Goal: Task Accomplishment & Management: Manage account settings

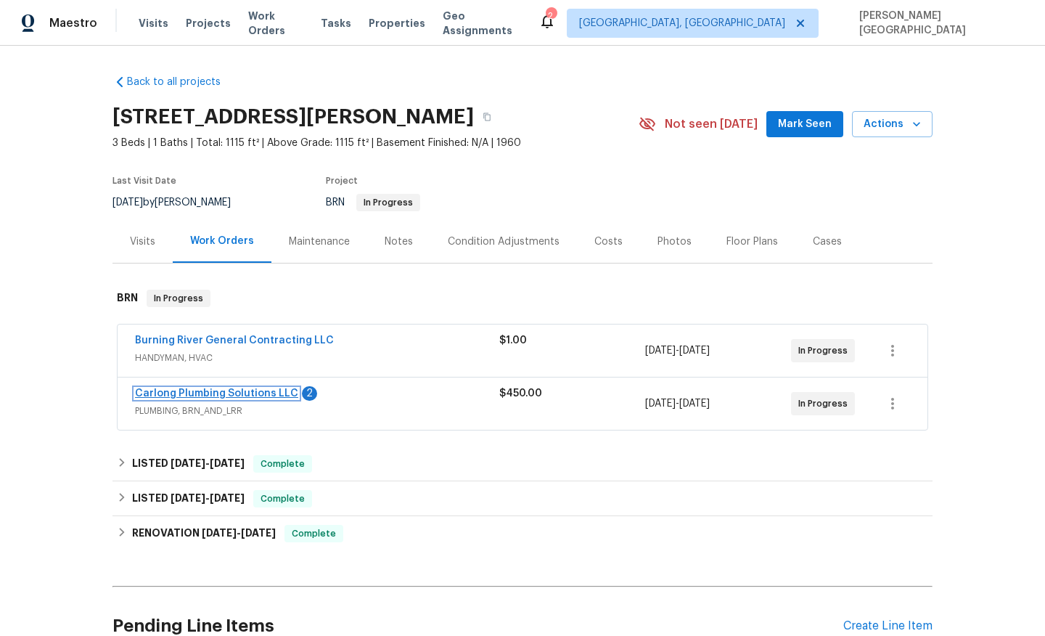
click at [190, 391] on link "Carlong Plumbing Solutions LLC" at bounding box center [216, 393] width 163 height 10
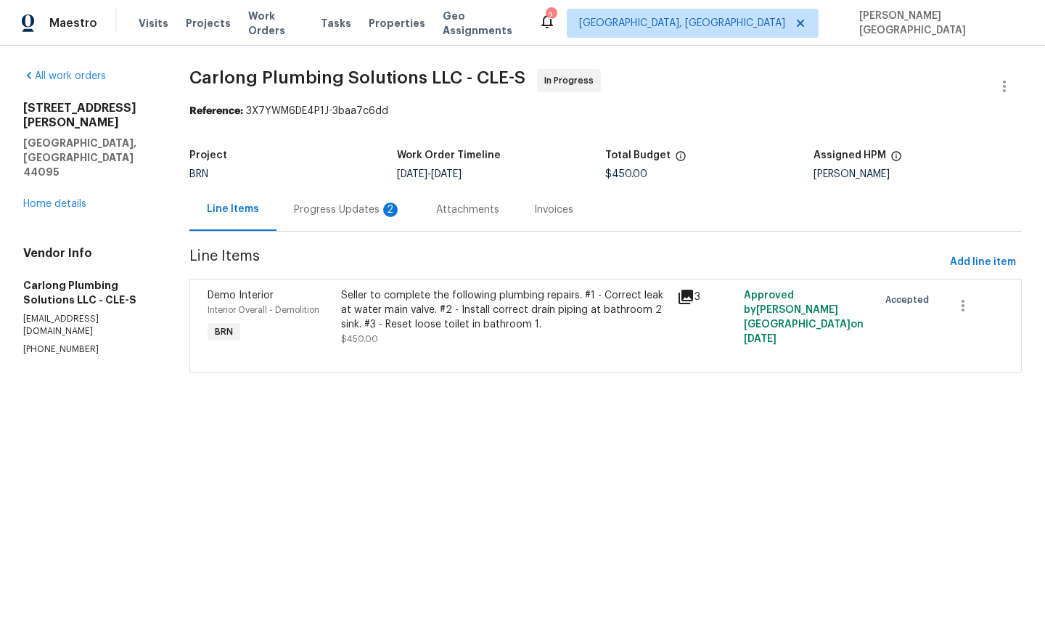
click at [368, 215] on div "Progress Updates 2" at bounding box center [347, 210] width 107 height 15
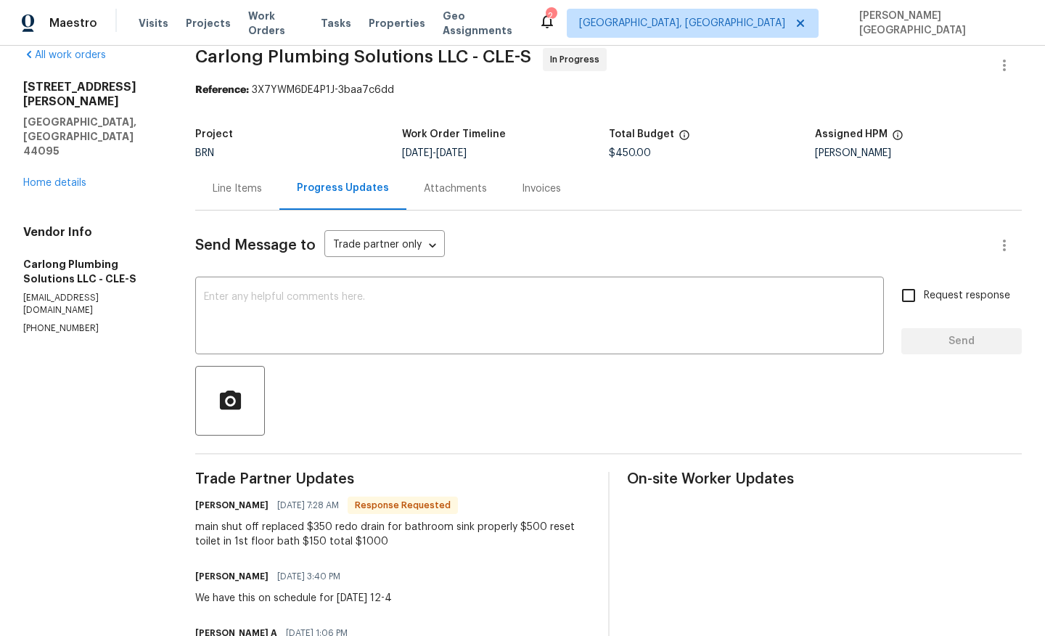
scroll to position [25, 0]
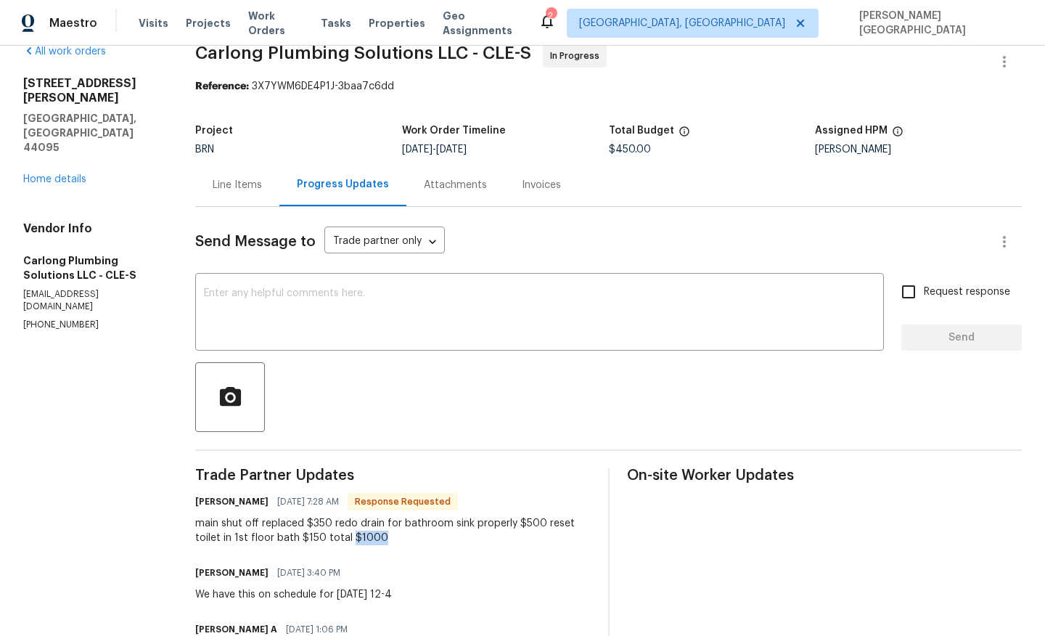
drag, startPoint x: 356, startPoint y: 535, endPoint x: 409, endPoint y: 537, distance: 53.7
click at [409, 537] on div "main shut off replaced $350 redo drain for bathroom sink properly $500 reset to…" at bounding box center [392, 530] width 395 height 29
copy div "$1000"
click at [241, 197] on div "Line Items" at bounding box center [237, 184] width 84 height 43
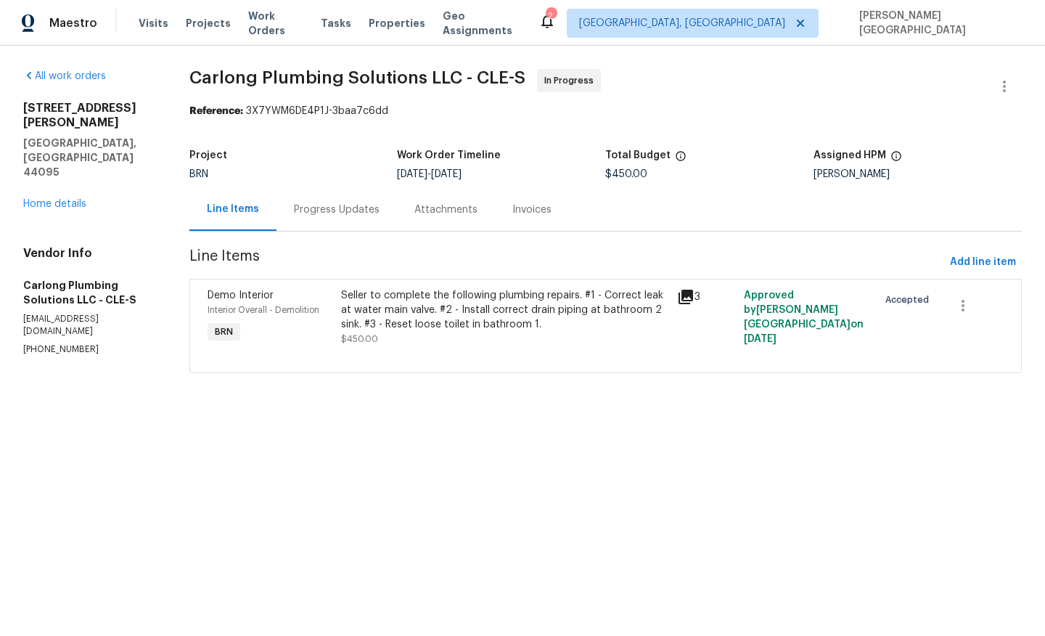
click at [372, 314] on div "Seller to complete the following plumbing repairs. #1 - Correct leak at water m…" at bounding box center [504, 310] width 327 height 44
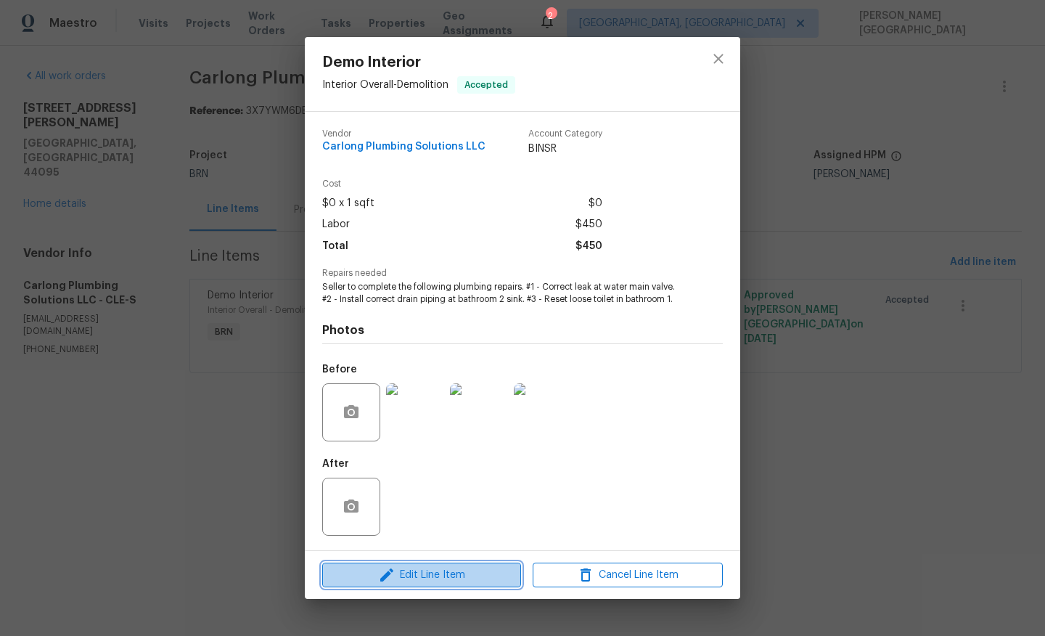
click at [412, 575] on span "Edit Line Item" at bounding box center [422, 575] width 190 height 18
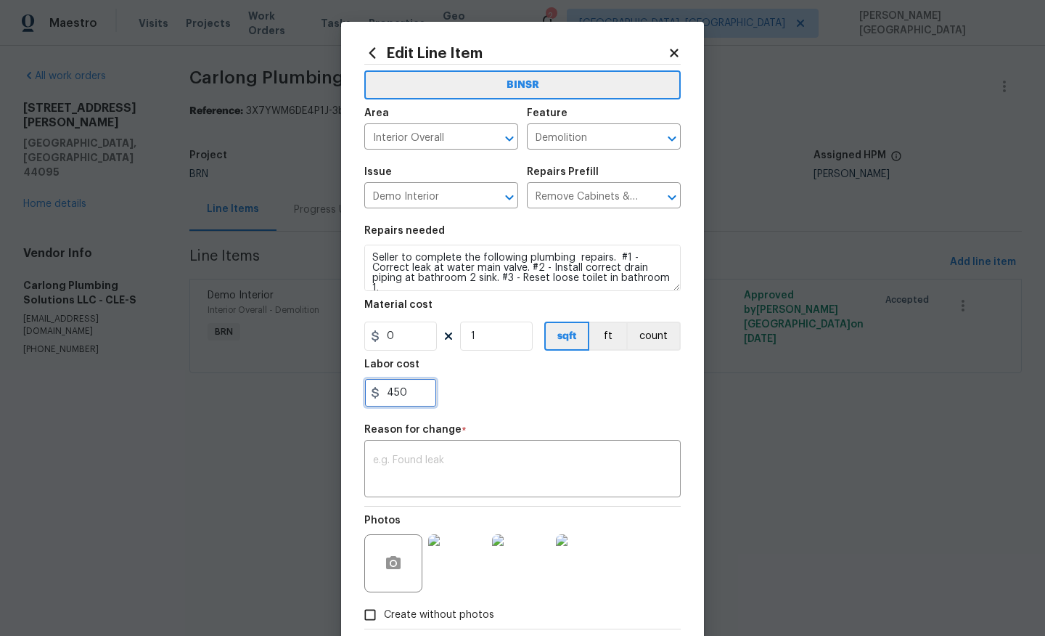
click at [400, 391] on input "450" at bounding box center [400, 392] width 73 height 29
paste input "100"
type input "1000"
click at [398, 442] on div "Reason for change *" at bounding box center [522, 434] width 317 height 19
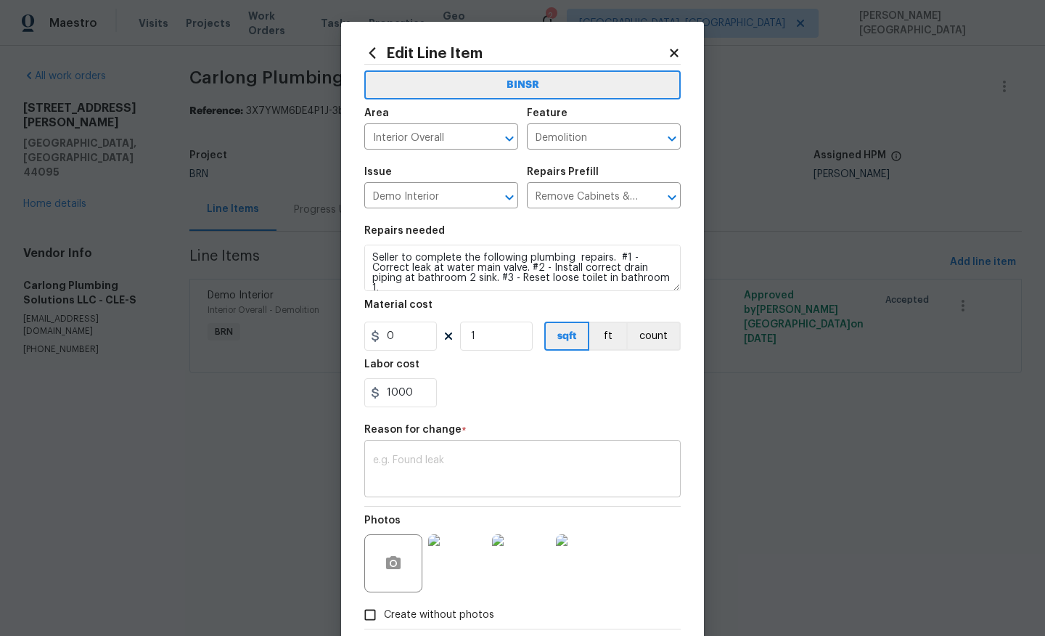
click at [401, 447] on div "x ​" at bounding box center [522, 471] width 317 height 54
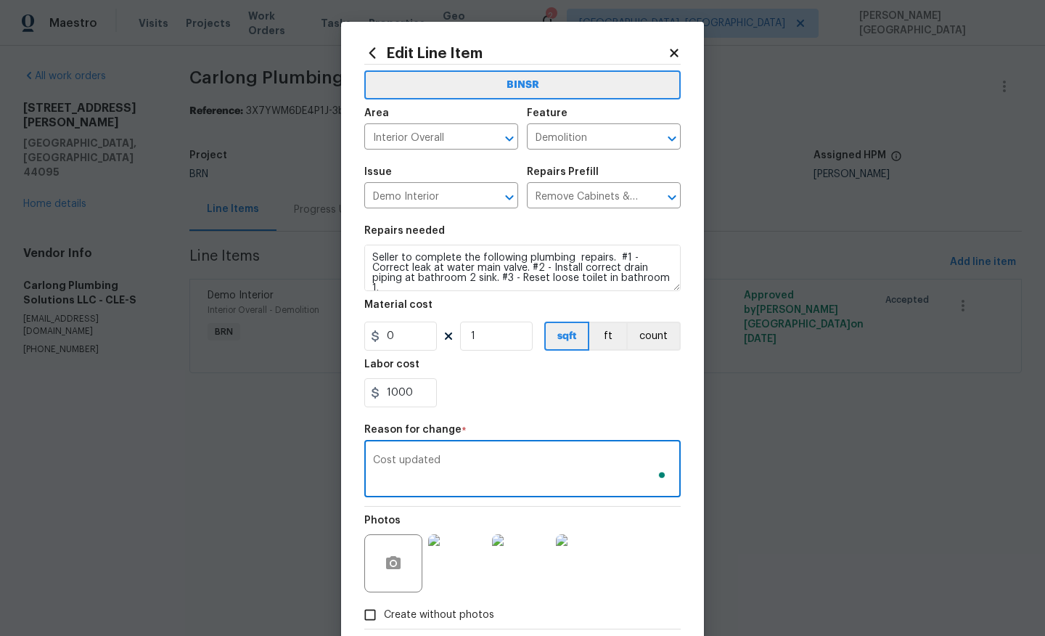
scroll to position [80, 0]
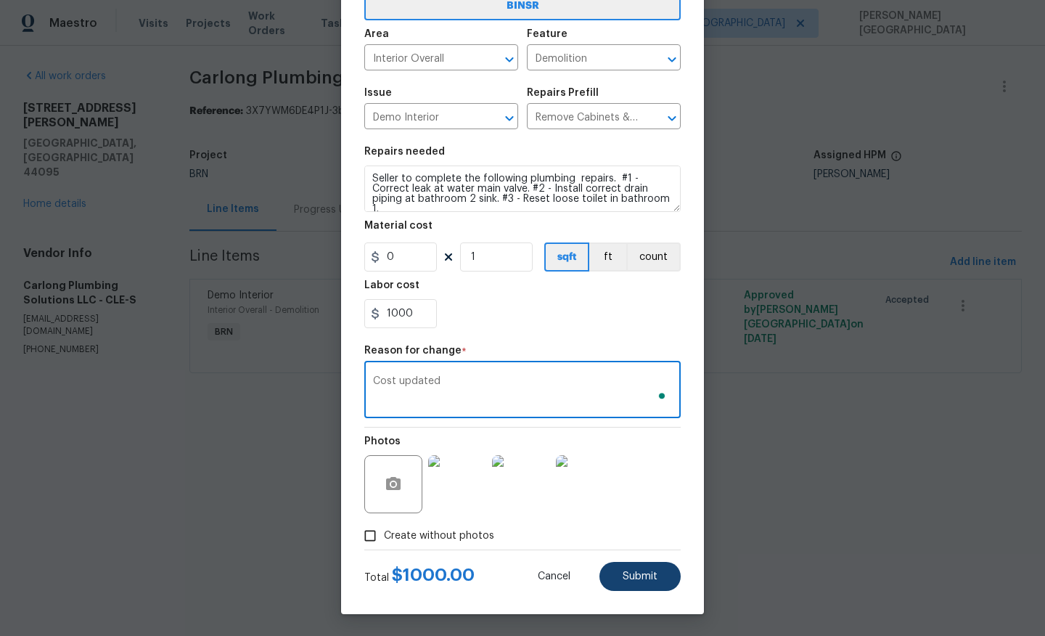
type textarea "Cost updated"
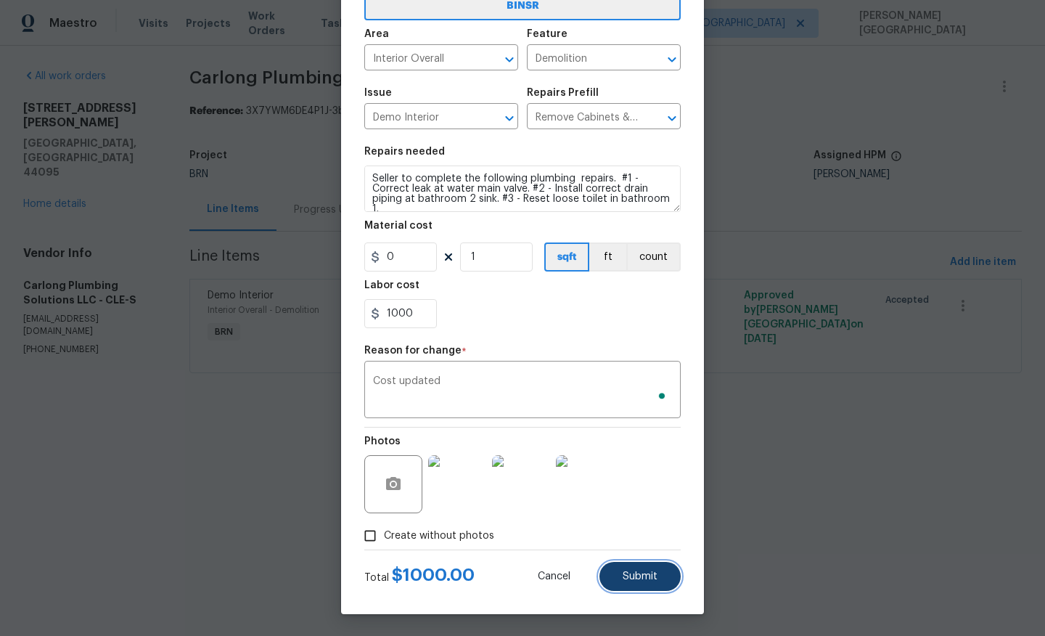
click at [659, 576] on button "Submit" at bounding box center [640, 576] width 81 height 29
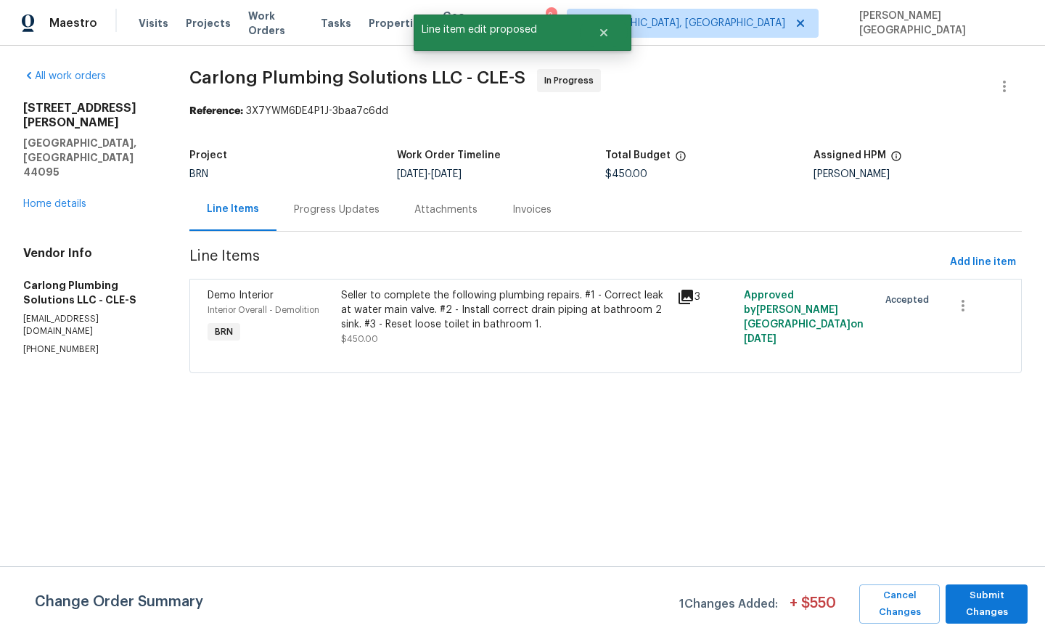
scroll to position [0, 0]
click at [1001, 600] on span "Submit Changes" at bounding box center [987, 603] width 68 height 33
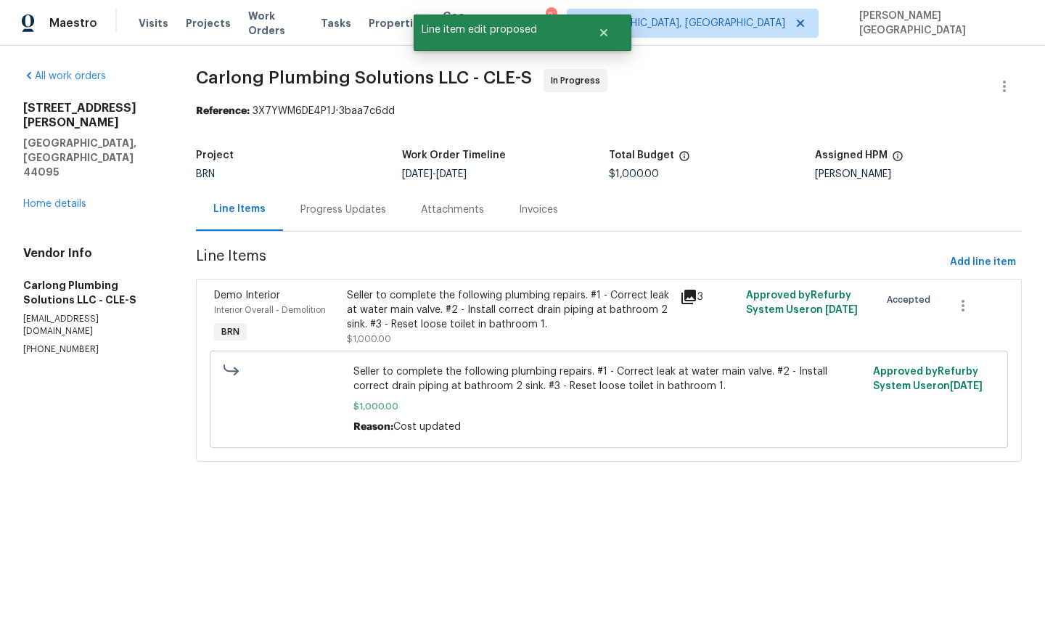
click at [326, 213] on div "Progress Updates" at bounding box center [344, 210] width 86 height 15
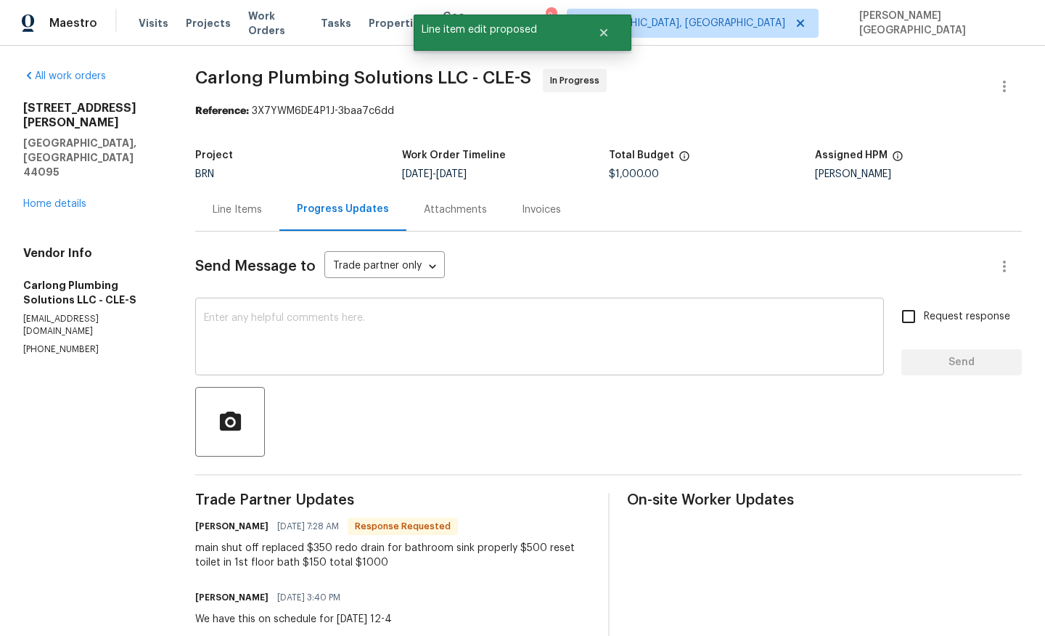
click at [327, 342] on textarea at bounding box center [540, 338] width 672 height 51
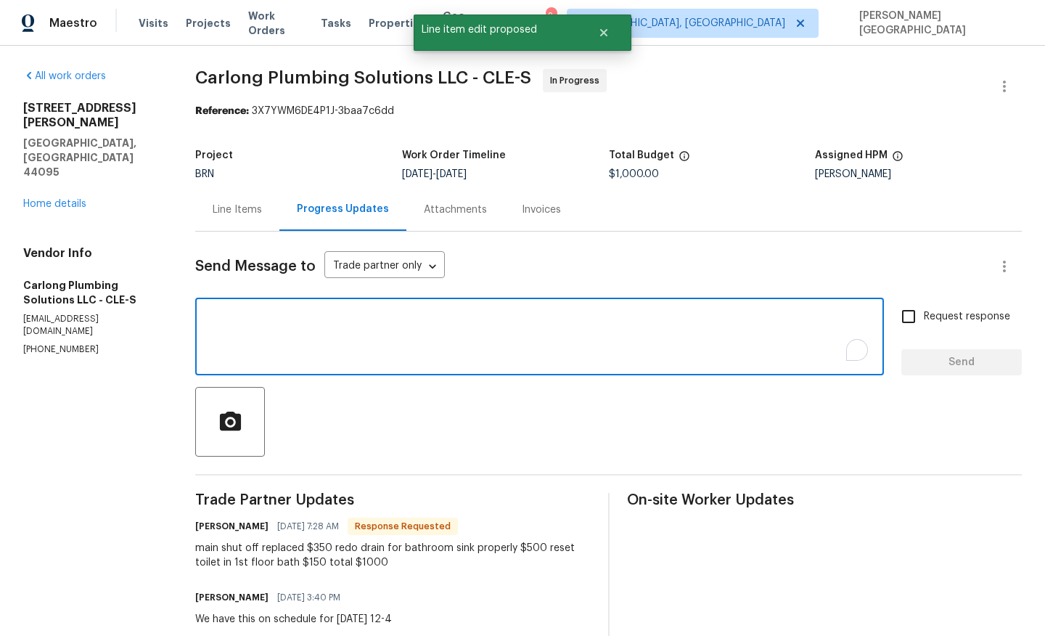
type textarea "c"
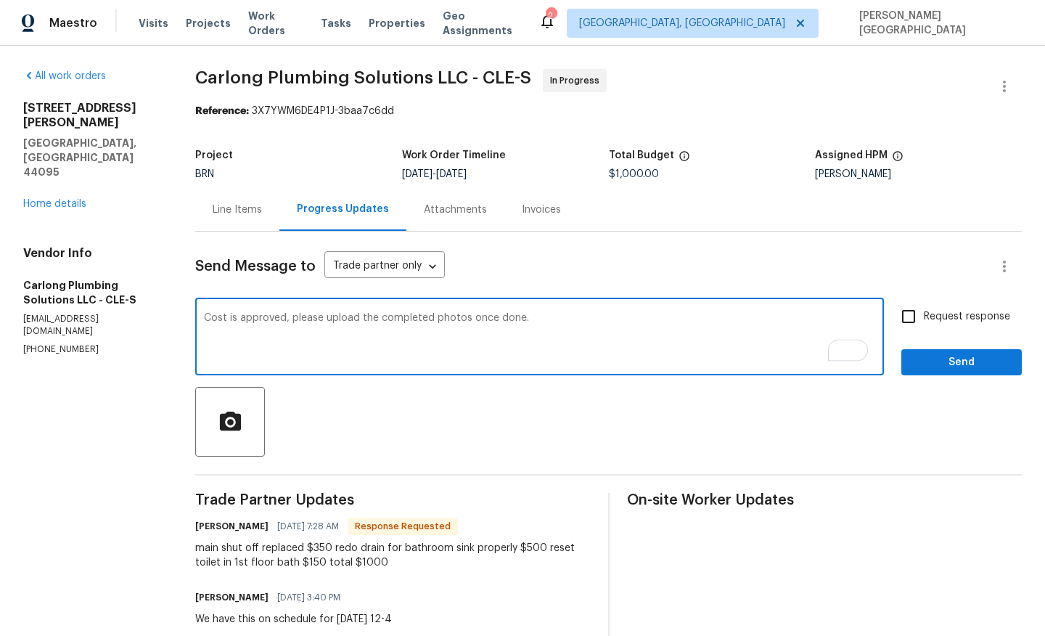
type textarea "Cost is approved, please upload the completed photos once done."
click at [955, 326] on label "Request response" at bounding box center [952, 316] width 117 height 30
click at [924, 326] on input "Request response" at bounding box center [909, 316] width 30 height 30
checkbox input "true"
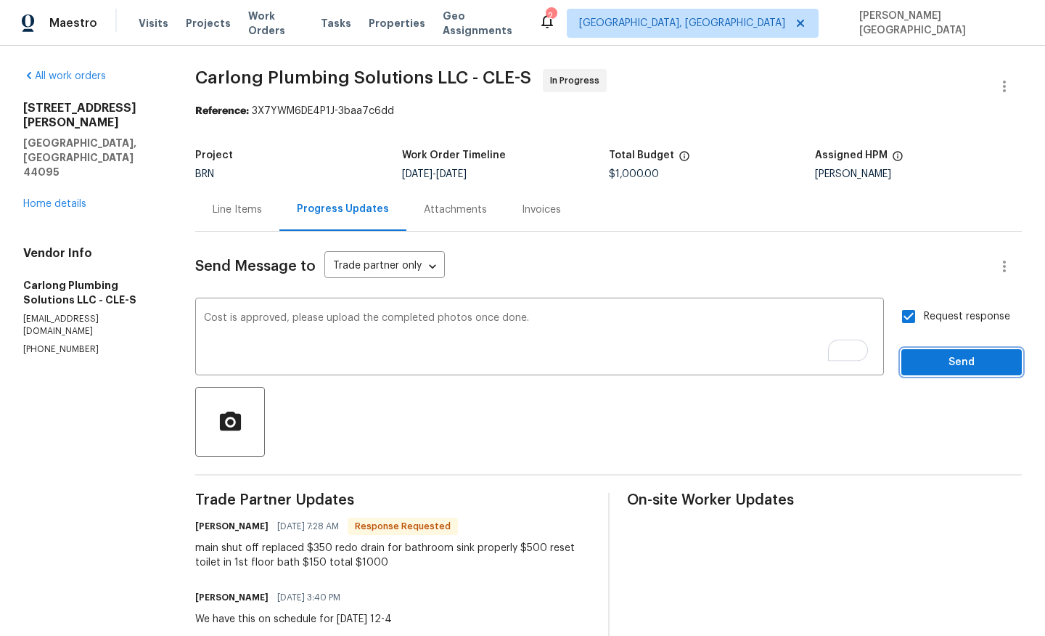
click at [961, 356] on span "Send" at bounding box center [961, 363] width 97 height 18
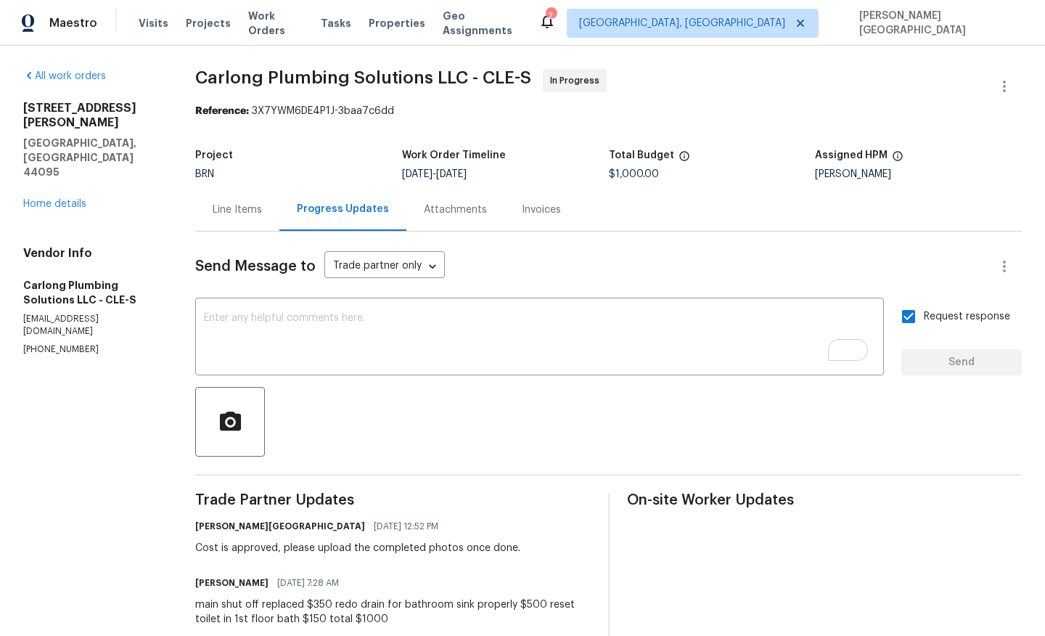
click at [247, 77] on span "Carlong Plumbing Solutions LLC - CLE-S" at bounding box center [363, 77] width 336 height 17
click at [362, 81] on span "Carlong Plumbing Solutions LLC - CLE-S" at bounding box center [363, 77] width 336 height 17
copy span "Carlong Plumbing Solutions"
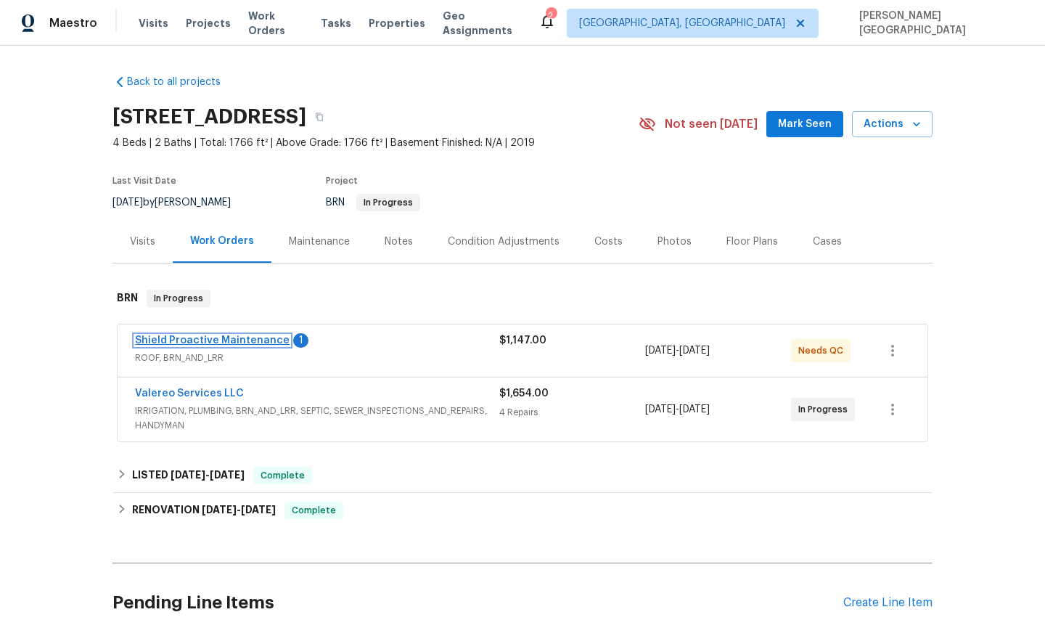
click at [236, 336] on link "Shield Proactive Maintenance" at bounding box center [212, 340] width 155 height 10
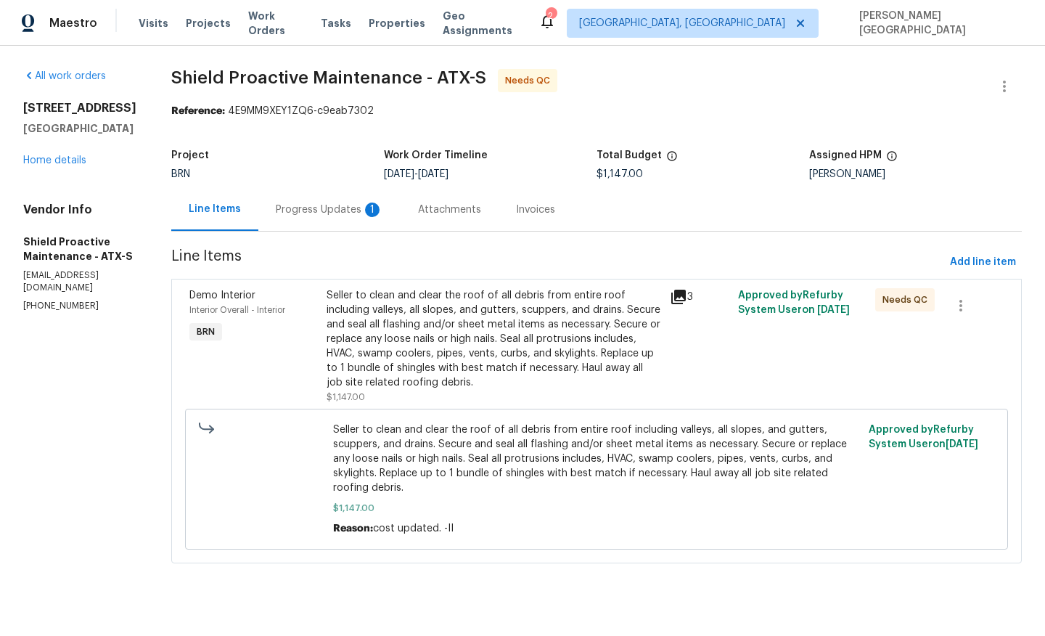
click at [309, 205] on div "Progress Updates 1" at bounding box center [329, 210] width 107 height 15
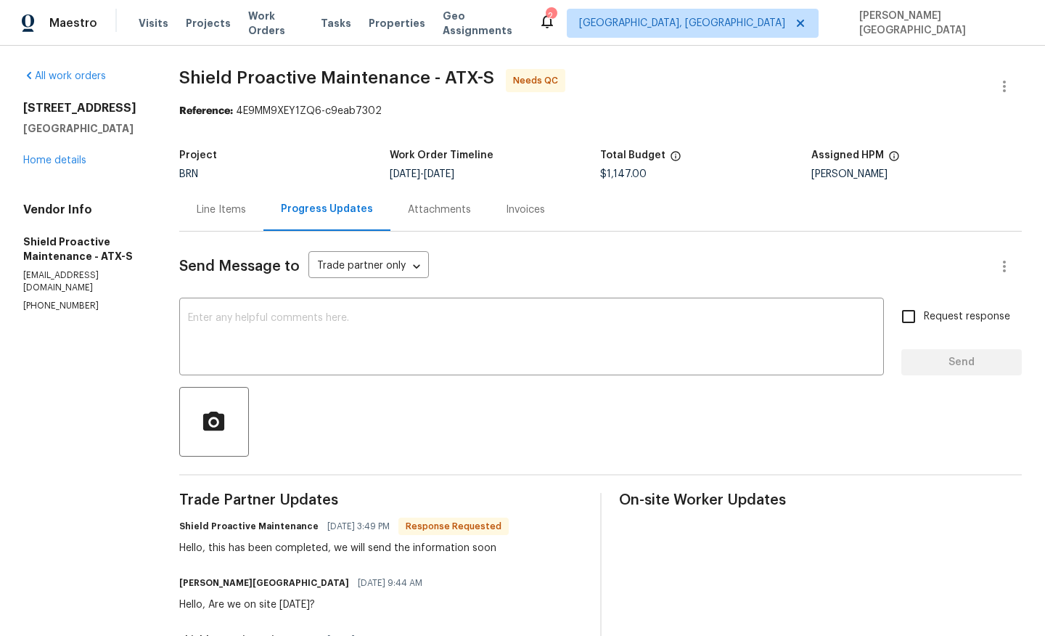
click at [206, 214] on div "Line Items" at bounding box center [221, 210] width 49 height 15
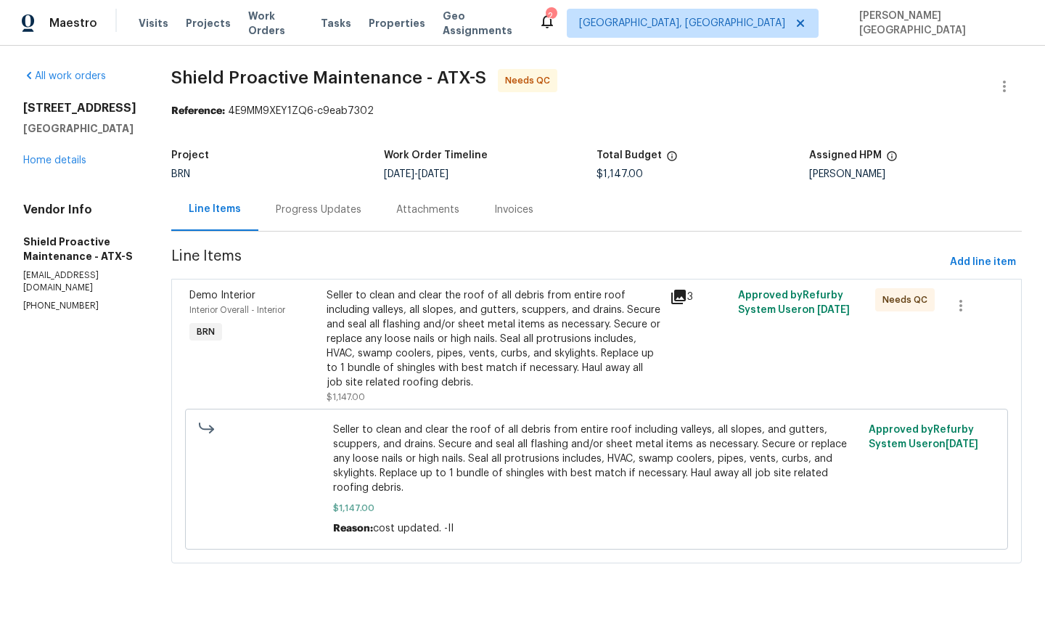
click at [474, 344] on div "Seller to clean and clear the roof of all debris from entire roof including val…" at bounding box center [494, 339] width 335 height 102
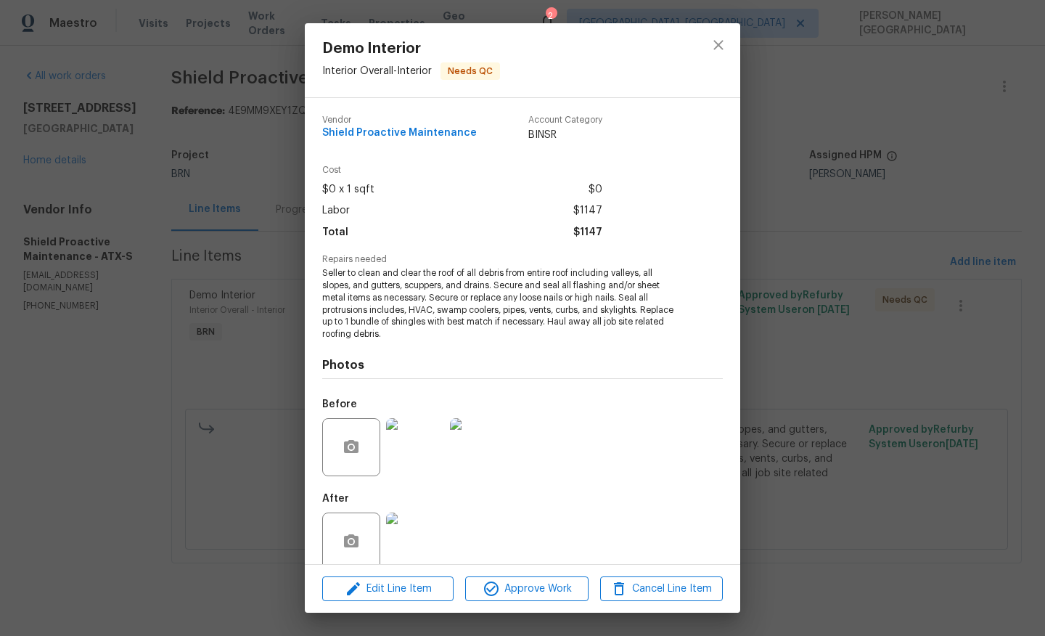
scroll to position [21, 0]
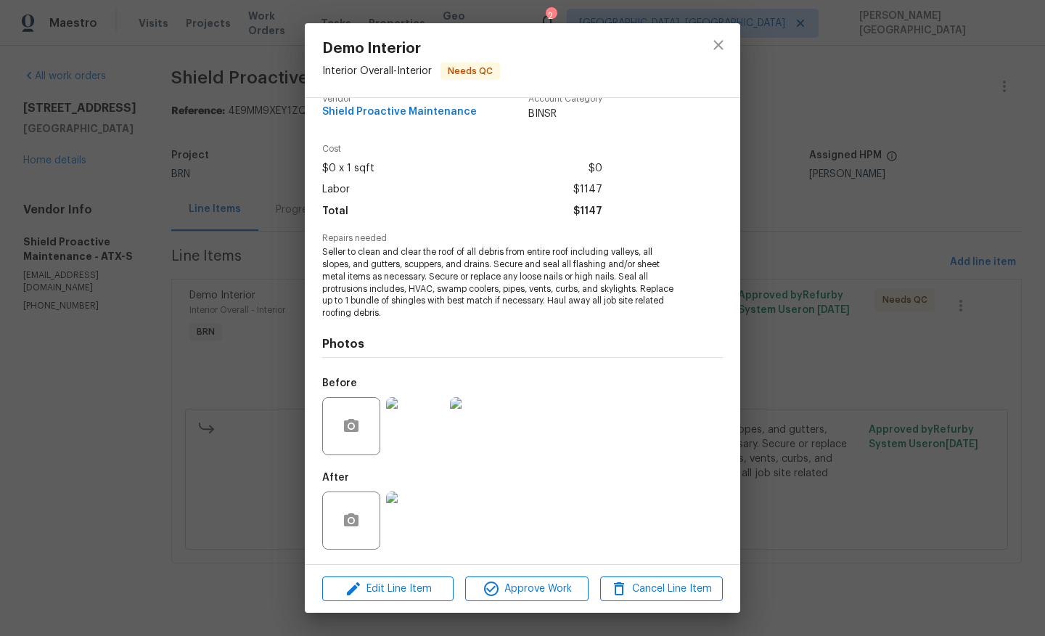
click at [757, 423] on div "Demo Interior Interior Overall - Interior Needs QC Vendor Shield Proactive Main…" at bounding box center [522, 318] width 1045 height 636
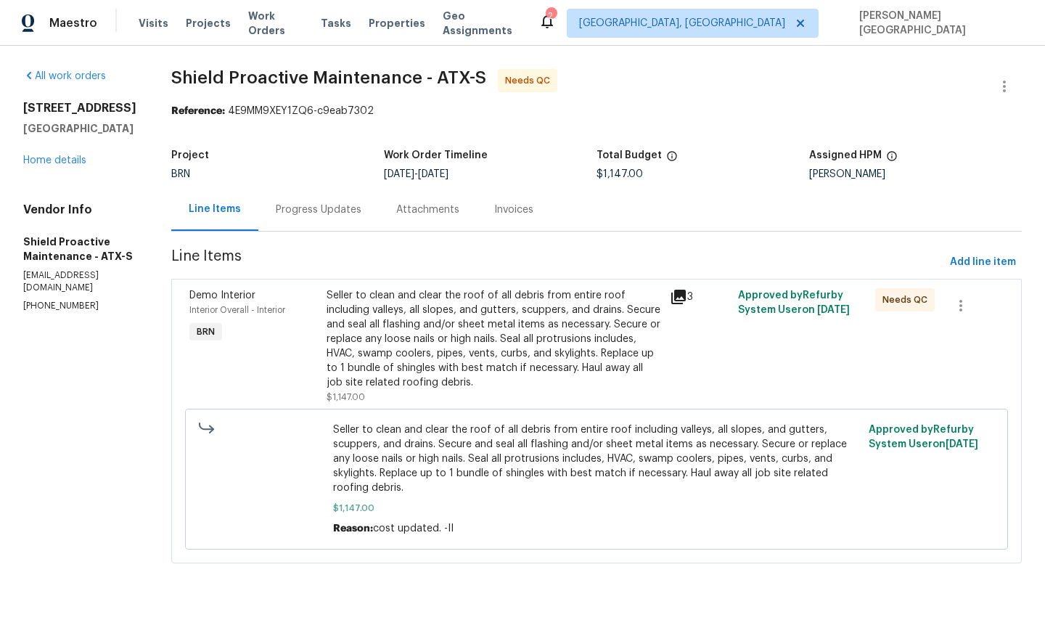
drag, startPoint x: 285, startPoint y: 218, endPoint x: 294, endPoint y: 227, distance: 12.3
click at [285, 218] on div "Progress Updates" at bounding box center [318, 209] width 121 height 43
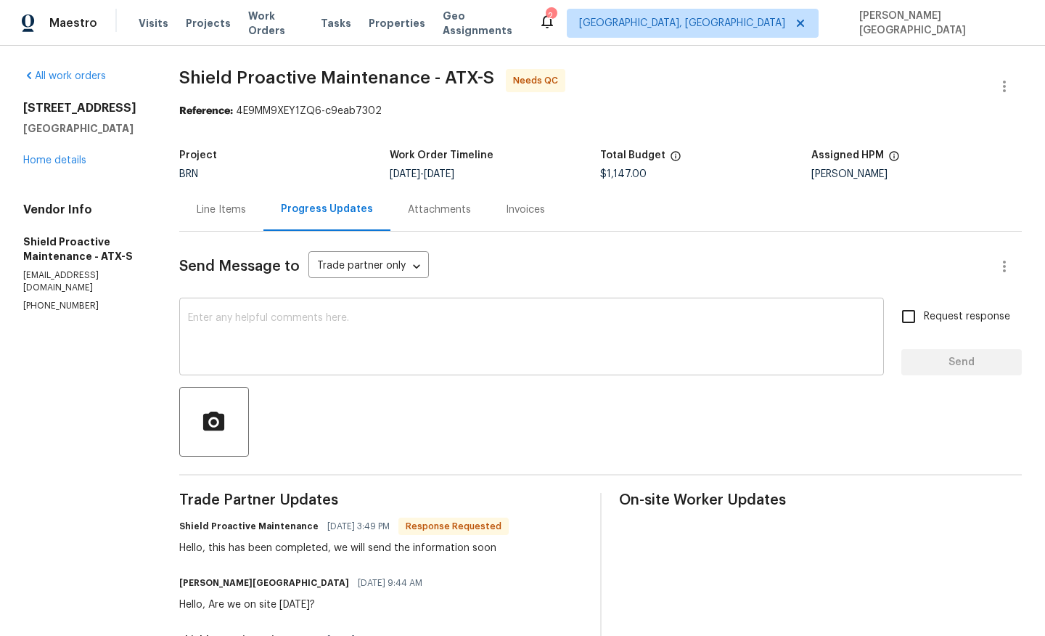
click at [330, 341] on textarea at bounding box center [532, 338] width 688 height 51
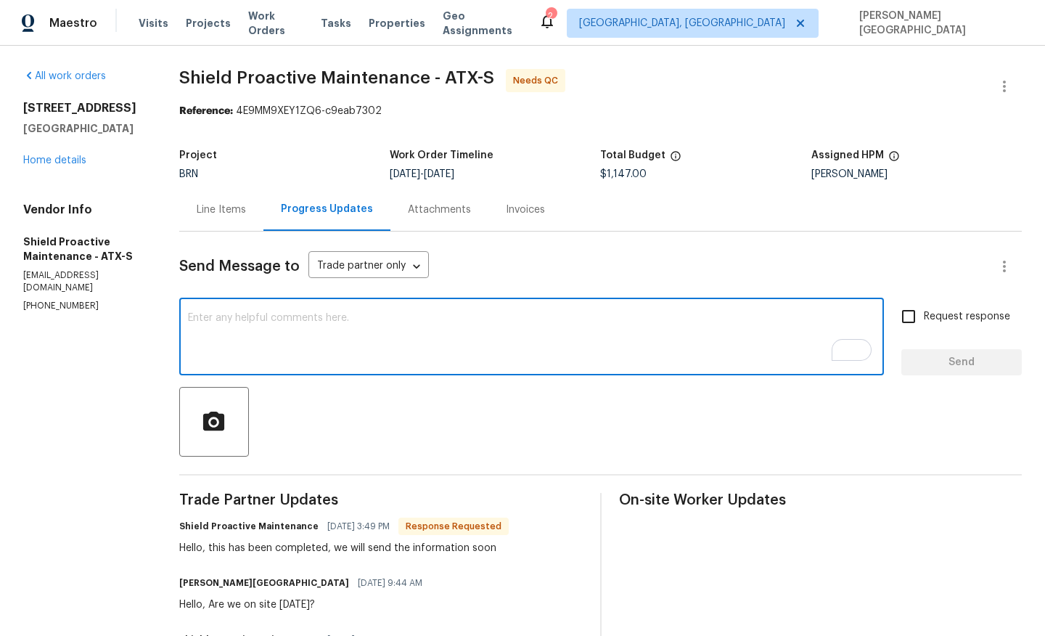
click at [264, 319] on textarea "To enrich screen reader interactions, please activate Accessibility in Grammarl…" at bounding box center [532, 338] width 688 height 51
type textarea "could"
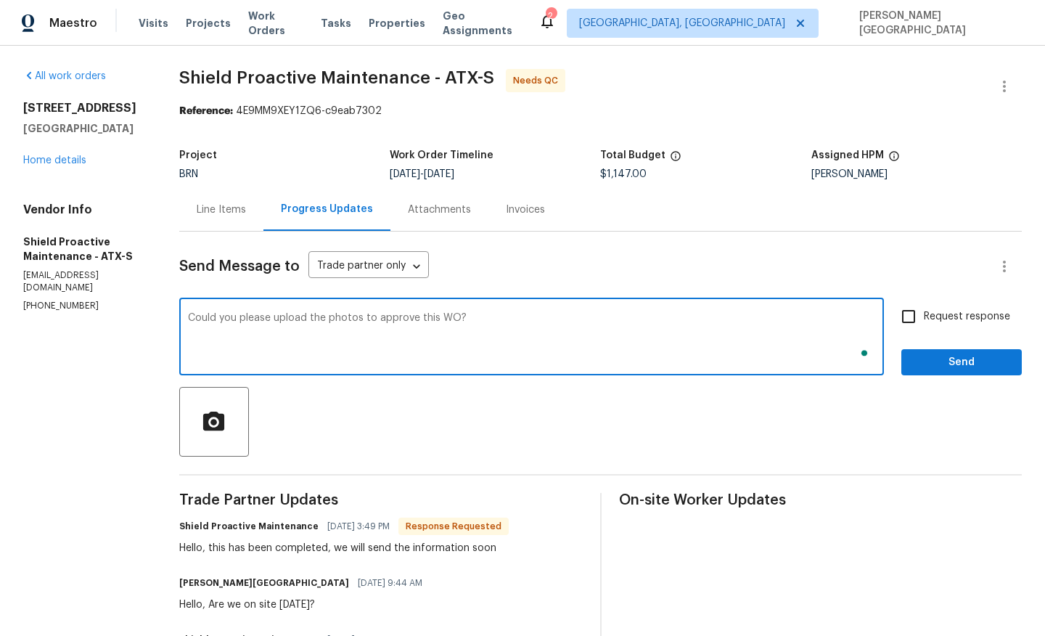
type textarea "Could you please upload the photos to approve this WO?"
drag, startPoint x: 925, startPoint y: 315, endPoint x: 925, endPoint y: 333, distance: 17.4
click at [924, 315] on input "Request response" at bounding box center [909, 316] width 30 height 30
checkbox input "true"
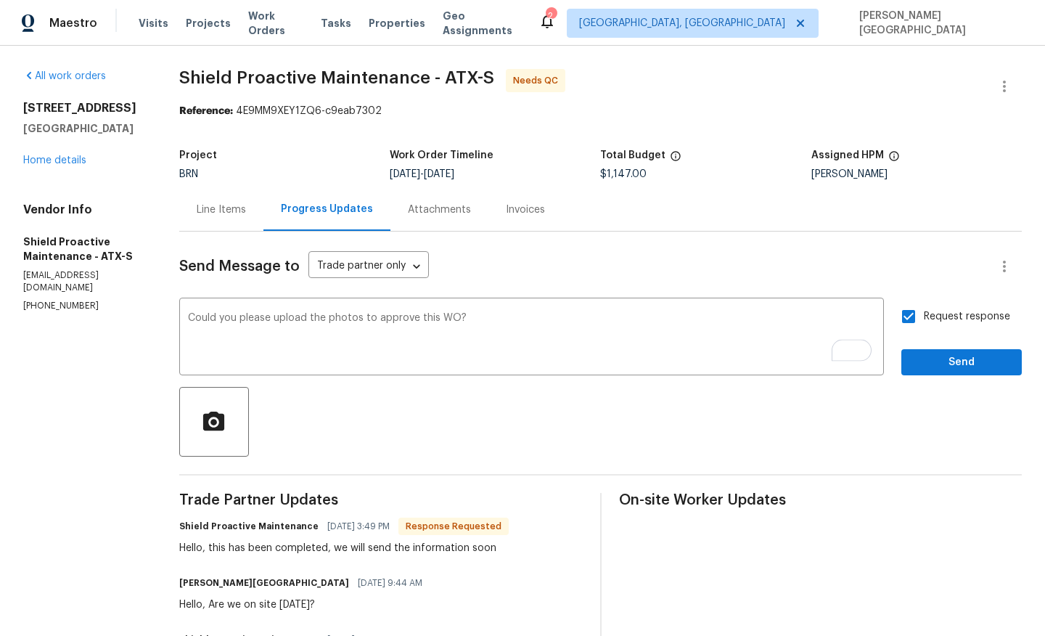
click at [927, 370] on span "Send" at bounding box center [961, 363] width 97 height 18
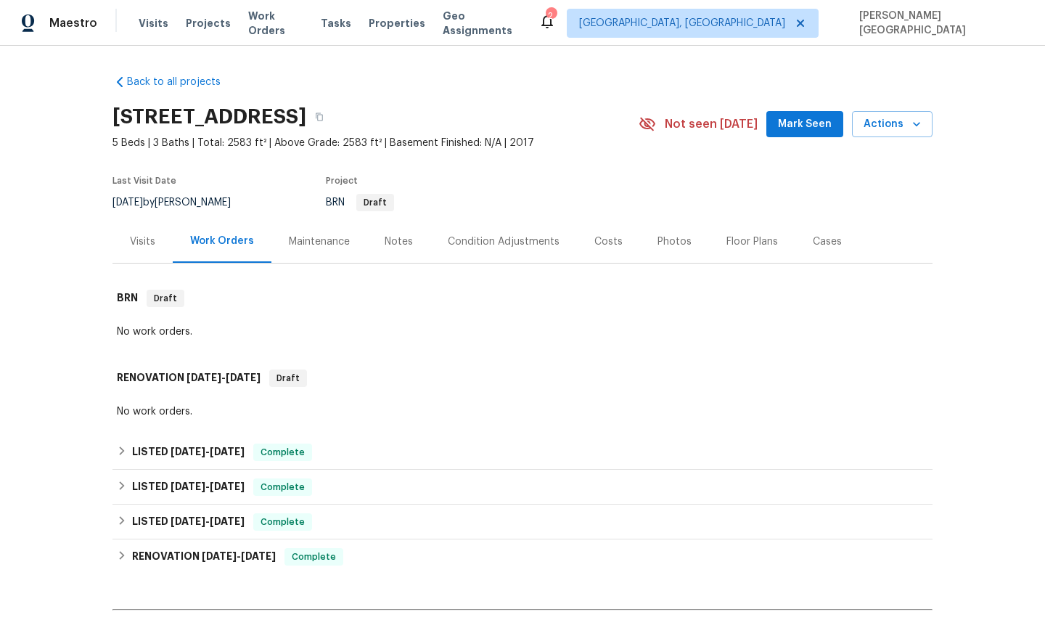
scroll to position [272, 0]
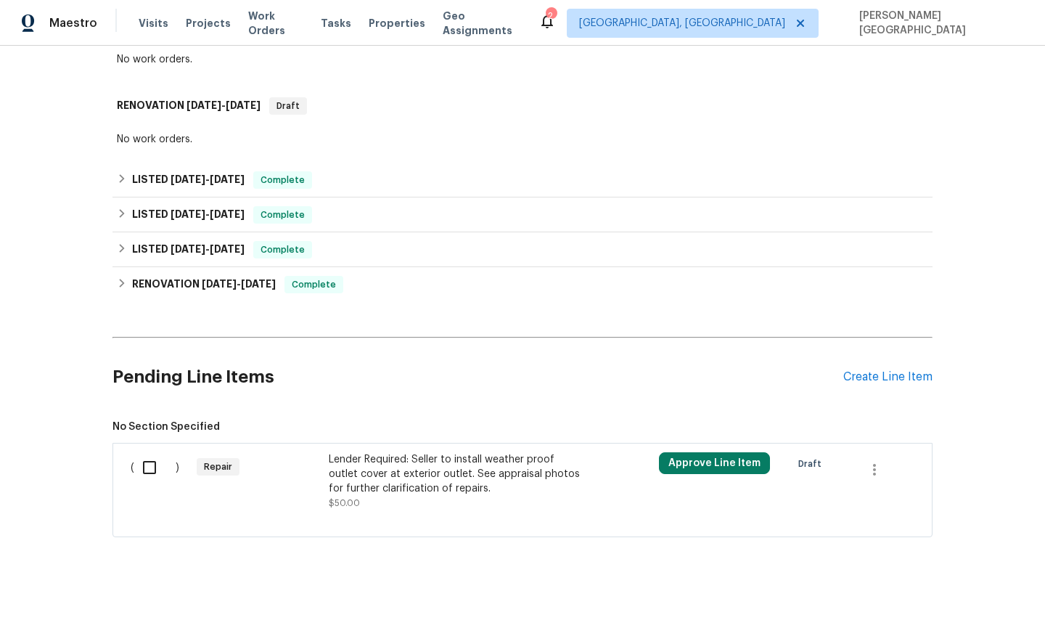
click at [443, 472] on div "Lender Required: Seller to install weather proof outlet cover at exterior outle…" at bounding box center [457, 474] width 256 height 44
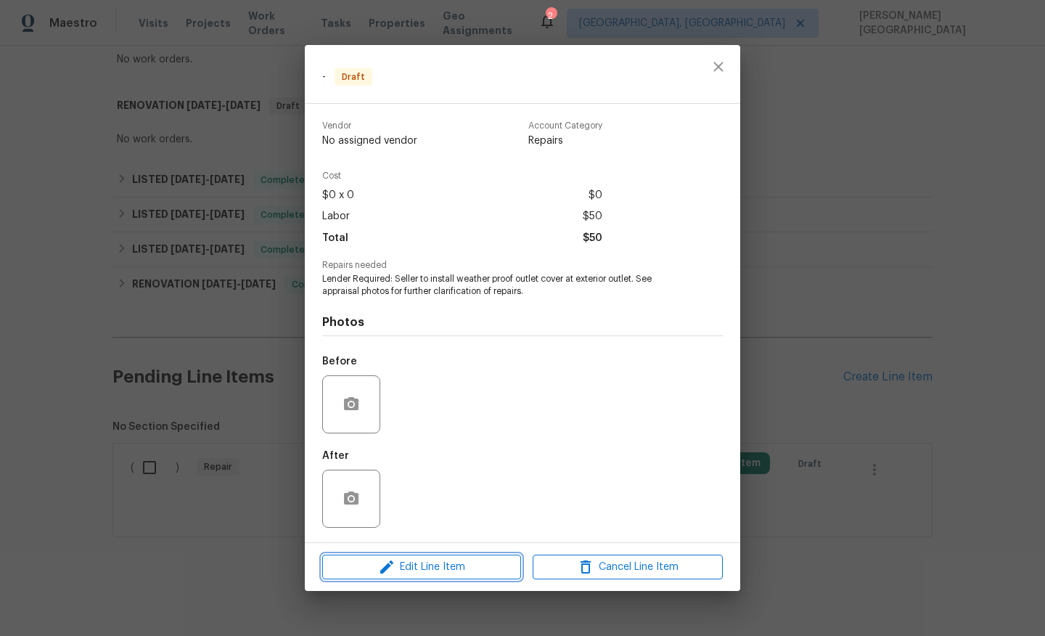
click at [436, 555] on button "Edit Line Item" at bounding box center [421, 567] width 199 height 25
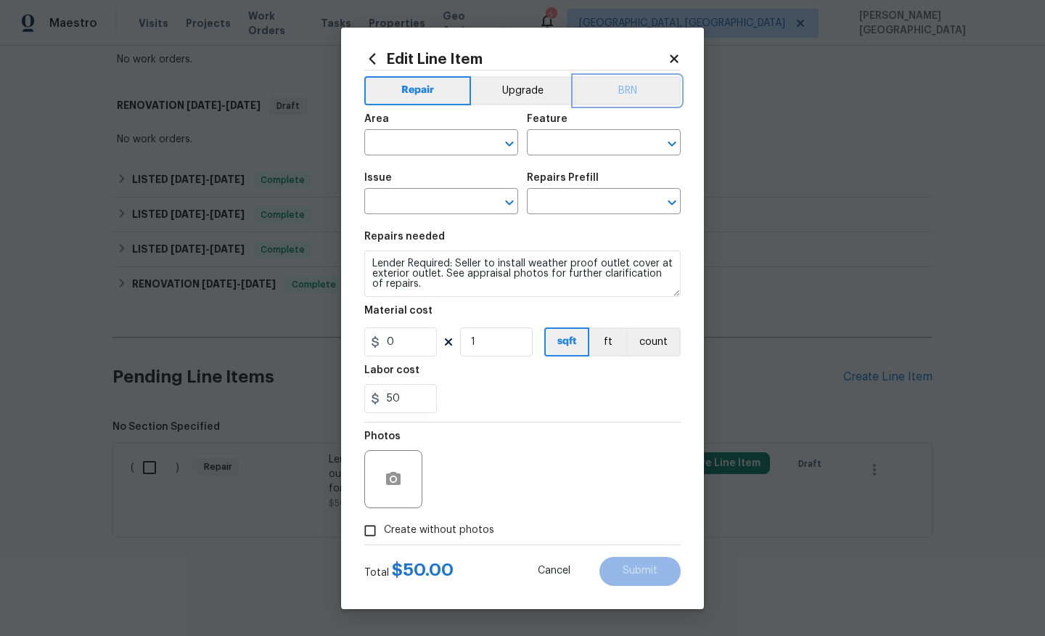
click at [624, 97] on button "BRN" at bounding box center [627, 90] width 107 height 29
click at [461, 144] on input "text" at bounding box center [420, 144] width 113 height 23
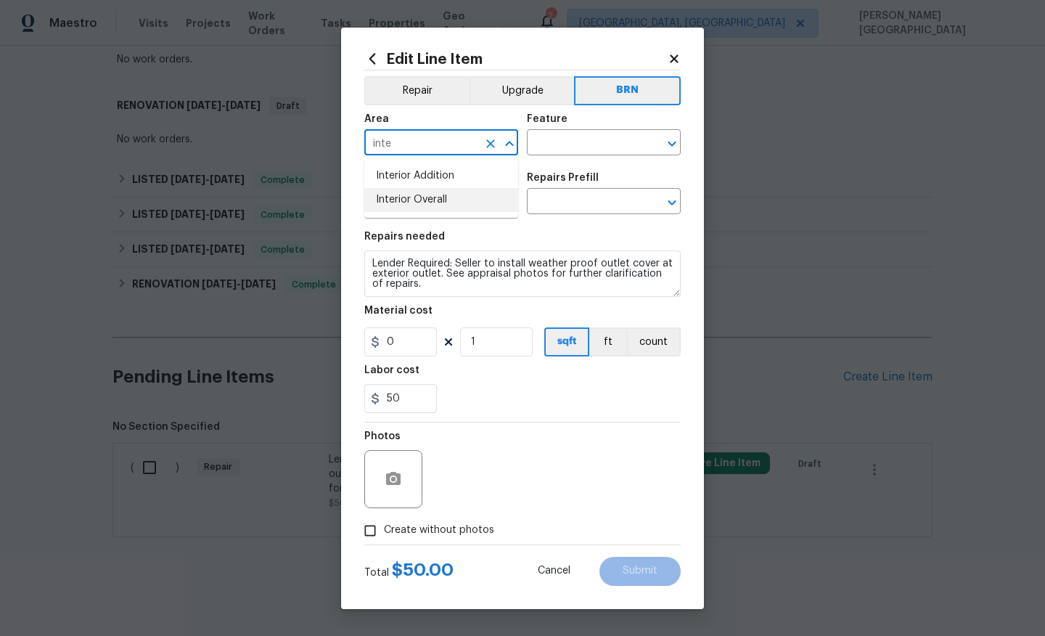
click at [476, 203] on li "Interior Overall" at bounding box center [441, 200] width 154 height 24
type input "Interior Overall"
click at [558, 145] on input "text" at bounding box center [583, 144] width 113 height 23
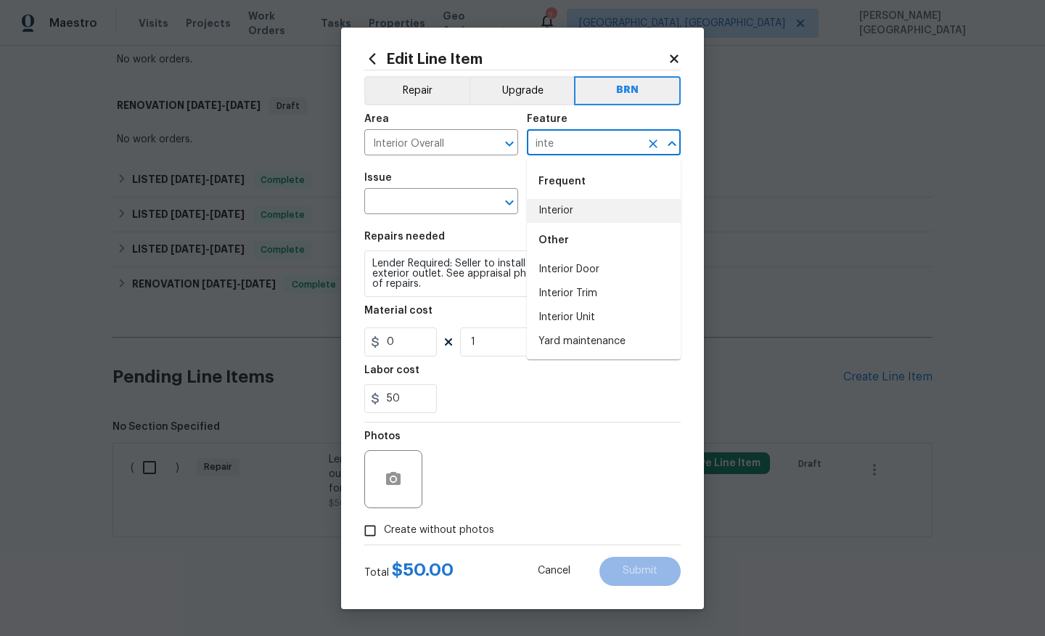
click at [580, 207] on li "Interior" at bounding box center [604, 211] width 154 height 24
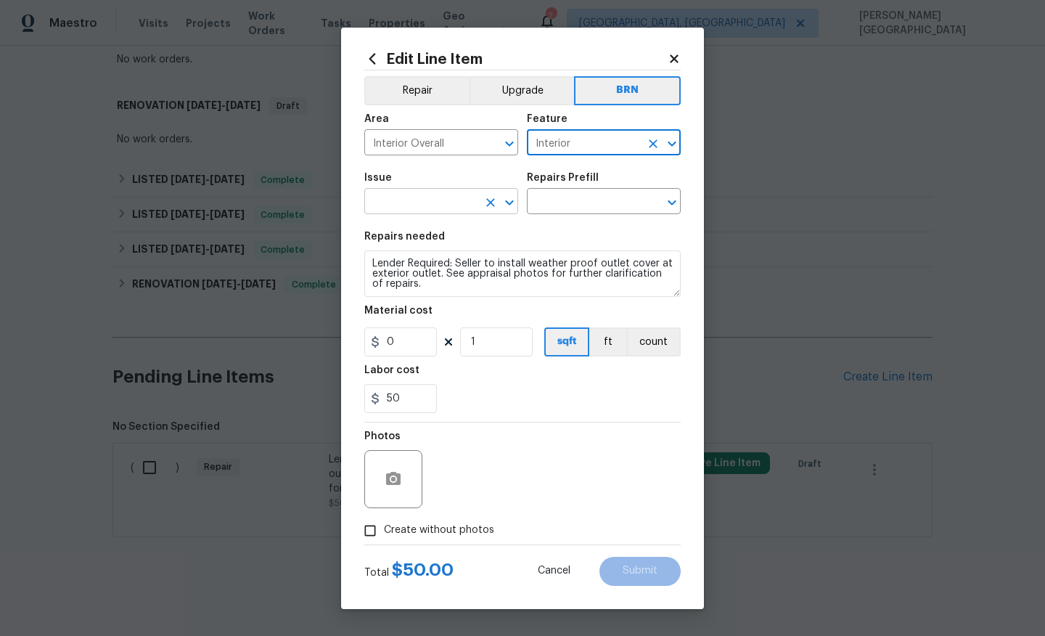
type input "Interior"
click at [436, 207] on input "text" at bounding box center [420, 203] width 113 height 23
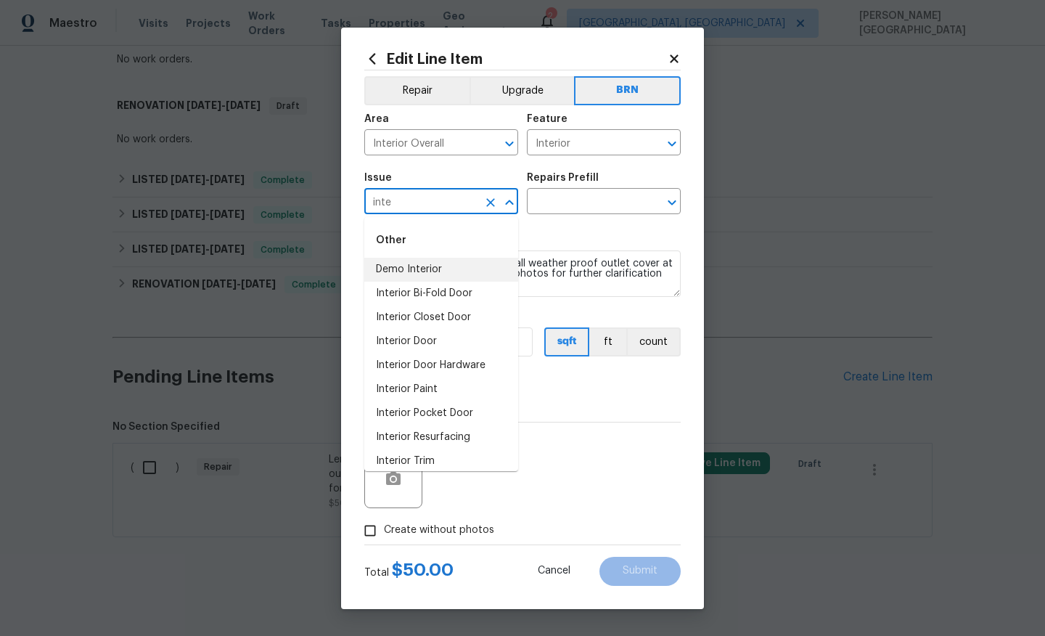
click at [449, 268] on li "Demo Interior" at bounding box center [441, 270] width 154 height 24
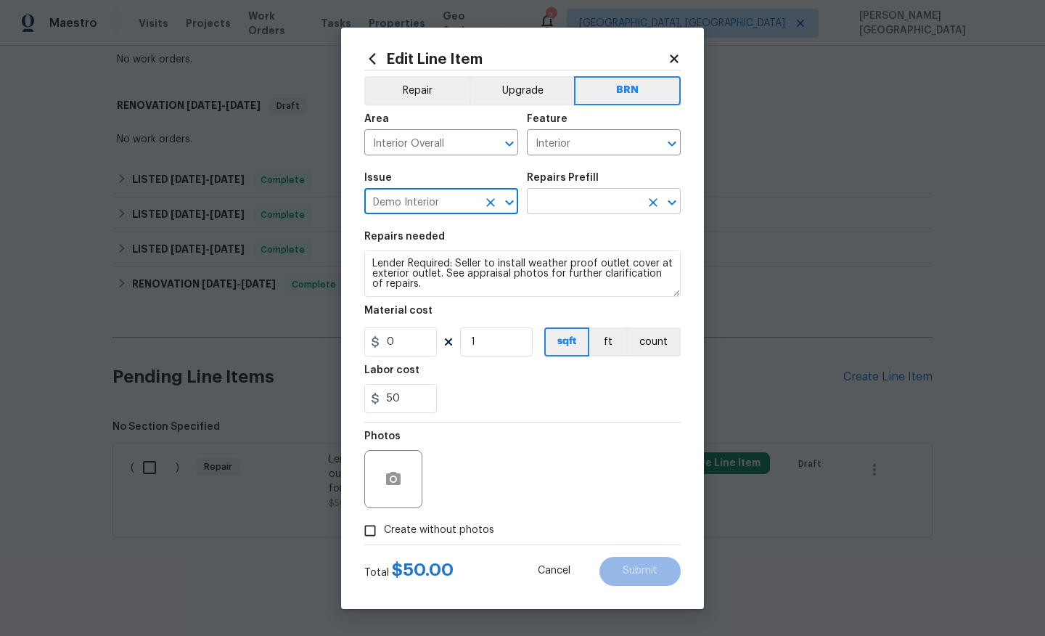
type input "Demo Interior"
click at [584, 209] on input "text" at bounding box center [583, 203] width 113 height 23
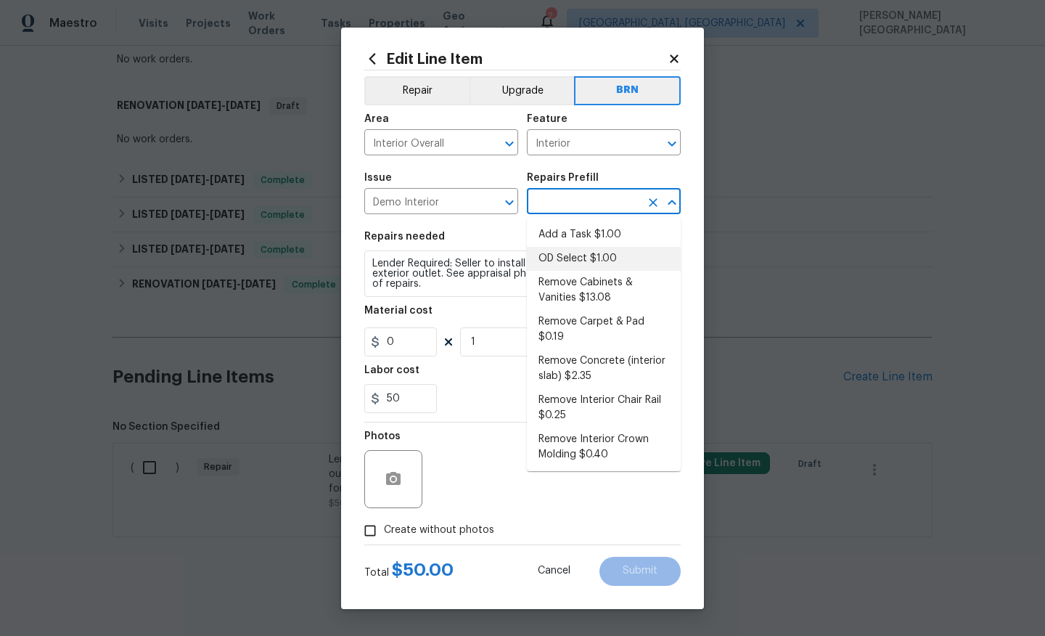
click at [566, 270] on li "OD Select $1.00" at bounding box center [604, 259] width 154 height 24
type input "Demolition"
type input "OD Select $1.00"
type textarea "Refer to the agreed upon scope document for further details."
type input "1"
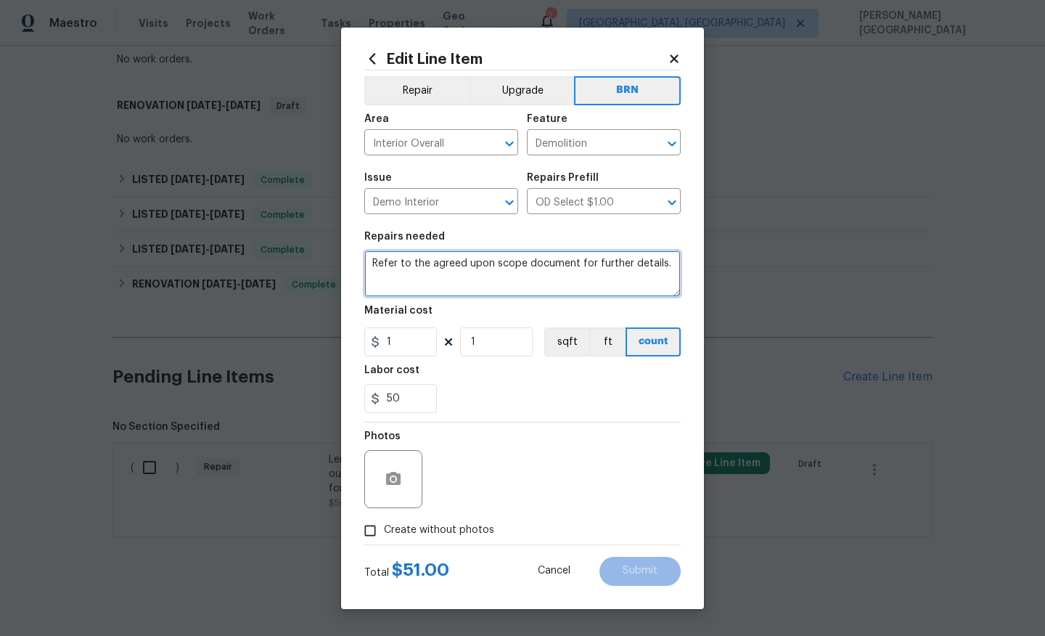
click at [484, 284] on textarea "Refer to the agreed upon scope document for further details." at bounding box center [522, 273] width 317 height 46
paste textarea "Lender Required: Seller to install weather proof outlet cover at exterior outle…"
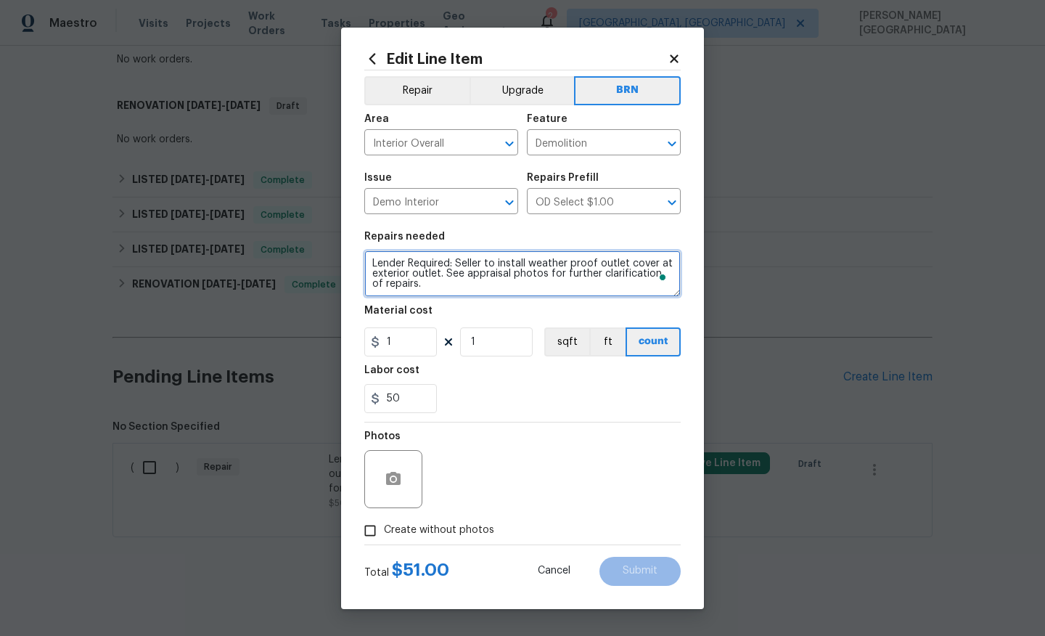
type textarea "Lender Required: Seller to install weather proof outlet cover at exterior outle…"
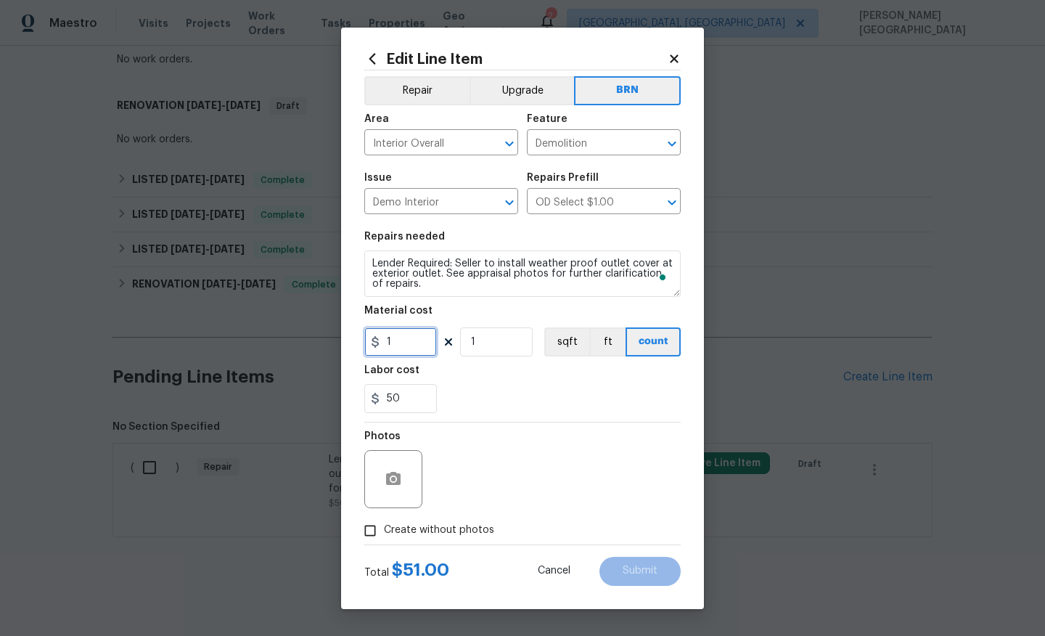
click at [412, 341] on input "1" at bounding box center [400, 341] width 73 height 29
type input "0"
click at [402, 471] on button "button" at bounding box center [393, 479] width 35 height 35
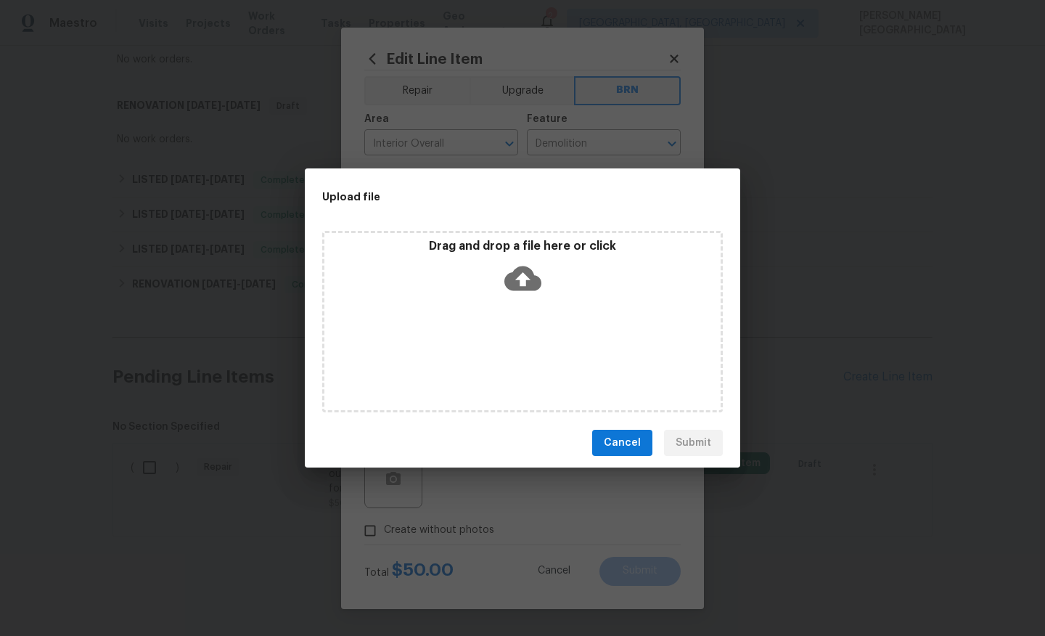
click at [517, 261] on icon at bounding box center [523, 278] width 37 height 37
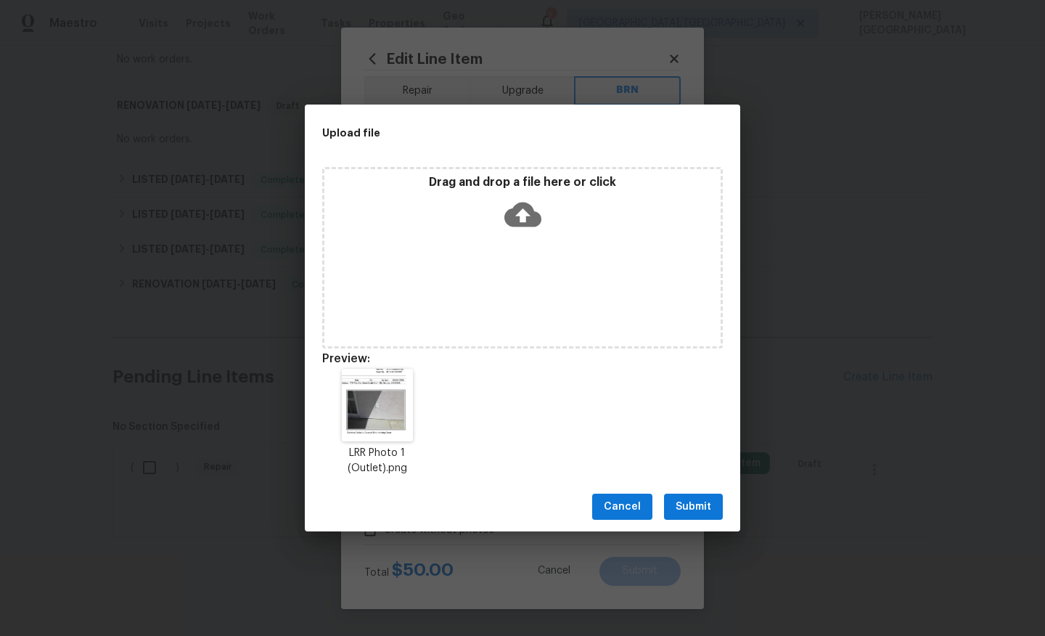
click at [689, 507] on span "Submit" at bounding box center [694, 507] width 36 height 18
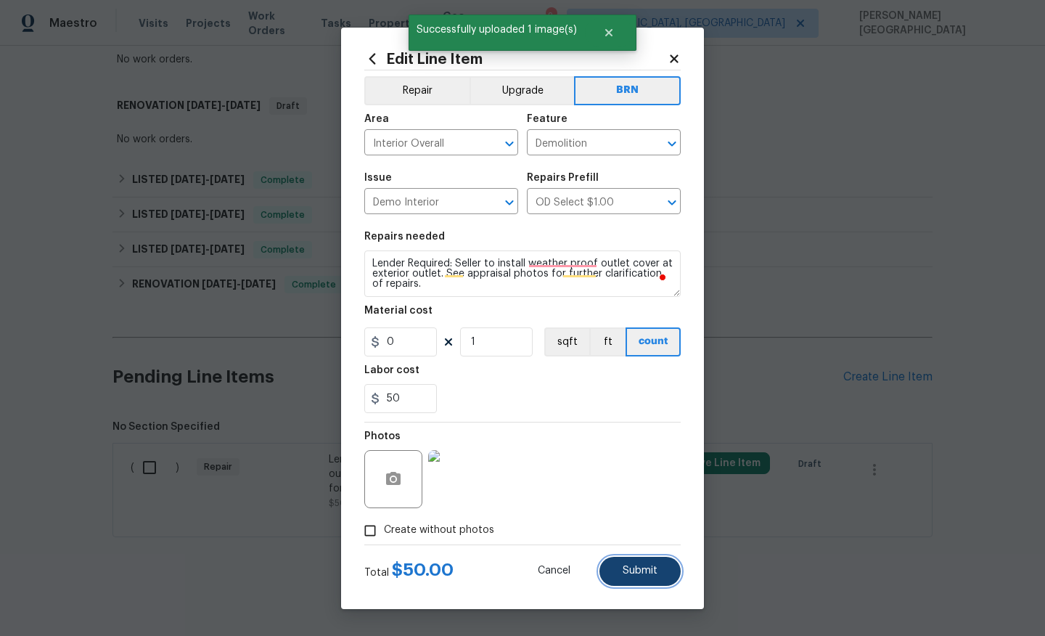
click at [636, 575] on span "Submit" at bounding box center [640, 571] width 35 height 11
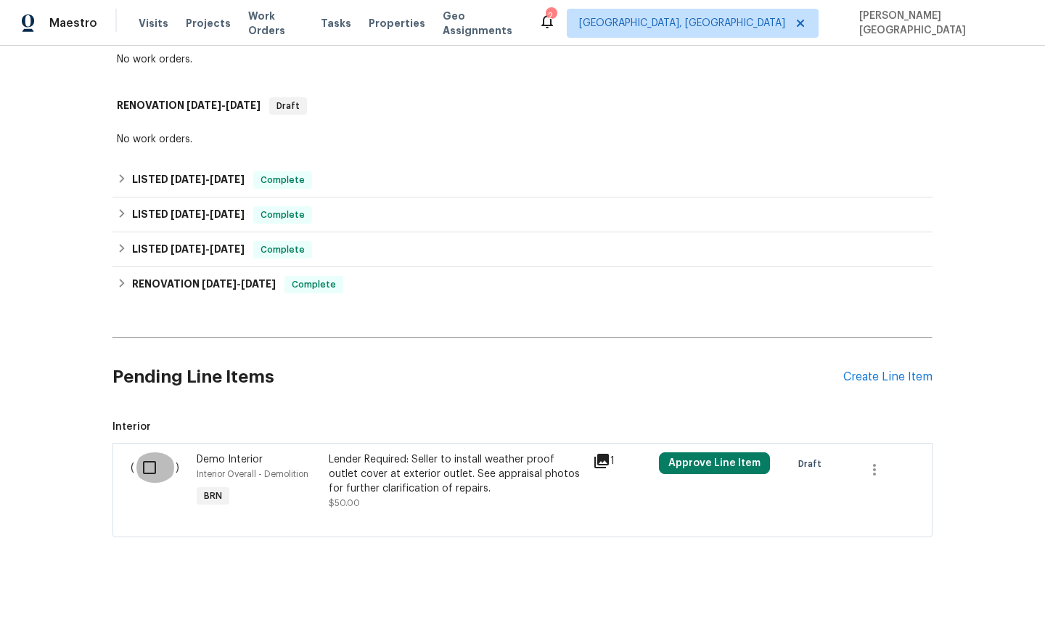
click at [143, 465] on input "checkbox" at bounding box center [154, 467] width 41 height 30
checkbox input "true"
click at [947, 611] on button "Create Work Order" at bounding box center [962, 600] width 120 height 27
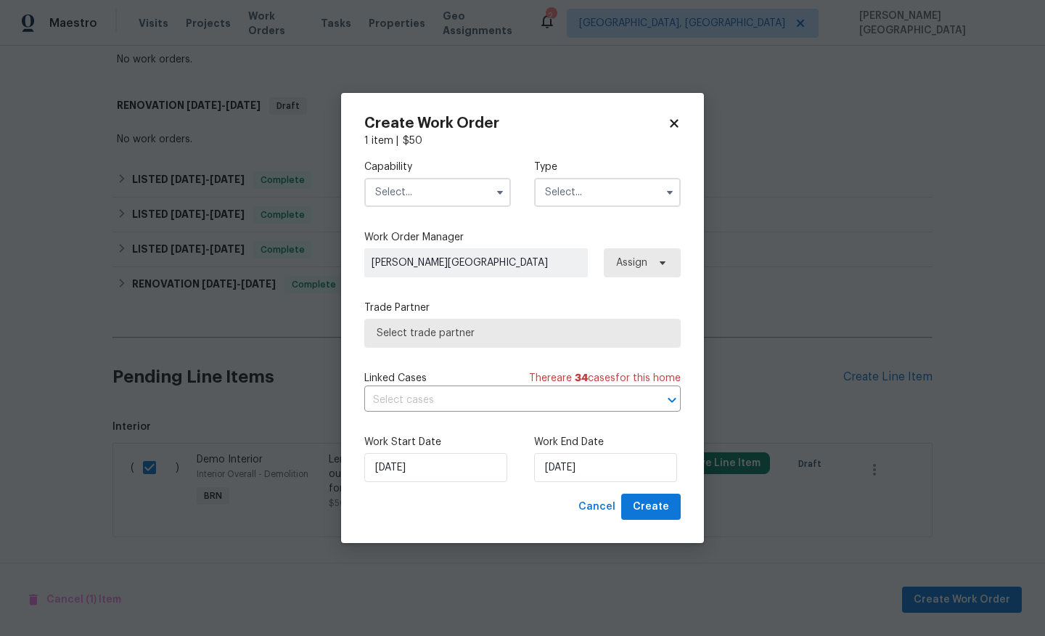
click at [429, 197] on input "text" at bounding box center [437, 192] width 147 height 29
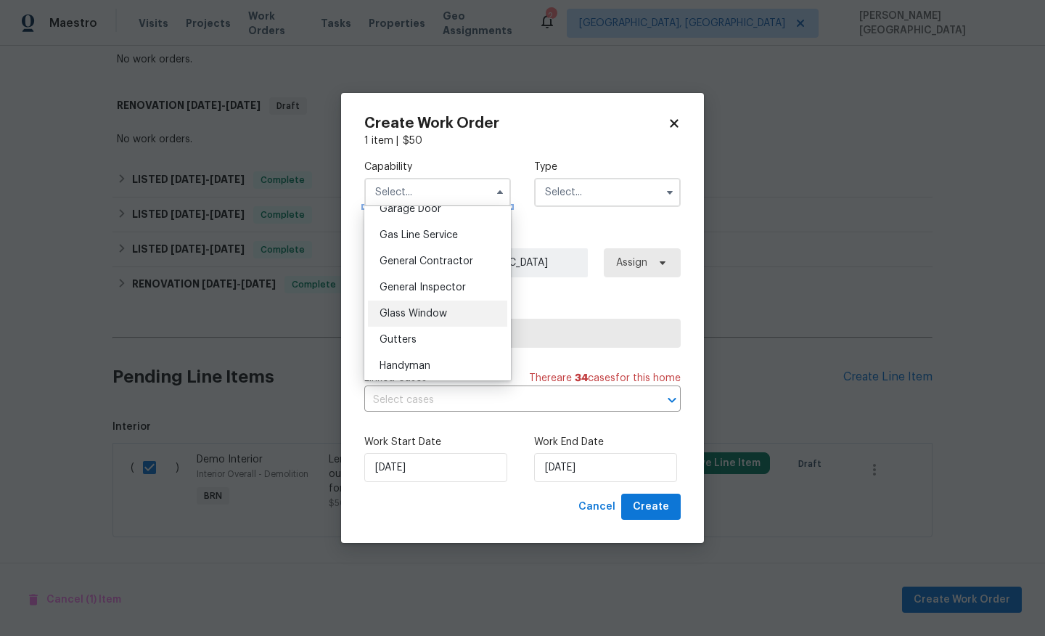
scroll to position [705, 0]
click at [433, 320] on div "Handyman" at bounding box center [437, 316] width 139 height 26
type input "Handyman"
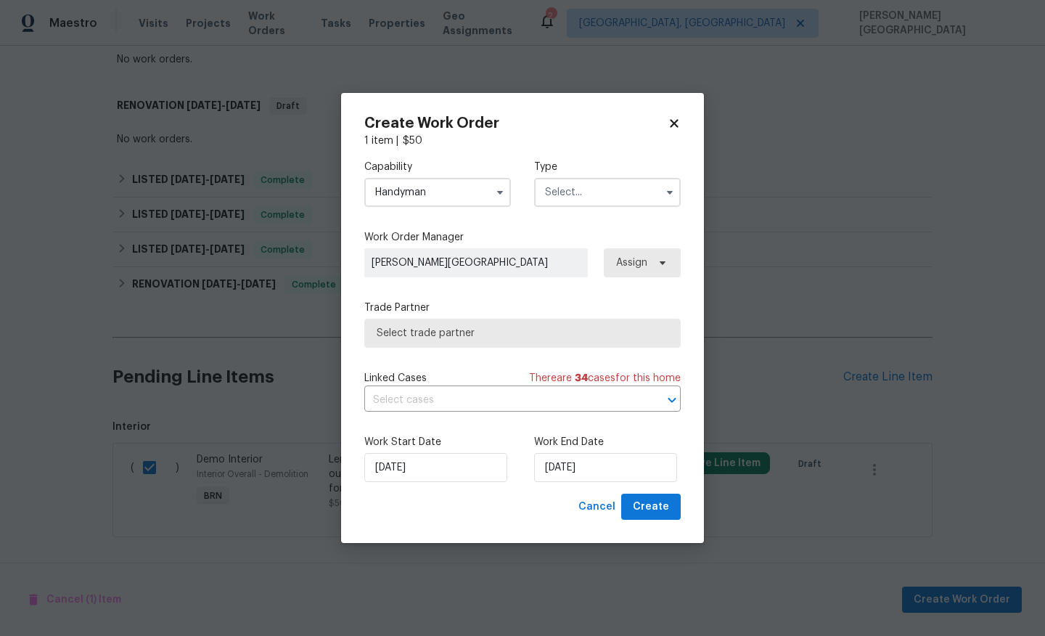
click at [565, 189] on input "text" at bounding box center [607, 192] width 147 height 29
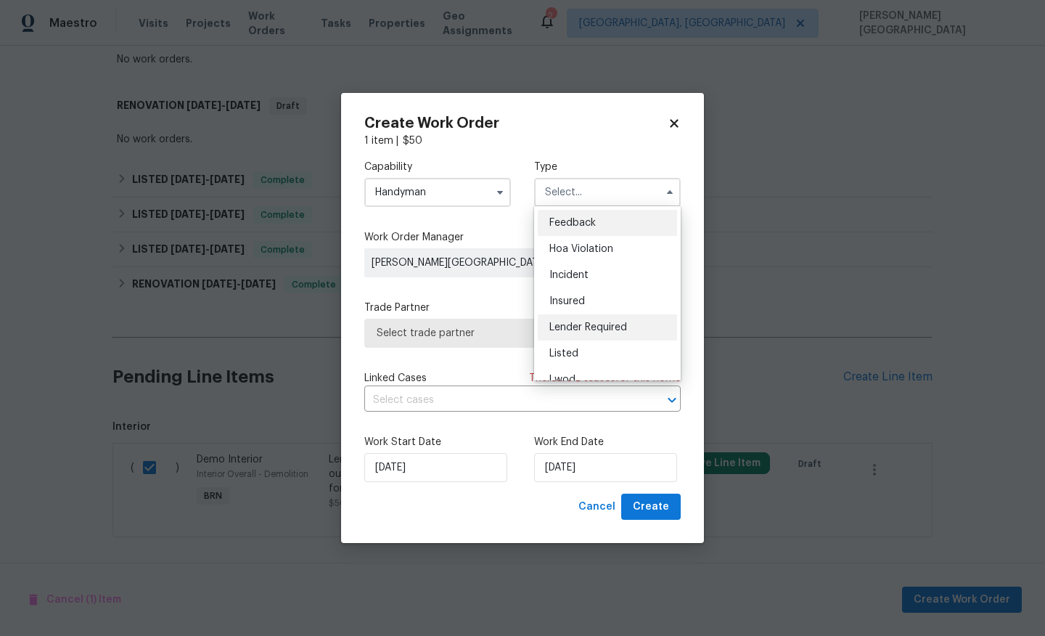
scroll to position [173, 0]
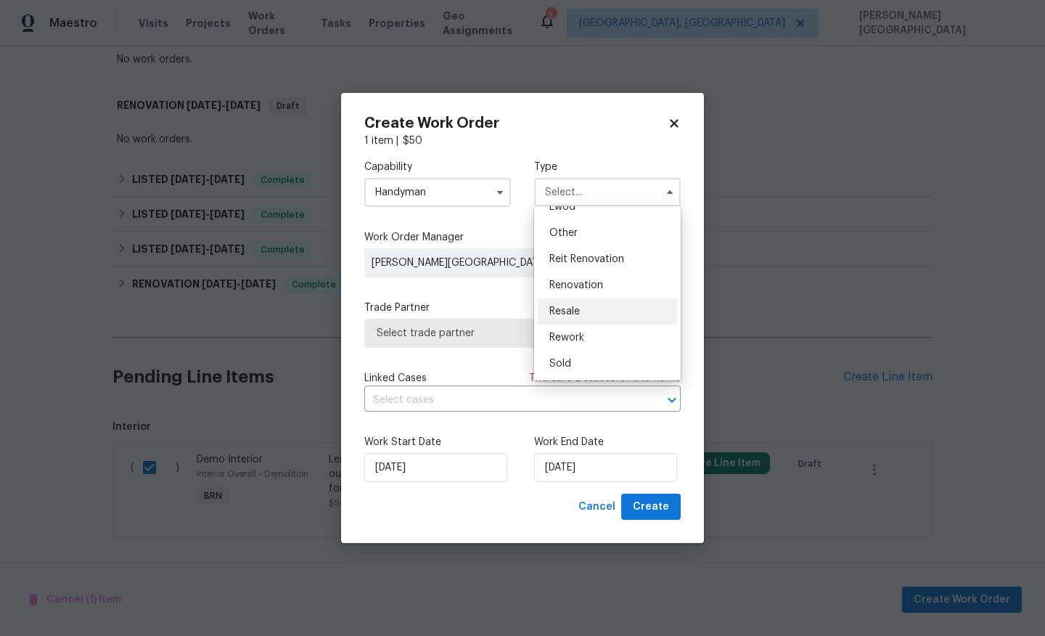
click at [578, 315] on span "Resale" at bounding box center [565, 311] width 30 height 10
type input "Resale"
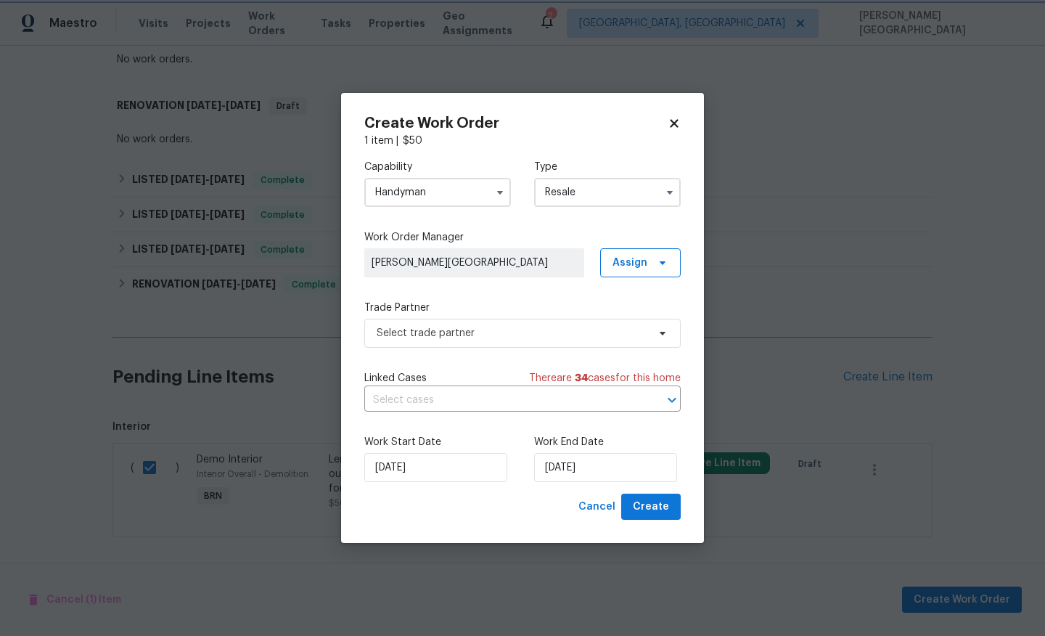
scroll to position [0, 0]
click at [486, 392] on input "text" at bounding box center [502, 400] width 276 height 23
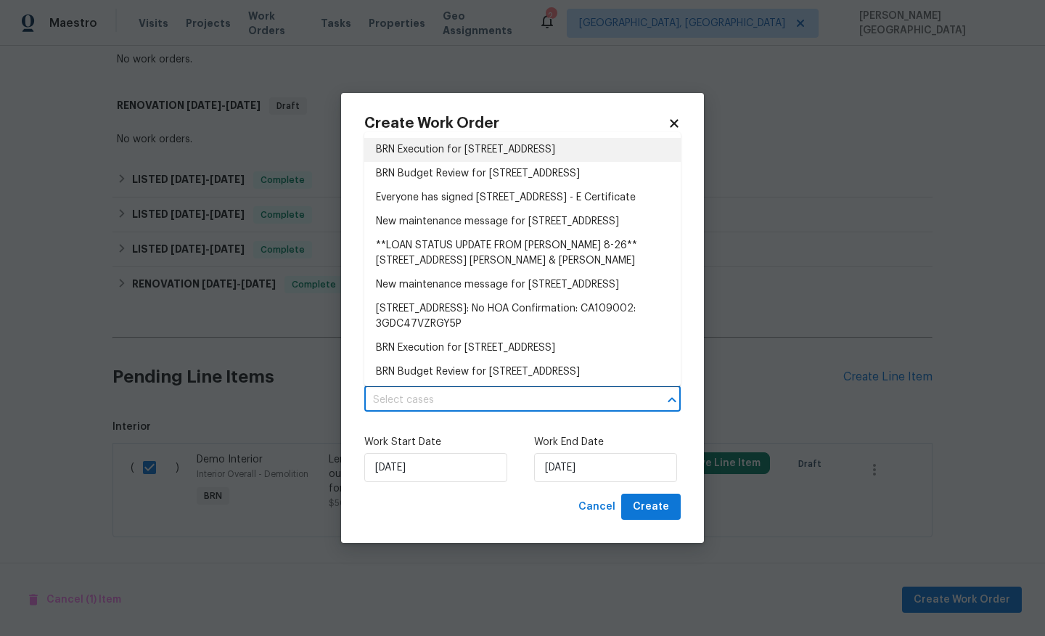
click at [481, 157] on li "BRN Execution for 3520 Mount Whitney Ave, Rosamond, CA 93560" at bounding box center [522, 150] width 317 height 24
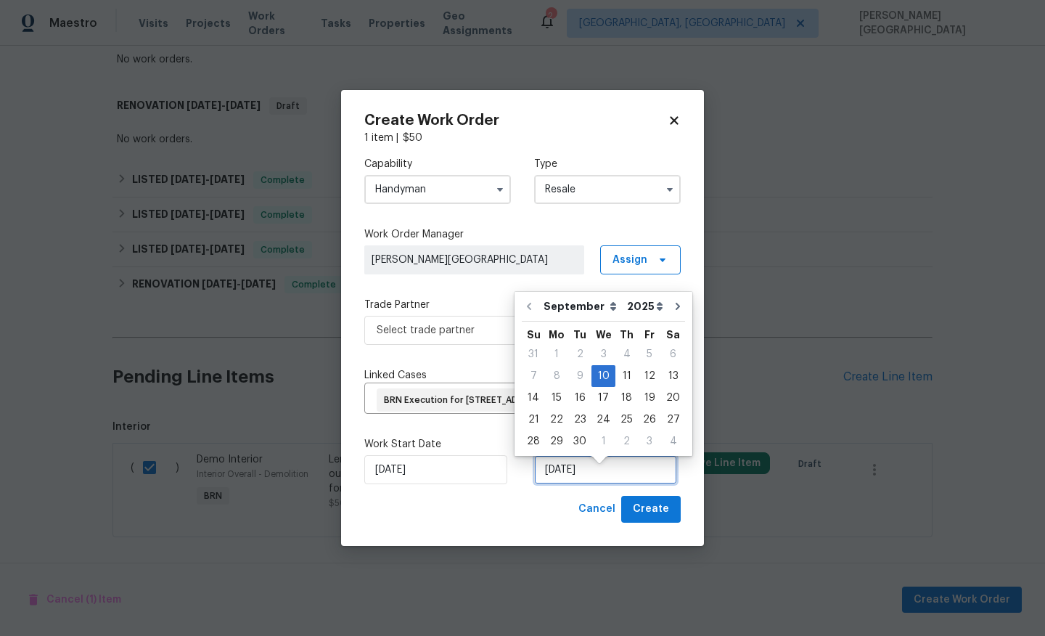
click at [559, 481] on input "[DATE]" at bounding box center [605, 469] width 143 height 29
click at [651, 378] on div "12" at bounding box center [649, 376] width 23 height 20
type input "9/12/2025"
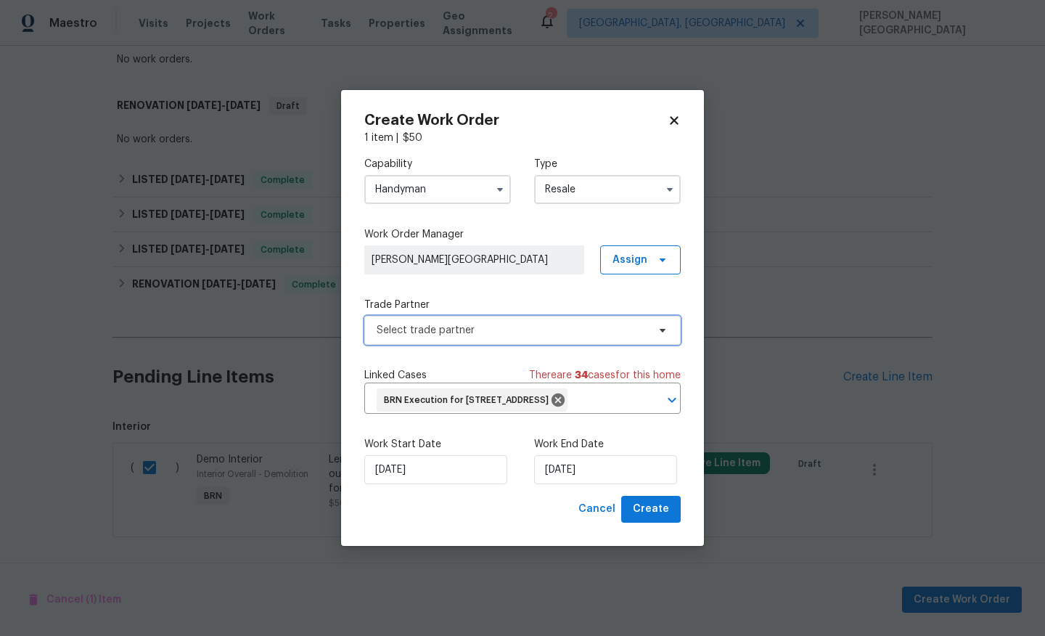
click at [414, 332] on span "Select trade partner" at bounding box center [522, 330] width 317 height 29
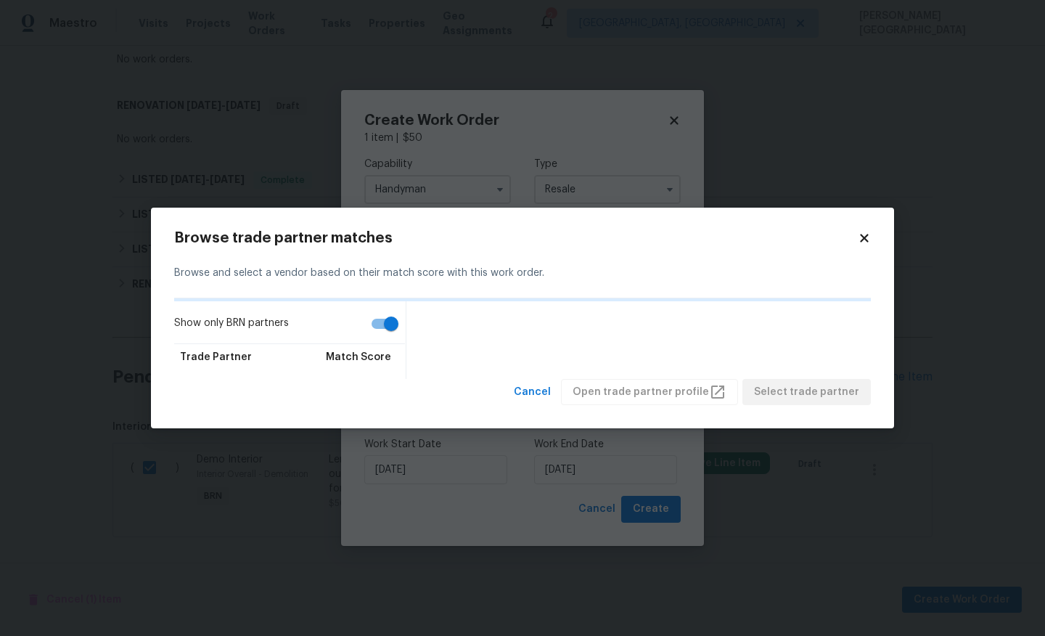
click at [395, 325] on input "Show only BRN partners" at bounding box center [391, 324] width 83 height 28
checkbox input "false"
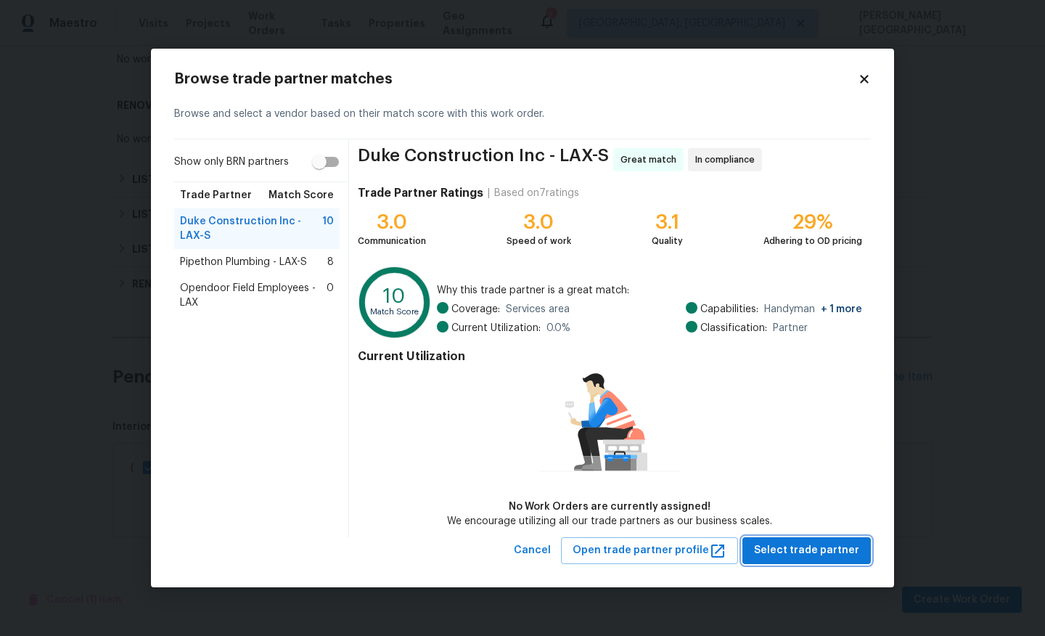
click at [776, 555] on span "Select trade partner" at bounding box center [806, 551] width 105 height 18
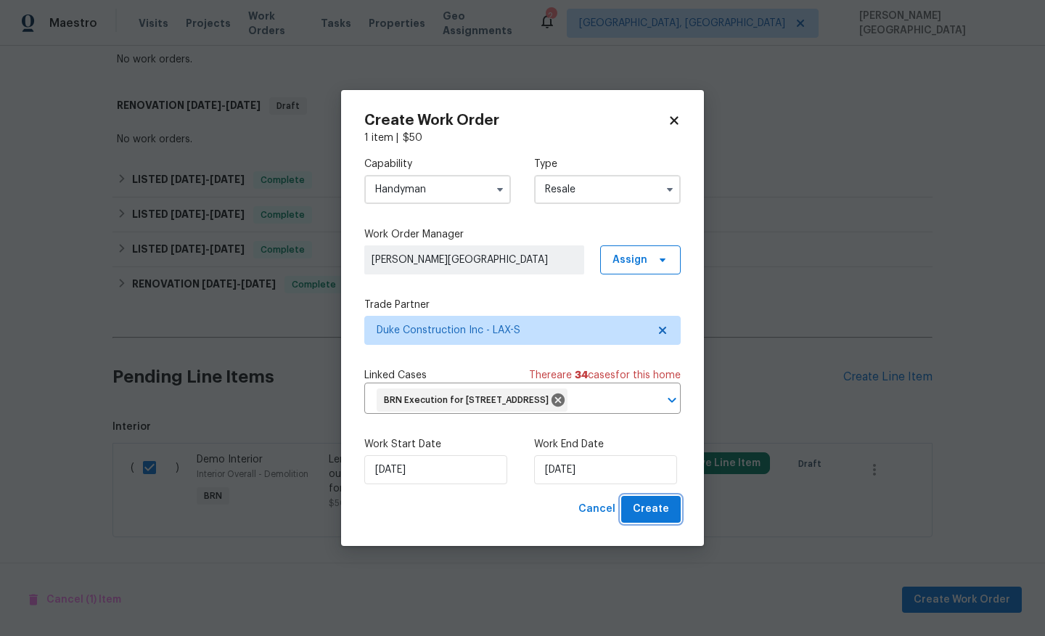
click at [644, 518] on span "Create" at bounding box center [651, 509] width 36 height 18
checkbox input "false"
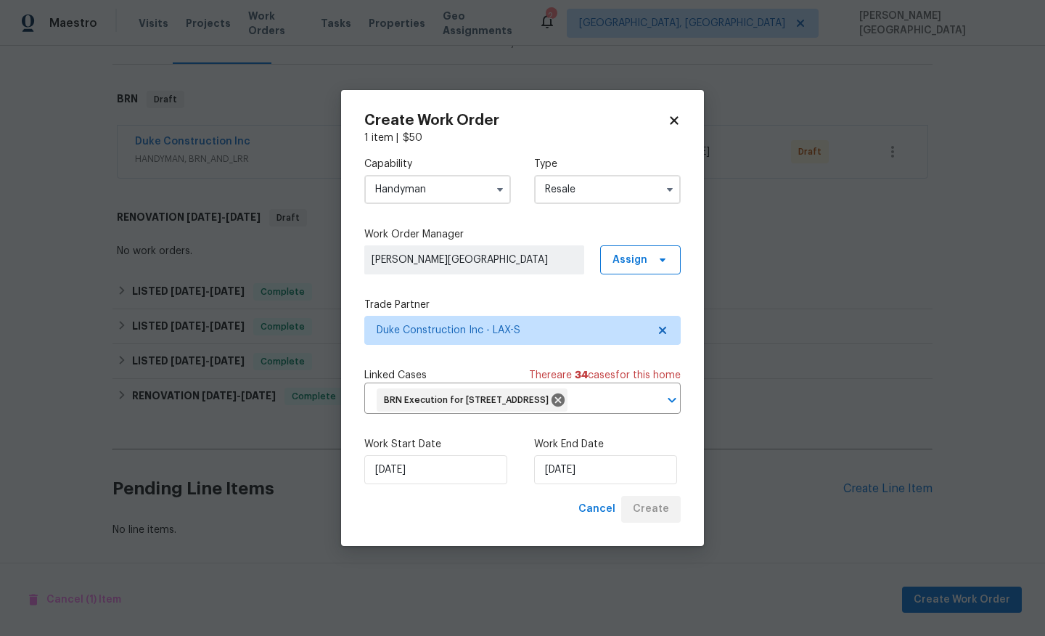
scroll to position [199, 0]
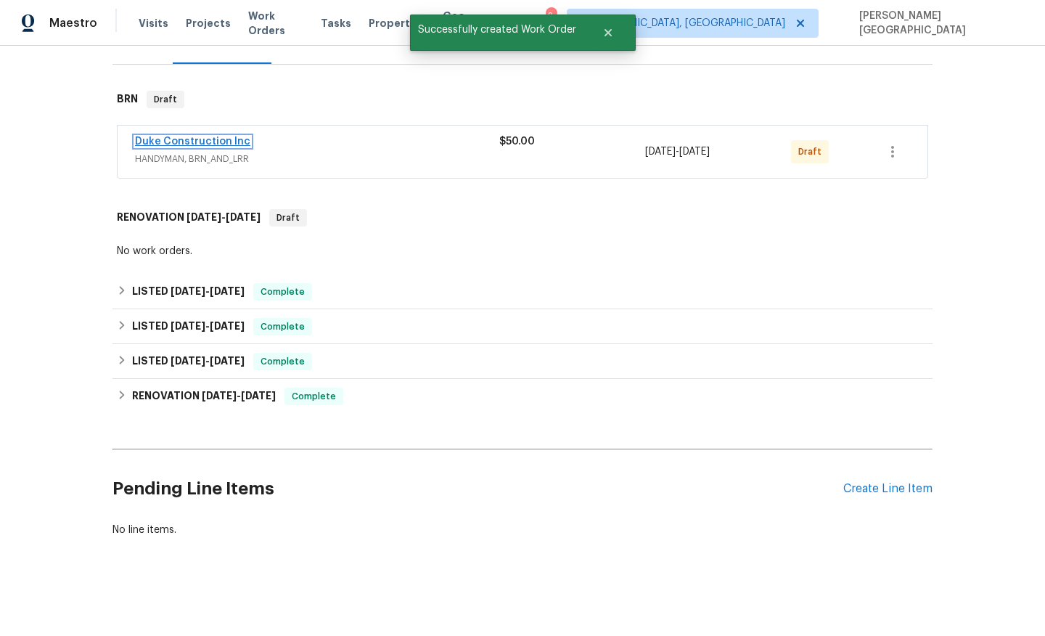
click at [194, 142] on link "Duke Construction Inc" at bounding box center [192, 141] width 115 height 10
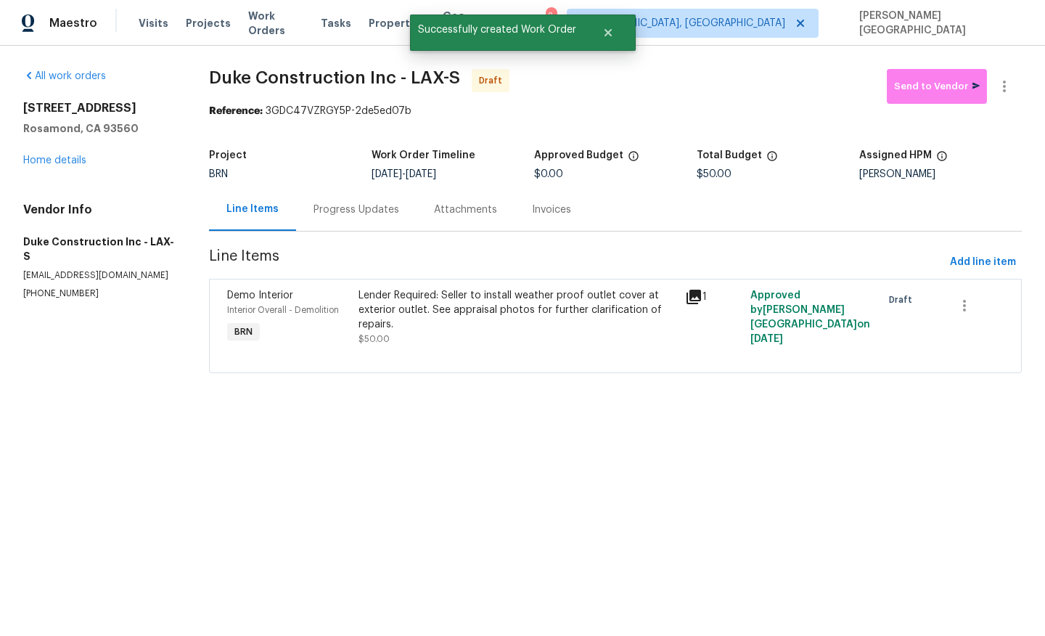
click at [356, 228] on div "Progress Updates" at bounding box center [356, 209] width 121 height 43
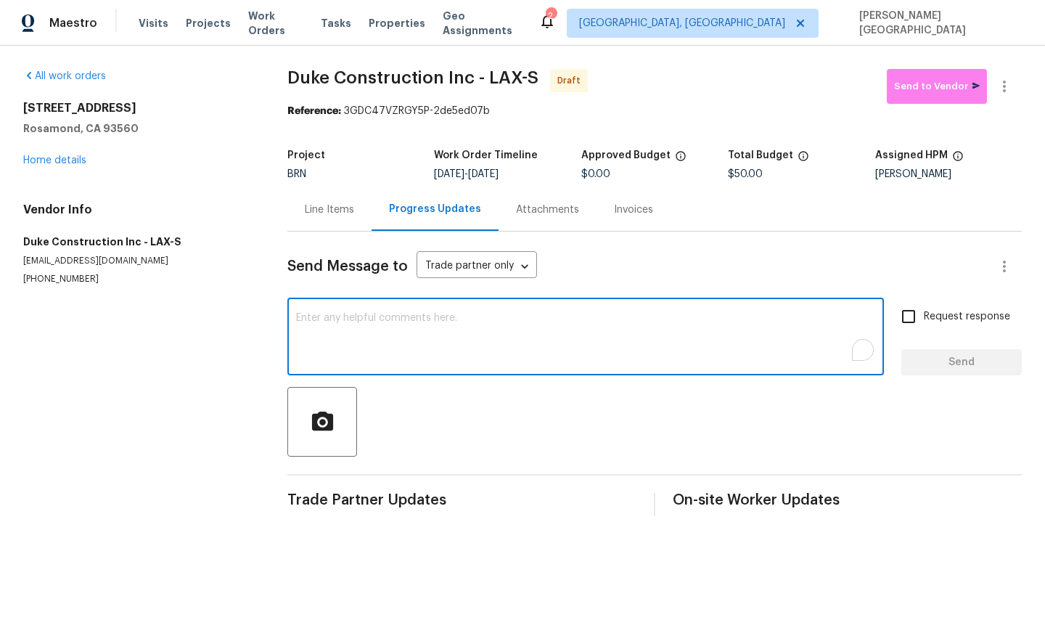
click at [370, 343] on textarea "To enrich screen reader interactions, please activate Accessibility in Grammarl…" at bounding box center [585, 338] width 579 height 51
paste textarea "This is Isabel from Opendoor. Please confirm receipt of the work order due on 0…"
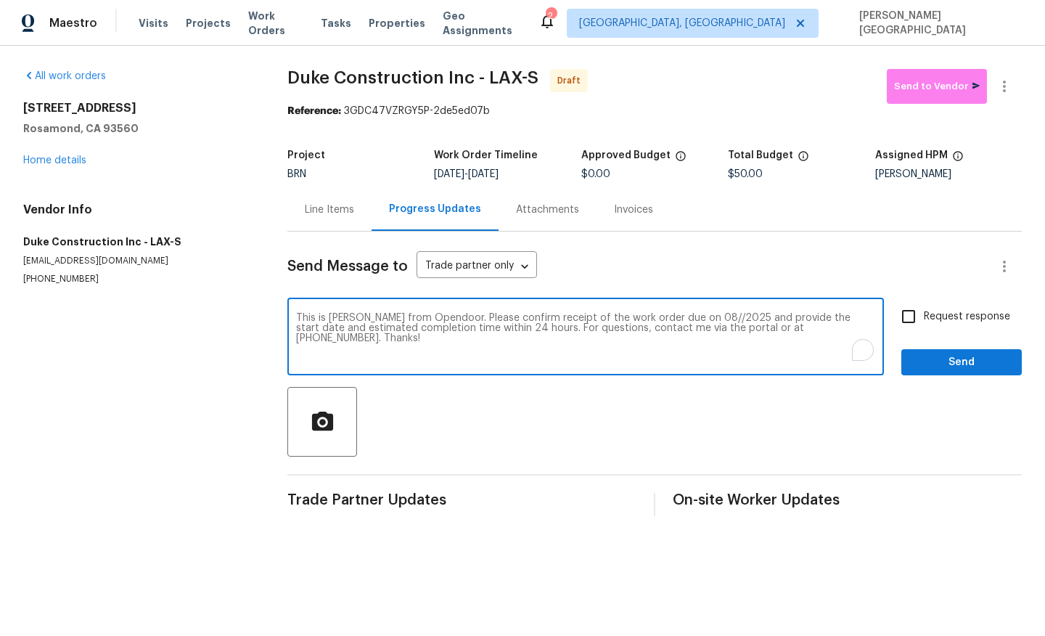
click at [680, 319] on textarea "This is Isabel from Opendoor. Please confirm receipt of the work order due on 0…" at bounding box center [585, 338] width 579 height 51
type textarea "This is Isabel from Opendoor. Please confirm receipt of the work order due on 0…"
click at [910, 330] on input "Request response" at bounding box center [909, 316] width 30 height 30
checkbox input "true"
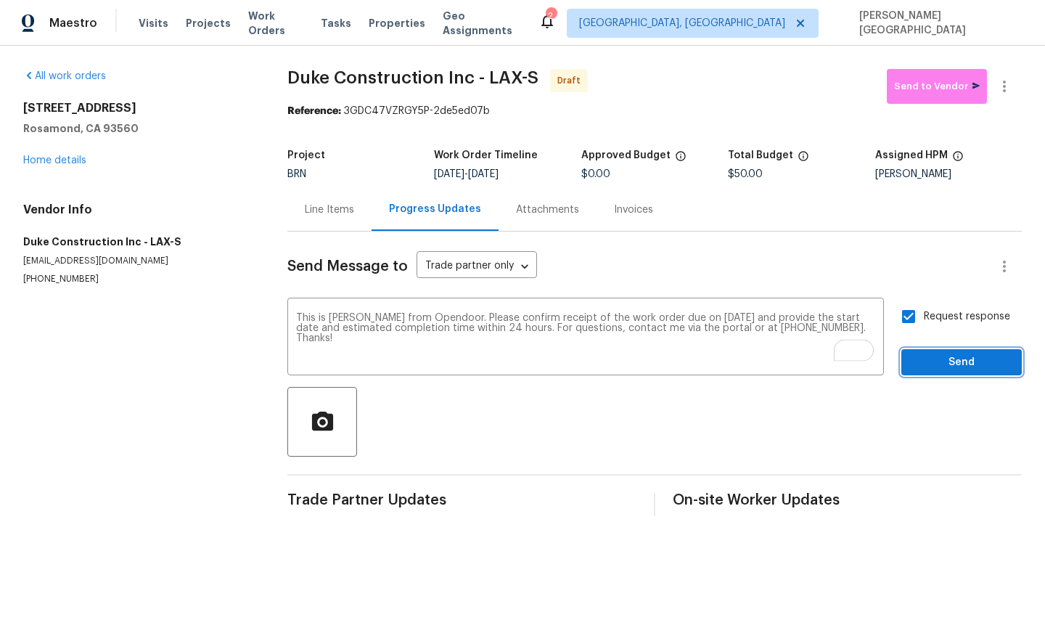
click at [926, 375] on button "Send" at bounding box center [962, 362] width 121 height 27
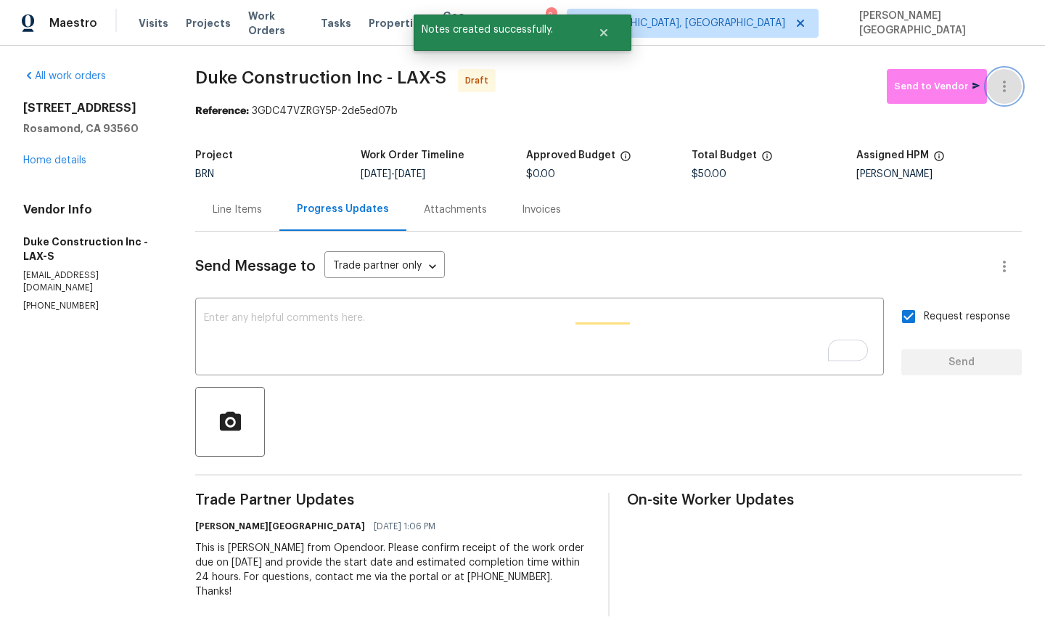
click at [1004, 97] on button "button" at bounding box center [1004, 86] width 35 height 35
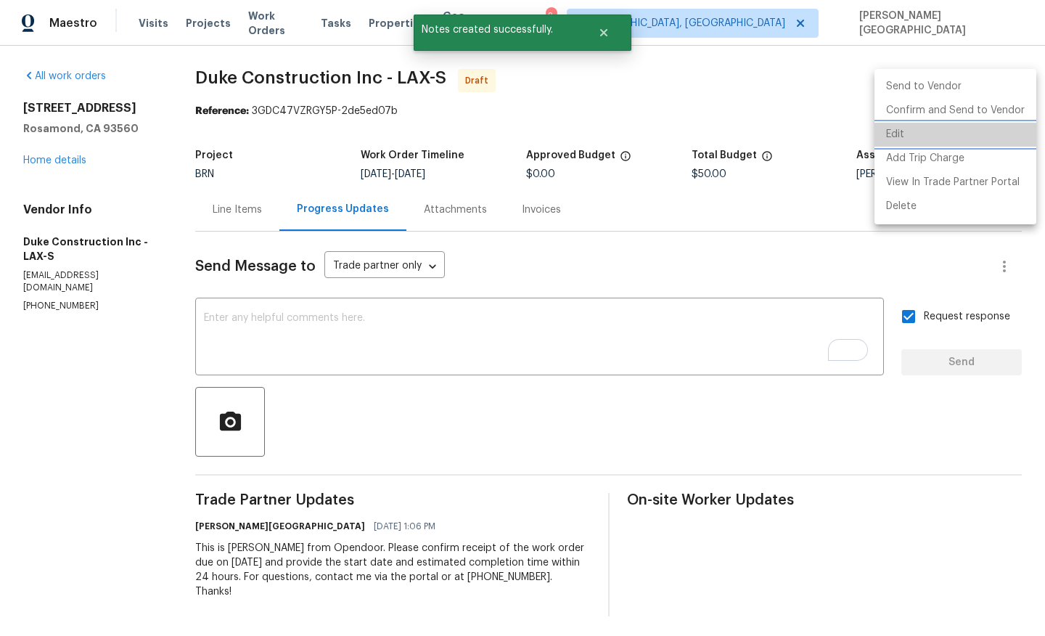
click at [982, 128] on li "Edit" at bounding box center [956, 135] width 162 height 24
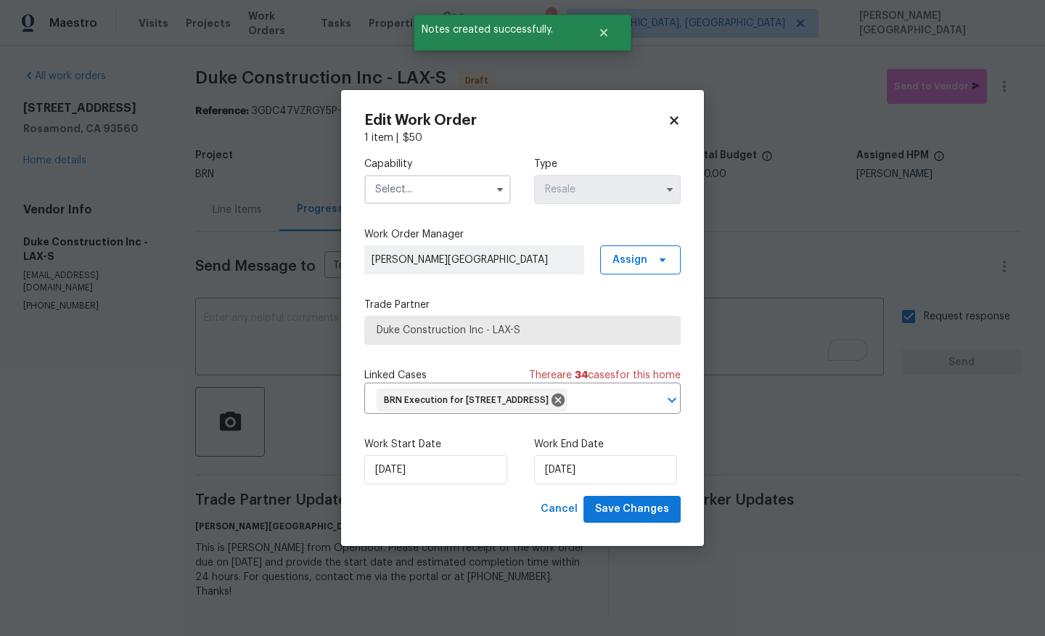
click at [764, 470] on body "Maestro Visits Projects Work Orders Tasks Properties Geo Assignments 2 Albuquer…" at bounding box center [522, 318] width 1045 height 636
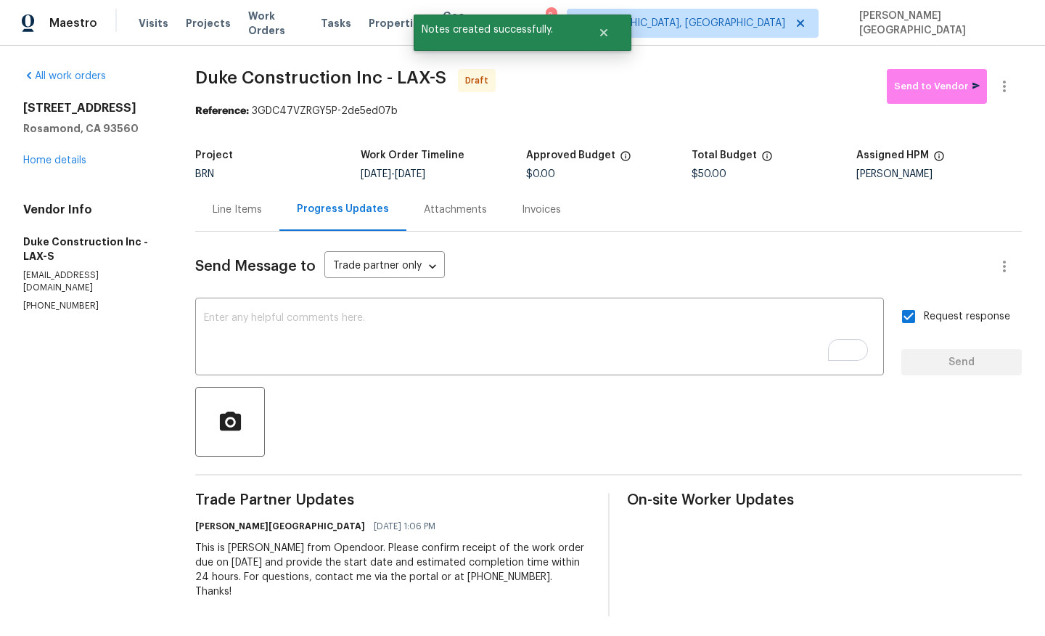
click at [1018, 69] on div at bounding box center [1004, 86] width 35 height 35
click at [1007, 82] on icon "button" at bounding box center [1004, 86] width 17 height 17
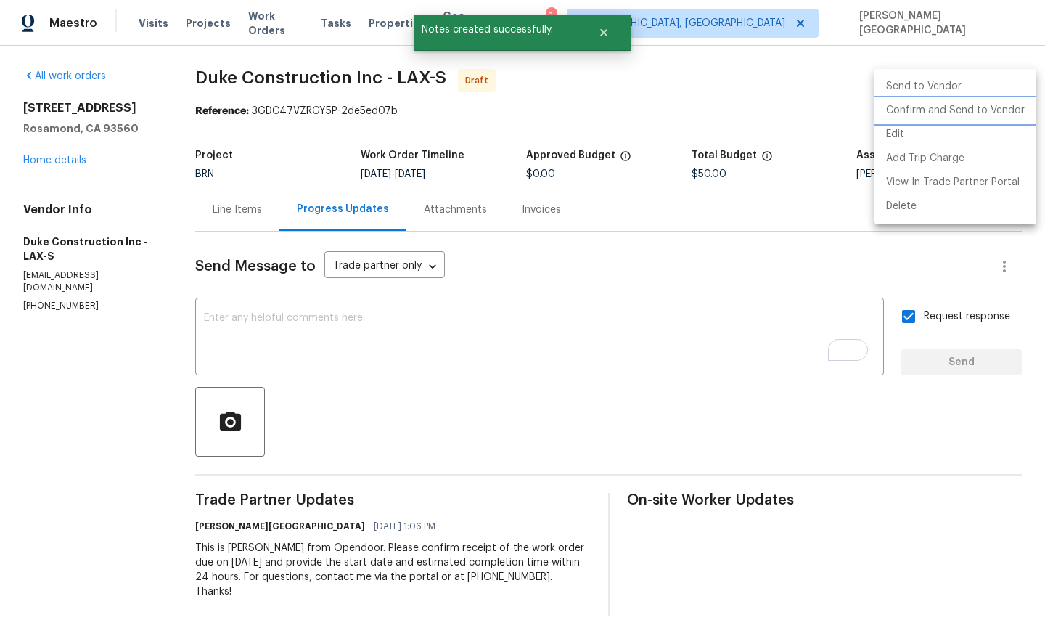
click at [964, 121] on li "Confirm and Send to Vendor" at bounding box center [956, 111] width 162 height 24
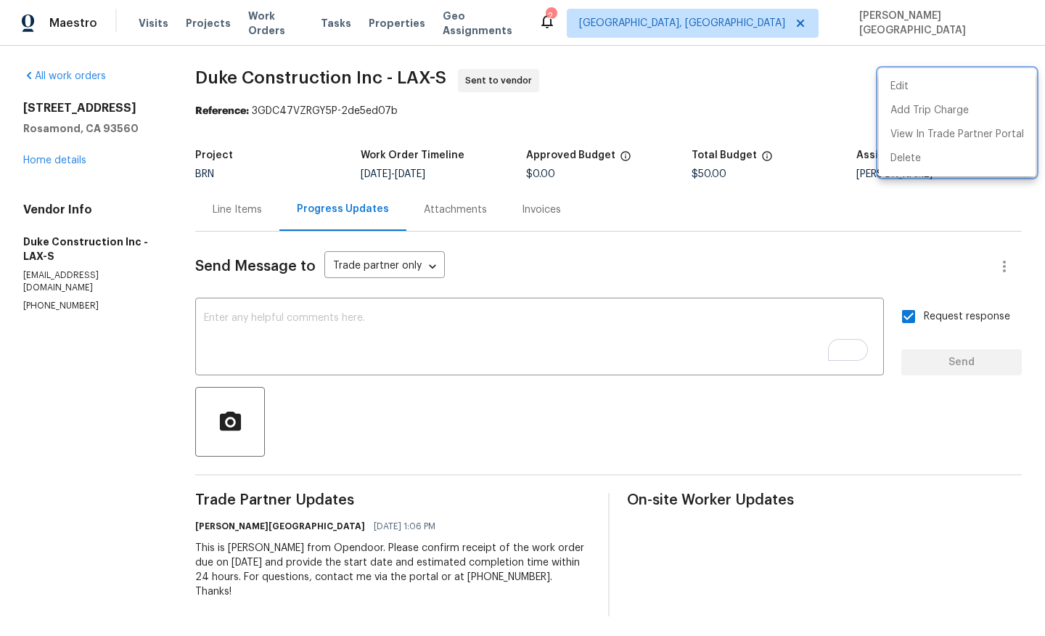
click at [66, 159] on div at bounding box center [522, 318] width 1045 height 636
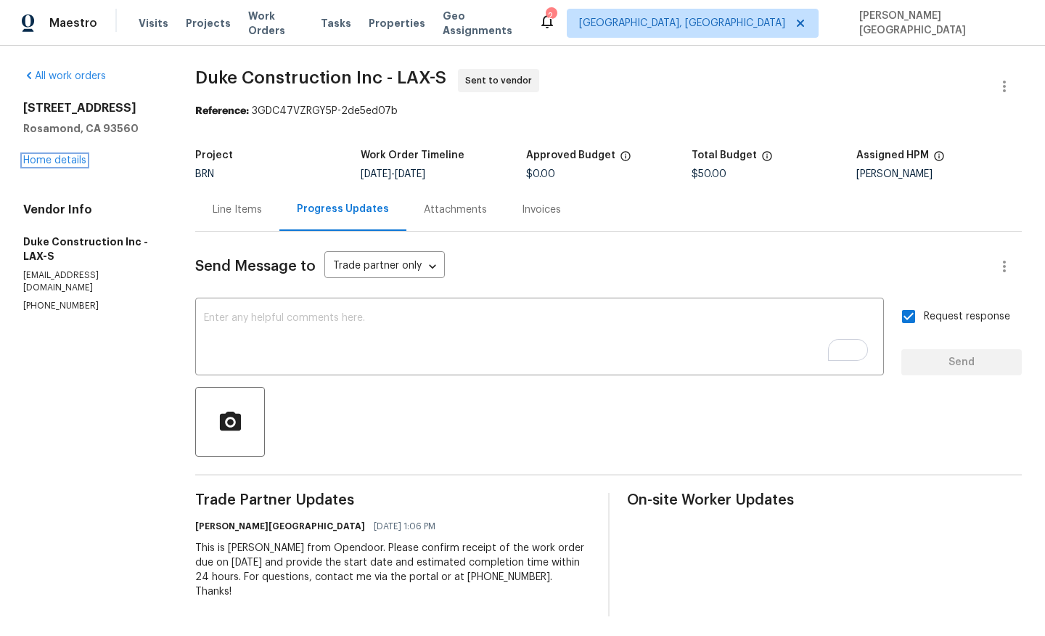
click at [66, 161] on link "Home details" at bounding box center [54, 160] width 63 height 10
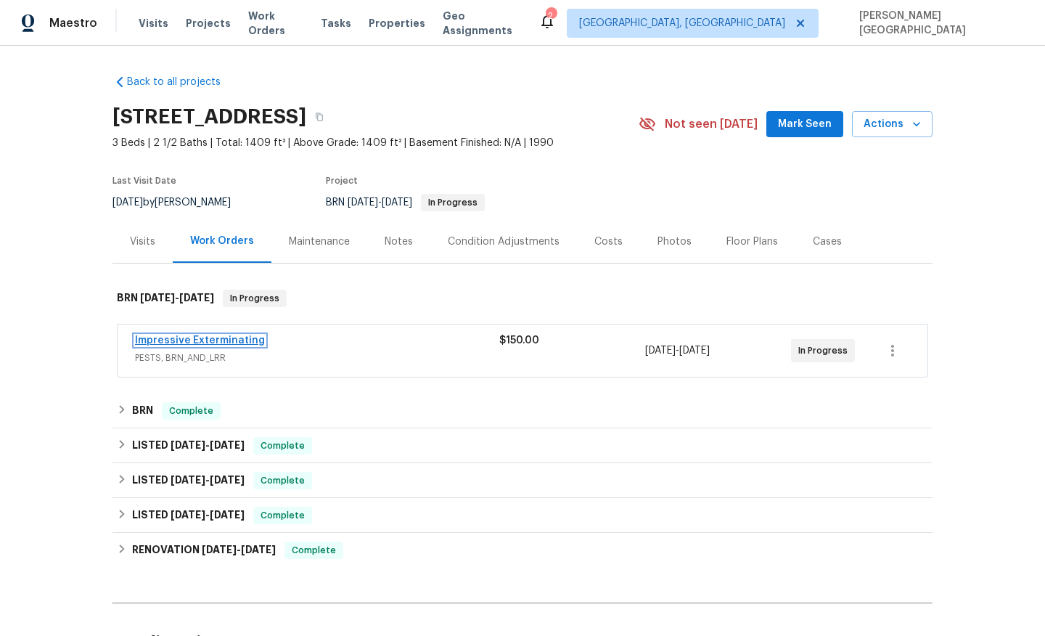
click at [183, 343] on link "Impressive Exterminating" at bounding box center [200, 340] width 130 height 10
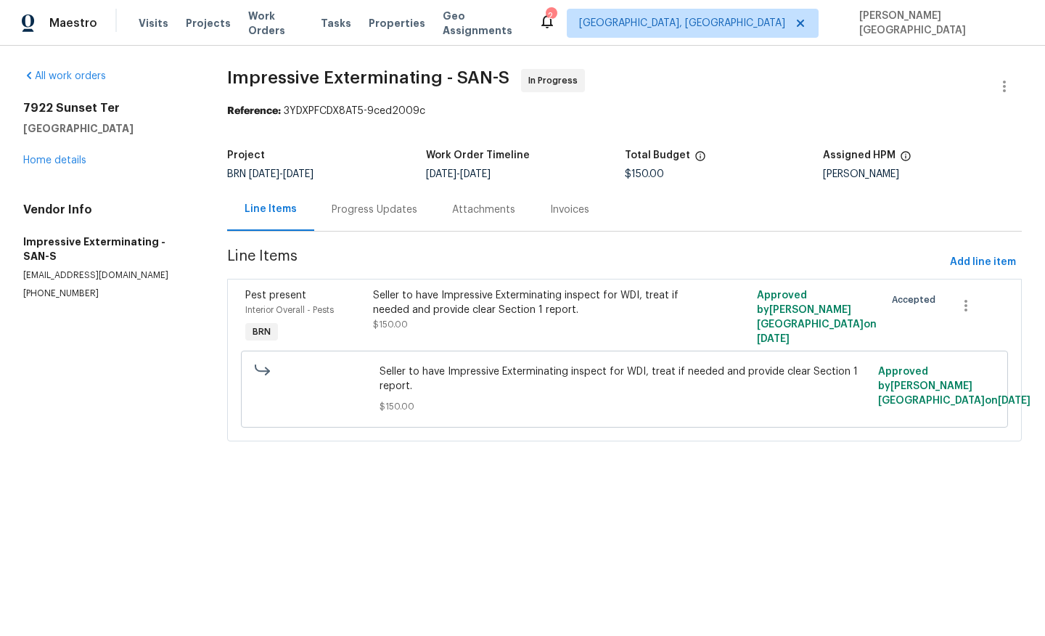
click at [386, 208] on div "Progress Updates" at bounding box center [375, 210] width 86 height 15
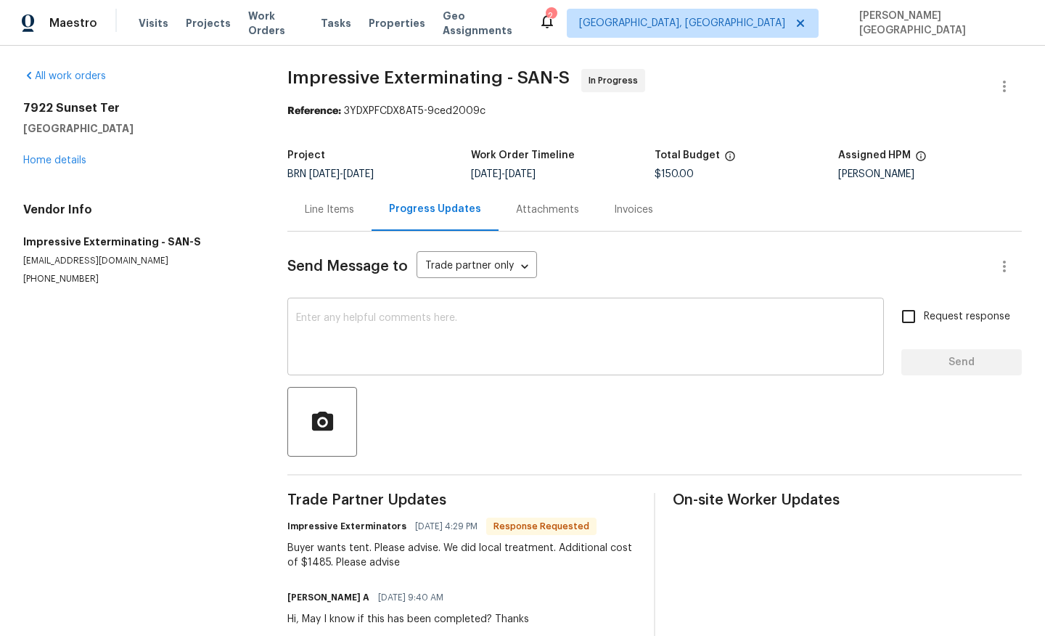
click at [330, 328] on textarea at bounding box center [585, 338] width 579 height 51
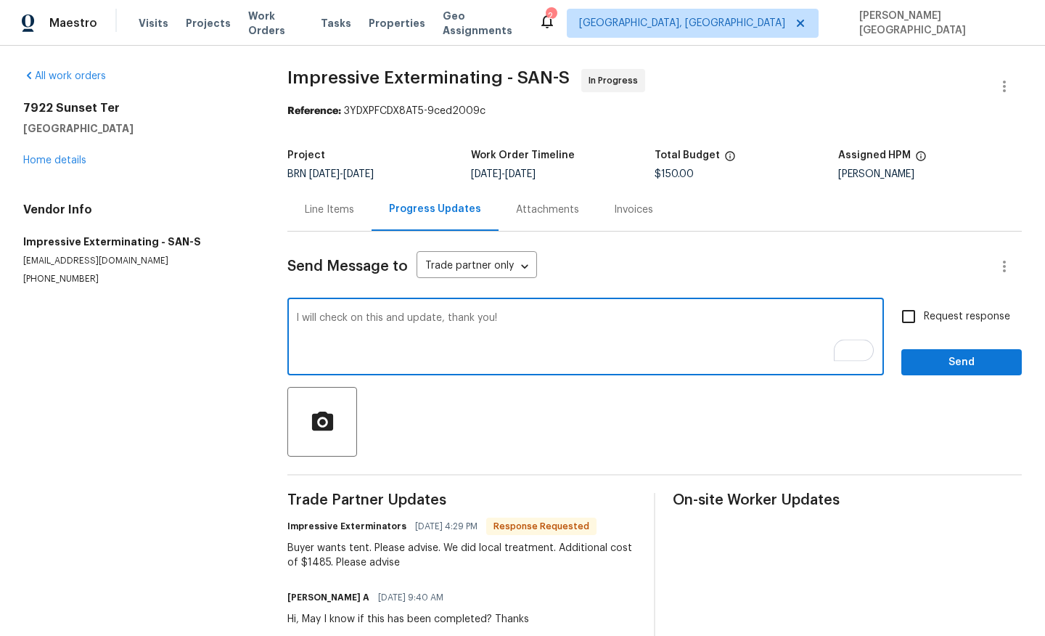
type textarea "I will check on this and update, thank you!"
click at [932, 309] on span "Request response" at bounding box center [967, 316] width 86 height 15
click at [924, 309] on input "Request response" at bounding box center [909, 316] width 30 height 30
checkbox input "true"
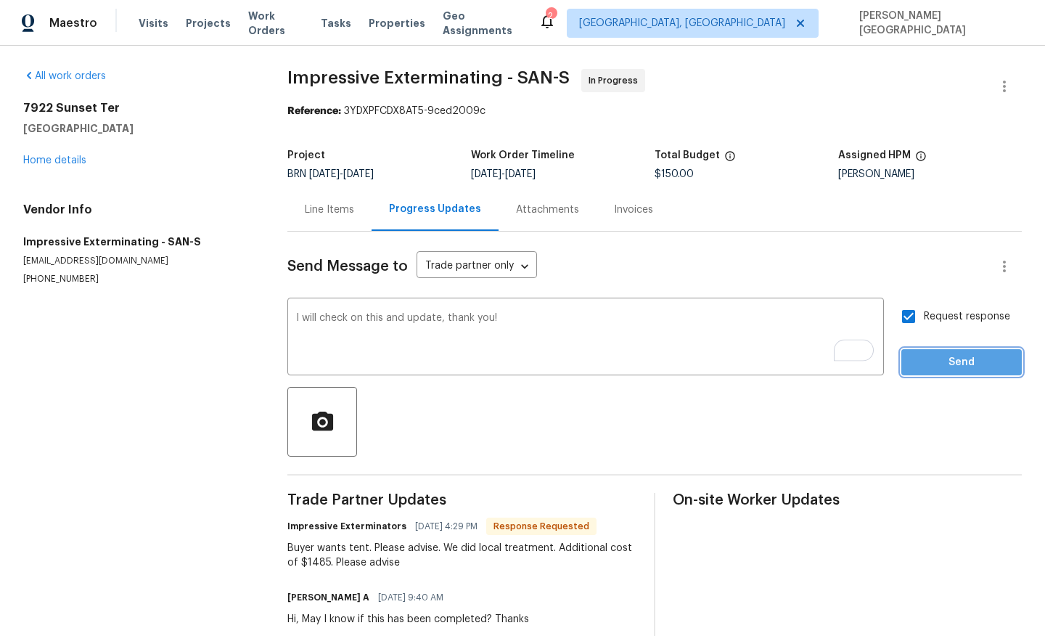
click at [935, 352] on button "Send" at bounding box center [962, 362] width 121 height 27
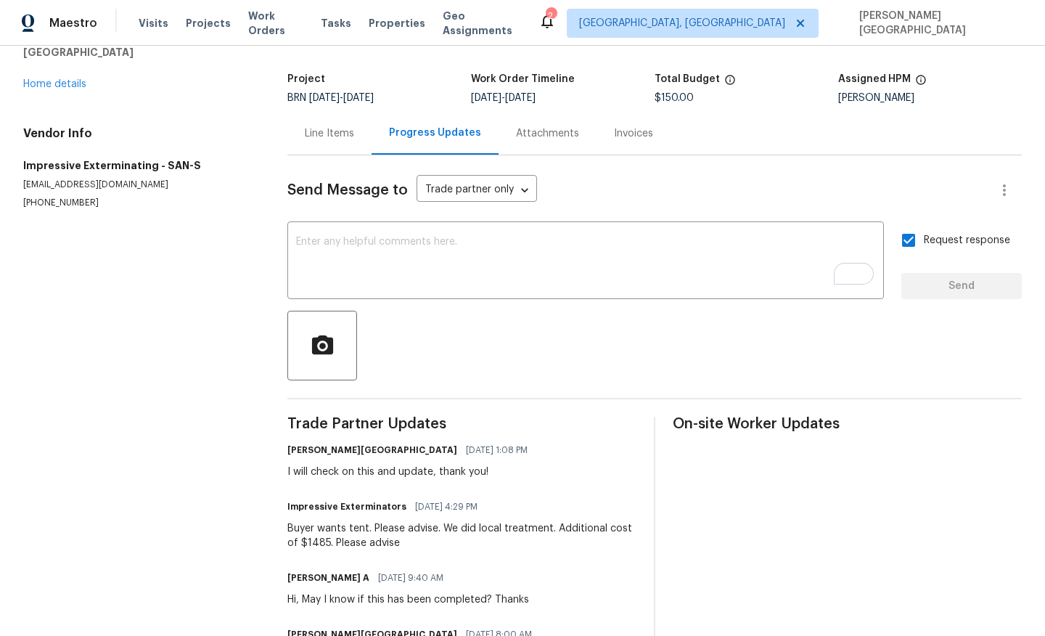
scroll to position [144, 0]
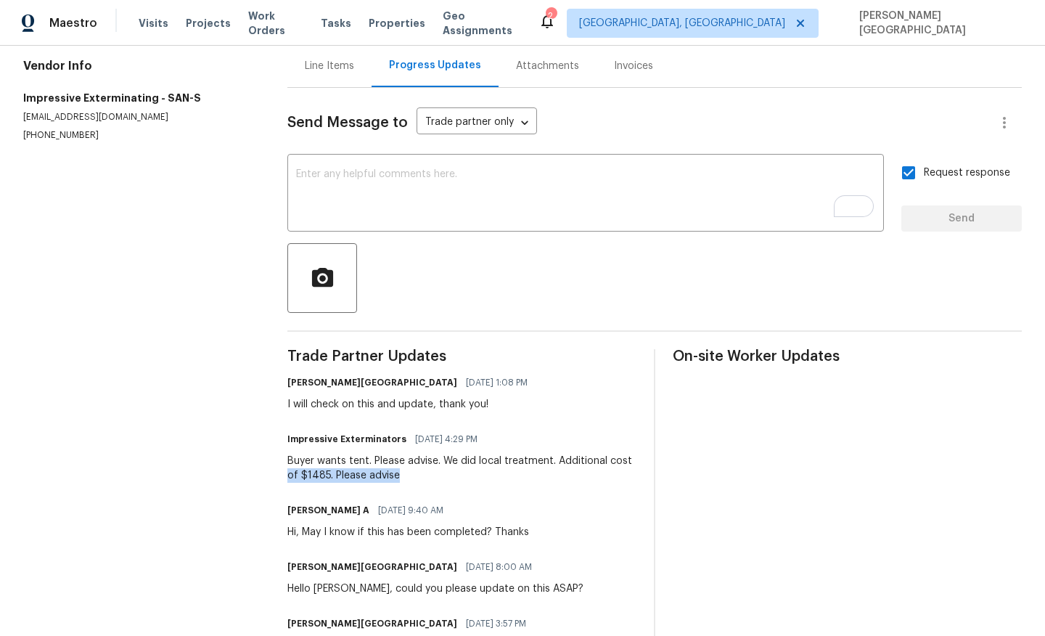
drag, startPoint x: 282, startPoint y: 468, endPoint x: 404, endPoint y: 477, distance: 121.6
click at [404, 477] on div "All work orders 7922 Sunset Ter Lemon Grove, CA 91945 Home details Vendor Info …" at bounding box center [522, 390] width 1045 height 976
click at [365, 475] on div "Buyer wants tent. Please advise. We did local treatment. Additional cost of $14…" at bounding box center [462, 468] width 349 height 29
drag, startPoint x: 287, startPoint y: 460, endPoint x: 407, endPoint y: 476, distance: 121.7
click at [407, 476] on div "Buyer wants tent. Please advise. We did local treatment. Additional cost of $14…" at bounding box center [462, 468] width 349 height 29
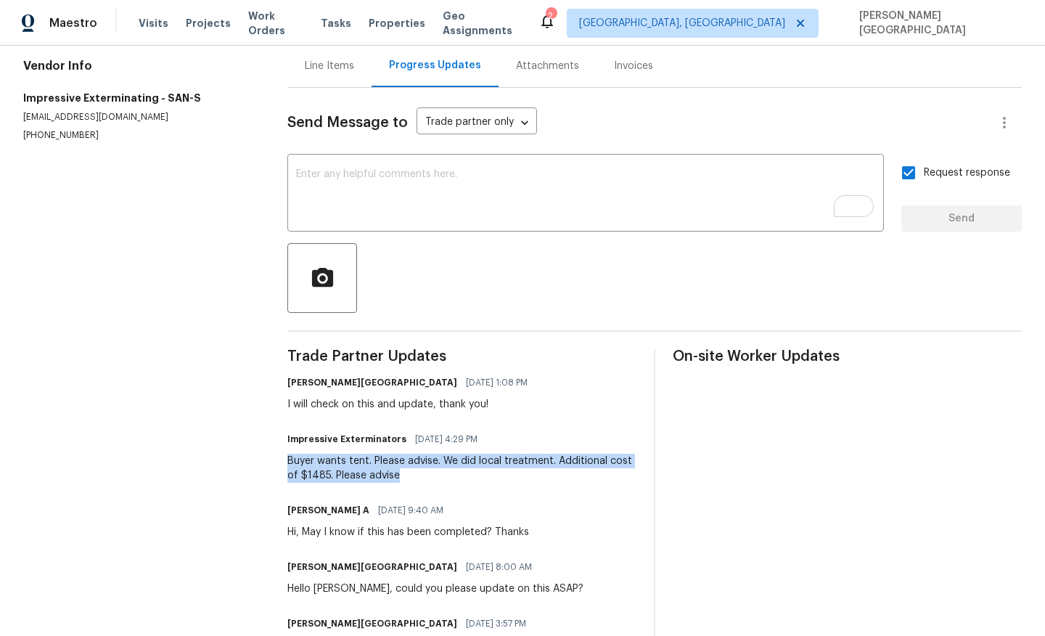
copy div "Buyer wants tent. Please advise. We did local treatment. Additional cost of $14…"
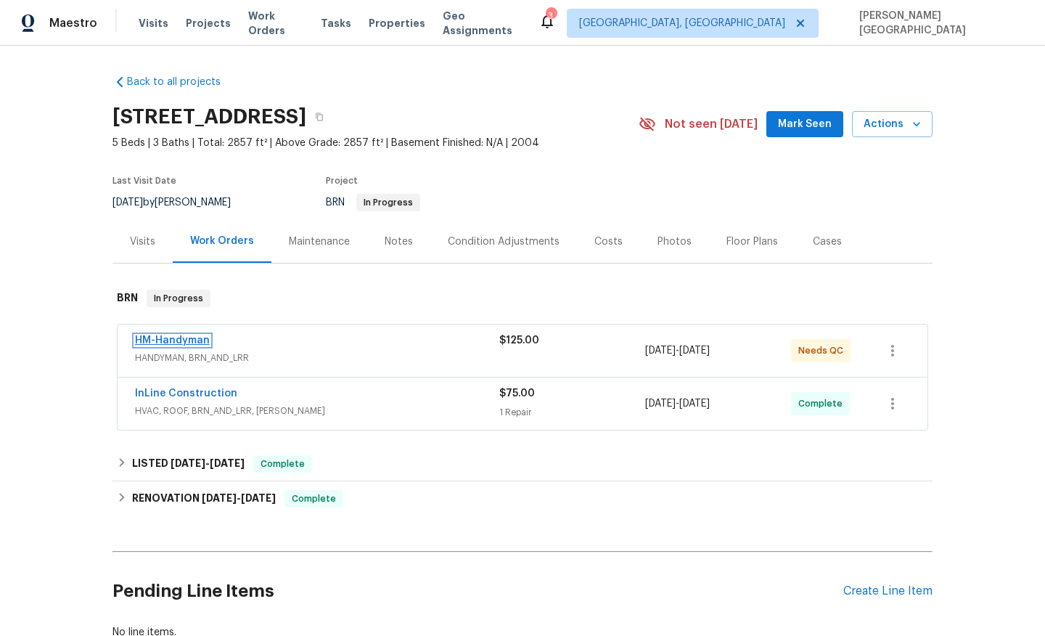
click at [201, 338] on link "HM-Handyman" at bounding box center [172, 340] width 75 height 10
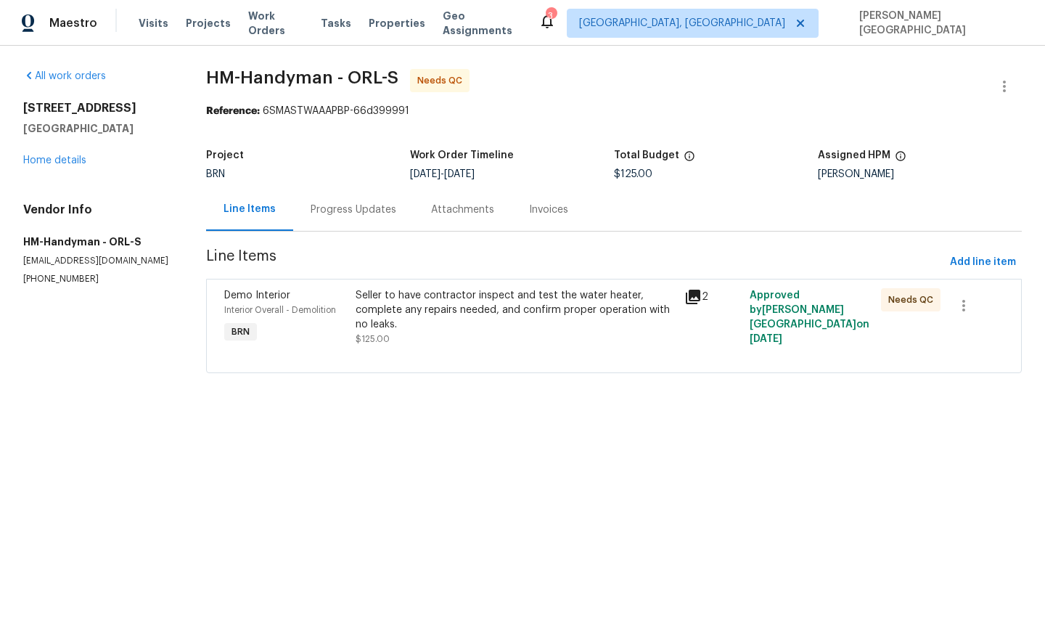
click at [70, 278] on p "(480) 352-4333" at bounding box center [97, 279] width 148 height 12
copy p "(480) 352-4333"
click at [440, 311] on div "Seller to have contractor inspect and test the water heater, complete any repai…" at bounding box center [515, 310] width 319 height 44
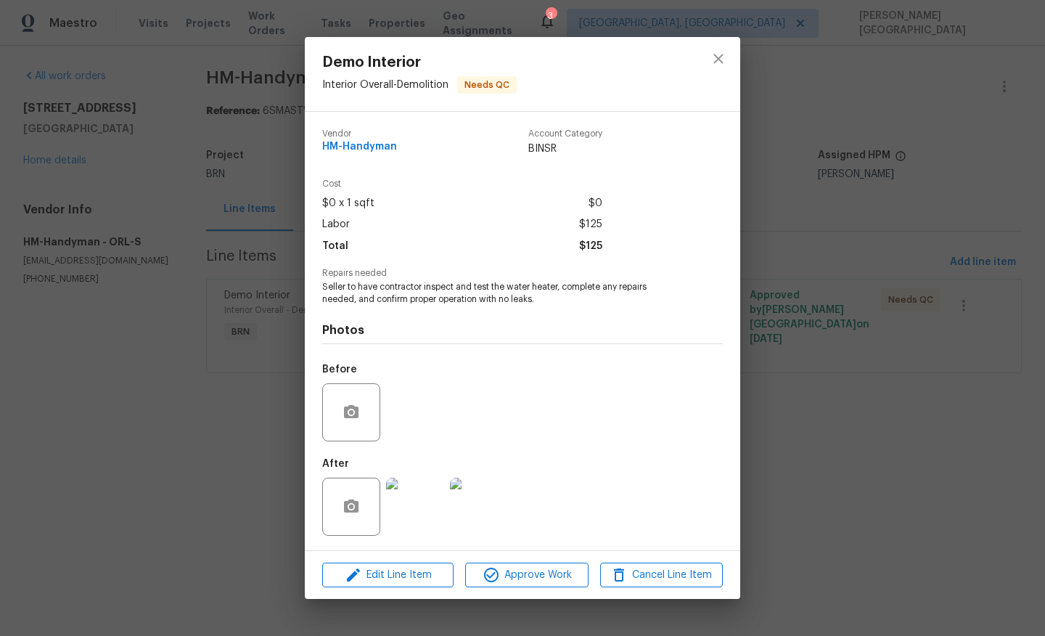
click at [86, 213] on div "Demo Interior Interior Overall - Demolition Needs QC Vendor HM-Handyman Account…" at bounding box center [522, 318] width 1045 height 636
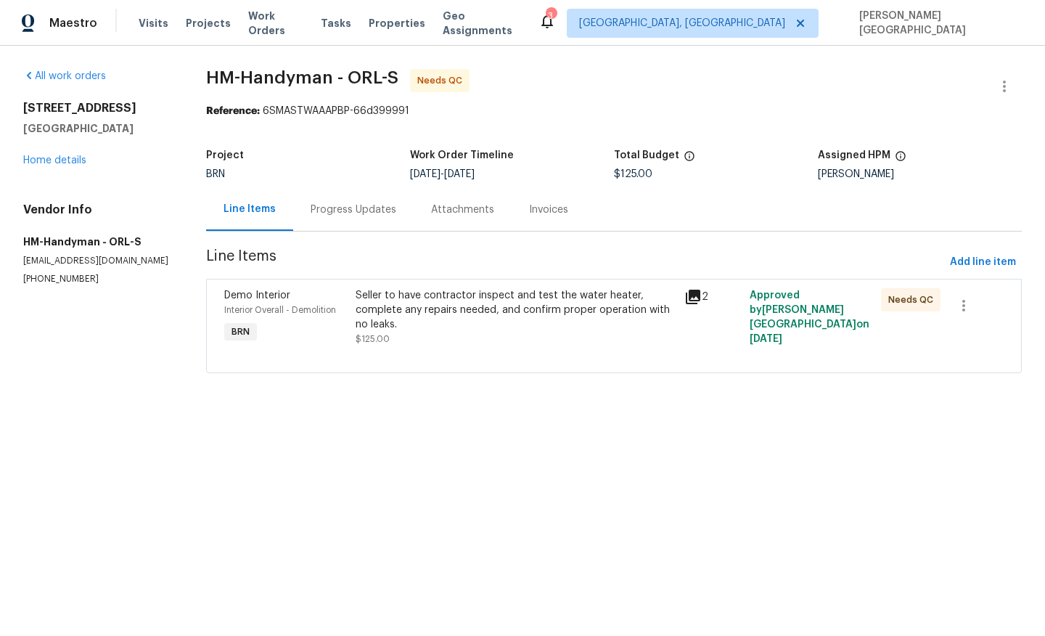
click at [343, 219] on div "Progress Updates" at bounding box center [353, 209] width 121 height 43
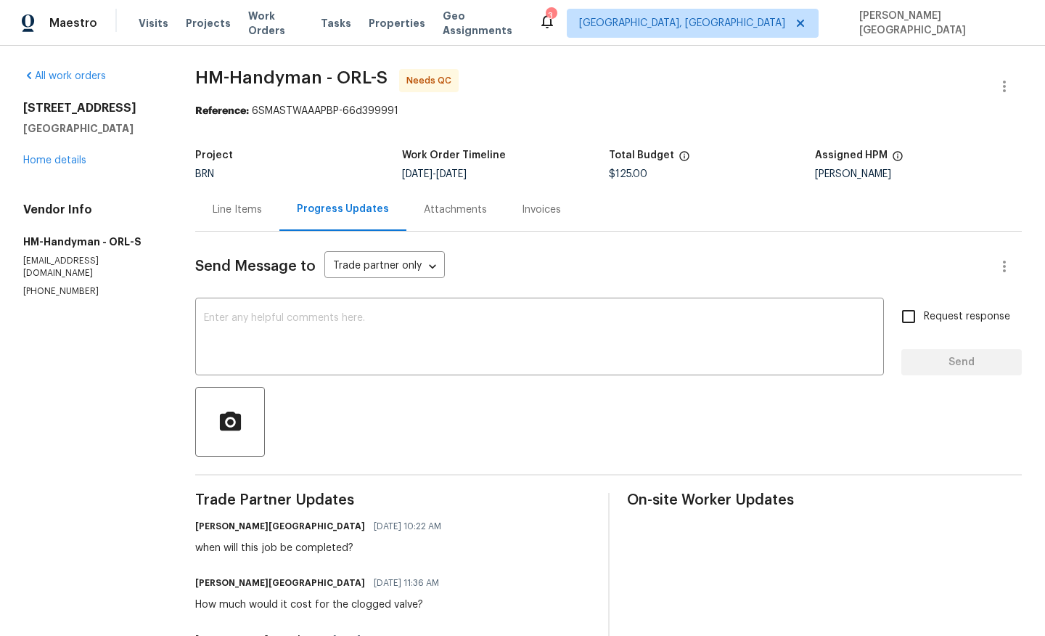
click at [256, 221] on div "Line Items" at bounding box center [237, 209] width 84 height 43
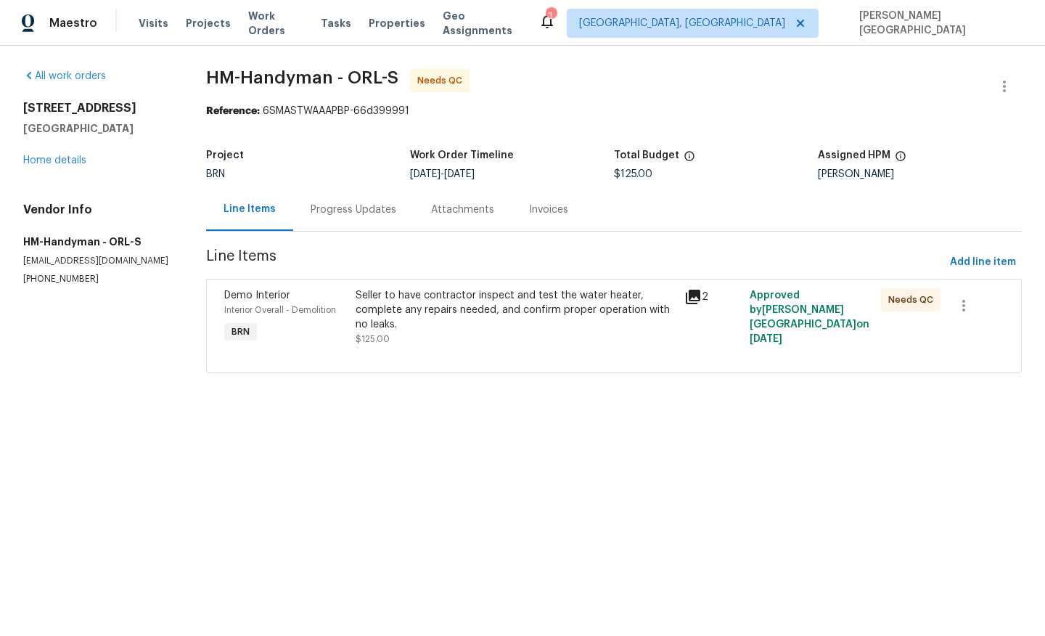
click at [452, 319] on div "Seller to have contractor inspect and test the water heater, complete any repai…" at bounding box center [515, 310] width 319 height 44
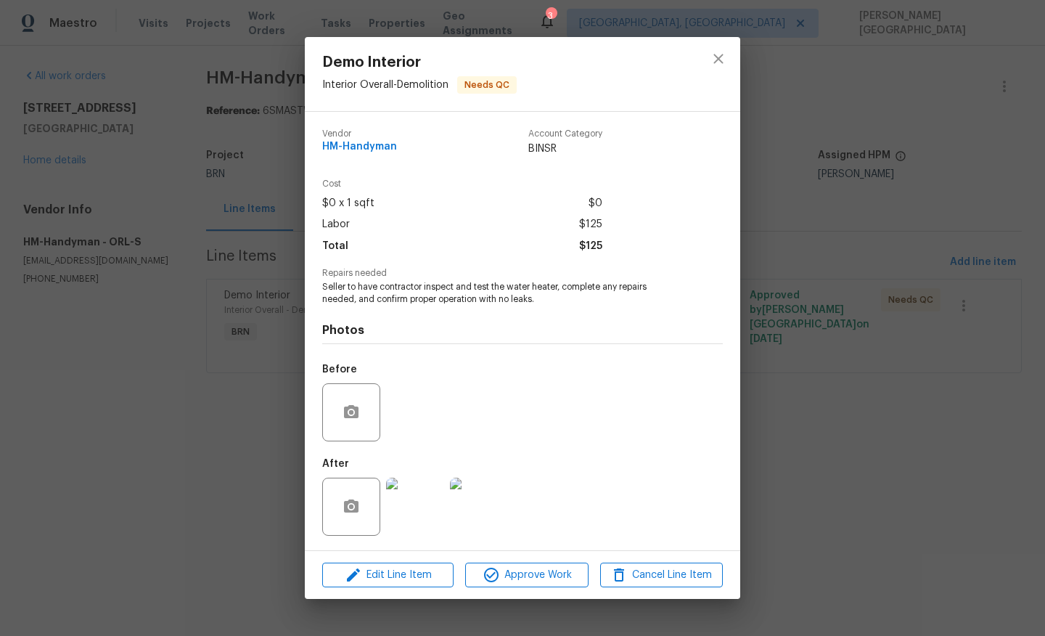
click at [433, 497] on img at bounding box center [415, 507] width 58 height 58
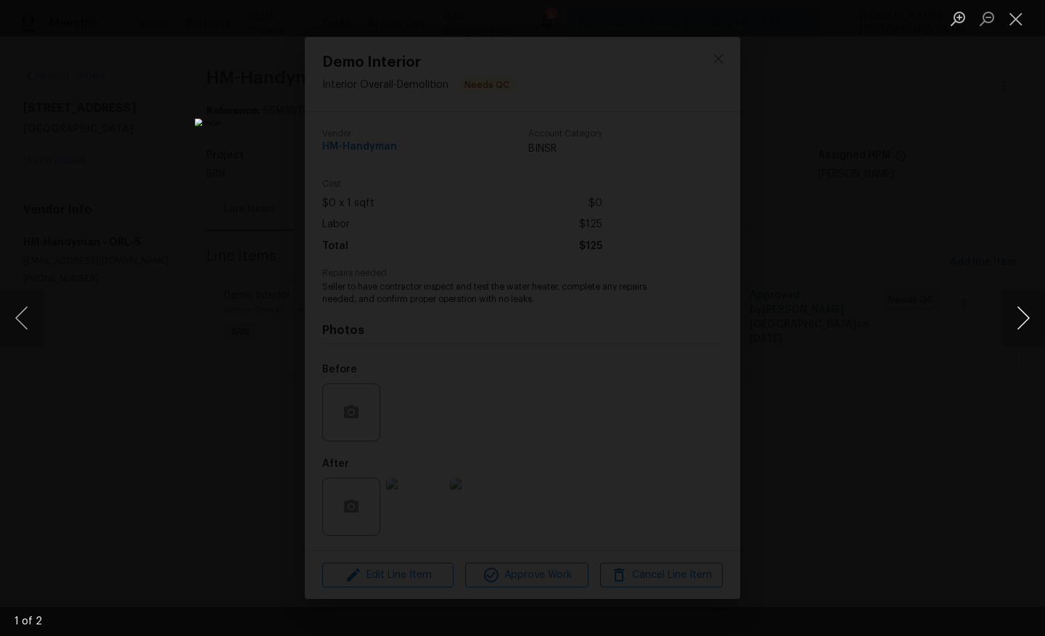
click at [1024, 326] on button "Next image" at bounding box center [1024, 318] width 44 height 58
click at [929, 275] on div "Lightbox" at bounding box center [522, 318] width 1045 height 636
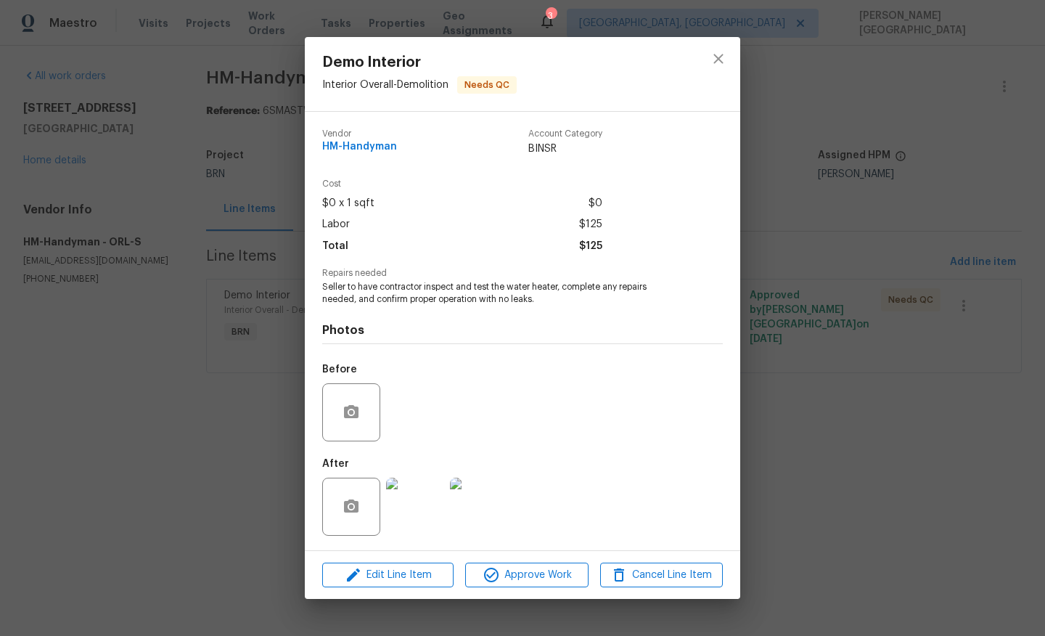
click at [883, 251] on div "Demo Interior Interior Overall - Demolition Needs QC Vendor HM-Handyman Account…" at bounding box center [522, 318] width 1045 height 636
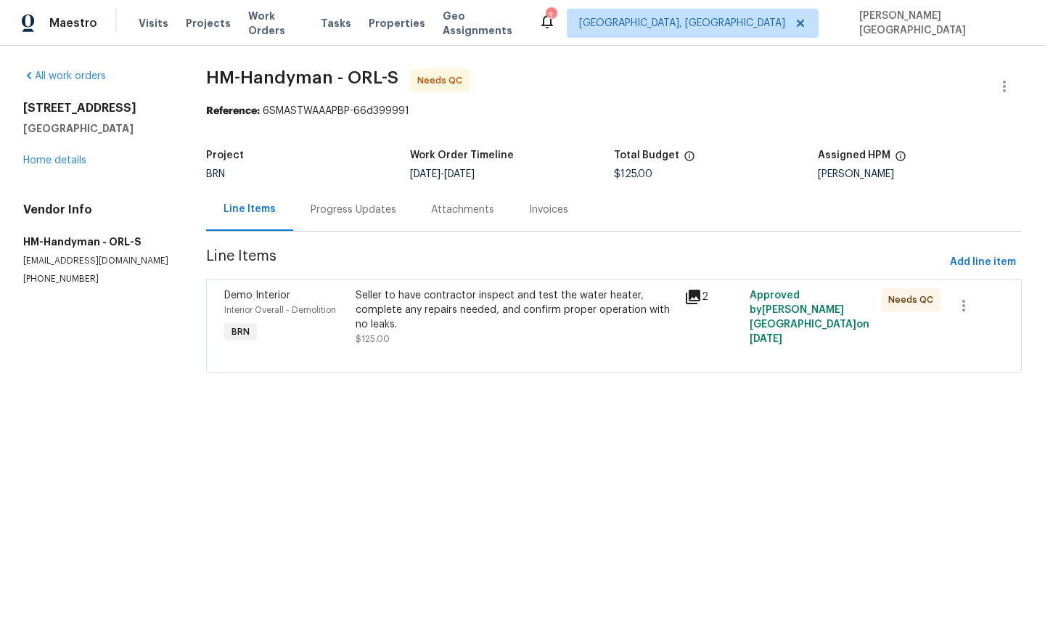
click at [336, 214] on div "Progress Updates" at bounding box center [354, 210] width 86 height 15
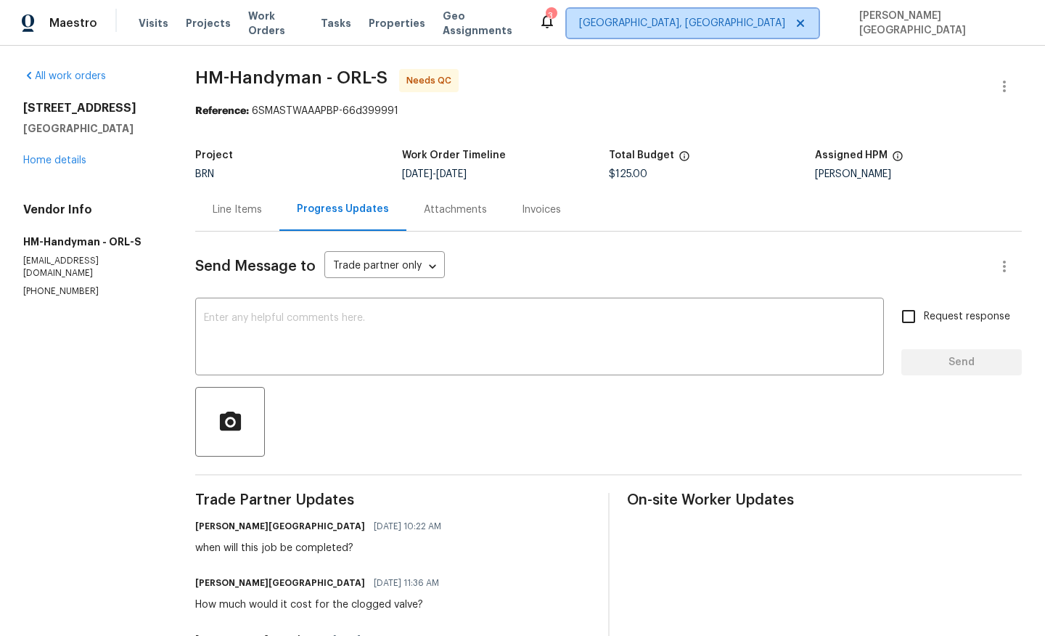
click at [786, 17] on span "[GEOGRAPHIC_DATA], [GEOGRAPHIC_DATA]" at bounding box center [682, 23] width 206 height 15
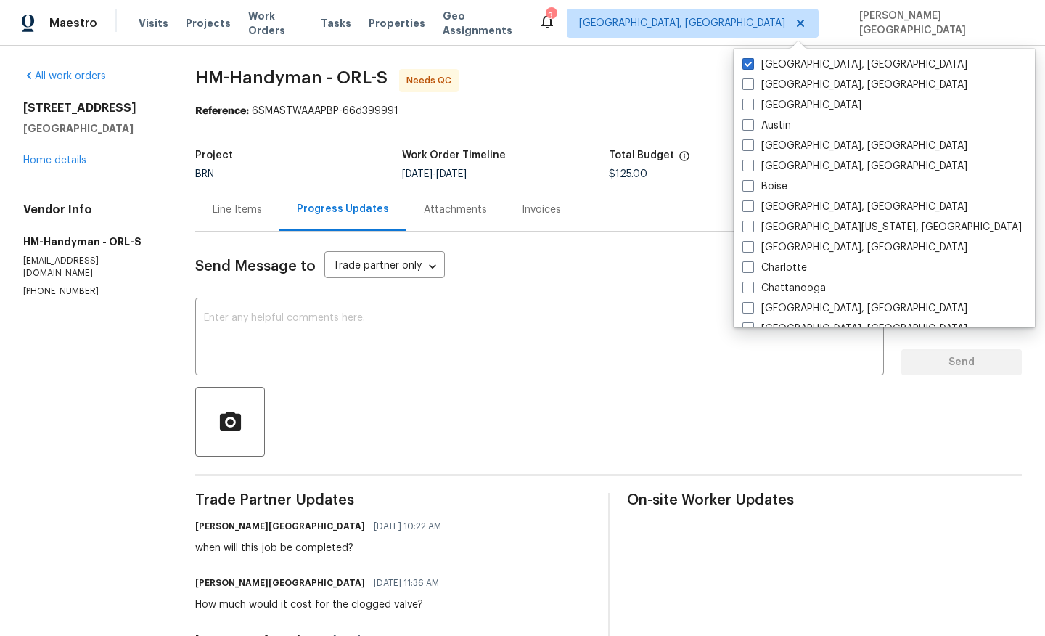
click at [551, 277] on div "Send Message to Trade partner only Trade partner only ​" at bounding box center [591, 266] width 792 height 35
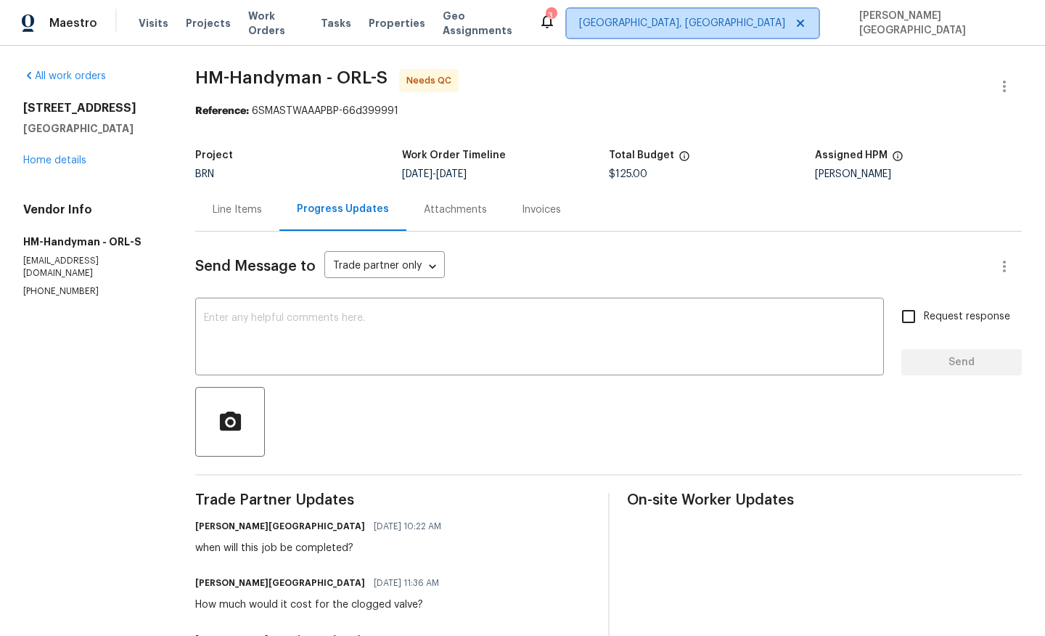
click at [786, 25] on span "[GEOGRAPHIC_DATA], [GEOGRAPHIC_DATA]" at bounding box center [682, 23] width 206 height 15
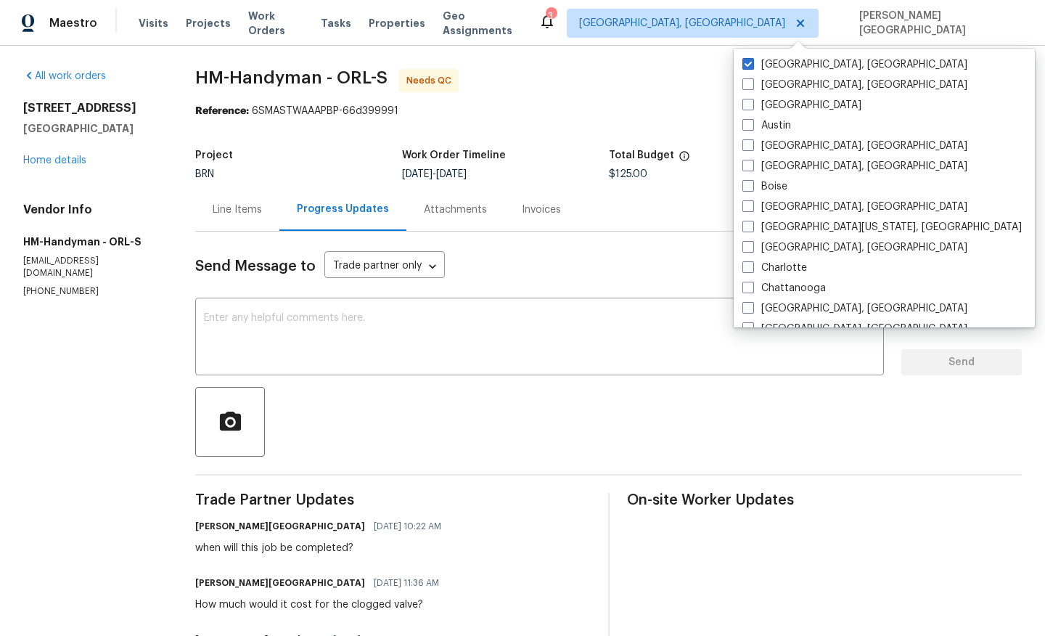
click at [614, 229] on div "Line Items Progress Updates Attachments Invoices" at bounding box center [608, 210] width 827 height 44
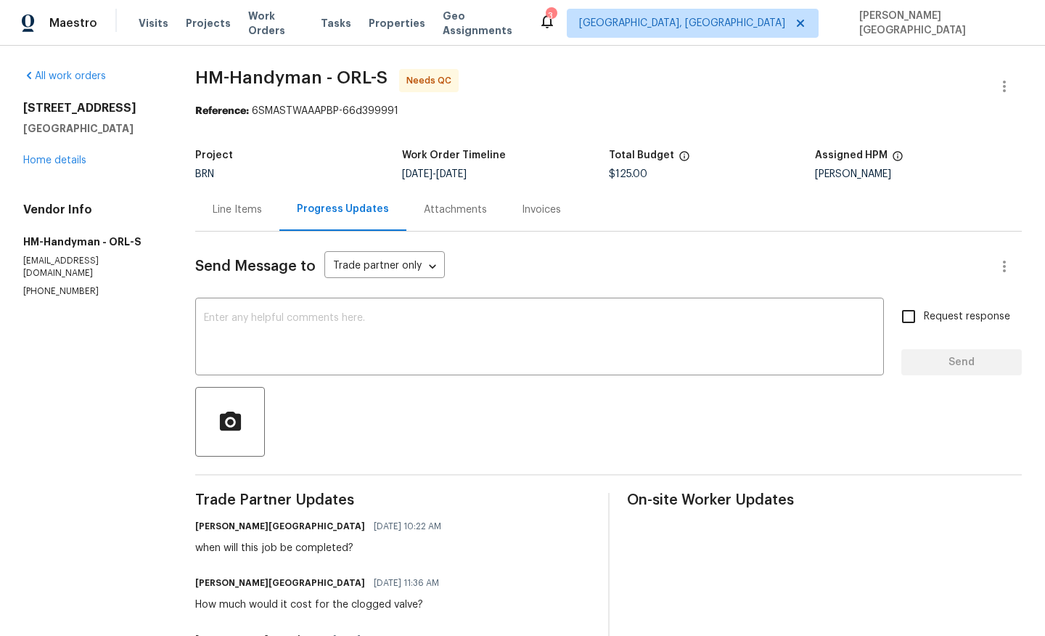
click at [229, 211] on div "Line Items" at bounding box center [237, 210] width 49 height 15
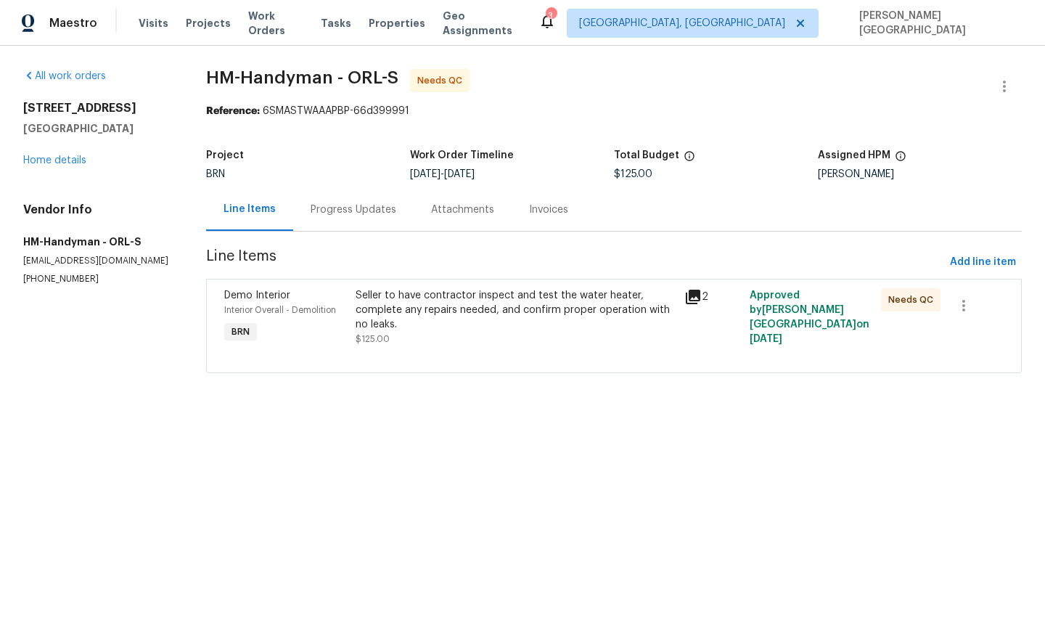
click at [346, 217] on div "Progress Updates" at bounding box center [353, 209] width 121 height 43
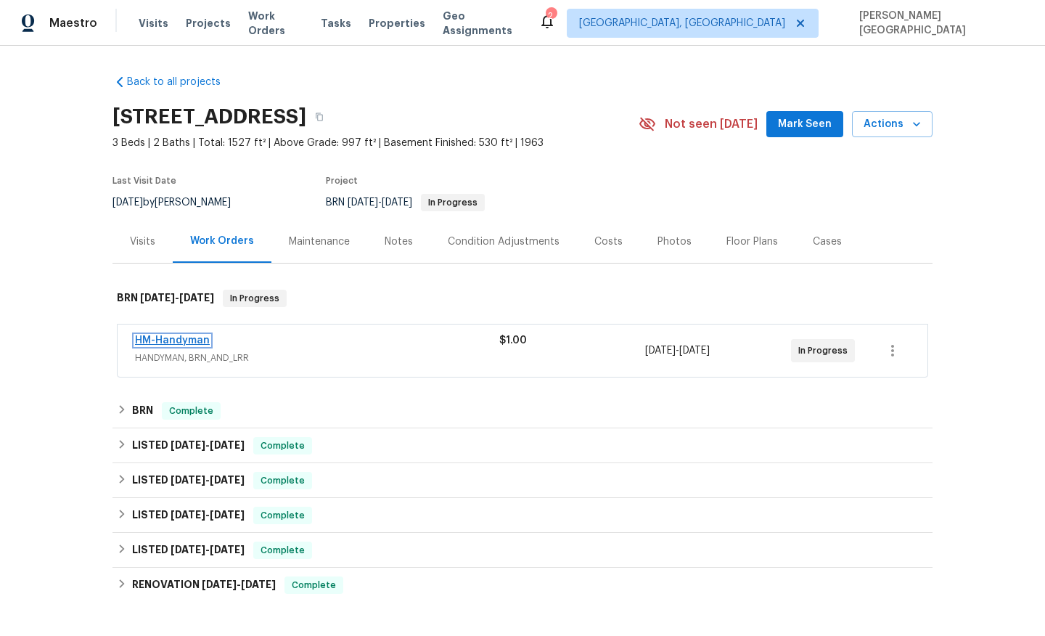
click at [174, 341] on link "HM-Handyman" at bounding box center [172, 340] width 75 height 10
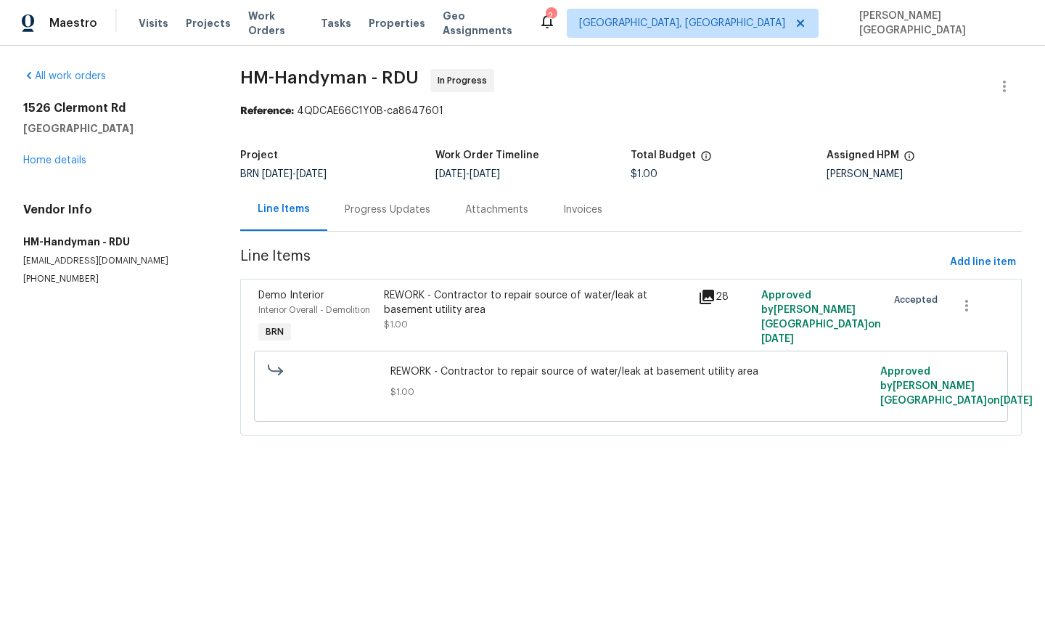
click at [361, 218] on div "Progress Updates" at bounding box center [387, 209] width 121 height 43
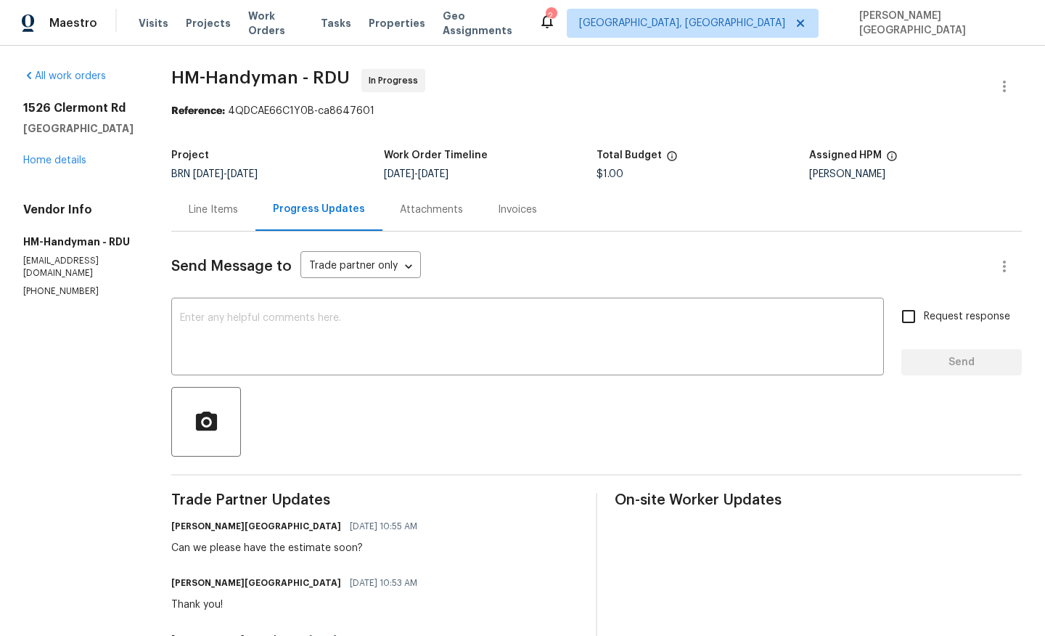
click at [67, 285] on p "[PHONE_NUMBER]" at bounding box center [79, 291] width 113 height 12
click at [67, 285] on p "(817) 526-5400" at bounding box center [79, 291] width 113 height 12
copy p "(817) 526-5400"
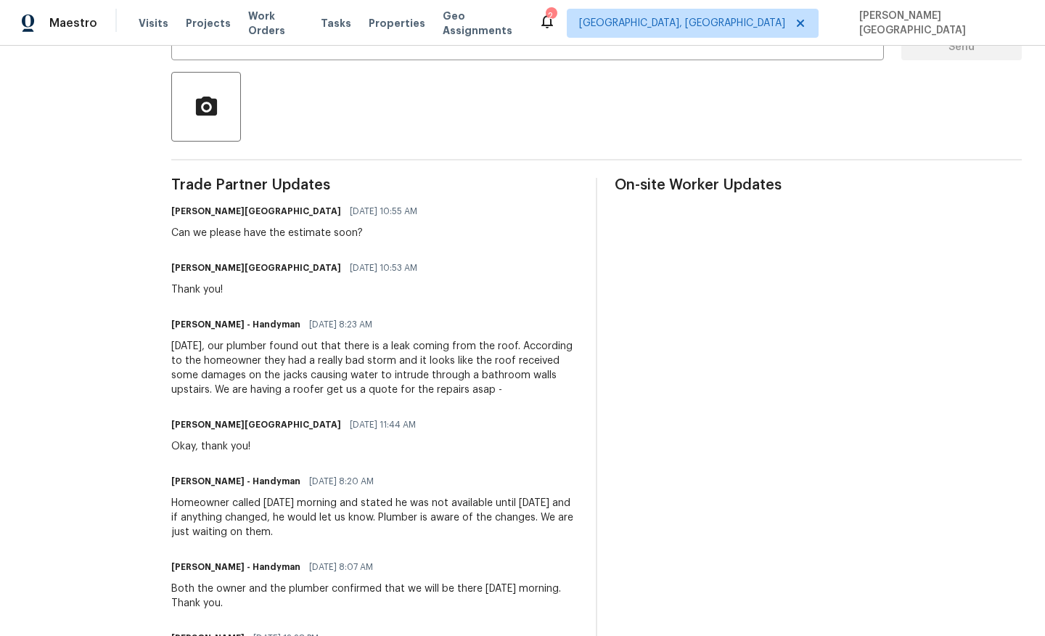
scroll to position [292, 0]
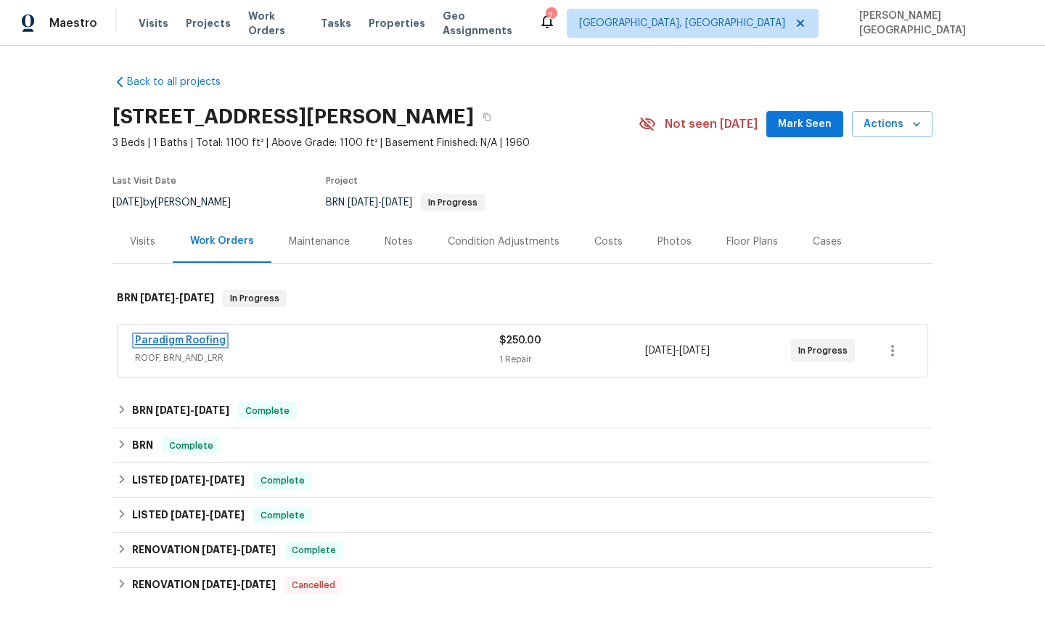
click at [200, 335] on link "Paradigm Roofing" at bounding box center [180, 340] width 91 height 10
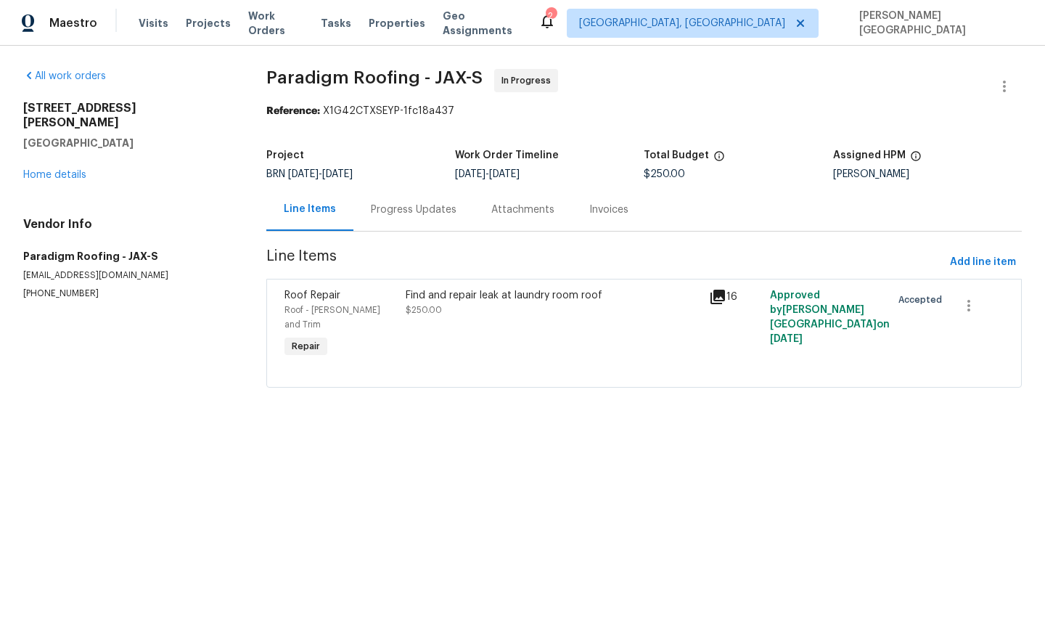
click at [398, 216] on div "Progress Updates" at bounding box center [414, 210] width 86 height 15
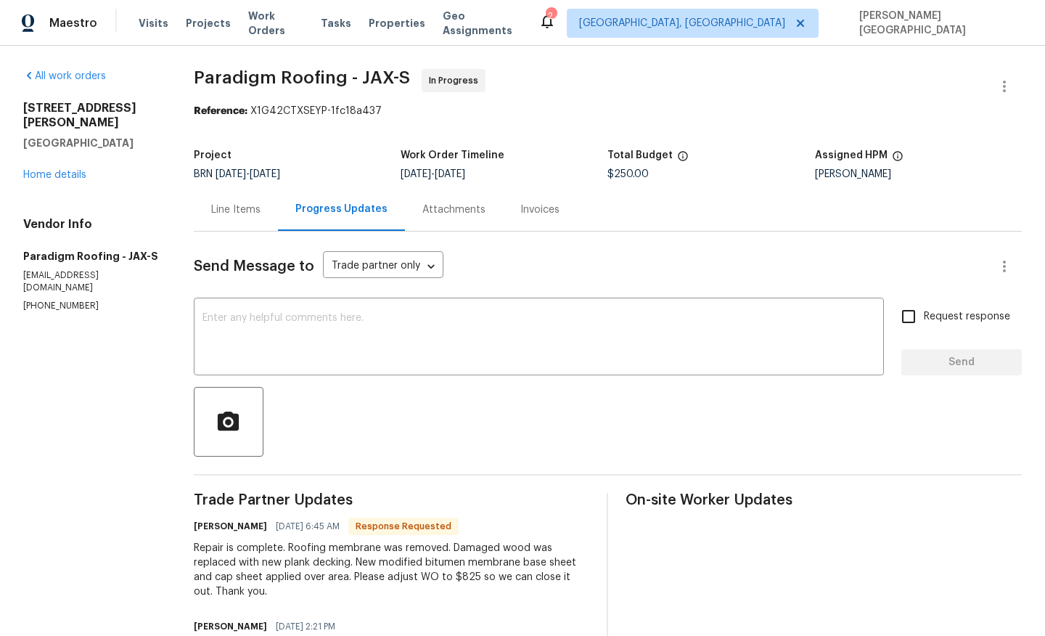
click at [466, 579] on div "Repair is complete. Roofing membrane was removed. Damaged wood was replaced wit…" at bounding box center [392, 570] width 396 height 58
copy div "825"
click at [247, 219] on div "Line Items" at bounding box center [236, 209] width 84 height 43
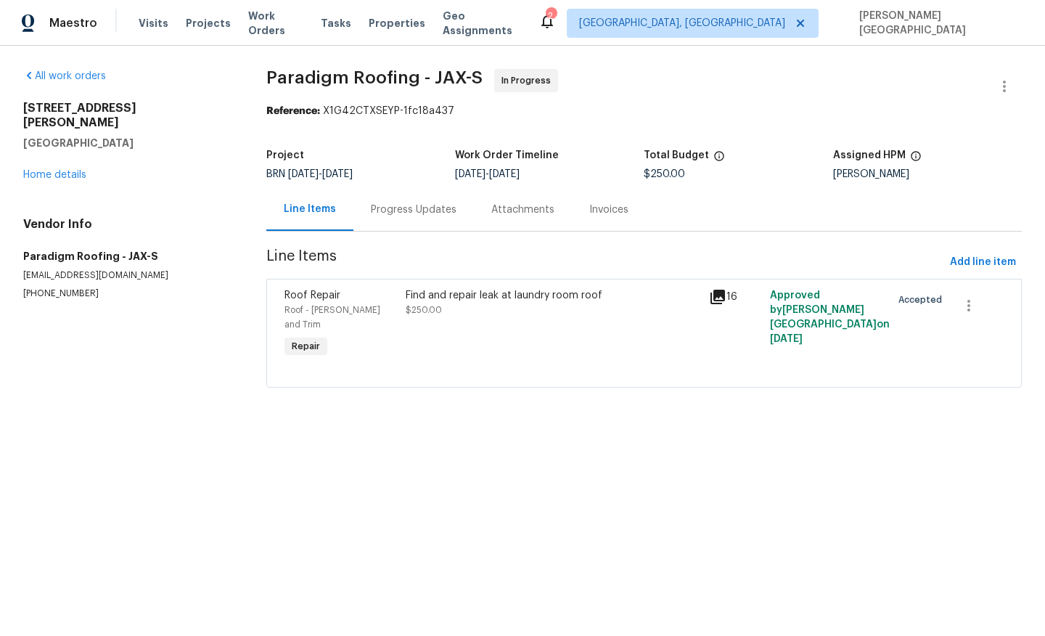
click at [434, 323] on div "Find and repair leak at laundry room roof $250.00" at bounding box center [552, 324] width 303 height 81
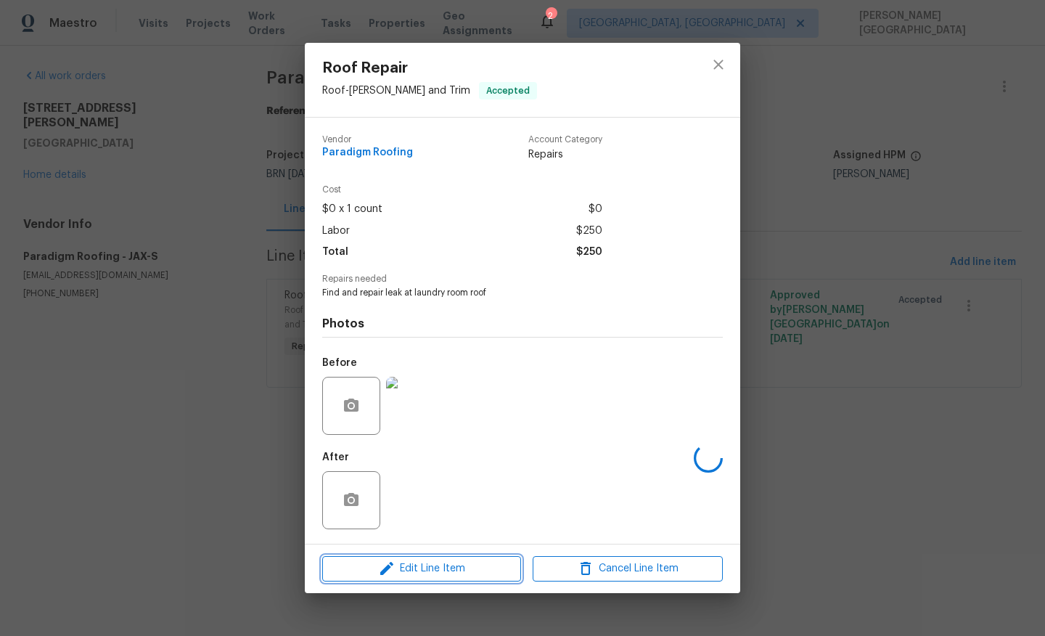
click at [442, 564] on span "Edit Line Item" at bounding box center [422, 569] width 190 height 18
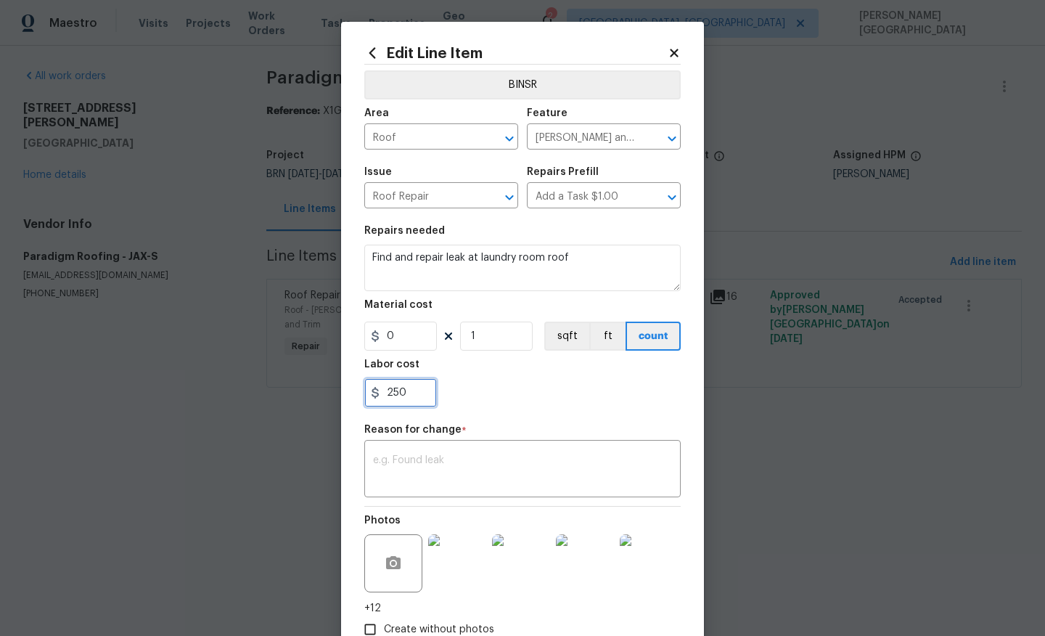
click at [396, 401] on input "250" at bounding box center [400, 392] width 73 height 29
paste input "825"
type input "825"
click at [404, 469] on textarea at bounding box center [522, 470] width 299 height 30
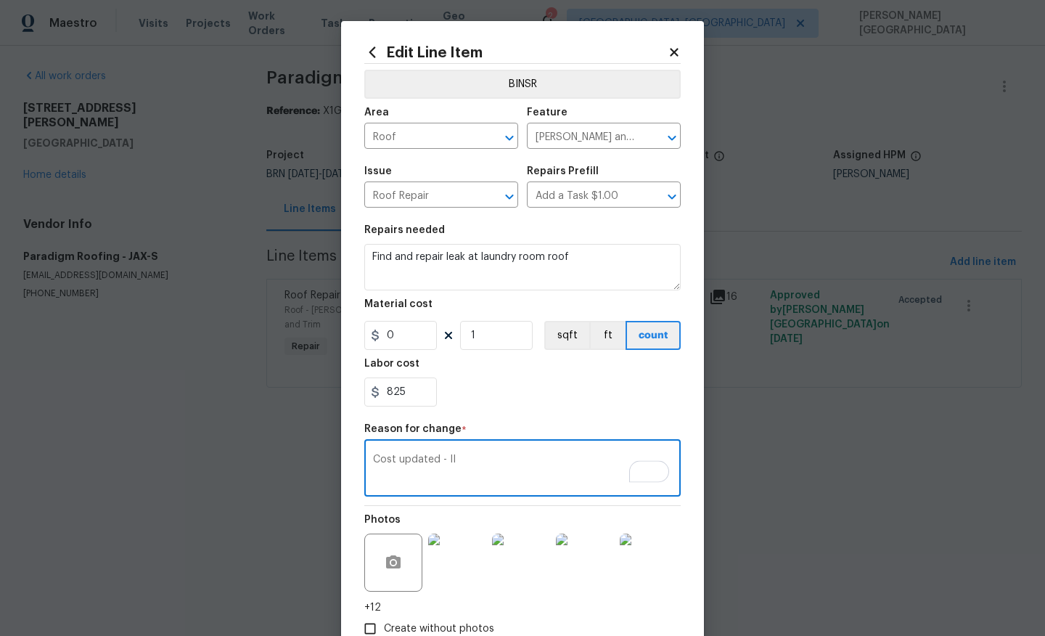
scroll to position [94, 0]
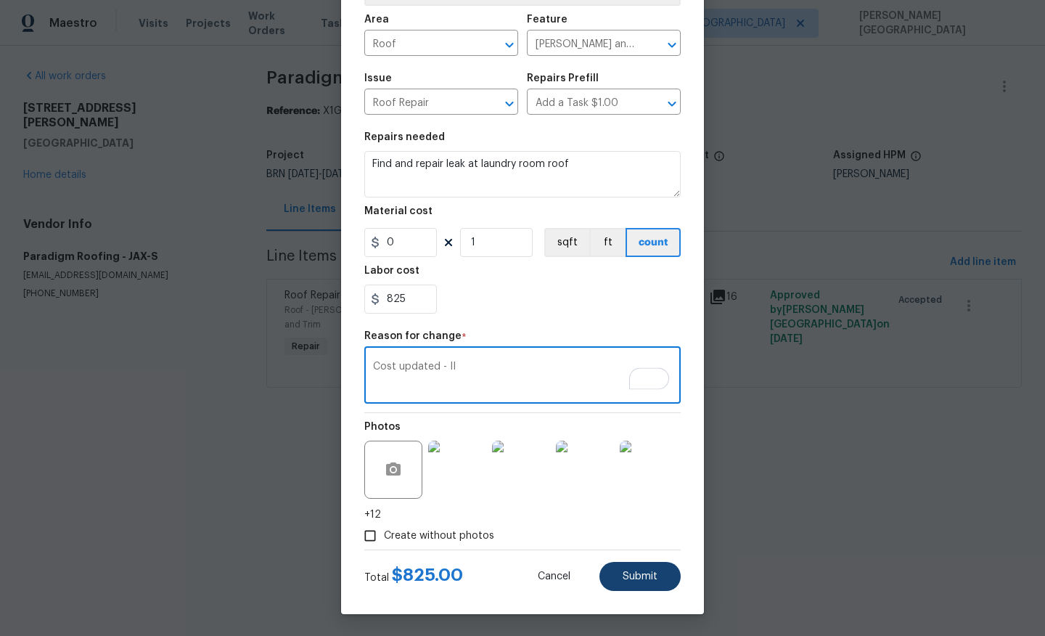
type textarea "Cost updated - II"
click at [633, 573] on span "Submit" at bounding box center [640, 576] width 35 height 11
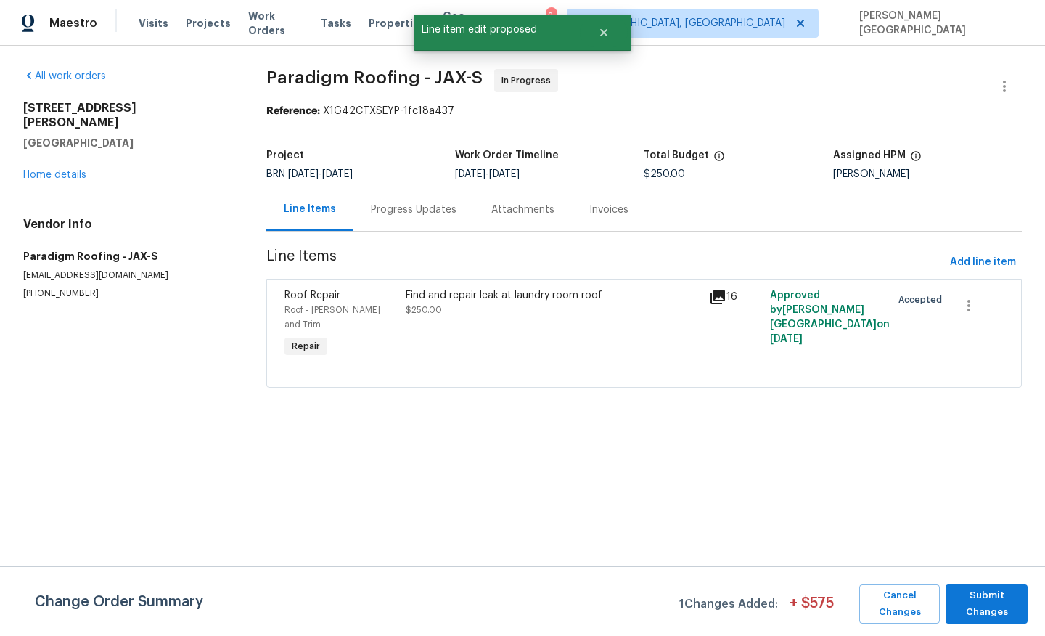
scroll to position [0, 0]
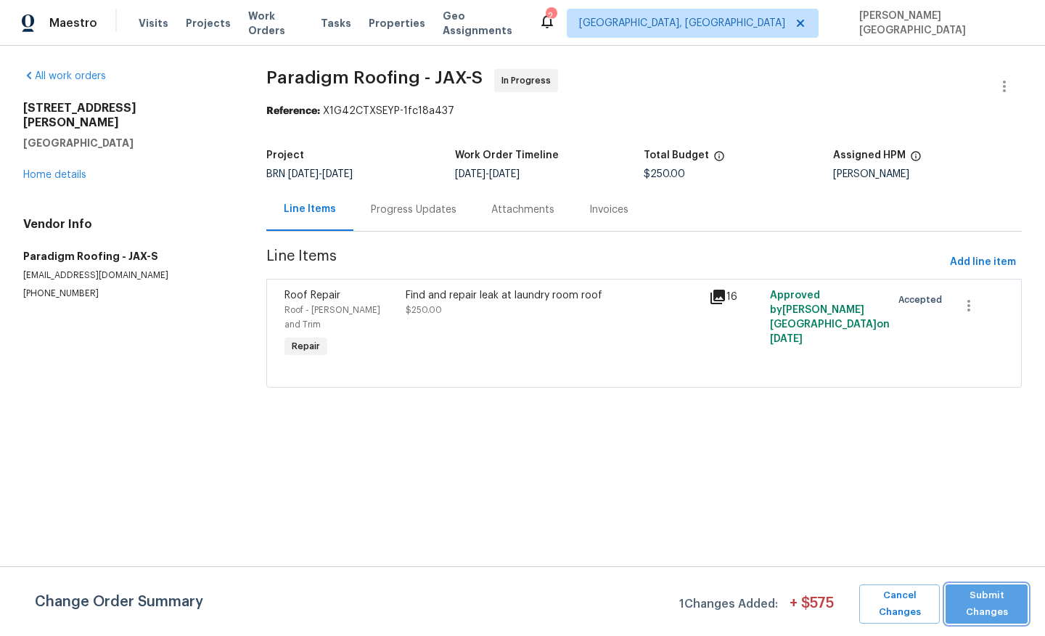
click at [1008, 604] on span "Submit Changes" at bounding box center [987, 603] width 68 height 33
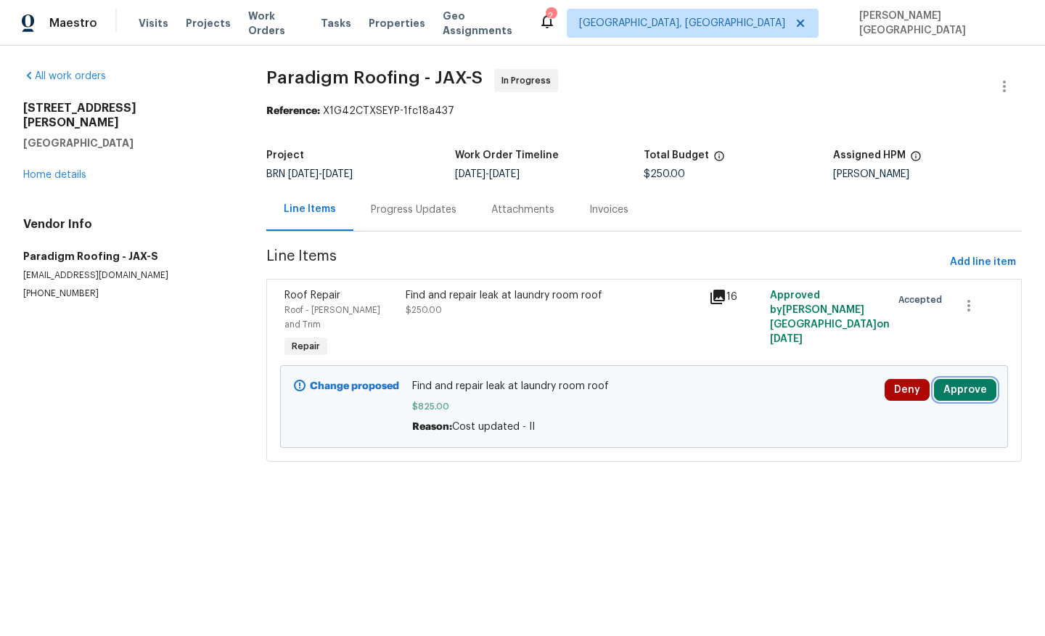
click at [971, 379] on button "Approve" at bounding box center [965, 390] width 62 height 22
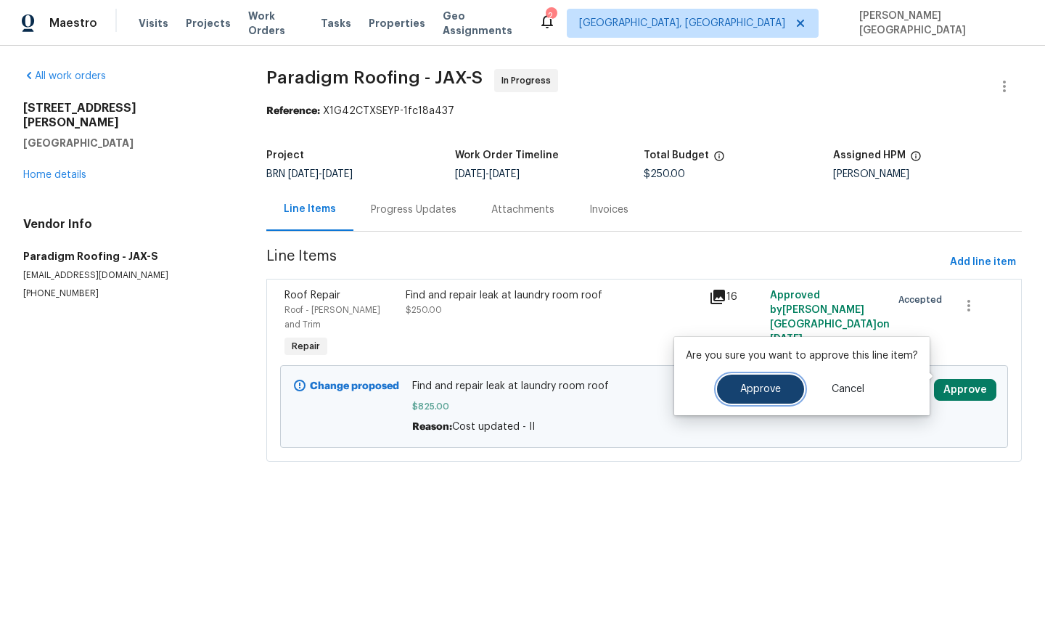
click at [763, 392] on span "Approve" at bounding box center [761, 389] width 41 height 11
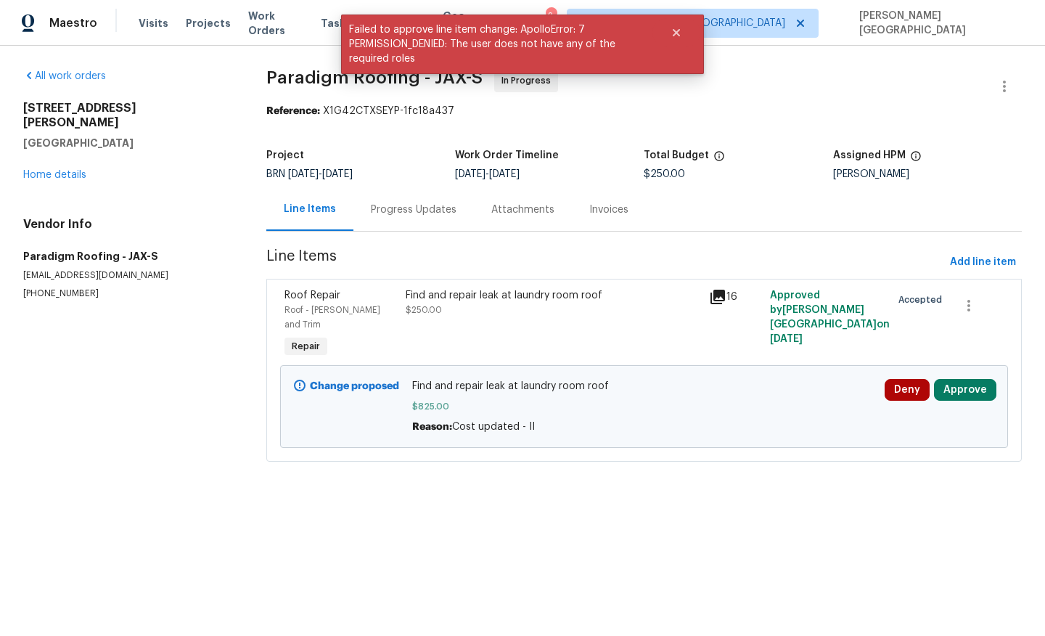
click at [417, 222] on div "Progress Updates" at bounding box center [414, 209] width 121 height 43
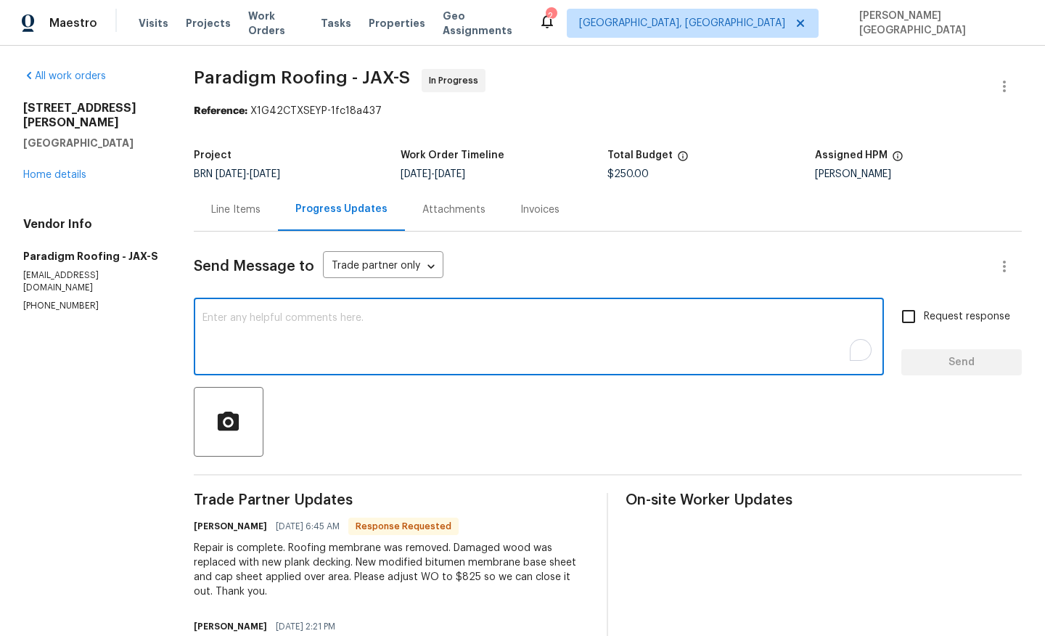
click at [242, 330] on textarea "To enrich screen reader interactions, please activate Accessibility in Grammarl…" at bounding box center [539, 338] width 673 height 51
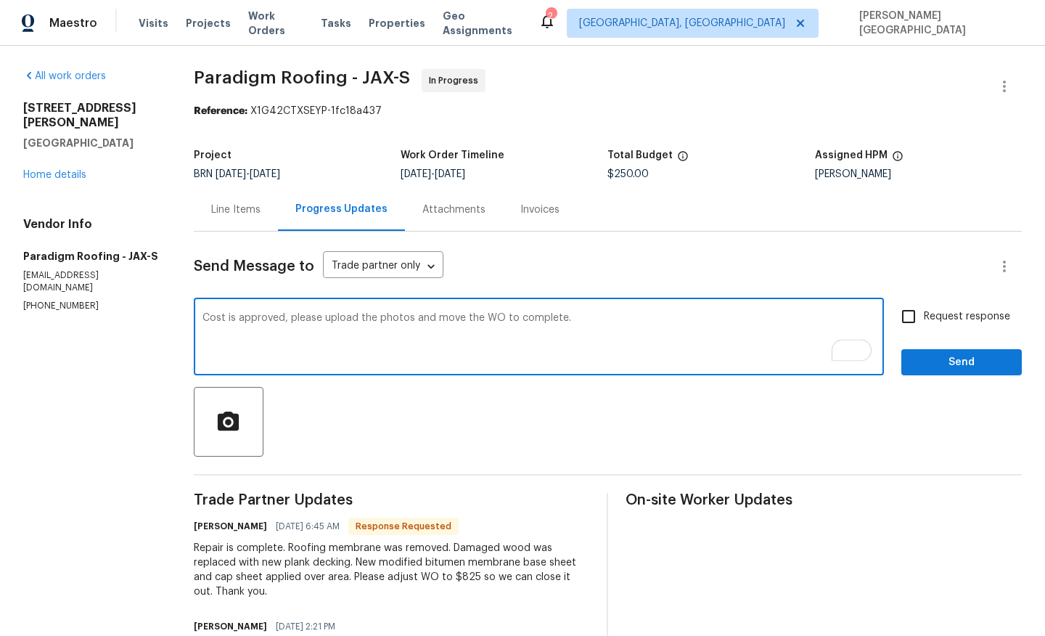
type textarea "Cost is approved, please upload the photos and move the WO to complete."
drag, startPoint x: 914, startPoint y: 325, endPoint x: 928, endPoint y: 356, distance: 34.1
click at [914, 325] on input "Request response" at bounding box center [909, 316] width 30 height 30
checkbox input "true"
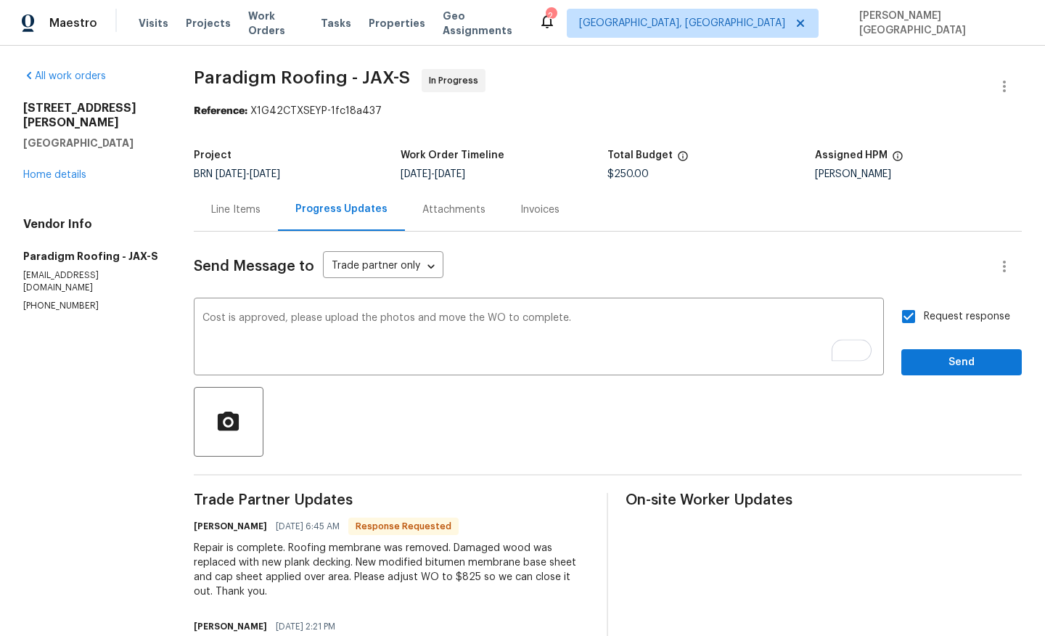
click at [942, 381] on div "Send Message to Trade partner only Trade partner only ​ Cost is approved, pleas…" at bounding box center [608, 638] width 828 height 812
click at [937, 366] on span "Send" at bounding box center [961, 363] width 97 height 18
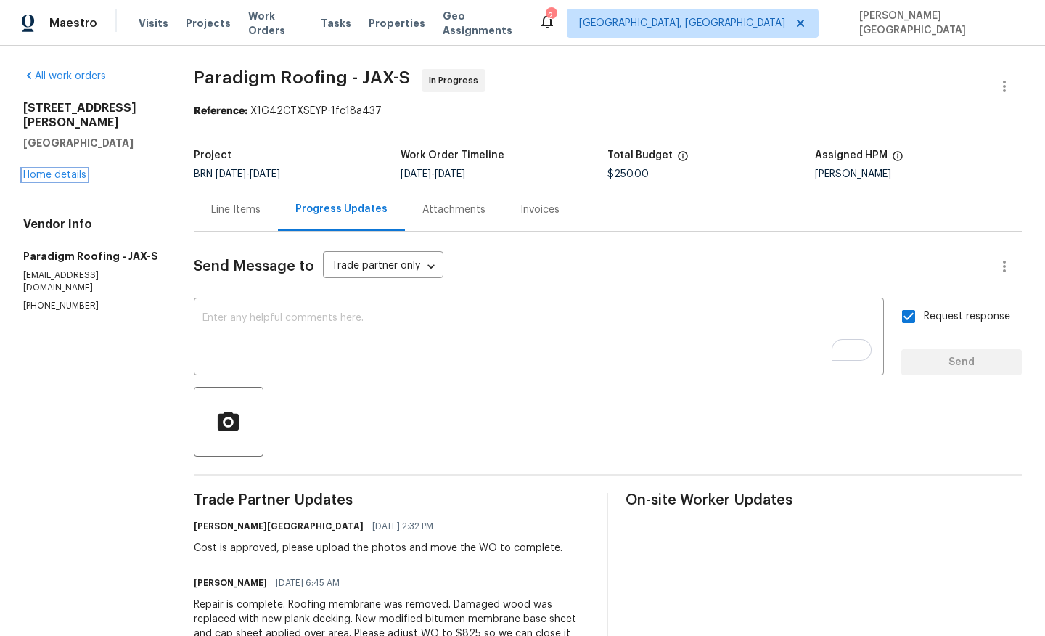
click at [79, 170] on link "Home details" at bounding box center [54, 175] width 63 height 10
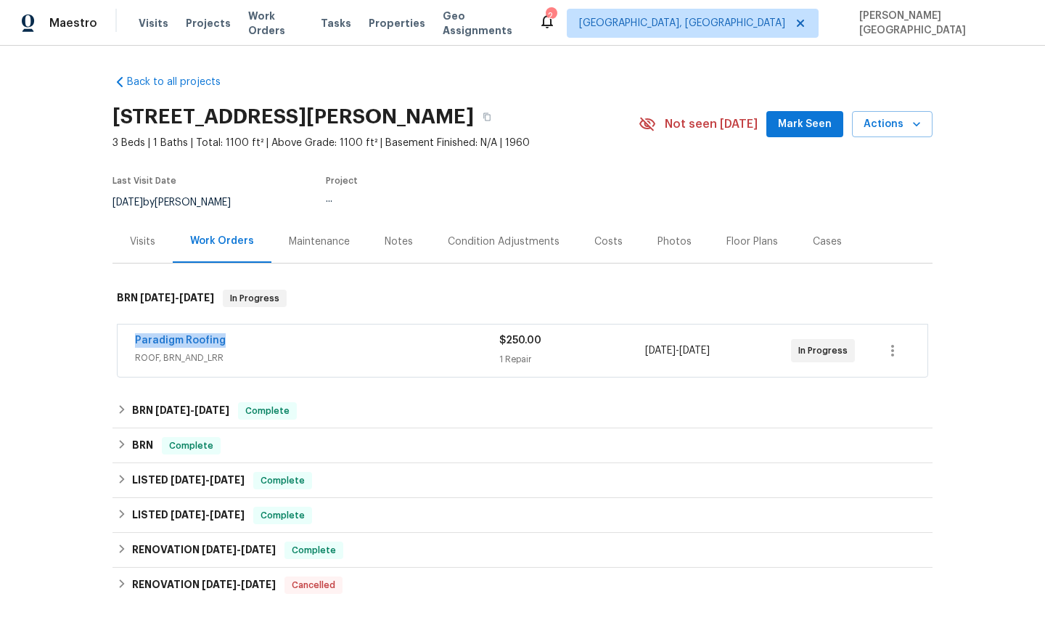
drag, startPoint x: 231, startPoint y: 343, endPoint x: 94, endPoint y: 343, distance: 136.5
click at [94, 343] on div "Back to all projects 3460 Rogero Rd, Jacksonville, FL 32277 3 Beds | 1 Baths | …" at bounding box center [522, 341] width 1045 height 590
copy link "Paradigm Roofing"
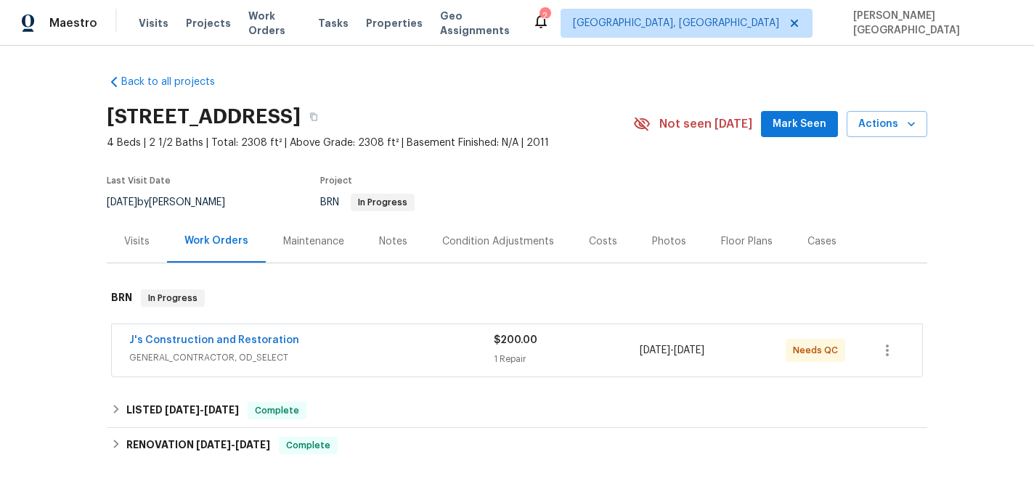
click at [232, 334] on span "J's Construction and Restoration" at bounding box center [214, 340] width 170 height 15
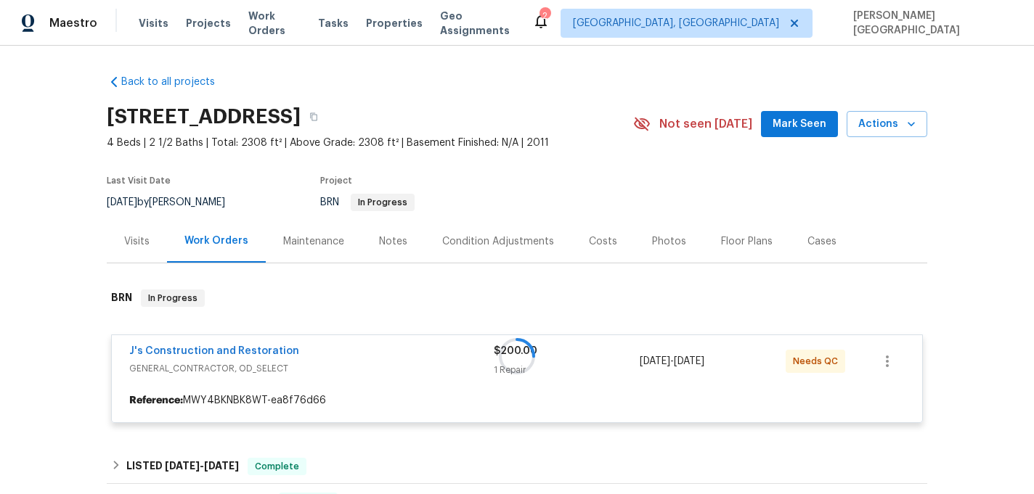
click at [239, 348] on div at bounding box center [517, 356] width 820 height 163
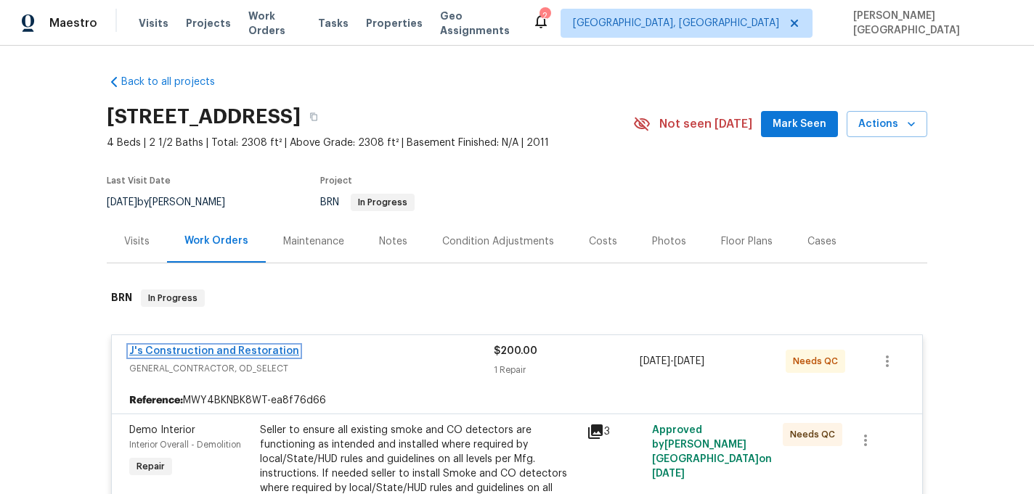
click at [241, 353] on link "J's Construction and Restoration" at bounding box center [214, 351] width 170 height 10
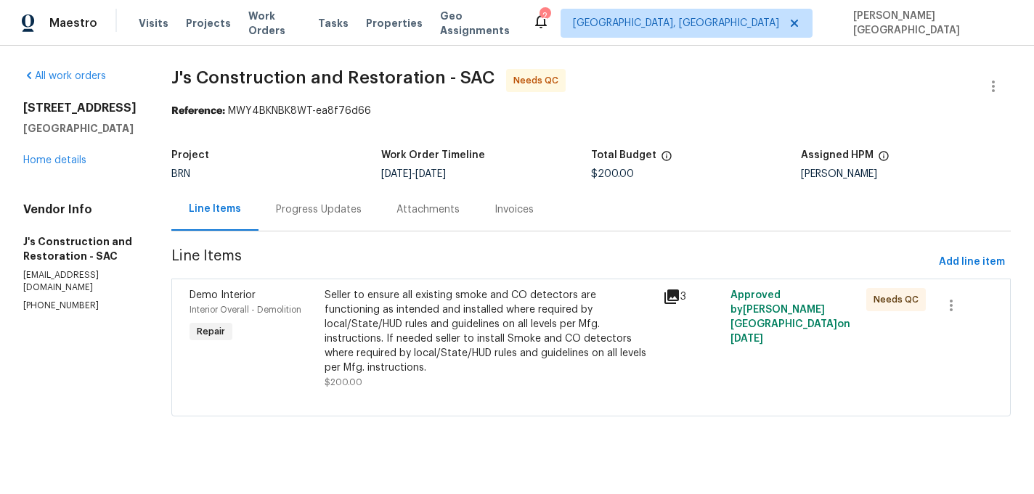
click at [341, 223] on div "Progress Updates" at bounding box center [318, 209] width 121 height 43
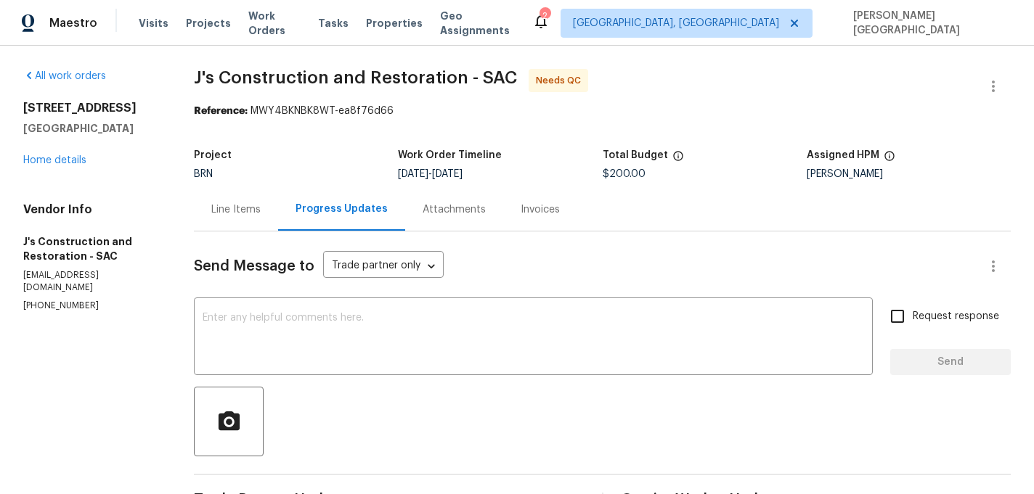
click at [240, 220] on div "Line Items" at bounding box center [236, 209] width 84 height 43
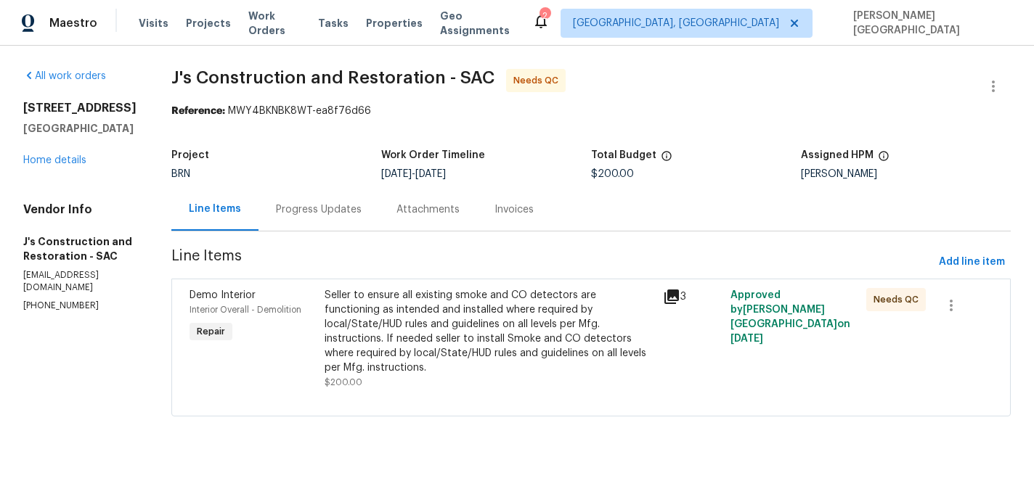
click at [391, 322] on div "Seller to ensure all existing smoke and CO detectors are functioning as intende…" at bounding box center [490, 331] width 330 height 87
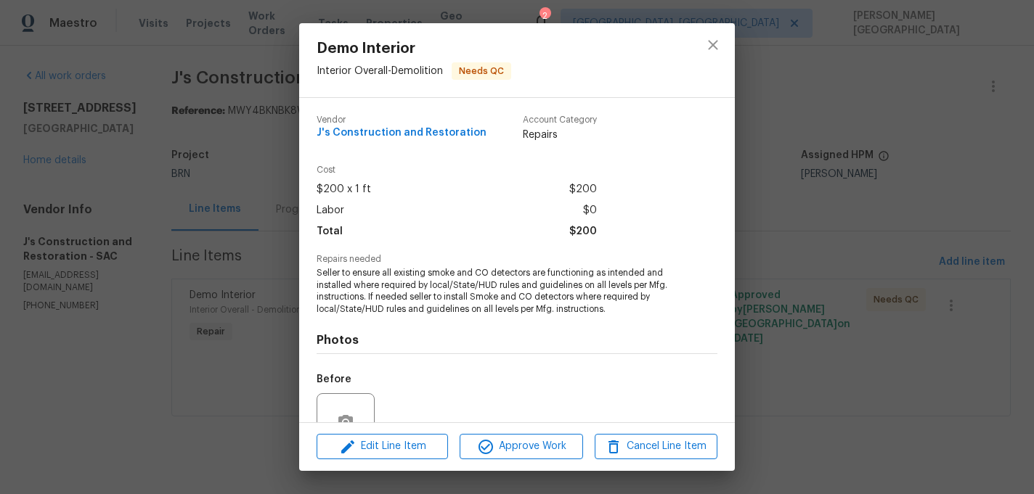
scroll to position [138, 0]
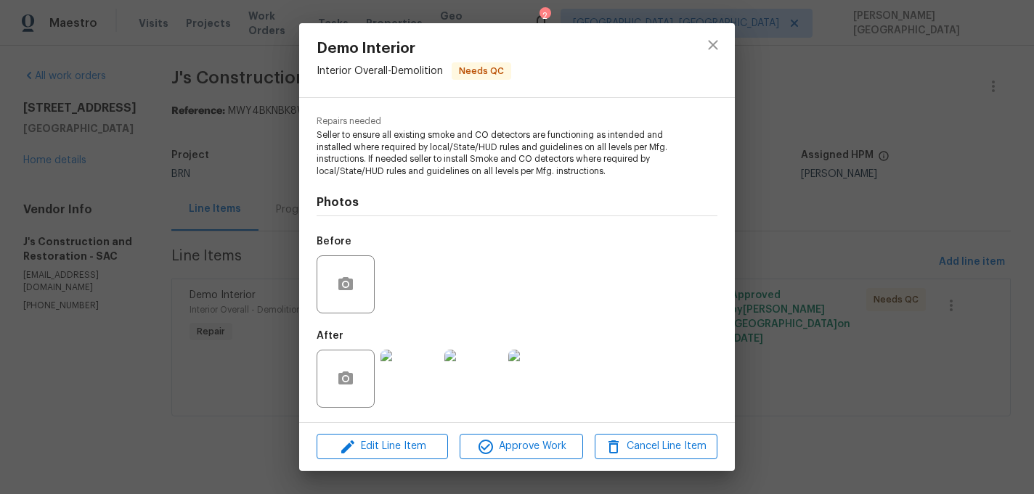
click at [417, 384] on img at bounding box center [409, 379] width 58 height 58
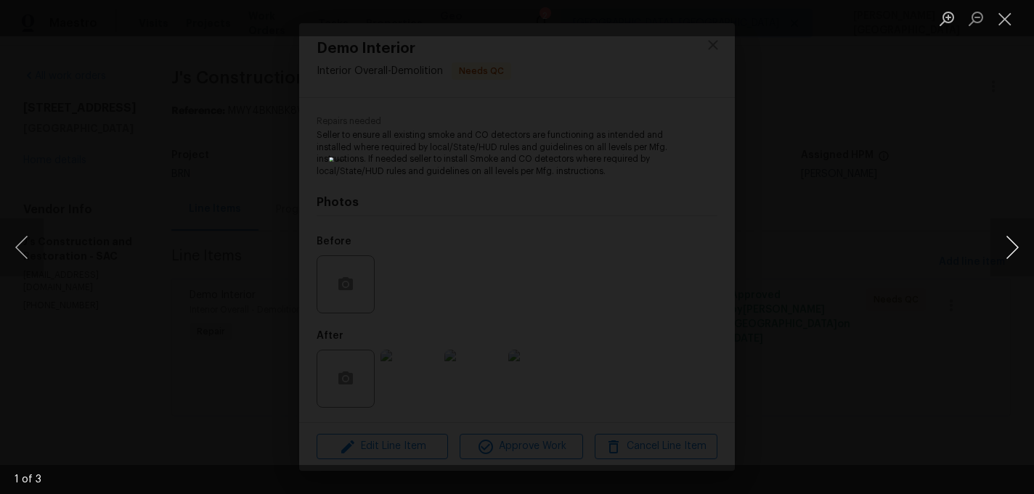
click at [1019, 240] on button "Next image" at bounding box center [1012, 248] width 44 height 58
click at [1018, 240] on button "Next image" at bounding box center [1012, 248] width 44 height 58
click at [982, 221] on div "Lightbox" at bounding box center [517, 247] width 1034 height 494
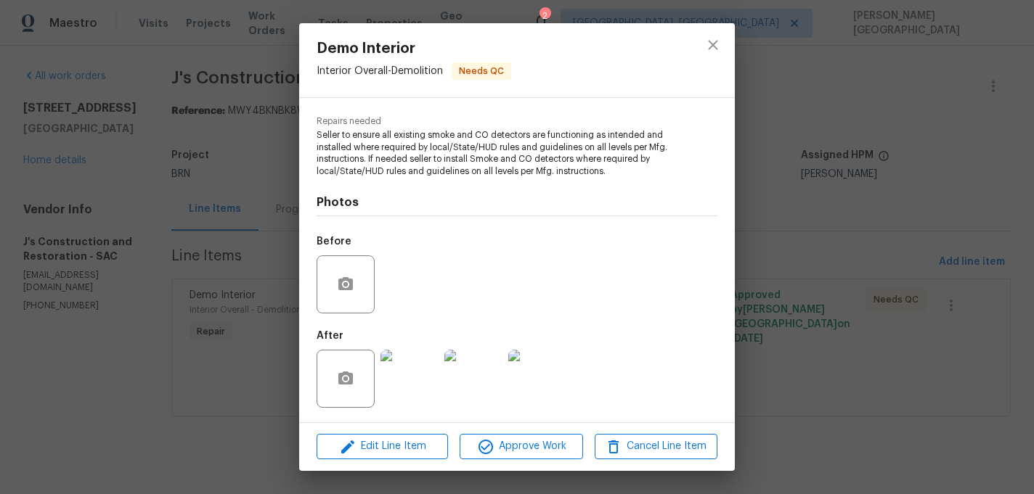
click at [856, 134] on div "Demo Interior Interior Overall - Demolition Needs QC Vendor J's Construction an…" at bounding box center [517, 247] width 1034 height 494
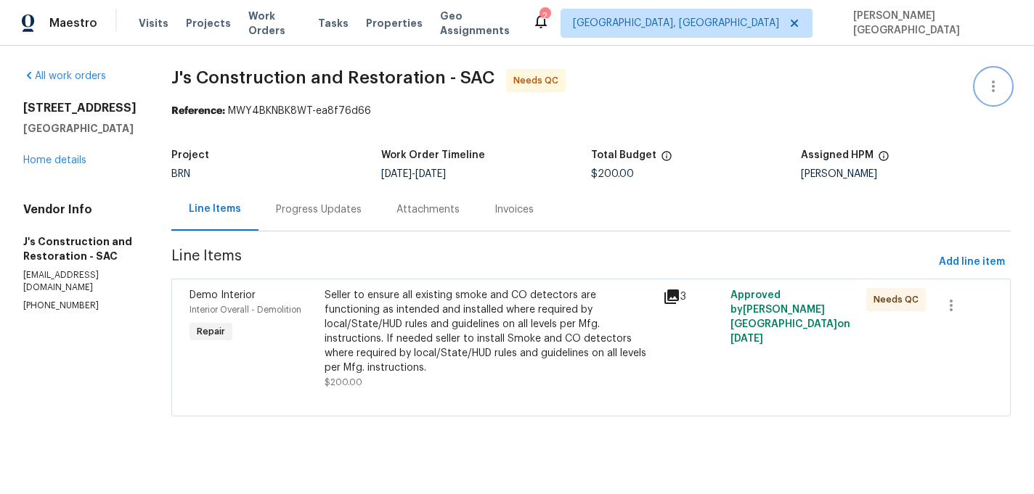
click at [999, 79] on icon "button" at bounding box center [992, 86] width 17 height 17
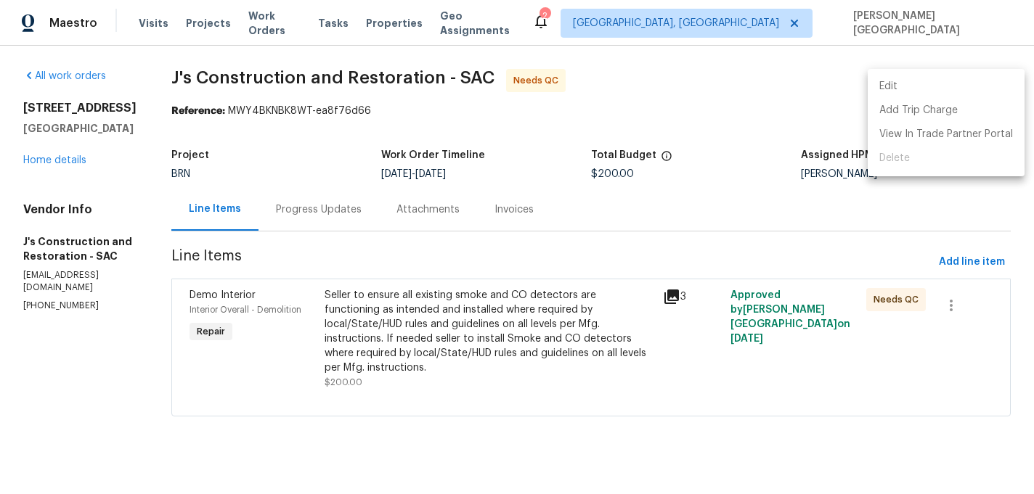
click at [932, 79] on li "Edit" at bounding box center [946, 87] width 157 height 24
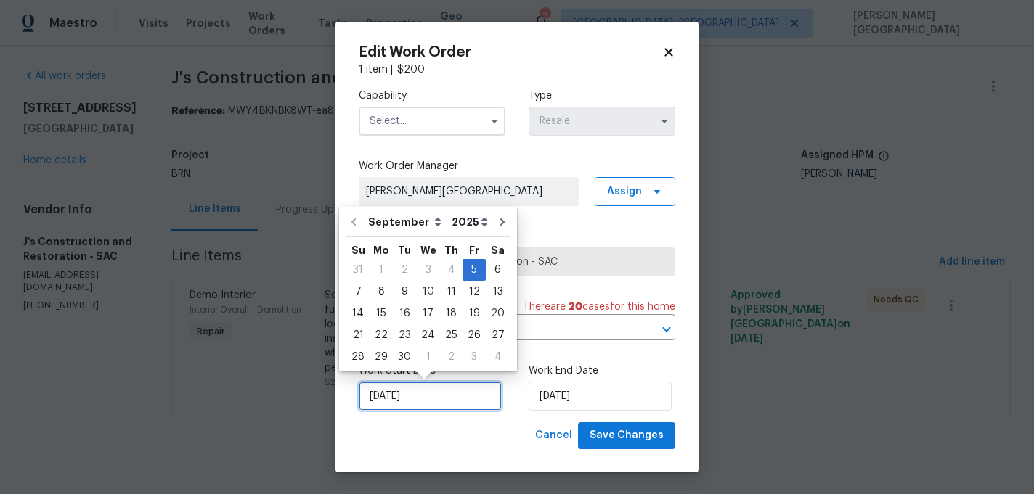
click at [431, 393] on input "9/5/2025" at bounding box center [430, 396] width 143 height 29
click at [421, 297] on div "10" at bounding box center [428, 292] width 24 height 20
type input "9/10/2025"
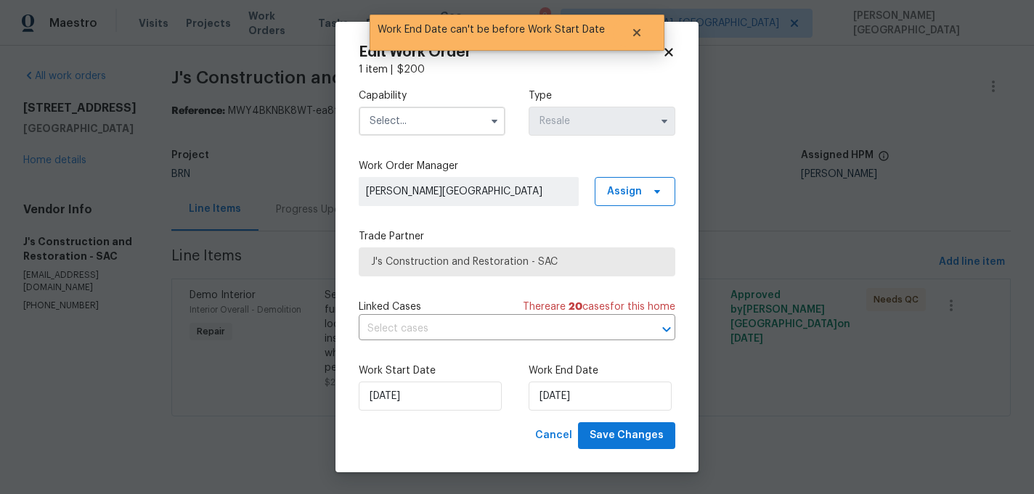
click at [386, 119] on input "text" at bounding box center [432, 121] width 147 height 29
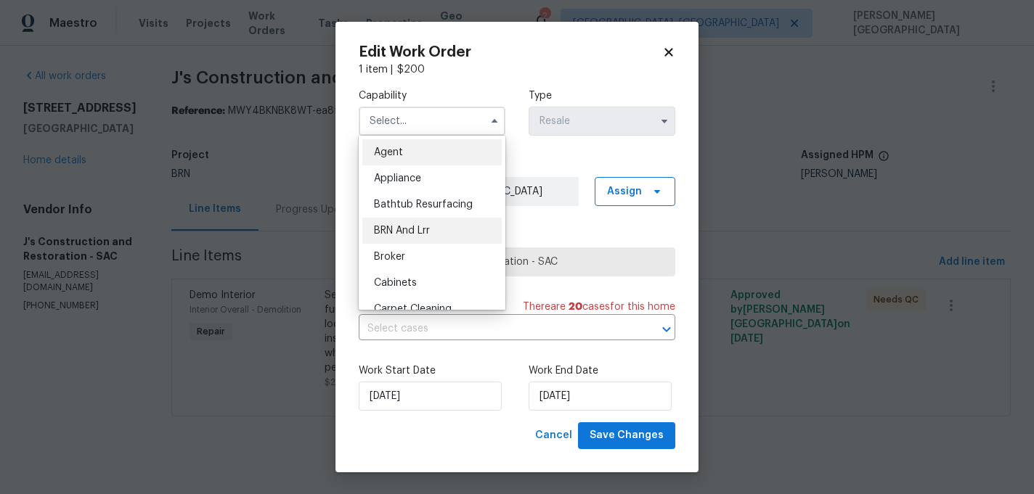
click at [404, 224] on div "BRN And Lrr" at bounding box center [431, 231] width 139 height 26
type input "BRN And Lrr"
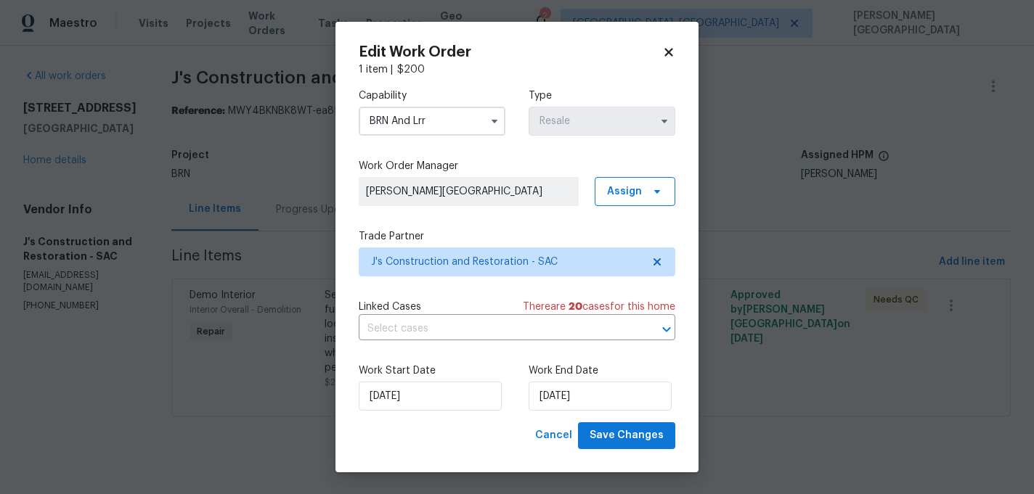
click at [427, 316] on div "Linked Cases There are 20 case s for this home ​" at bounding box center [517, 320] width 317 height 41
click at [431, 326] on input "text" at bounding box center [497, 329] width 276 height 23
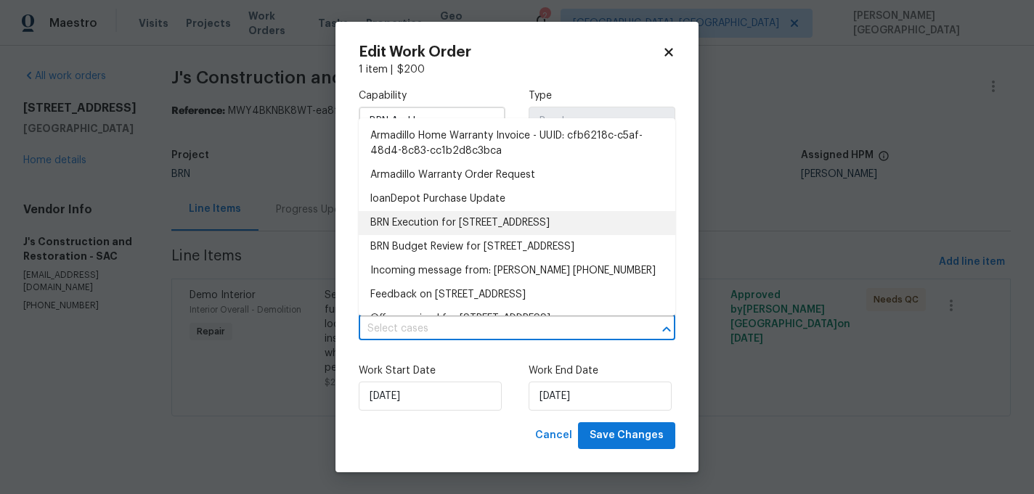
click at [465, 222] on li "BRN Execution for 8261 Red Rock Dr, Sacramento, CA 95829" at bounding box center [517, 223] width 317 height 24
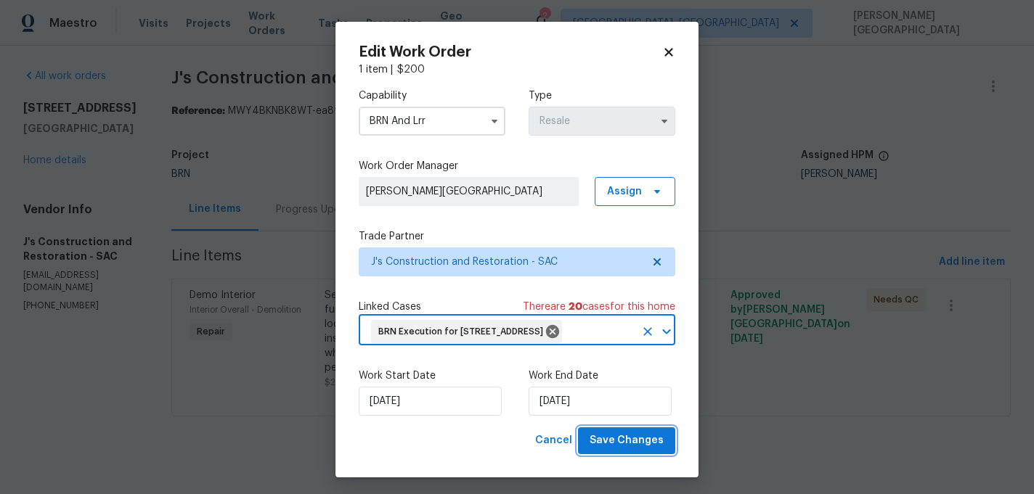
click at [620, 450] on span "Save Changes" at bounding box center [627, 441] width 74 height 18
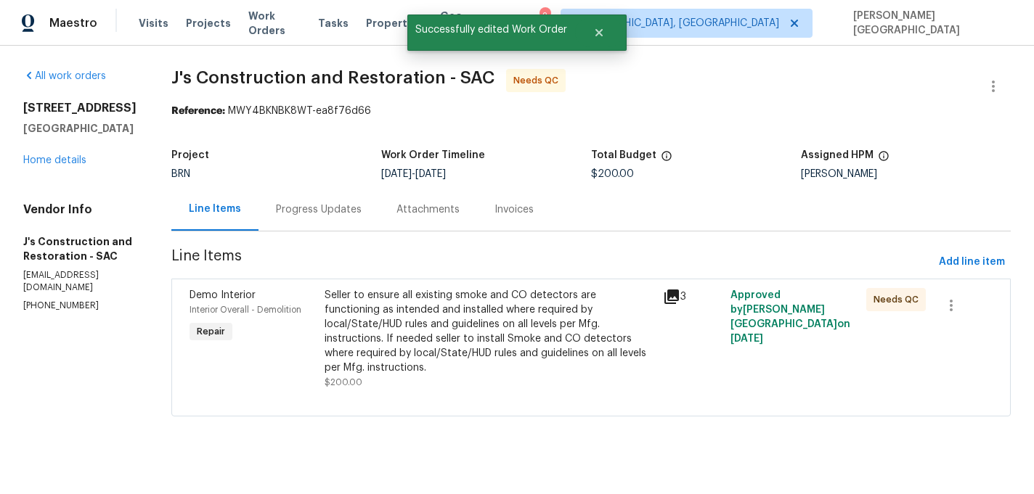
click at [459, 351] on div "Seller to ensure all existing smoke and CO detectors are functioning as intende…" at bounding box center [490, 331] width 330 height 87
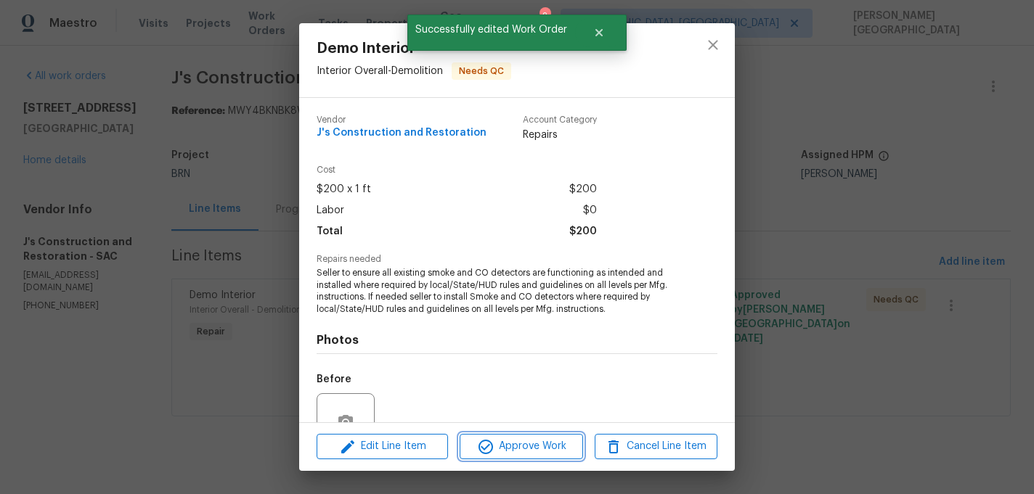
click at [504, 446] on span "Approve Work" at bounding box center [521, 447] width 114 height 18
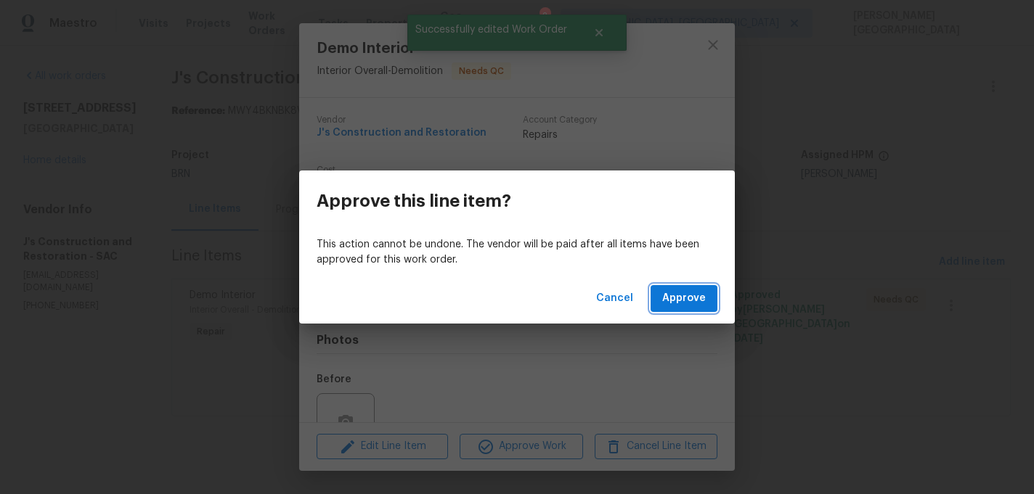
click at [677, 297] on span "Approve" at bounding box center [684, 299] width 44 height 18
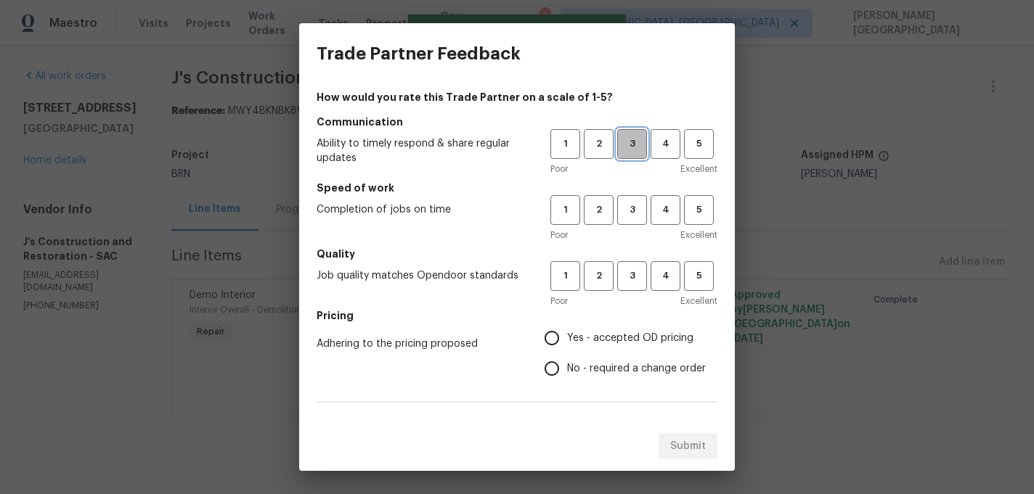
click at [626, 137] on span "3" at bounding box center [632, 144] width 27 height 17
click at [628, 196] on button "3" at bounding box center [632, 210] width 30 height 30
click at [629, 277] on span "3" at bounding box center [632, 276] width 27 height 17
click at [563, 375] on input "No - required a change order" at bounding box center [552, 369] width 30 height 30
radio input "true"
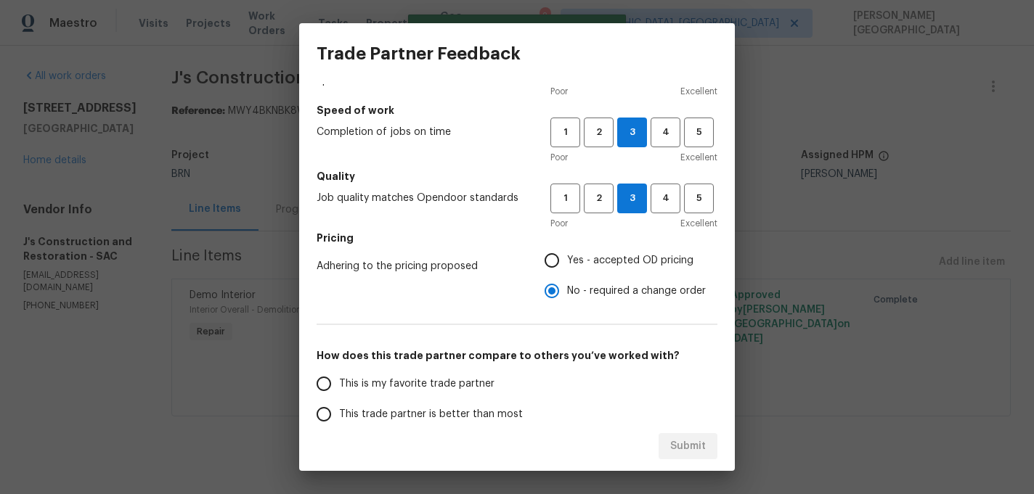
scroll to position [242, 0]
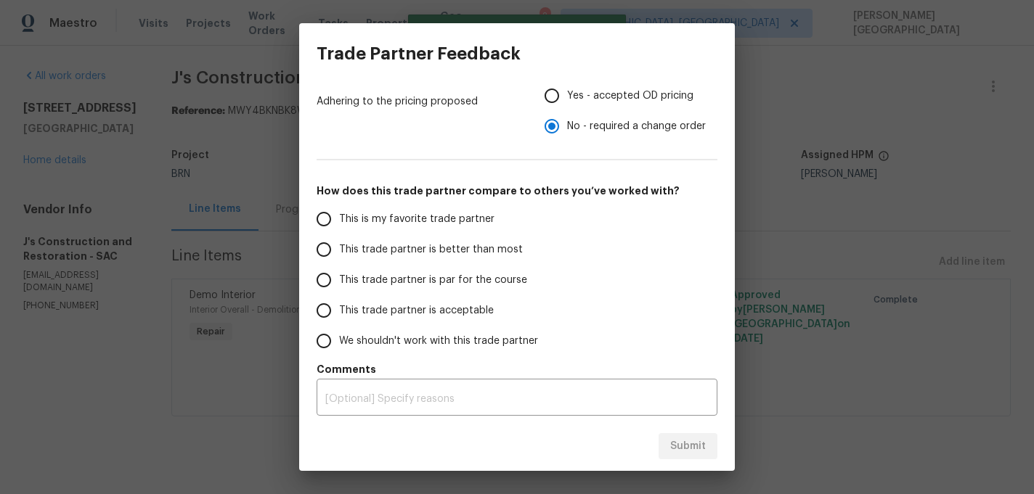
click at [448, 253] on span "This trade partner is better than most" at bounding box center [431, 249] width 184 height 15
click at [339, 253] on input "This trade partner is better than most" at bounding box center [324, 250] width 30 height 30
radio input "false"
click at [594, 96] on span "Yes - accepted OD pricing" at bounding box center [630, 96] width 126 height 15
click at [567, 96] on input "Yes - accepted OD pricing" at bounding box center [552, 96] width 30 height 30
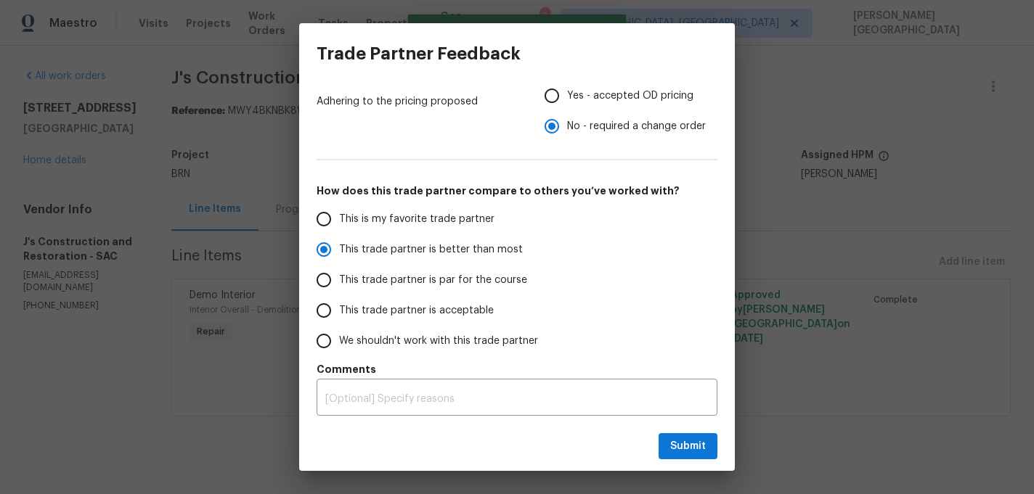
radio input "false"
radio input "true"
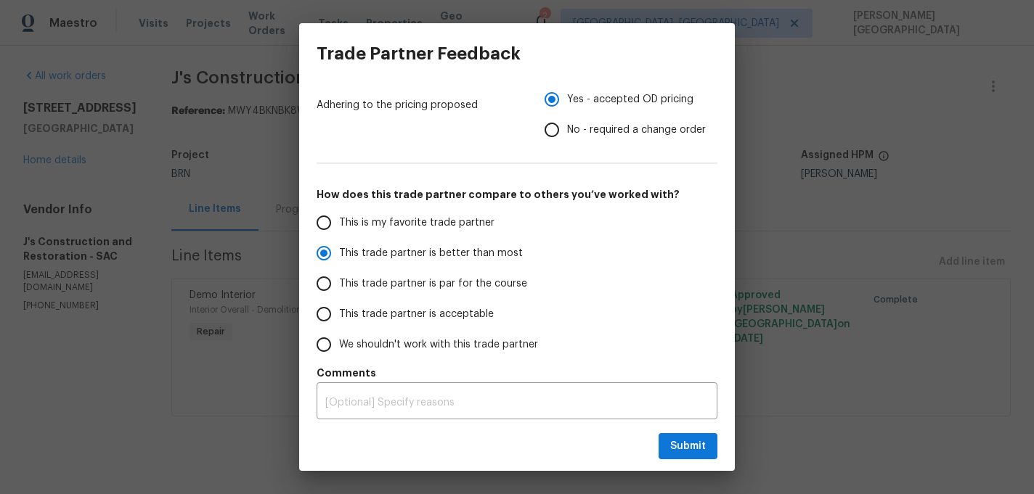
click at [682, 431] on div "Submit" at bounding box center [517, 447] width 436 height 50
click at [682, 442] on span "Submit" at bounding box center [688, 447] width 36 height 18
radio input "false"
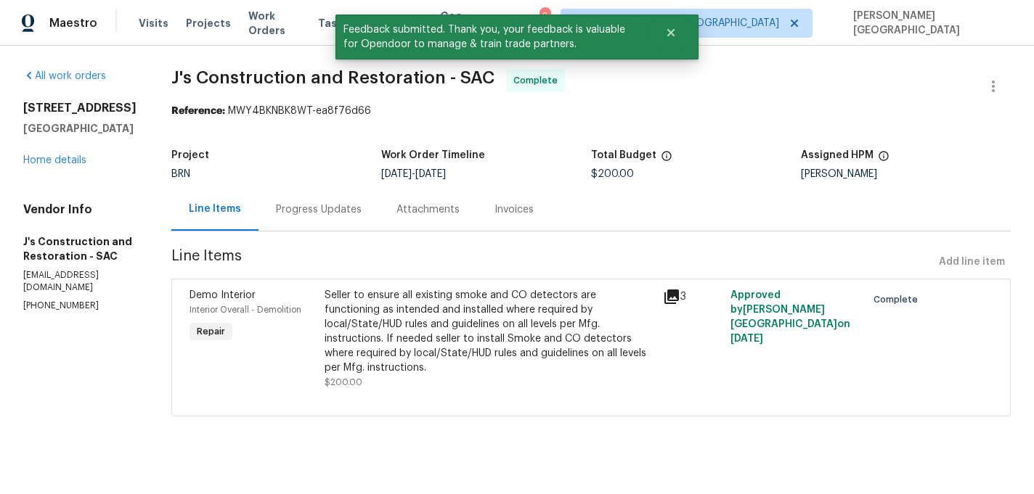
click at [337, 212] on div "Progress Updates" at bounding box center [319, 210] width 86 height 15
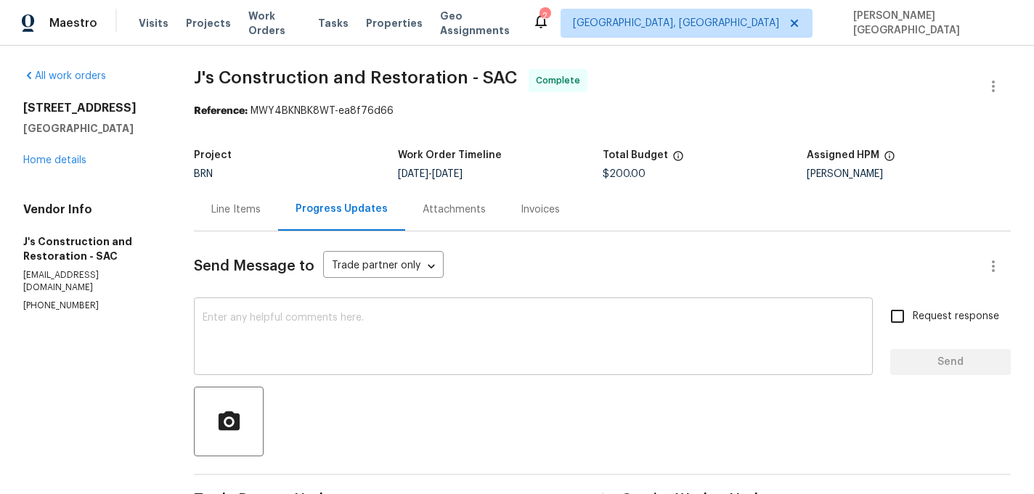
click at [235, 327] on textarea at bounding box center [533, 338] width 661 height 51
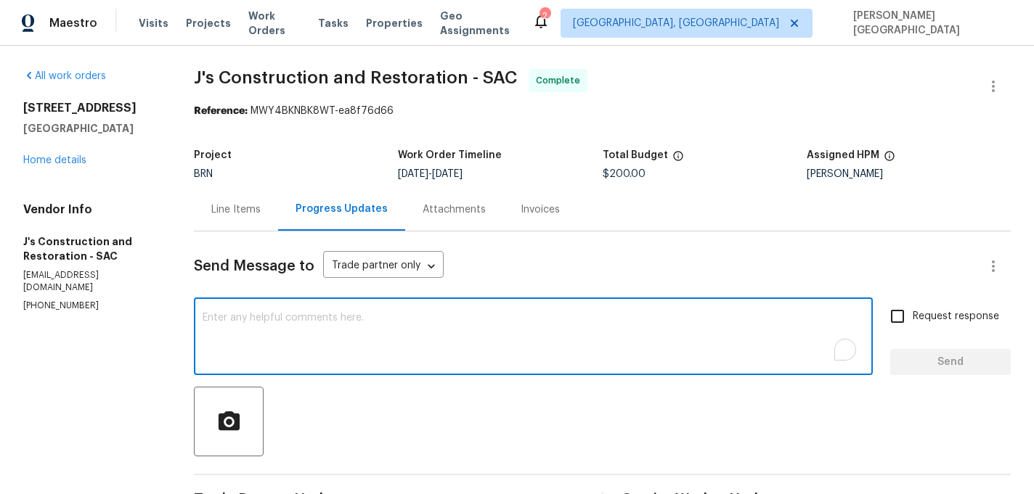
paste textarea "WO is approved, Please upload the detailed paid invoice under invoice section. …"
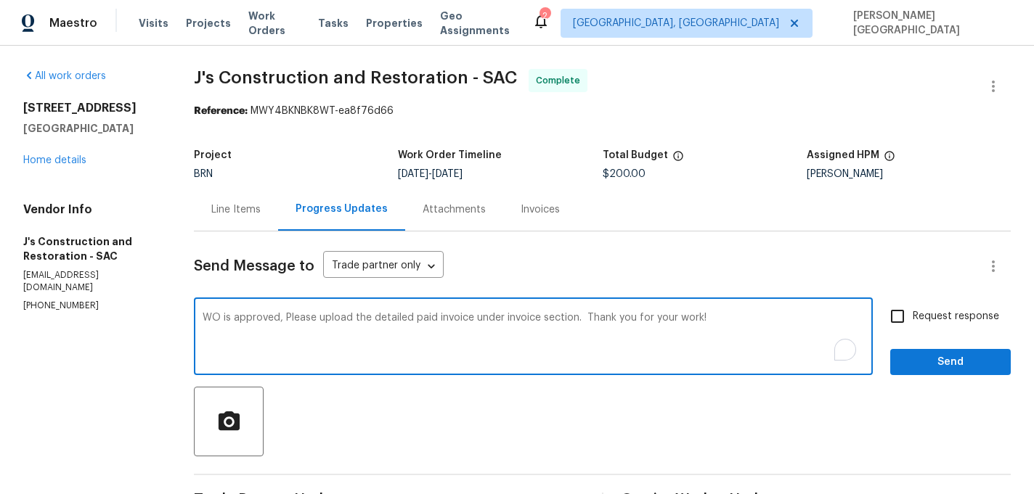
type textarea "WO is approved, Please upload the detailed paid invoice under invoice section. …"
click at [904, 327] on input "Request response" at bounding box center [897, 316] width 30 height 30
checkbox input "true"
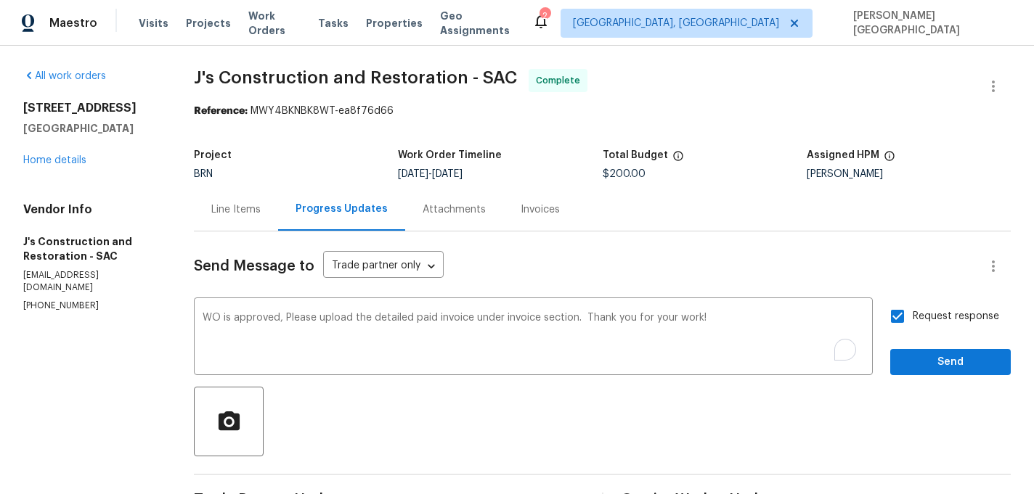
click at [913, 376] on div "Send Message to Trade partner only Trade partner only ​ WO is approved, Please …" at bounding box center [602, 424] width 817 height 385
click at [914, 371] on button "Send" at bounding box center [950, 362] width 121 height 27
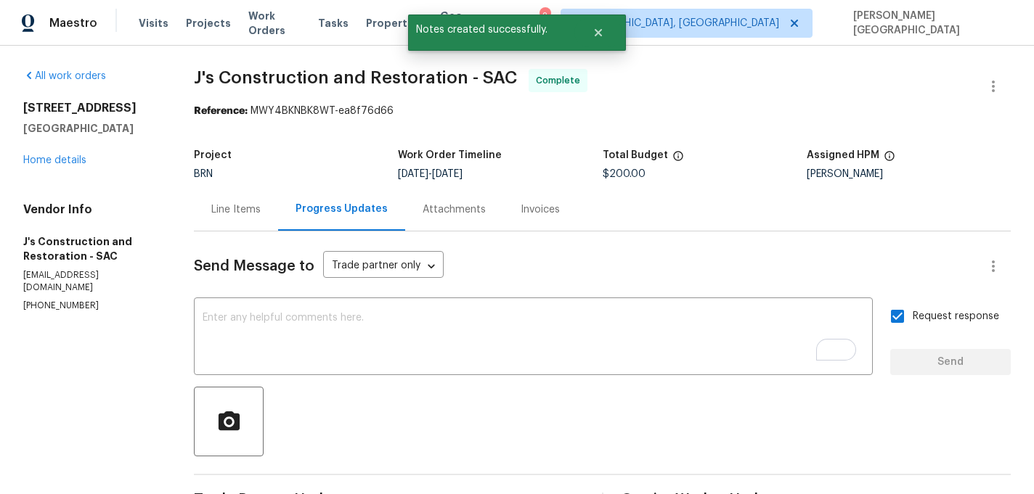
click at [523, 211] on div "Invoices" at bounding box center [540, 210] width 39 height 15
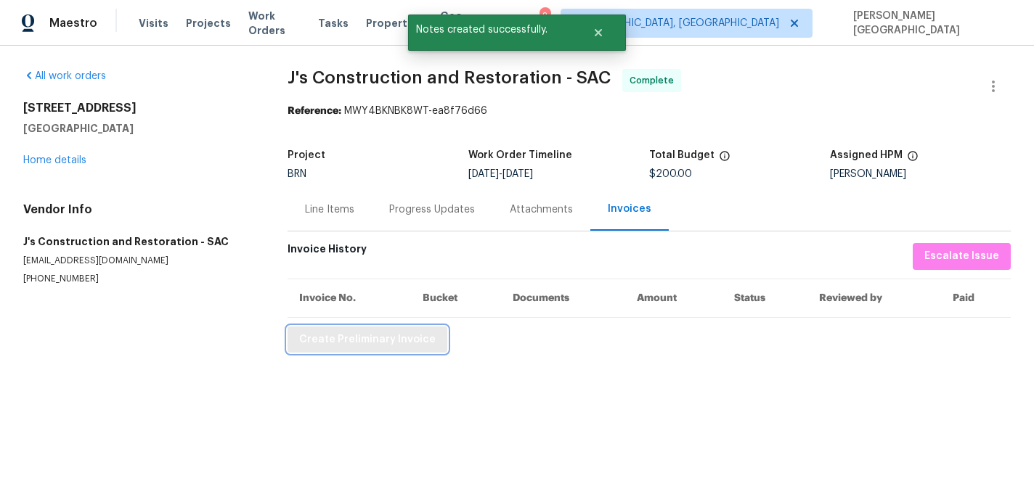
click at [374, 333] on span "Create Preliminary Invoice" at bounding box center [367, 340] width 136 height 18
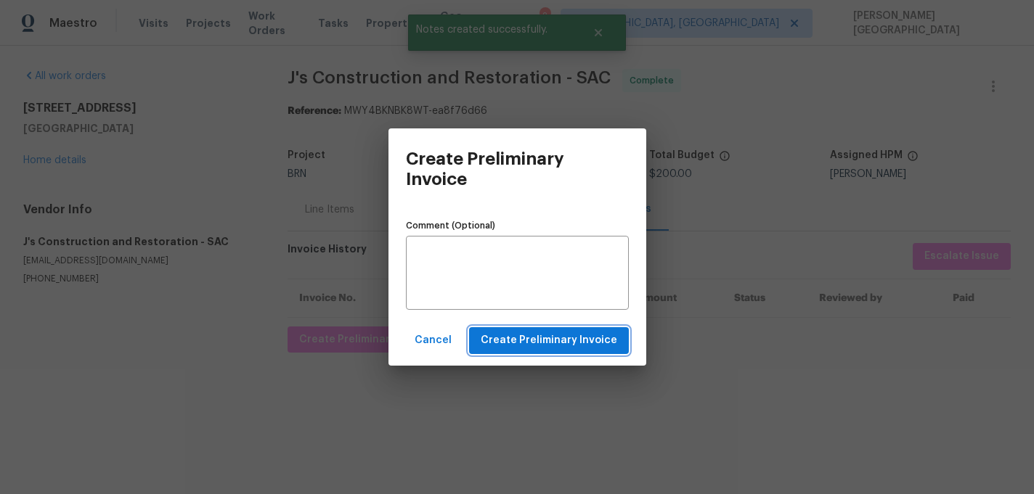
click at [509, 339] on span "Create Preliminary Invoice" at bounding box center [549, 341] width 136 height 18
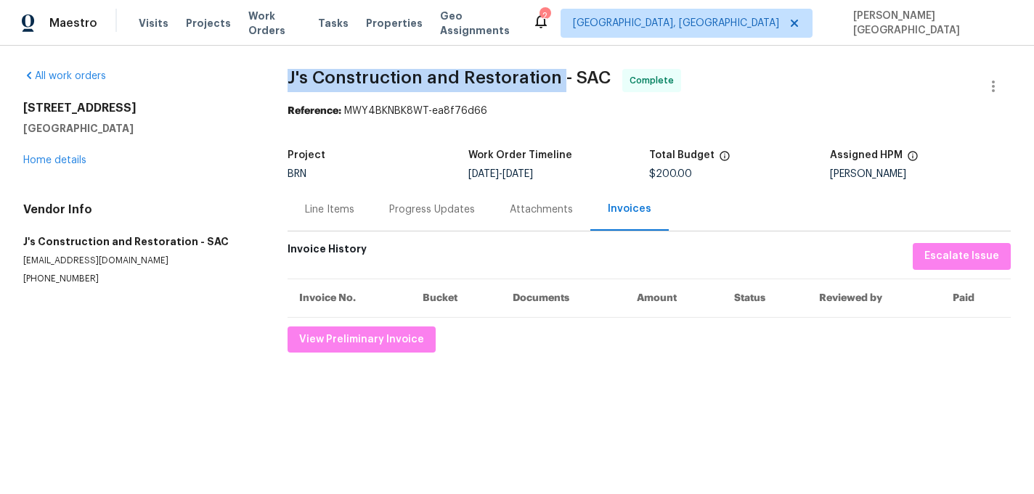
drag, startPoint x: 283, startPoint y: 73, endPoint x: 560, endPoint y: 78, distance: 277.4
click at [560, 78] on div "All work orders 8261 Red Rock Dr Sacramento, CA 95829 Home details Vendor Info …" at bounding box center [517, 211] width 1034 height 330
copy span "J's Construction and Restoration"
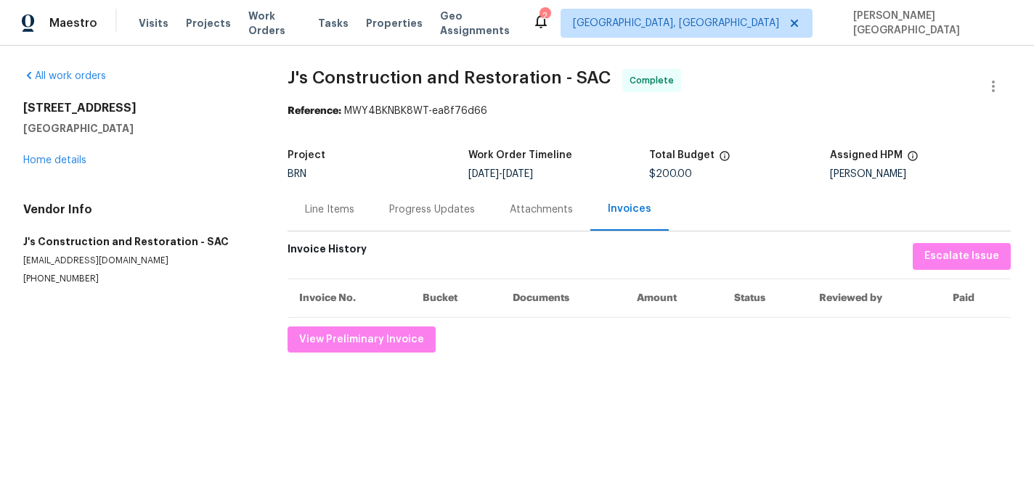
click at [323, 239] on section "J's Construction and Restoration - SAC Complete Reference: MWY4BKNBK8WT-ea8f76d…" at bounding box center [649, 211] width 723 height 284
click at [330, 211] on div "Line Items" at bounding box center [329, 210] width 49 height 15
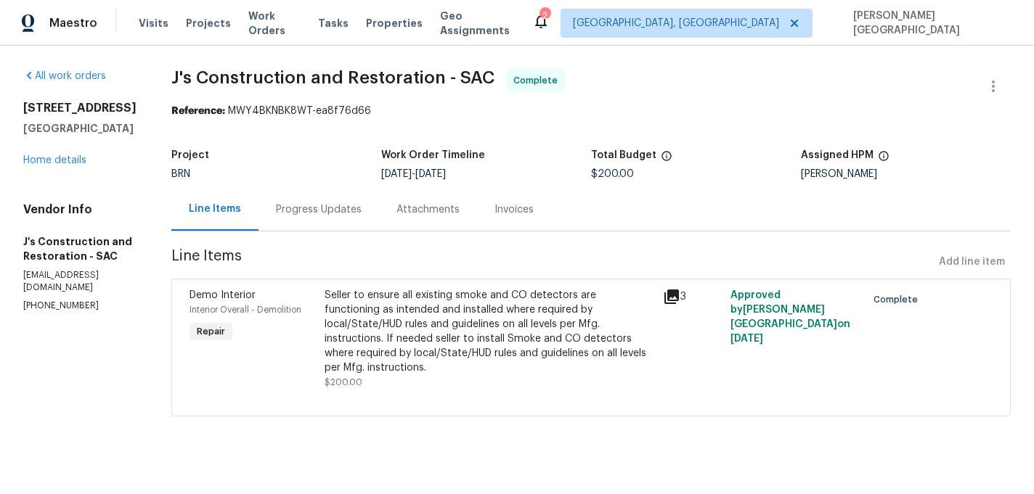
click at [476, 309] on div "Seller to ensure all existing smoke and CO detectors are functioning as intende…" at bounding box center [490, 331] width 330 height 87
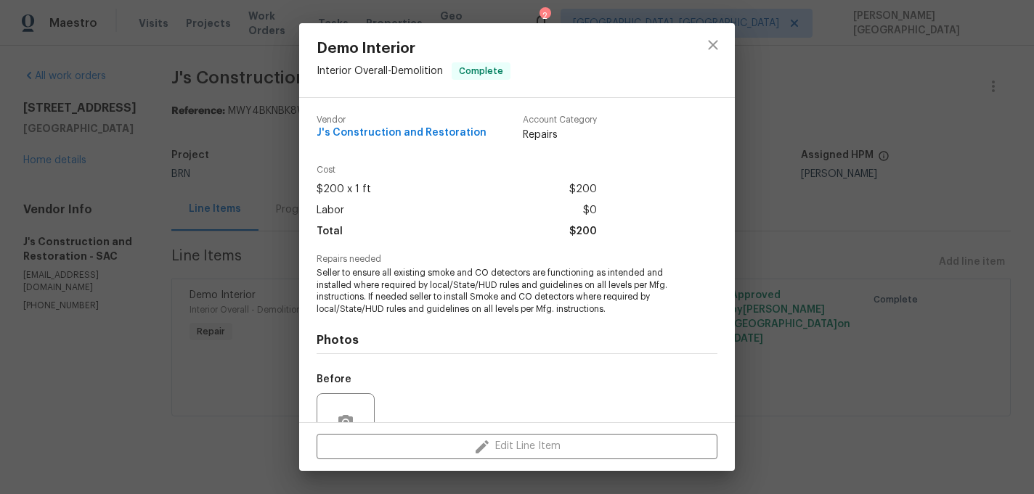
click at [421, 297] on span "Seller to ensure all existing smoke and CO detectors are functioning as intende…" at bounding box center [497, 291] width 361 height 49
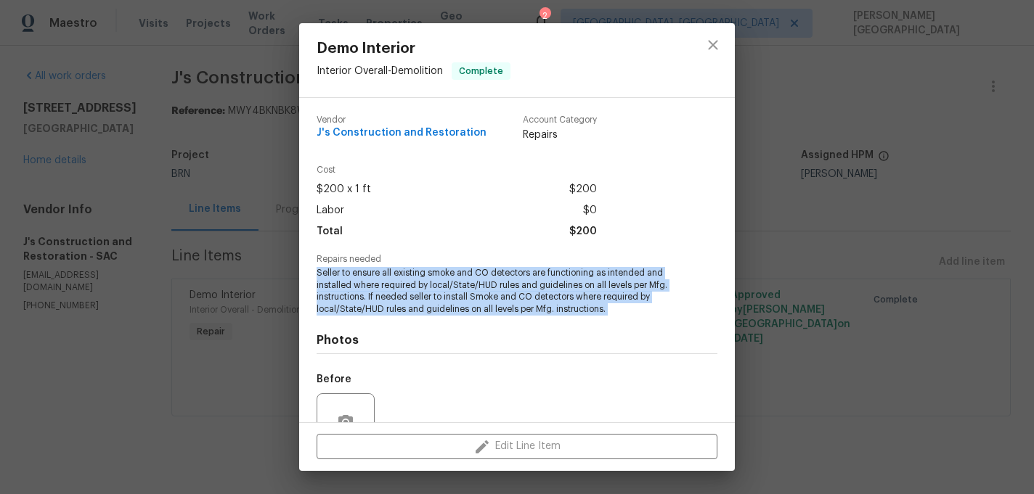
click at [421, 297] on span "Seller to ensure all existing smoke and CO detectors are functioning as intende…" at bounding box center [497, 291] width 361 height 49
copy span "Seller to ensure all existing smoke and CO detectors are functioning as intende…"
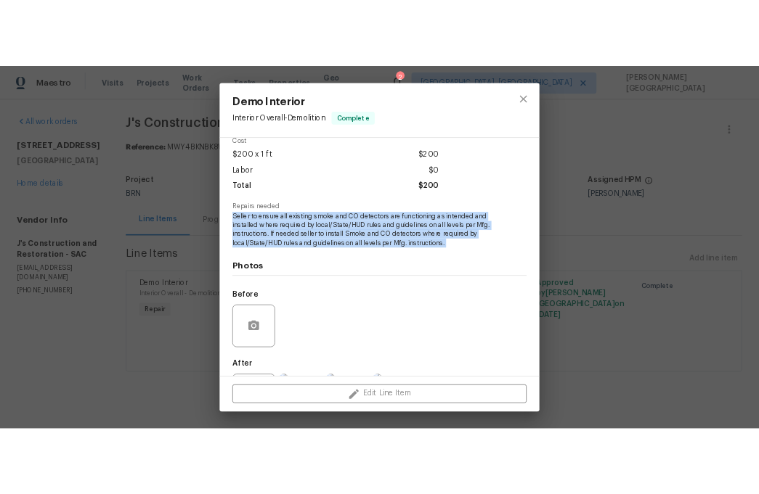
scroll to position [138, 0]
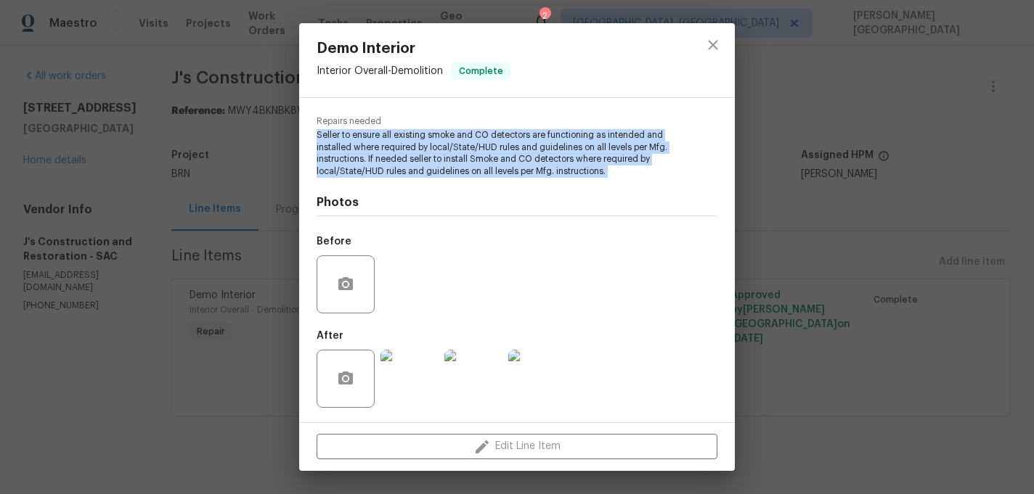
click at [474, 359] on img at bounding box center [473, 379] width 58 height 58
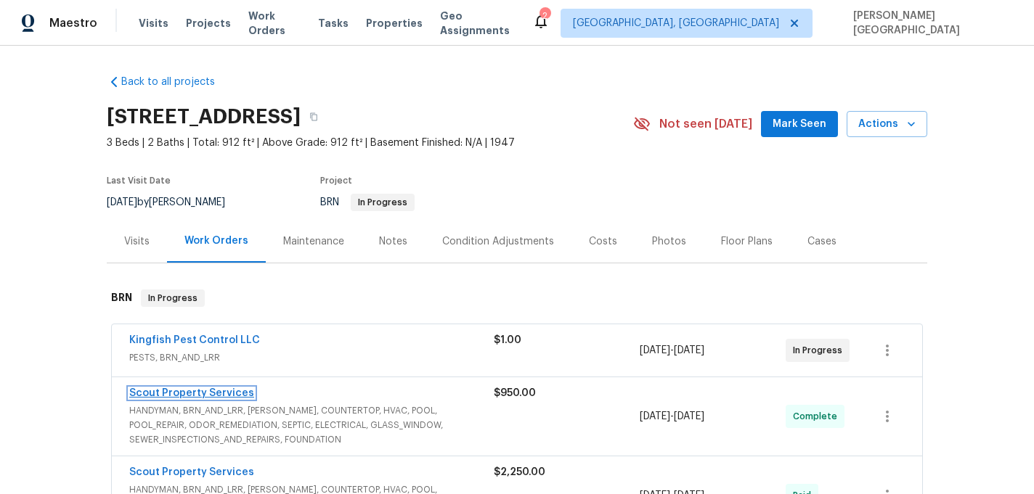
click at [189, 393] on link "Scout Property Services" at bounding box center [191, 393] width 125 height 10
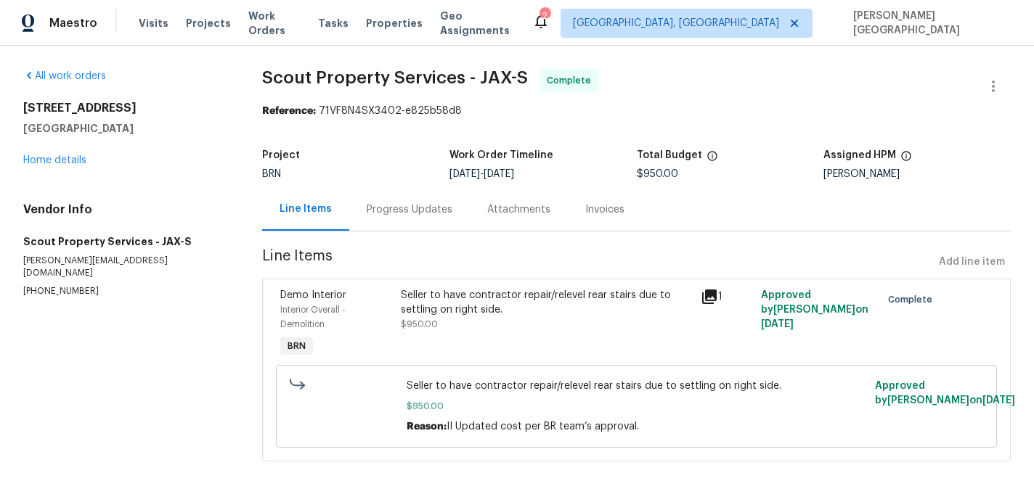
click at [382, 223] on div "Progress Updates" at bounding box center [409, 209] width 121 height 43
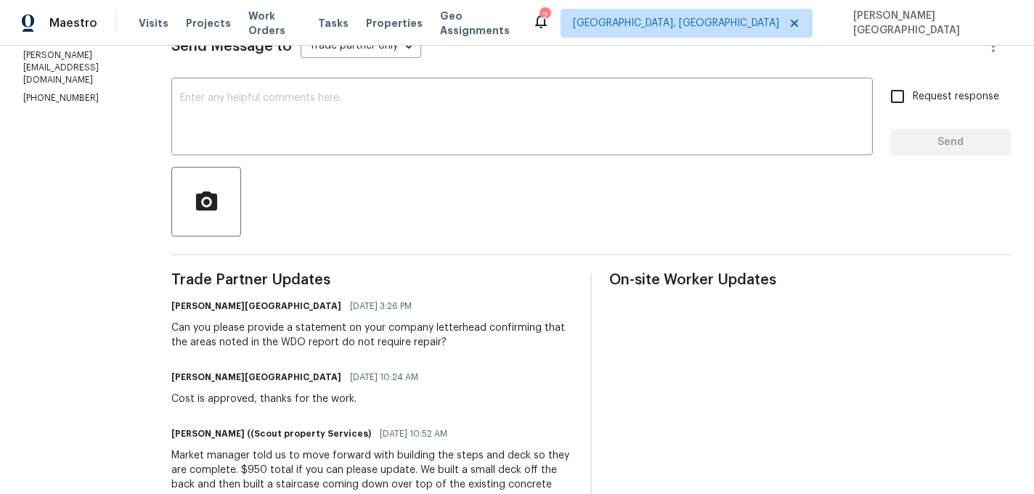
scroll to position [122, 0]
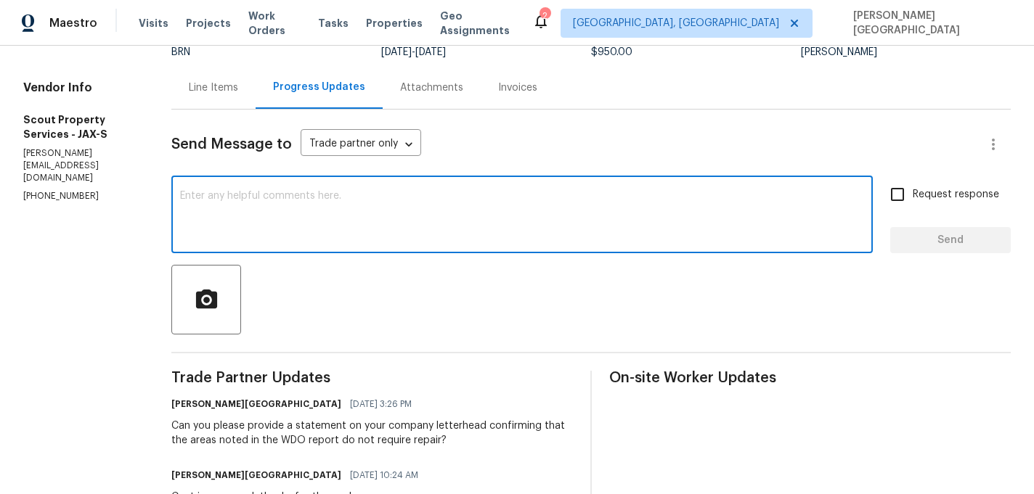
click at [254, 240] on textarea at bounding box center [522, 216] width 684 height 51
type textarea "Could you please update on this soon?"
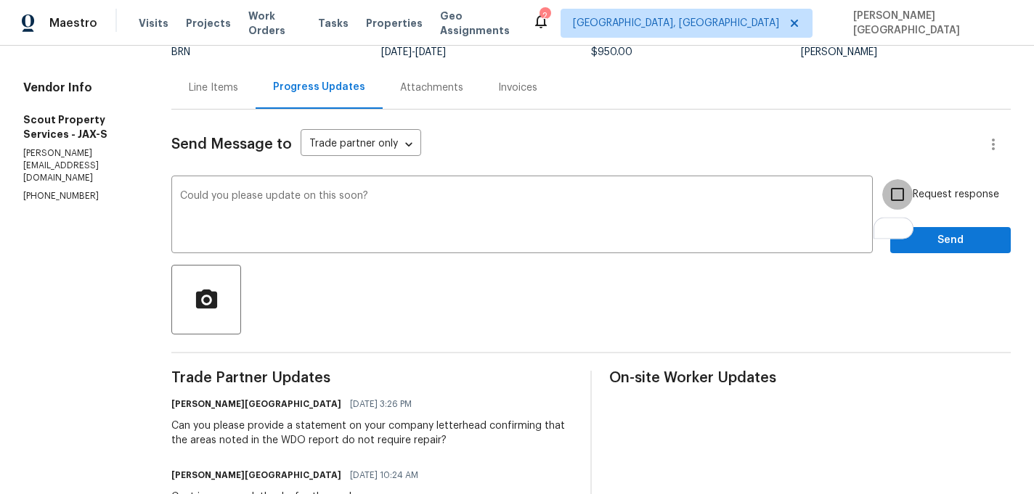
click at [902, 189] on input "Request response" at bounding box center [897, 194] width 30 height 30
checkbox input "true"
click at [914, 245] on span "Send" at bounding box center [950, 241] width 97 height 18
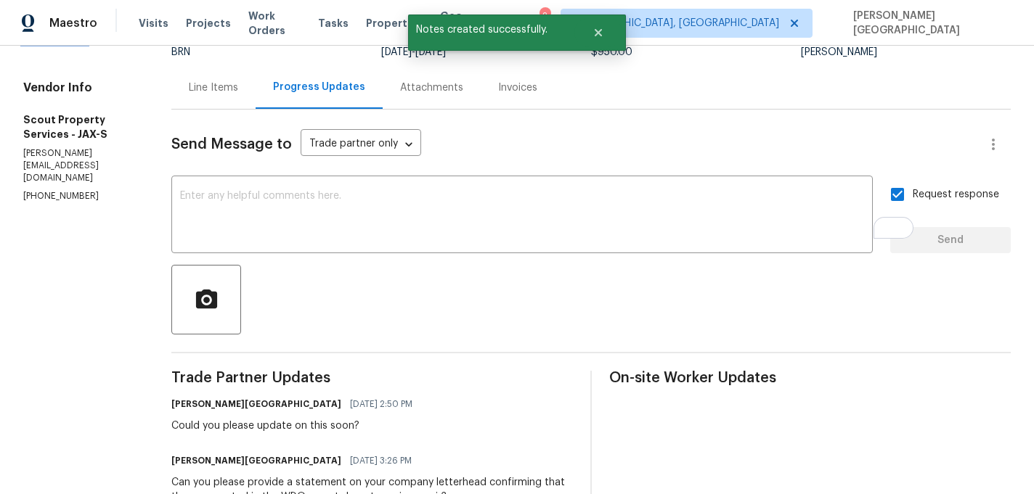
click at [44, 44] on link "Home details" at bounding box center [54, 38] width 63 height 10
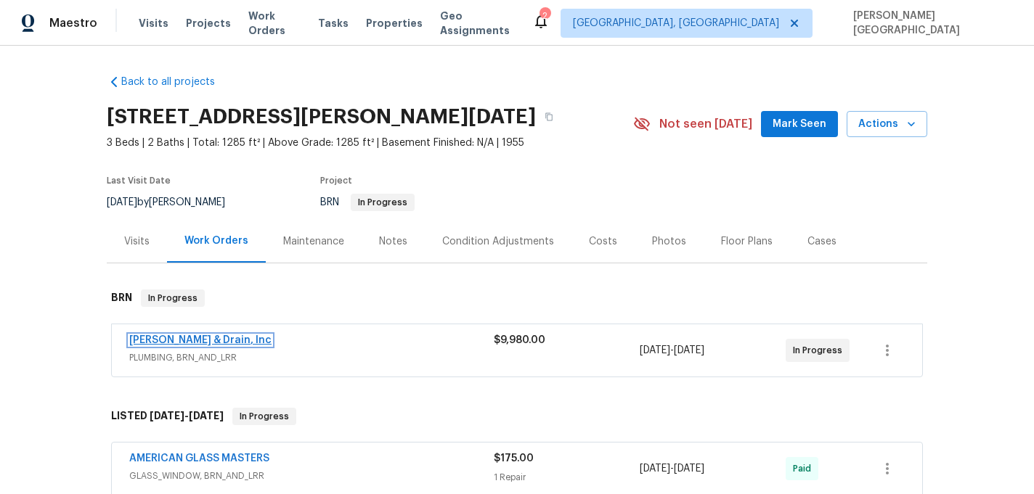
click at [204, 339] on link "[PERSON_NAME] & Drain, Inc" at bounding box center [200, 340] width 142 height 10
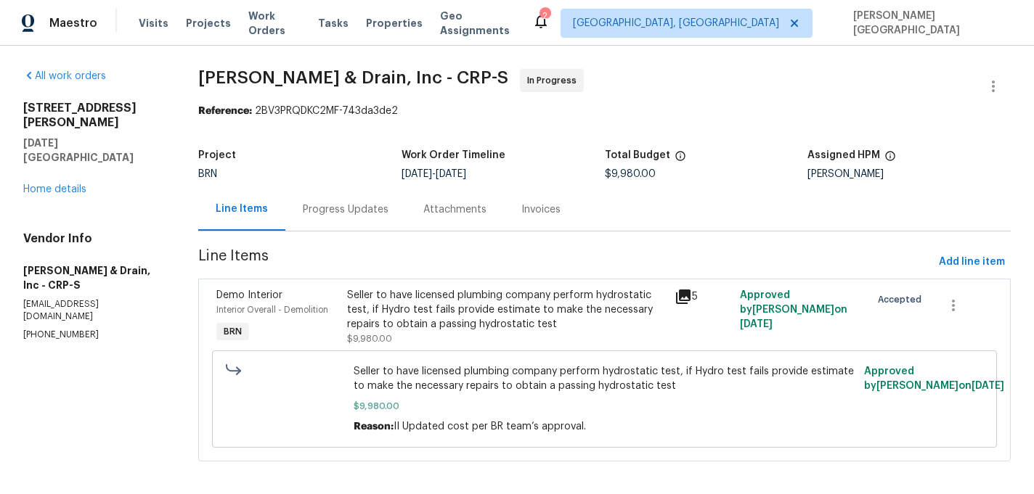
click at [359, 214] on div "Progress Updates" at bounding box center [346, 210] width 86 height 15
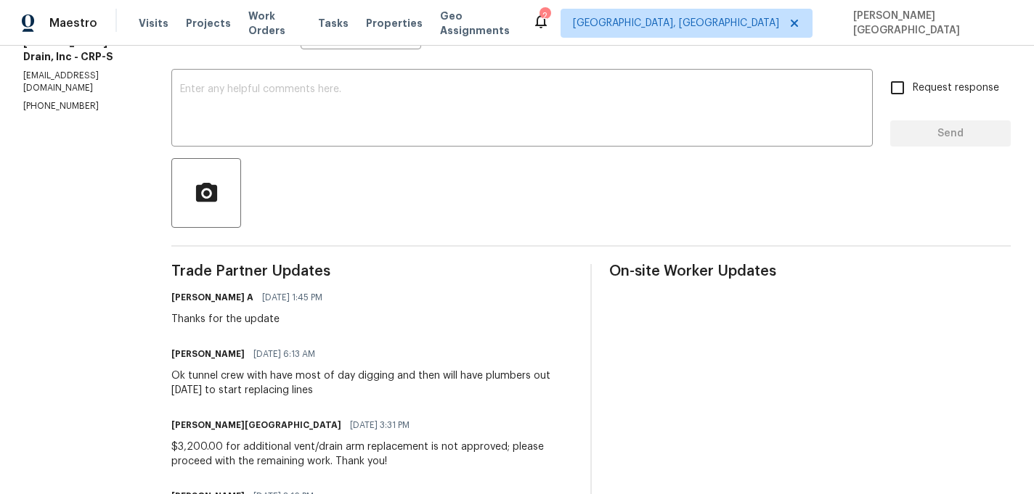
scroll to position [219, 0]
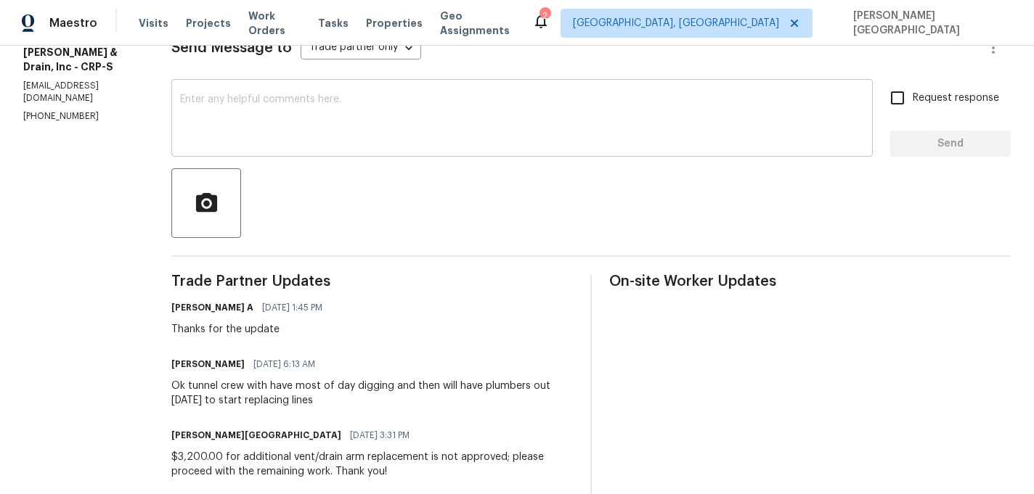
click at [237, 110] on textarea at bounding box center [522, 119] width 684 height 51
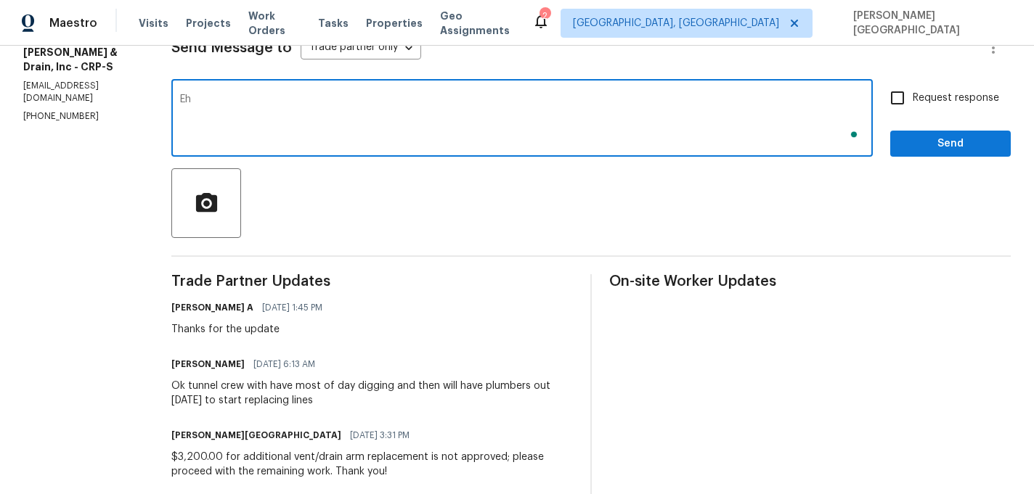
type textarea "E"
type textarea "Hello Philip, when will this job be completed?"
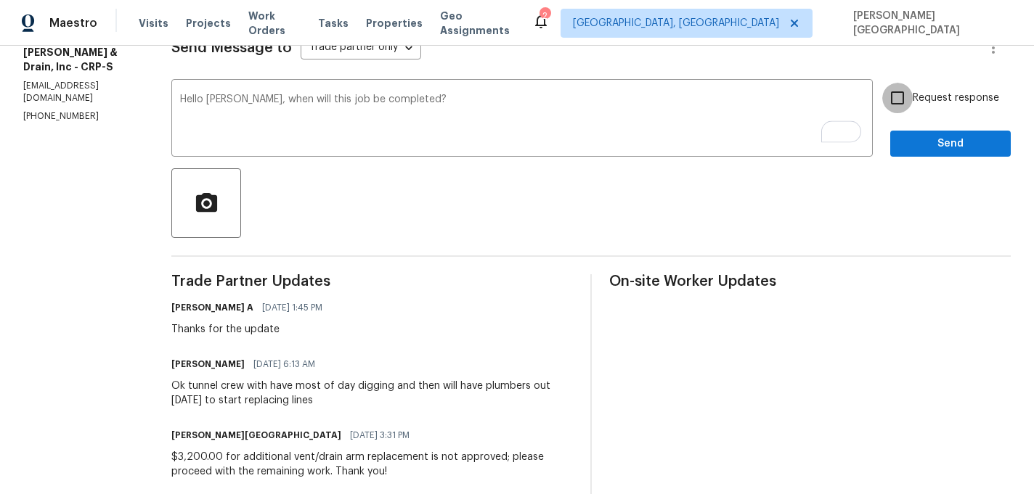
click at [907, 98] on input "Request response" at bounding box center [897, 98] width 30 height 30
checkbox input "true"
click at [926, 142] on span "Send" at bounding box center [950, 144] width 97 height 18
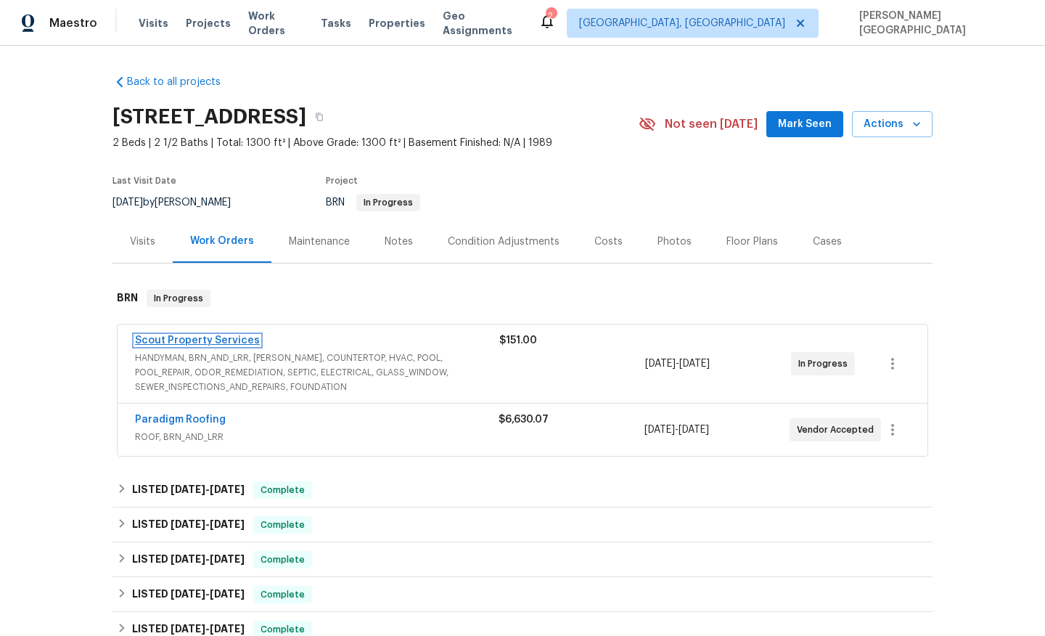
click at [215, 341] on link "Scout Property Services" at bounding box center [197, 340] width 125 height 10
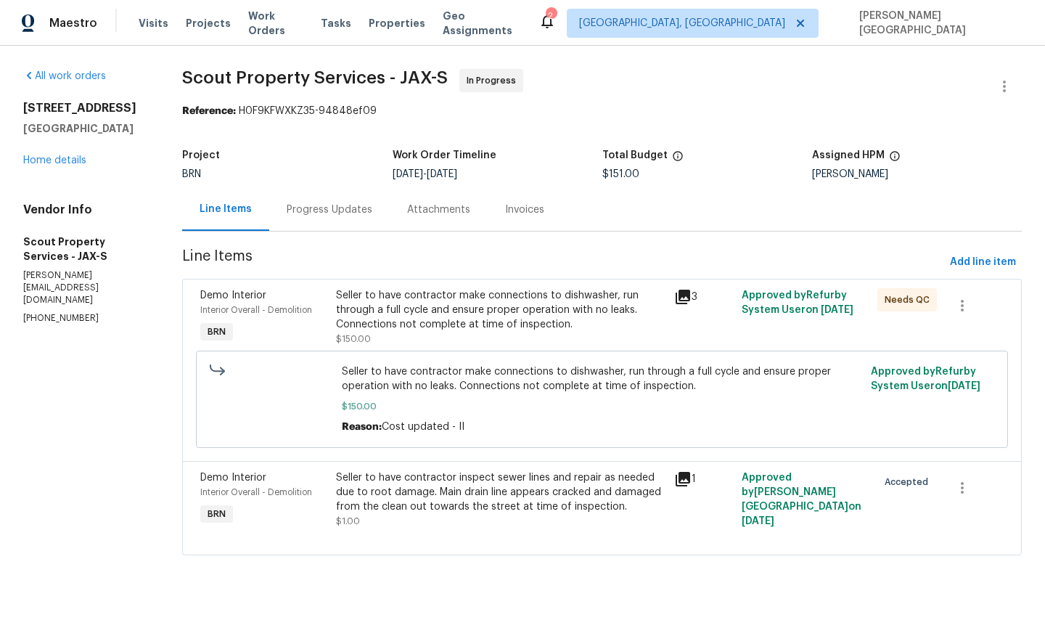
click at [358, 217] on div "Progress Updates" at bounding box center [329, 209] width 121 height 43
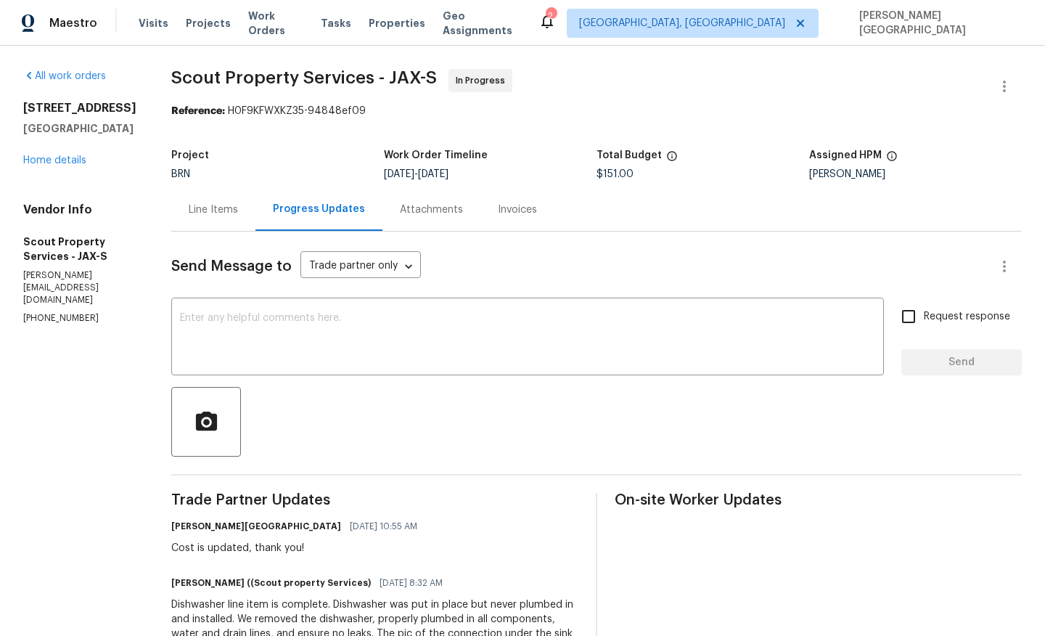
click at [36, 168] on div "3538 Chestnut Hill Ct Jacksonville, FL 32223 Home details" at bounding box center [79, 134] width 113 height 67
click at [39, 166] on link "Home details" at bounding box center [54, 160] width 63 height 10
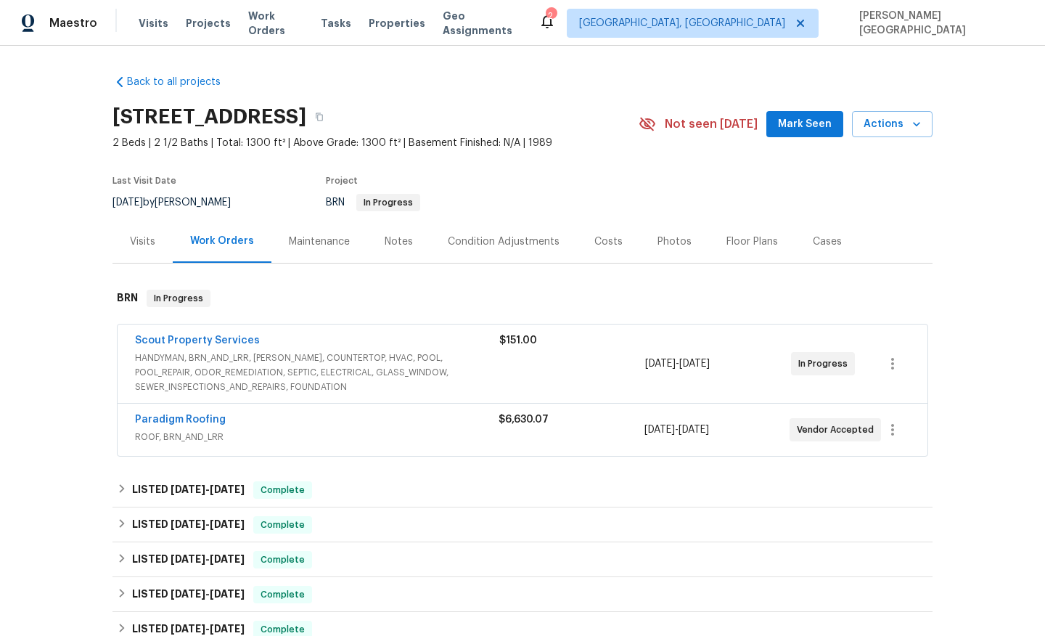
click at [200, 425] on span "Paradigm Roofing" at bounding box center [180, 419] width 91 height 15
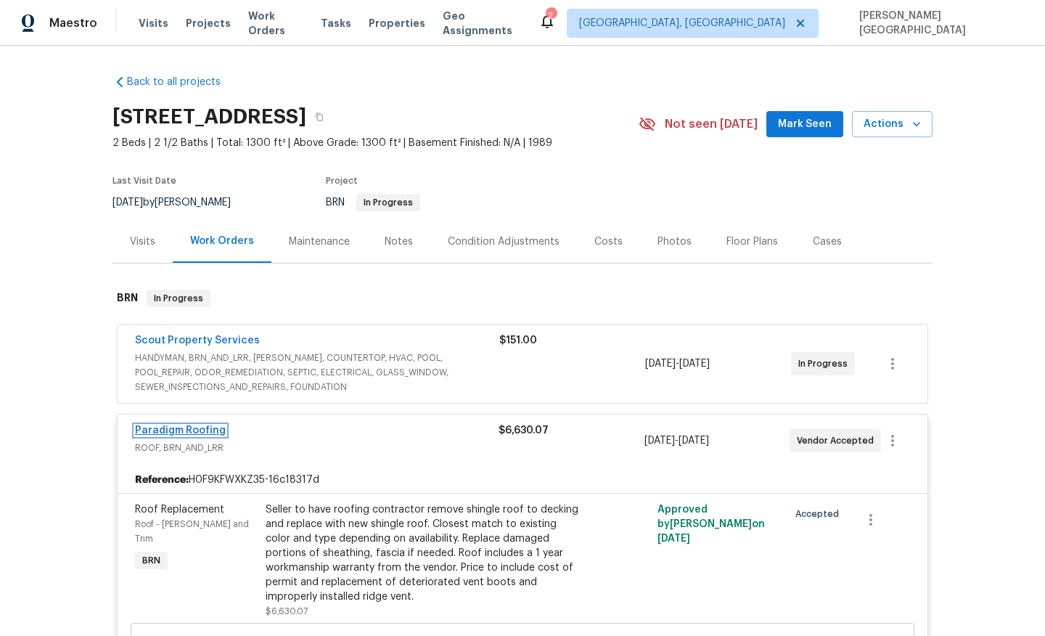
click at [197, 428] on link "Paradigm Roofing" at bounding box center [180, 430] width 91 height 10
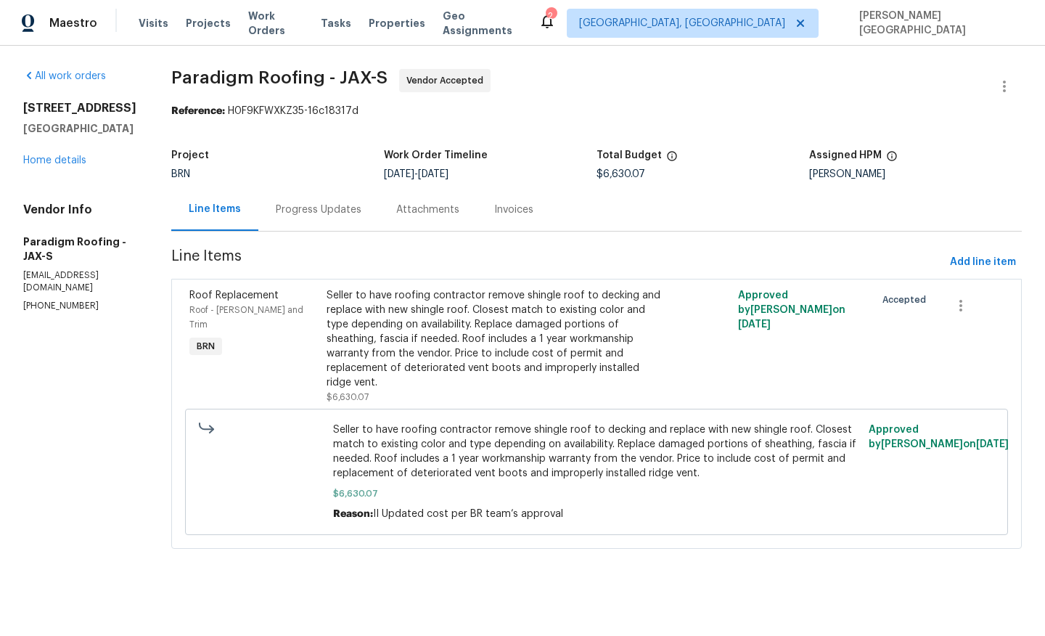
click at [302, 214] on div "Progress Updates" at bounding box center [319, 210] width 86 height 15
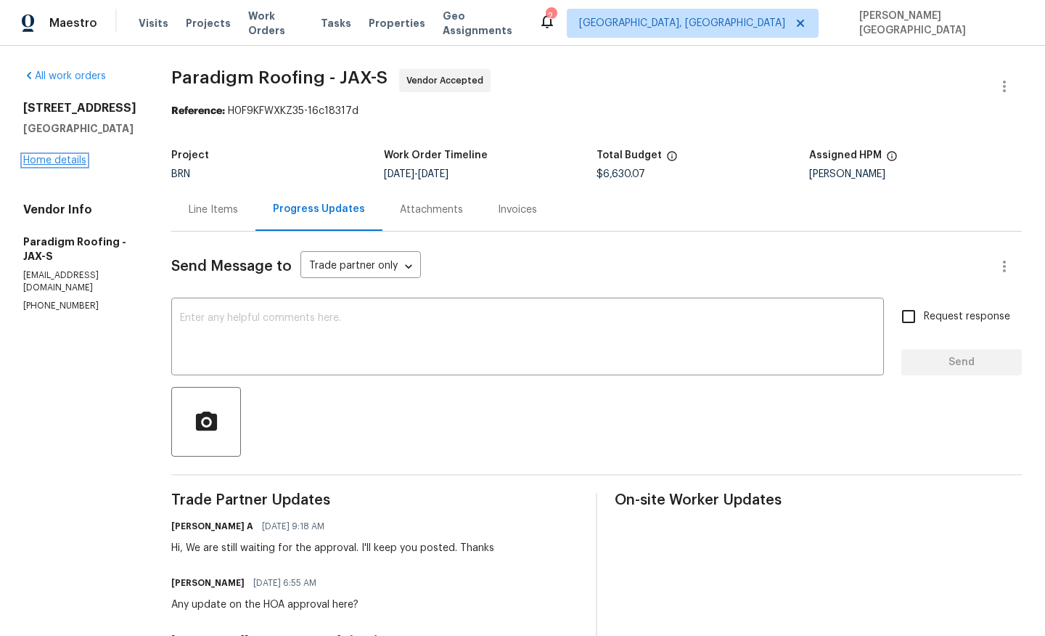
click at [69, 166] on link "Home details" at bounding box center [54, 160] width 63 height 10
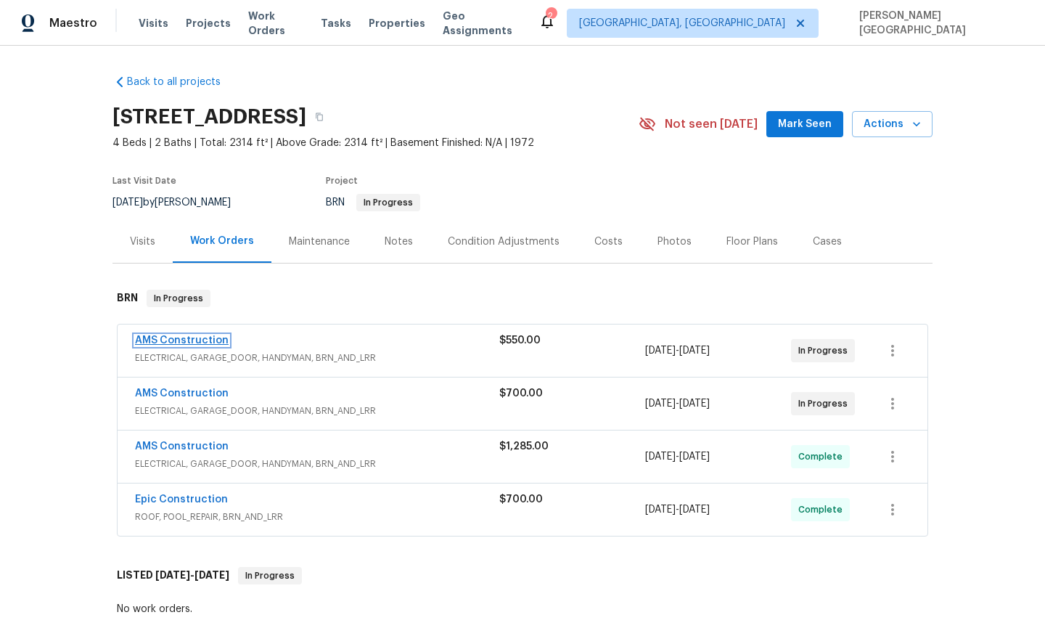
click at [184, 338] on link "AMS Construction" at bounding box center [182, 340] width 94 height 10
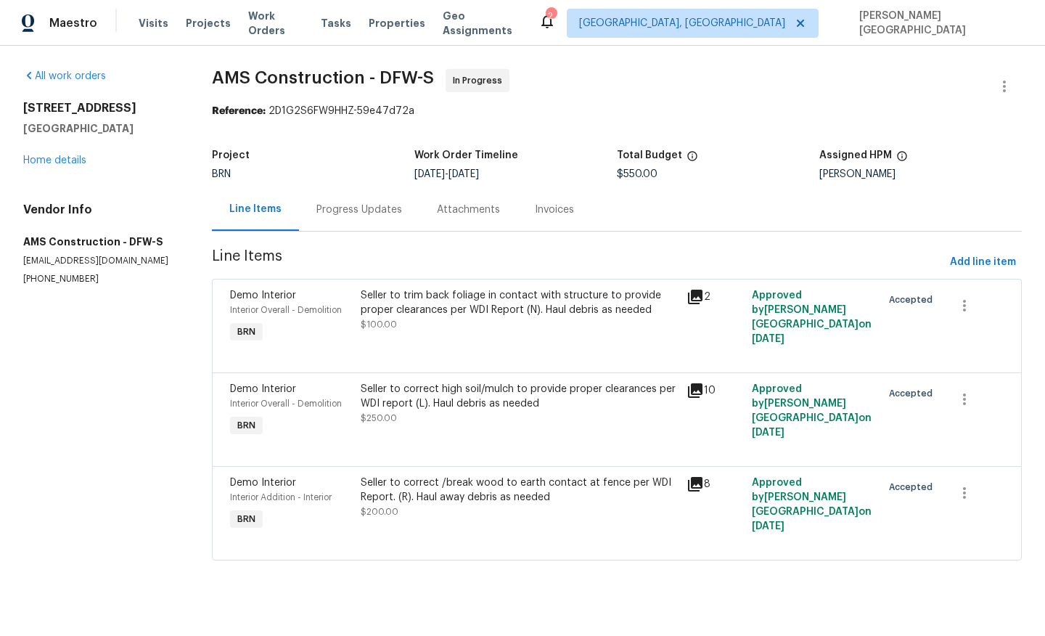
click at [374, 212] on div "Progress Updates" at bounding box center [360, 210] width 86 height 15
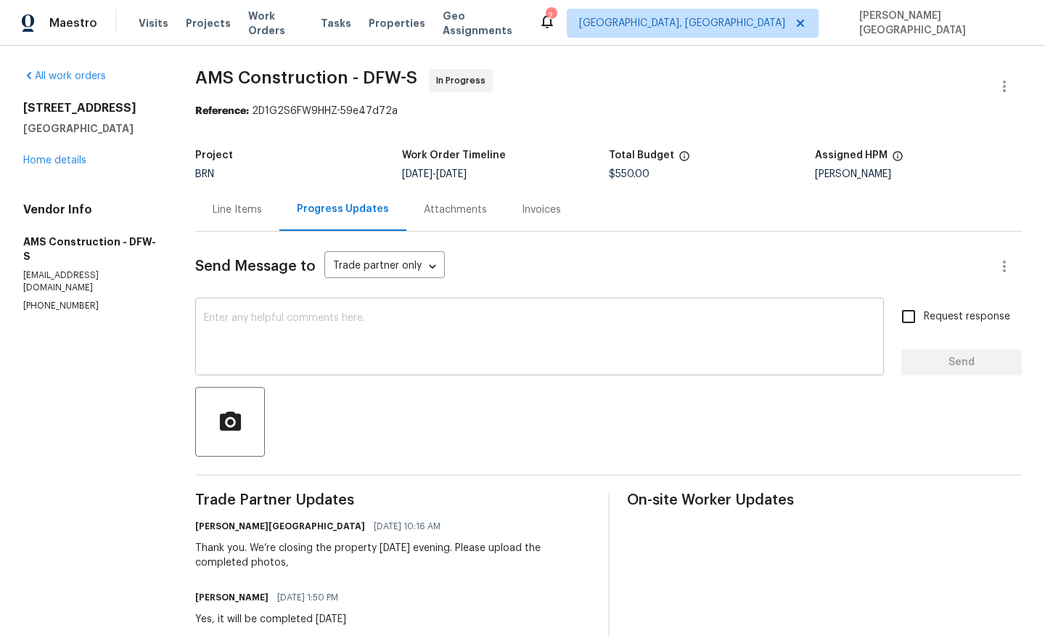
click at [343, 346] on textarea at bounding box center [540, 338] width 672 height 51
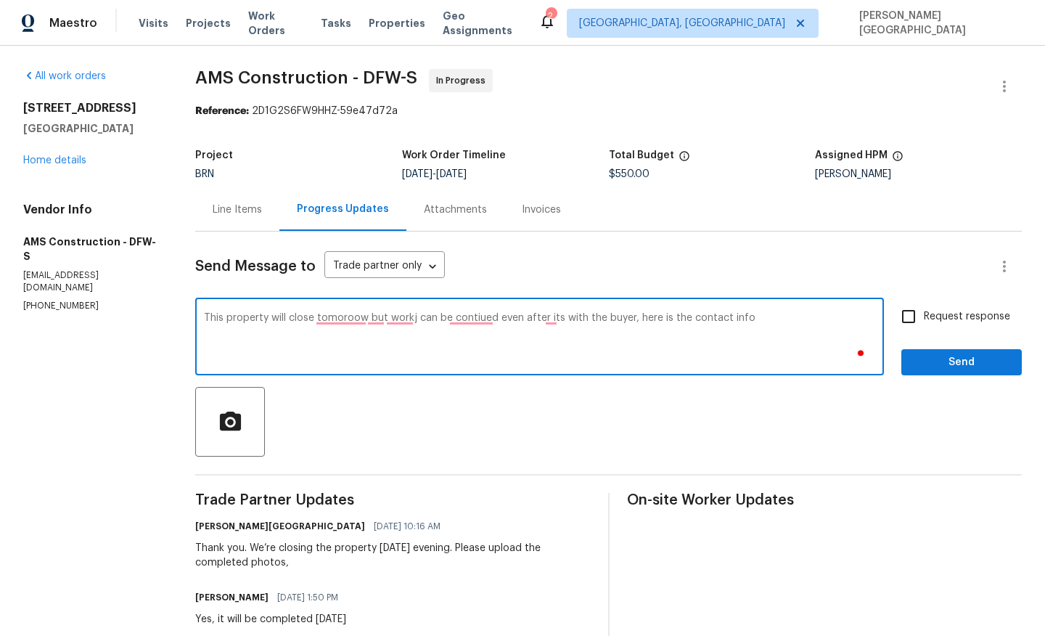
paste textarea "Here is the contact info I have on file Buyers Agent: [PERSON_NAME] - [PERSON_N…"
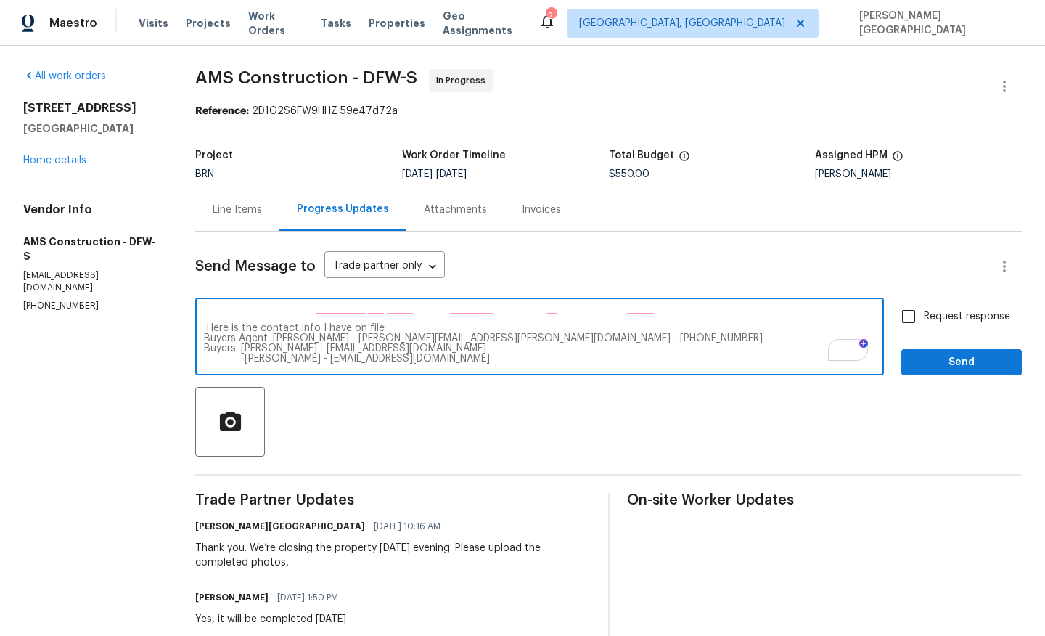
scroll to position [10, 0]
paste textarea "e property is scheduled to close [DATE], but any remaining work can continue af…"
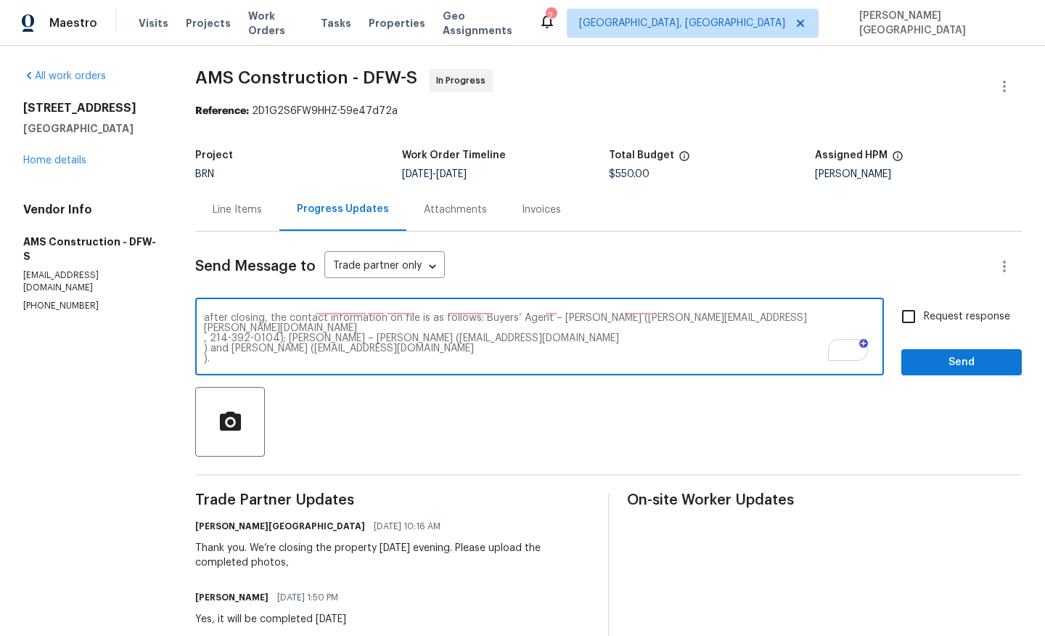
scroll to position [0, 0]
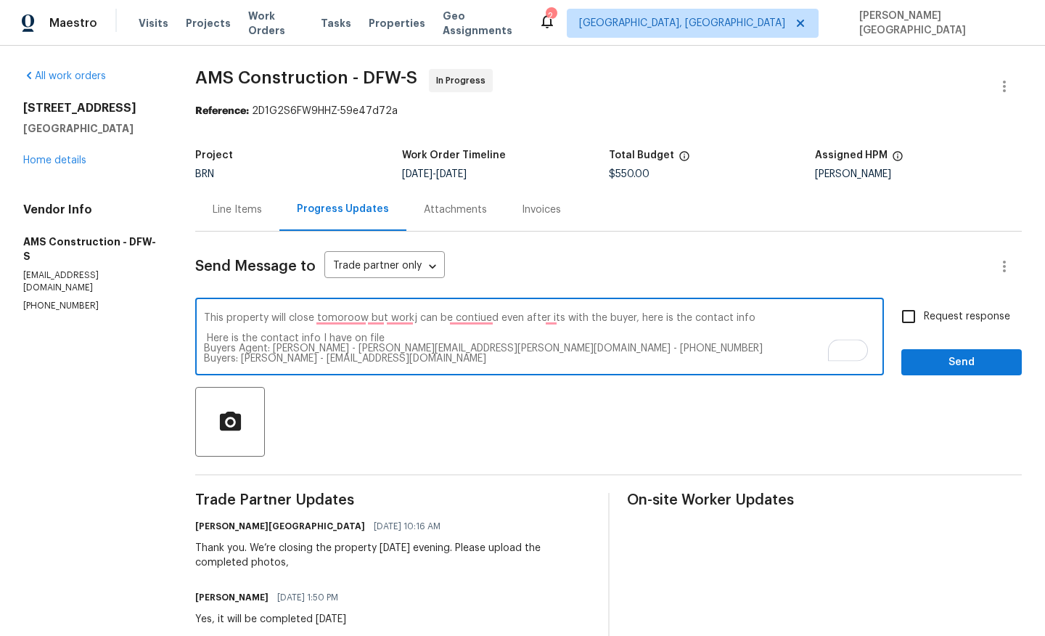
paste textarea "e property is scheduled to close tomorrow, but any remaining work can continue …"
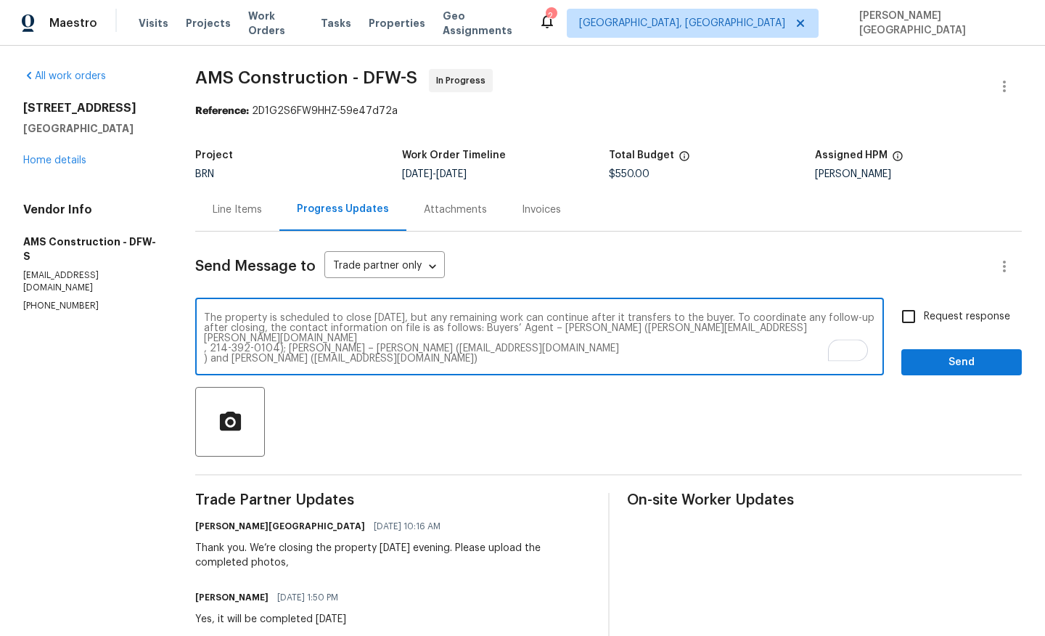
type textarea "The property is scheduled to close tomorrow, but any remaining work can continu…"
click at [919, 317] on input "Request response" at bounding box center [909, 316] width 30 height 30
checkbox input "true"
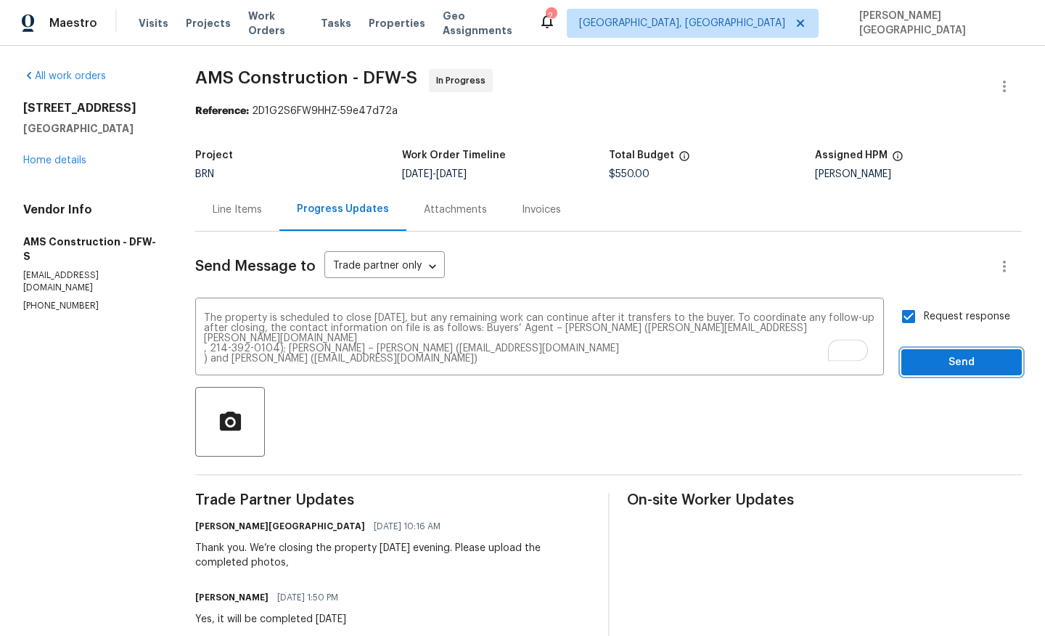
click at [923, 356] on span "Send" at bounding box center [961, 363] width 97 height 18
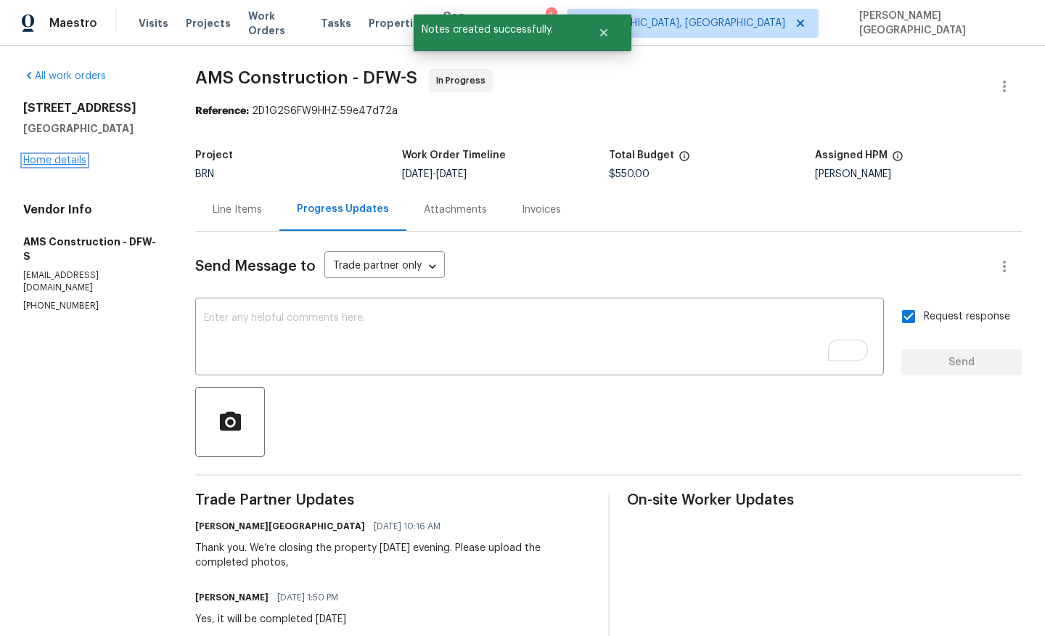
click at [58, 161] on link "Home details" at bounding box center [54, 160] width 63 height 10
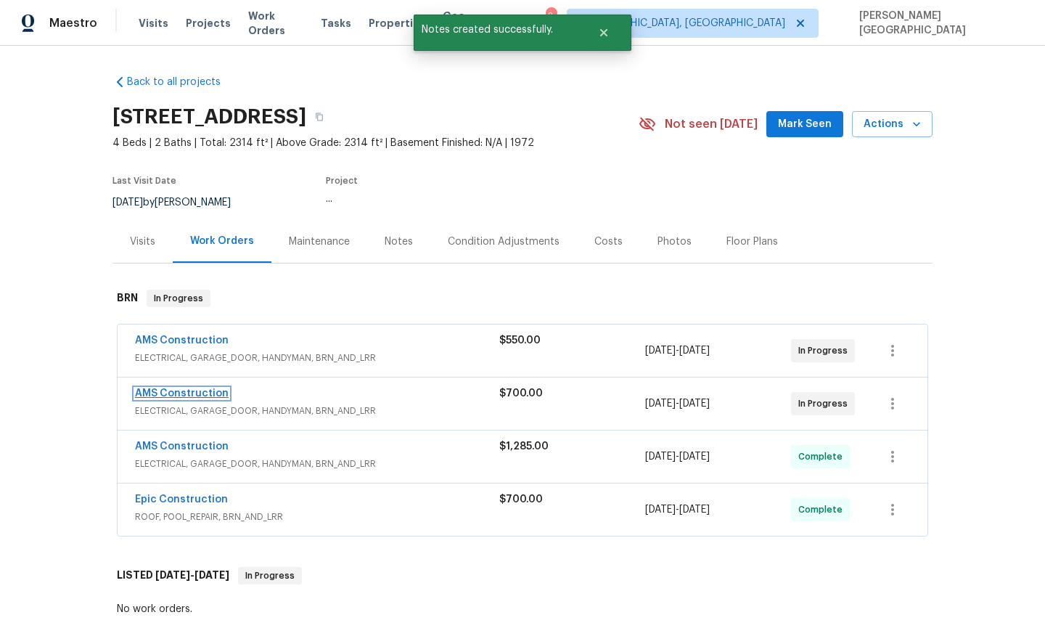
click at [190, 396] on link "AMS Construction" at bounding box center [182, 393] width 94 height 10
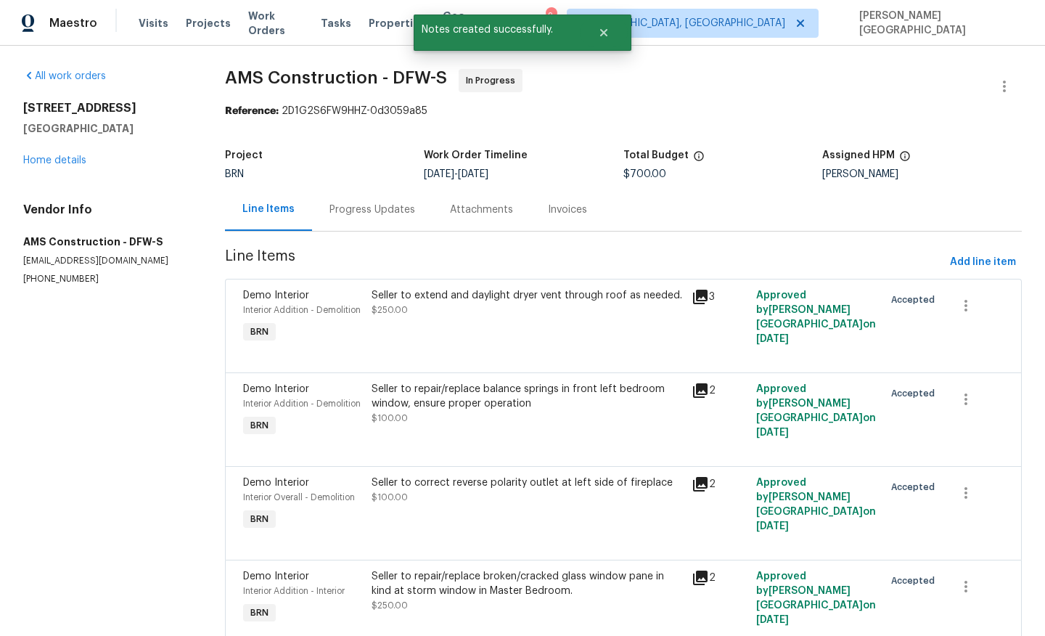
click at [392, 215] on div "Progress Updates" at bounding box center [373, 210] width 86 height 15
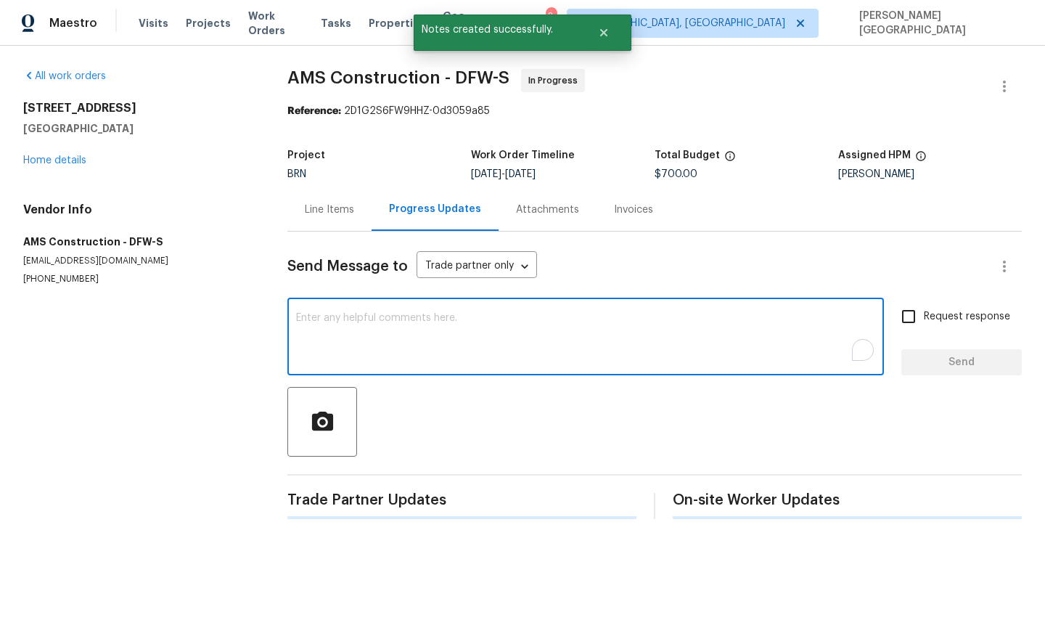
click at [356, 351] on textarea "To enrich screen reader interactions, please activate Accessibility in Grammarl…" at bounding box center [585, 338] width 579 height 51
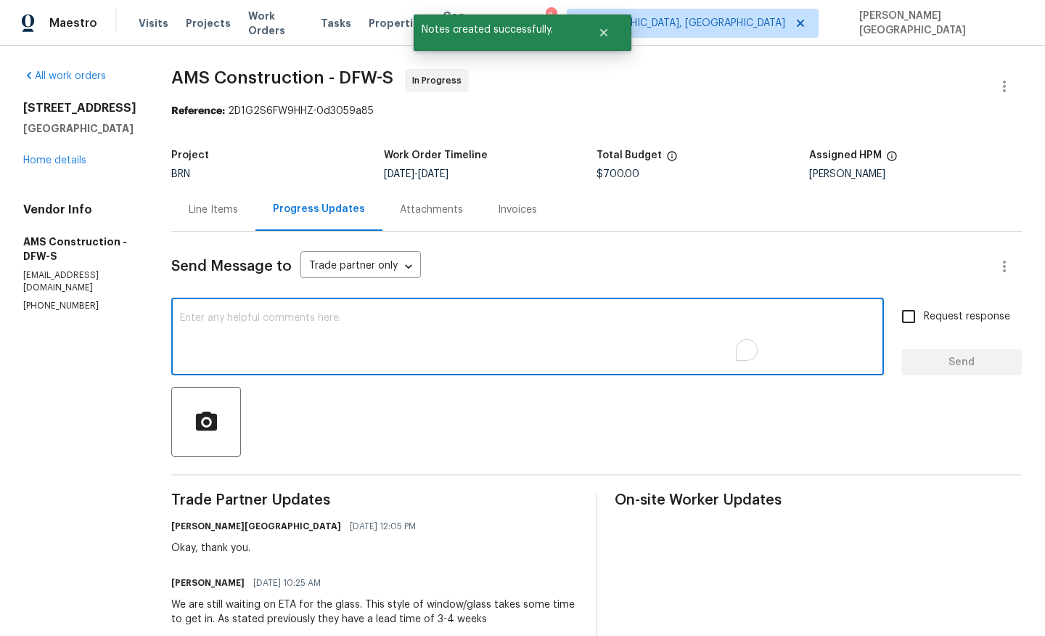
paste textarea "The property is scheduled to close tomorrow, but any remaining work can continu…"
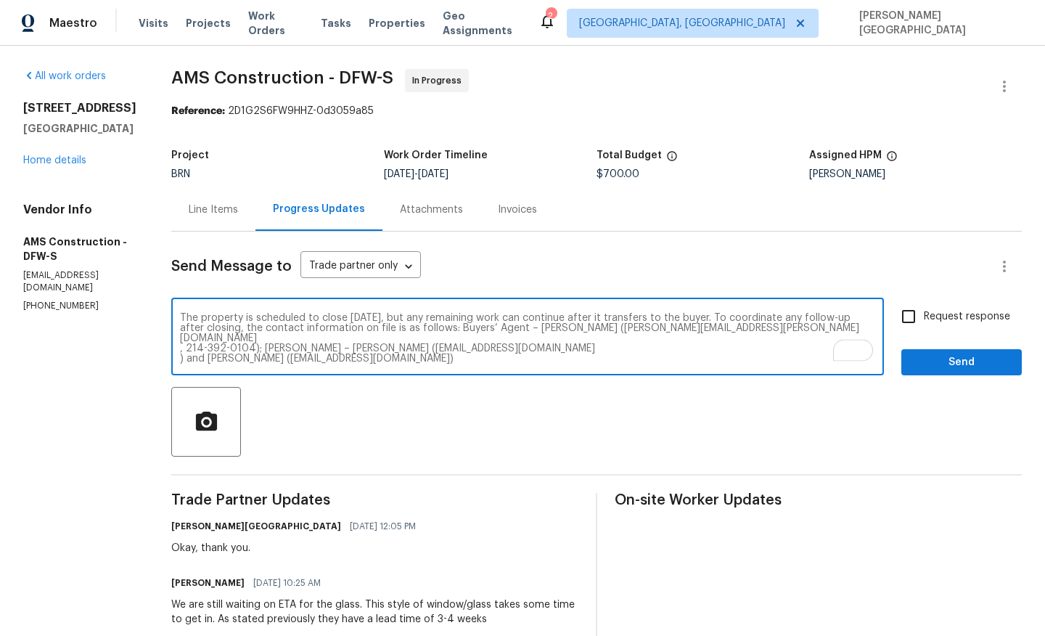
type textarea "The property is scheduled to close tomorrow, but any remaining work can continu…"
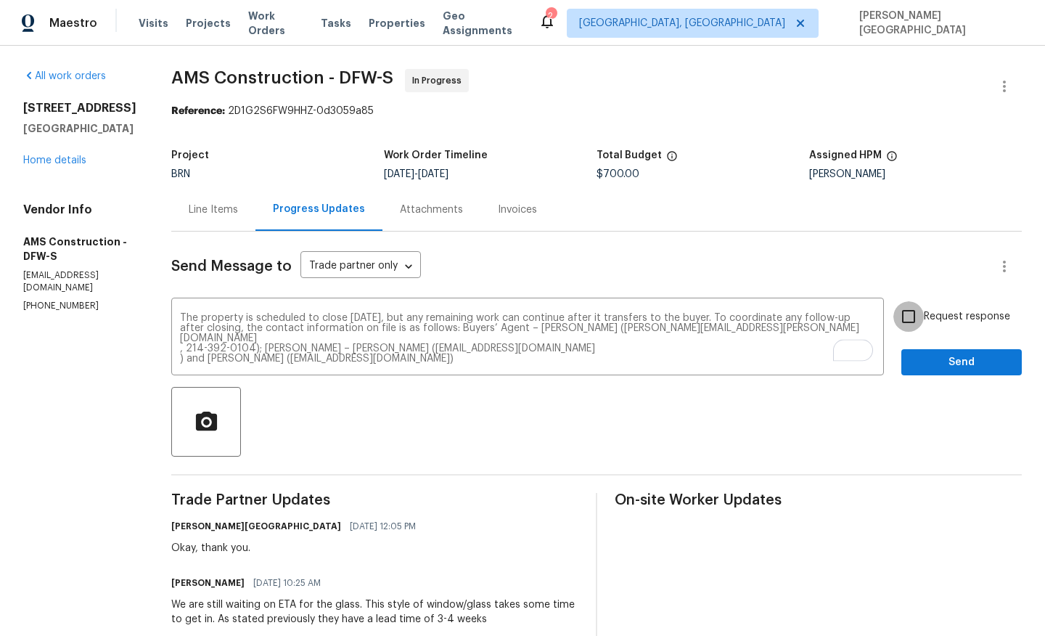
click at [910, 319] on input "Request response" at bounding box center [909, 316] width 30 height 30
checkbox input "true"
click at [929, 352] on button "Send" at bounding box center [962, 362] width 121 height 27
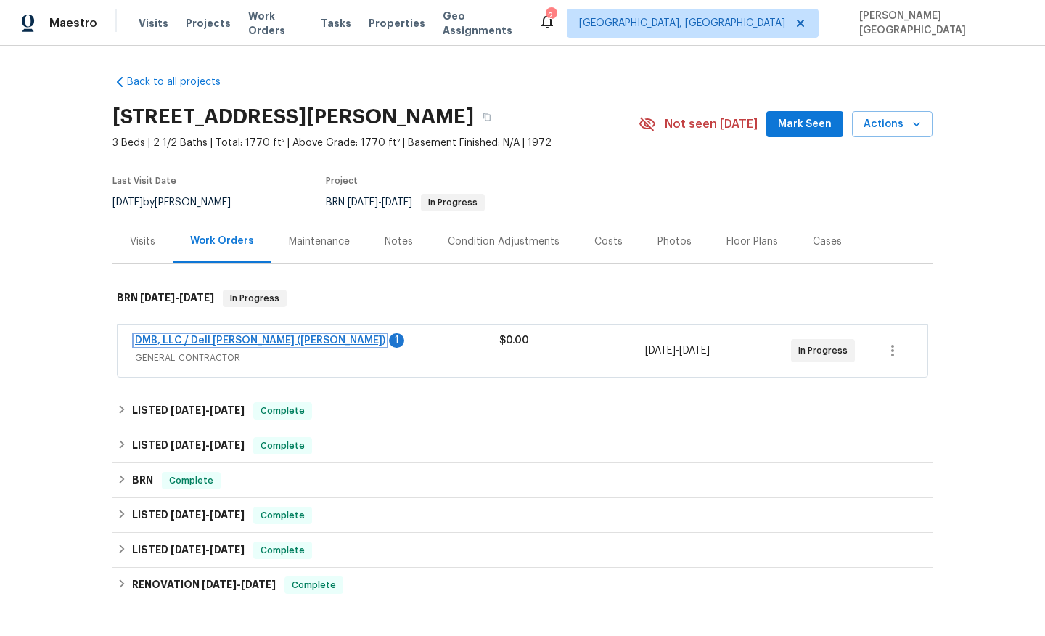
click at [215, 338] on link "DMB, LLC / Dell [PERSON_NAME] ([PERSON_NAME])" at bounding box center [260, 340] width 250 height 10
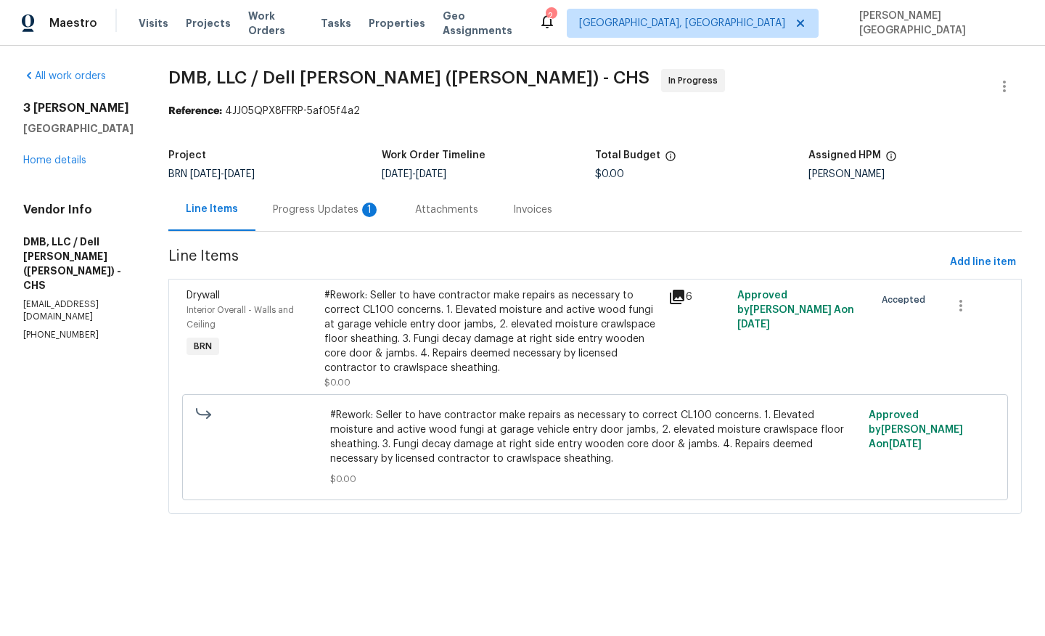
click at [346, 219] on div "Progress Updates 1" at bounding box center [327, 209] width 142 height 43
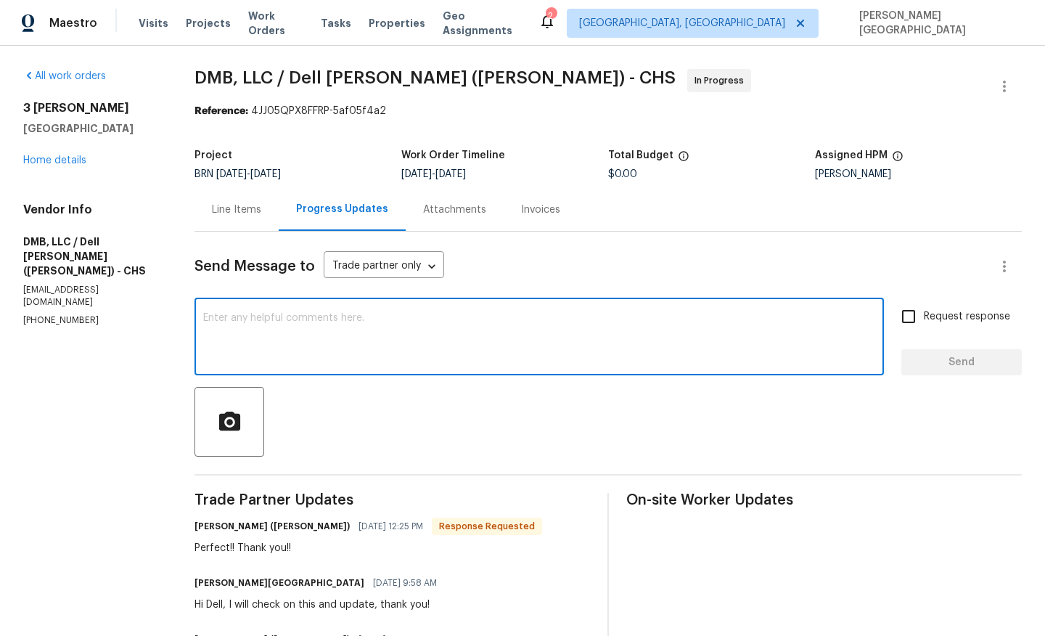
click at [305, 354] on textarea at bounding box center [539, 338] width 672 height 51
paste textarea "The buyer’s agent suggested that it would be best for the contractor to reach o…"
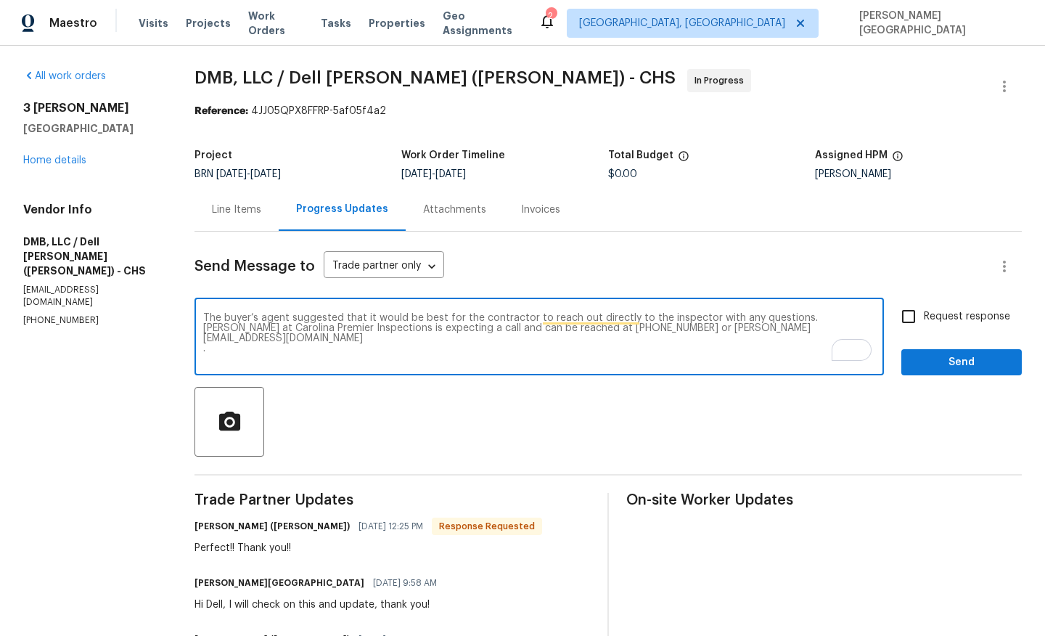
type textarea "The buyer’s agent suggested that it would be best for the contractor to reach o…"
click at [912, 316] on input "Request response" at bounding box center [909, 316] width 30 height 30
checkbox input "true"
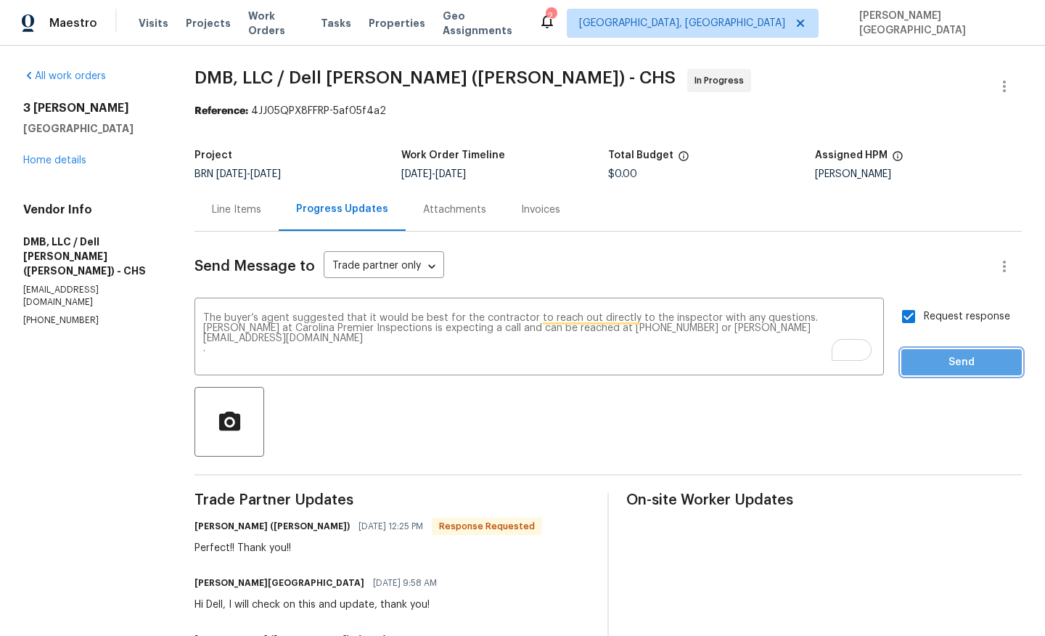
click at [939, 372] on button "Send" at bounding box center [962, 362] width 121 height 27
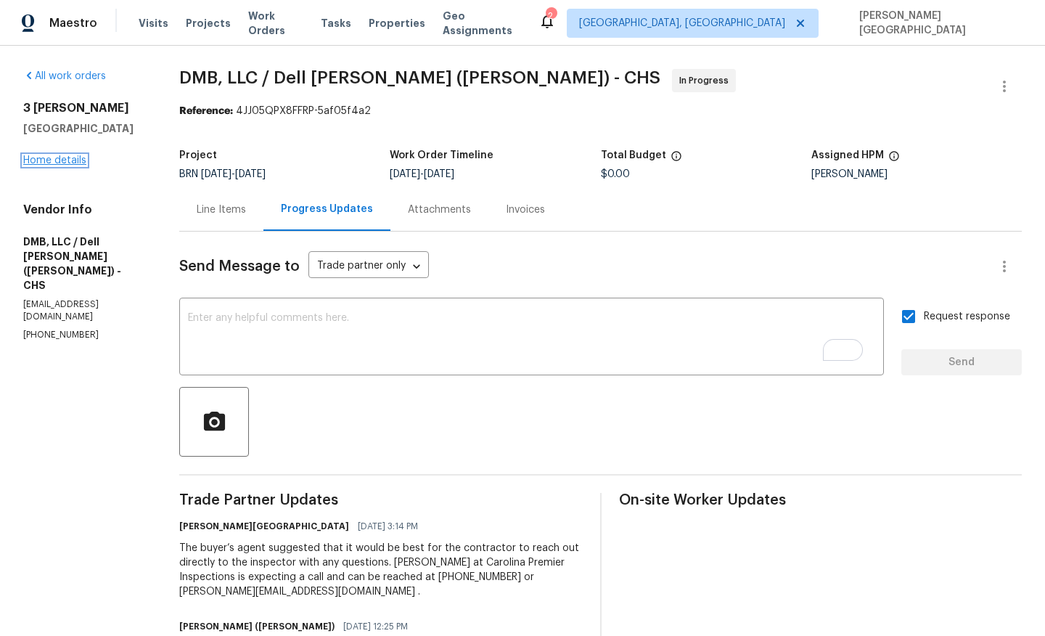
click at [49, 161] on link "Home details" at bounding box center [54, 160] width 63 height 10
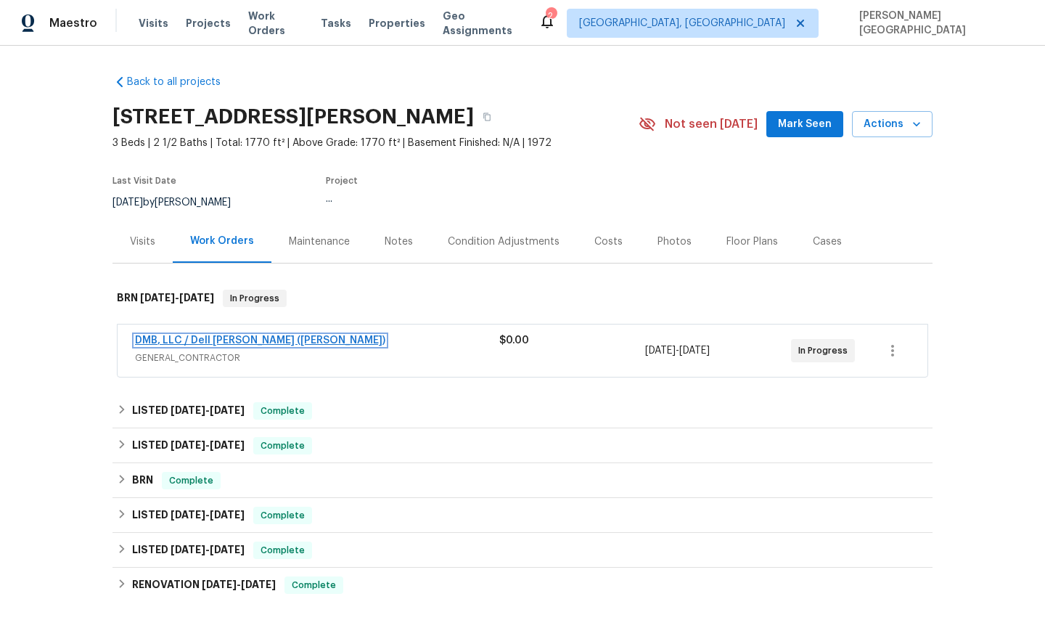
click at [249, 340] on link "DMB, LLC / Dell Bryson (Heise)" at bounding box center [260, 340] width 250 height 10
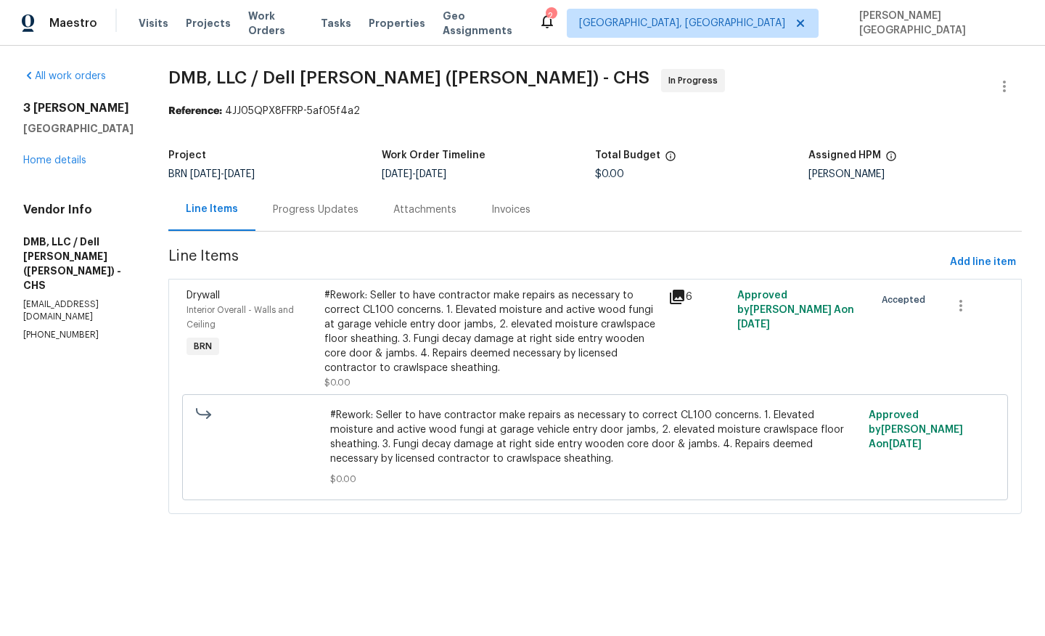
click at [295, 221] on div "Progress Updates" at bounding box center [316, 209] width 121 height 43
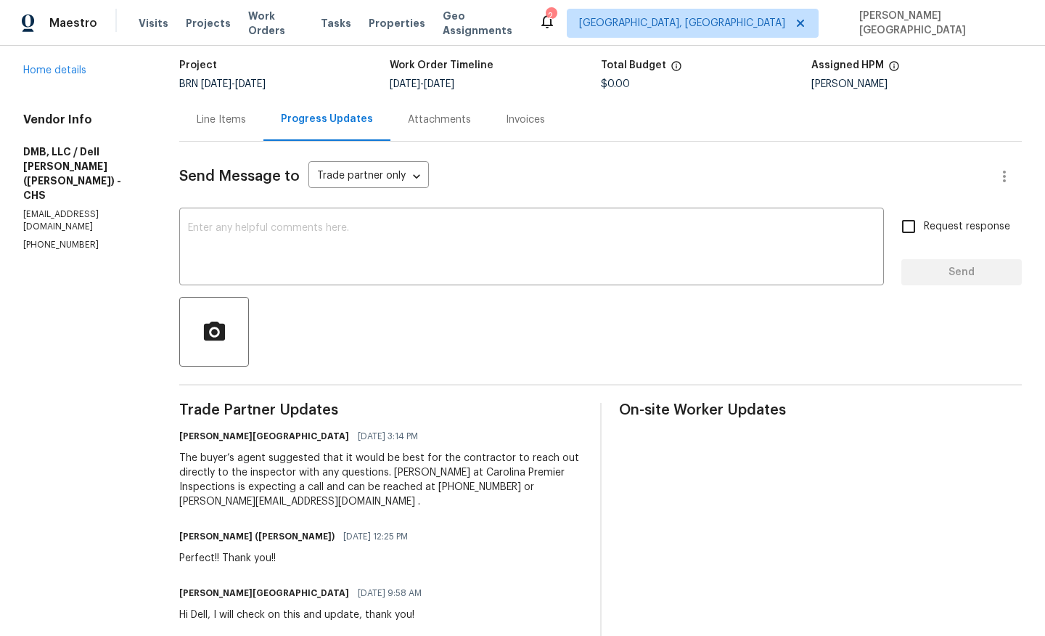
scroll to position [141, 0]
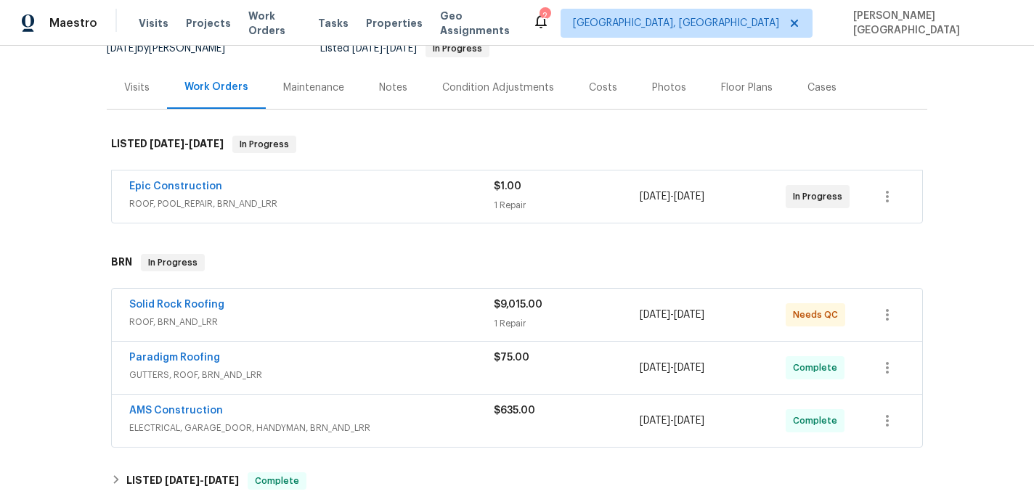
scroll to position [168, 0]
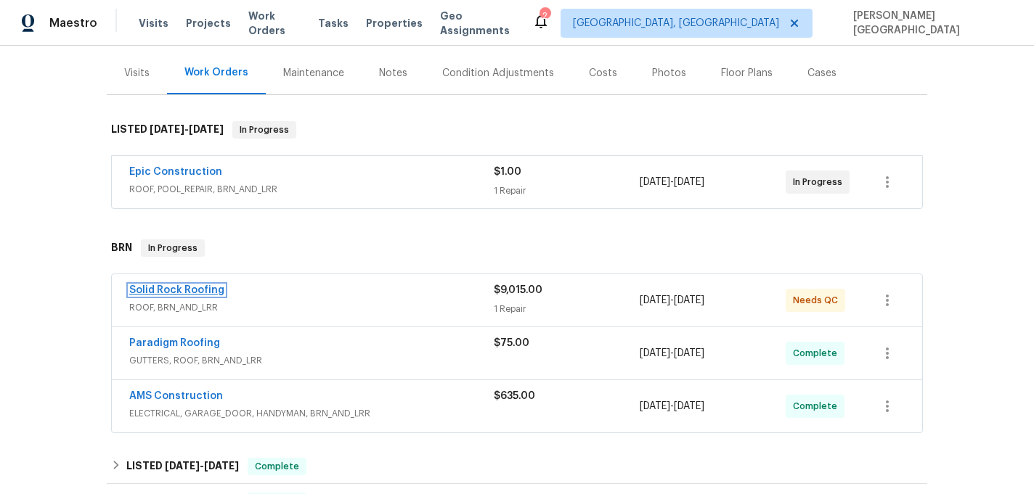
click at [213, 290] on link "Solid Rock Roofing" at bounding box center [176, 290] width 95 height 10
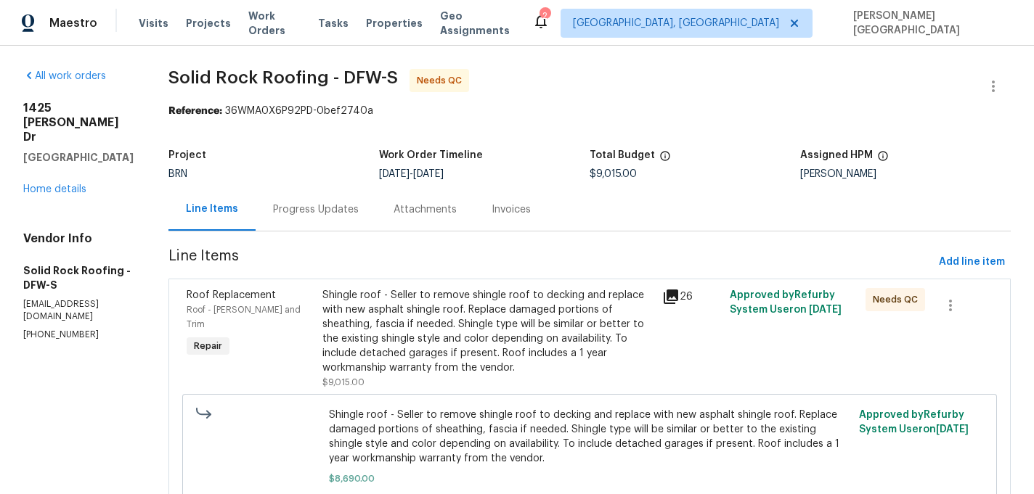
click at [426, 331] on div "Shingle roof - Seller to remove shingle roof to decking and replace with new as…" at bounding box center [487, 331] width 331 height 87
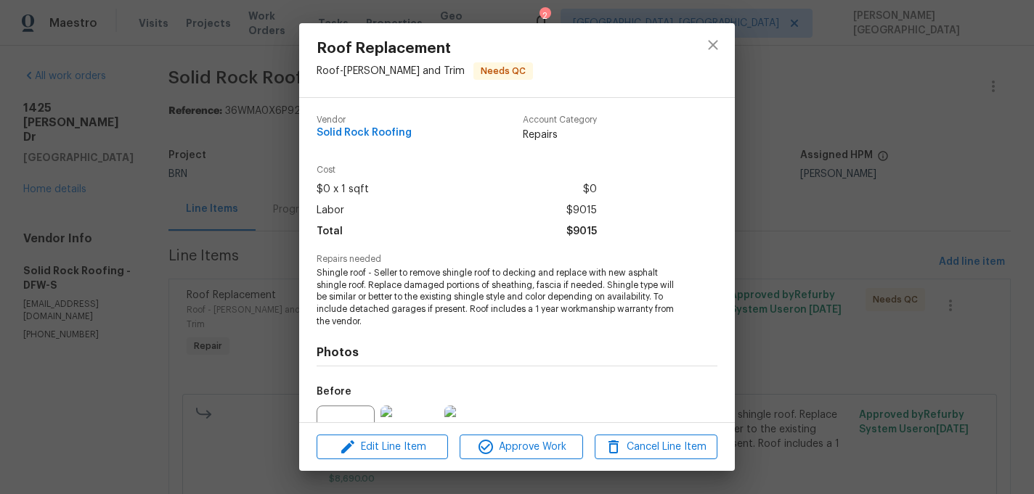
scroll to position [150, 0]
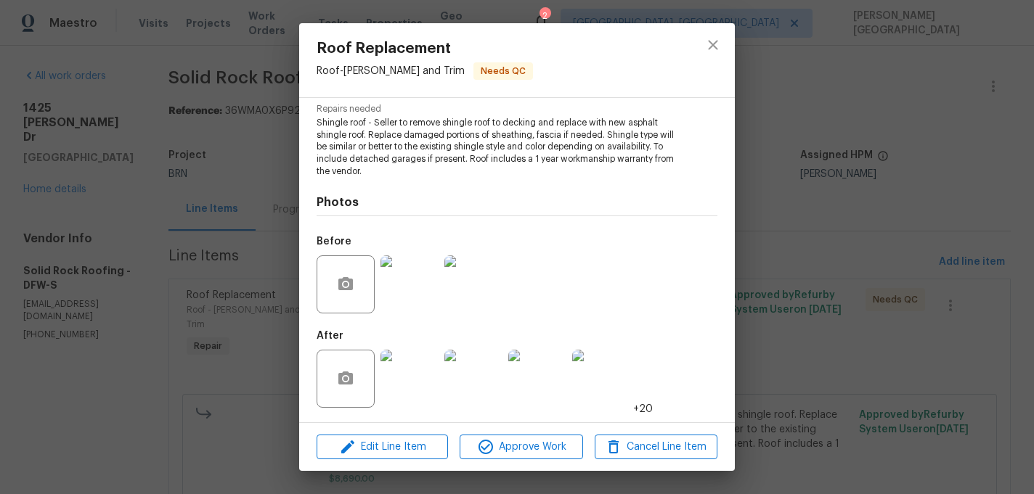
click at [413, 387] on img at bounding box center [409, 379] width 58 height 58
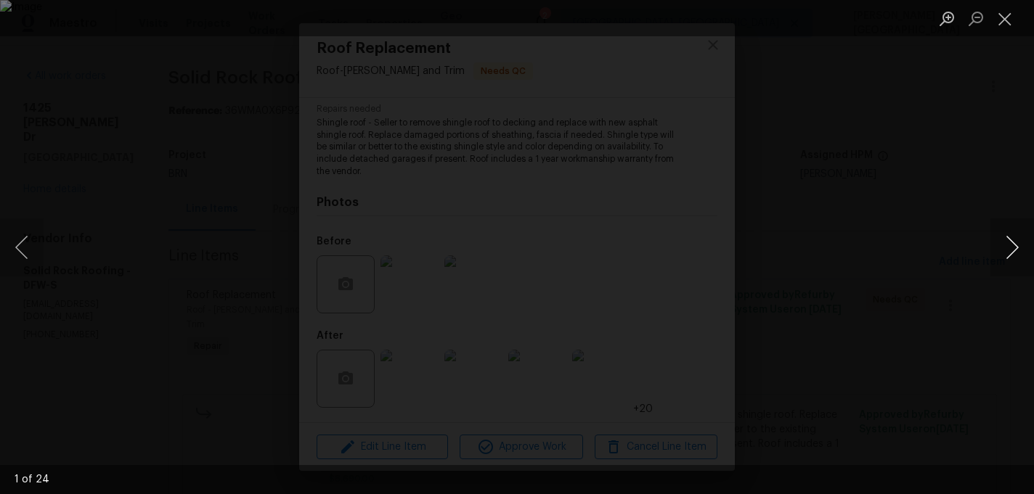
click at [1019, 248] on button "Next image" at bounding box center [1012, 248] width 44 height 58
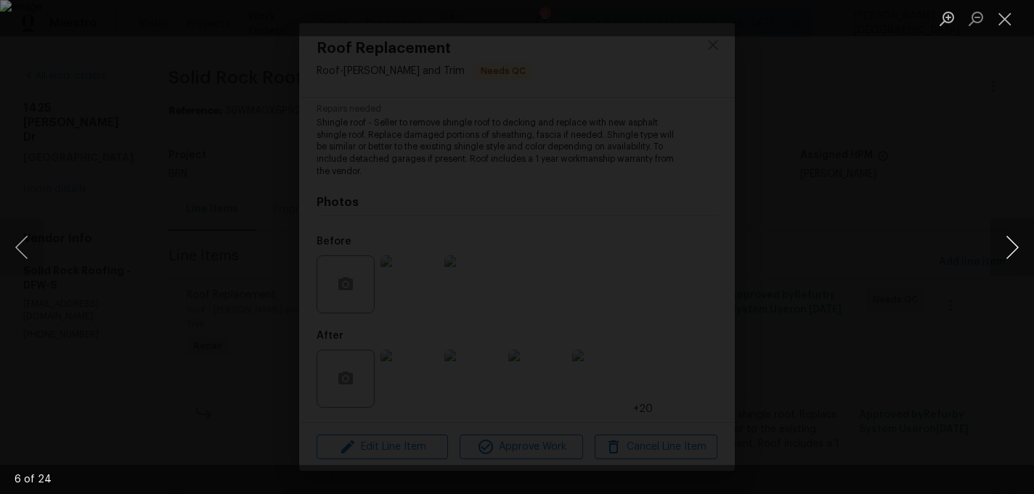
click at [1020, 249] on button "Next image" at bounding box center [1012, 248] width 44 height 58
click at [1022, 250] on button "Next image" at bounding box center [1012, 248] width 44 height 58
click at [1024, 253] on button "Next image" at bounding box center [1012, 248] width 44 height 58
click at [1027, 256] on button "Next image" at bounding box center [1012, 248] width 44 height 58
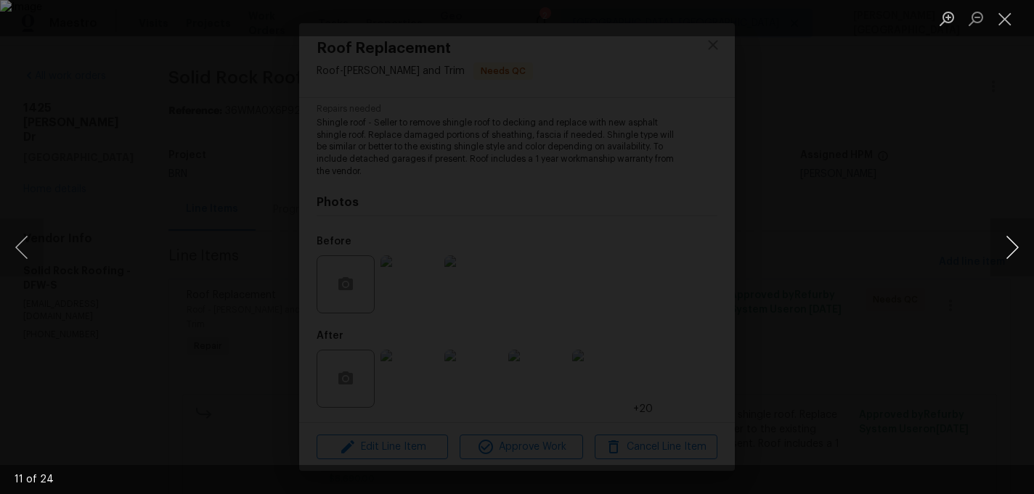
click at [1027, 256] on button "Next image" at bounding box center [1012, 248] width 44 height 58
click at [1028, 256] on button "Next image" at bounding box center [1012, 248] width 44 height 58
click at [1016, 245] on button "Next image" at bounding box center [1012, 248] width 44 height 58
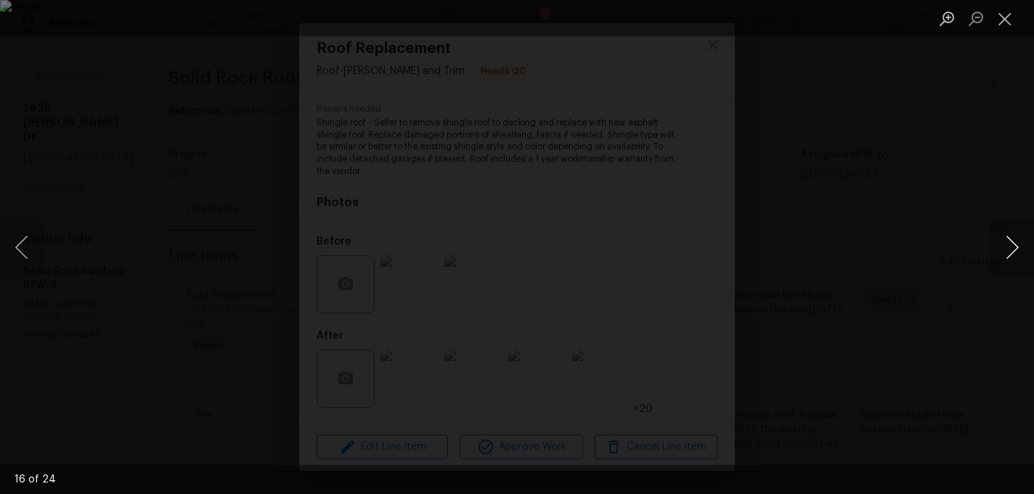
click at [1016, 245] on button "Next image" at bounding box center [1012, 248] width 44 height 58
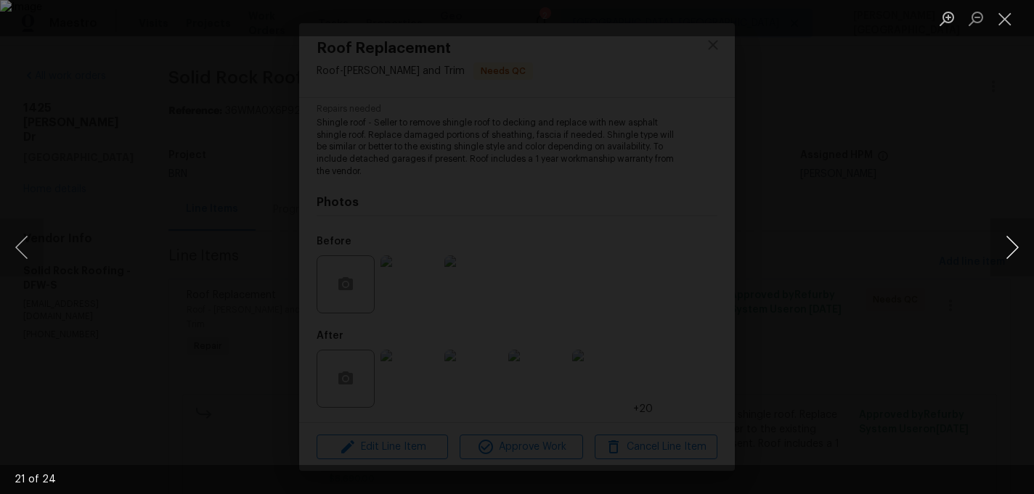
click at [1017, 247] on button "Next image" at bounding box center [1012, 248] width 44 height 58
click at [971, 155] on div "Lightbox" at bounding box center [517, 247] width 1034 height 494
click at [73, 68] on div "Lightbox" at bounding box center [517, 247] width 1034 height 494
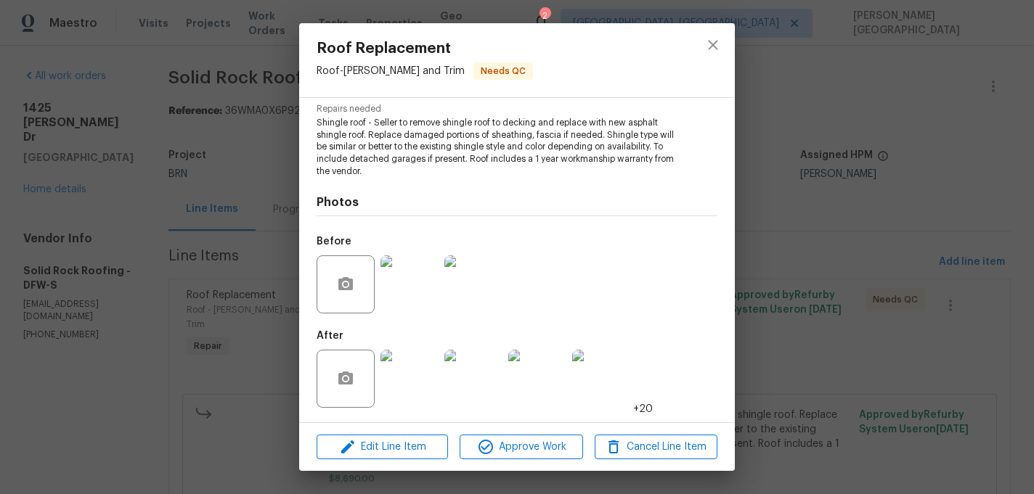
click at [874, 113] on div "Roof Replacement Roof - Eaves and Trim Needs QC Vendor Solid Rock Roofing Accou…" at bounding box center [517, 247] width 1034 height 494
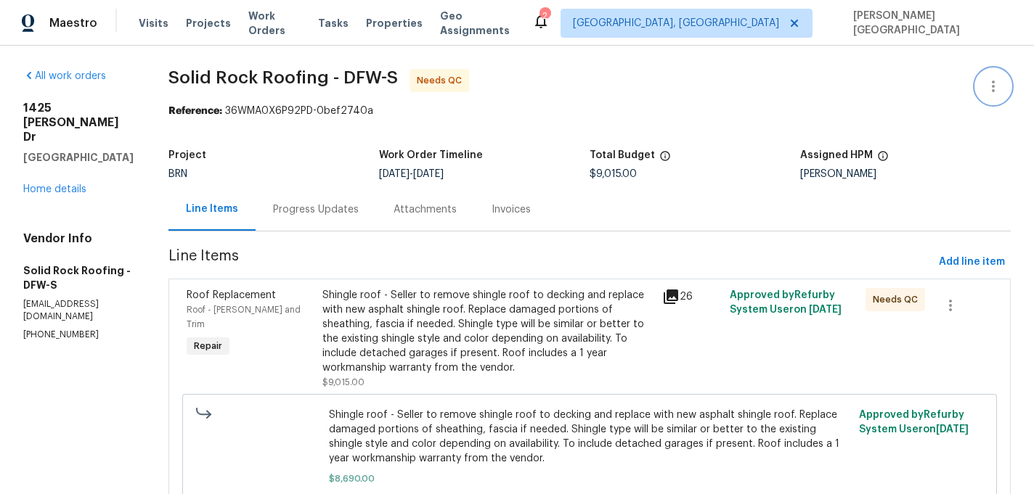
click at [998, 89] on icon "button" at bounding box center [992, 86] width 17 height 17
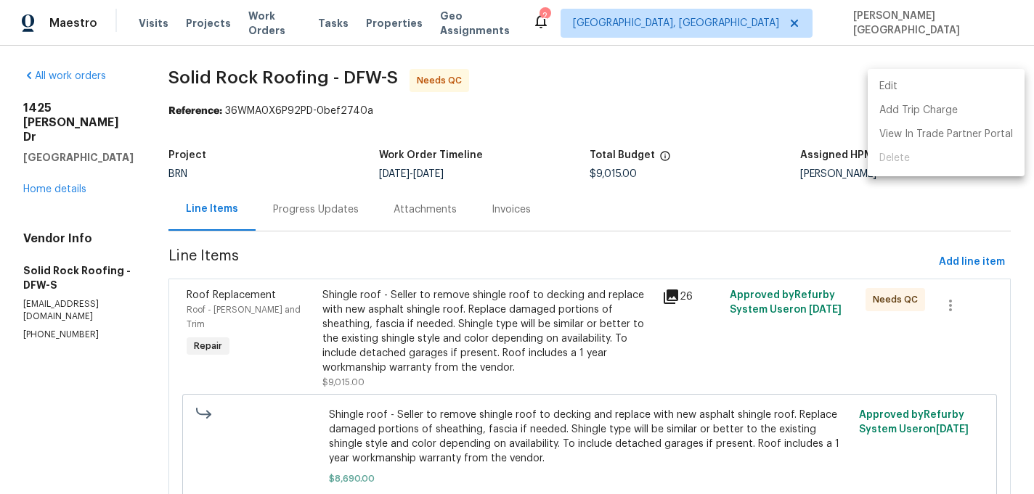
click at [940, 93] on li "Edit" at bounding box center [946, 87] width 157 height 24
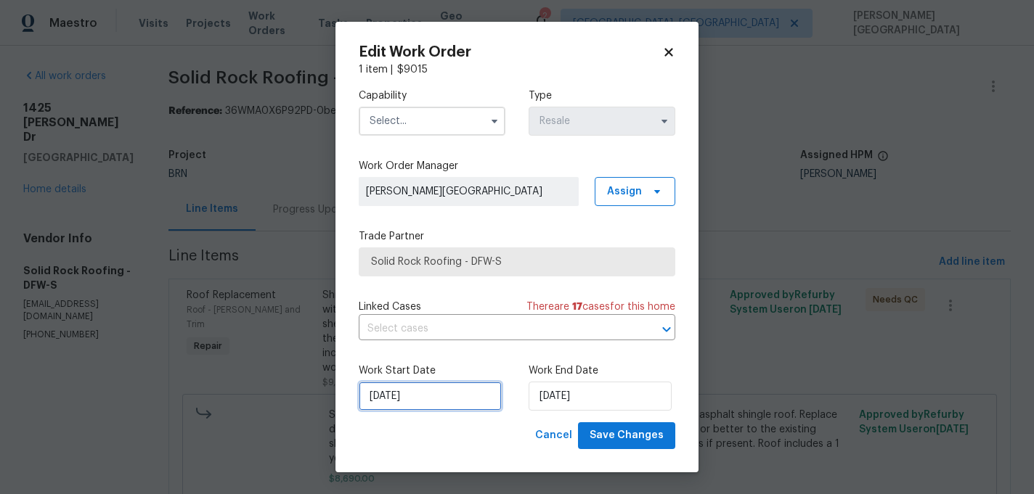
click at [409, 403] on input "9/3/2025" at bounding box center [430, 396] width 143 height 29
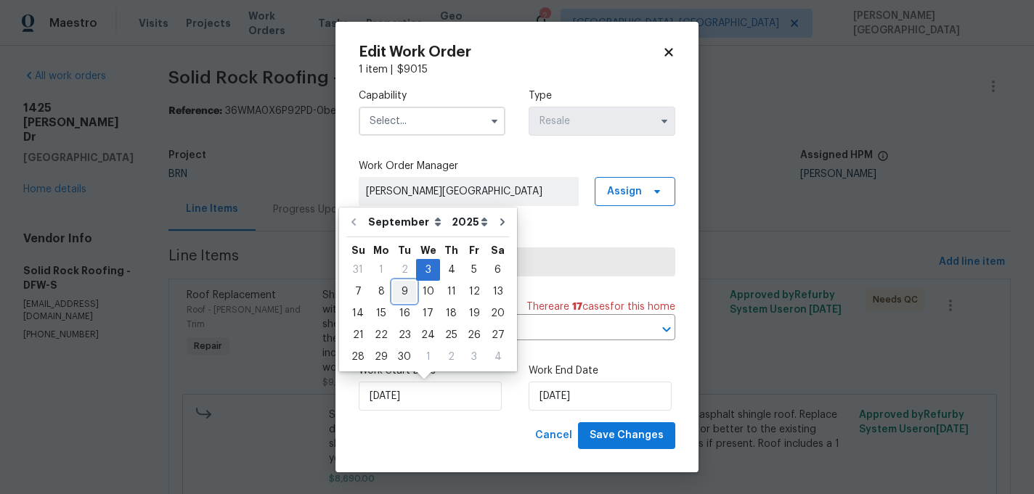
click at [402, 294] on div "9" at bounding box center [404, 292] width 23 height 20
type input "[DATE]"
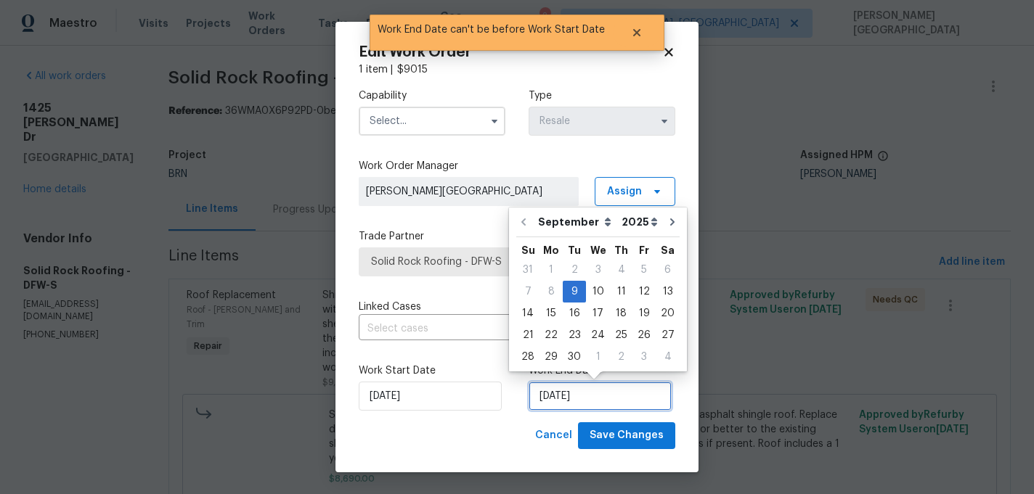
click at [573, 403] on input "[DATE]" at bounding box center [600, 396] width 143 height 29
click at [603, 292] on div "10" at bounding box center [598, 292] width 24 height 20
type input "[DATE]"
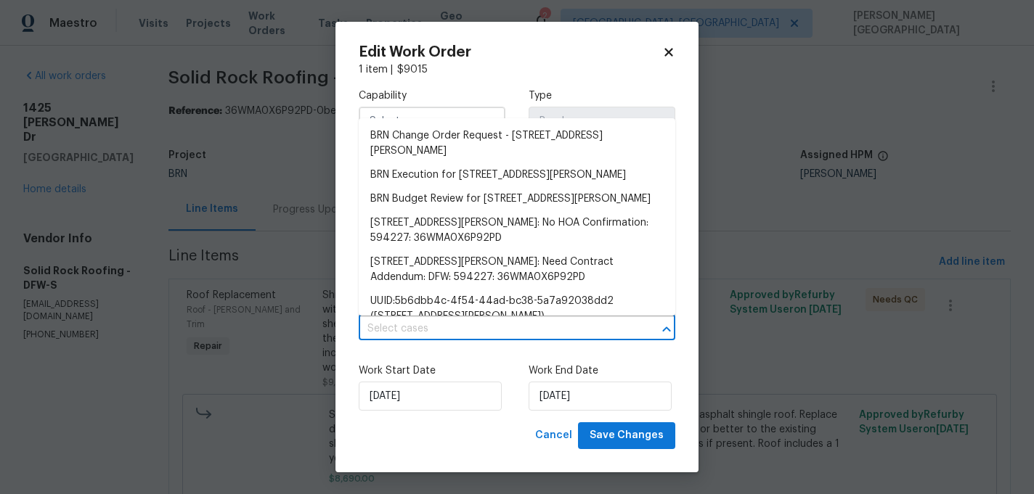
click at [486, 319] on input "text" at bounding box center [497, 329] width 276 height 23
click at [448, 182] on li "BRN Execution for 1425 Brenda Dr, Irving, TX 75060" at bounding box center [517, 175] width 317 height 24
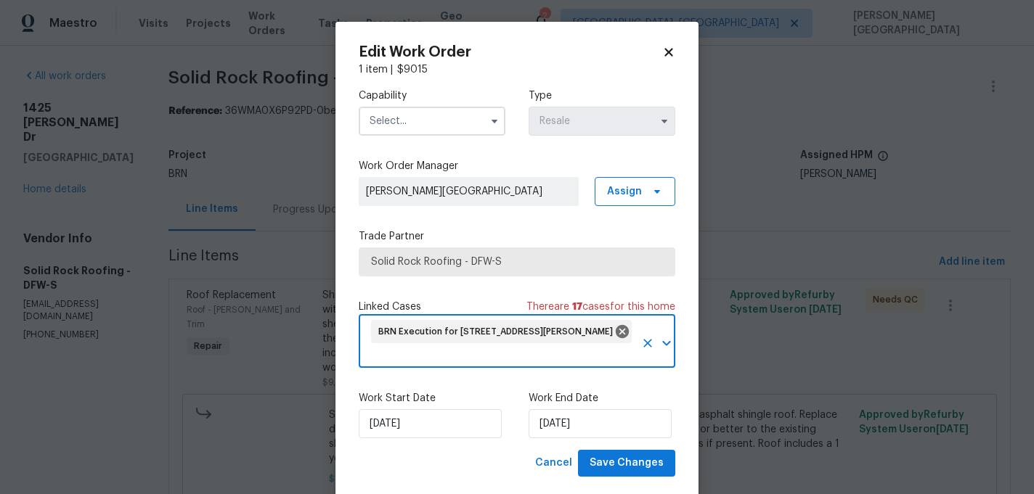
click at [406, 128] on input "text" at bounding box center [432, 121] width 147 height 29
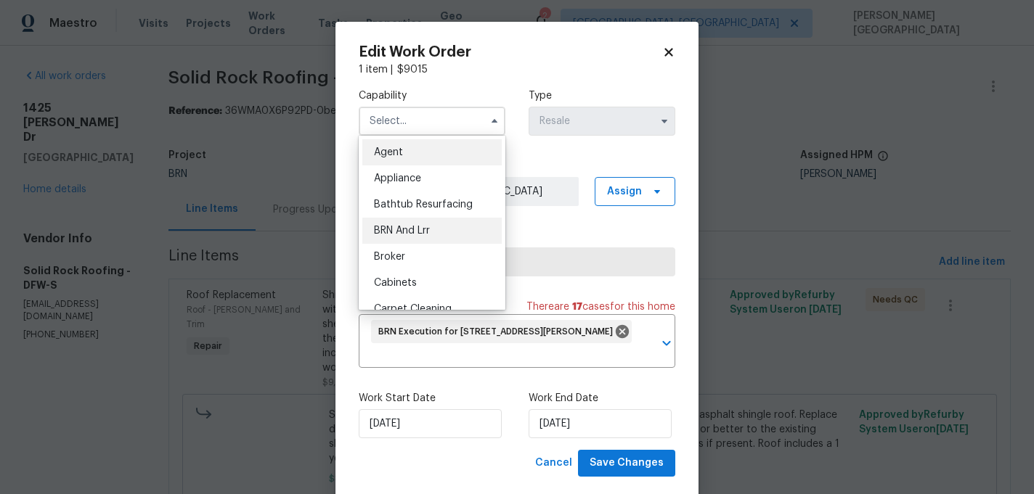
click at [411, 235] on span "BRN And Lrr" at bounding box center [402, 231] width 56 height 10
type input "BRN And Lrr"
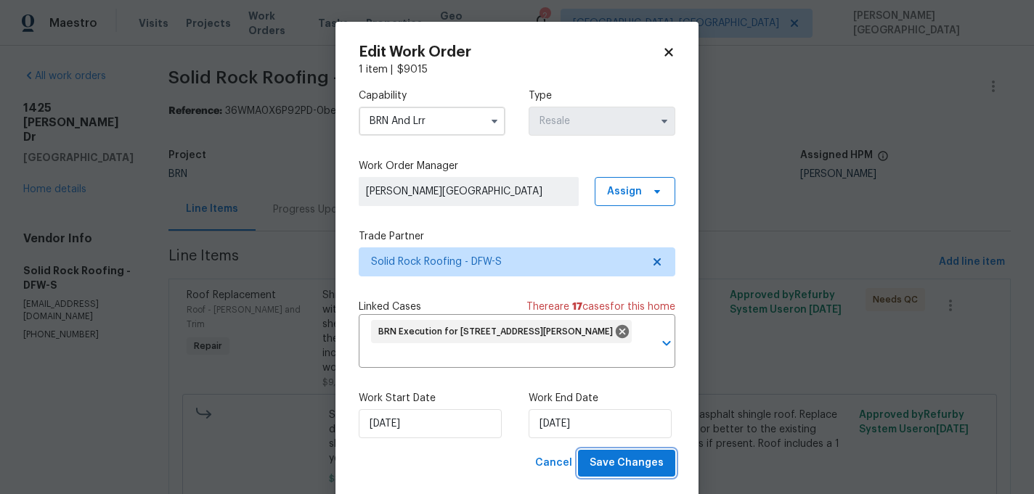
click at [615, 469] on span "Save Changes" at bounding box center [627, 463] width 74 height 18
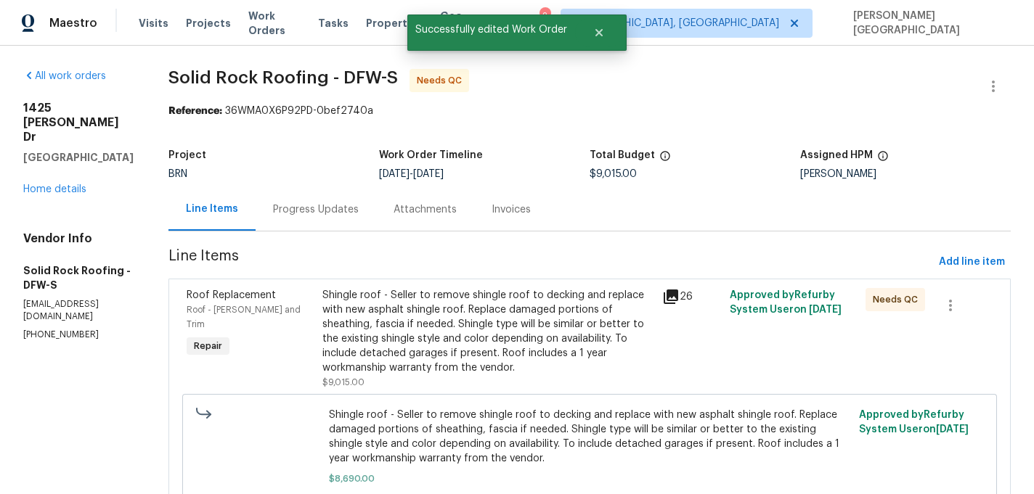
click at [419, 341] on div "Shingle roof - Seller to remove shingle roof to decking and replace with new as…" at bounding box center [487, 331] width 331 height 87
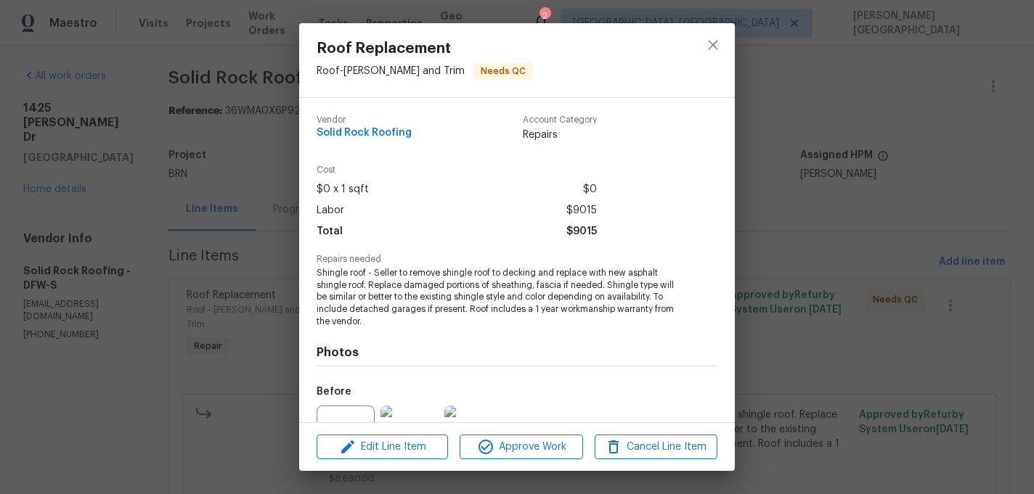
click at [505, 461] on div "Edit Line Item Approve Work Cancel Line Item" at bounding box center [517, 447] width 436 height 49
click at [523, 452] on span "Approve Work" at bounding box center [521, 448] width 114 height 18
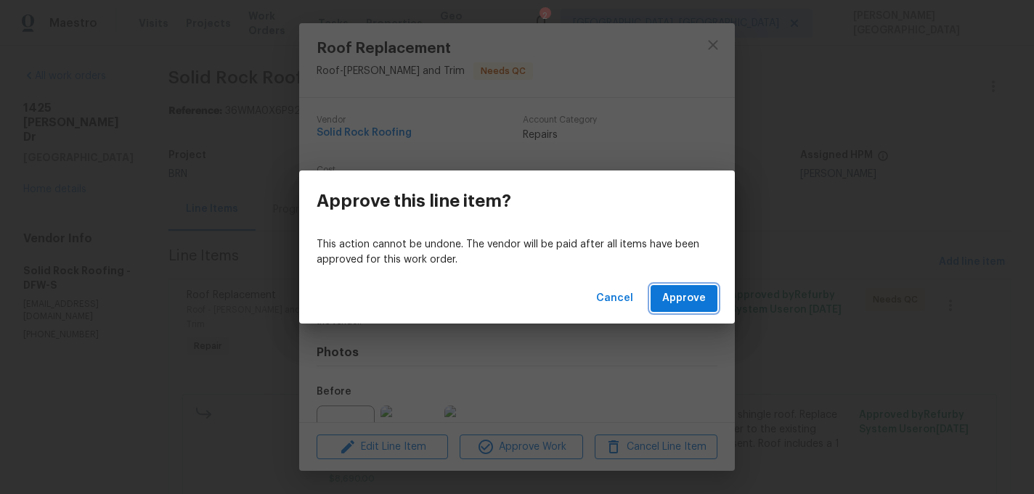
click at [667, 301] on span "Approve" at bounding box center [684, 299] width 44 height 18
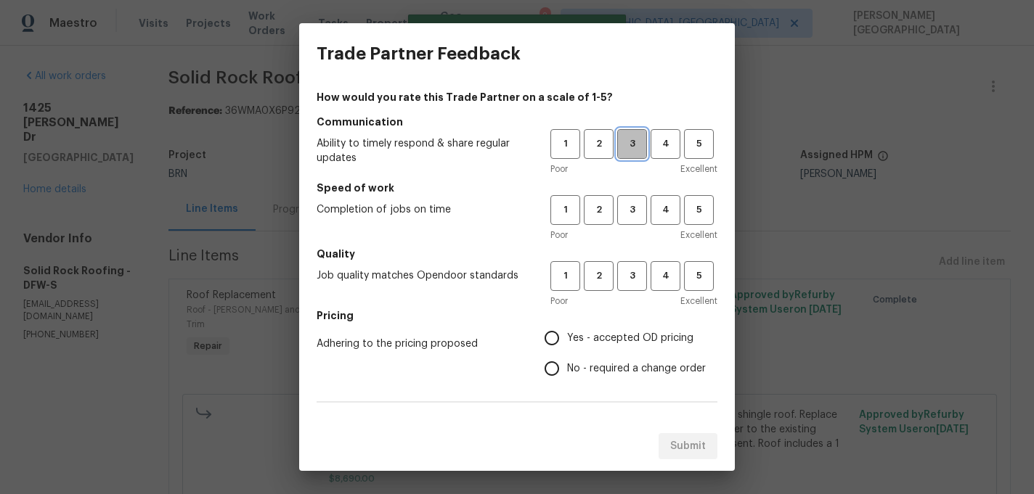
click at [629, 136] on span "3" at bounding box center [632, 144] width 27 height 17
click at [629, 197] on button "3" at bounding box center [632, 210] width 30 height 30
click at [630, 266] on button "3" at bounding box center [632, 276] width 30 height 30
click at [570, 370] on span "No - required a change order" at bounding box center [636, 369] width 139 height 15
click at [567, 370] on input "No - required a change order" at bounding box center [552, 369] width 30 height 30
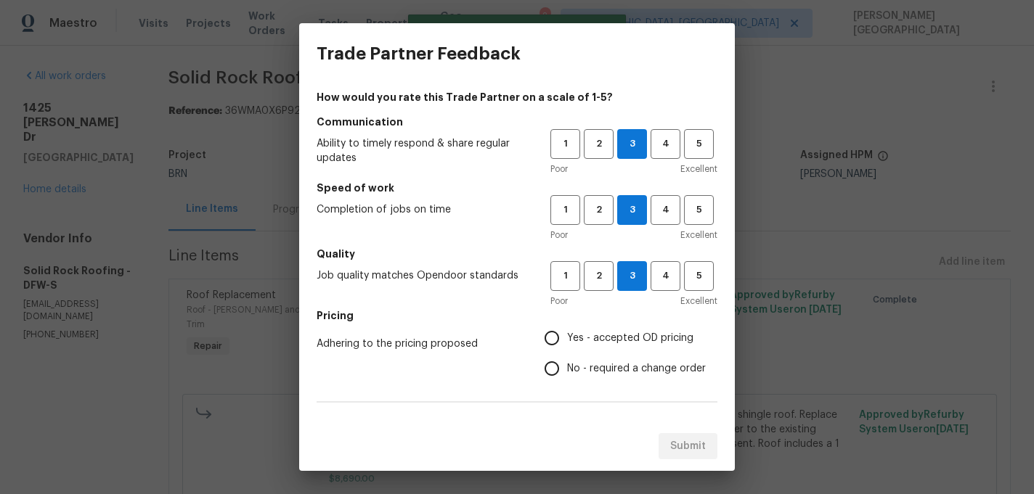
radio input "true"
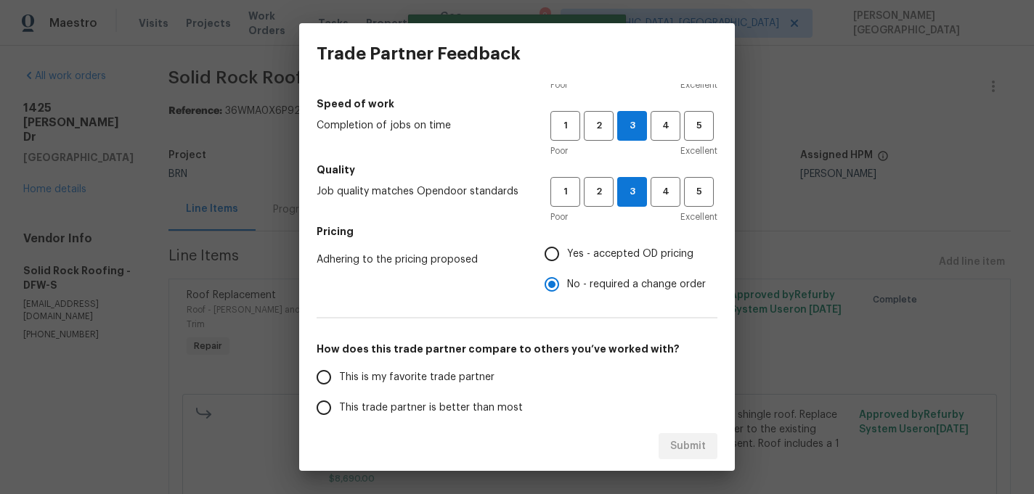
scroll to position [211, 0]
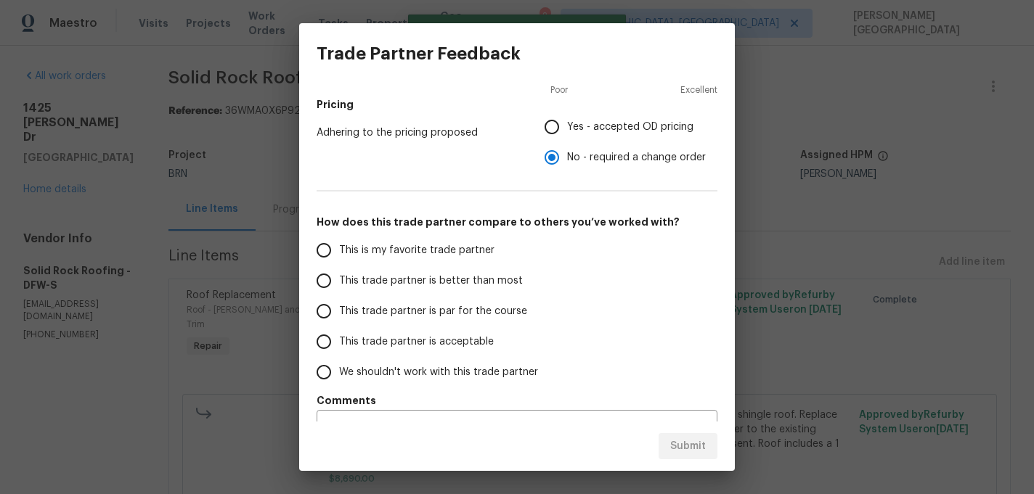
click at [400, 268] on label "This trade partner is better than most" at bounding box center [423, 281] width 229 height 30
click at [339, 268] on input "This trade partner is better than most" at bounding box center [324, 281] width 30 height 30
click at [701, 439] on span "Submit" at bounding box center [688, 447] width 36 height 18
radio input "true"
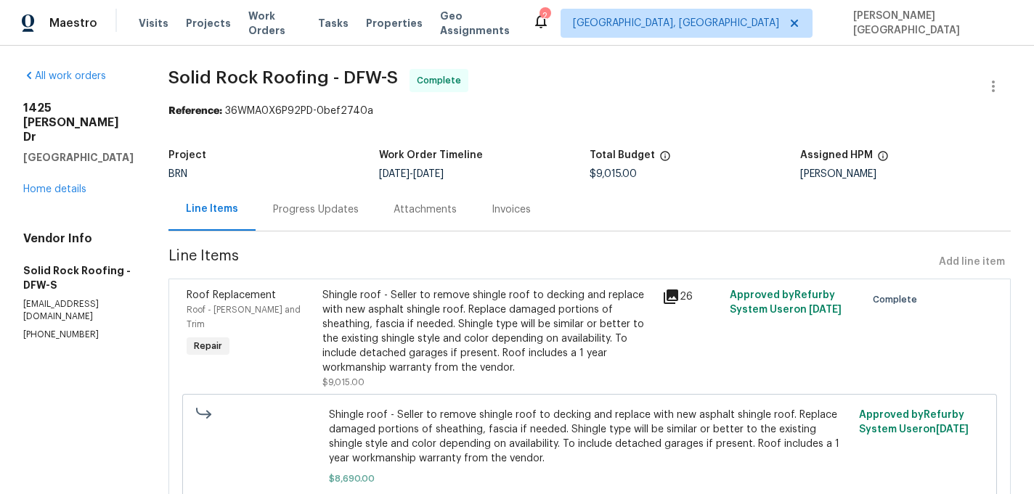
click at [290, 211] on div "Progress Updates" at bounding box center [316, 210] width 86 height 15
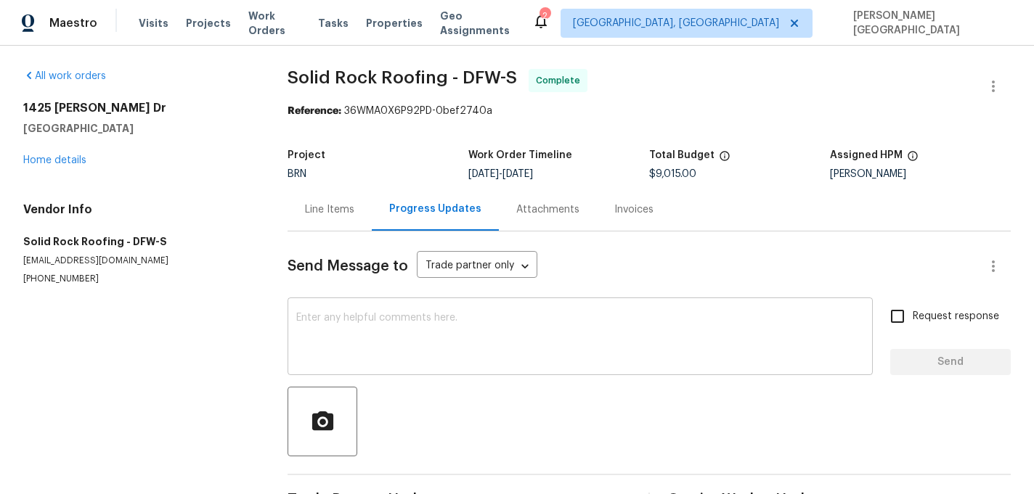
click at [314, 318] on textarea at bounding box center [580, 338] width 568 height 51
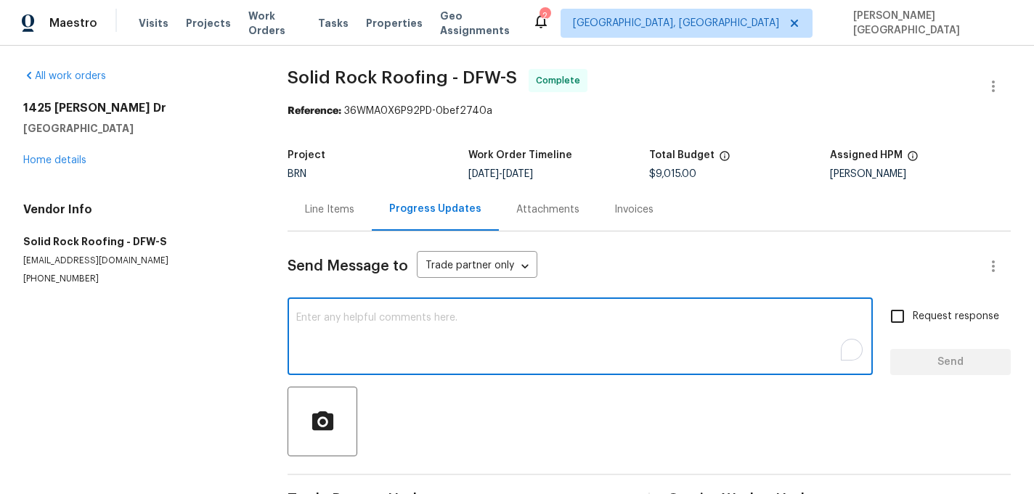
paste textarea "WO is approved, Please upload the detailed paid invoice under invoice section. …"
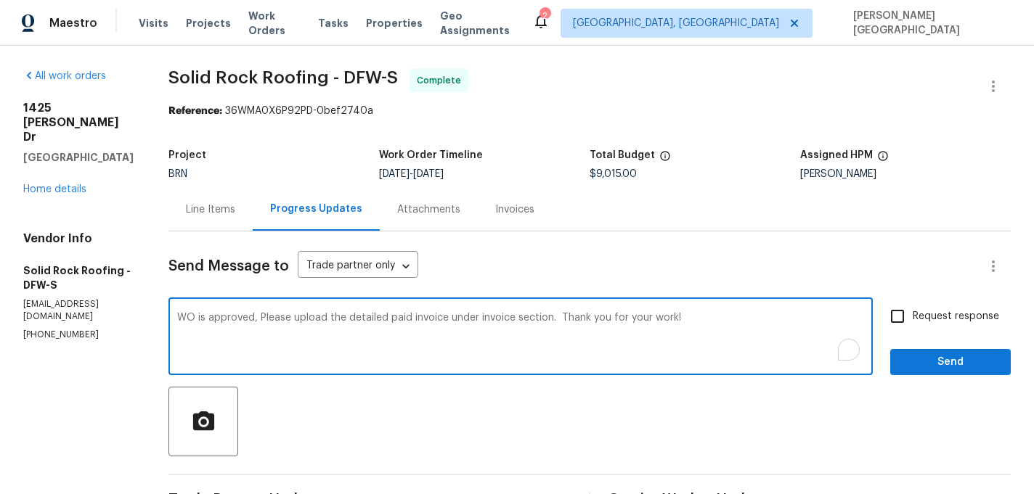
type textarea "WO is approved, Please upload the detailed paid invoice under invoice section. …"
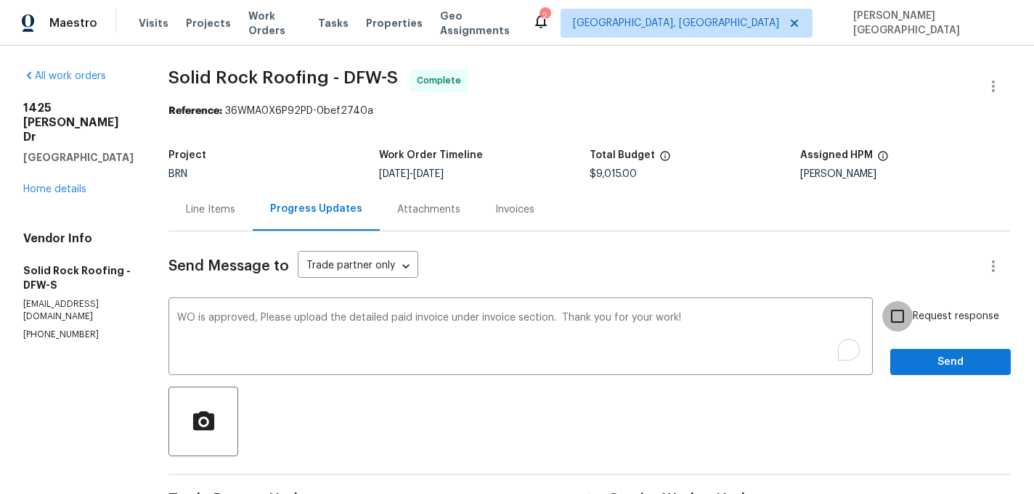
click at [908, 321] on input "Request response" at bounding box center [897, 316] width 30 height 30
checkbox input "true"
click at [920, 362] on span "Send" at bounding box center [950, 363] width 97 height 18
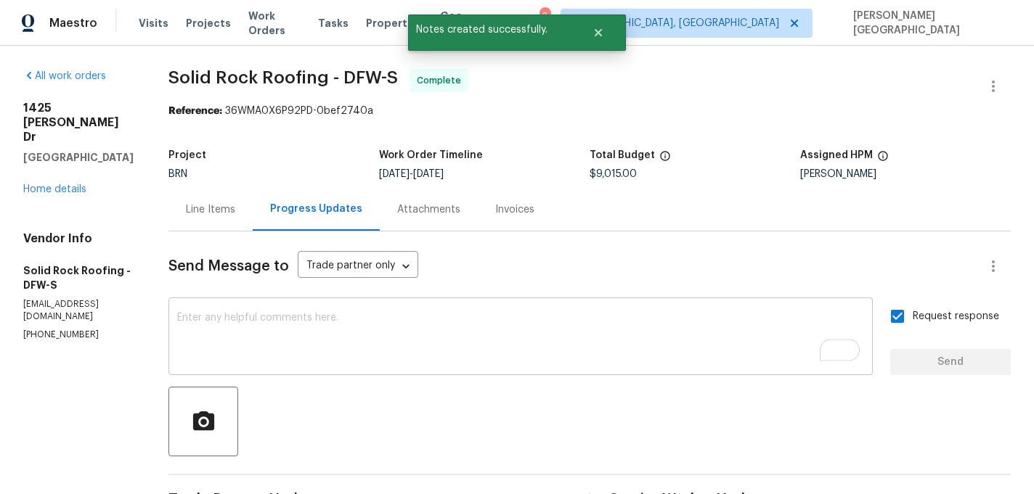
click at [289, 330] on textarea "To enrich screen reader interactions, please activate Accessibility in Grammarl…" at bounding box center [520, 338] width 687 height 51
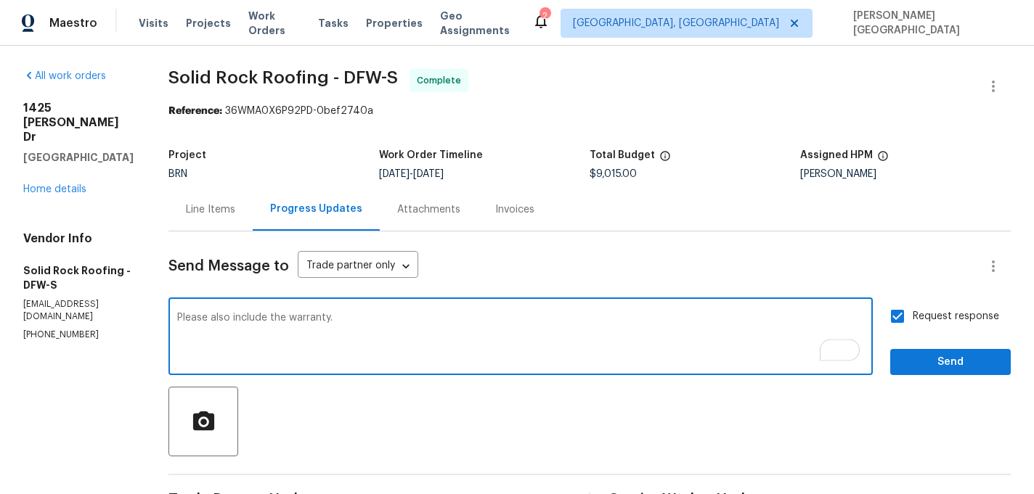
type textarea "Please also include the warranty."
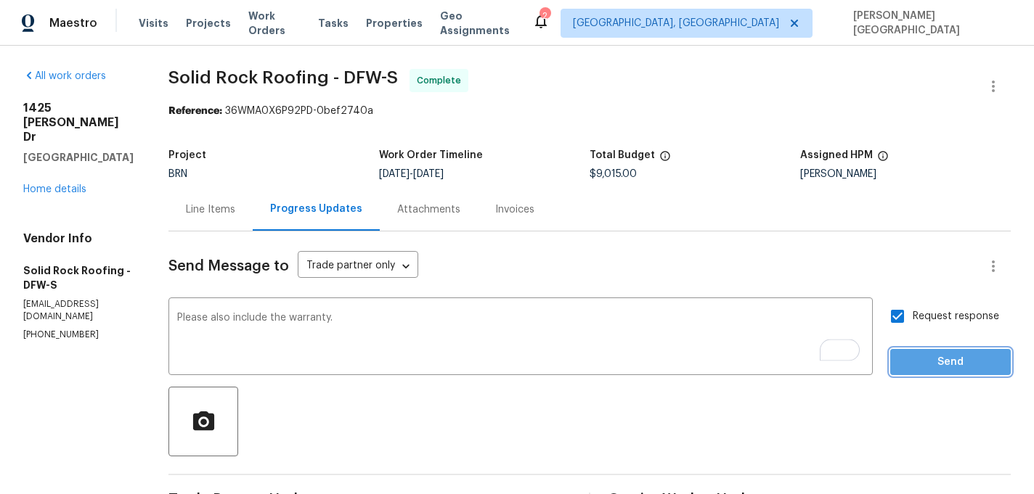
click at [930, 367] on span "Send" at bounding box center [950, 363] width 97 height 18
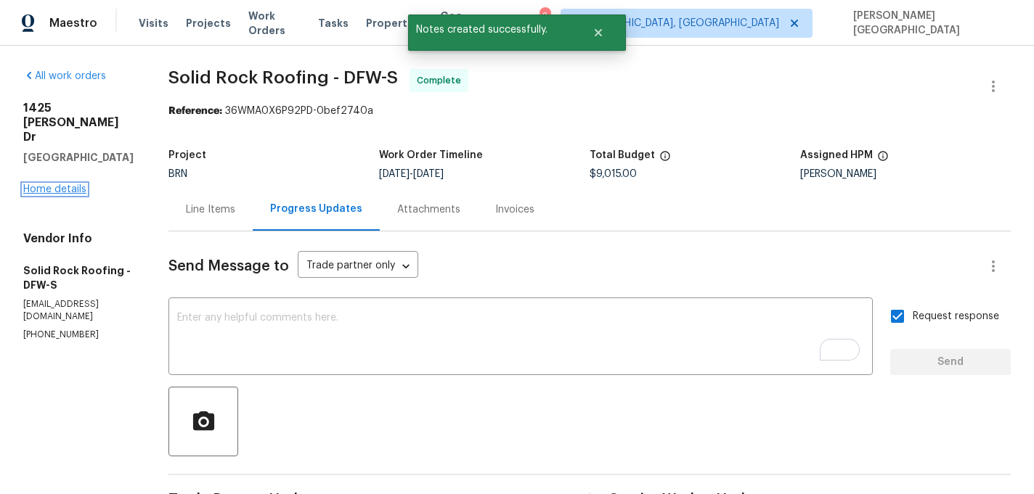
click at [70, 184] on link "Home details" at bounding box center [54, 189] width 63 height 10
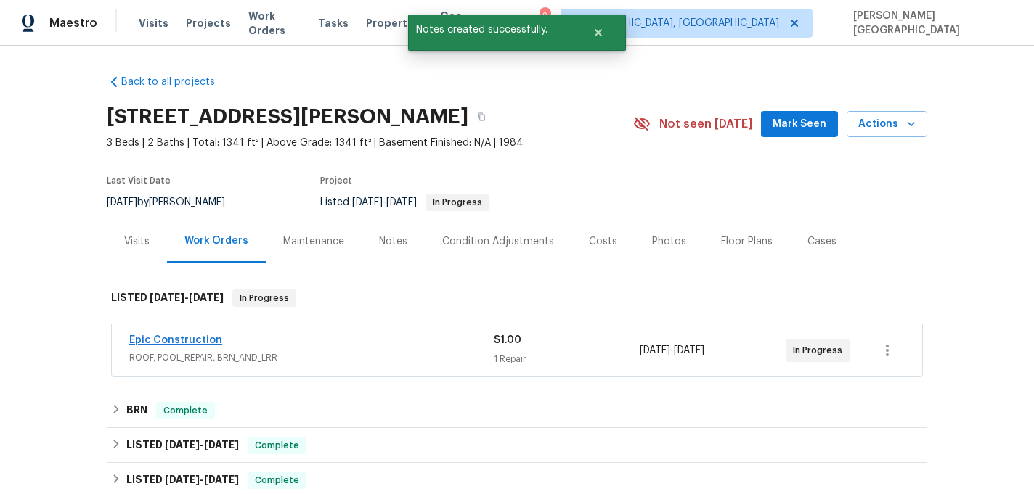
scroll to position [261, 0]
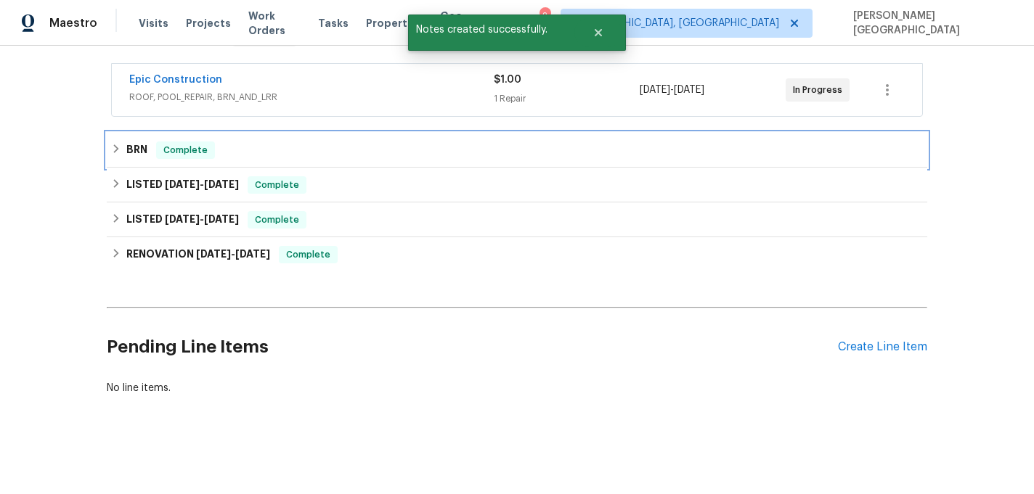
click at [150, 141] on div "BRN Complete" at bounding box center [517, 150] width 820 height 35
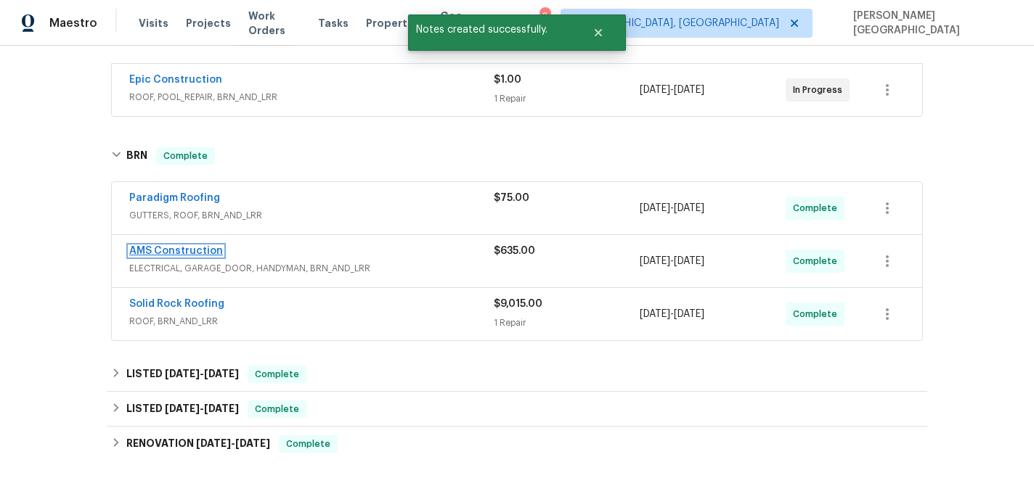
click at [192, 250] on link "AMS Construction" at bounding box center [176, 251] width 94 height 10
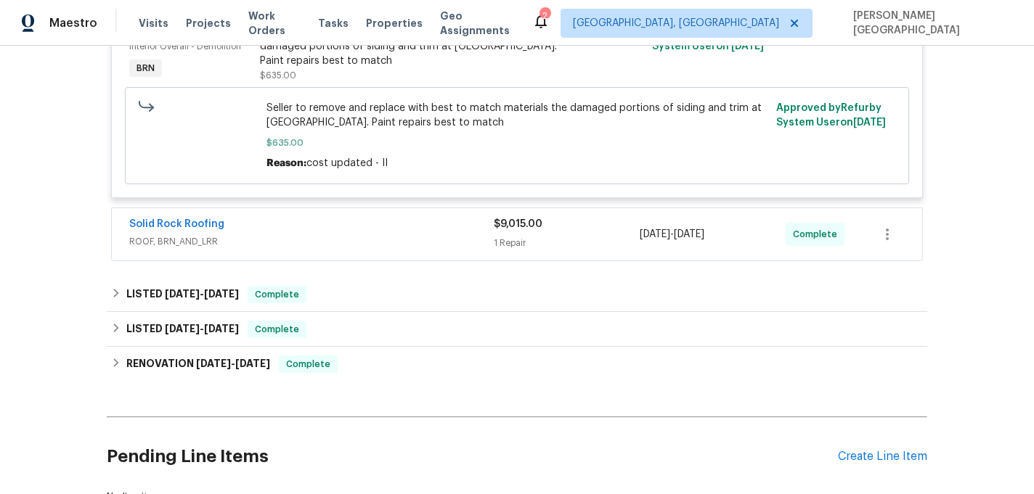
scroll to position [649, 0]
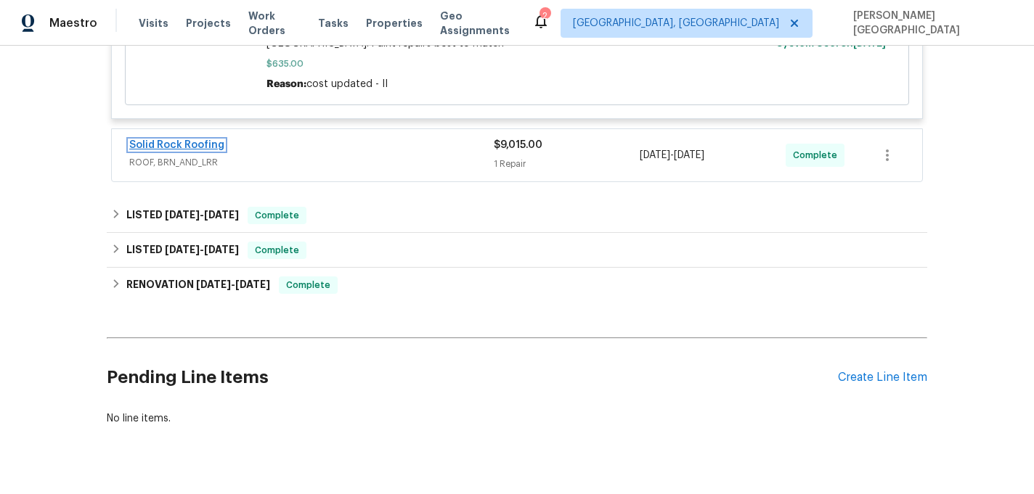
click at [201, 146] on link "Solid Rock Roofing" at bounding box center [176, 145] width 95 height 10
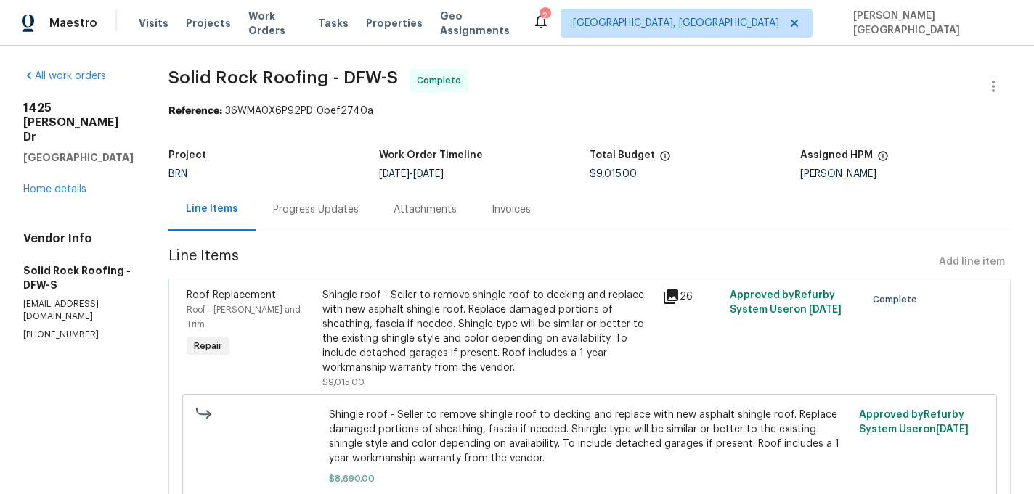
click at [184, 77] on span "Solid Rock Roofing - DFW-S" at bounding box center [282, 77] width 229 height 17
click at [310, 80] on span "Solid Rock Roofing - DFW-S" at bounding box center [282, 77] width 229 height 17
copy span "Solid Rock Roofing"
click at [372, 332] on div "Shingle roof - Seller to remove shingle roof to decking and replace with new as…" at bounding box center [487, 331] width 331 height 87
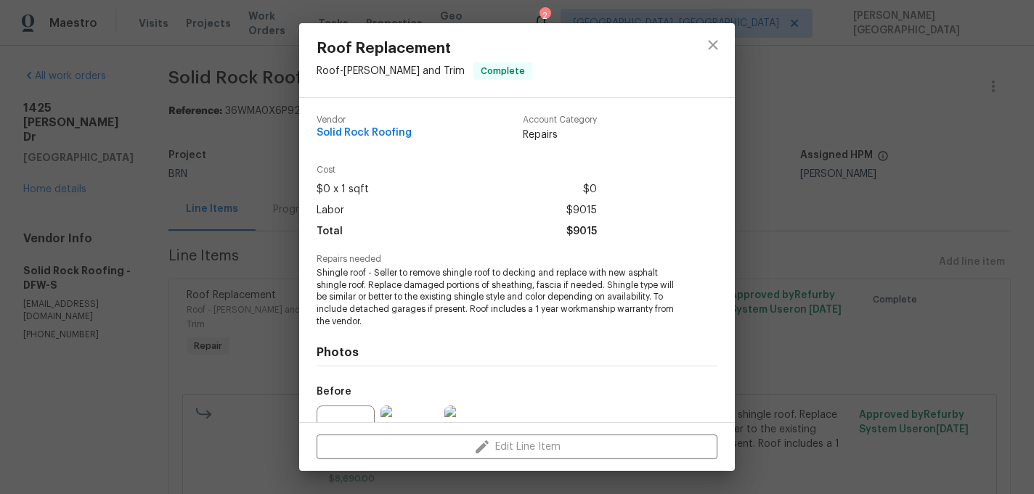
click at [354, 285] on span "Shingle roof - Seller to remove shingle roof to decking and replace with new as…" at bounding box center [497, 297] width 361 height 61
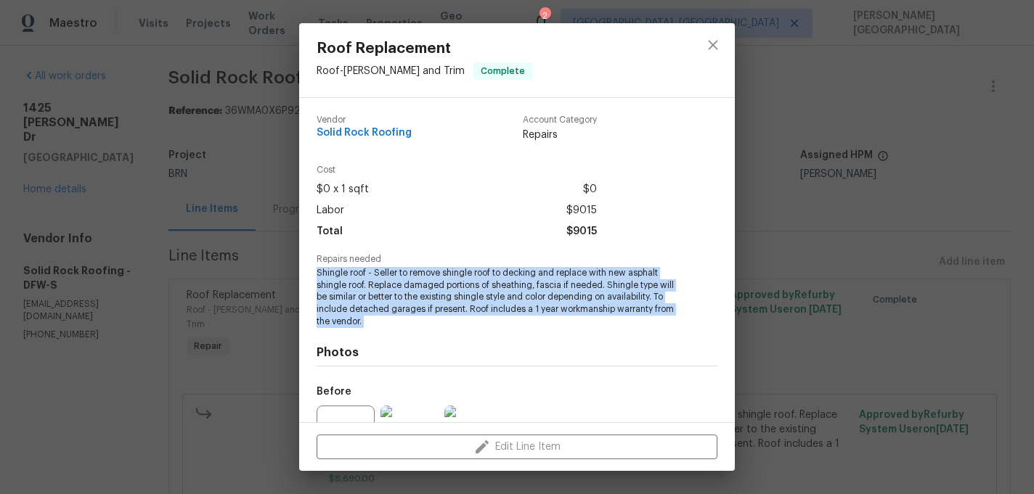
click at [354, 285] on span "Shingle roof - Seller to remove shingle roof to decking and replace with new as…" at bounding box center [497, 297] width 361 height 61
copy span "Shingle roof - Seller to remove shingle roof to decking and replace with new as…"
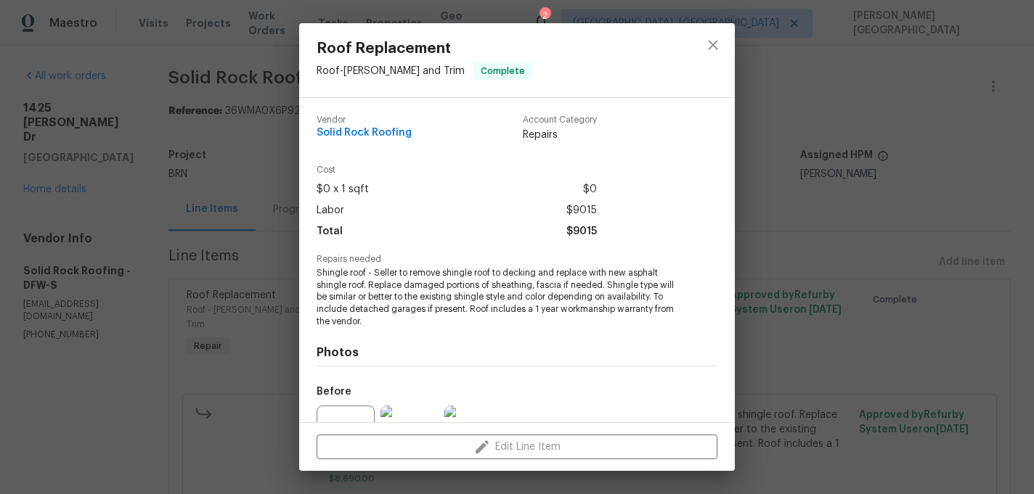
click at [851, 327] on div "Roof Replacement Roof - Eaves and Trim Complete Vendor Solid Rock Roofing Accou…" at bounding box center [517, 247] width 1034 height 494
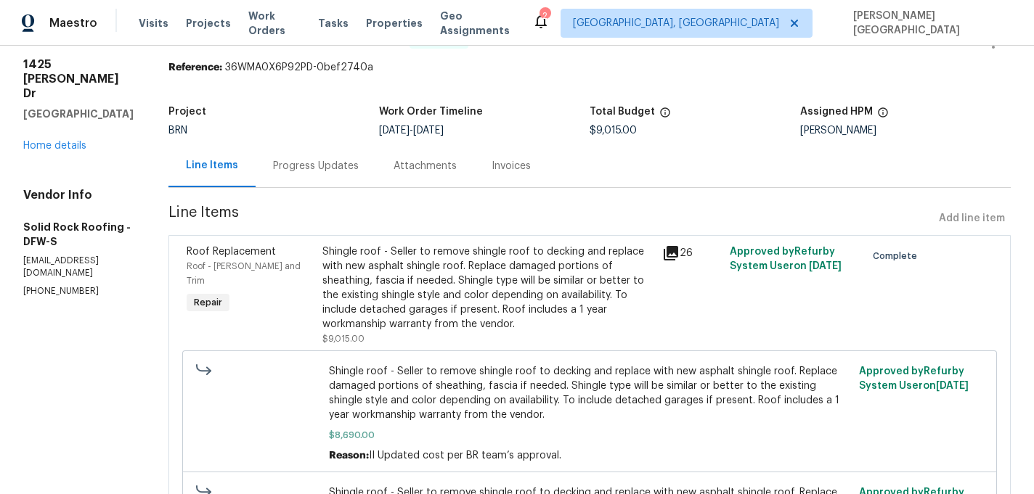
scroll to position [99, 0]
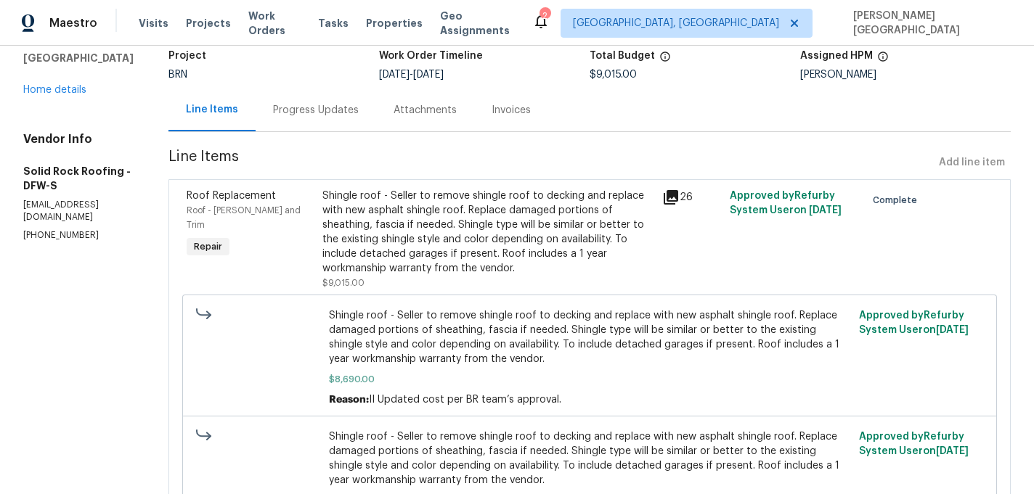
click at [465, 227] on div "Shingle roof - Seller to remove shingle roof to decking and replace with new as…" at bounding box center [487, 232] width 331 height 87
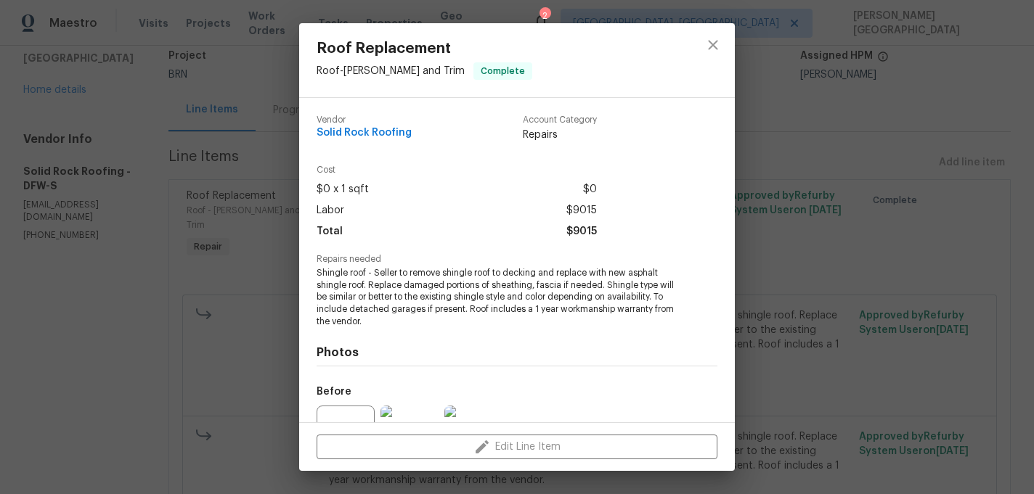
scroll to position [150, 0]
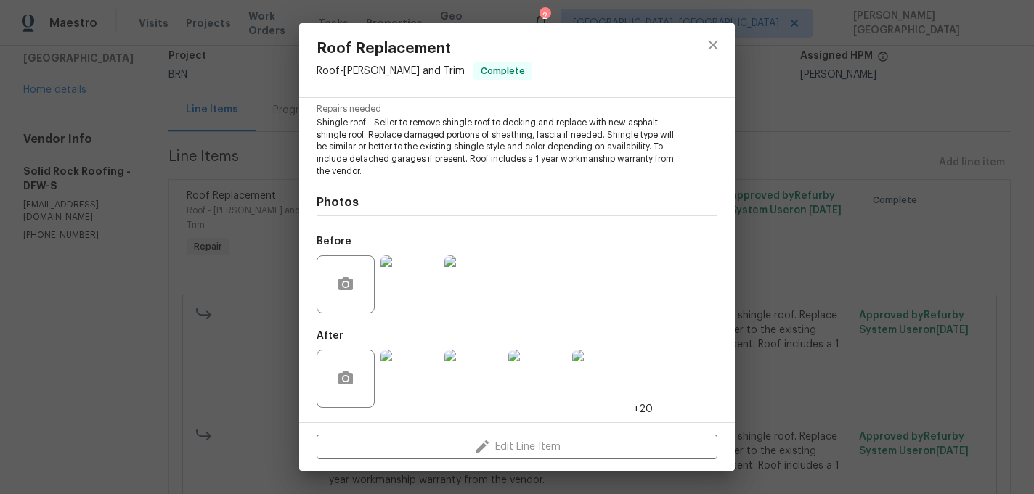
click at [415, 279] on img at bounding box center [409, 285] width 58 height 58
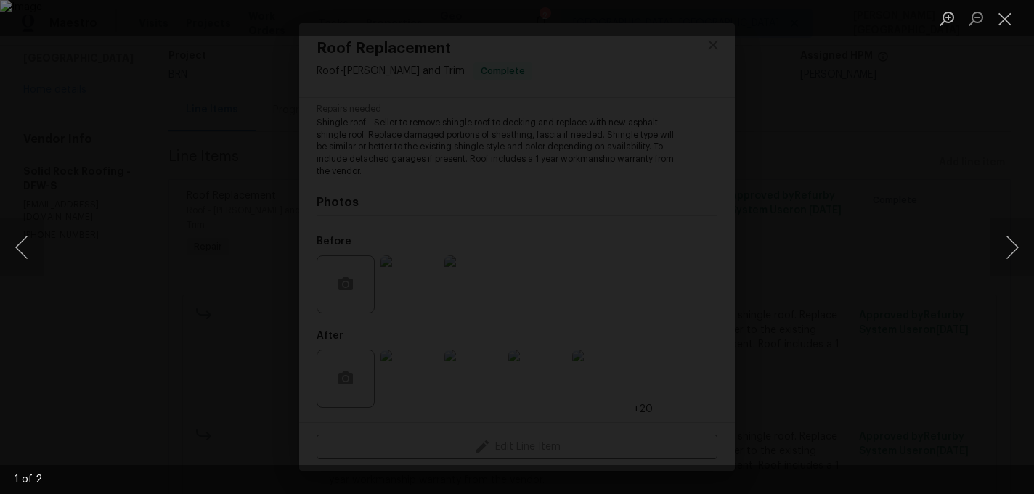
click at [921, 195] on div "Lightbox" at bounding box center [517, 247] width 1034 height 494
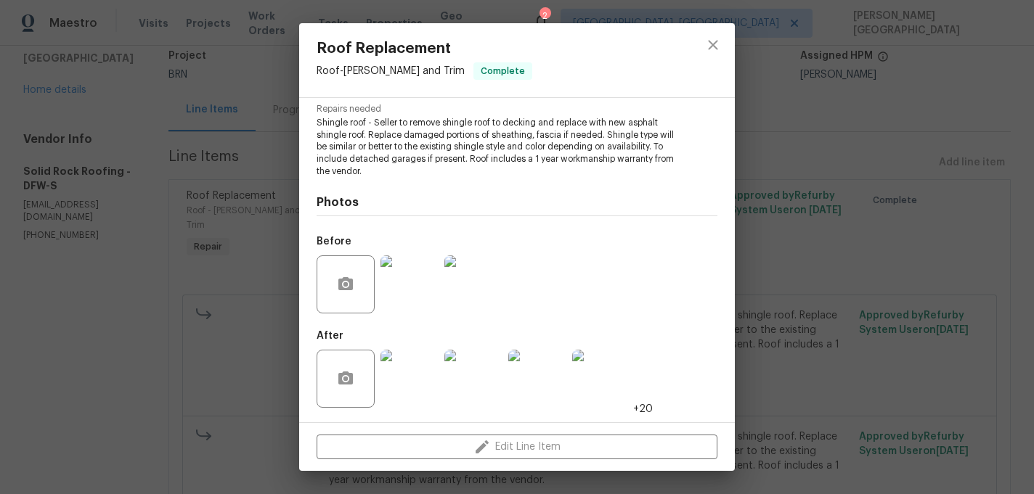
click at [925, 198] on div "Roof Replacement Roof - Eaves and Trim Complete Vendor Solid Rock Roofing Accou…" at bounding box center [517, 247] width 1034 height 494
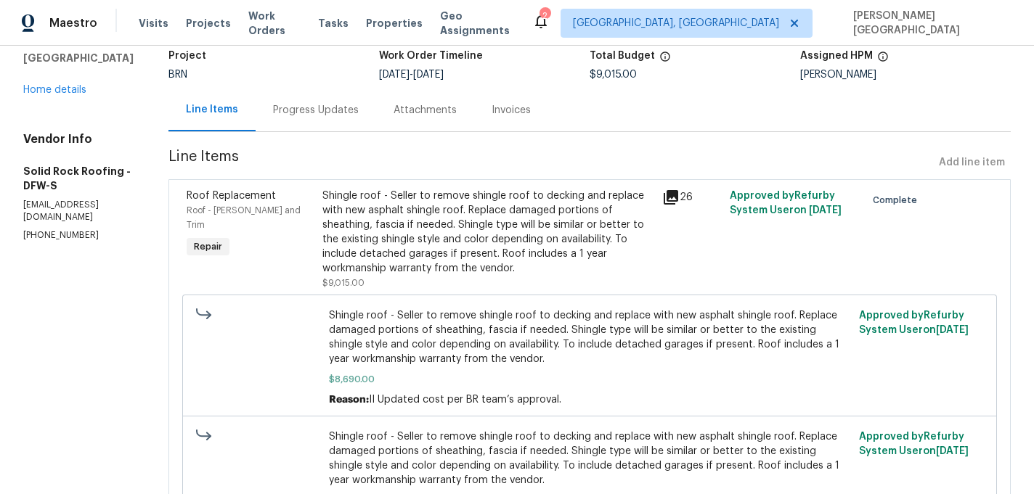
click at [551, 118] on div "Line Items Progress Updates Attachments Invoices" at bounding box center [589, 111] width 842 height 44
click at [513, 109] on div "Invoices" at bounding box center [511, 110] width 39 height 15
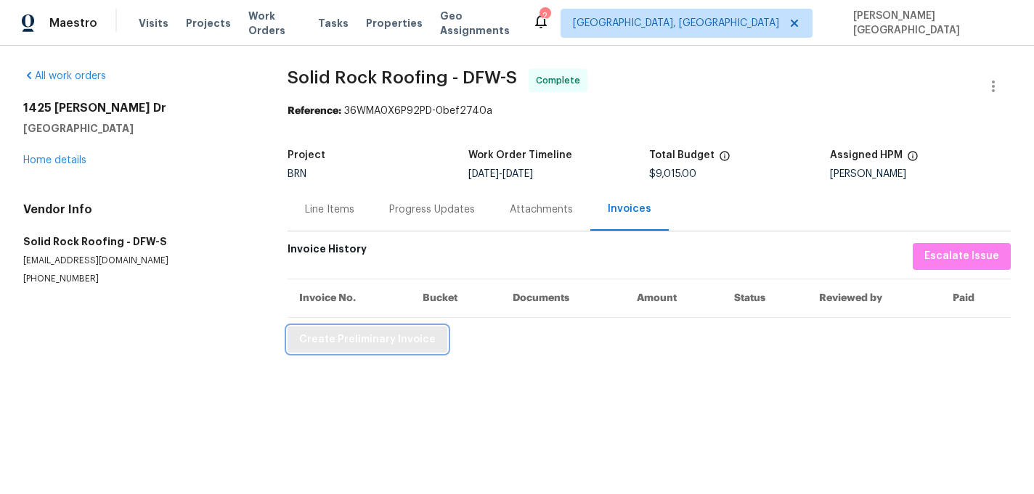
click at [362, 337] on span "Create Preliminary Invoice" at bounding box center [367, 340] width 136 height 18
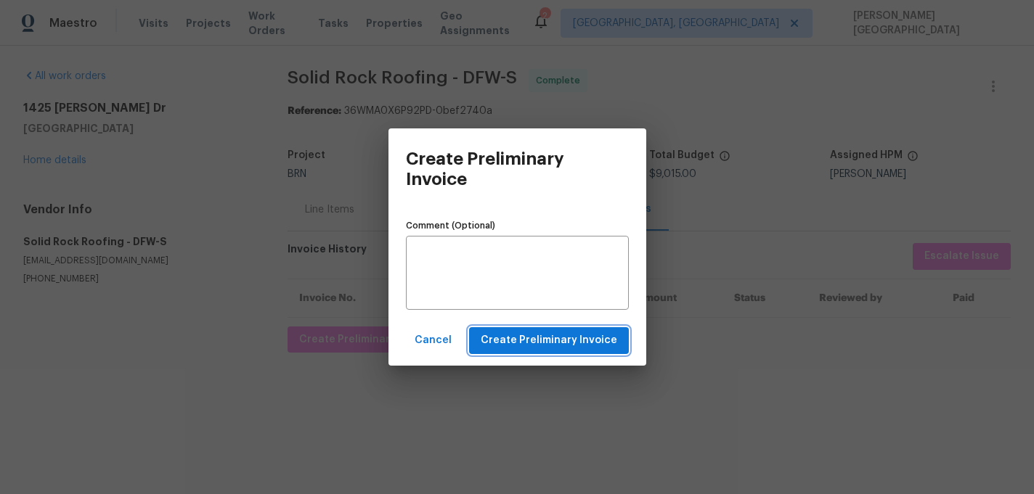
click at [531, 332] on span "Create Preliminary Invoice" at bounding box center [549, 341] width 136 height 18
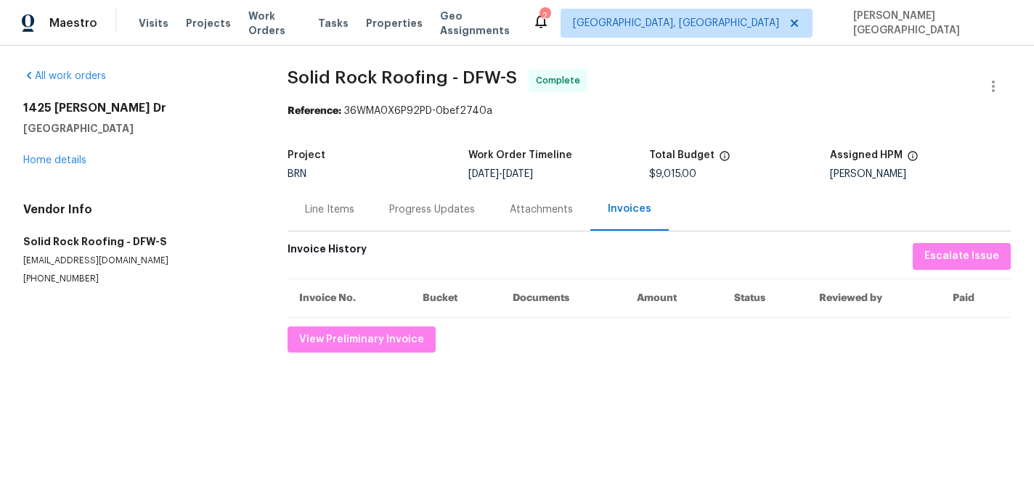
click at [289, 217] on div "Line Items" at bounding box center [330, 209] width 84 height 43
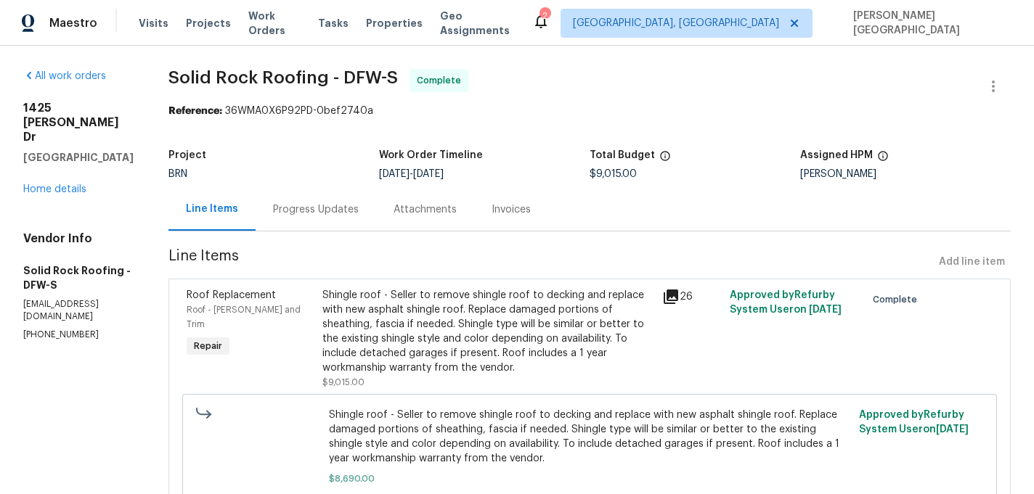
click at [469, 312] on div "Shingle roof - Seller to remove shingle roof to decking and replace with new as…" at bounding box center [487, 331] width 331 height 87
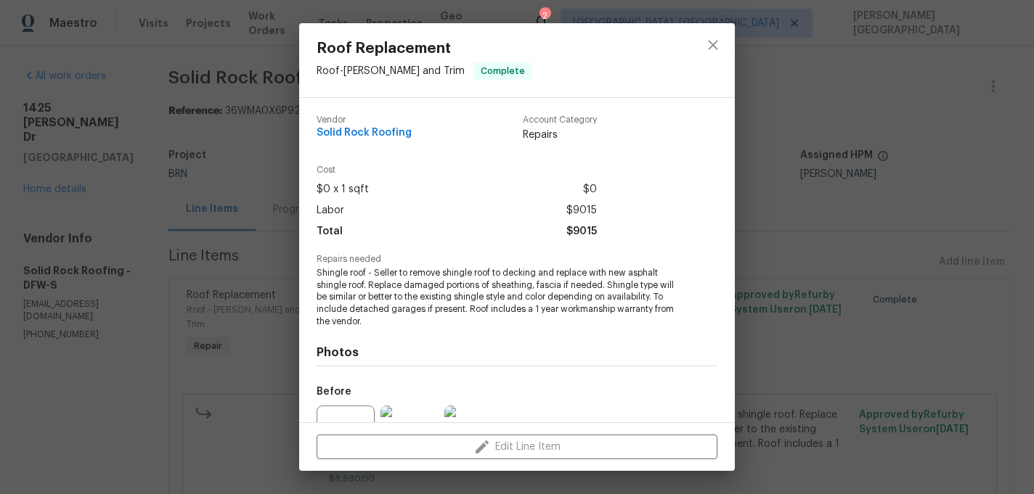
scroll to position [150, 0]
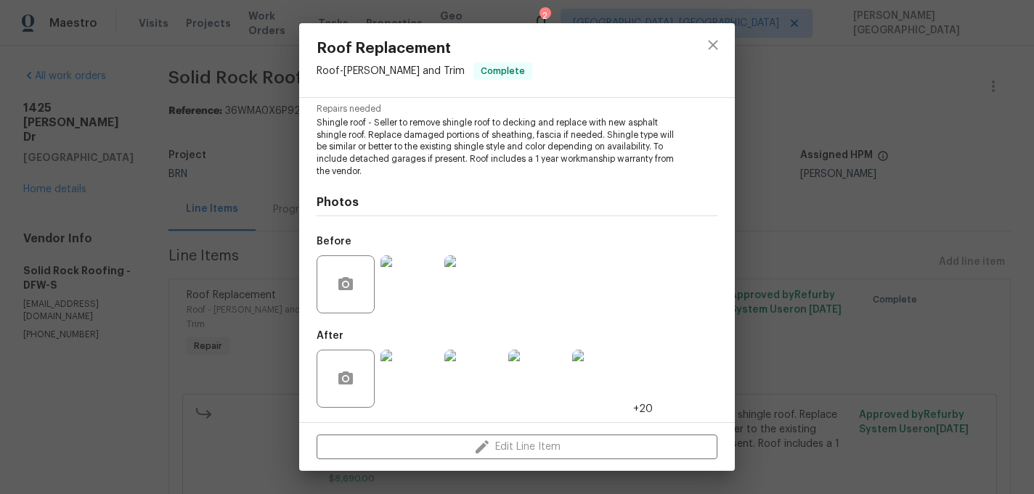
click at [453, 372] on img at bounding box center [473, 379] width 58 height 58
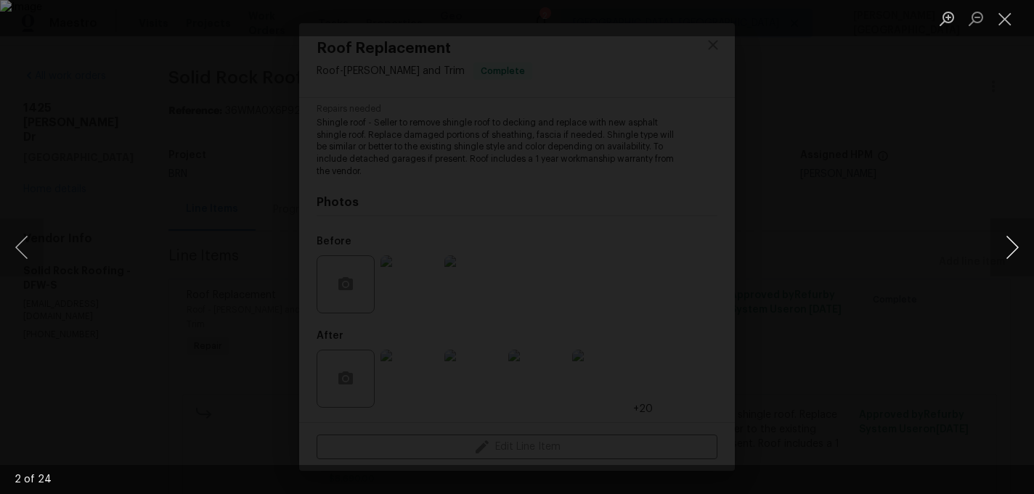
click at [1005, 251] on button "Next image" at bounding box center [1012, 248] width 44 height 58
click at [1004, 245] on button "Next image" at bounding box center [1012, 248] width 44 height 58
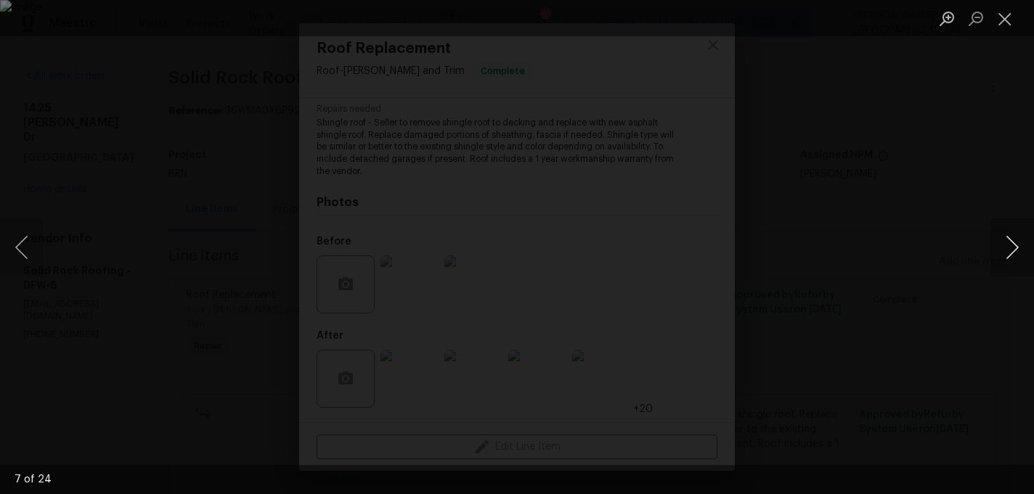
click at [1004, 245] on button "Next image" at bounding box center [1012, 248] width 44 height 58
click at [1022, 247] on button "Next image" at bounding box center [1012, 248] width 44 height 58
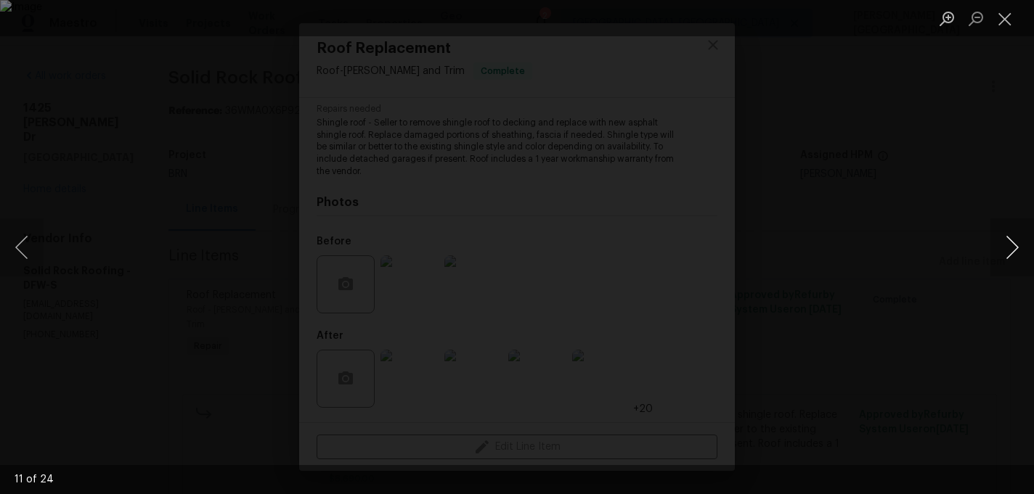
click at [1022, 247] on button "Next image" at bounding box center [1012, 248] width 44 height 58
click at [1011, 248] on button "Next image" at bounding box center [1012, 248] width 44 height 58
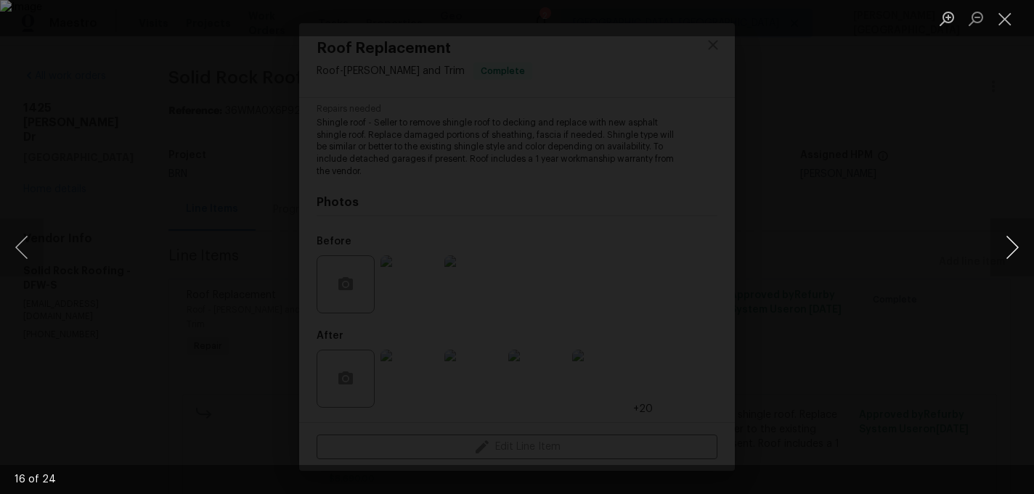
click at [1015, 245] on button "Next image" at bounding box center [1012, 248] width 44 height 58
click at [1016, 248] on button "Next image" at bounding box center [1012, 248] width 44 height 58
click at [1014, 257] on button "Next image" at bounding box center [1012, 248] width 44 height 58
click at [1014, 256] on button "Next image" at bounding box center [1012, 248] width 44 height 58
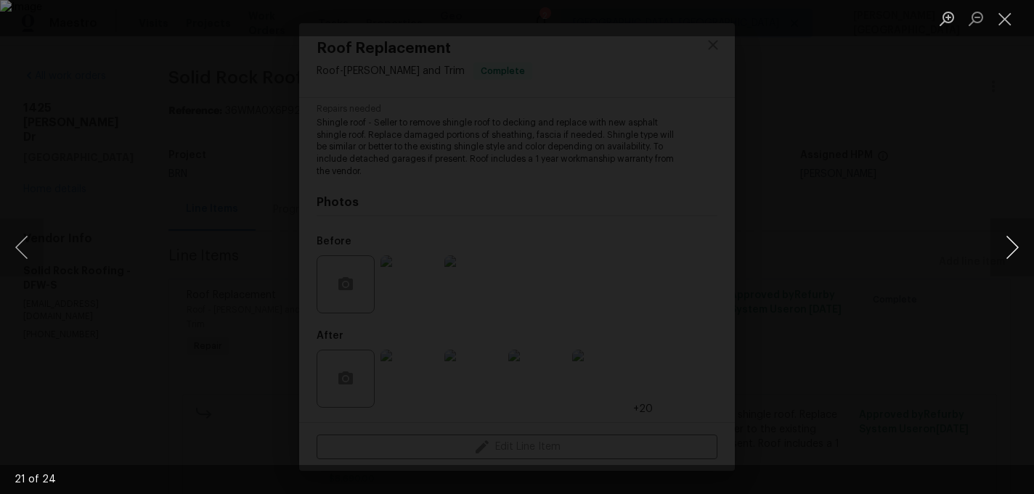
click at [1014, 256] on button "Next image" at bounding box center [1012, 248] width 44 height 58
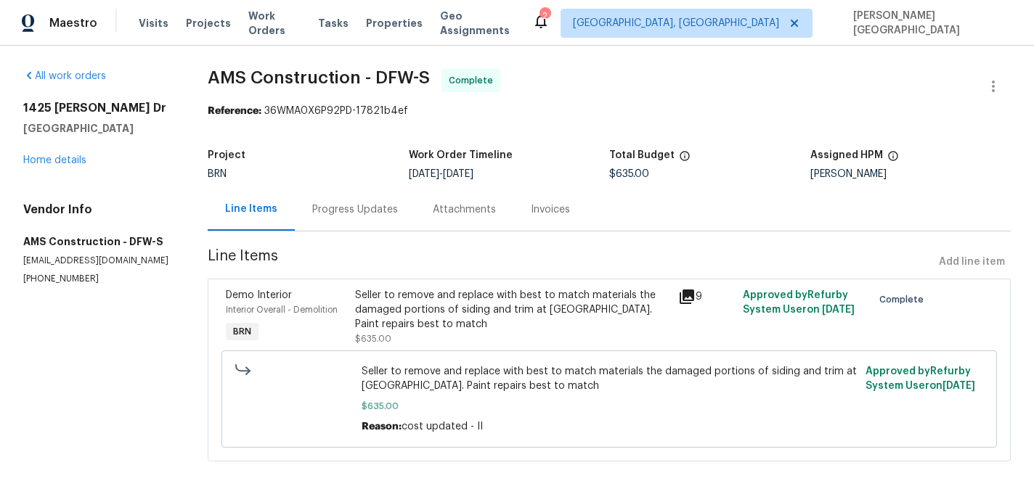
click at [560, 211] on div "Invoices" at bounding box center [550, 210] width 39 height 15
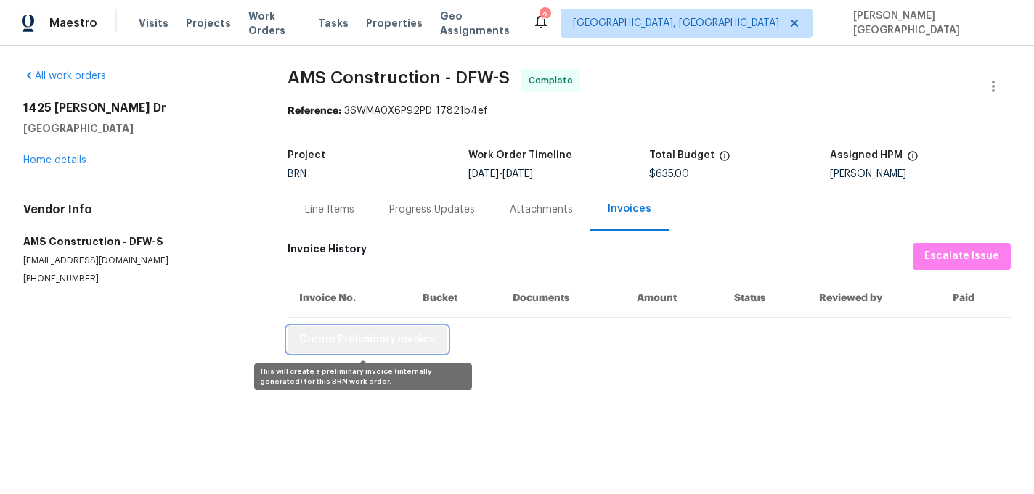
click at [411, 346] on span "Create Preliminary Invoice" at bounding box center [367, 340] width 136 height 18
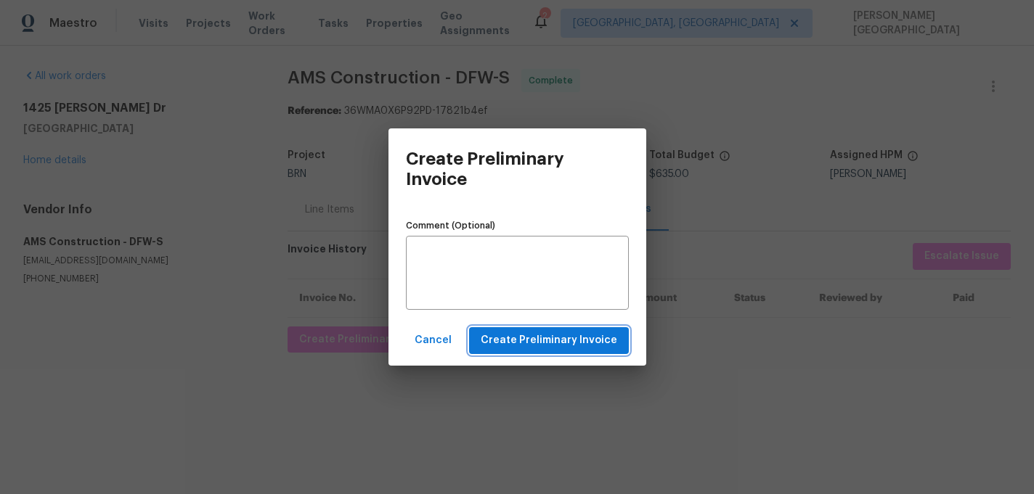
click at [525, 344] on span "Create Preliminary Invoice" at bounding box center [549, 341] width 136 height 18
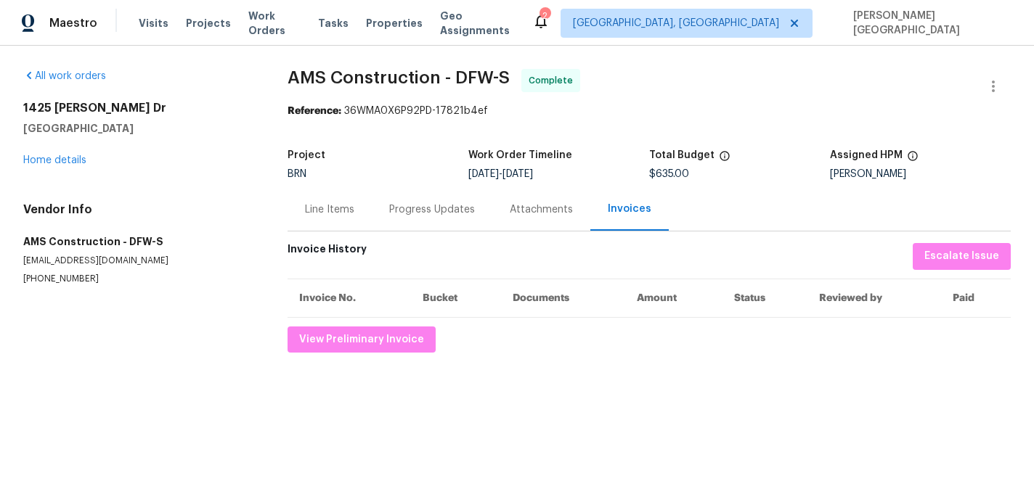
click at [298, 76] on span "AMS Construction - DFW-S" at bounding box center [399, 77] width 222 height 17
click at [364, 76] on span "AMS Construction - DFW-S" at bounding box center [399, 77] width 222 height 17
copy span "AMS Construction"
click at [317, 214] on div "Line Items" at bounding box center [329, 210] width 49 height 15
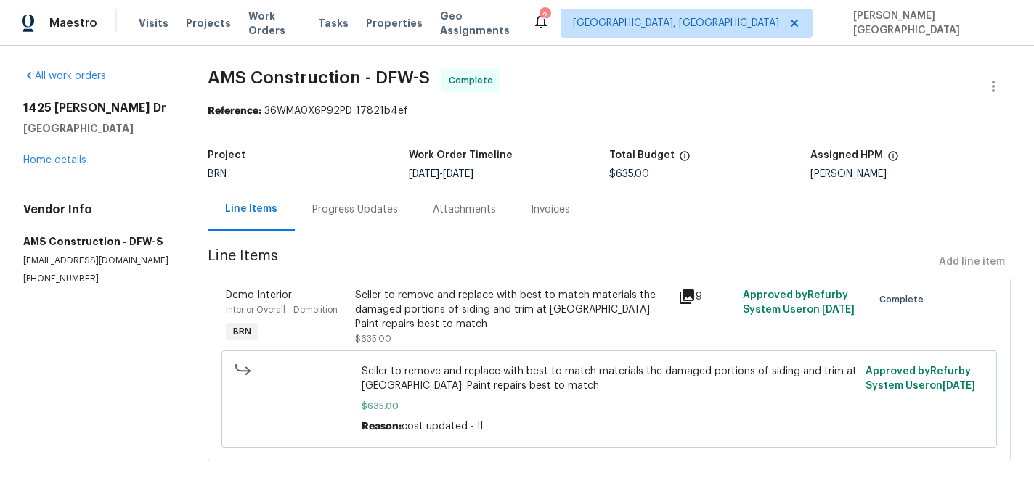
click at [436, 319] on div "Seller to remove and replace with best to match materials the damaged portions …" at bounding box center [512, 310] width 314 height 44
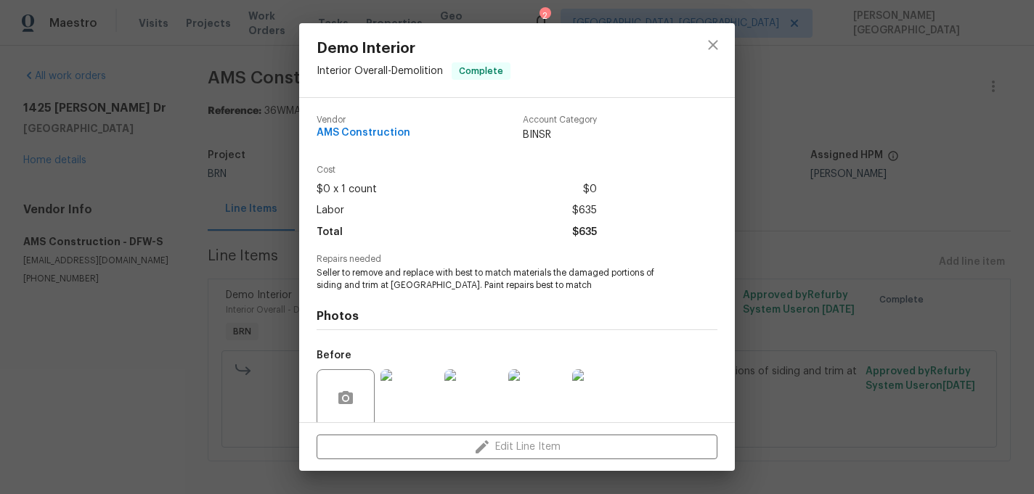
click at [479, 266] on div "Repairs needed Seller to remove and replace with best to match materials the da…" at bounding box center [517, 273] width 401 height 37
click at [479, 267] on span "Seller to remove and replace with best to match materials the damaged portions …" at bounding box center [497, 279] width 361 height 25
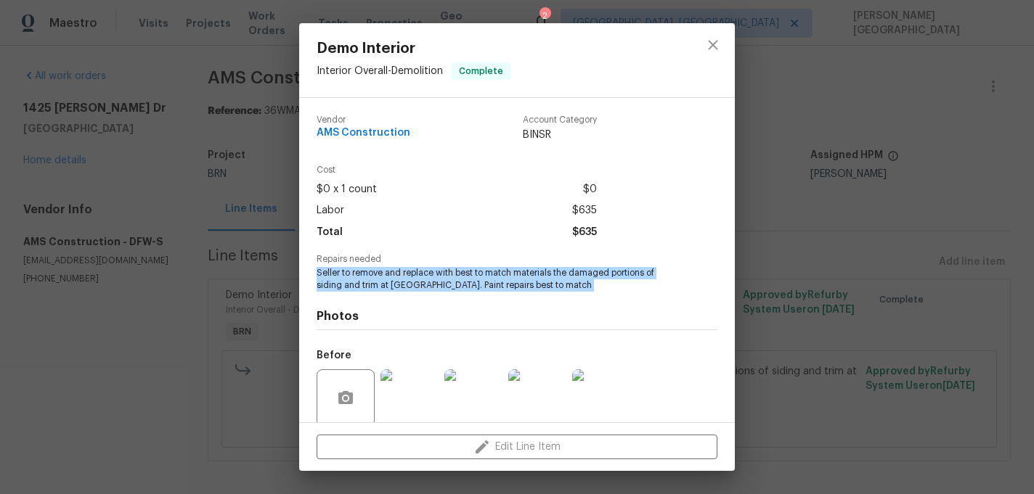
click at [479, 267] on span "Seller to remove and replace with best to match materials the damaged portions …" at bounding box center [497, 279] width 361 height 25
copy span "Seller to remove and replace with best to match materials the damaged portions …"
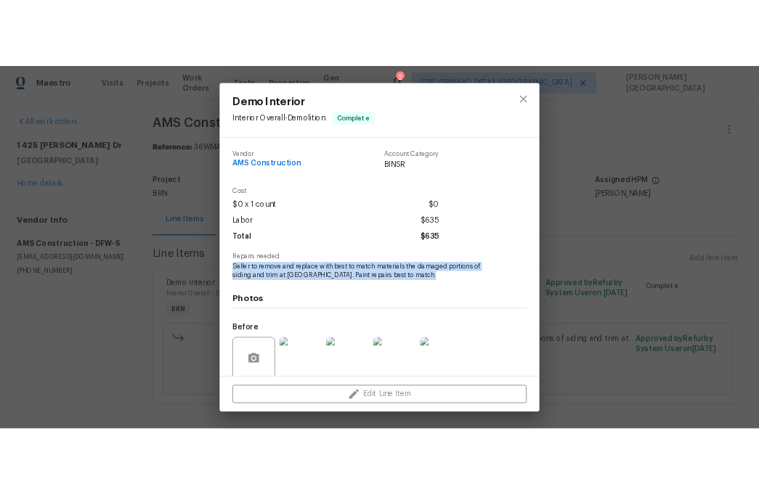
scroll to position [113, 0]
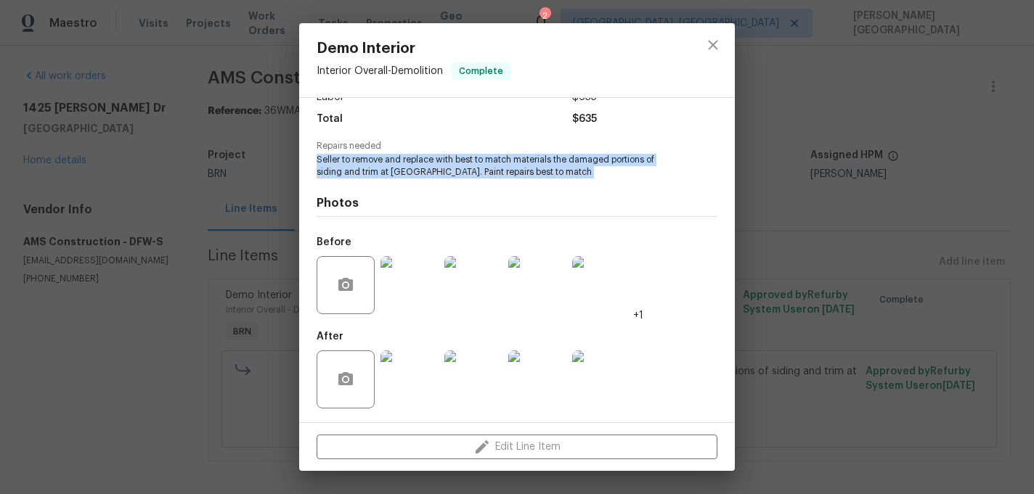
click at [474, 295] on img at bounding box center [473, 285] width 58 height 58
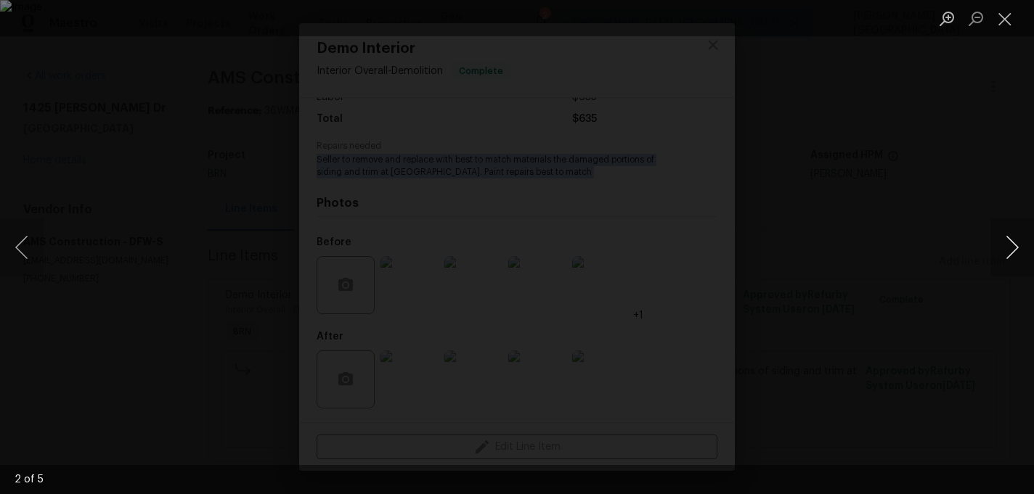
click at [1015, 248] on button "Next image" at bounding box center [1012, 248] width 44 height 58
drag, startPoint x: 1015, startPoint y: 248, endPoint x: 572, endPoint y: 209, distance: 444.6
click at [573, 213] on div "4 of 5" at bounding box center [517, 247] width 1034 height 494
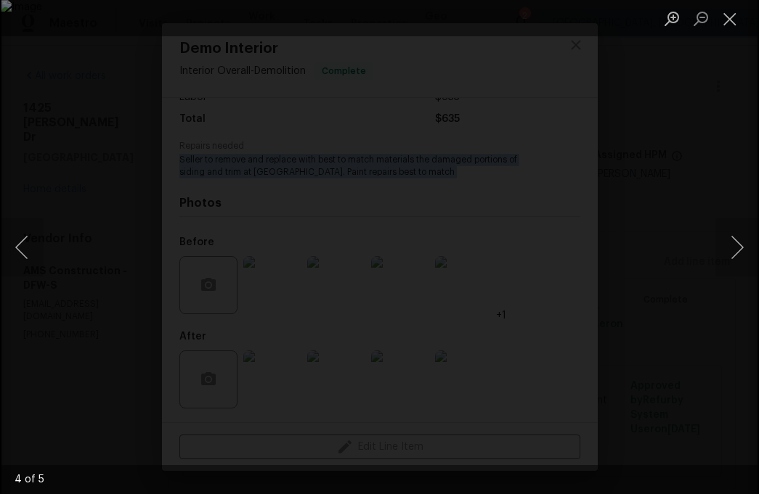
click at [697, 215] on div "Lightbox" at bounding box center [379, 247] width 759 height 494
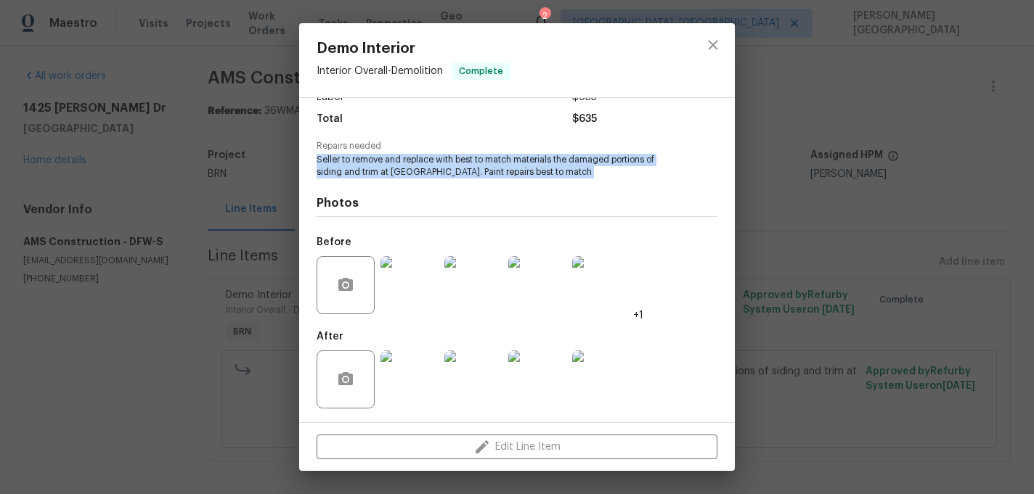
click at [479, 375] on img at bounding box center [473, 380] width 58 height 58
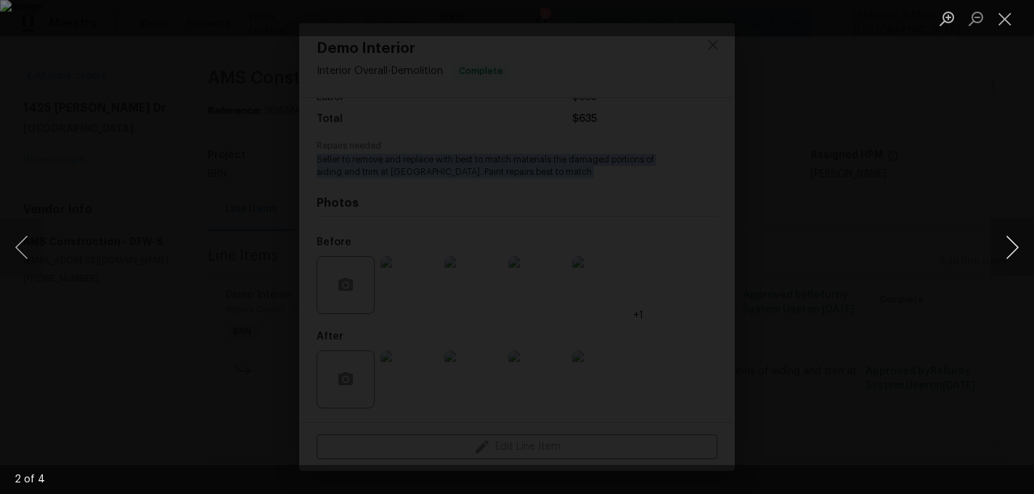
click at [1008, 266] on button "Next image" at bounding box center [1012, 248] width 44 height 58
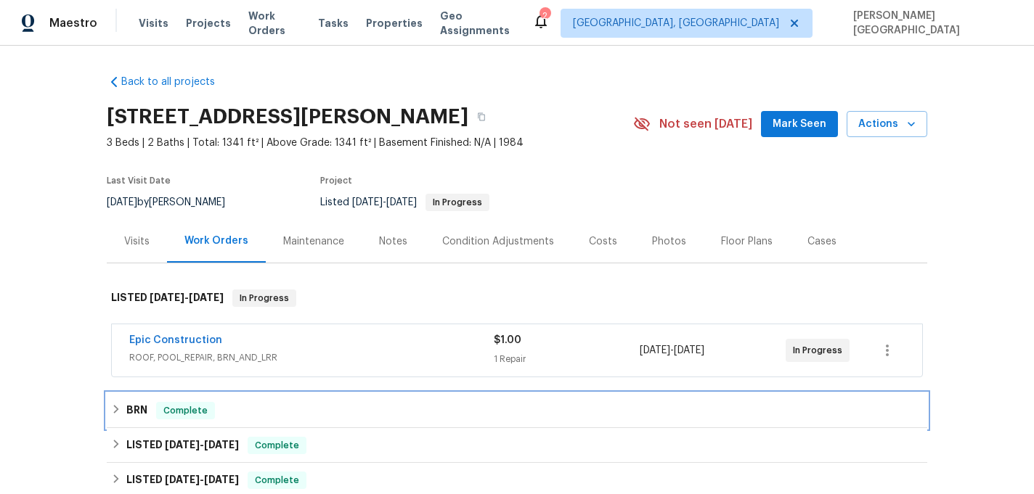
click at [122, 413] on div "BRN Complete" at bounding box center [517, 410] width 812 height 17
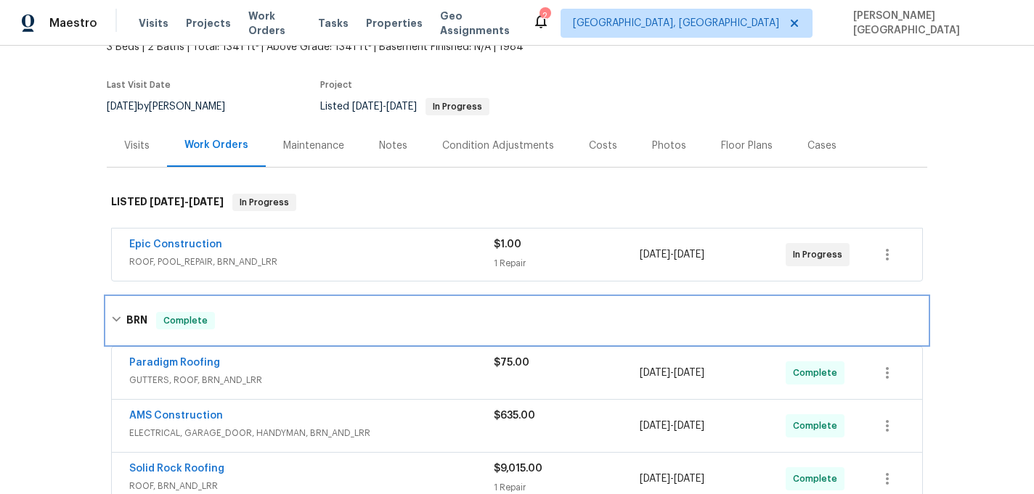
scroll to position [224, 0]
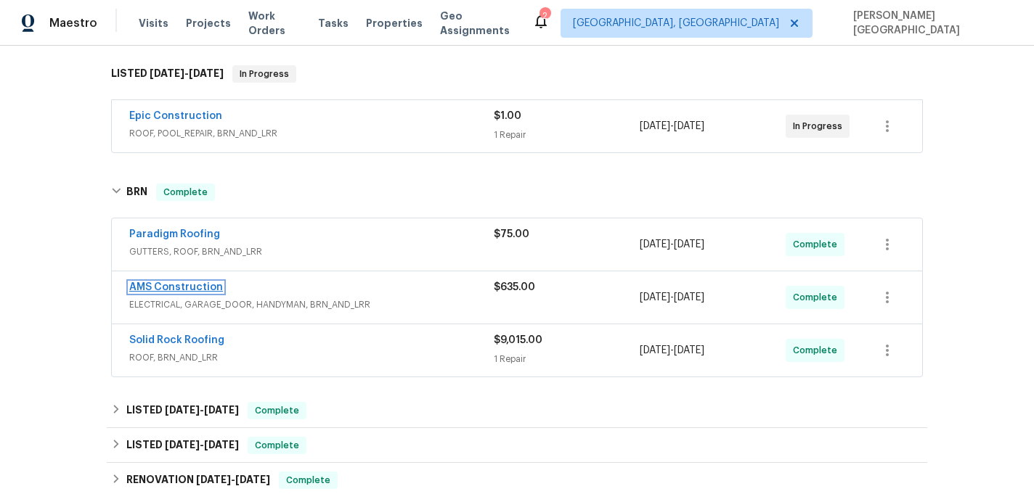
click at [184, 285] on link "AMS Construction" at bounding box center [176, 287] width 94 height 10
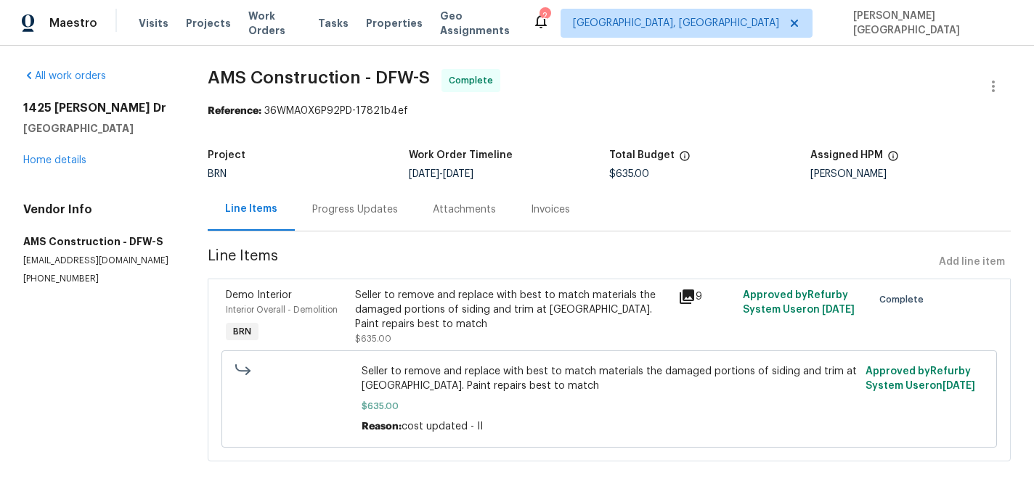
click at [368, 223] on div "Progress Updates" at bounding box center [355, 209] width 121 height 43
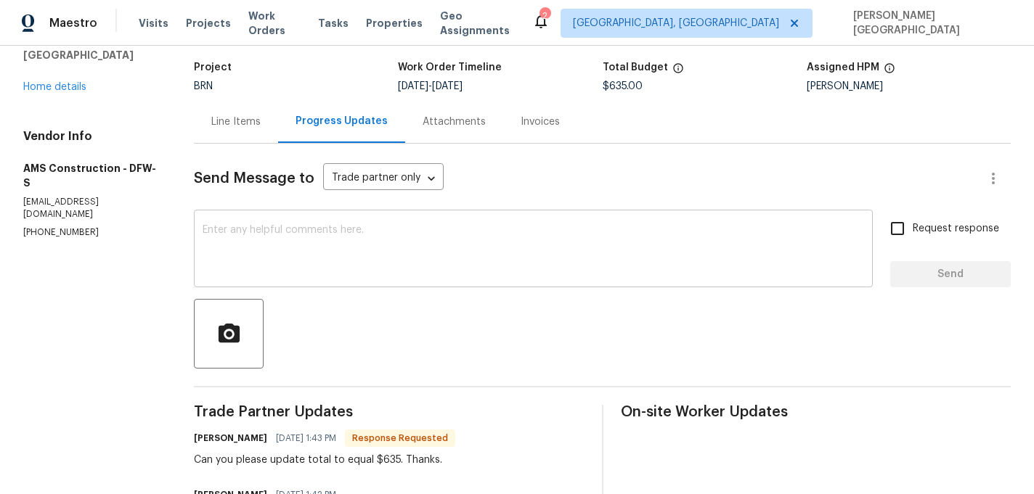
scroll to position [85, 0]
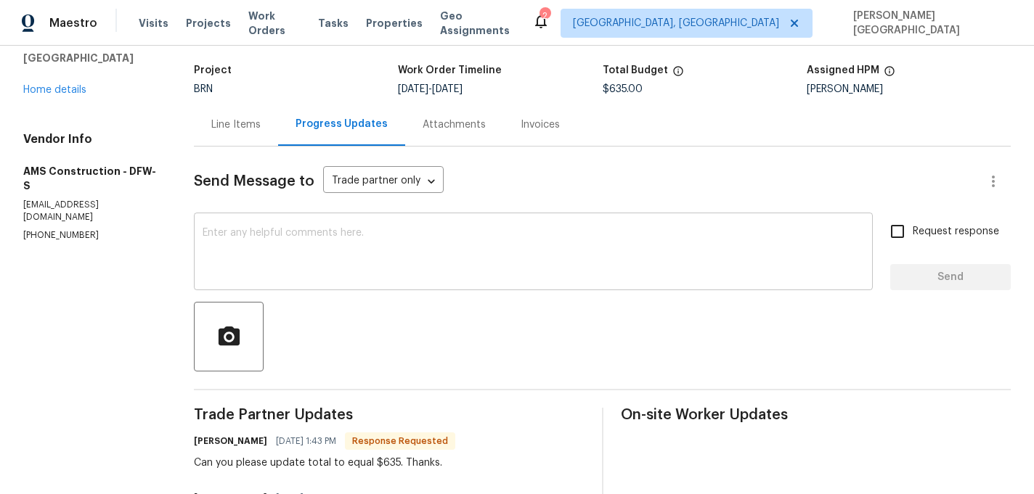
click at [278, 253] on textarea at bounding box center [533, 253] width 661 height 51
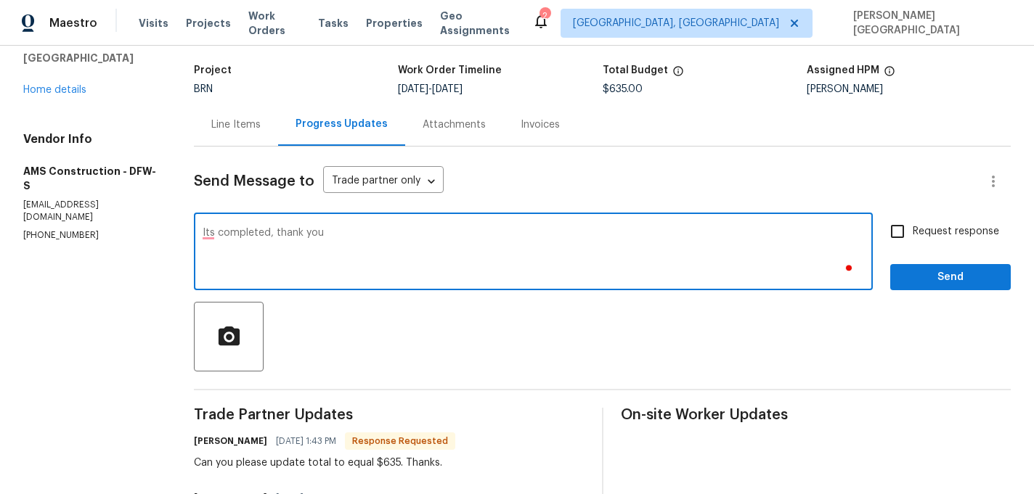
type textarea "Its completed, thank you"
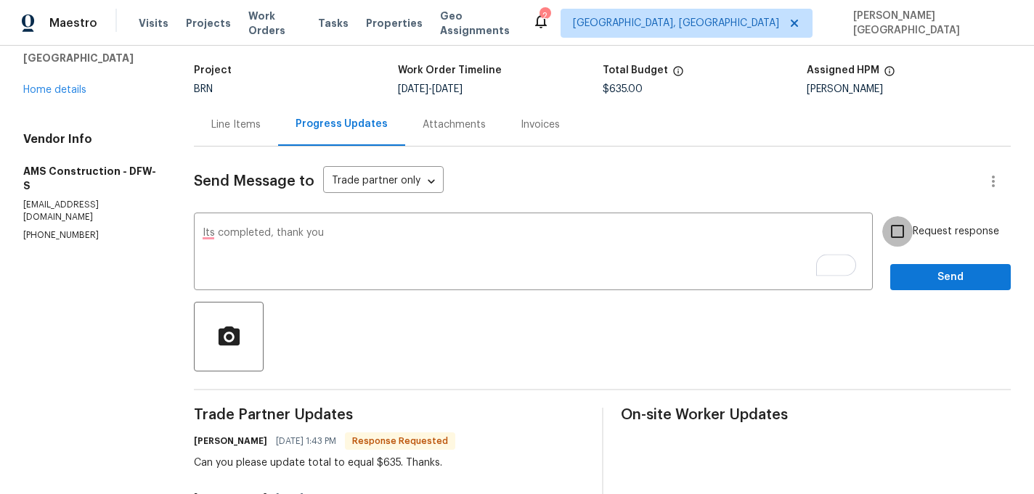
drag, startPoint x: 913, startPoint y: 225, endPoint x: 914, endPoint y: 235, distance: 10.2
click at [913, 225] on input "Request response" at bounding box center [897, 231] width 30 height 30
checkbox input "true"
click at [917, 277] on span "Send" at bounding box center [950, 278] width 97 height 18
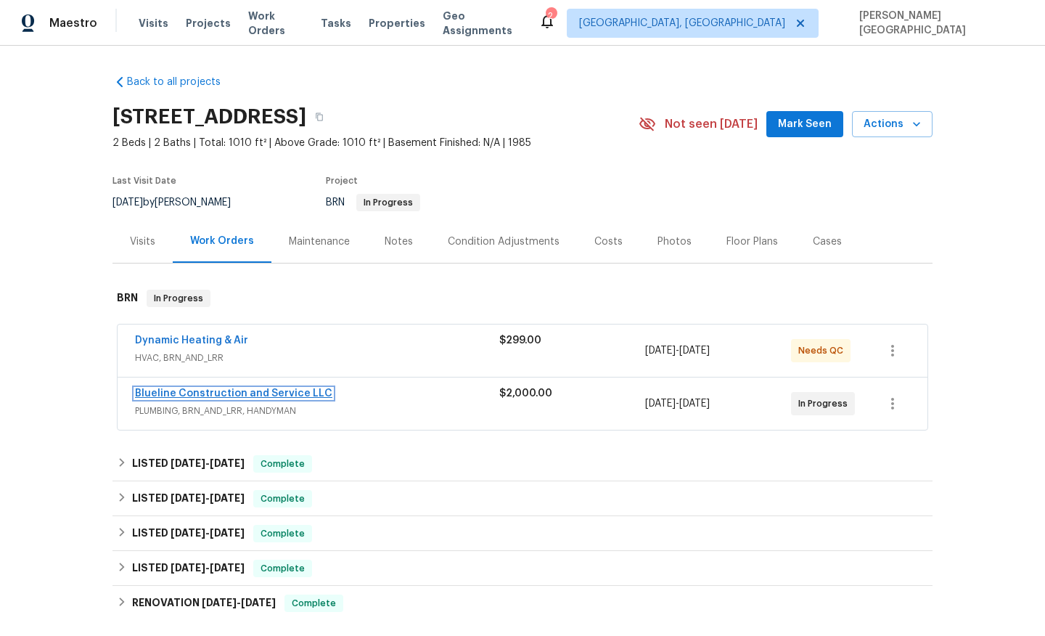
click at [222, 399] on link "Blueline Construction and Service LLC" at bounding box center [233, 393] width 197 height 10
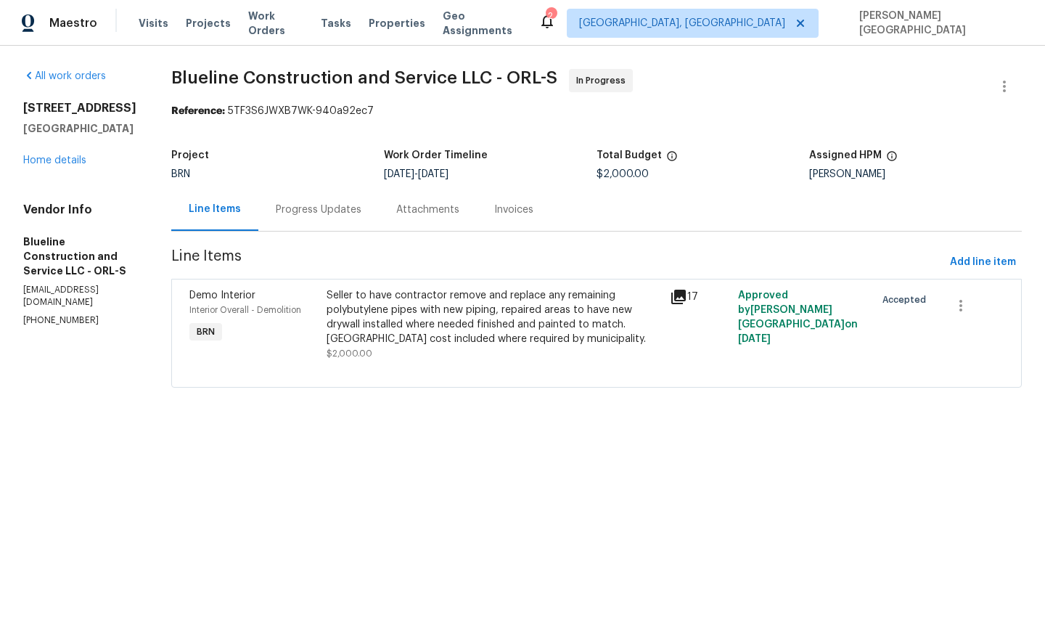
click at [344, 209] on div "Progress Updates" at bounding box center [319, 210] width 86 height 15
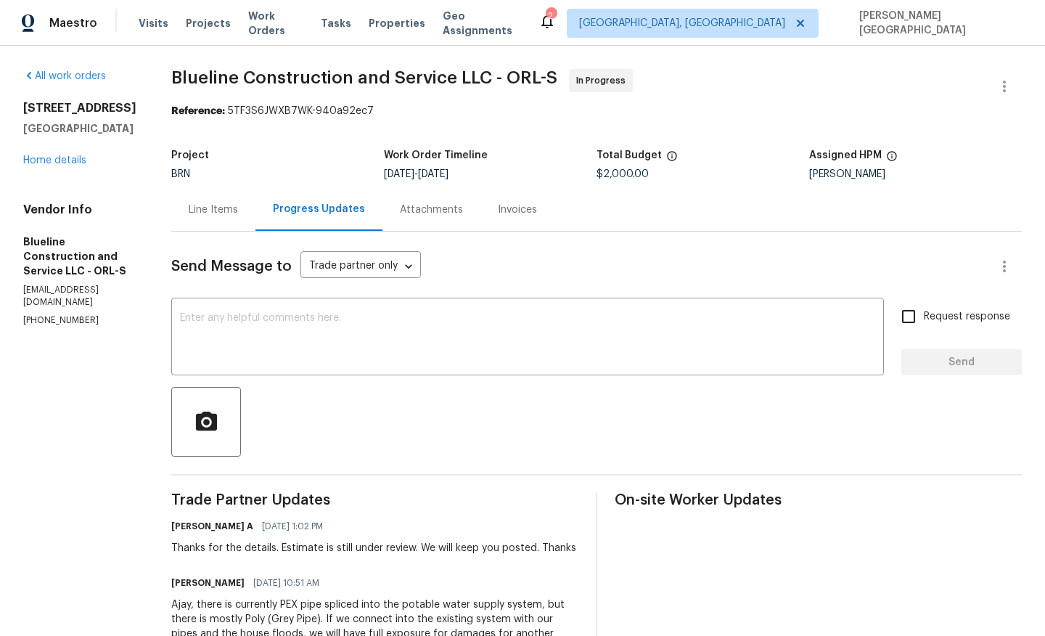
click at [240, 222] on div "Line Items" at bounding box center [213, 209] width 84 height 43
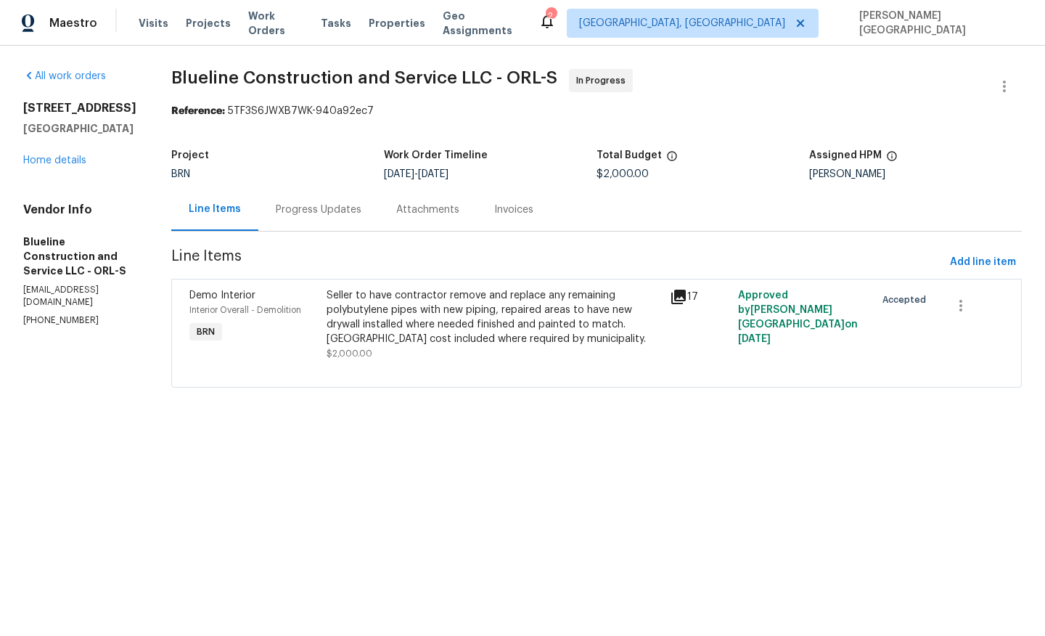
click at [458, 356] on div "Seller to have contractor remove and replace any remaining polybutylene pipes w…" at bounding box center [494, 324] width 335 height 73
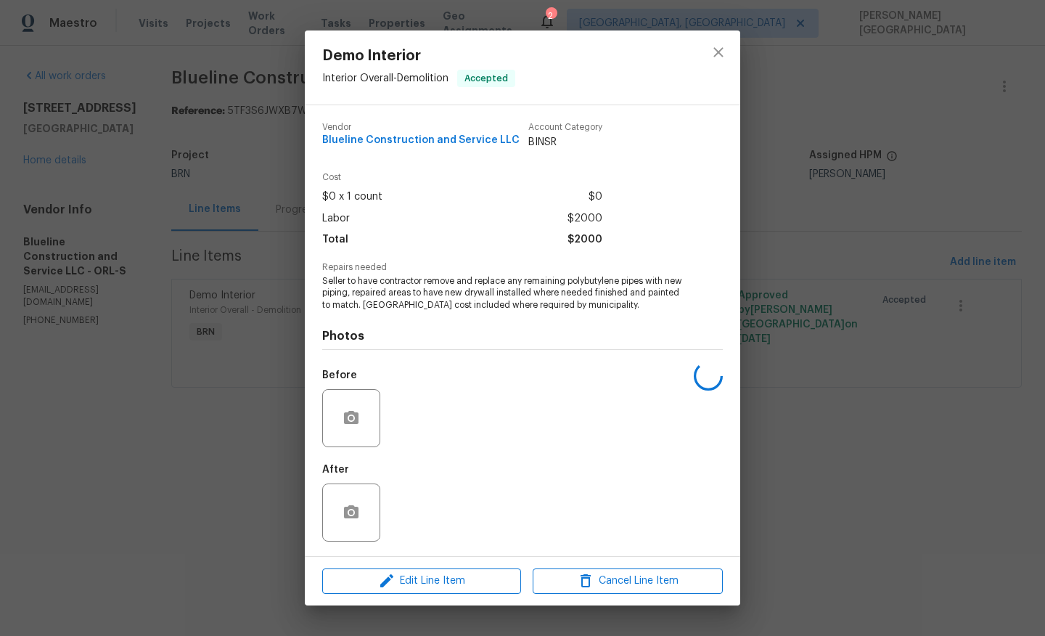
click at [404, 595] on div "Edit Line Item Cancel Line Item" at bounding box center [523, 581] width 436 height 49
click at [415, 583] on span "Edit Line Item" at bounding box center [422, 581] width 190 height 18
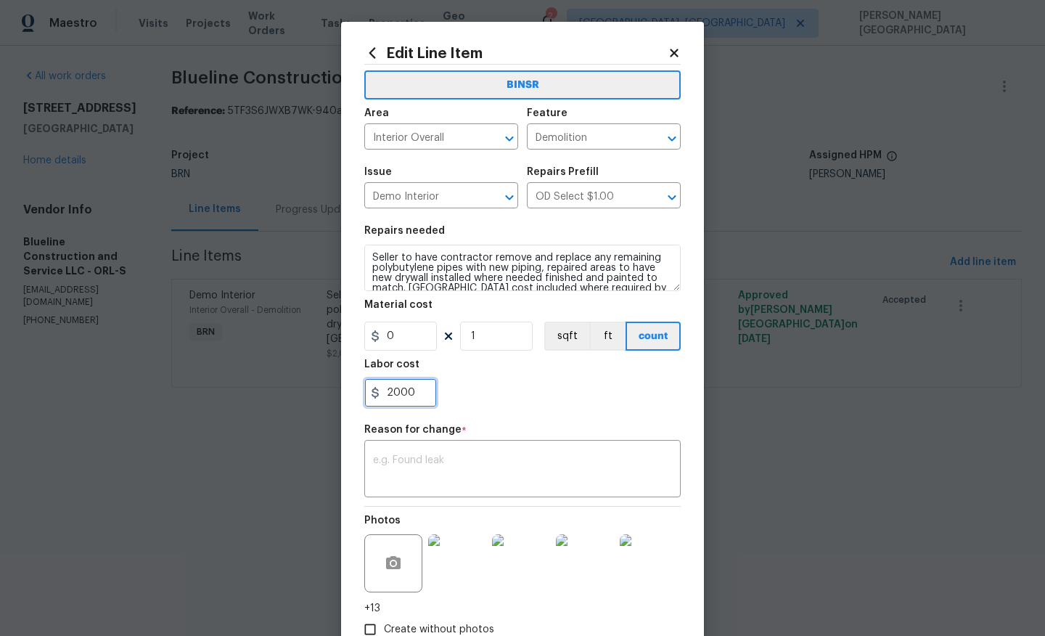
click at [417, 392] on input "2000" at bounding box center [400, 392] width 73 height 29
paste input "65"
type input "6500"
click at [425, 448] on div "x ​" at bounding box center [522, 471] width 317 height 54
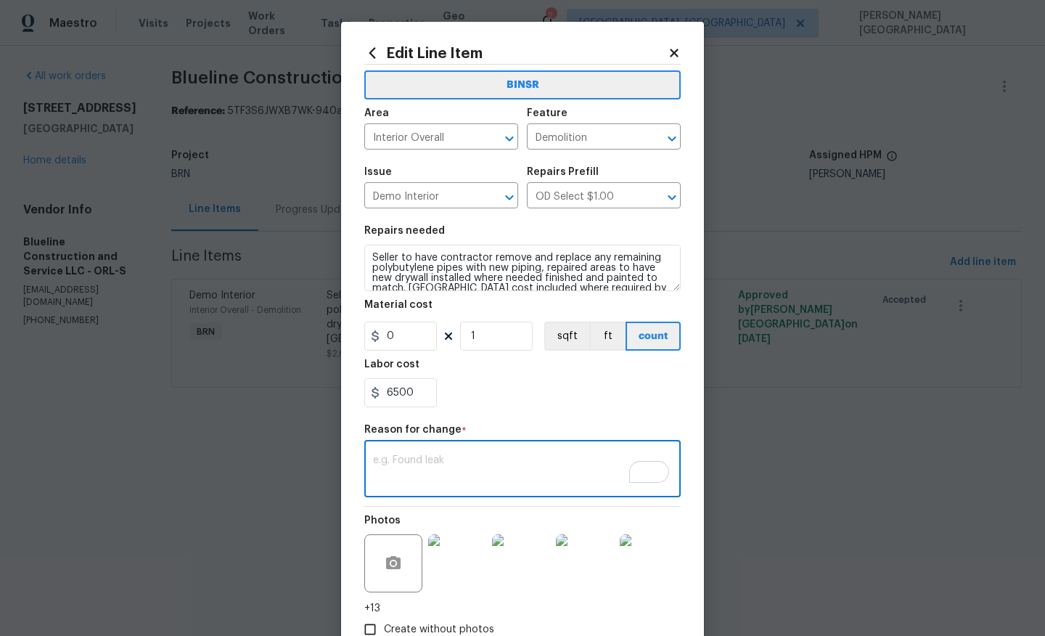
click at [415, 472] on textarea "To enrich screen reader interactions, please activate Accessibility in Grammarl…" at bounding box center [522, 470] width 299 height 30
paste textarea "II Updated cost per BR team’s approval."
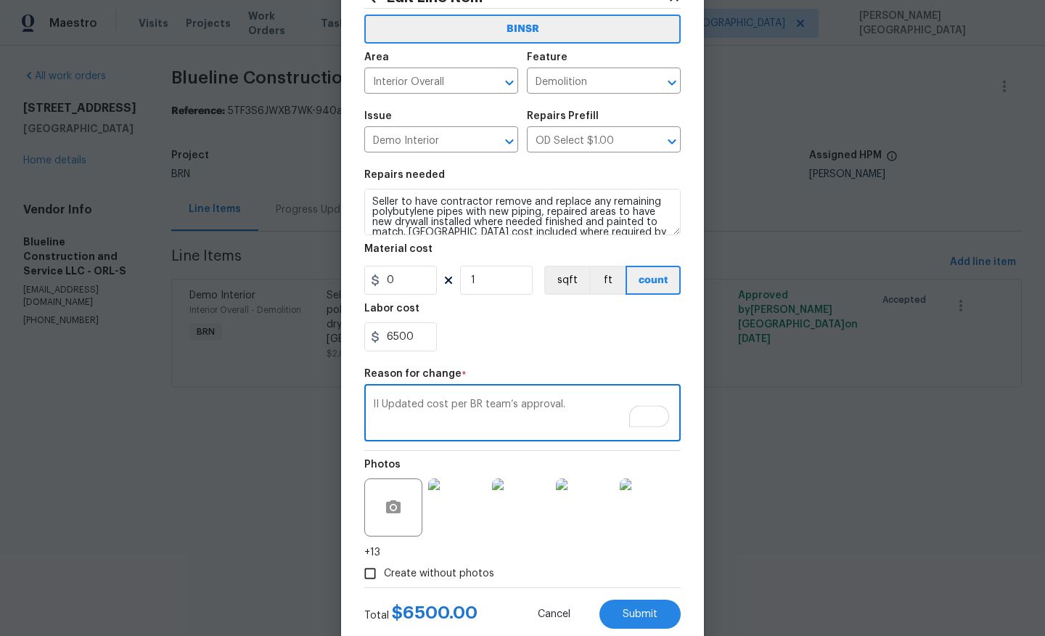
scroll to position [94, 0]
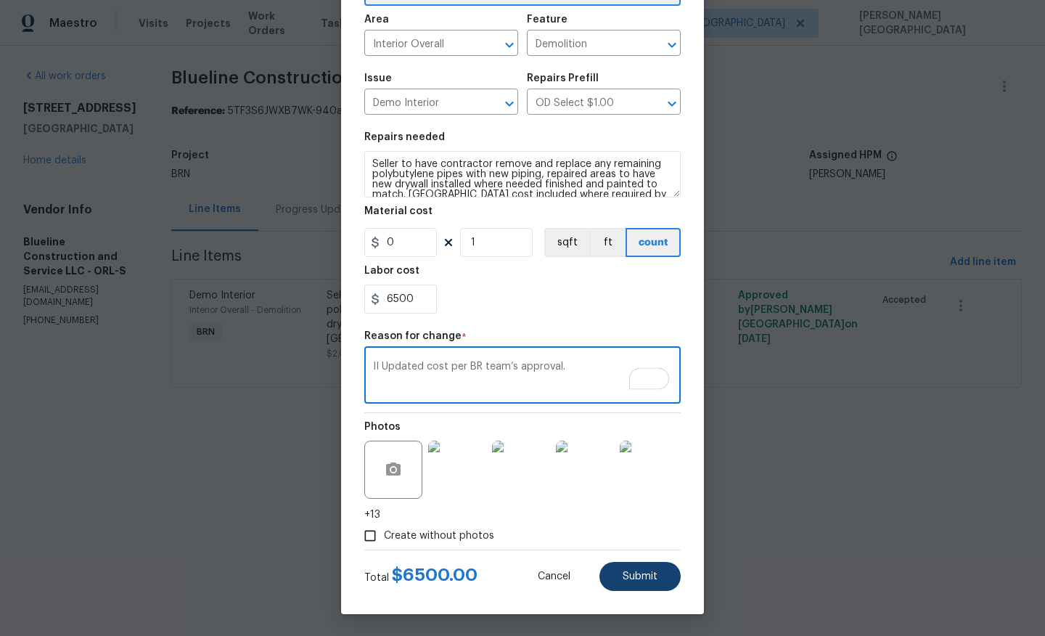
type textarea "II Updated cost per BR team’s approval."
click at [608, 575] on button "Submit" at bounding box center [640, 576] width 81 height 29
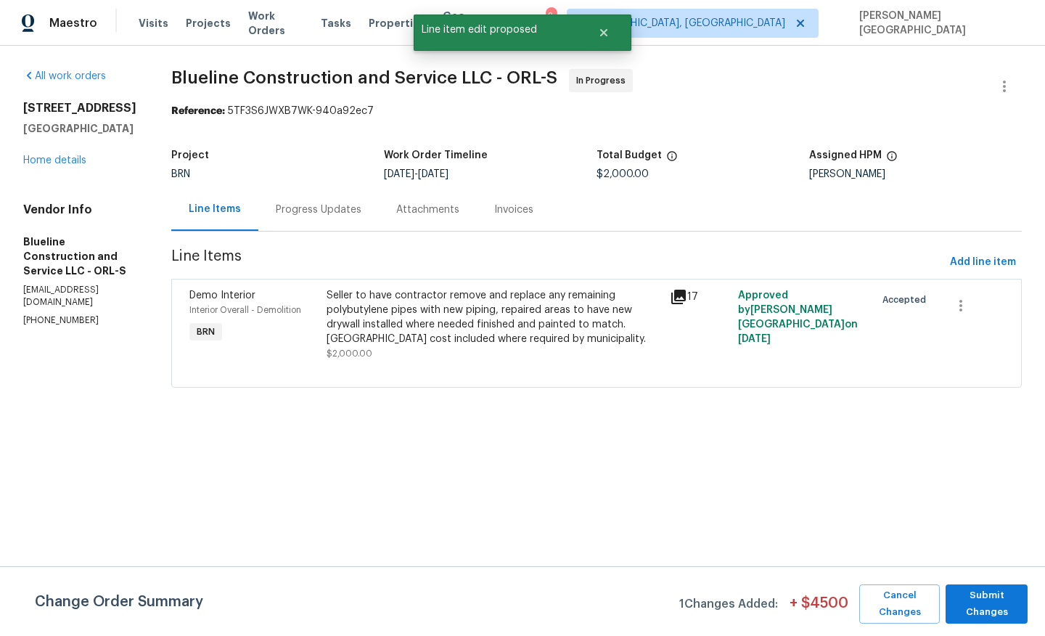
scroll to position [0, 0]
click at [995, 604] on span "Submit Changes" at bounding box center [987, 603] width 68 height 33
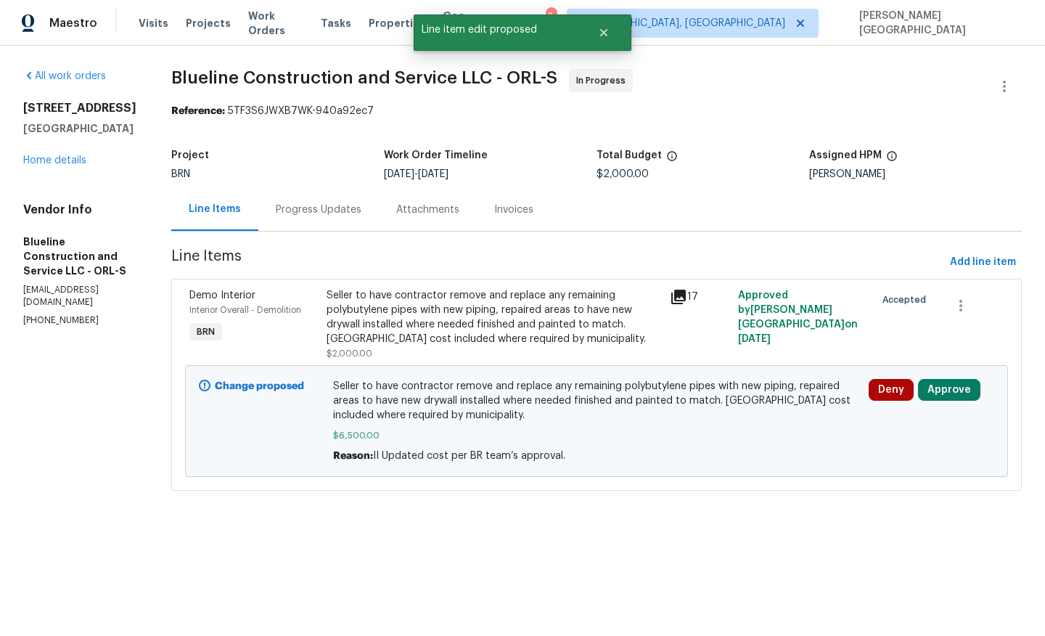
click at [335, 215] on div "Progress Updates" at bounding box center [319, 210] width 86 height 15
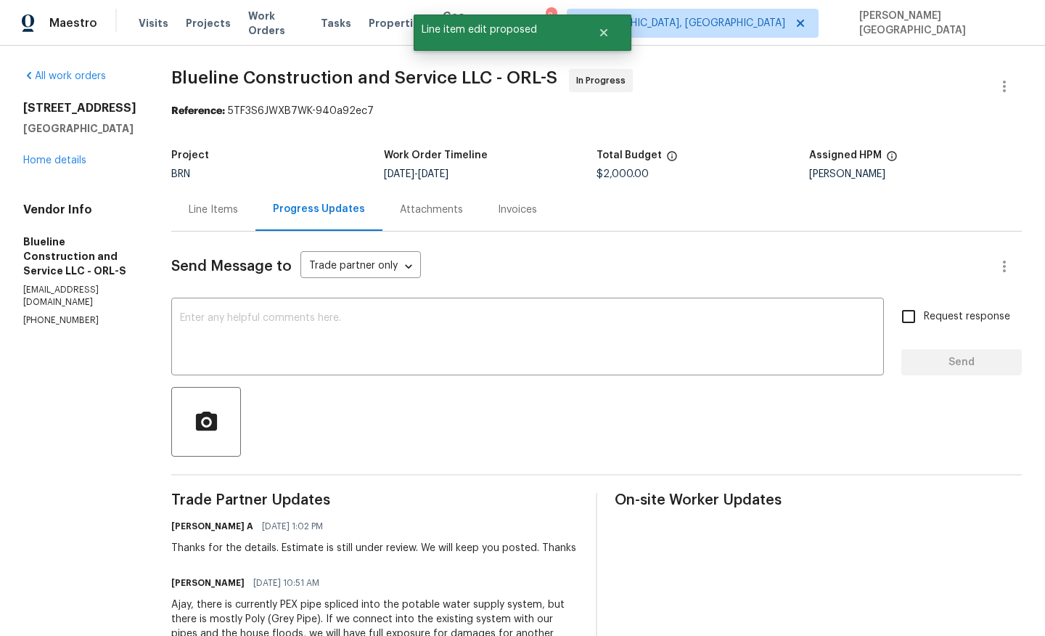
click at [234, 207] on div "Line Items" at bounding box center [213, 210] width 49 height 15
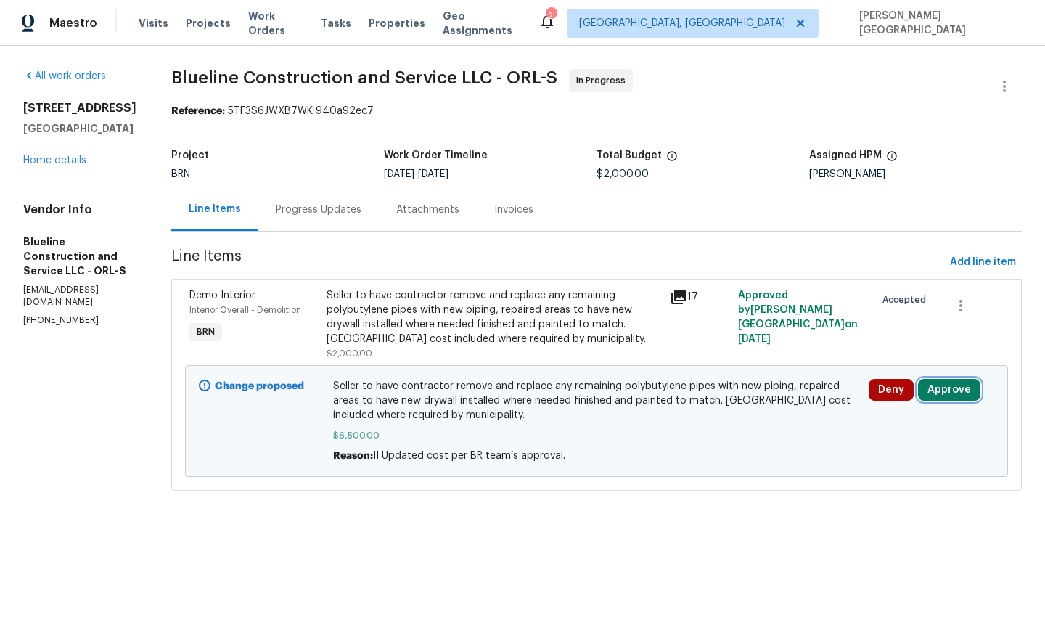
click at [961, 396] on button "Approve" at bounding box center [949, 390] width 62 height 22
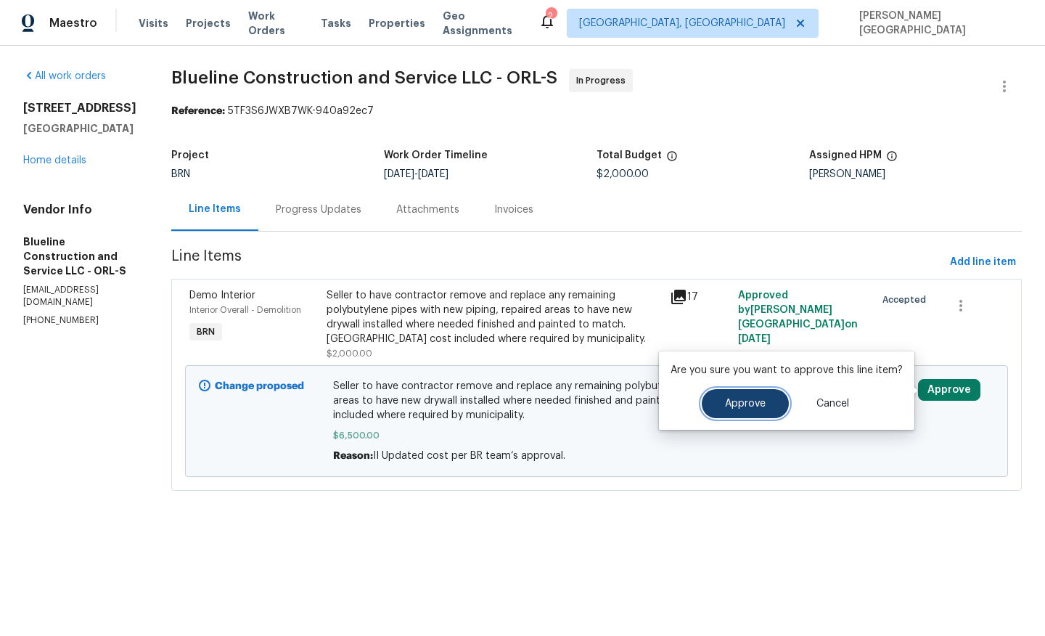
click at [735, 396] on button "Approve" at bounding box center [745, 403] width 87 height 29
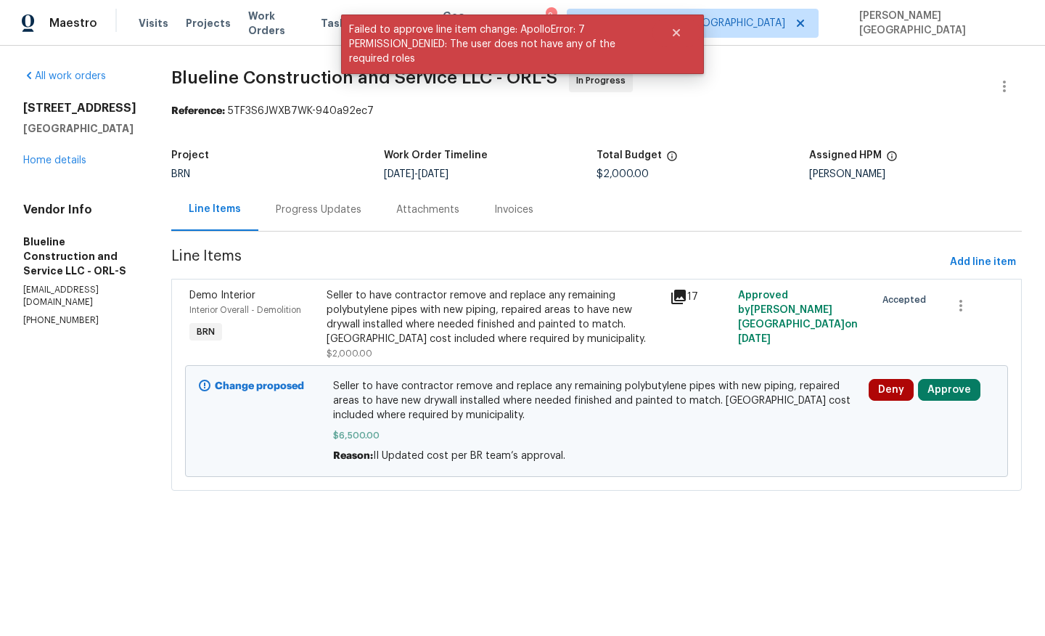
click at [334, 213] on div "Progress Updates" at bounding box center [319, 210] width 86 height 15
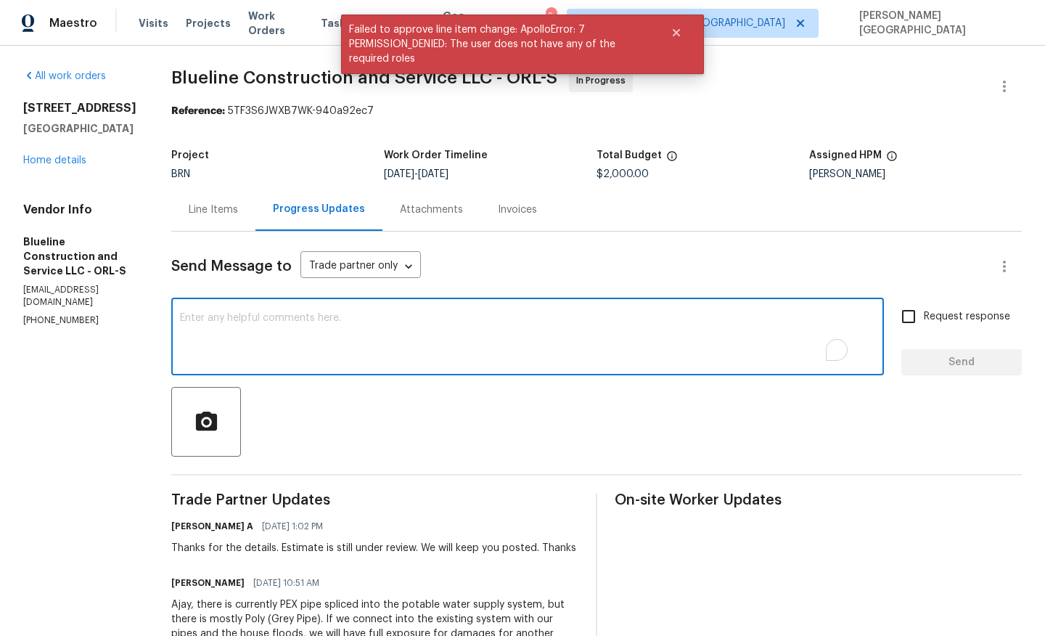
click at [355, 358] on textarea "To enrich screen reader interactions, please activate Accessibility in Grammarl…" at bounding box center [528, 338] width 696 height 51
type textarea "c"
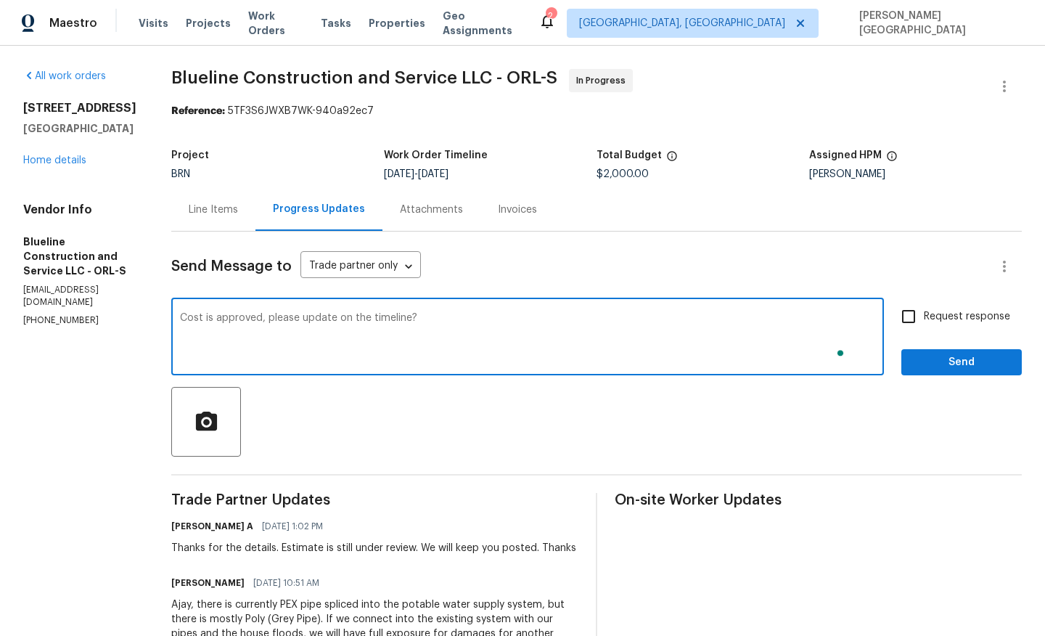
type textarea "Cost is approved, please update on the timeline?"
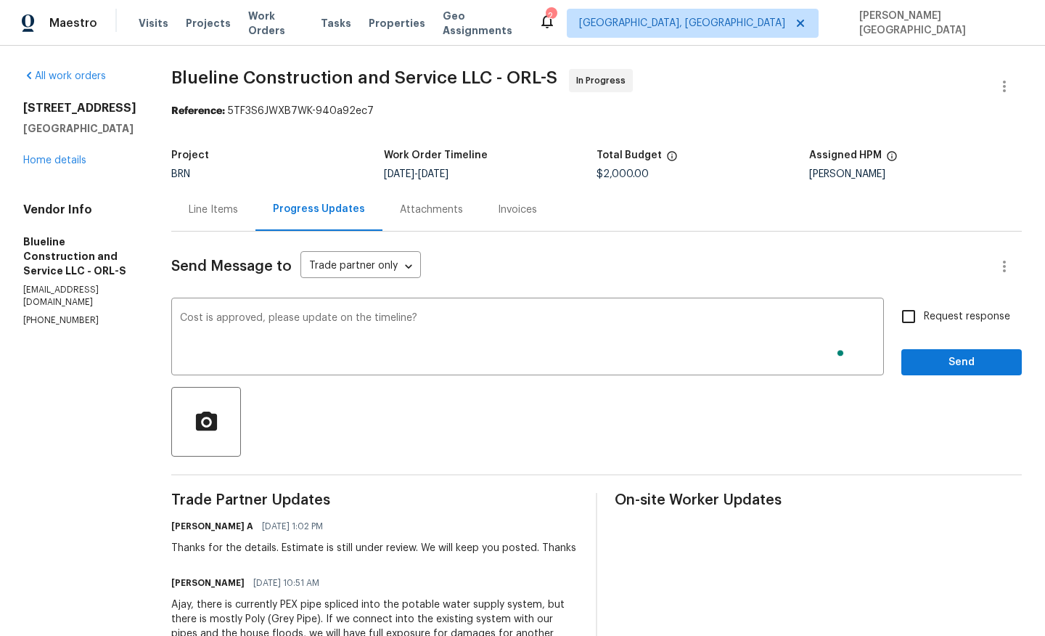
click at [930, 322] on span "Request response" at bounding box center [967, 316] width 86 height 15
click at [924, 322] on input "Request response" at bounding box center [909, 316] width 30 height 30
checkbox input "true"
click at [934, 360] on span "Send" at bounding box center [961, 363] width 97 height 18
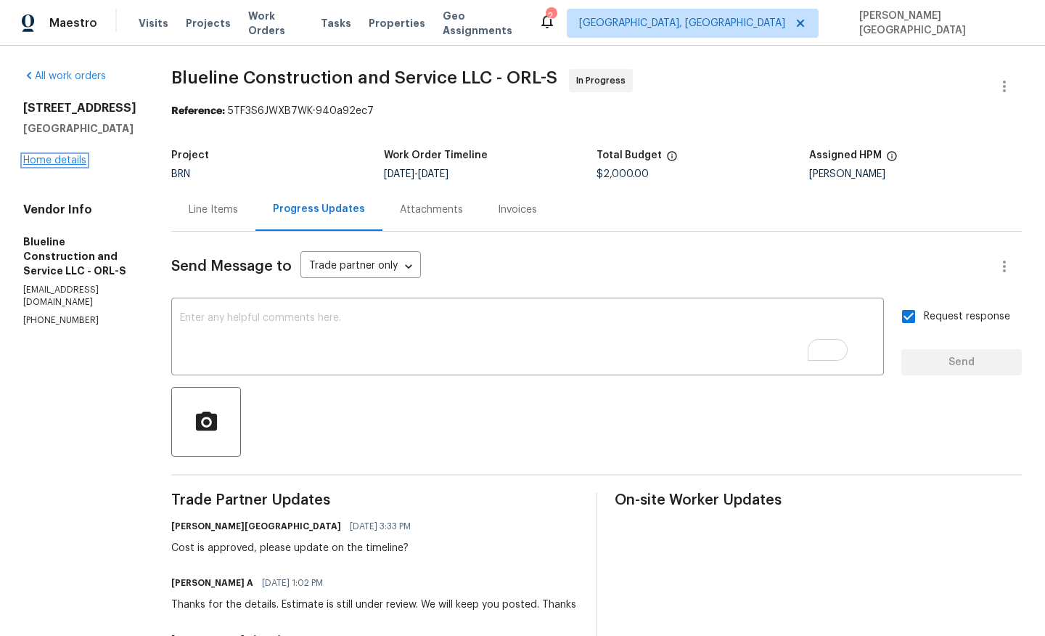
click at [50, 166] on link "Home details" at bounding box center [54, 160] width 63 height 10
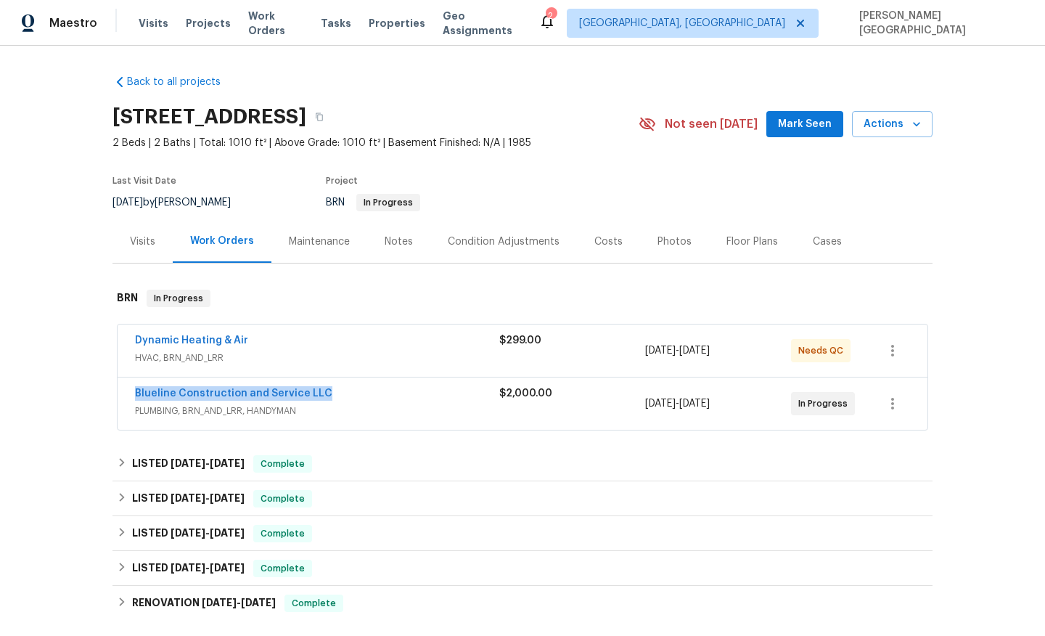
drag, startPoint x: 346, startPoint y: 411, endPoint x: 125, endPoint y: 411, distance: 220.7
click at [125, 411] on div "Blueline Construction and Service LLC PLUMBING, BRN_AND_LRR, HANDYMAN $2,000.00…" at bounding box center [523, 404] width 810 height 52
copy link "Blueline Construction and Service LLC"
click at [219, 346] on link "Dynamic Heating & Air" at bounding box center [191, 340] width 113 height 10
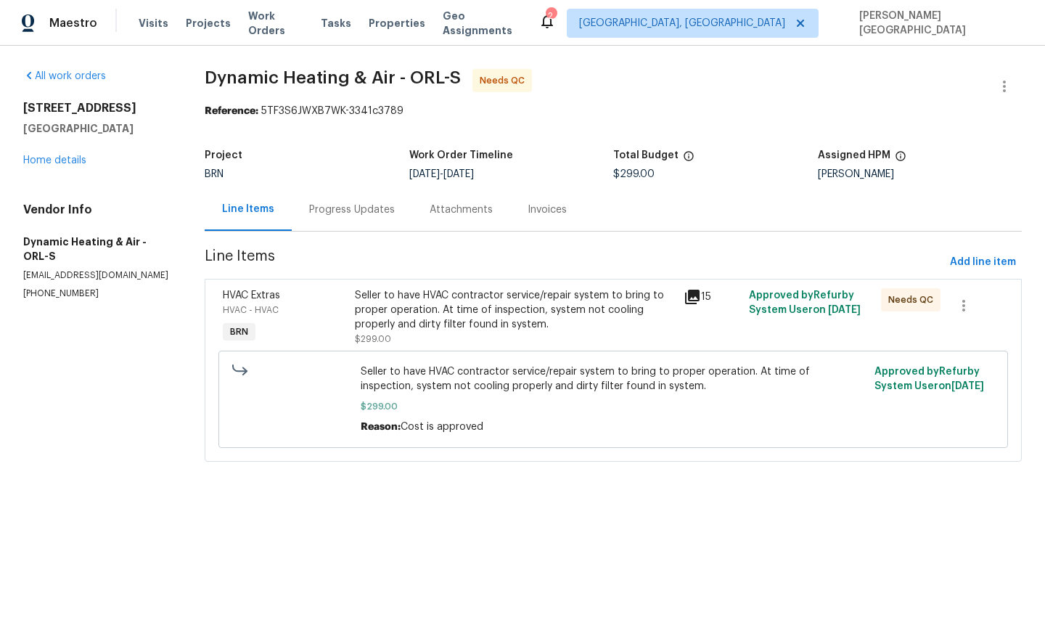
click at [407, 320] on div "Seller to have HVAC contractor service/repair system to bring to proper operati…" at bounding box center [515, 310] width 320 height 44
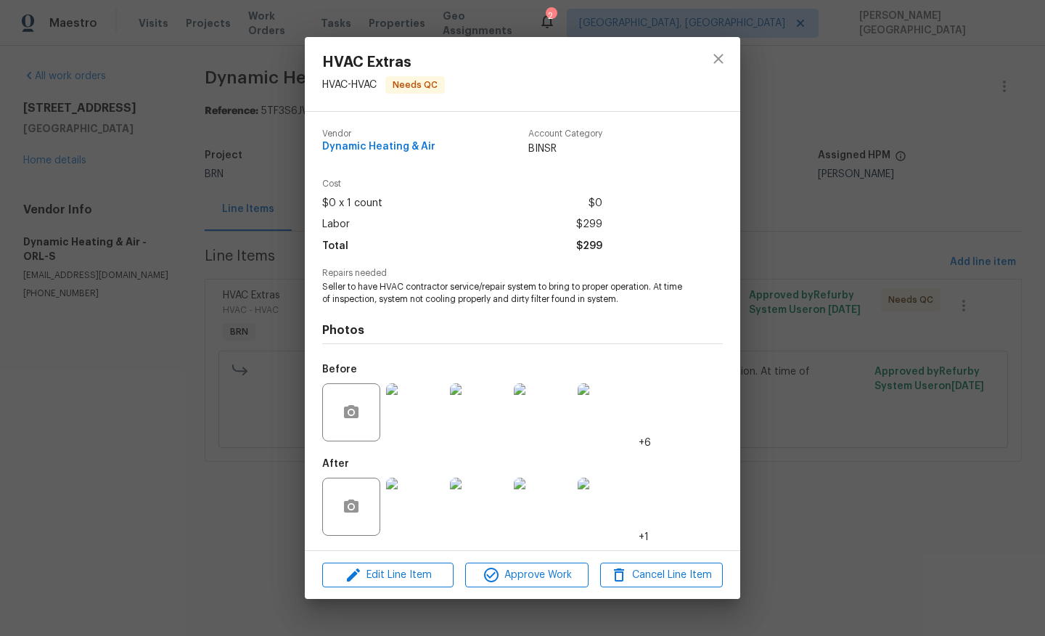
click at [410, 513] on img at bounding box center [415, 507] width 58 height 58
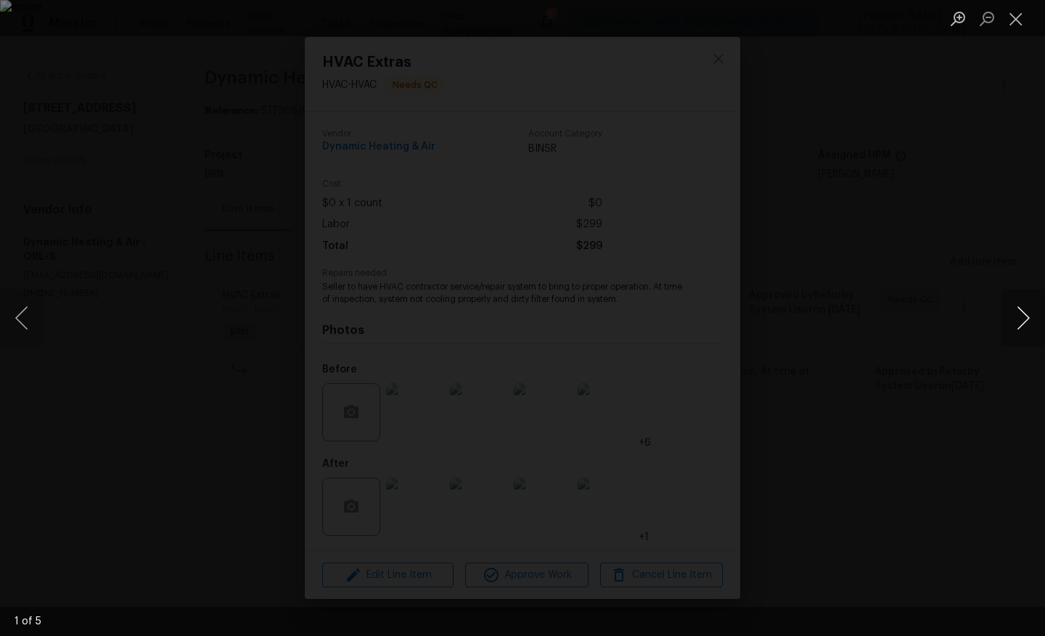
click at [1035, 319] on button "Next image" at bounding box center [1024, 318] width 44 height 58
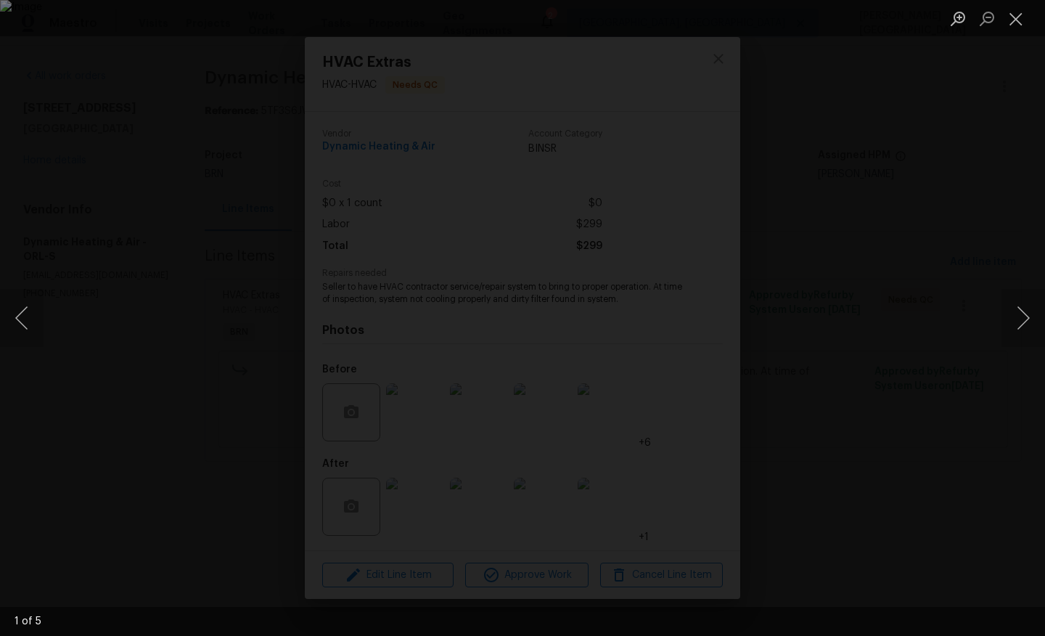
click at [959, 221] on div "Lightbox" at bounding box center [522, 318] width 1045 height 636
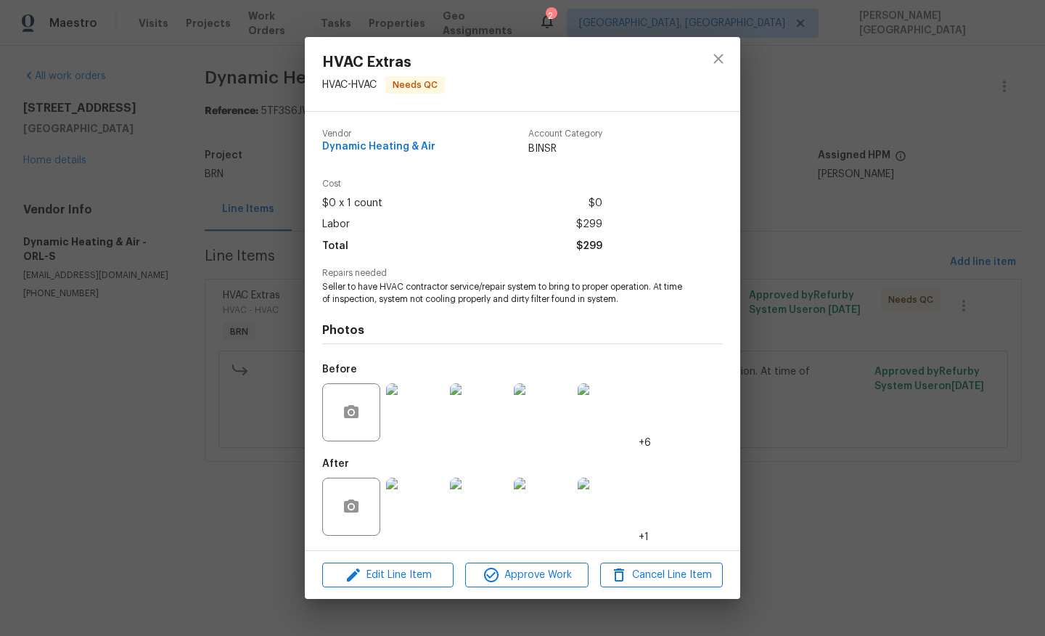
click at [430, 413] on img at bounding box center [415, 412] width 58 height 58
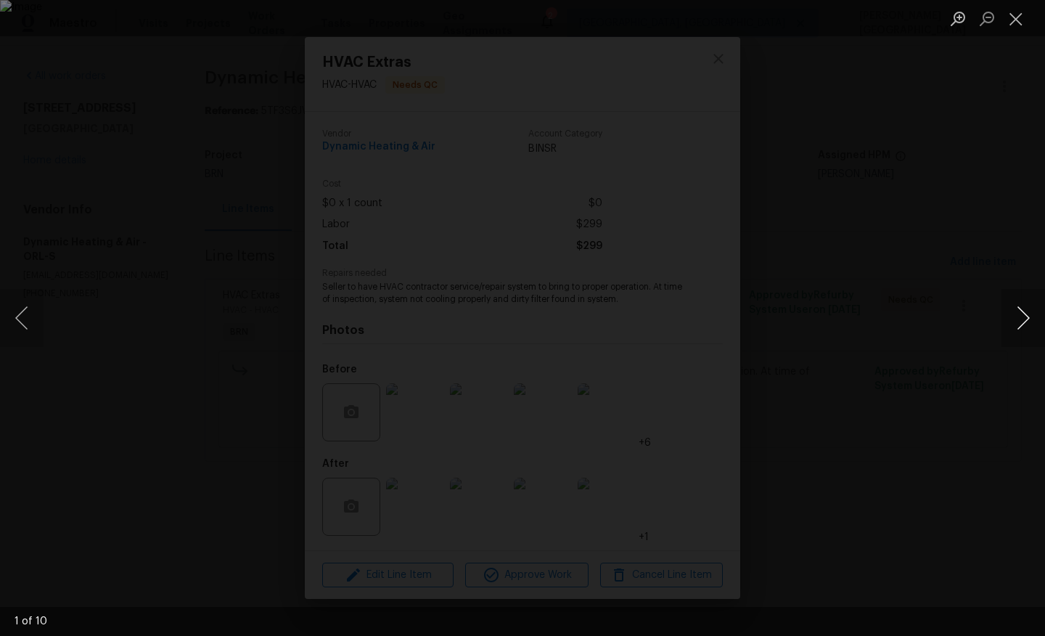
click at [1025, 317] on button "Next image" at bounding box center [1024, 318] width 44 height 58
click at [934, 173] on div "Lightbox" at bounding box center [522, 318] width 1045 height 636
click at [942, 271] on div "Lightbox" at bounding box center [522, 318] width 1045 height 636
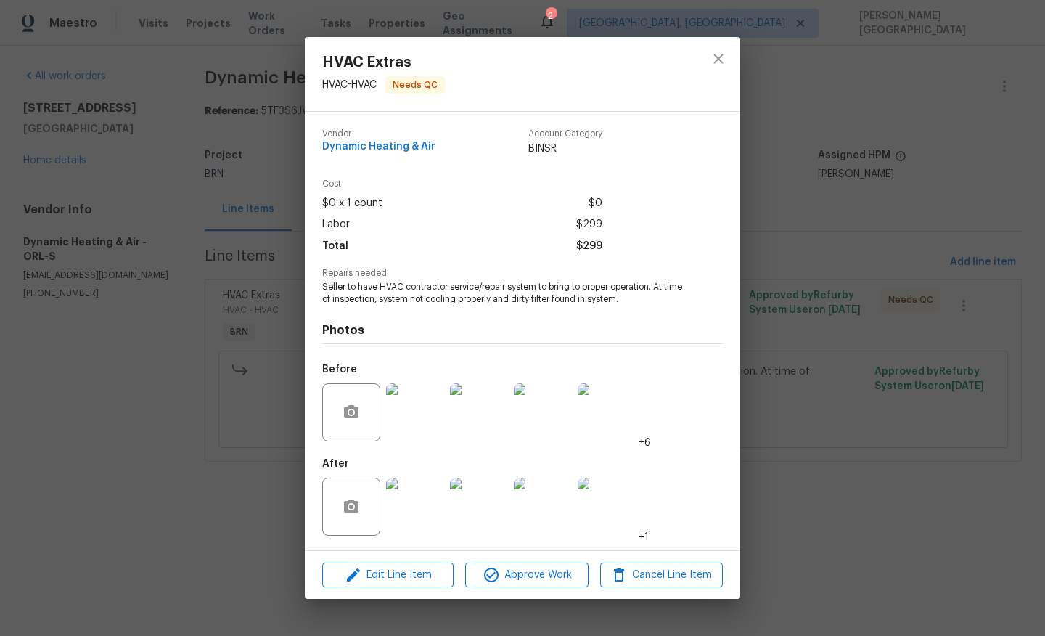
click at [985, 312] on div "HVAC Extras HVAC - HVAC Needs QC Vendor Dynamic Heating & Air Account Category …" at bounding box center [522, 318] width 1045 height 636
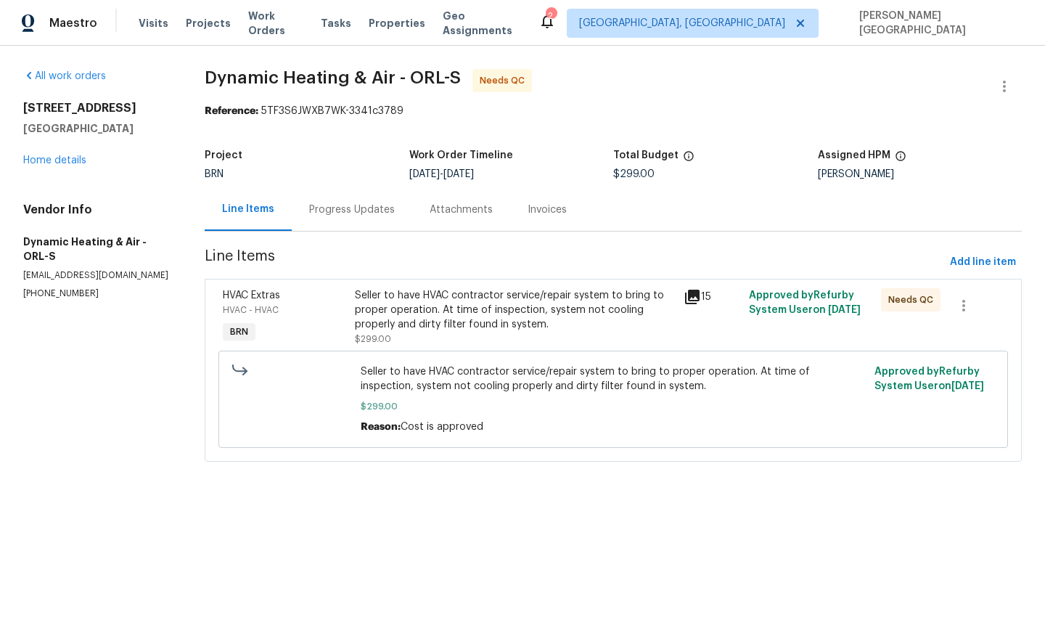
click at [361, 215] on div "Progress Updates" at bounding box center [352, 210] width 86 height 15
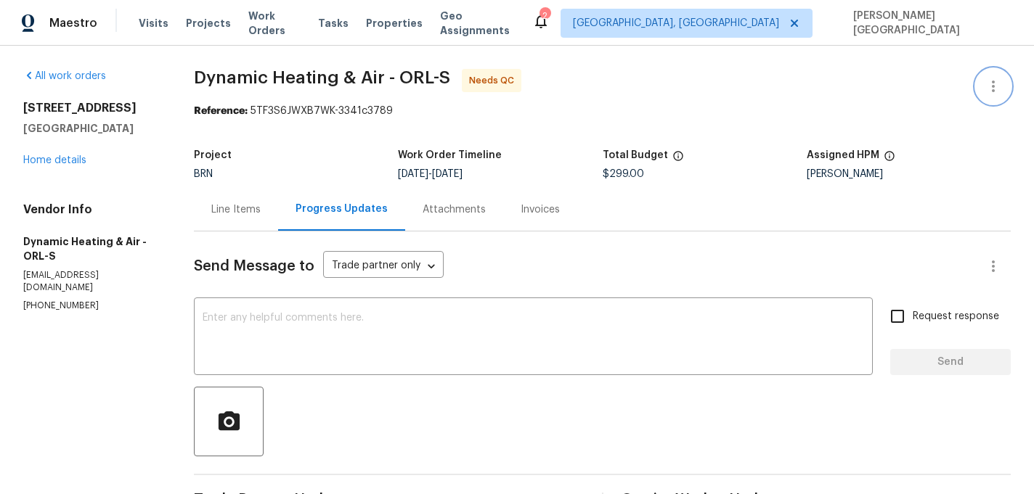
click at [996, 83] on icon "button" at bounding box center [992, 86] width 17 height 17
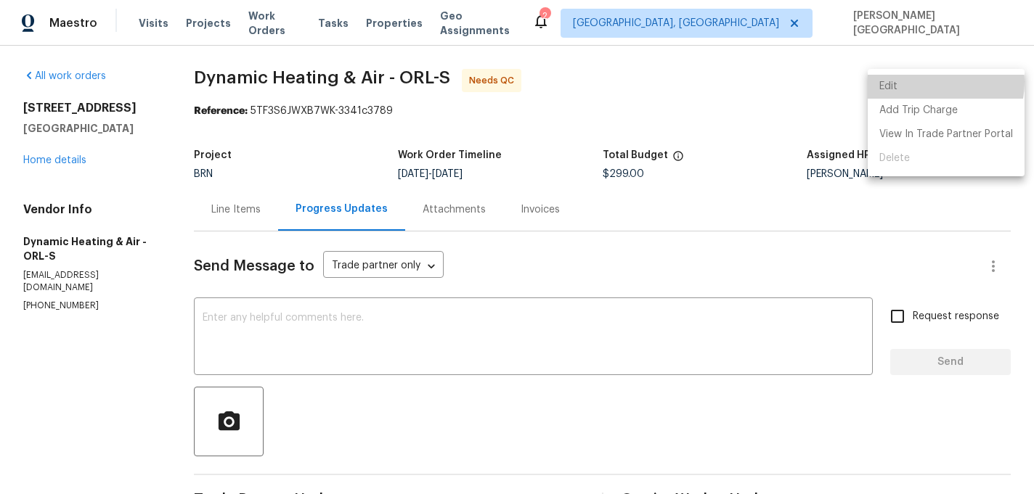
click at [926, 82] on li "Edit" at bounding box center [946, 87] width 157 height 24
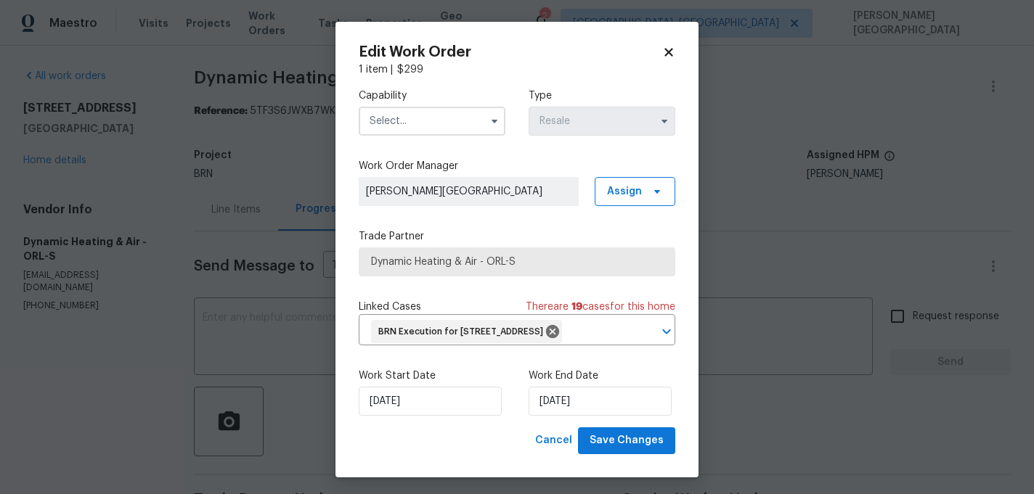
click at [574, 428] on div "Work Start Date 9/5/2025 Work End Date 9/8/2025" at bounding box center [517, 392] width 317 height 70
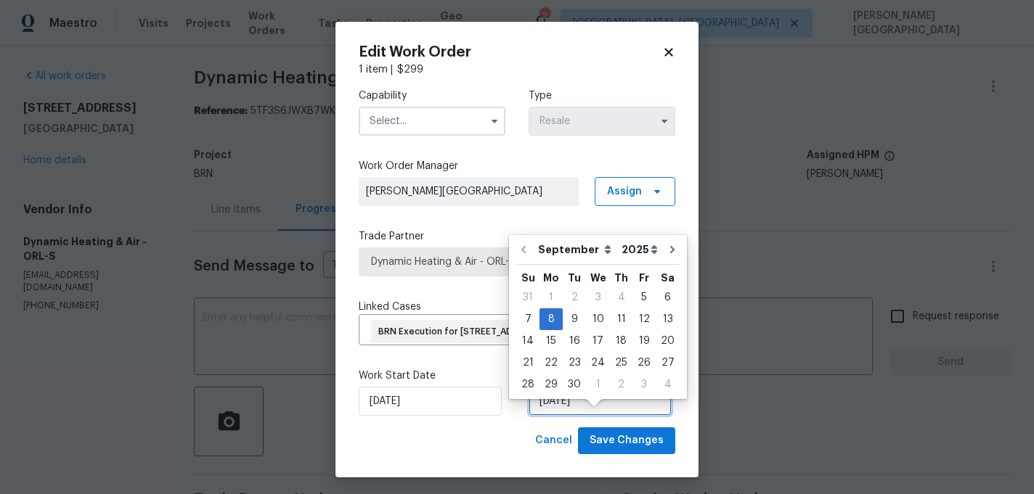
click at [569, 416] on input "[DATE]" at bounding box center [600, 401] width 143 height 29
click at [576, 317] on div "9" at bounding box center [574, 319] width 23 height 20
type input "[DATE]"
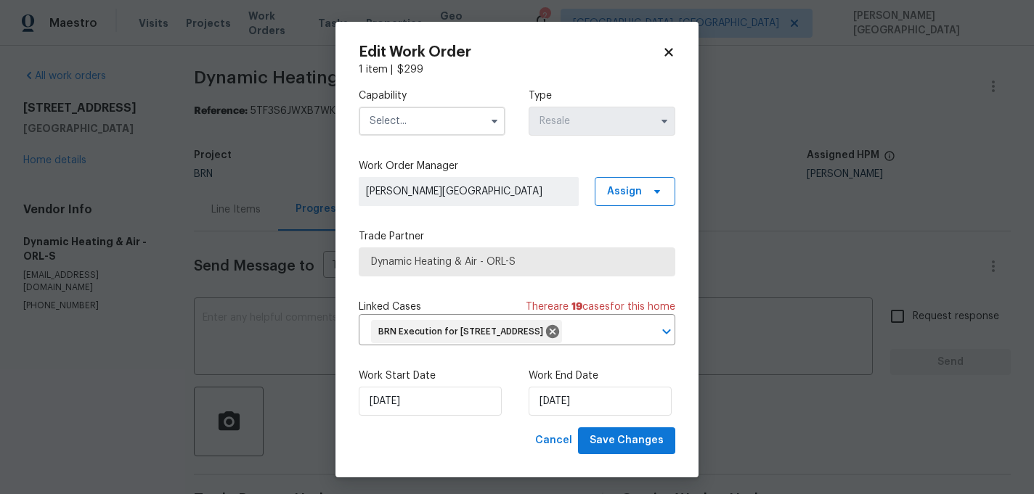
click at [422, 116] on input "text" at bounding box center [432, 121] width 147 height 29
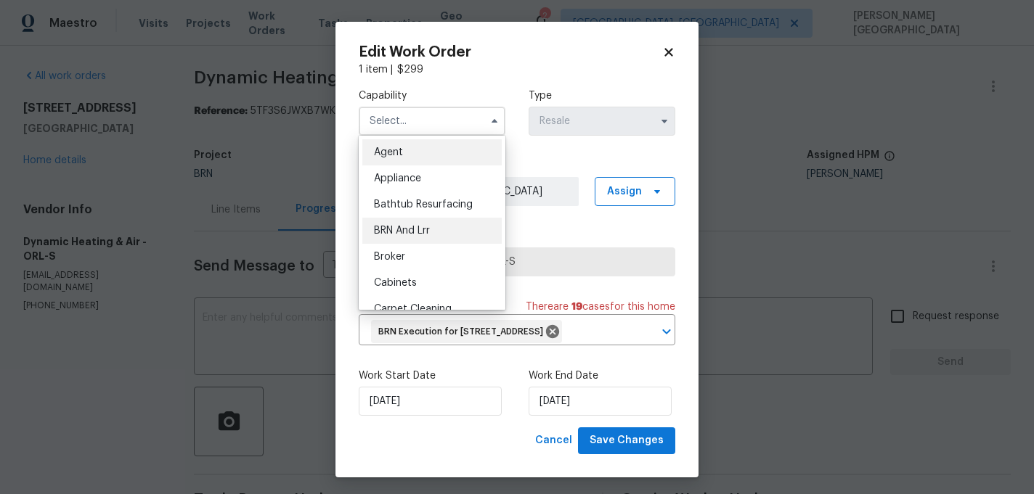
click at [418, 229] on span "BRN And Lrr" at bounding box center [402, 231] width 56 height 10
type input "BRN And Lrr"
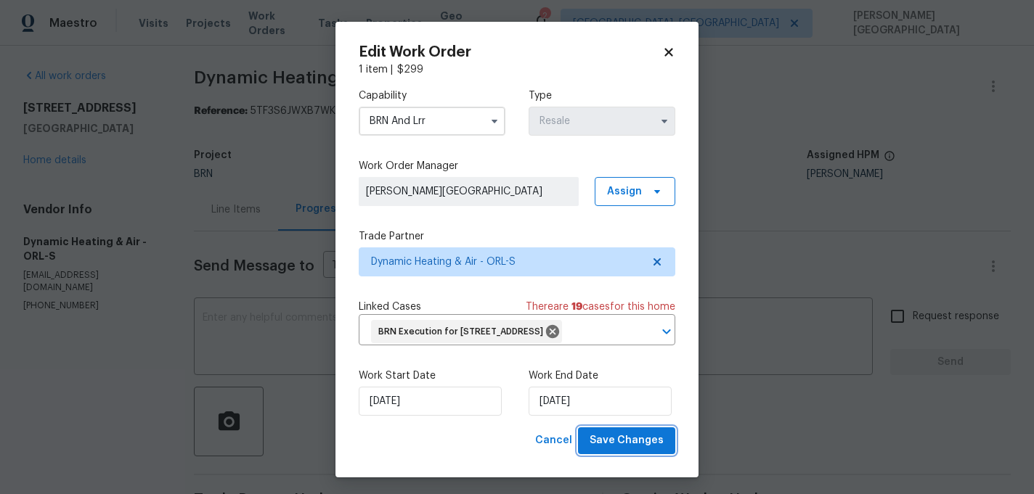
click at [620, 454] on button "Save Changes" at bounding box center [626, 441] width 97 height 27
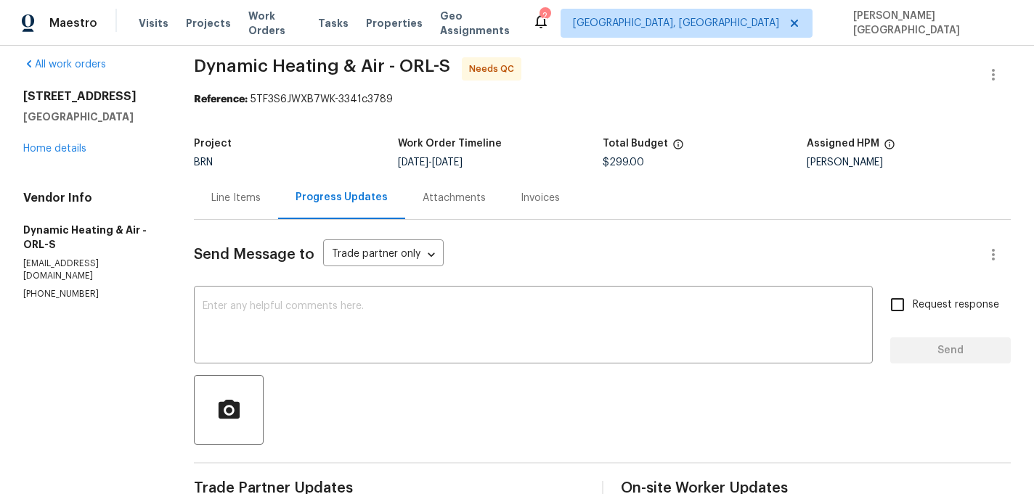
click at [240, 199] on div "Line Items" at bounding box center [235, 198] width 49 height 15
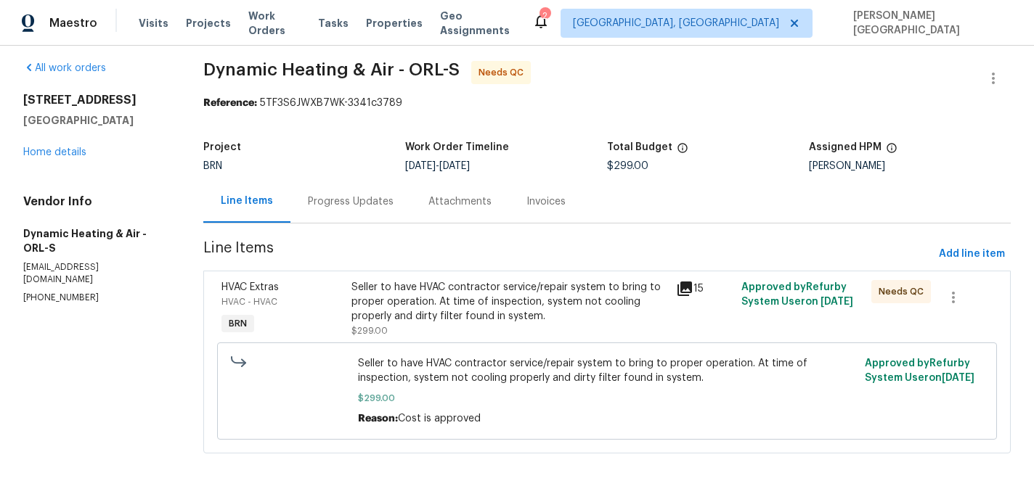
scroll to position [9, 0]
click at [551, 297] on div "Seller to have HVAC contractor service/repair system to bring to proper operati…" at bounding box center [509, 302] width 317 height 44
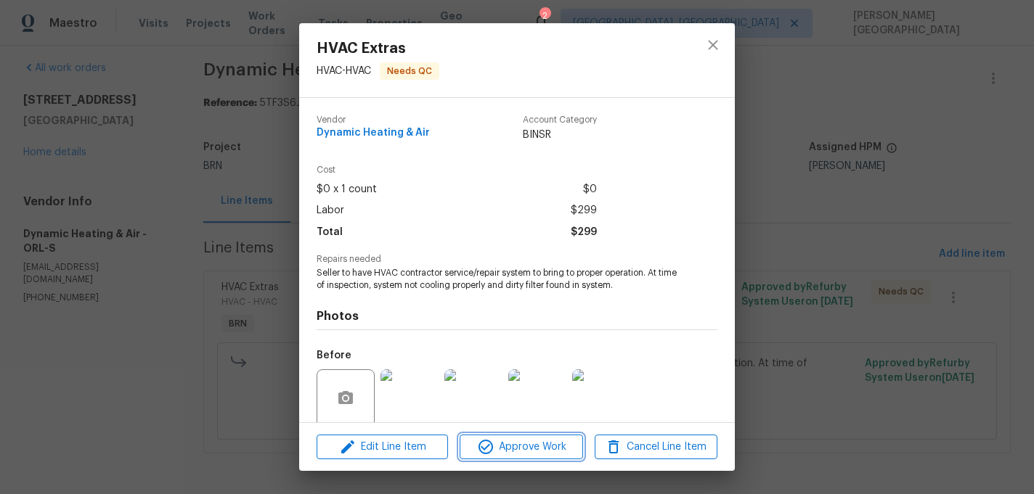
click at [512, 446] on span "Approve Work" at bounding box center [521, 448] width 114 height 18
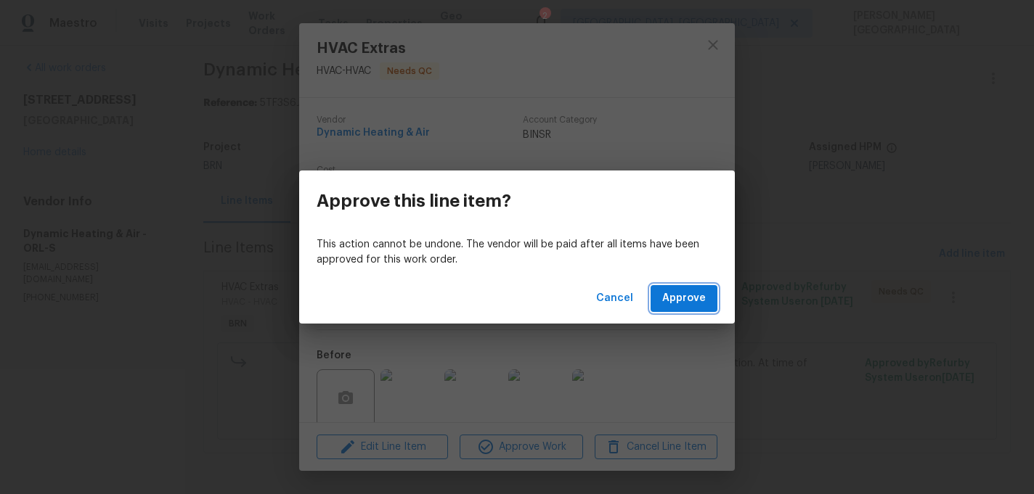
click at [692, 299] on span "Approve" at bounding box center [684, 299] width 44 height 18
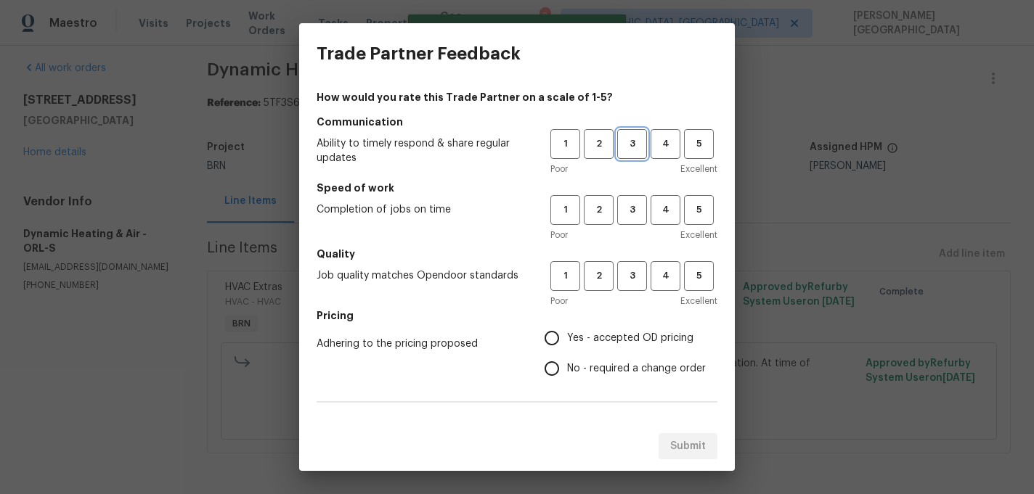
click at [632, 148] on span "3" at bounding box center [632, 144] width 27 height 17
click at [632, 211] on span "3" at bounding box center [632, 210] width 27 height 17
click at [632, 277] on span "3" at bounding box center [632, 276] width 27 height 17
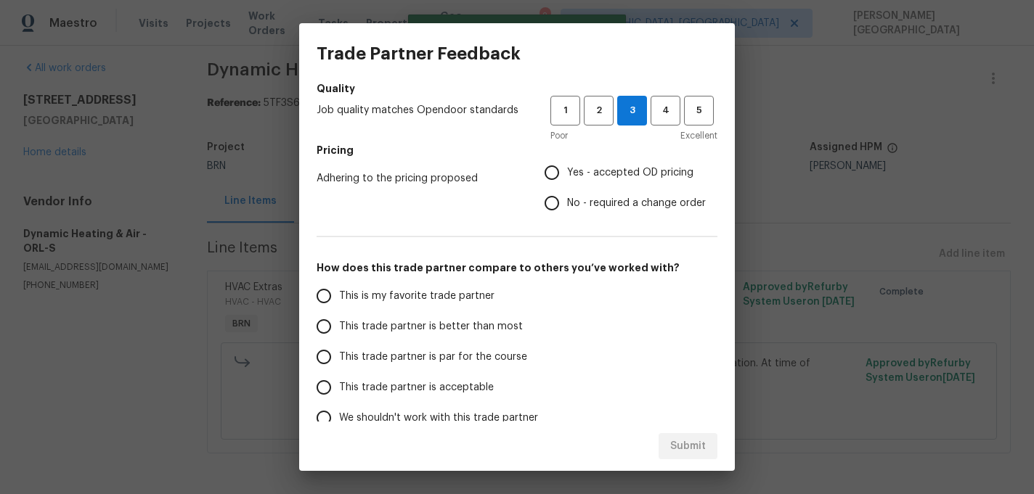
click at [568, 208] on span "No - required a change order" at bounding box center [636, 203] width 139 height 15
click at [567, 208] on input "No - required a change order" at bounding box center [552, 203] width 30 height 30
radio input "true"
click at [452, 325] on span "This trade partner is better than most" at bounding box center [431, 326] width 184 height 15
click at [339, 325] on input "This trade partner is better than most" at bounding box center [324, 326] width 30 height 30
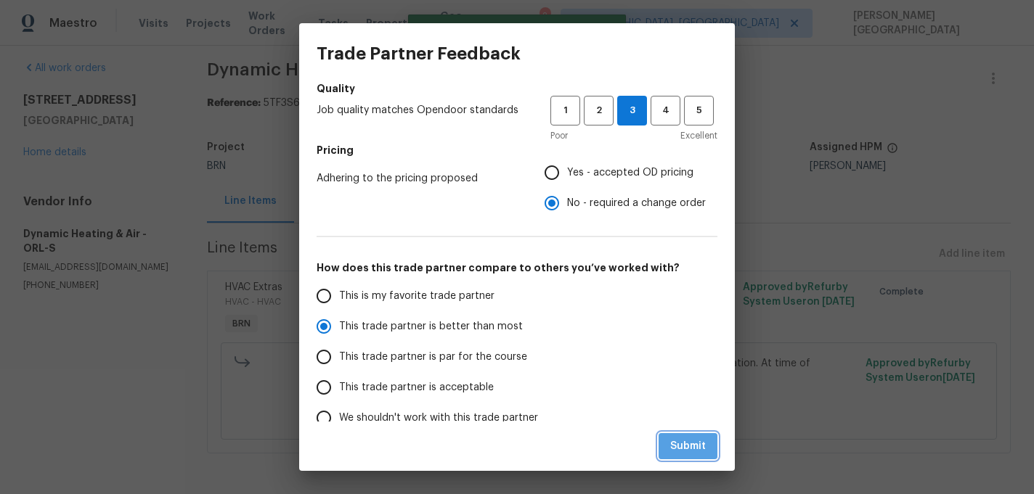
click at [717, 454] on button "Submit" at bounding box center [687, 446] width 59 height 27
radio input "true"
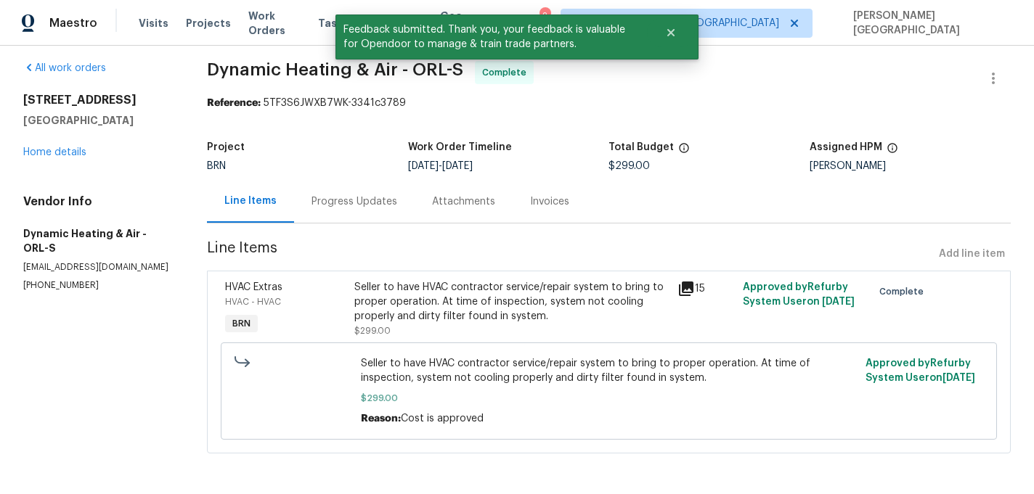
click at [341, 185] on div "Progress Updates" at bounding box center [354, 201] width 121 height 43
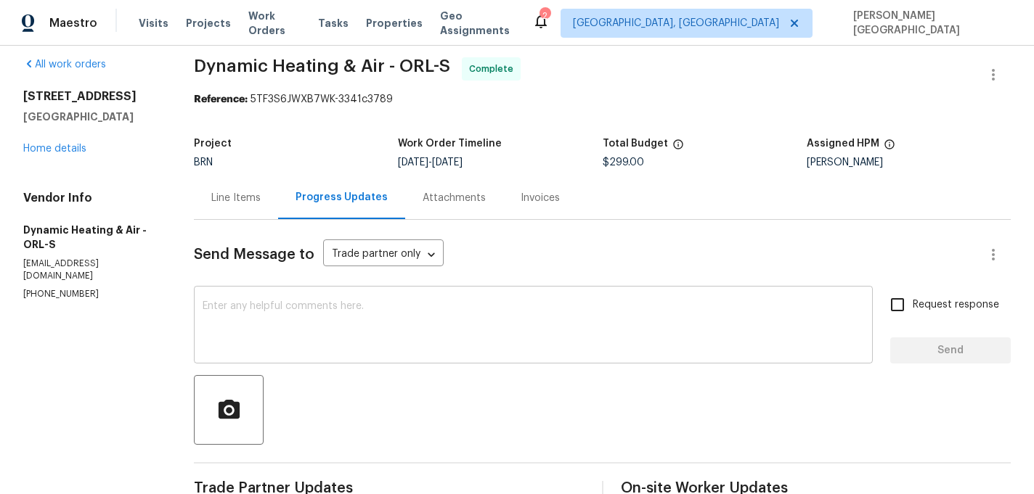
click at [235, 340] on textarea at bounding box center [533, 326] width 661 height 51
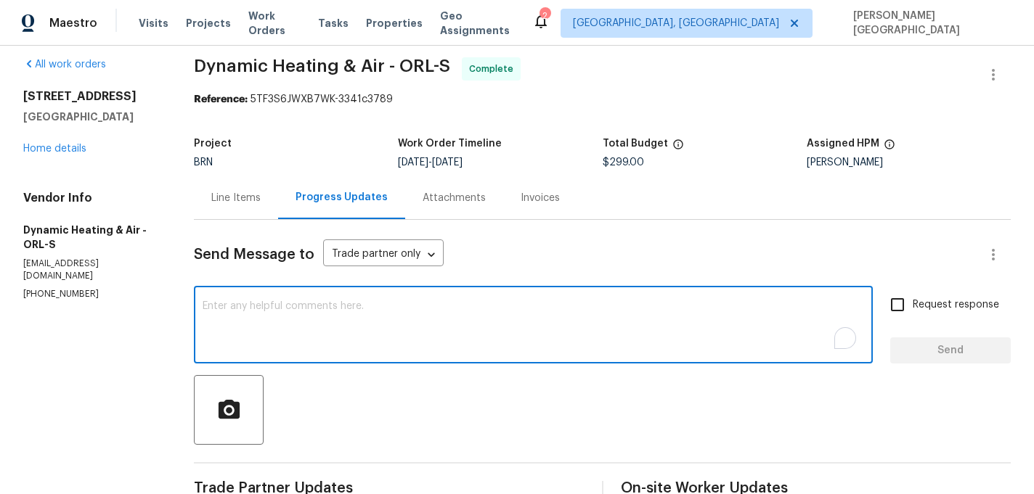
paste textarea "WO is approved, Please upload the detailed paid invoice under invoice section. …"
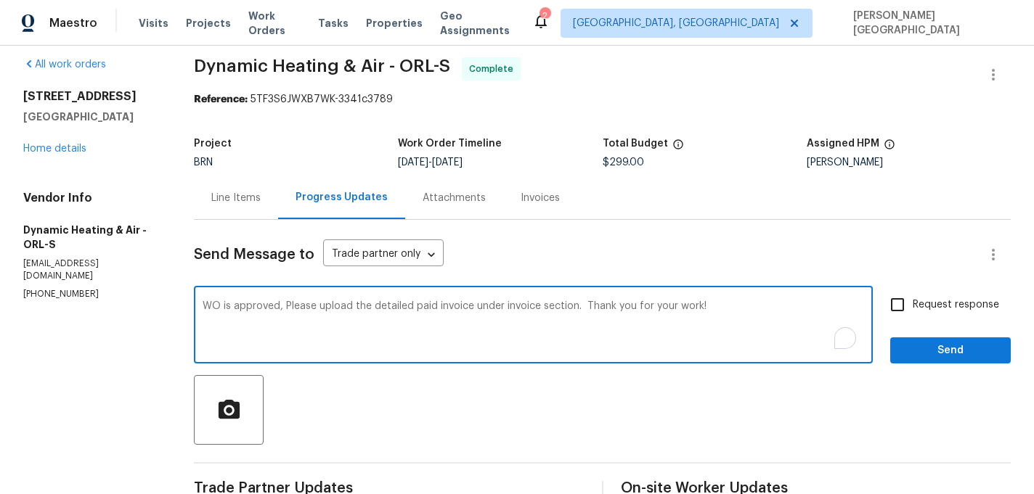
type textarea "WO is approved, Please upload the detailed paid invoice under invoice section. …"
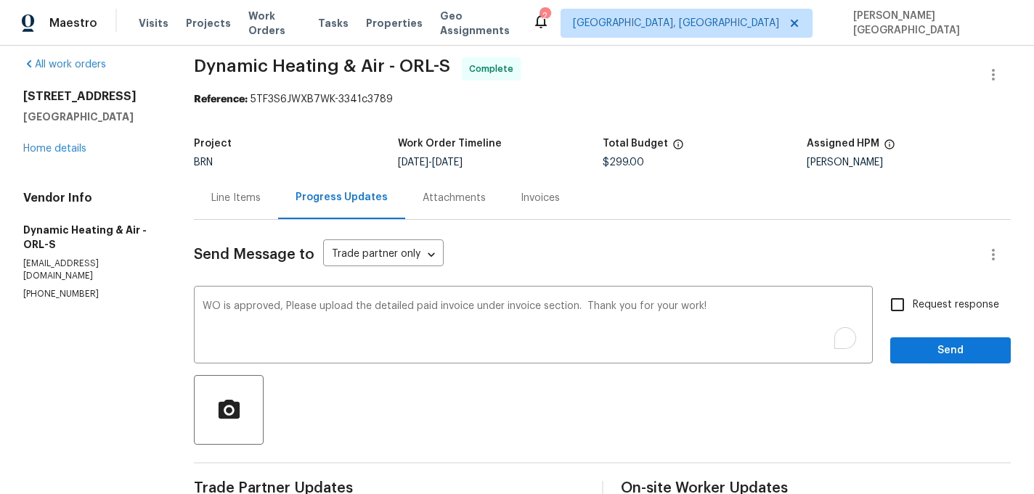
click at [916, 301] on span "Request response" at bounding box center [956, 305] width 86 height 15
click at [913, 301] on input "Request response" at bounding box center [897, 305] width 30 height 30
checkbox input "true"
click at [922, 340] on button "Send" at bounding box center [950, 351] width 121 height 27
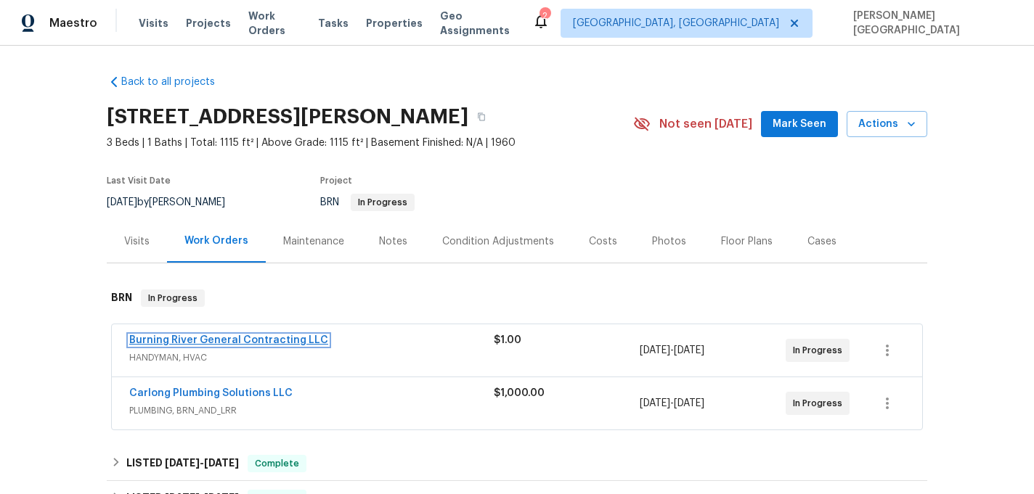
click at [230, 341] on link "Burning River General Contracting LLC" at bounding box center [228, 340] width 199 height 10
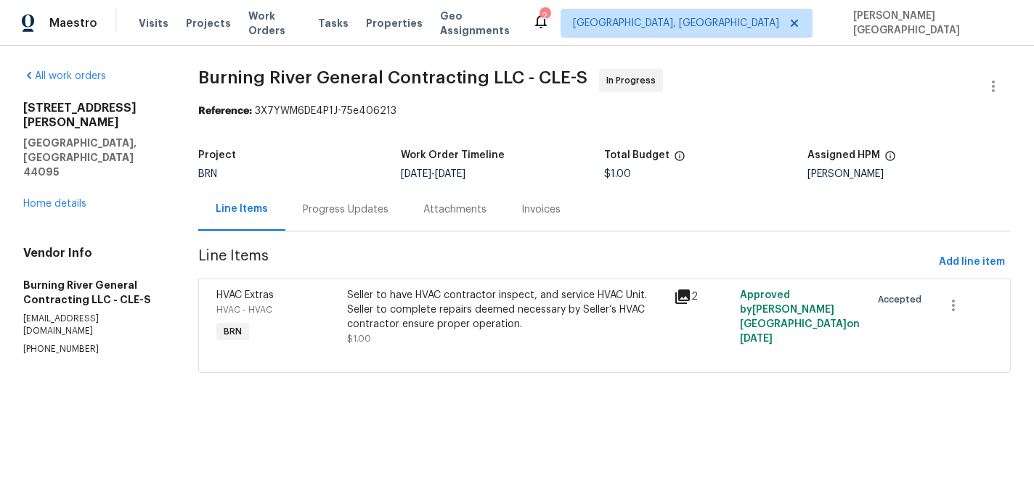
click at [361, 228] on div "Progress Updates" at bounding box center [345, 209] width 121 height 43
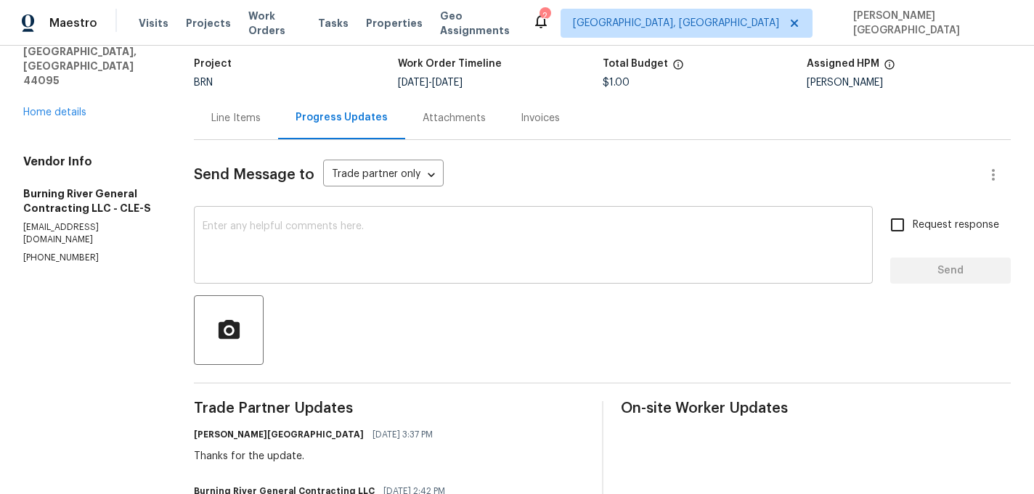
scroll to position [57, 0]
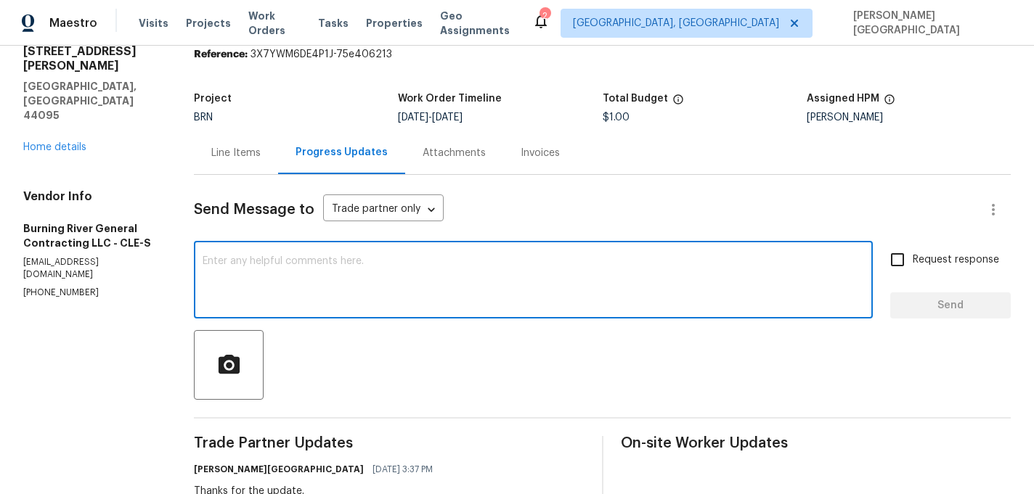
click at [282, 260] on textarea at bounding box center [533, 281] width 661 height 51
type textarea "anything"
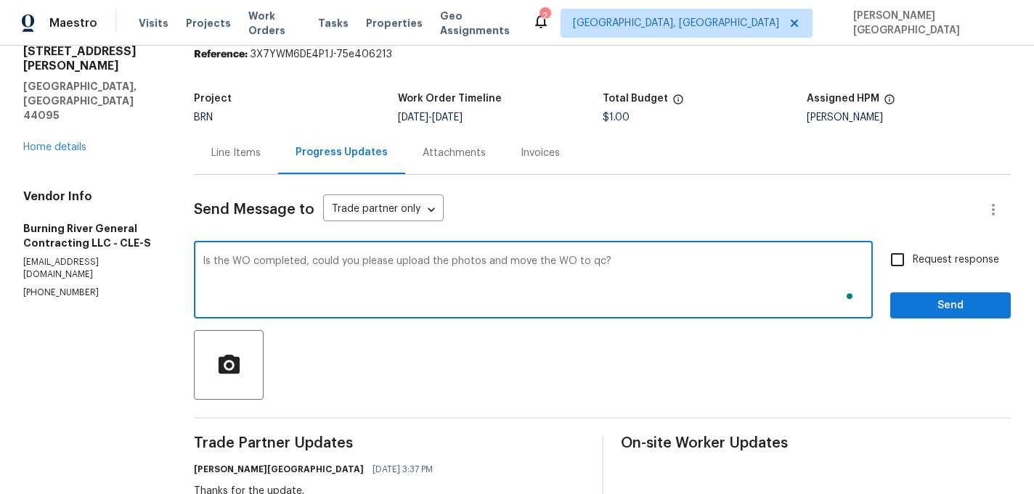
type textarea "Is the WO completed, could you please upload the photos and move the WO to qc?"
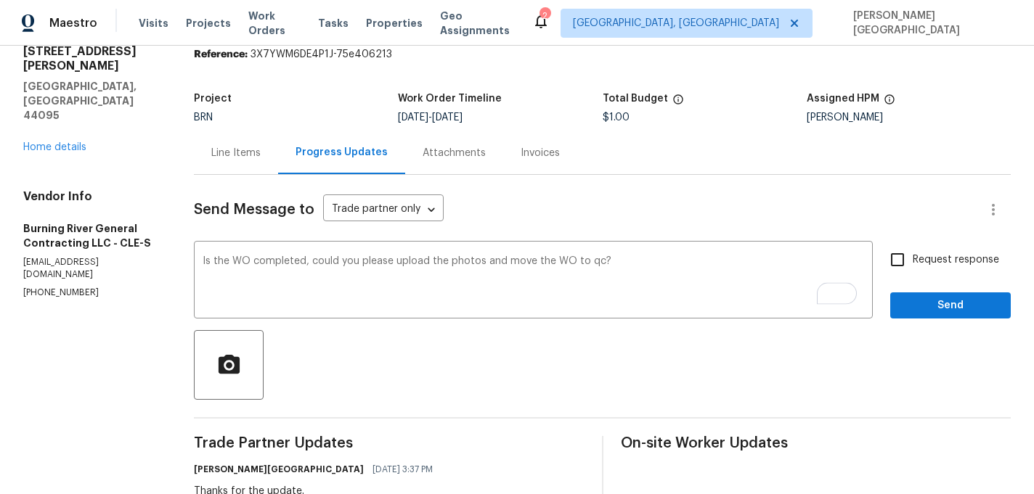
click at [955, 282] on div "Request response Send" at bounding box center [950, 282] width 121 height 74
click at [945, 268] on label "Request response" at bounding box center [940, 260] width 117 height 30
click at [913, 268] on input "Request response" at bounding box center [897, 260] width 30 height 30
checkbox input "true"
click at [945, 308] on span "Send" at bounding box center [950, 306] width 97 height 18
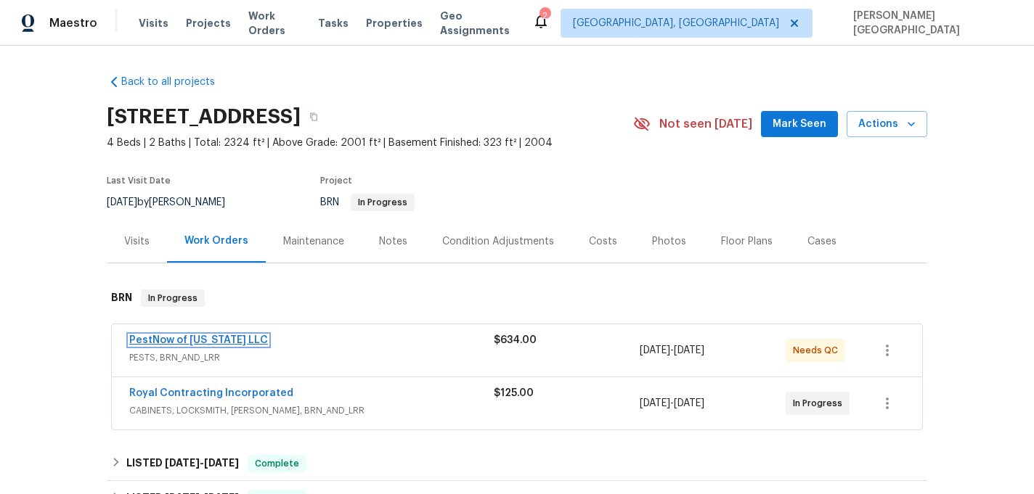
click at [195, 341] on link "PestNow of [US_STATE] LLC" at bounding box center [198, 340] width 139 height 10
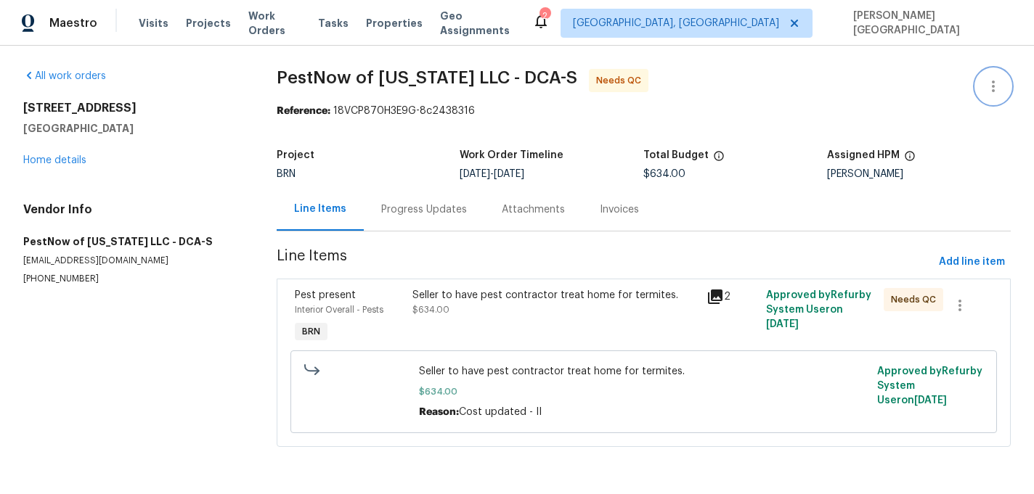
click at [985, 76] on button "button" at bounding box center [993, 86] width 35 height 35
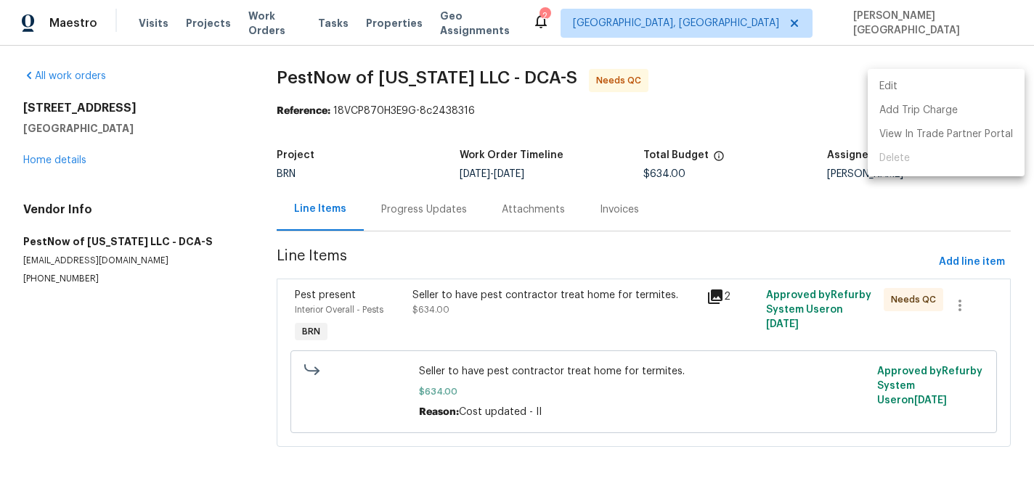
click at [888, 84] on li "Edit" at bounding box center [946, 87] width 157 height 24
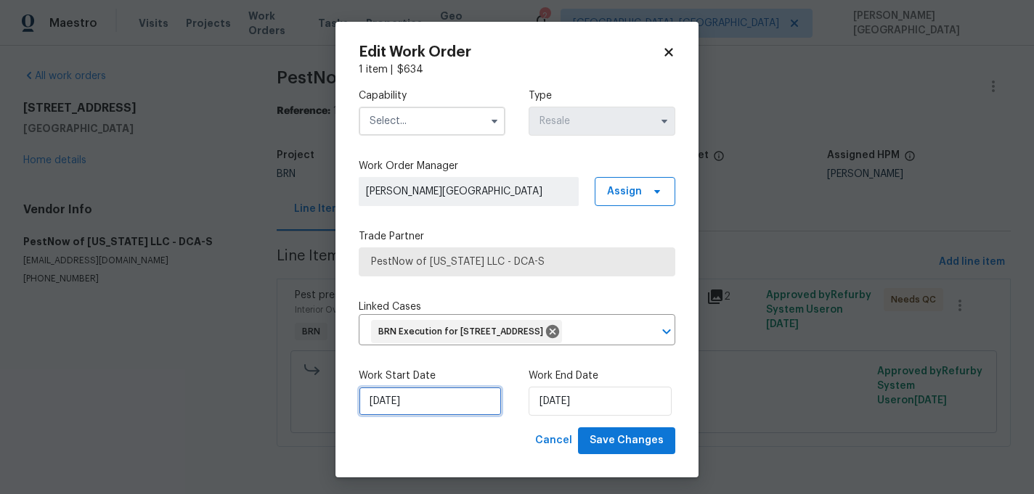
click at [467, 416] on input "[DATE]" at bounding box center [430, 401] width 143 height 29
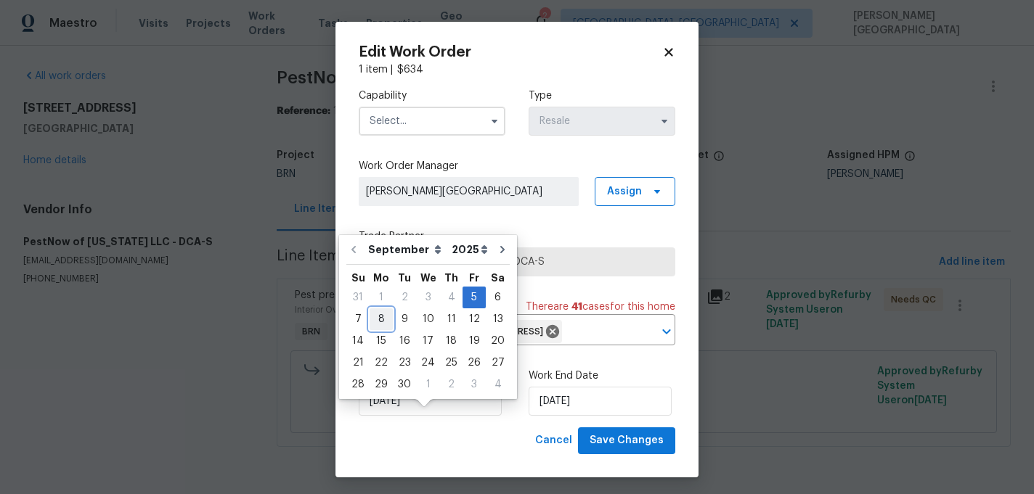
click at [381, 319] on div "8" at bounding box center [381, 319] width 23 height 20
type input "[DATE]"
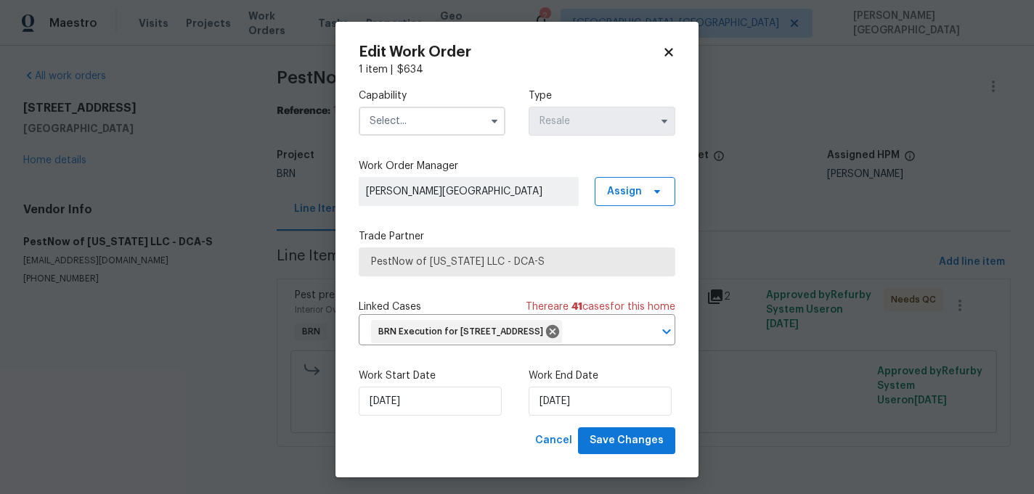
click at [563, 428] on div "Work Start Date [DATE] Work End Date [DATE]" at bounding box center [517, 392] width 317 height 70
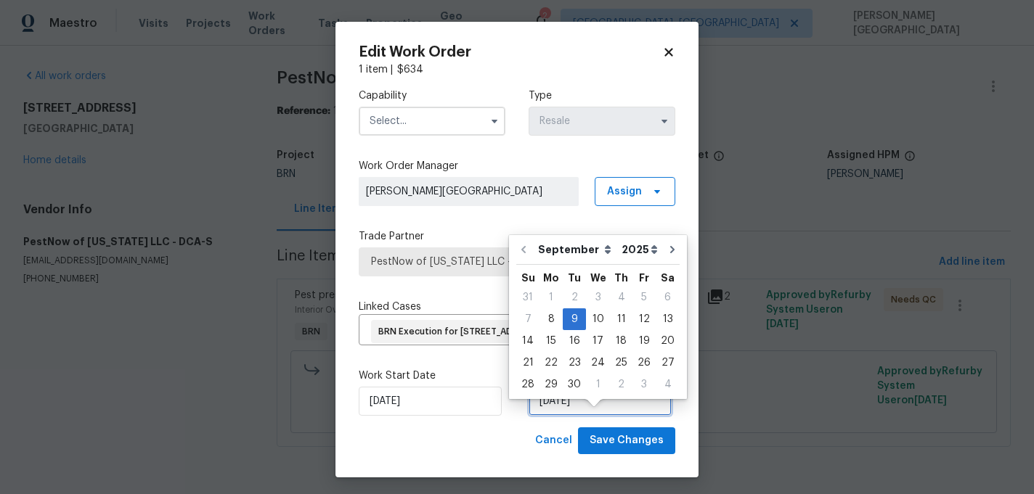
click at [558, 416] on input "[DATE]" at bounding box center [600, 401] width 143 height 29
click at [591, 323] on div "10" at bounding box center [598, 319] width 24 height 20
type input "[DATE]"
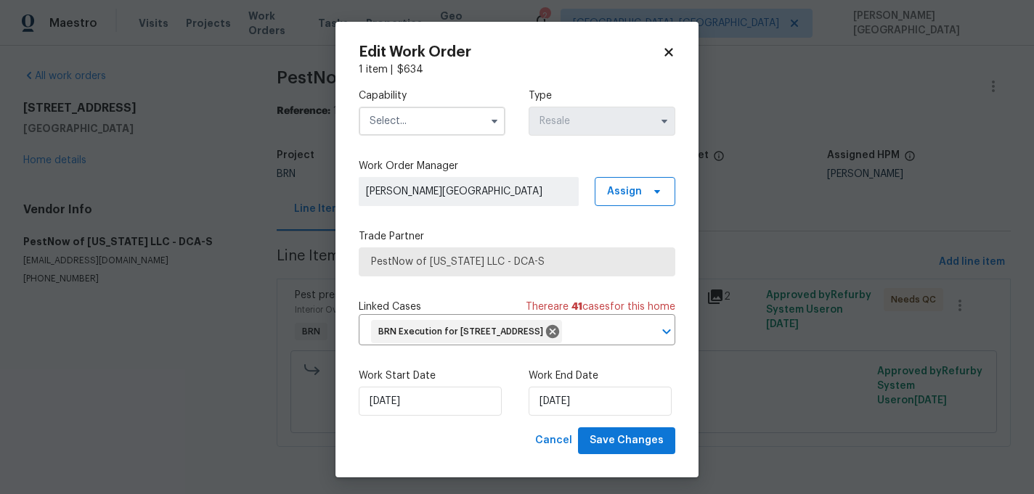
click at [406, 123] on input "text" at bounding box center [432, 121] width 147 height 29
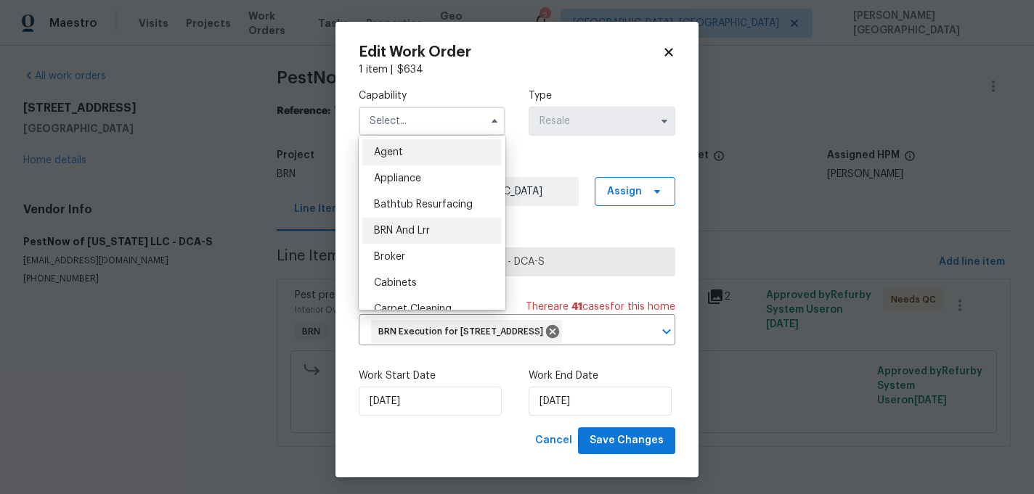
click at [408, 234] on span "BRN And Lrr" at bounding box center [402, 231] width 56 height 10
type input "BRN And Lrr"
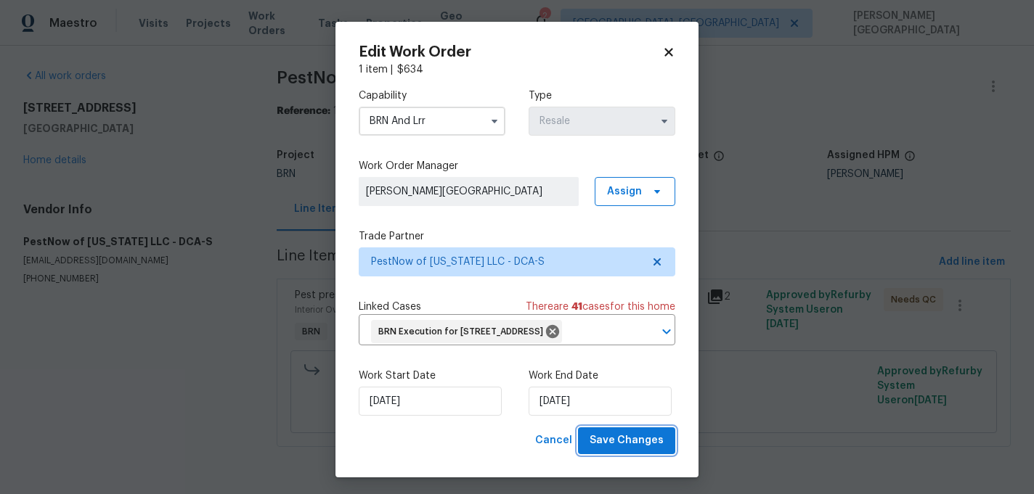
click at [621, 454] on button "Save Changes" at bounding box center [626, 441] width 97 height 27
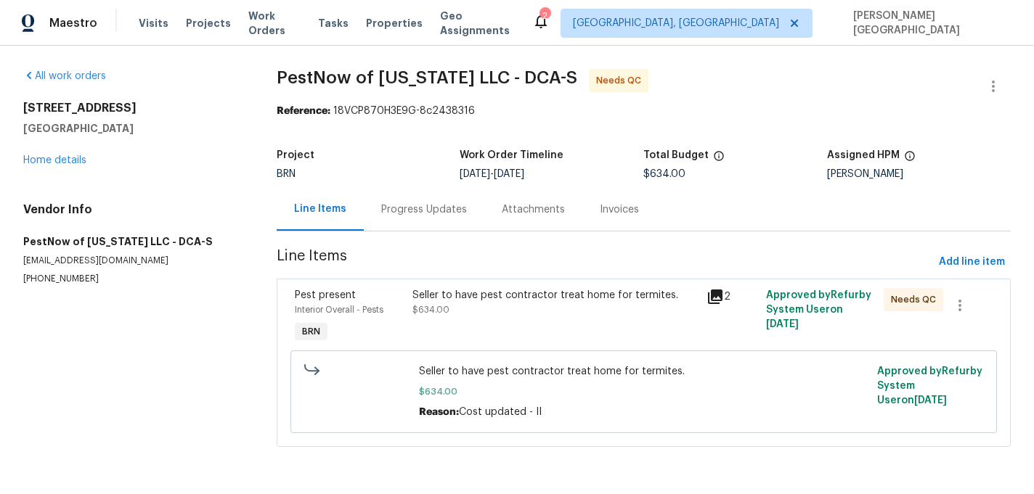
click at [723, 465] on div "All work orders [STREET_ADDRESS] Home details Vendor Info PestNow of [US_STATE]…" at bounding box center [517, 267] width 1034 height 442
click at [731, 467] on div "All work orders [STREET_ADDRESS] Home details Vendor Info PestNow of [US_STATE]…" at bounding box center [517, 267] width 1034 height 442
click at [450, 301] on div "Seller to have pest contractor treat home for termites." at bounding box center [555, 295] width 286 height 15
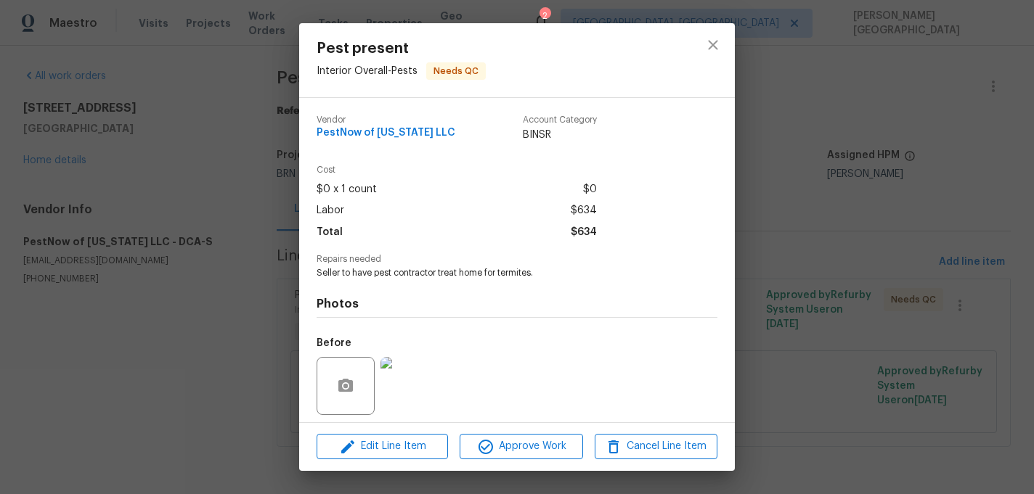
scroll to position [102, 0]
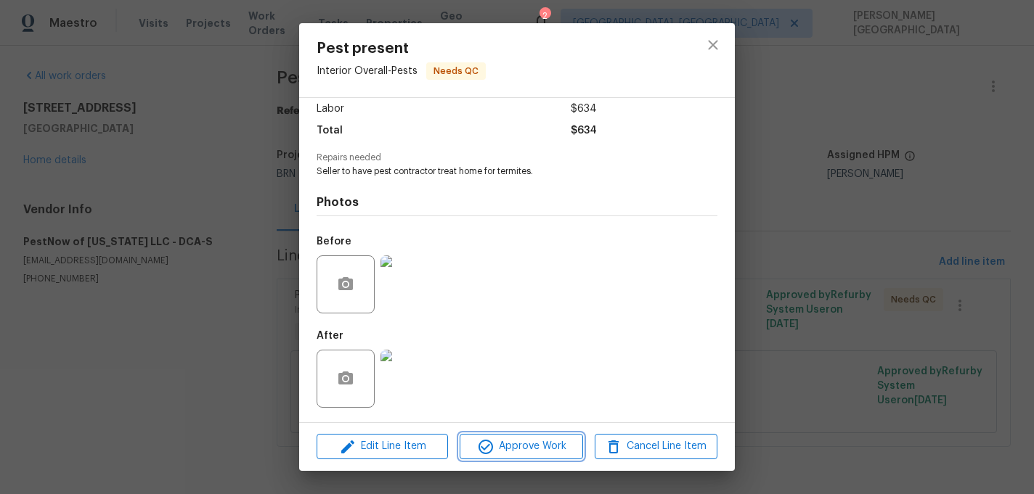
click at [531, 440] on span "Approve Work" at bounding box center [521, 447] width 114 height 18
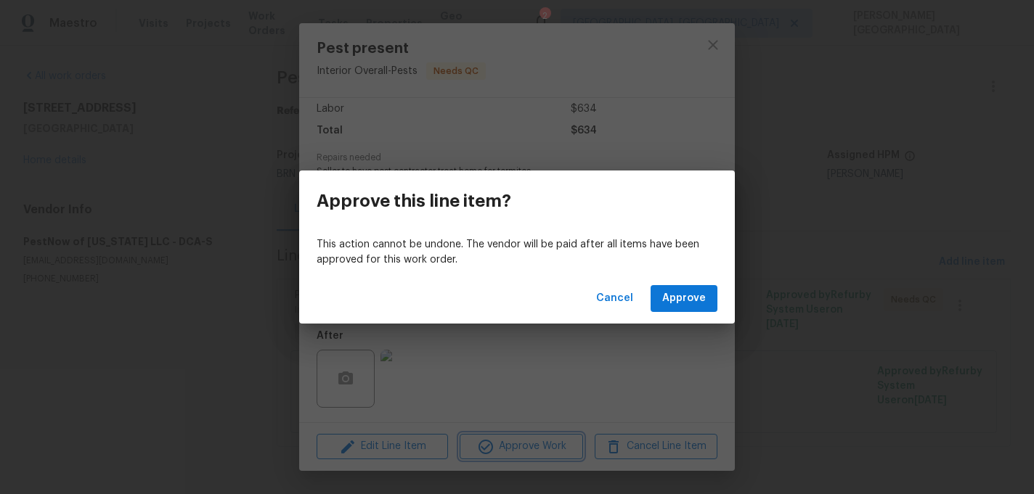
click at [815, 272] on div "Approve this line item? This action cannot be undone. The vendor will be paid a…" at bounding box center [517, 247] width 1034 height 494
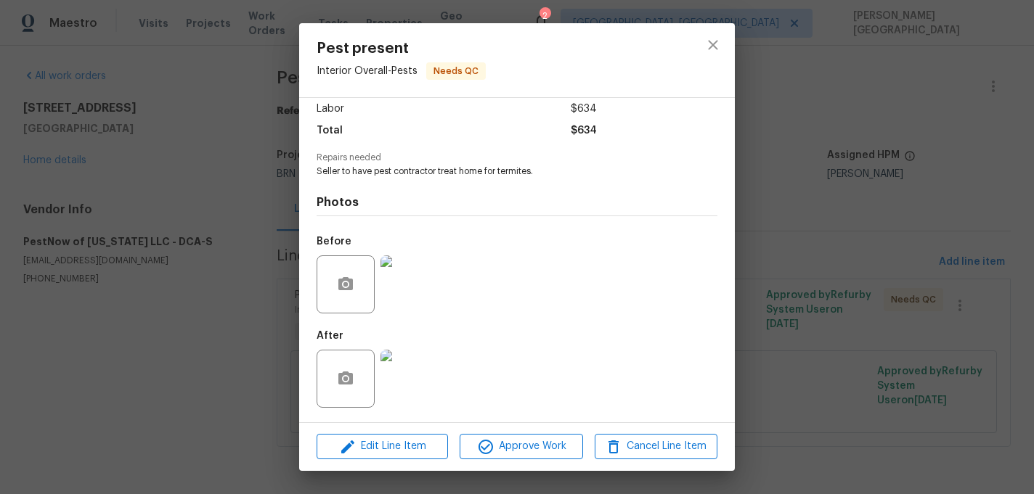
click at [800, 268] on div "Pest present Interior Overall - Pests Needs QC Vendor PestNow of Virginia LLC A…" at bounding box center [517, 247] width 1034 height 494
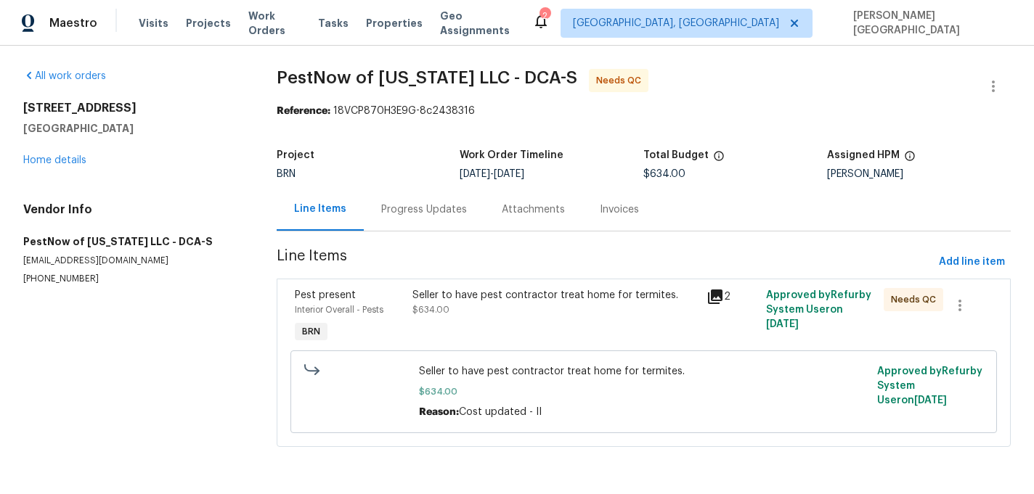
click at [466, 309] on div "Seller to have pest contractor treat home for termites. $634.00" at bounding box center [555, 302] width 286 height 29
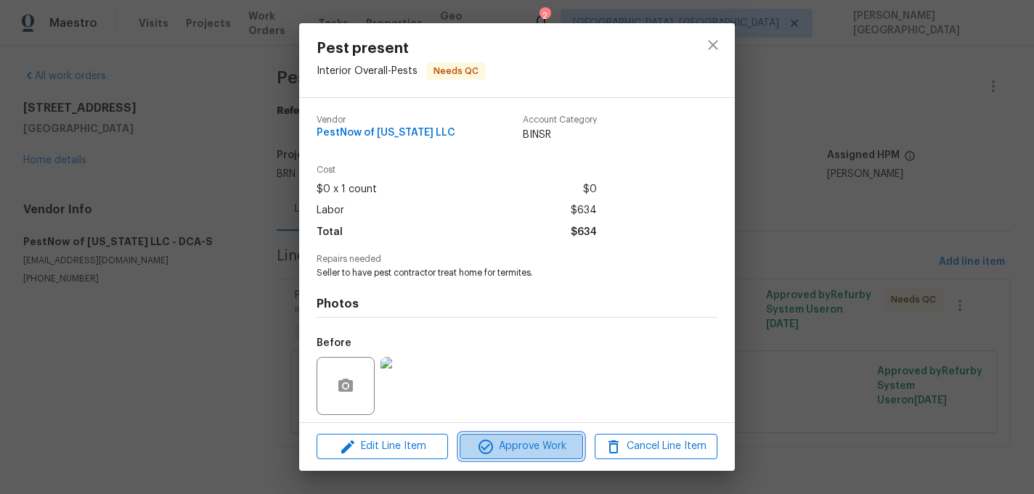
click at [517, 436] on button "Approve Work" at bounding box center [521, 446] width 123 height 25
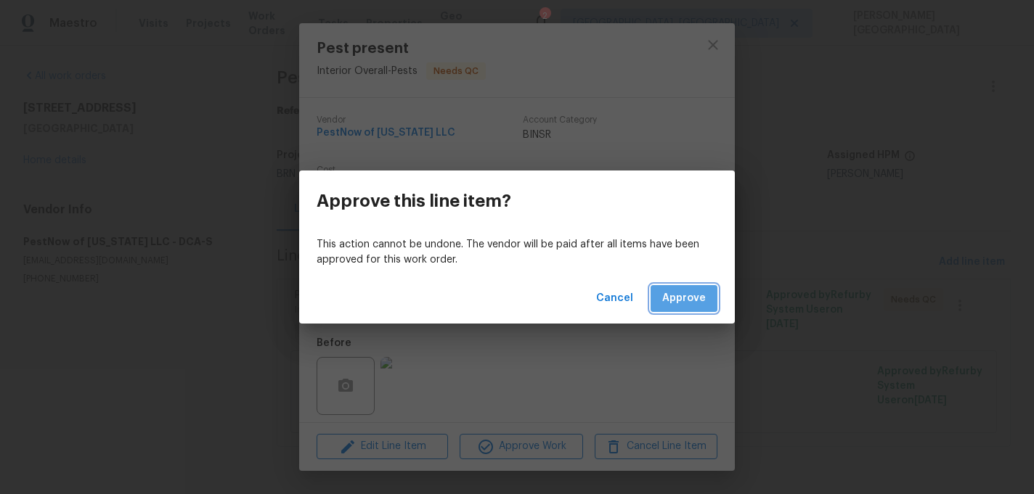
click at [669, 287] on button "Approve" at bounding box center [684, 298] width 67 height 27
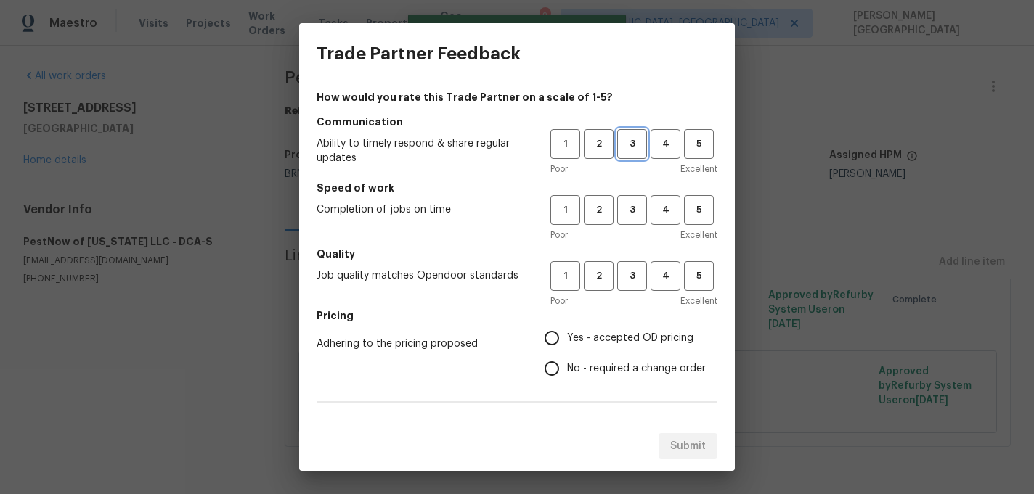
click at [632, 140] on span "3" at bounding box center [632, 144] width 27 height 17
click at [635, 204] on span "3" at bounding box center [632, 210] width 27 height 17
click at [635, 262] on button "3" at bounding box center [632, 276] width 30 height 30
click at [566, 363] on input "No - required a change order" at bounding box center [552, 369] width 30 height 30
radio input "true"
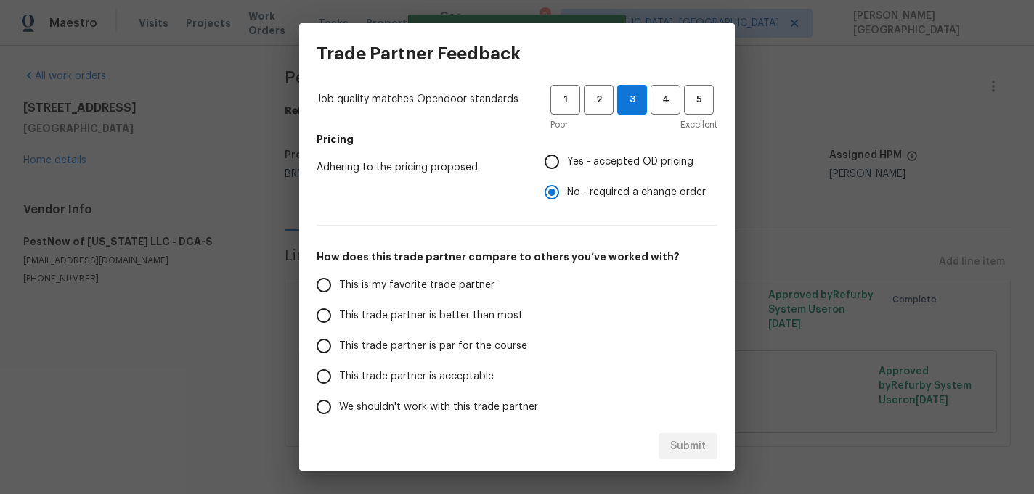
scroll to position [192, 0]
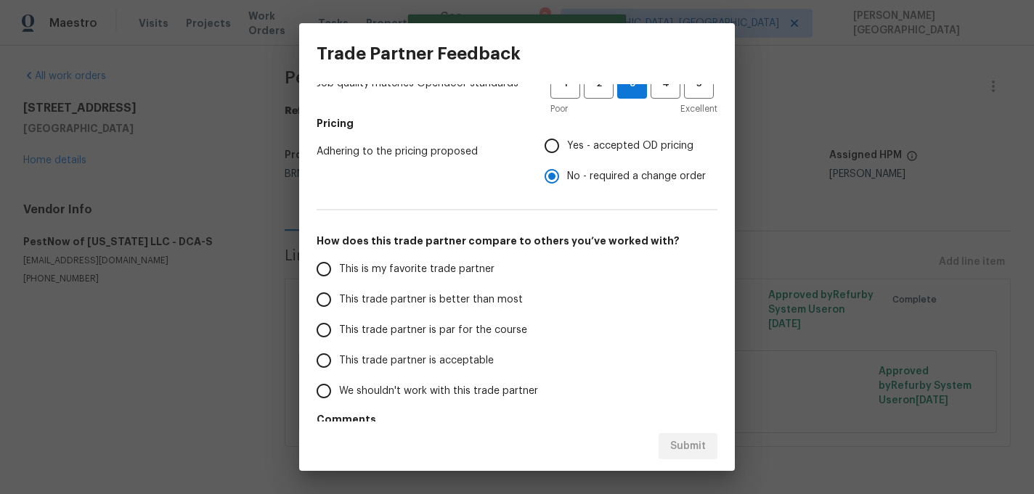
drag, startPoint x: 427, startPoint y: 296, endPoint x: 438, endPoint y: 297, distance: 10.9
click at [427, 296] on span "This trade partner is better than most" at bounding box center [431, 300] width 184 height 15
click at [339, 296] on input "This trade partner is better than most" at bounding box center [324, 300] width 30 height 30
click at [687, 449] on span "Submit" at bounding box center [688, 447] width 36 height 18
radio input "true"
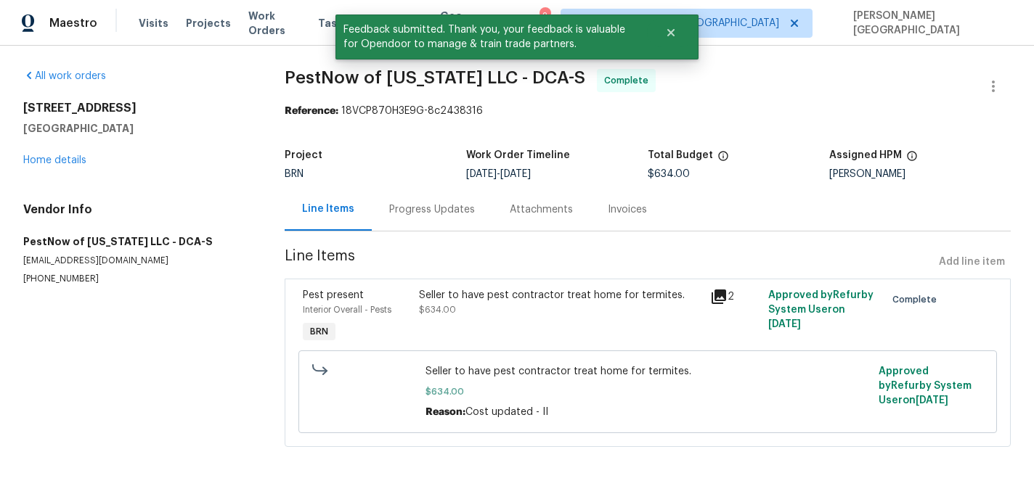
click at [451, 227] on div "Progress Updates" at bounding box center [432, 209] width 121 height 43
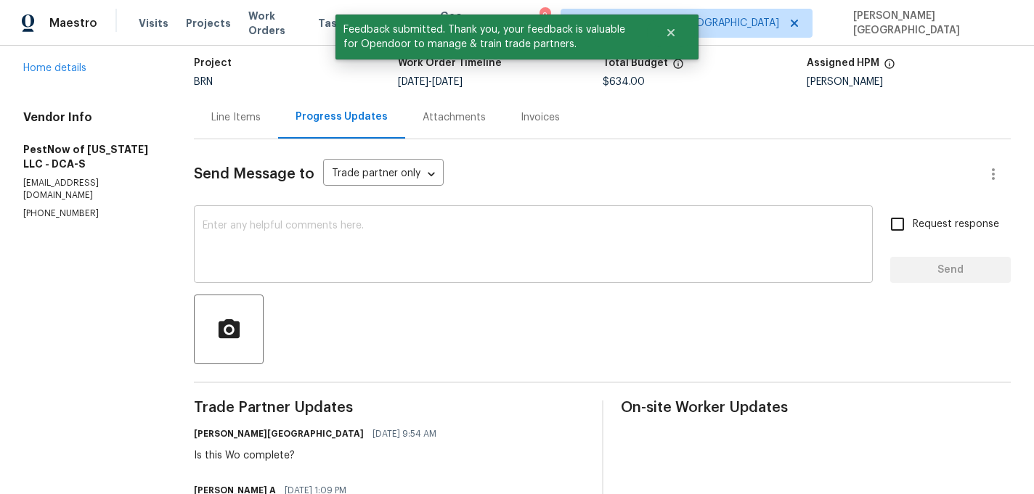
scroll to position [66, 0]
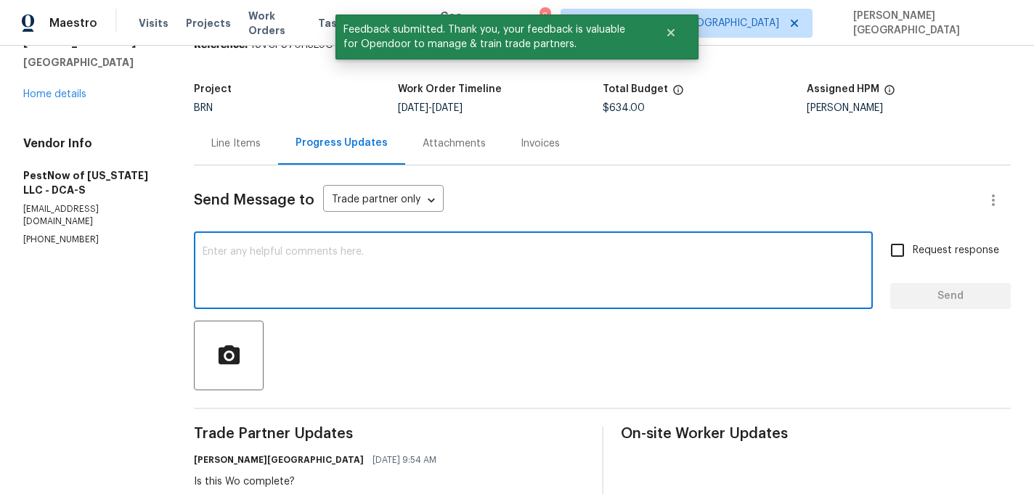
click at [258, 265] on textarea at bounding box center [533, 272] width 661 height 51
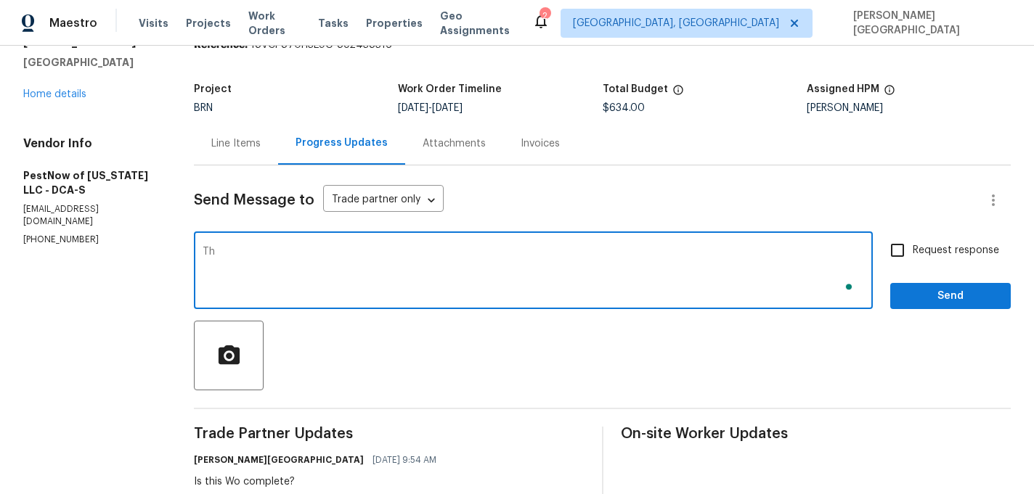
type textarea "T"
type textarea "Wo is approved, thank you!"
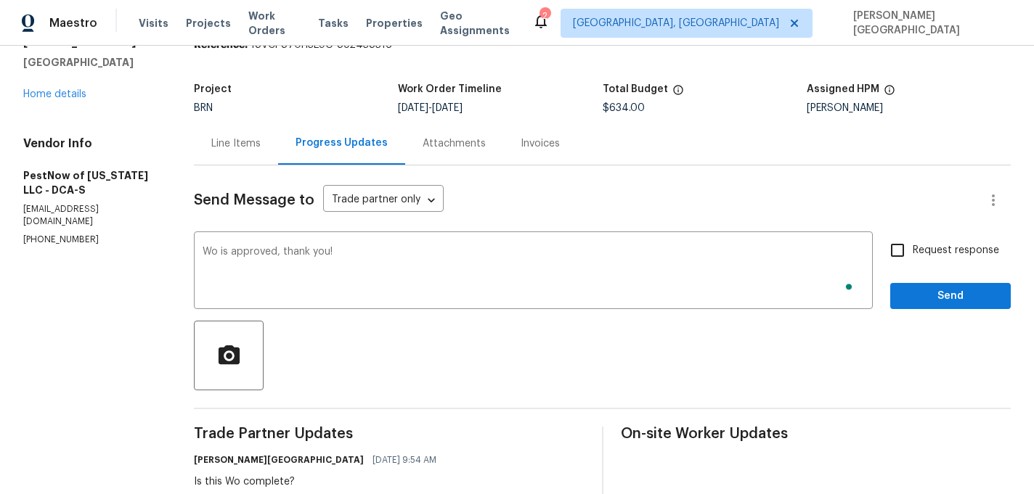
click at [916, 264] on label "Request response" at bounding box center [940, 250] width 117 height 30
click at [913, 264] on input "Request response" at bounding box center [897, 250] width 30 height 30
checkbox input "true"
click at [921, 294] on span "Send" at bounding box center [950, 297] width 97 height 18
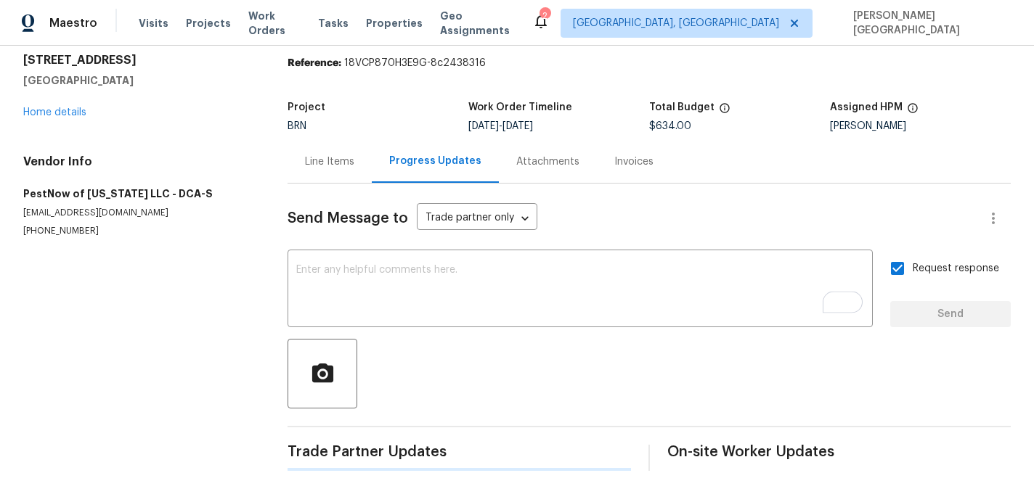
scroll to position [0, 0]
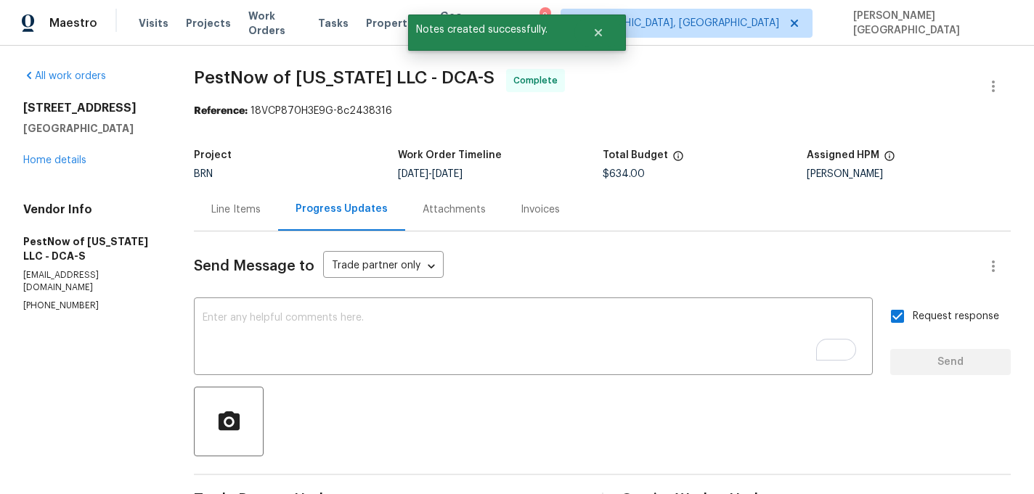
click at [213, 75] on span "PestNow of Virginia LLC - DCA-S" at bounding box center [344, 77] width 301 height 17
click at [299, 76] on span "PestNow of Virginia LLC - DCA-S" at bounding box center [344, 77] width 301 height 17
copy span "PestNow of Virginia"
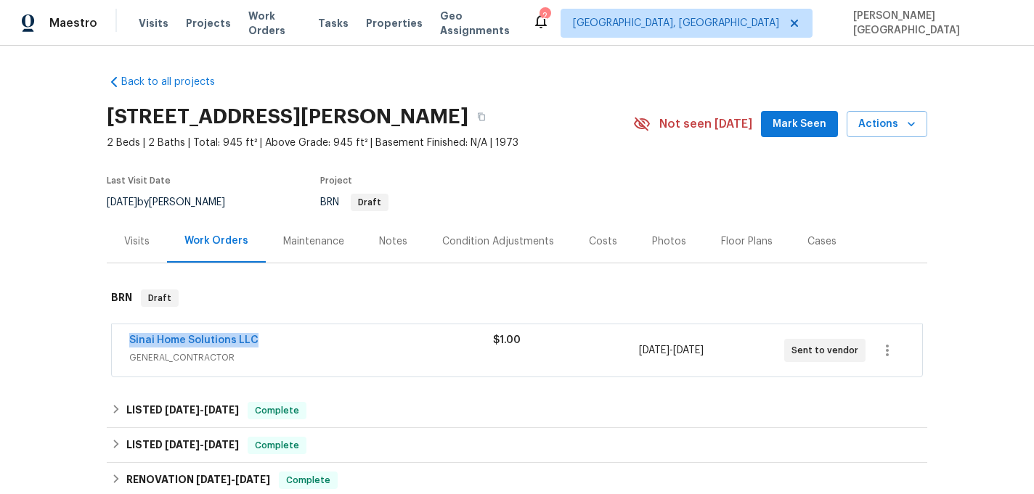
drag, startPoint x: 268, startPoint y: 339, endPoint x: 119, endPoint y: 338, distance: 148.8
click at [119, 338] on div "Sinai Home Solutions LLC GENERAL_CONTRACTOR $1.00 [DATE] - [DATE] Sent to vendor" at bounding box center [517, 351] width 810 height 52
copy link "Sinai Home Solutions LLC"
click at [160, 341] on link "Sinai Home Solutions LLC" at bounding box center [193, 340] width 129 height 10
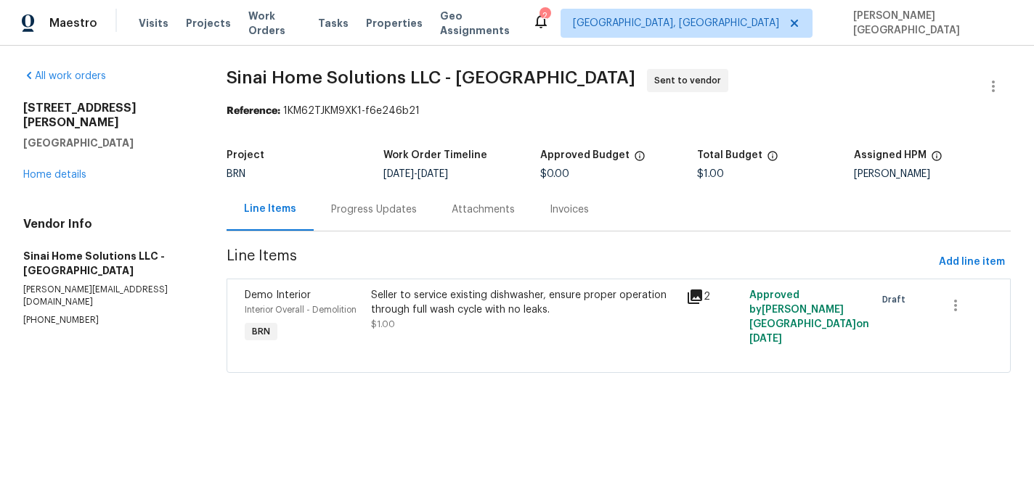
click at [407, 292] on div "Seller to service existing dishwasher, ensure proper operation through full was…" at bounding box center [524, 302] width 306 height 29
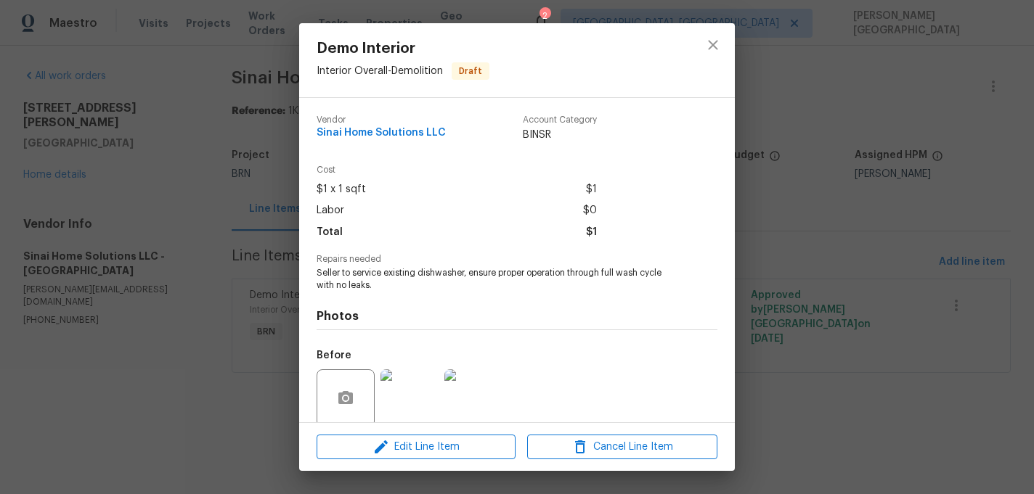
click at [390, 272] on span "Seller to service existing dishwasher, ensure proper operation through full was…" at bounding box center [497, 279] width 361 height 25
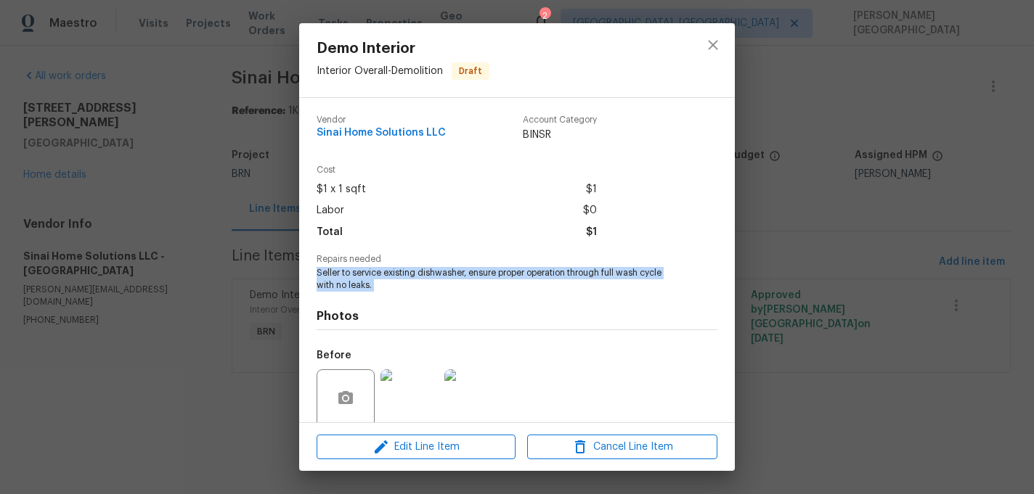
click at [390, 272] on span "Seller to service existing dishwasher, ensure proper operation through full was…" at bounding box center [497, 279] width 361 height 25
copy span "Seller to service existing dishwasher, ensure proper operation through full was…"
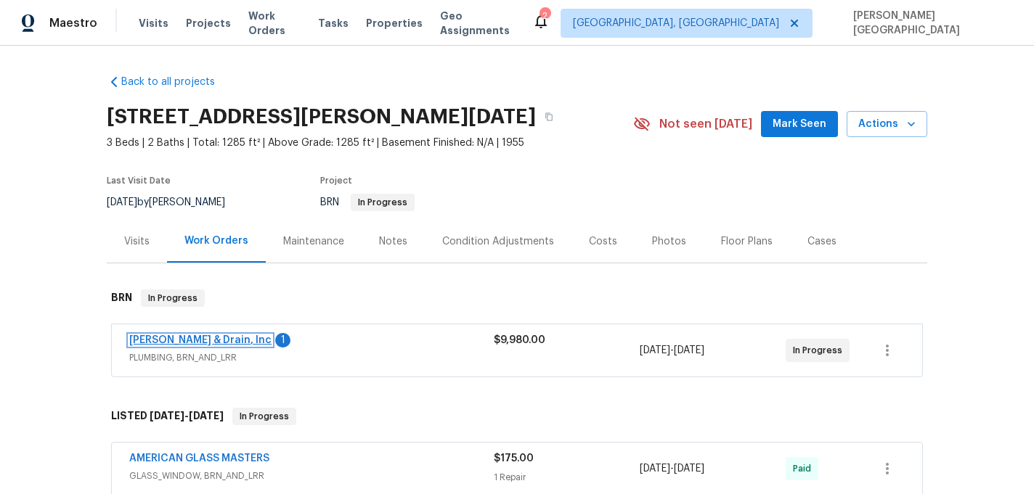
click at [192, 342] on link "[PERSON_NAME] & Drain, Inc" at bounding box center [200, 340] width 142 height 10
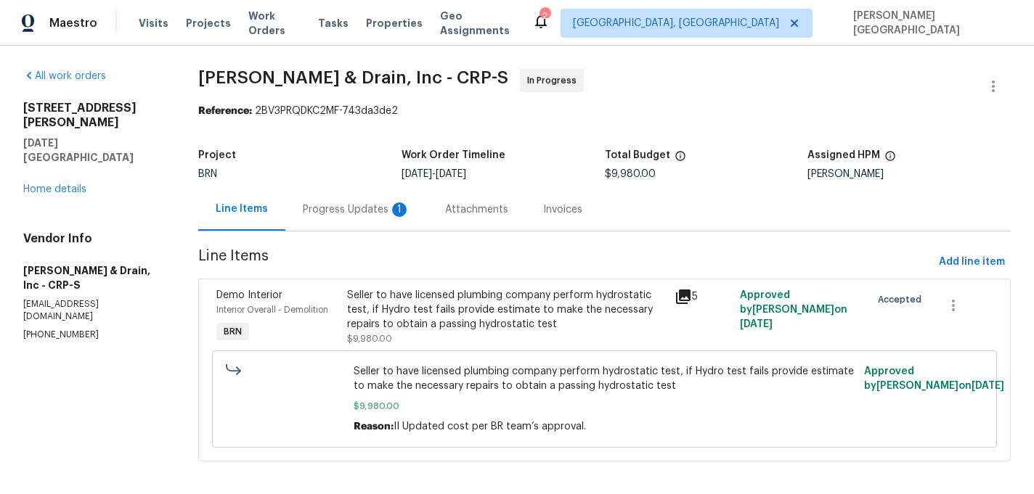
click at [378, 213] on div "Progress Updates 1" at bounding box center [356, 210] width 107 height 15
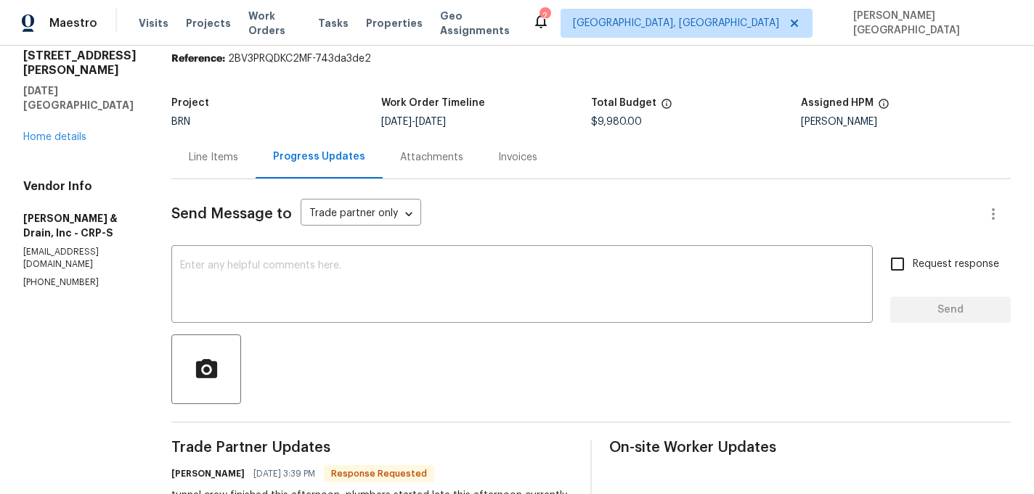
scroll to position [62, 0]
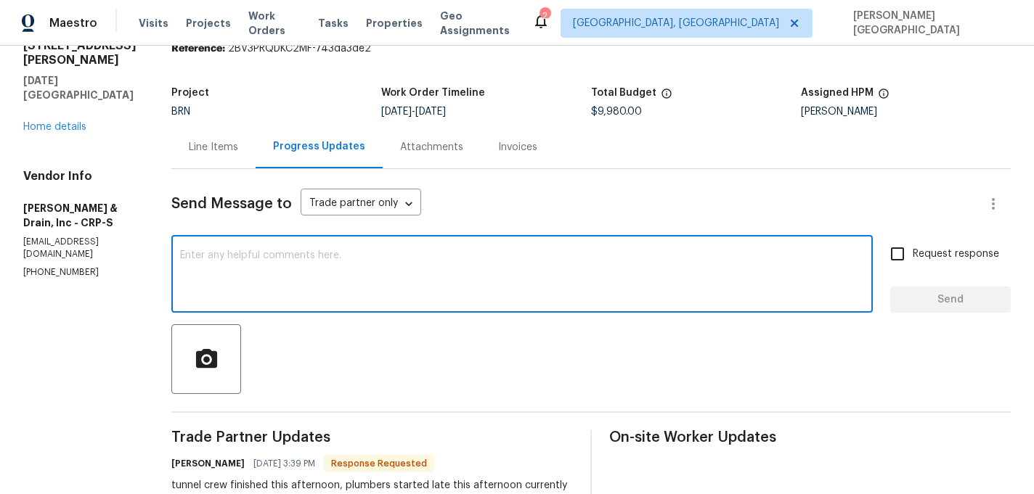
click at [322, 253] on textarea at bounding box center [522, 275] width 684 height 51
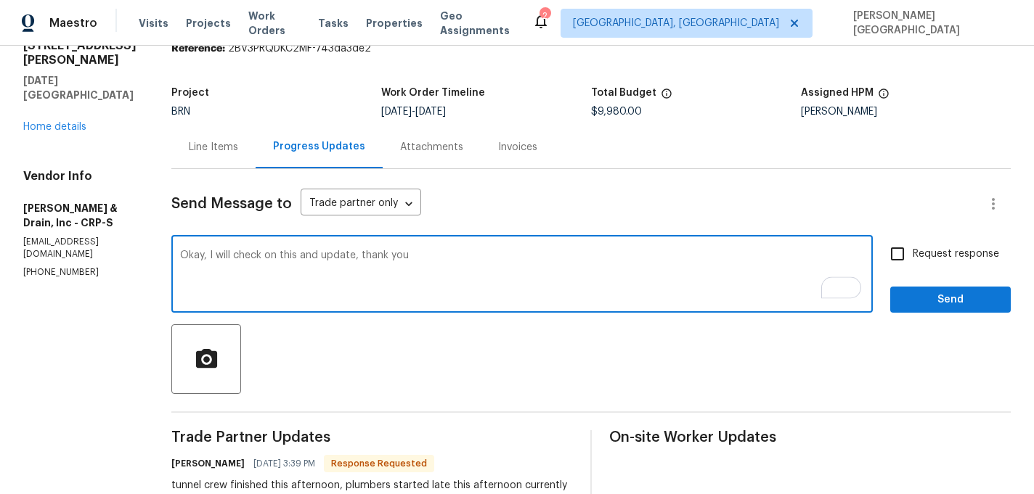
type textarea "Okay, I will check on this and update, thank you"
click at [911, 252] on input "Request response" at bounding box center [897, 254] width 30 height 30
checkbox input "true"
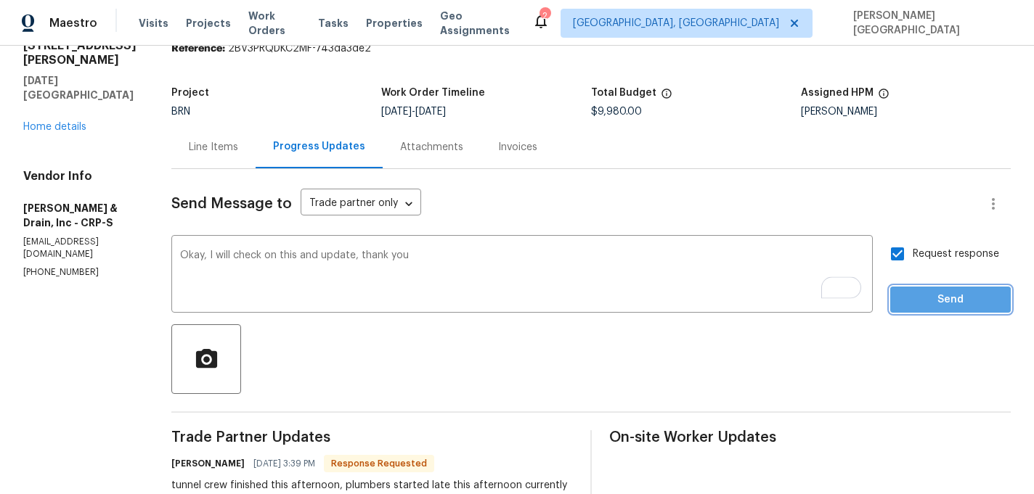
click at [920, 310] on button "Send" at bounding box center [950, 300] width 121 height 27
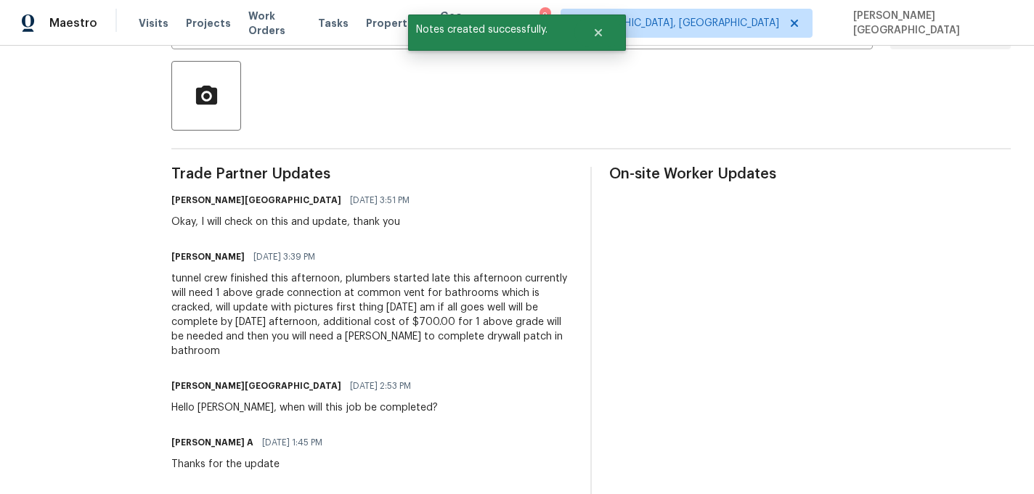
scroll to position [326, 0]
click at [257, 309] on div "tunnel crew finished this afternoon, plumbers started late this afternoon curre…" at bounding box center [371, 315] width 401 height 87
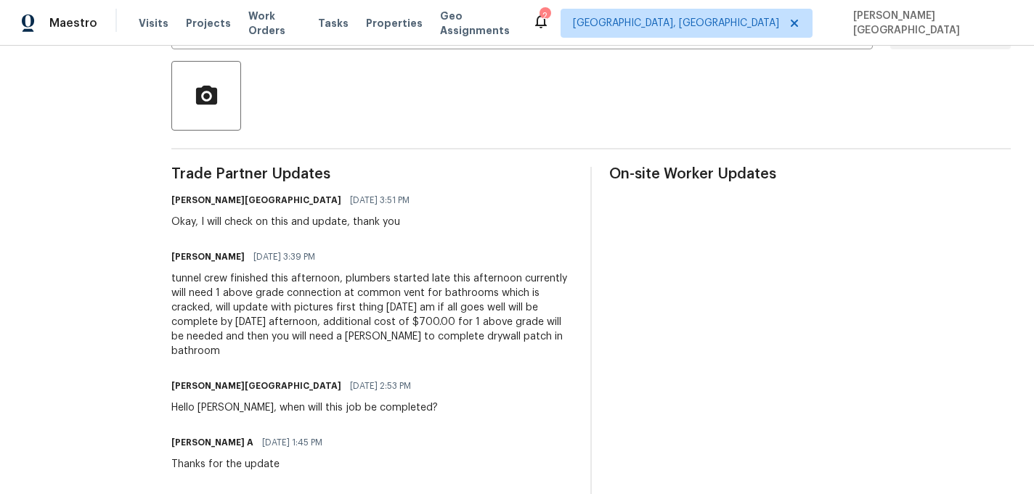
click at [295, 298] on div "tunnel crew finished this afternoon, plumbers started late this afternoon curre…" at bounding box center [371, 315] width 401 height 87
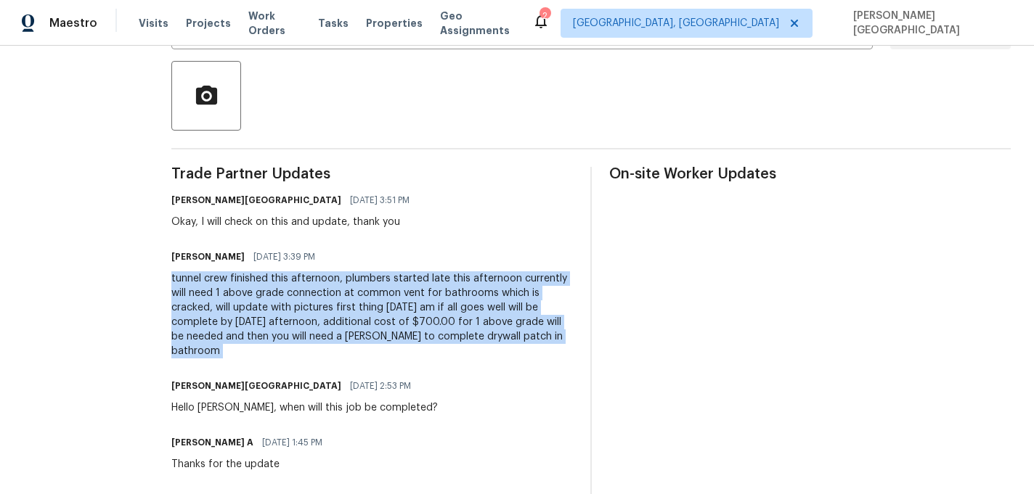
click at [295, 298] on div "tunnel crew finished this afternoon, plumbers started late this afternoon curre…" at bounding box center [371, 315] width 401 height 87
copy div "tunnel crew finished this afternoon, plumbers started late this afternoon curre…"
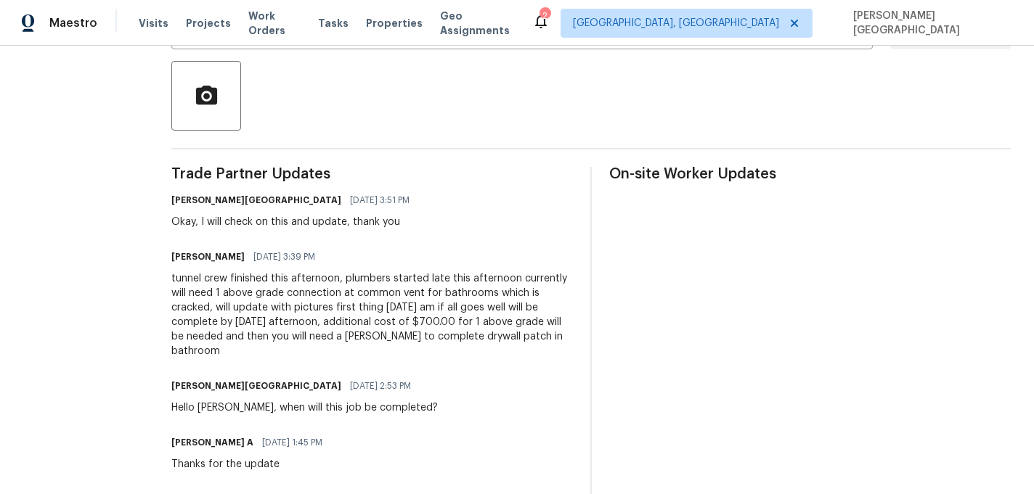
click at [386, 299] on div "tunnel crew finished this afternoon, plumbers started late this afternoon curre…" at bounding box center [371, 315] width 401 height 87
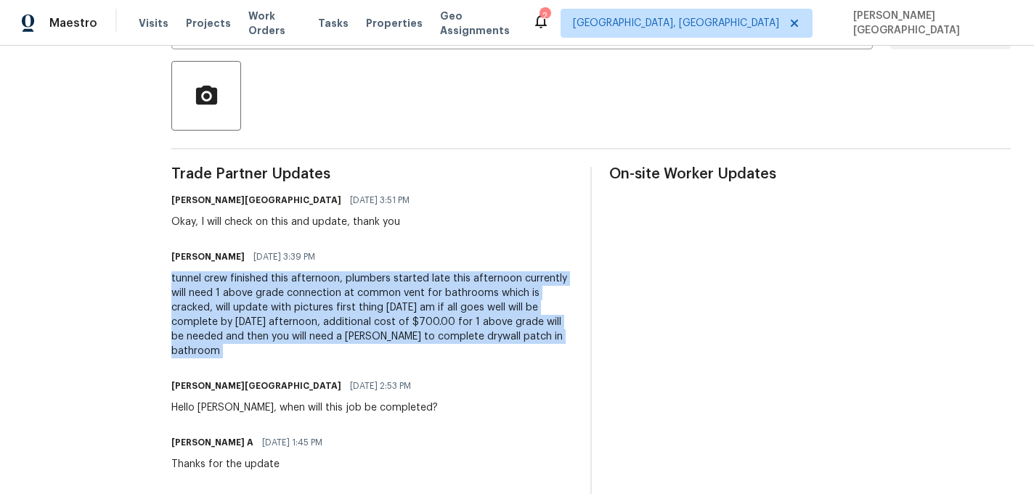
click at [386, 299] on div "tunnel crew finished this afternoon, plumbers started late this afternoon curre…" at bounding box center [371, 315] width 401 height 87
copy div "tunnel crew finished this afternoon, plumbers started late this afternoon curre…"
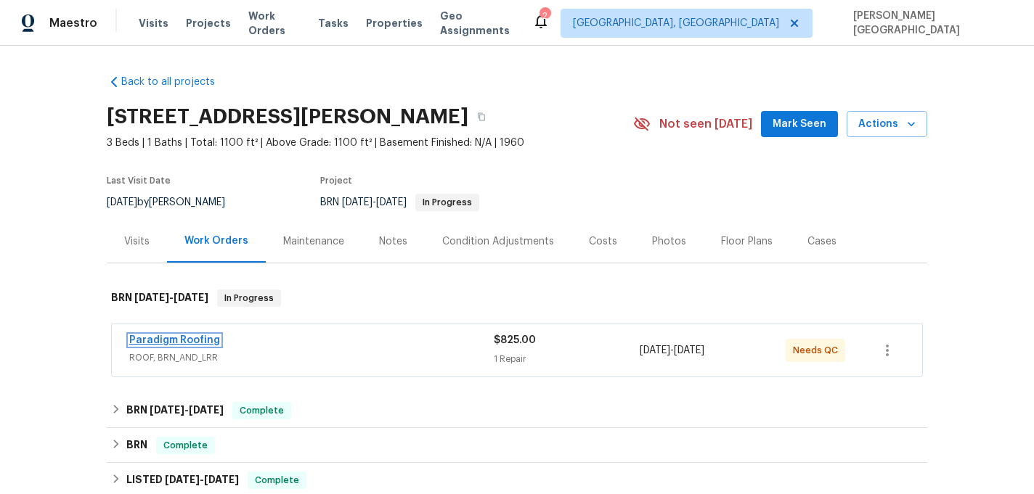
click at [193, 338] on link "Paradigm Roofing" at bounding box center [174, 340] width 91 height 10
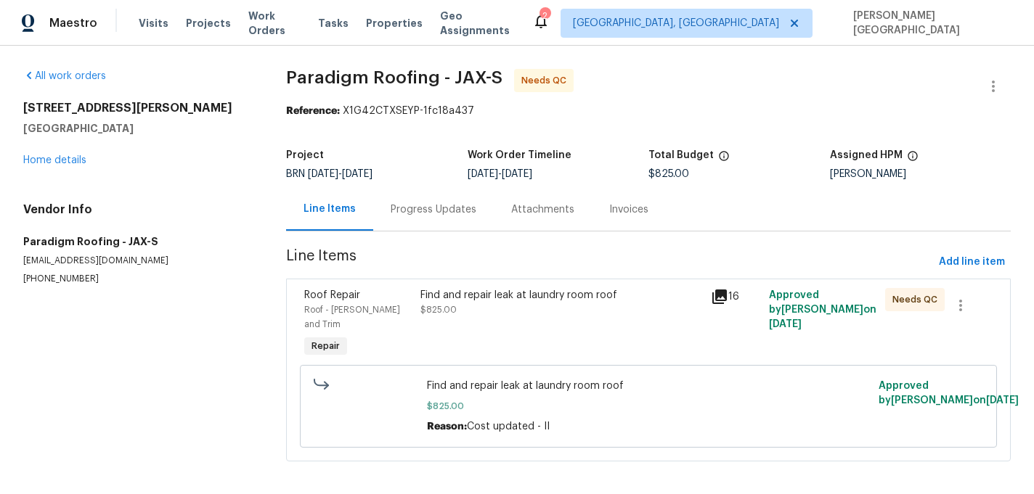
click at [504, 327] on div "Find and repair leak at laundry room roof $825.00" at bounding box center [561, 324] width 290 height 81
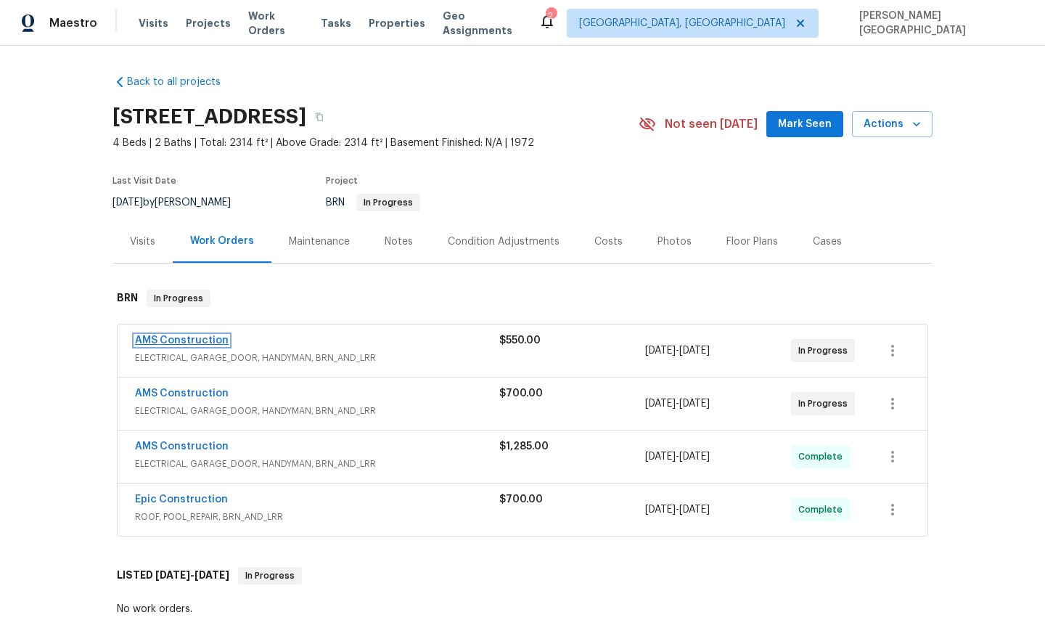
click at [163, 338] on link "AMS Construction" at bounding box center [182, 340] width 94 height 10
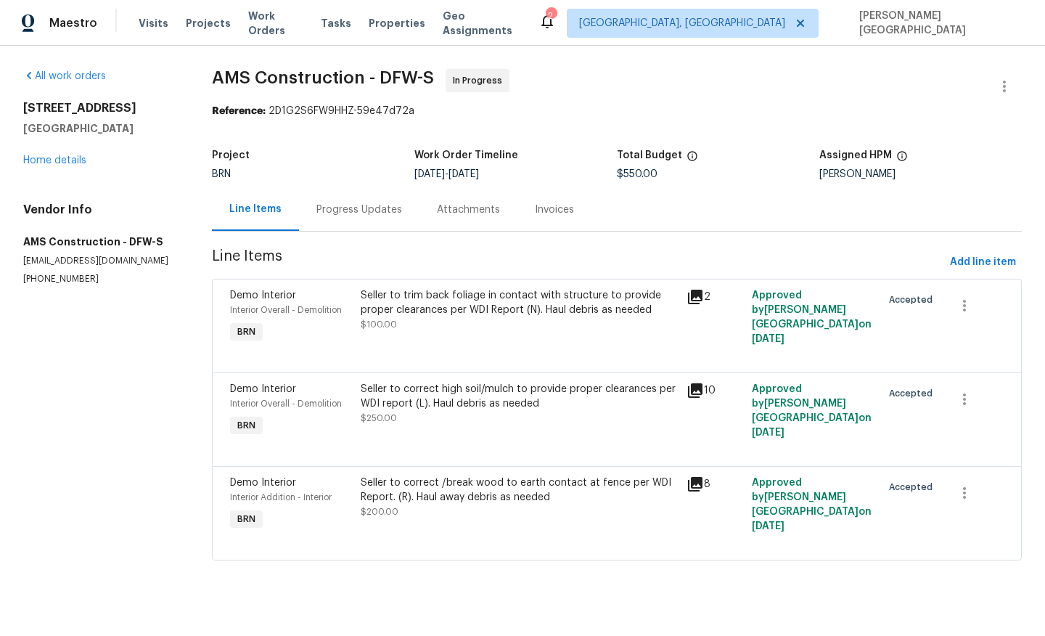
click at [371, 215] on div "Progress Updates" at bounding box center [360, 210] width 86 height 15
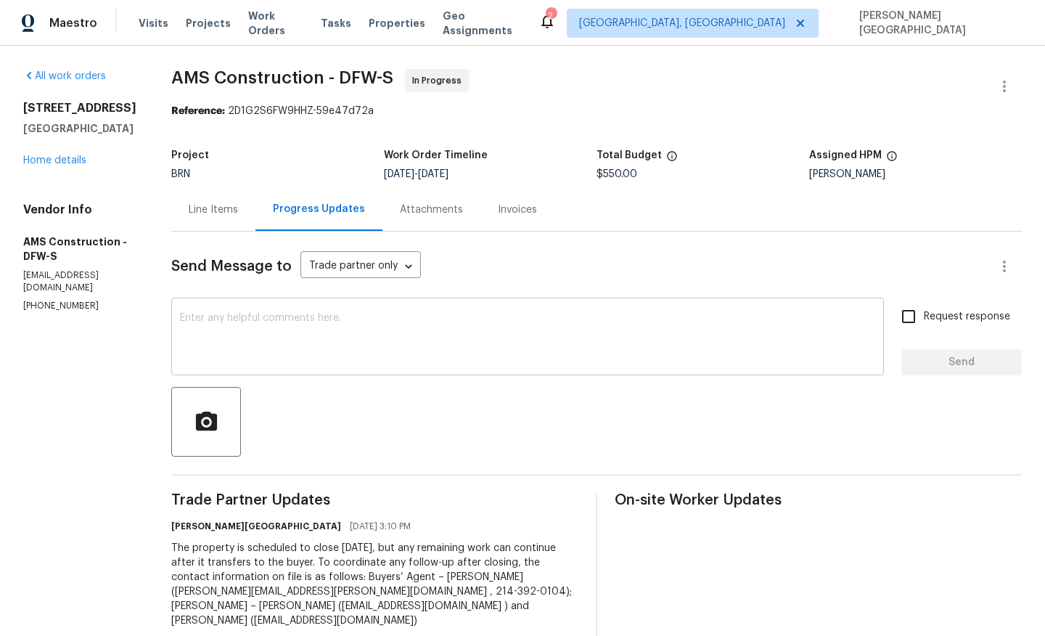
click at [348, 333] on textarea at bounding box center [528, 338] width 696 height 51
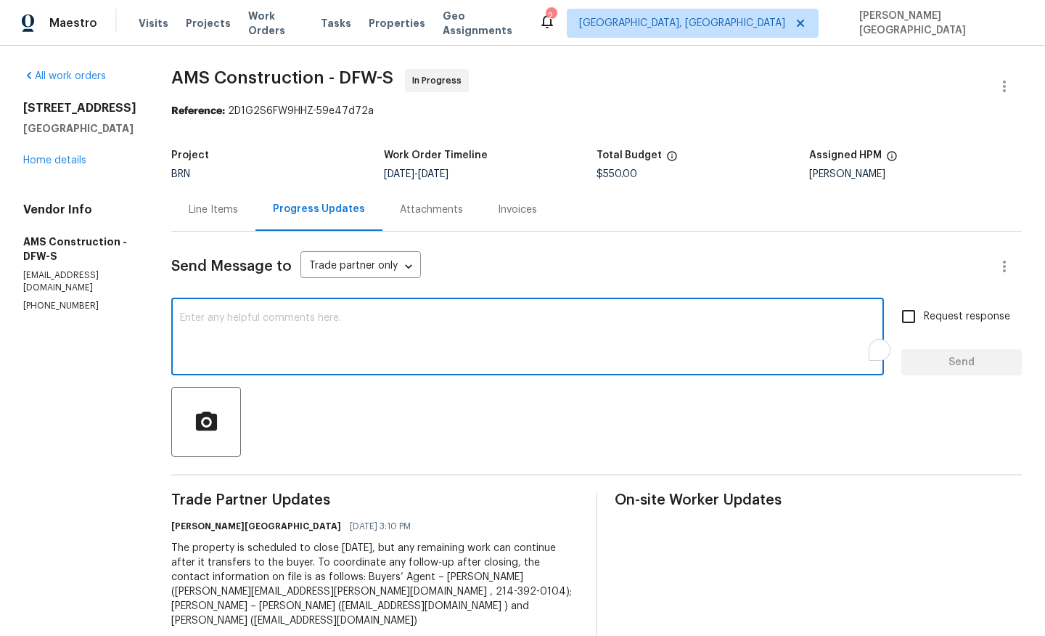
paste textarea "Could you please send over the invoice for the WDI repairs as soon as possible?…"
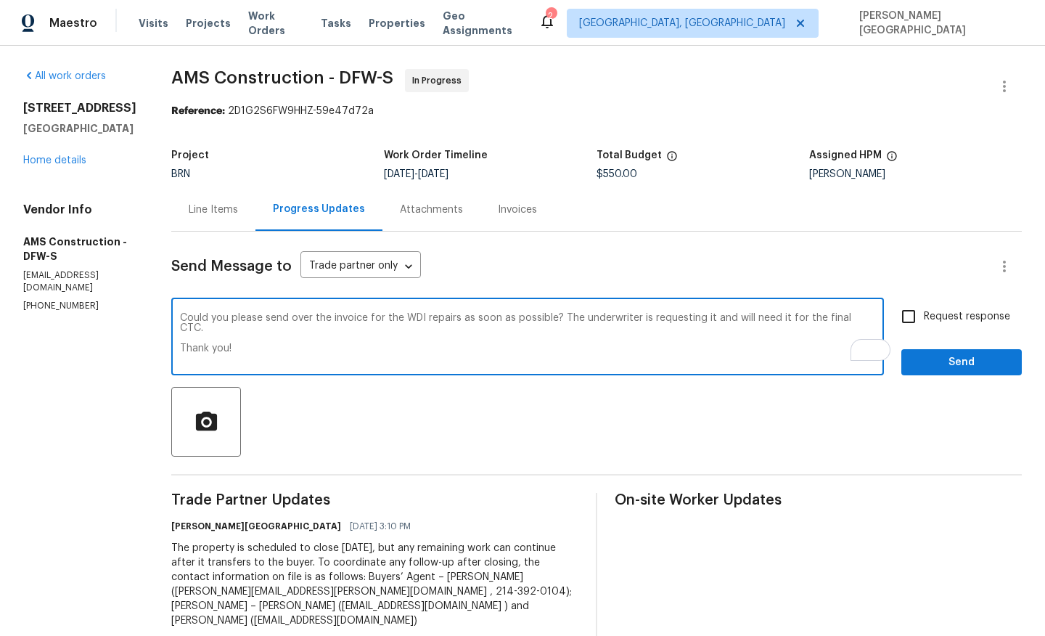
type textarea "Could you please send over the invoice for the WDI repairs as soon as possible?…"
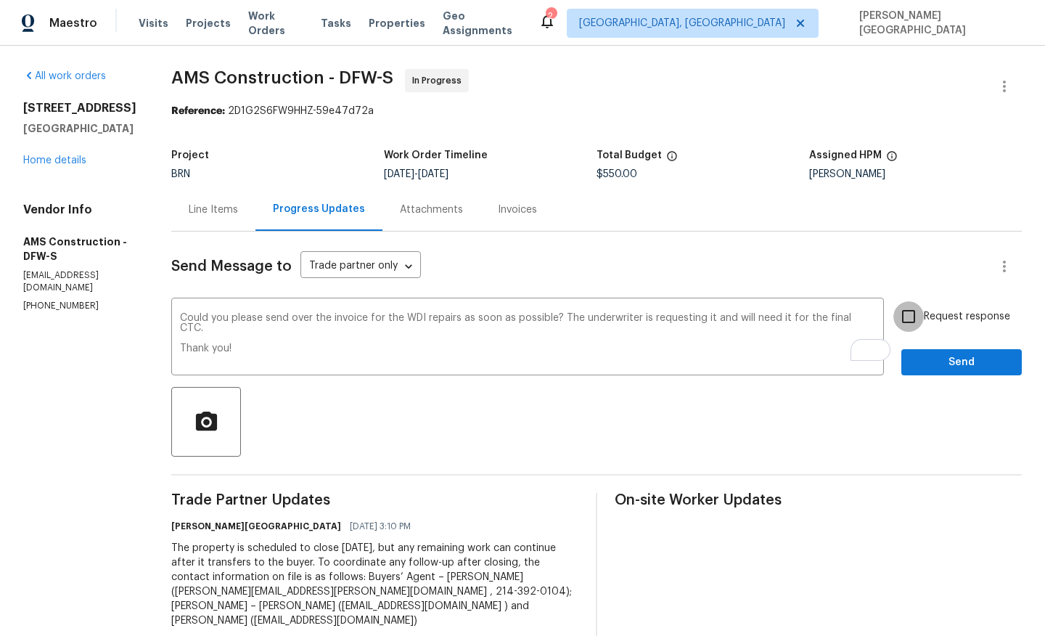
click at [924, 314] on input "Request response" at bounding box center [909, 316] width 30 height 30
checkbox input "true"
click at [930, 349] on button "Send" at bounding box center [962, 362] width 121 height 27
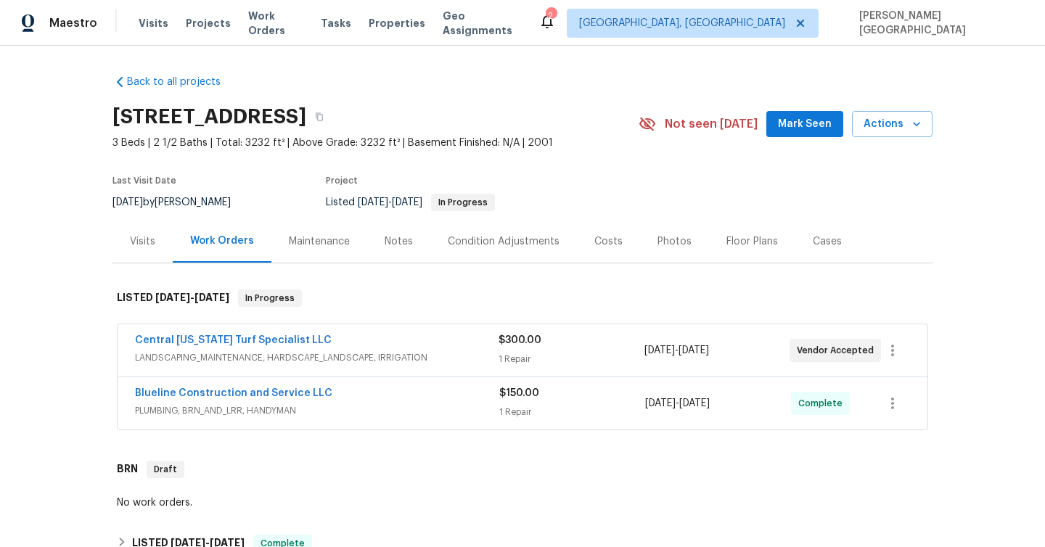
scroll to position [579, 0]
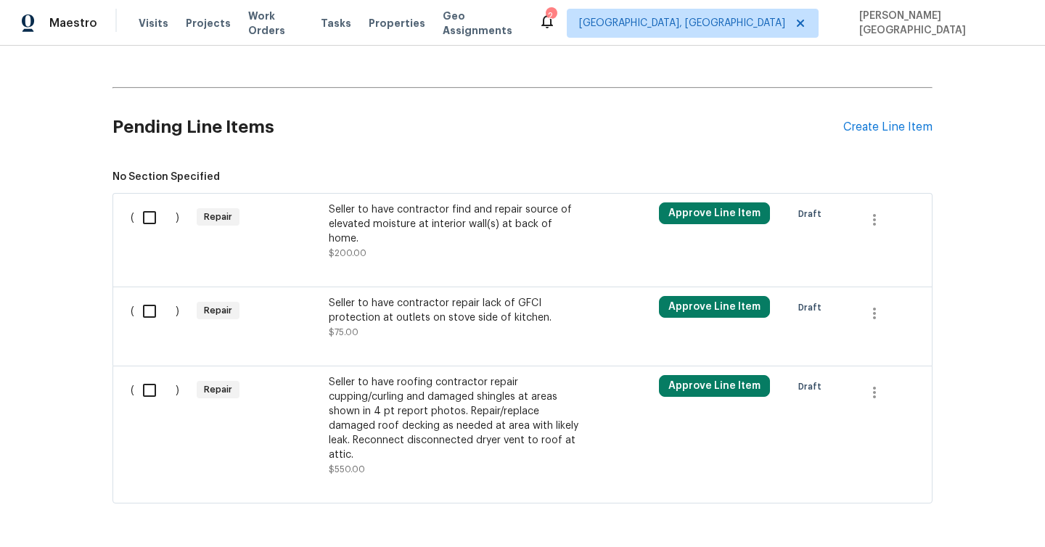
click at [409, 296] on div "Seller to have contractor repair lack of GFCI protection at outlets on stove si…" at bounding box center [457, 310] width 256 height 29
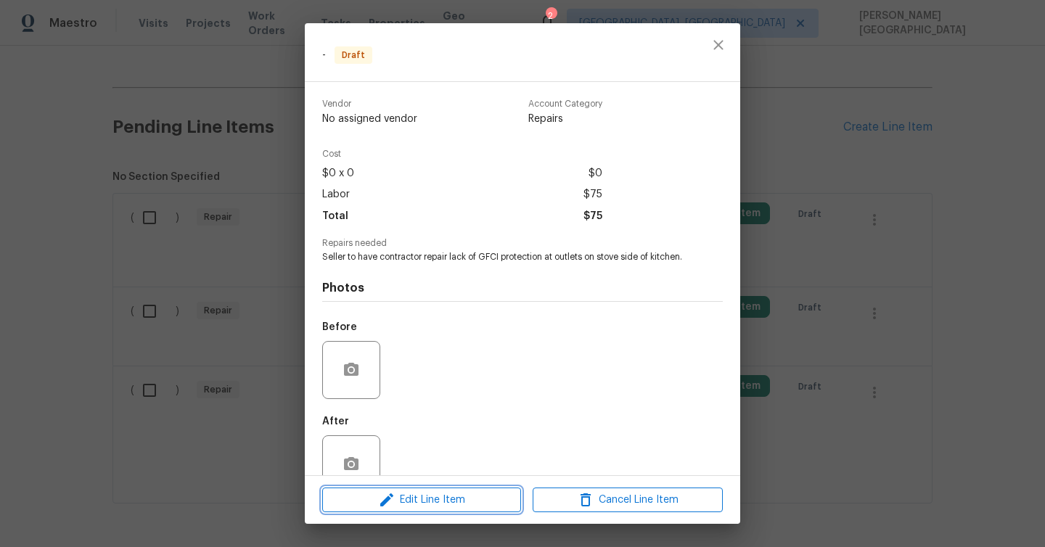
click at [438, 499] on span "Edit Line Item" at bounding box center [422, 501] width 190 height 18
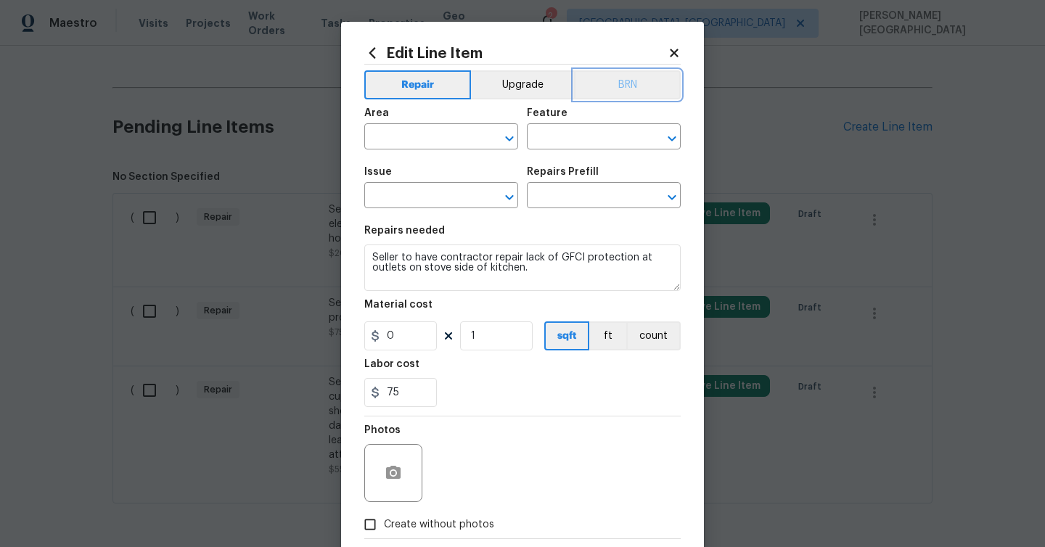
click at [646, 76] on button "BRN" at bounding box center [627, 84] width 107 height 29
click at [401, 143] on input "text" at bounding box center [420, 138] width 113 height 23
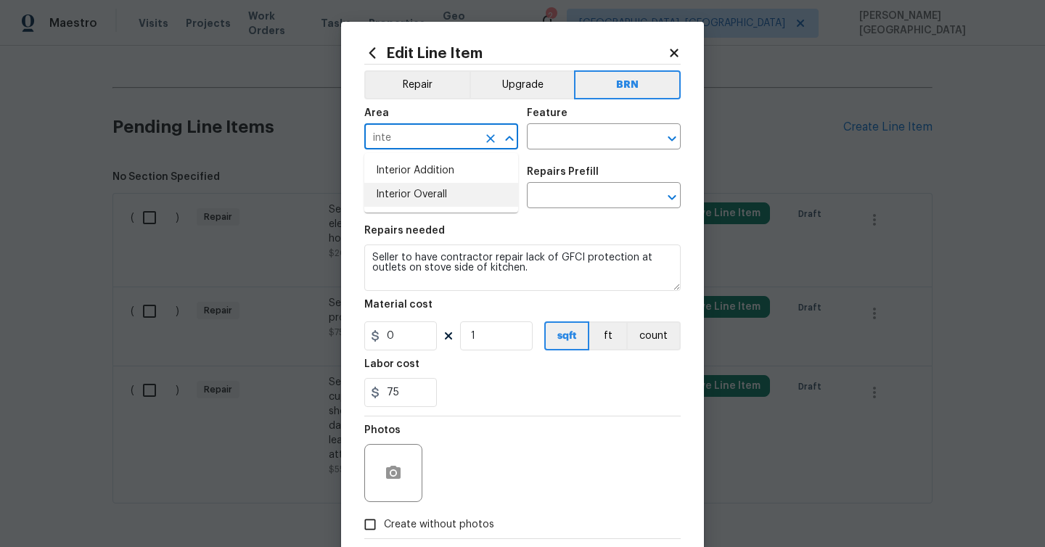
click at [415, 196] on li "Interior Overall" at bounding box center [441, 195] width 154 height 24
type input "Interior Overall"
click at [570, 138] on input "text" at bounding box center [583, 138] width 113 height 23
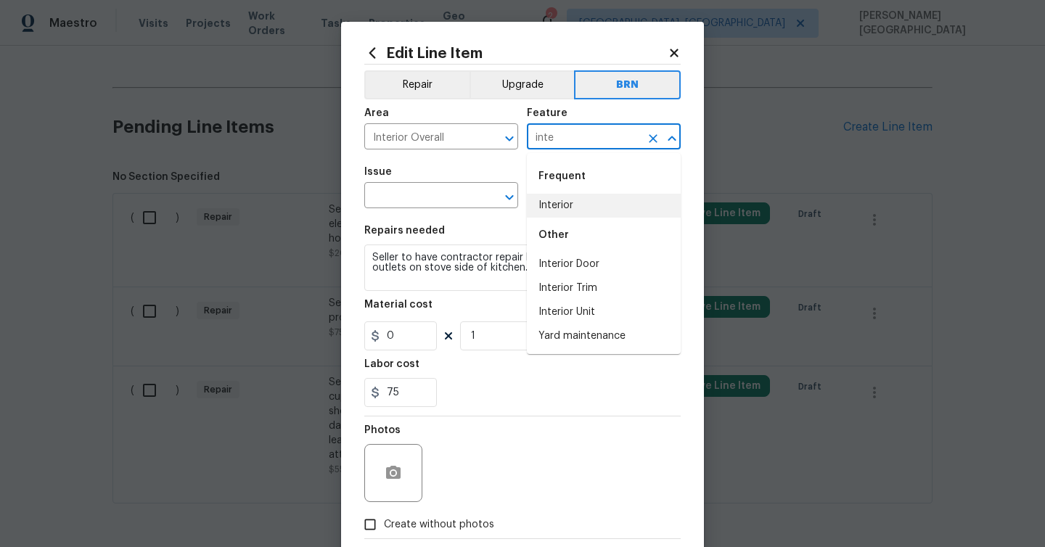
click at [571, 210] on li "Interior" at bounding box center [604, 206] width 154 height 24
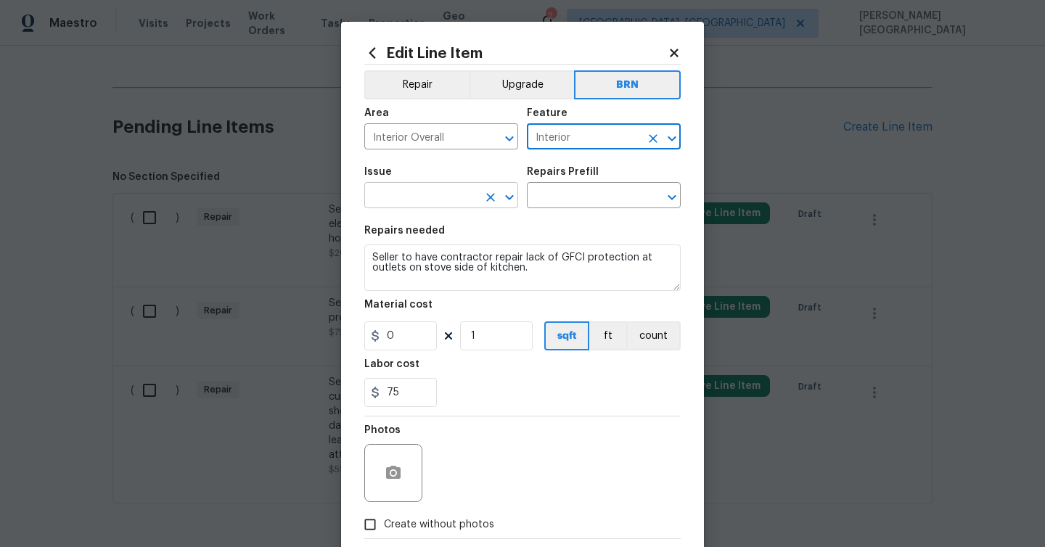
type input "Interior"
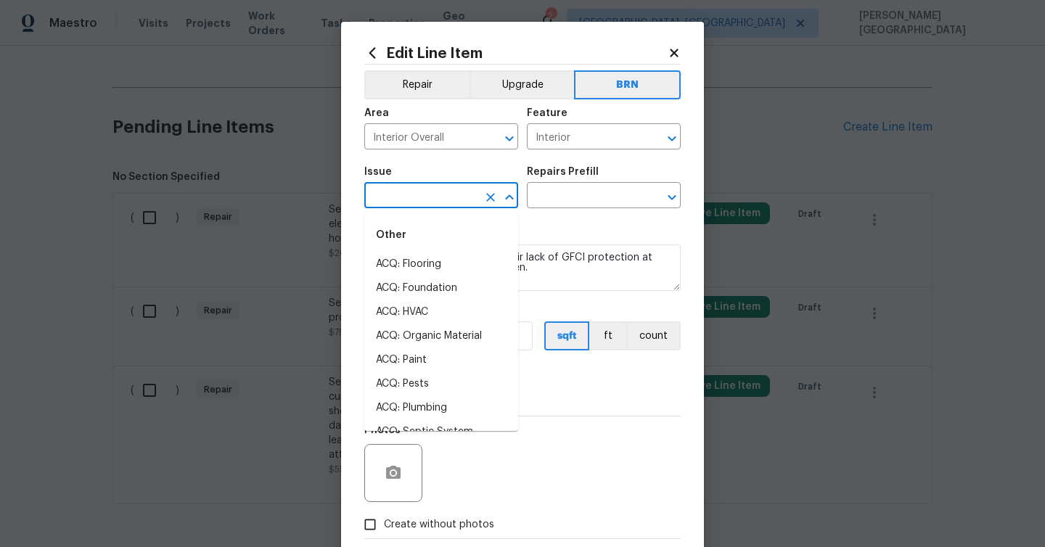
click at [428, 200] on input "text" at bounding box center [420, 197] width 113 height 23
click at [447, 266] on li "Demo Interior" at bounding box center [441, 265] width 154 height 24
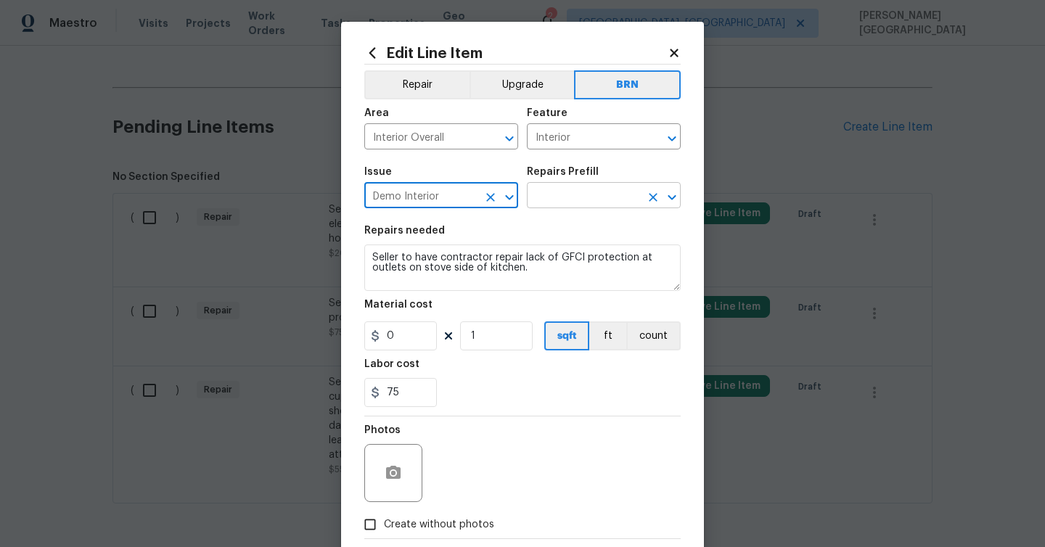
type input "Demo Interior"
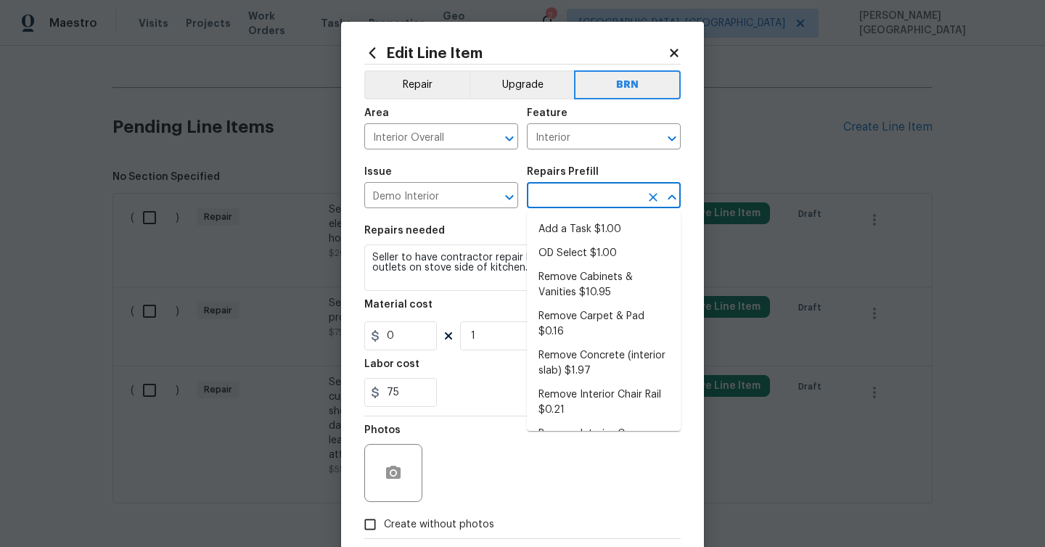
click at [550, 199] on input "text" at bounding box center [583, 197] width 113 height 23
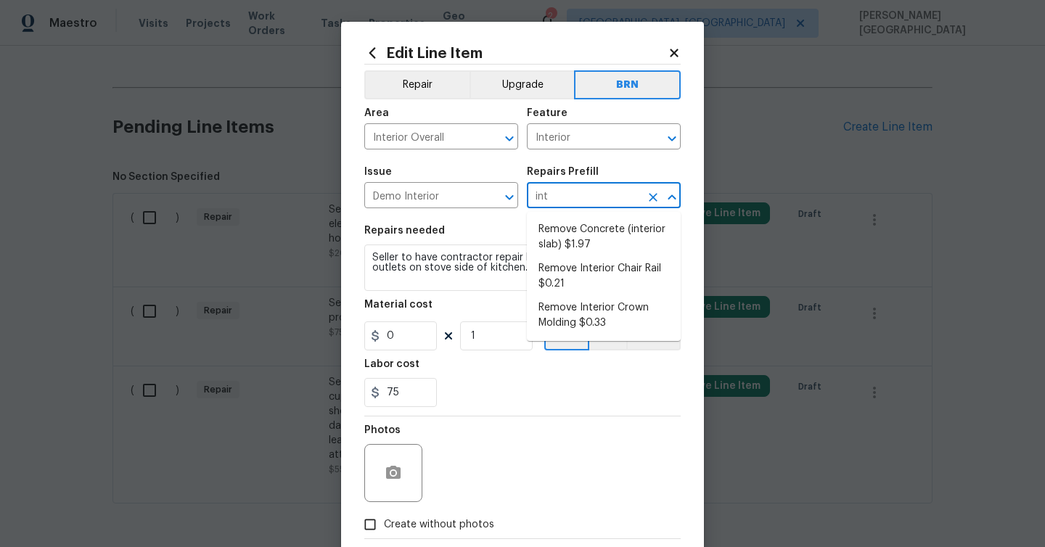
type input "inte"
click at [562, 238] on li "Remove Concrete (interior slab) $1.97" at bounding box center [604, 237] width 154 height 39
type input "Demolition"
type input "Remove Concrete (interior slab) $1.97"
type textarea "Demo/remove and properly dispose of the concrete (1''-4'') as outlined by the P…"
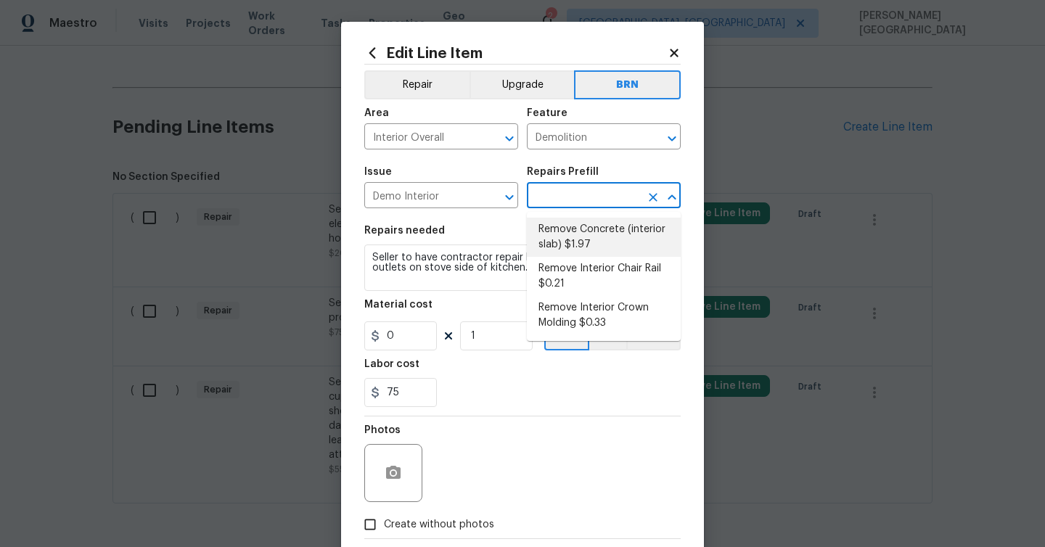
type input "1.97"
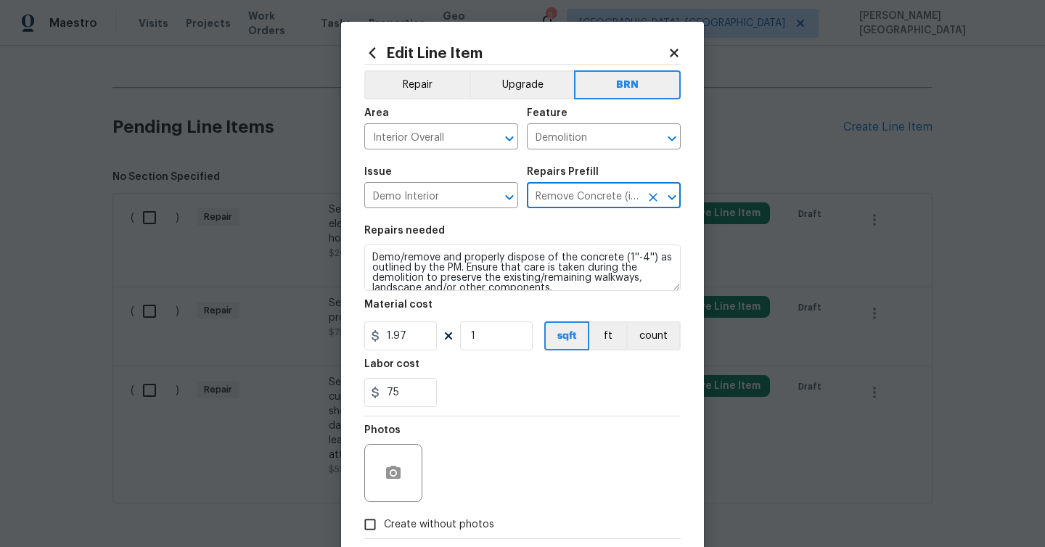
type input "Remove Concrete (interior slab) $1.97"
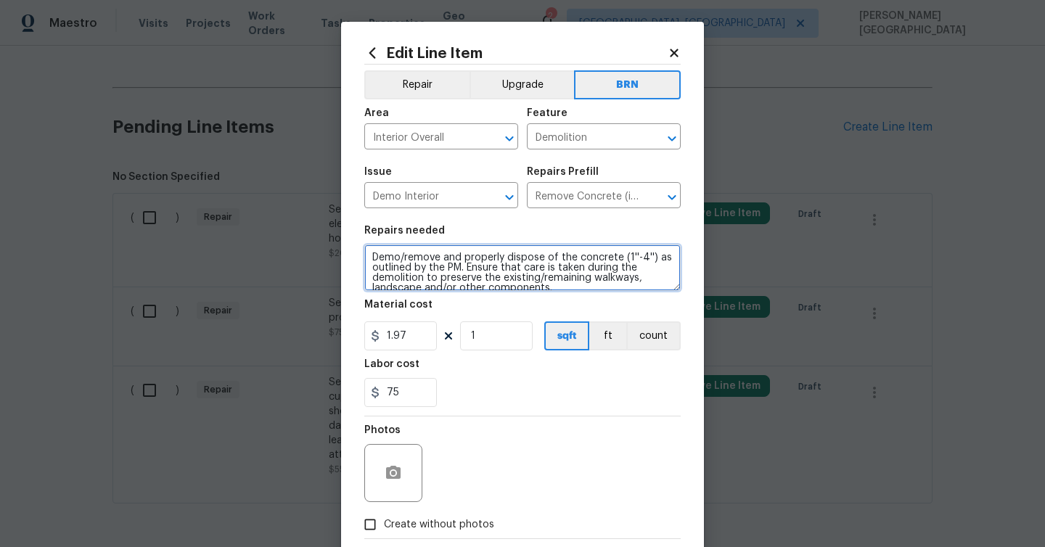
click at [488, 259] on textarea "Demo/remove and properly dispose of the concrete (1''-4'') as outlined by the P…" at bounding box center [522, 268] width 317 height 46
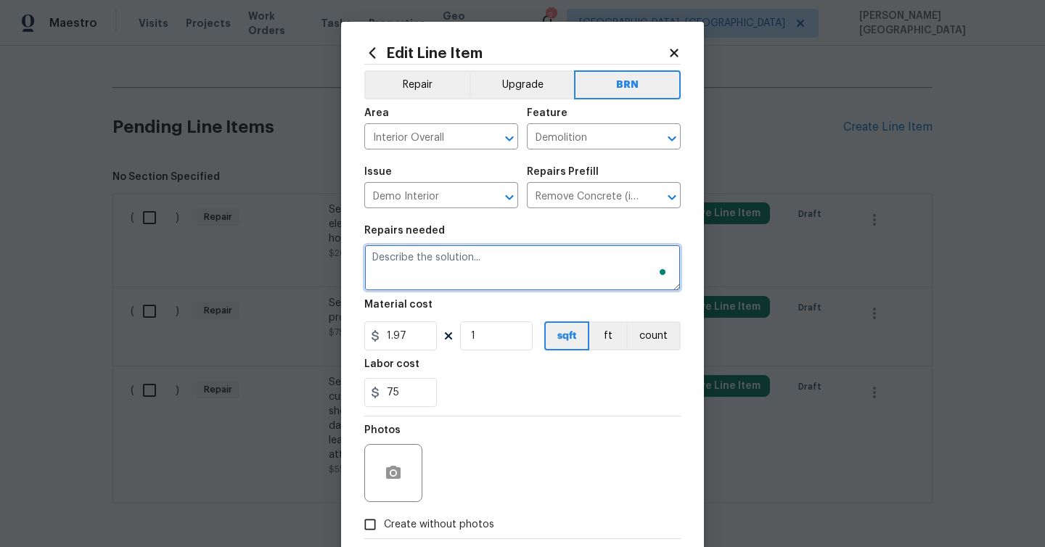
paste textarea "Seller to have contractor repair lack of GFCI protection at outlets on stove si…"
type textarea "Seller to have contractor repair lack of GFCI protection at outlets on stove si…"
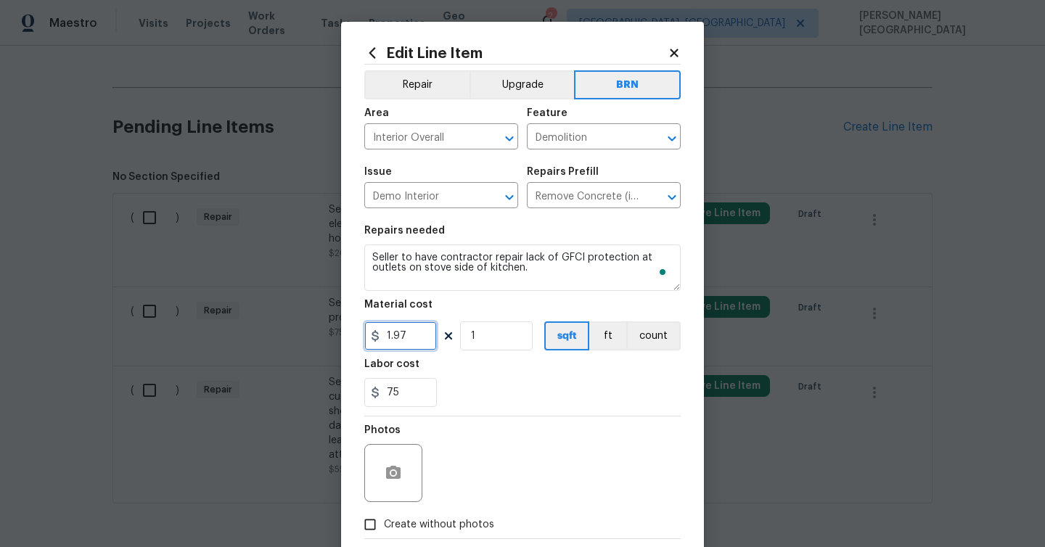
click at [405, 339] on input "1.97" at bounding box center [400, 336] width 73 height 29
type input "0"
click at [391, 482] on icon "button" at bounding box center [393, 473] width 17 height 17
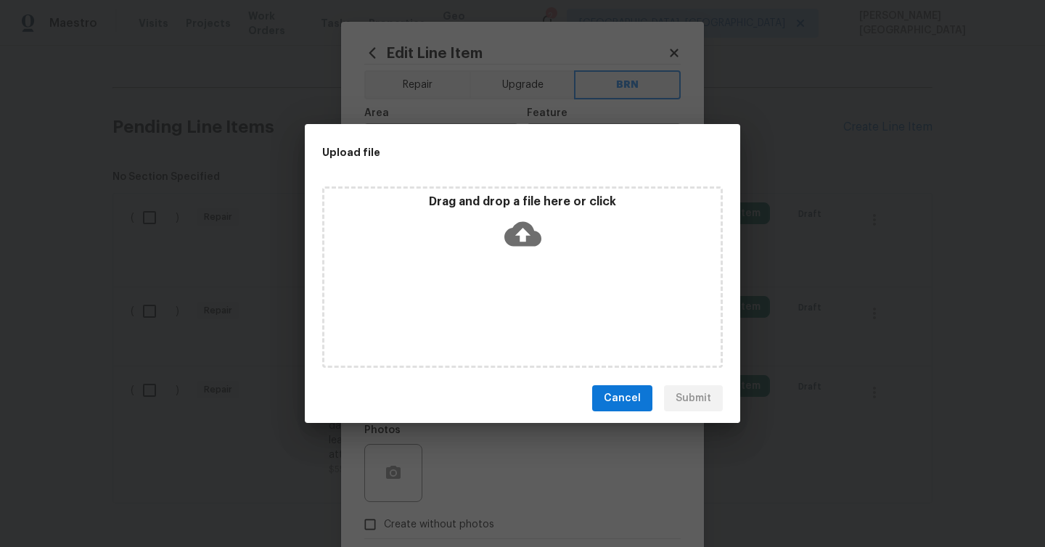
click at [518, 250] on icon at bounding box center [523, 234] width 37 height 37
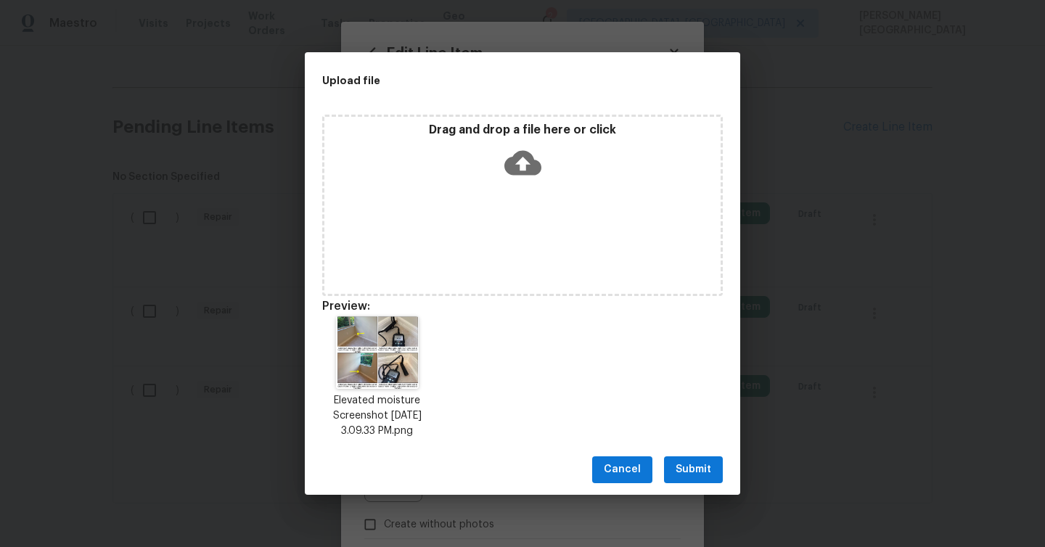
click at [693, 466] on span "Submit" at bounding box center [694, 470] width 36 height 18
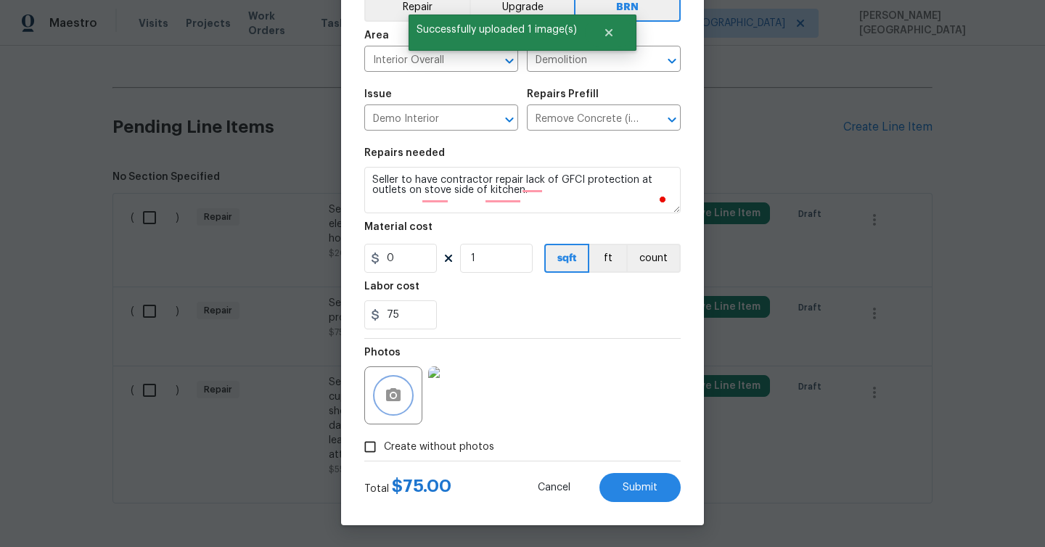
scroll to position [0, 0]
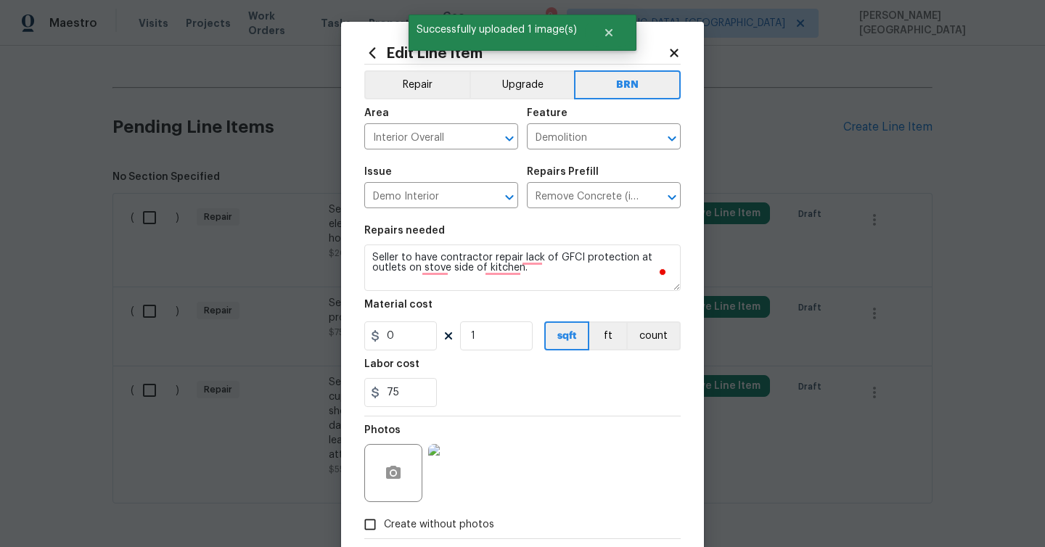
click at [454, 465] on img at bounding box center [457, 473] width 58 height 58
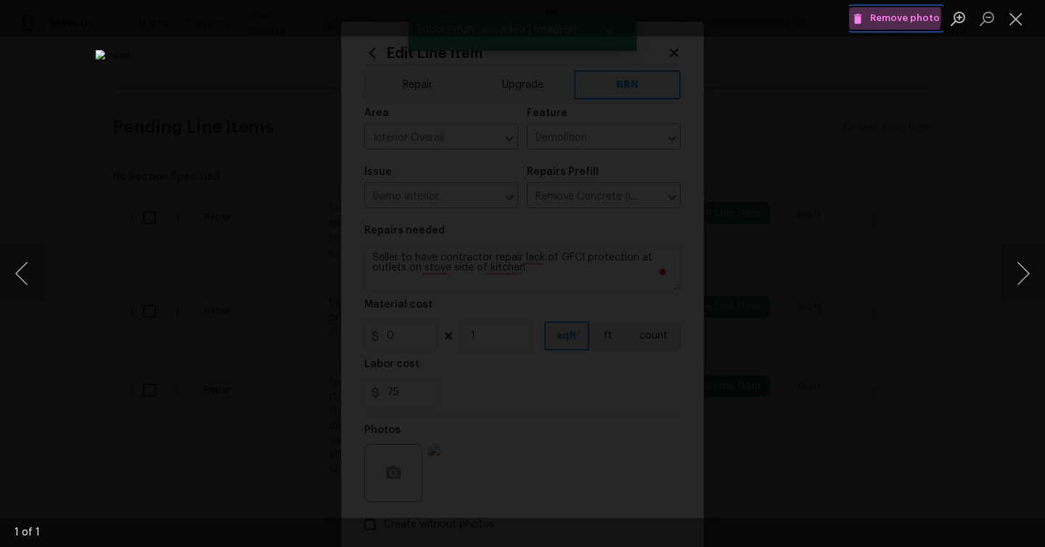
click at [884, 17] on span "Remove photo" at bounding box center [896, 18] width 87 height 17
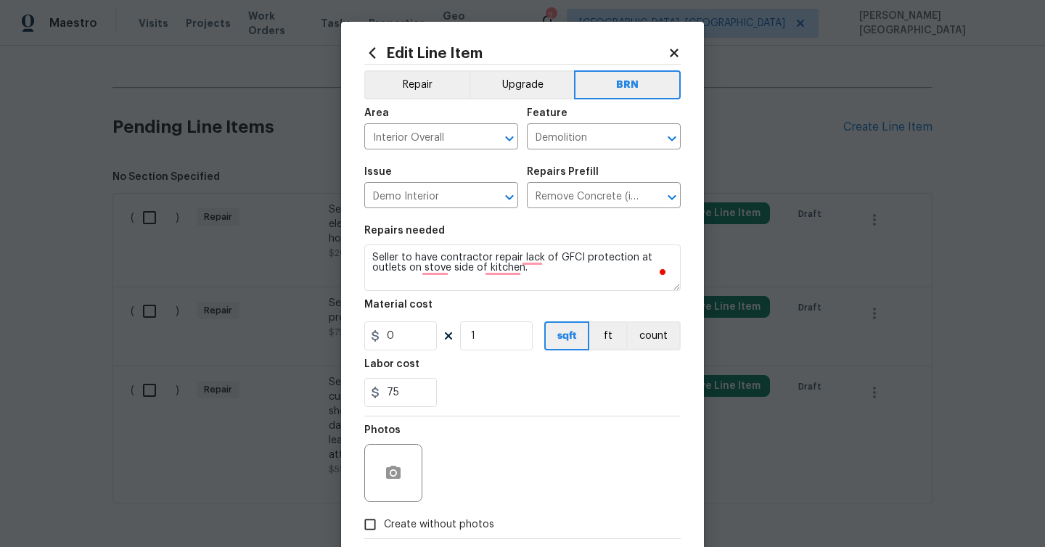
click at [434, 520] on span "Create without photos" at bounding box center [439, 525] width 110 height 15
click at [384, 520] on input "Create without photos" at bounding box center [370, 525] width 28 height 28
checkbox input "true"
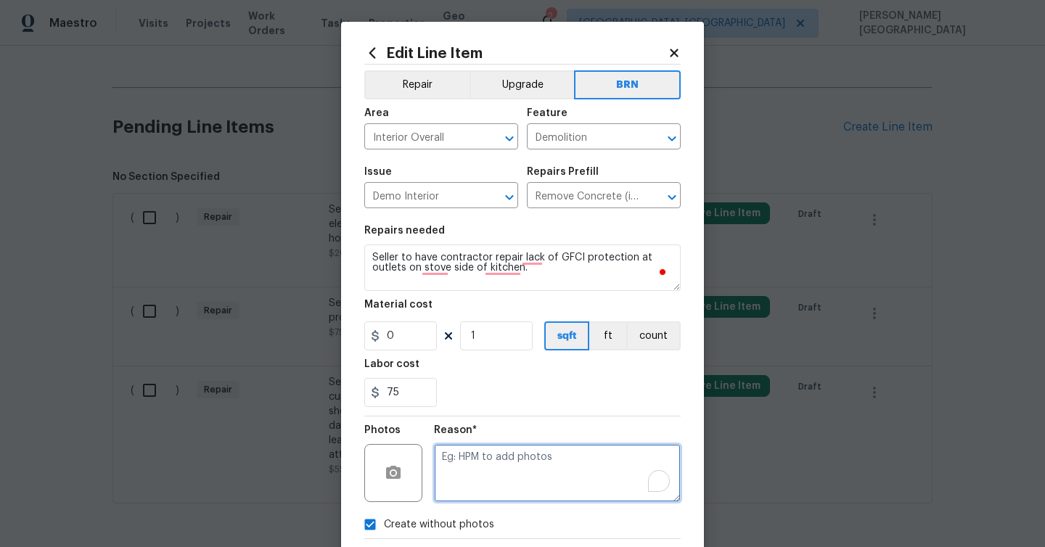
click at [464, 483] on textarea "To enrich screen reader interactions, please activate Accessibility in Grammarl…" at bounding box center [557, 473] width 247 height 58
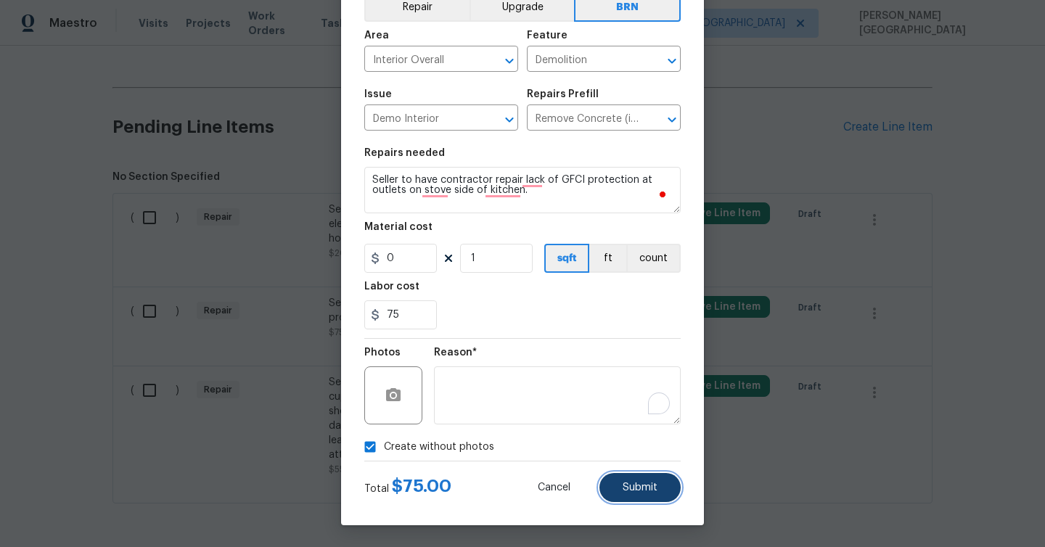
click at [654, 483] on span "Submit" at bounding box center [640, 488] width 35 height 11
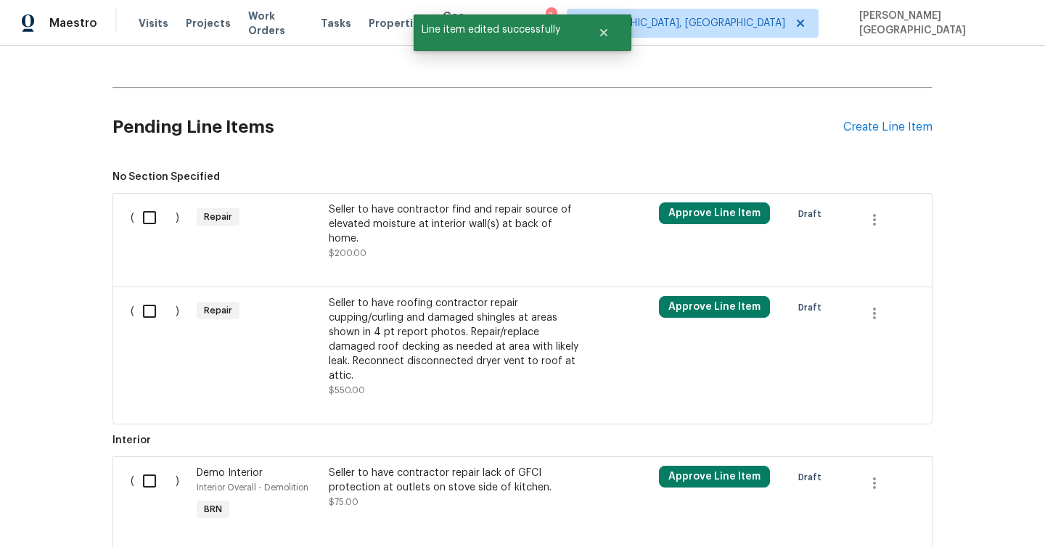
scroll to position [579, 0]
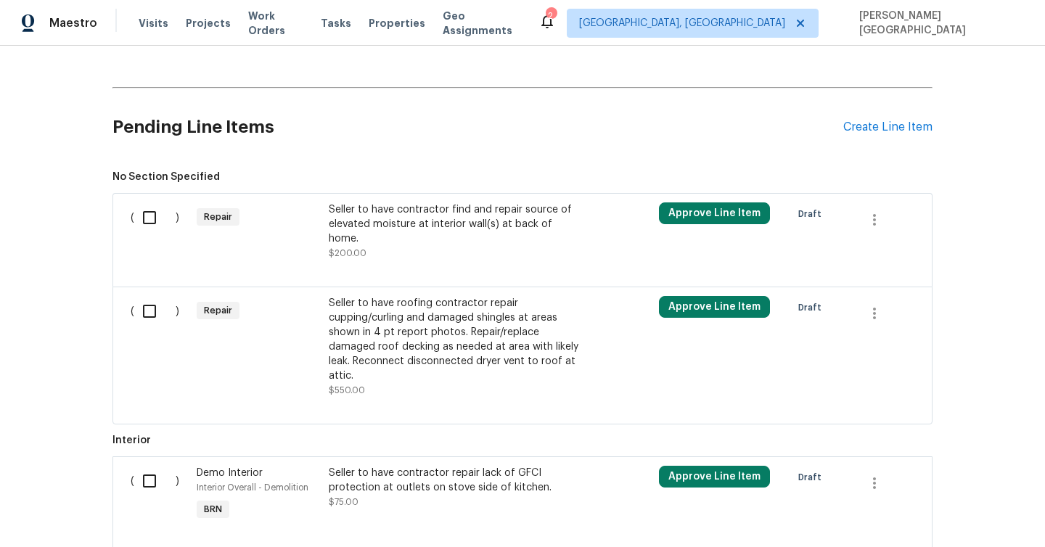
click at [394, 222] on div "Seller to have contractor find and repair source of elevated moisture at interi…" at bounding box center [457, 225] width 256 height 44
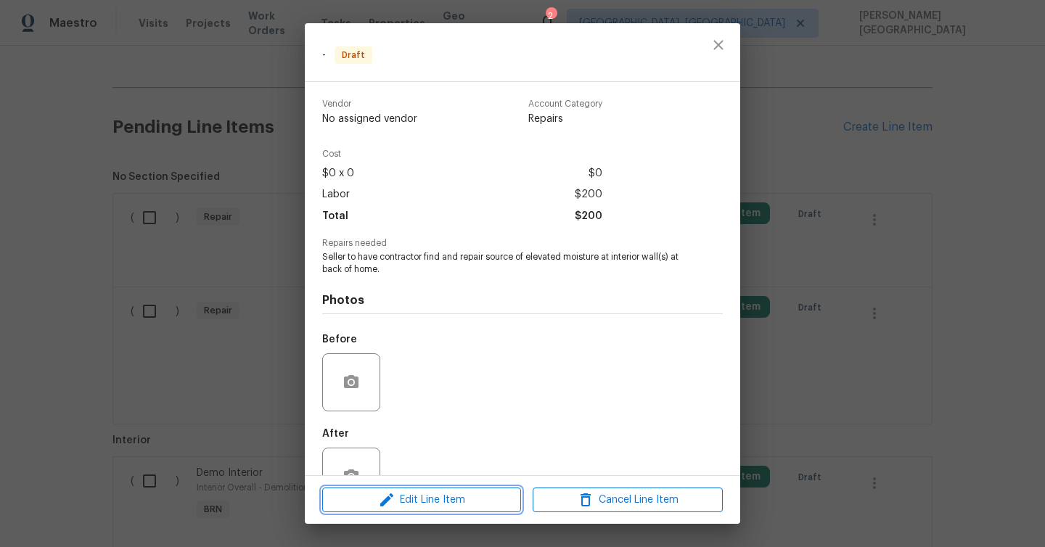
click at [428, 502] on span "Edit Line Item" at bounding box center [422, 501] width 190 height 18
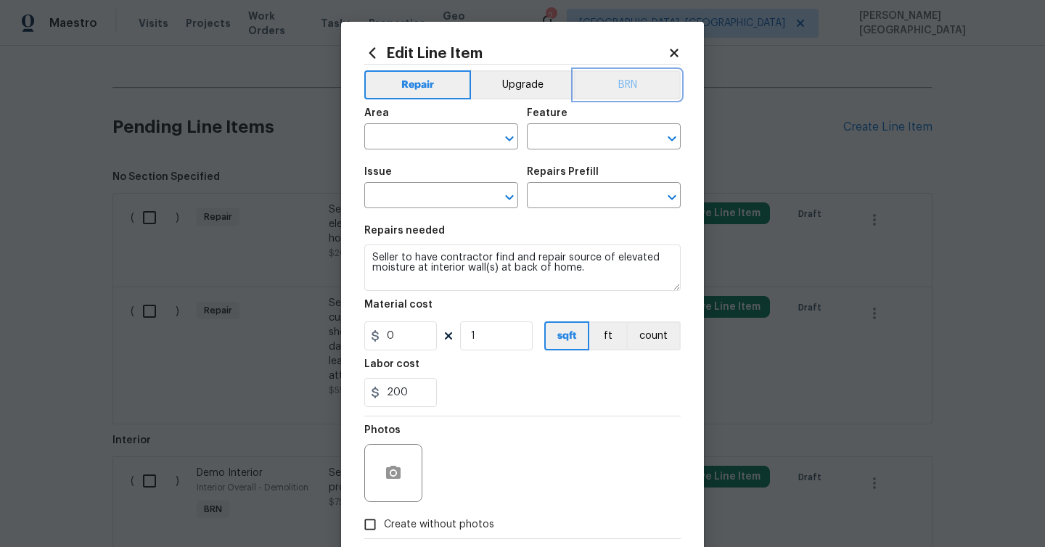
click at [649, 90] on button "BRN" at bounding box center [627, 84] width 107 height 29
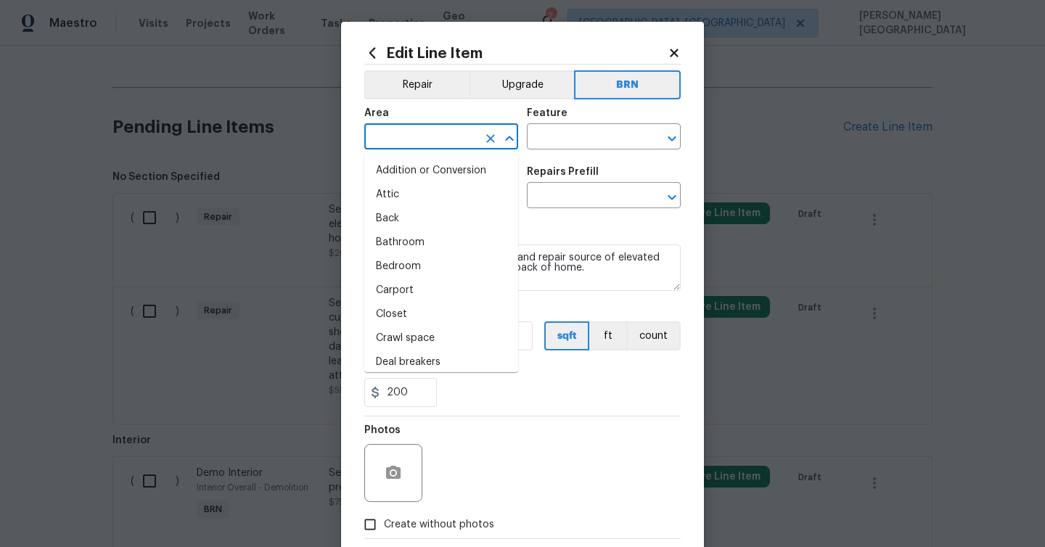
click at [425, 143] on input "text" at bounding box center [420, 138] width 113 height 23
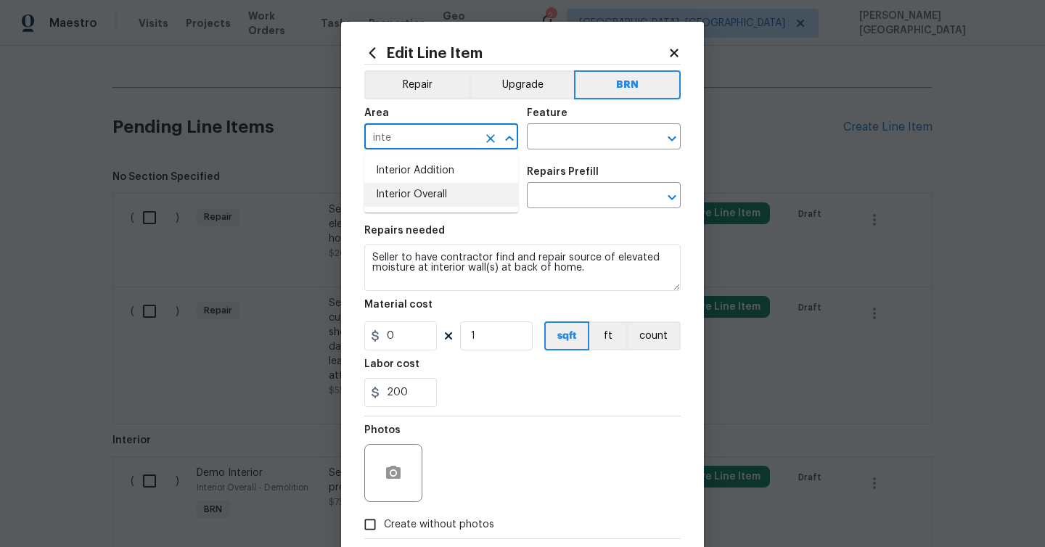
click at [440, 183] on li "Interior Overall" at bounding box center [441, 195] width 154 height 24
type input "Interior Overall"
click at [549, 141] on input "text" at bounding box center [583, 138] width 113 height 23
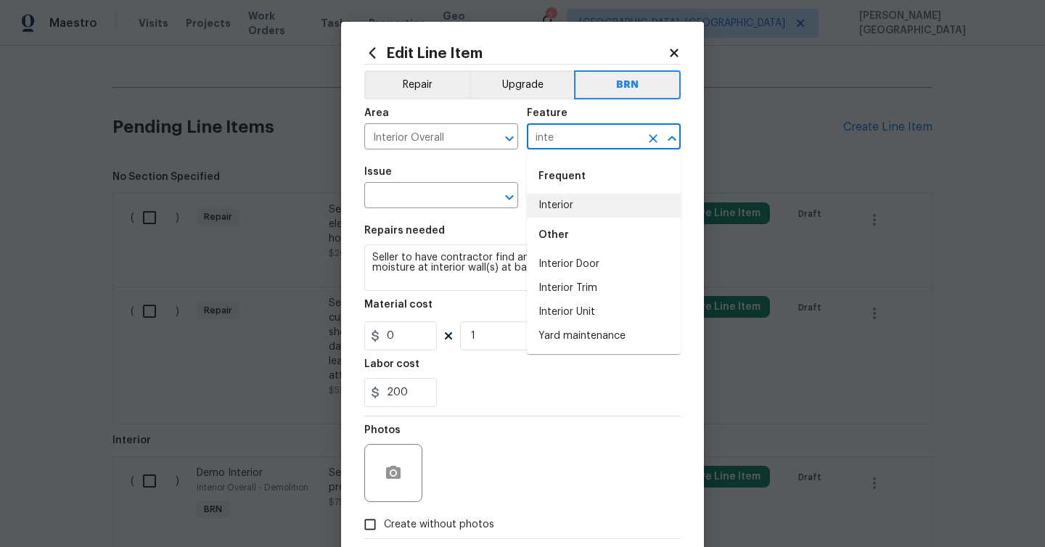
click at [567, 210] on li "Interior" at bounding box center [604, 206] width 154 height 24
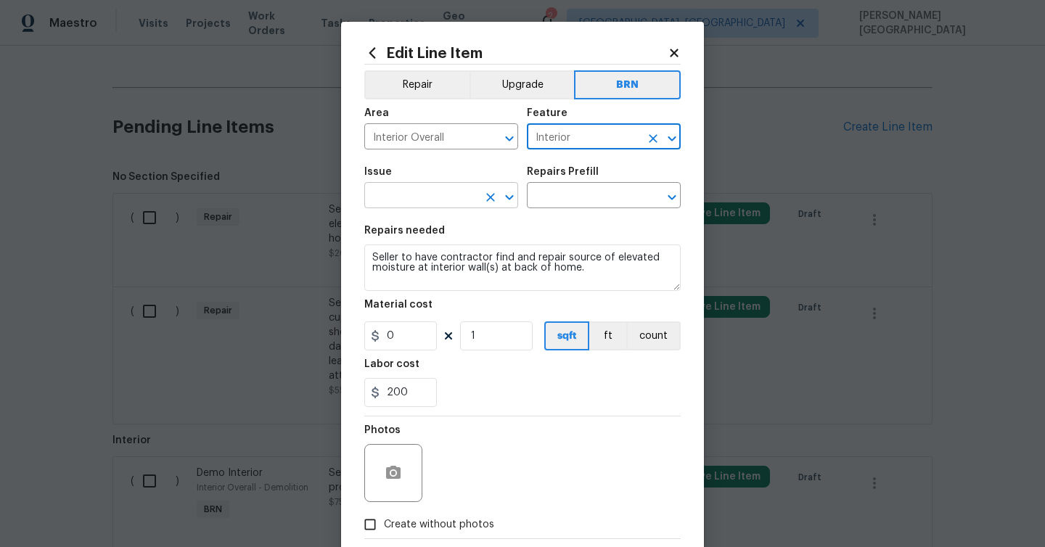
type input "Interior"
click at [404, 198] on input "text" at bounding box center [420, 197] width 113 height 23
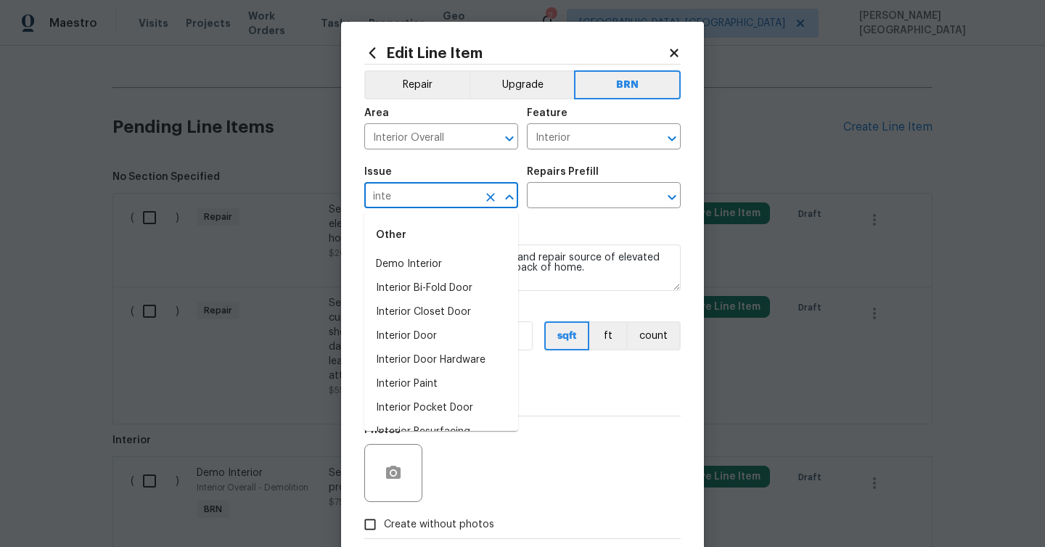
click at [430, 260] on li "Demo Interior" at bounding box center [441, 265] width 154 height 24
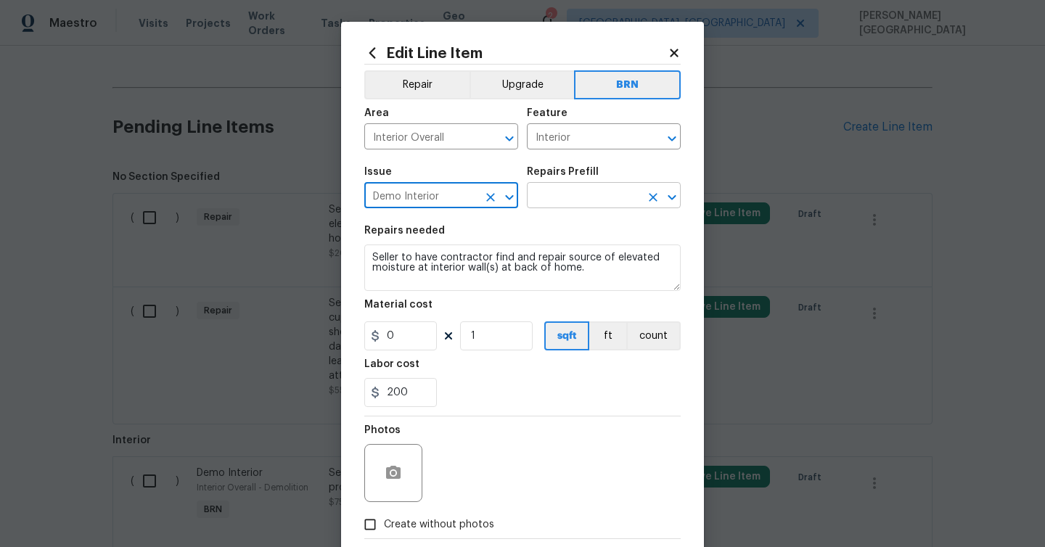
type input "Demo Interior"
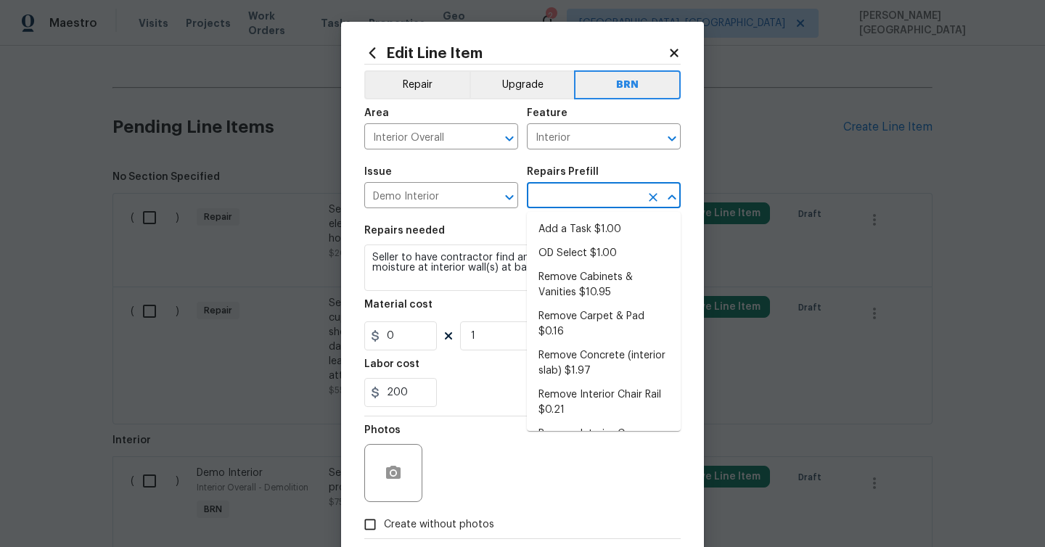
click at [574, 205] on input "text" at bounding box center [583, 197] width 113 height 23
click at [574, 245] on li "OD Select $1.00" at bounding box center [604, 254] width 154 height 24
type input "Demolition"
type input "OD Select $1.00"
type textarea "Refer to the agreed upon scope document for further details."
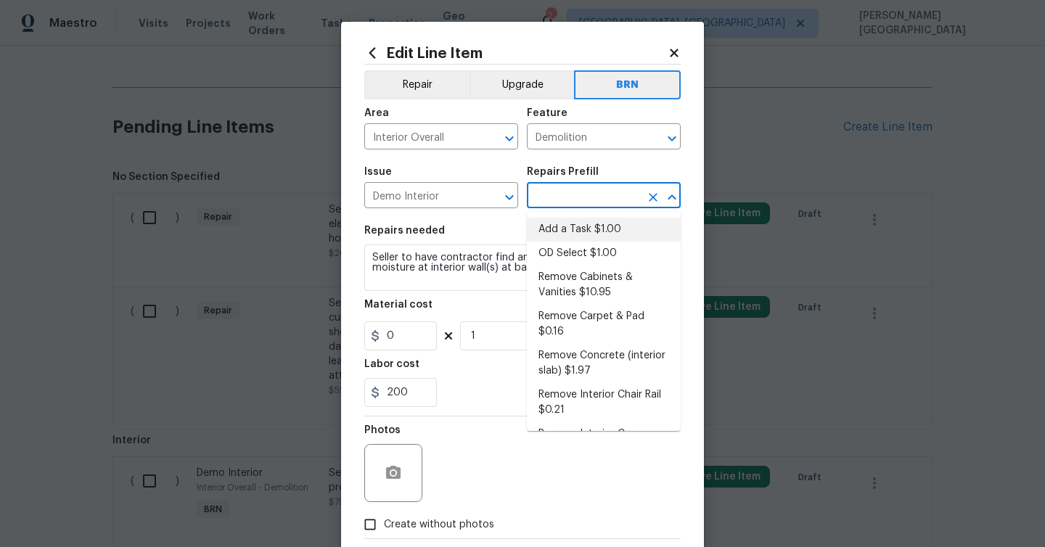
type input "1"
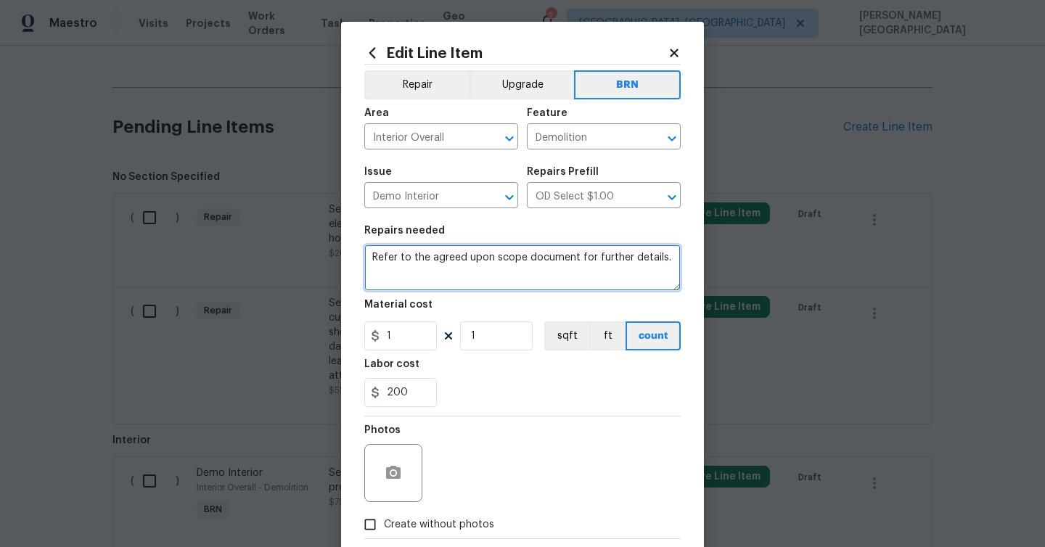
click at [509, 264] on textarea "Refer to the agreed upon scope document for further details." at bounding box center [522, 268] width 317 height 46
paste textarea "Seller to have contractor find and repair source of elevated moisture at interi…"
type textarea "Seller to have contractor find and repair source of elevated moisture at interi…"
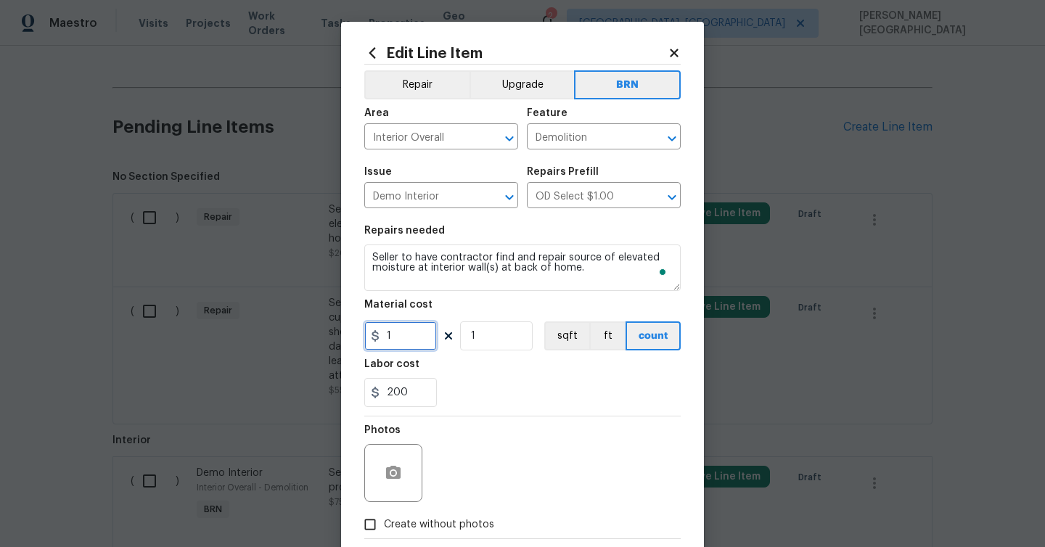
click at [424, 348] on input "1" at bounding box center [400, 336] width 73 height 29
type input "0"
click at [386, 471] on icon "button" at bounding box center [393, 472] width 15 height 13
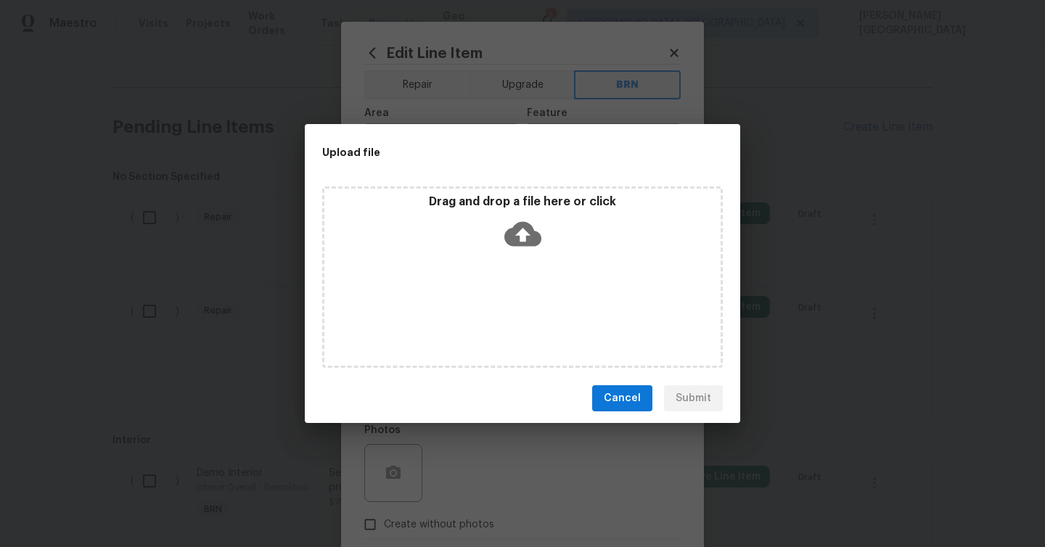
click at [522, 250] on icon at bounding box center [523, 234] width 37 height 37
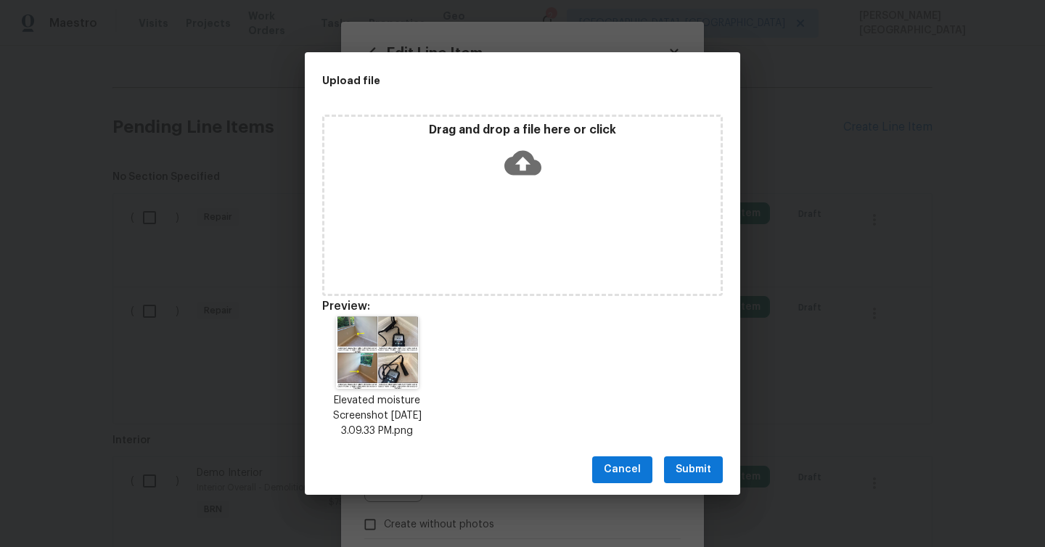
click at [712, 477] on button "Submit" at bounding box center [693, 470] width 59 height 27
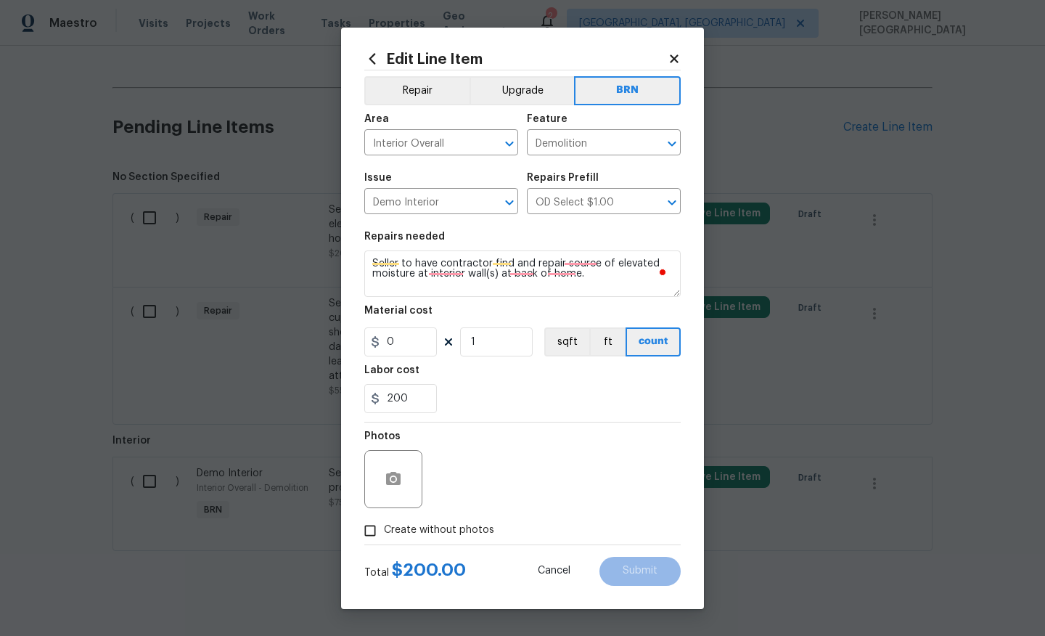
scroll to position [564, 0]
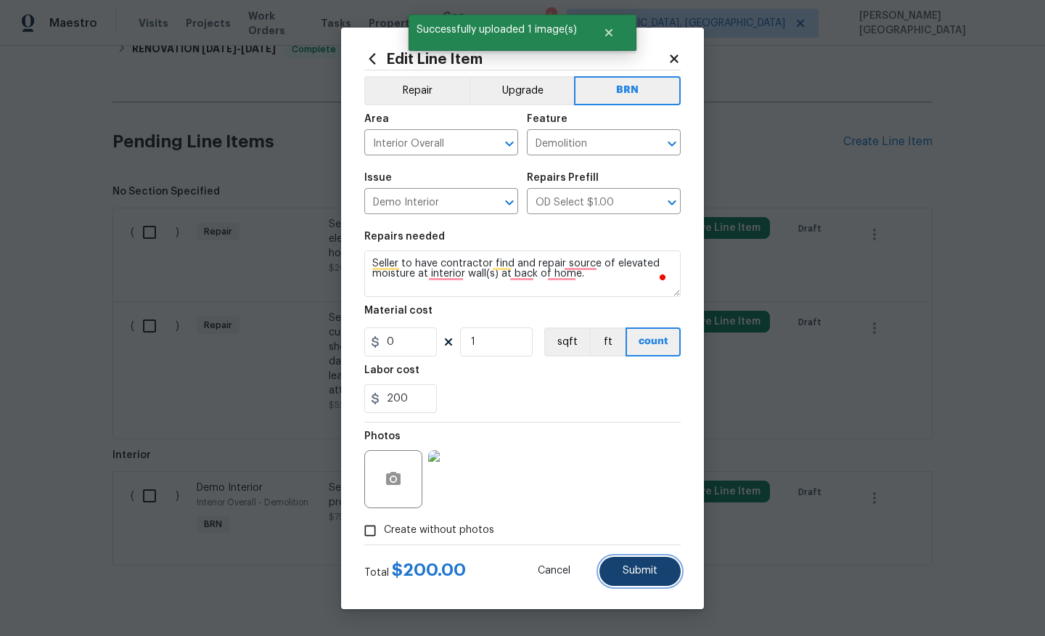
click at [637, 569] on span "Submit" at bounding box center [640, 571] width 35 height 11
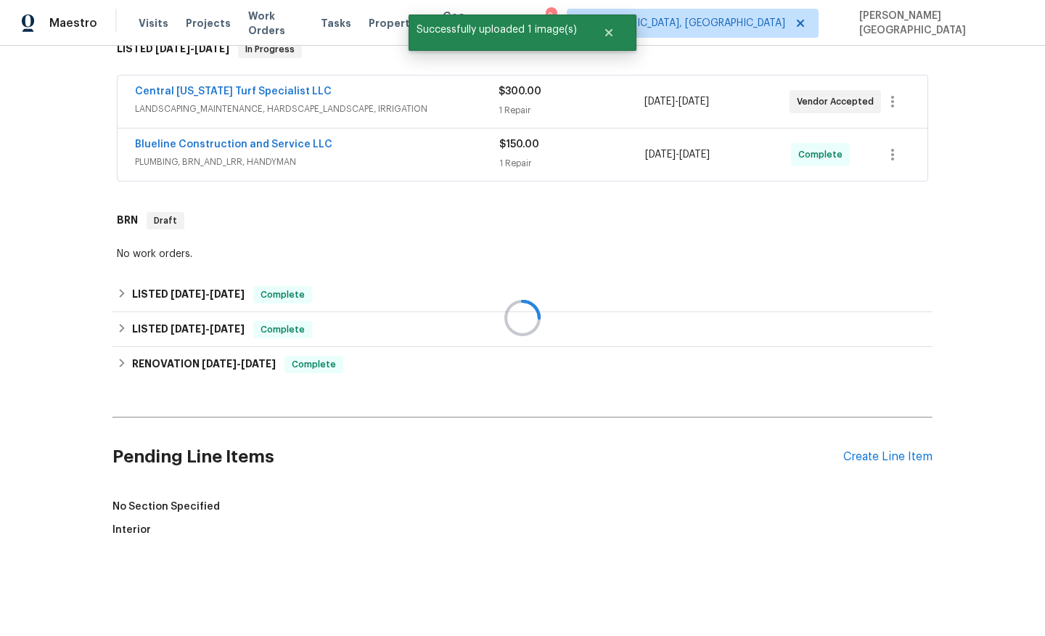
scroll to position [579, 0]
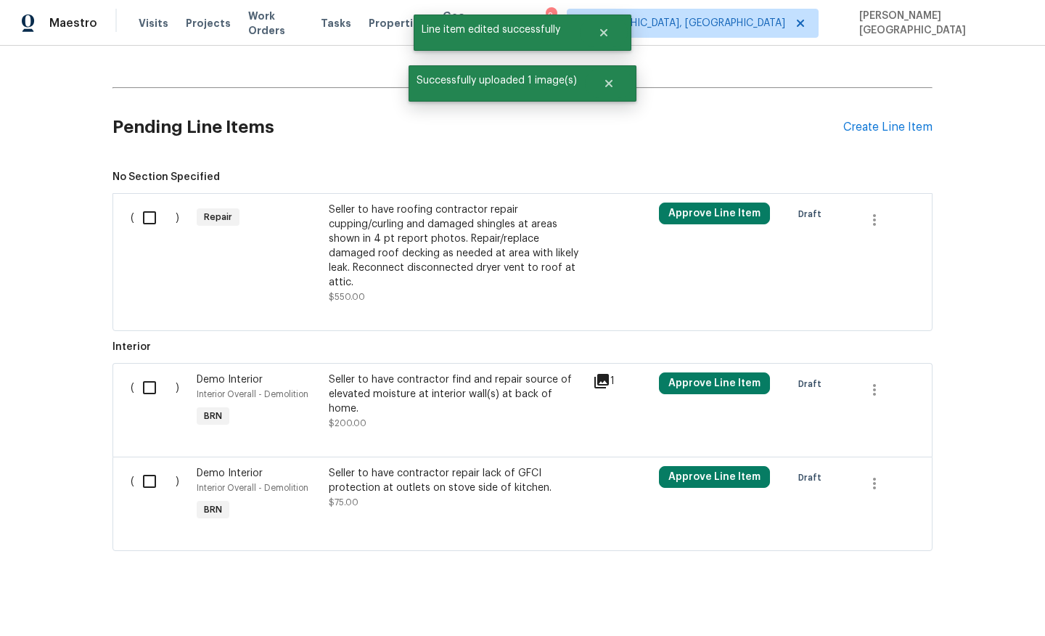
click at [381, 252] on div "Seller to have roofing contractor repair cupping/curling and damaged shingles a…" at bounding box center [457, 246] width 256 height 87
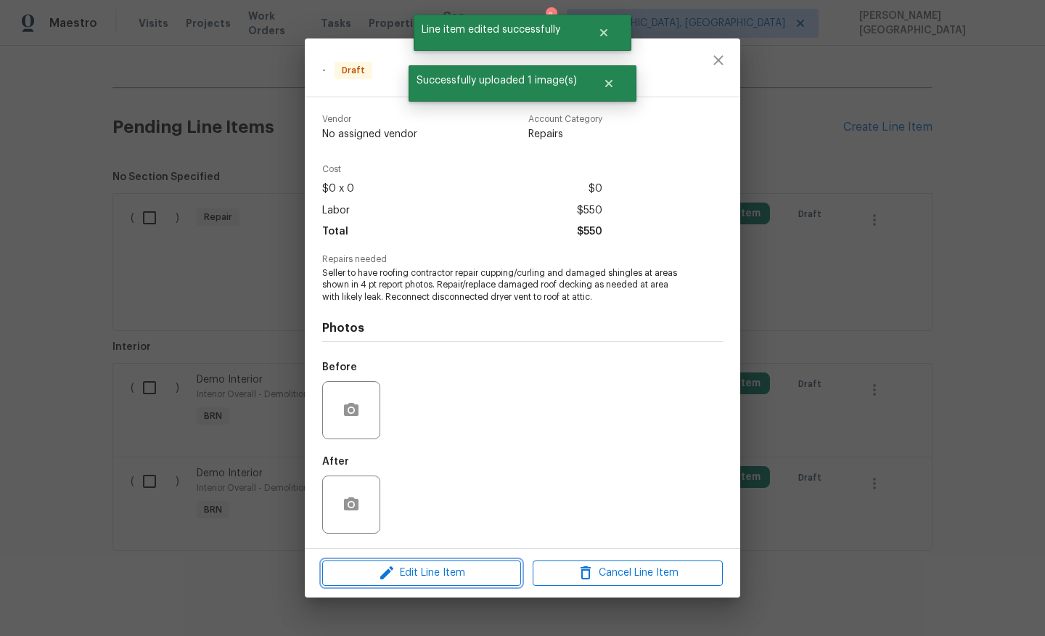
click at [452, 572] on span "Edit Line Item" at bounding box center [422, 573] width 190 height 18
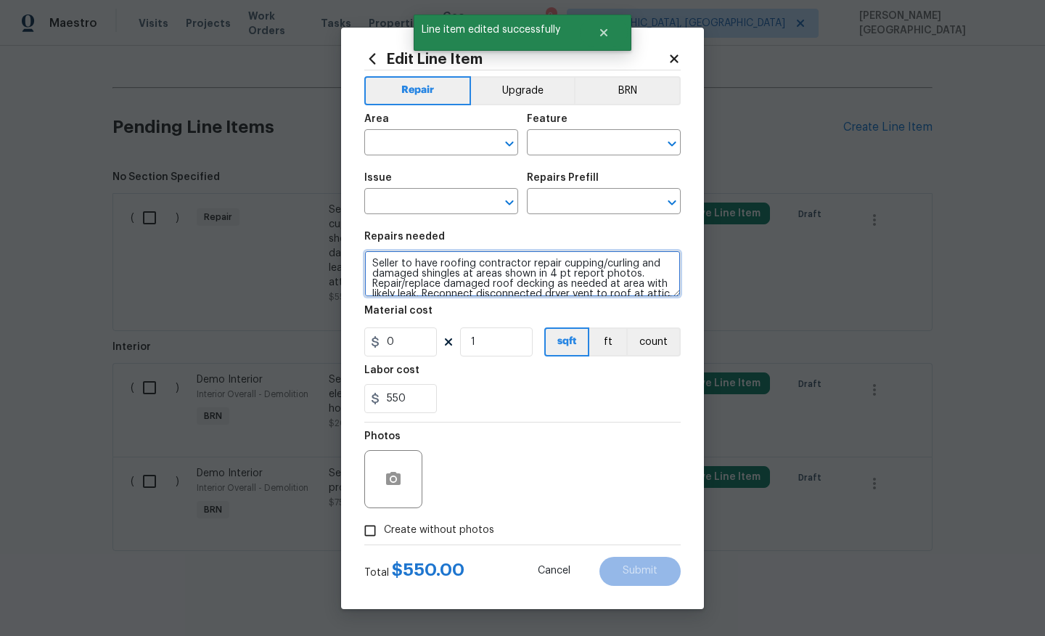
click at [469, 288] on textarea "Seller to have roofing contractor repair cupping/curling and damaged shingles a…" at bounding box center [522, 273] width 317 height 46
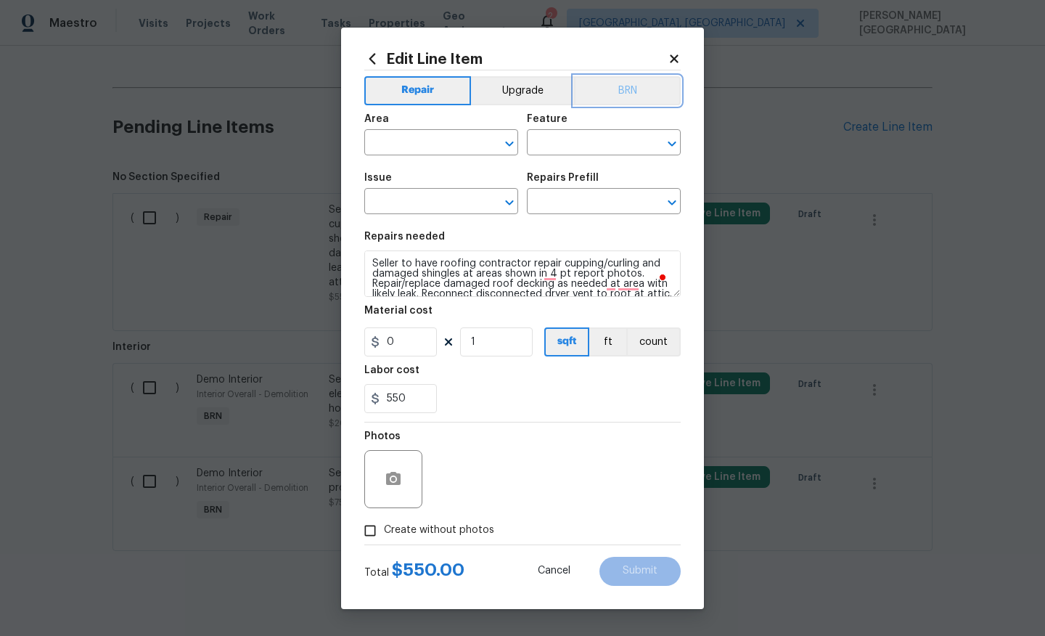
click at [608, 94] on button "BRN" at bounding box center [627, 90] width 107 height 29
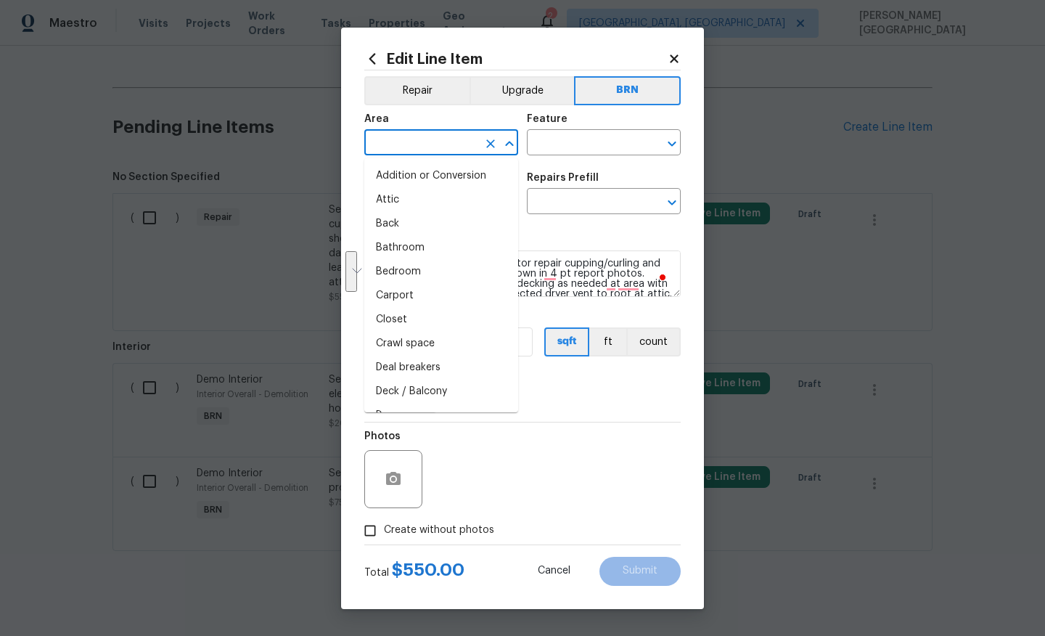
click at [416, 136] on input "text" at bounding box center [420, 144] width 113 height 23
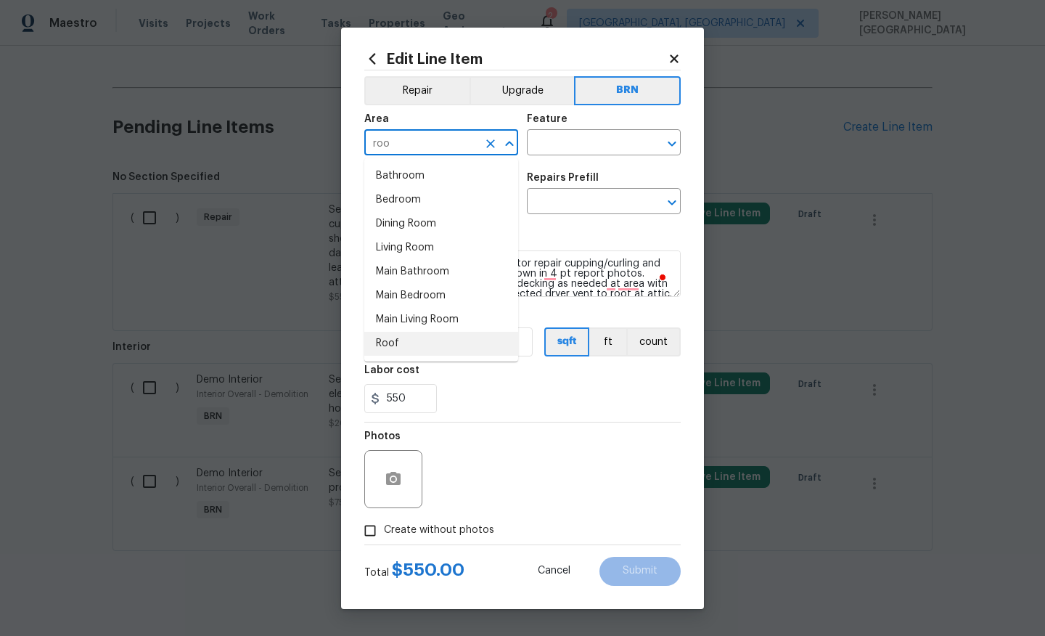
click at [410, 343] on li "Roof" at bounding box center [441, 344] width 154 height 24
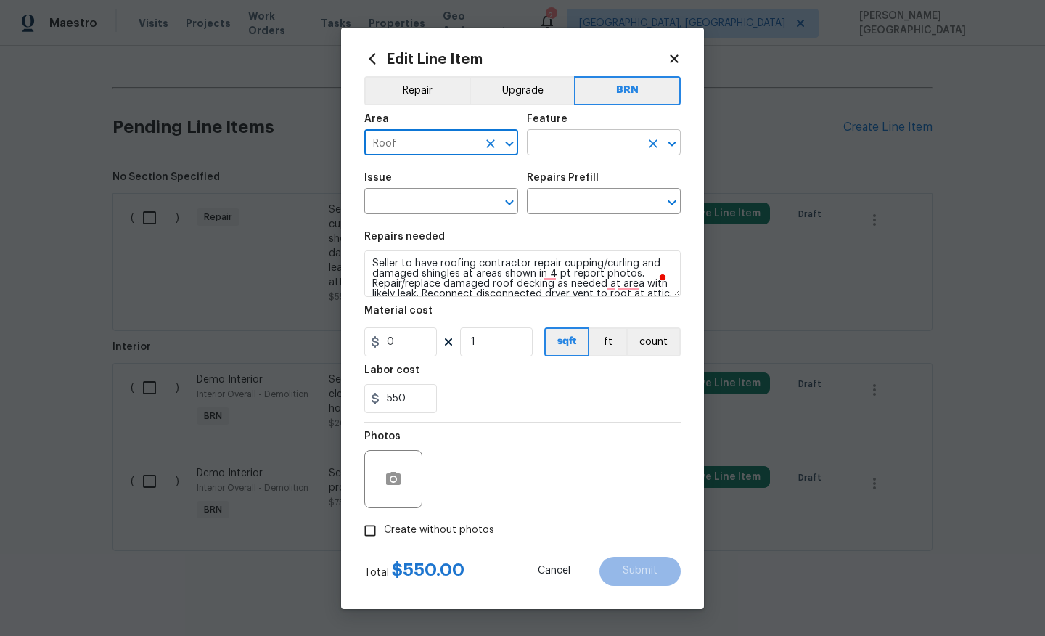
type input "Roof"
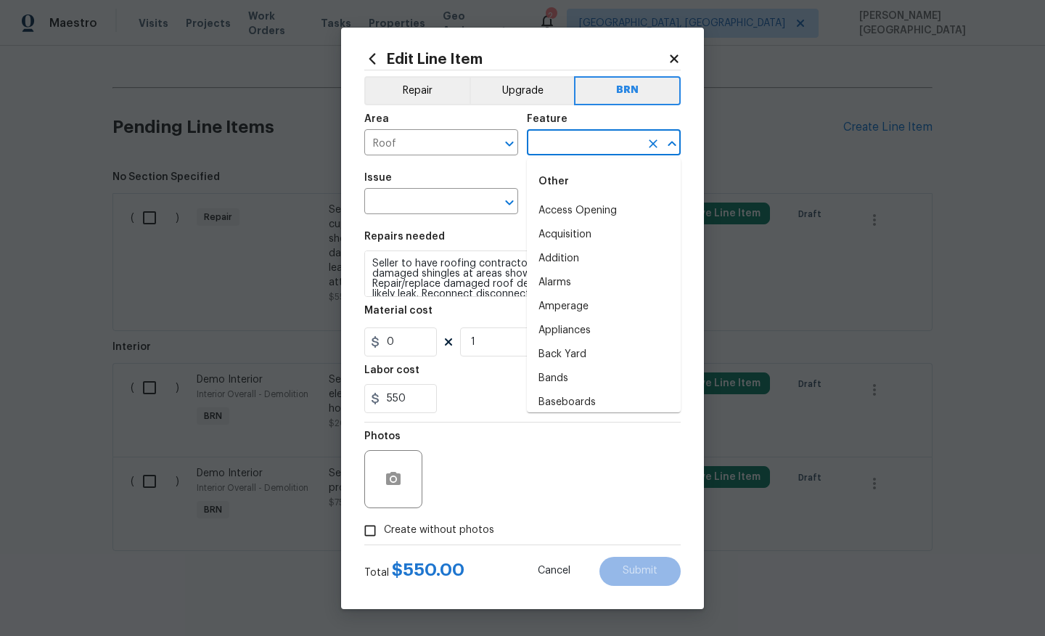
click at [558, 139] on input "text" at bounding box center [583, 144] width 113 height 23
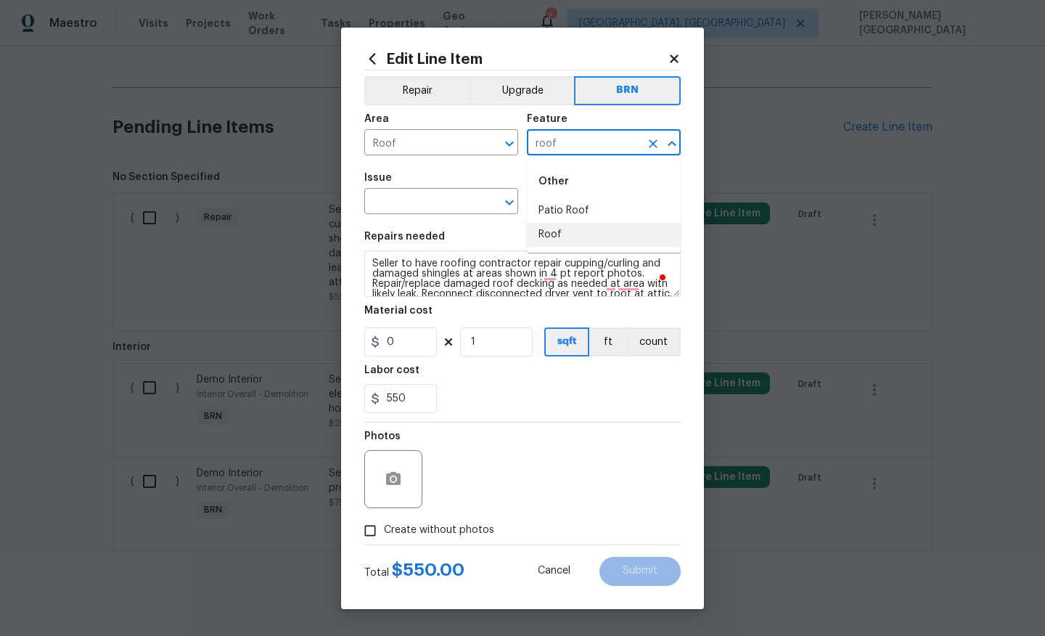
click at [574, 232] on li "Roof" at bounding box center [604, 235] width 154 height 24
type input "Roof"
click at [470, 200] on input "text" at bounding box center [420, 203] width 113 height 23
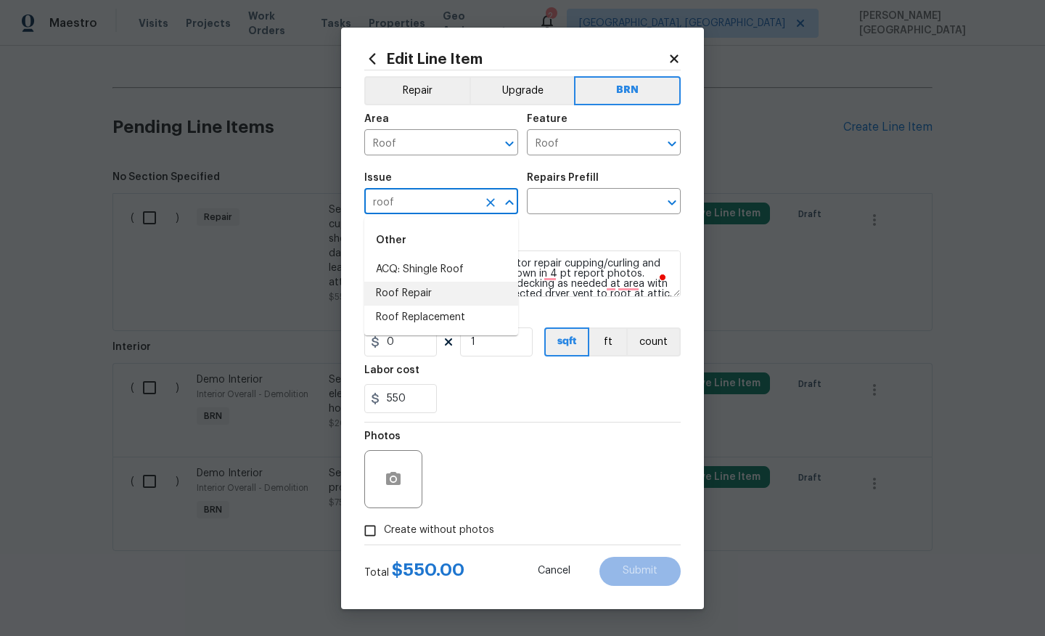
click at [453, 301] on li "Roof Repair" at bounding box center [441, 294] width 154 height 24
type input "Roof Repair"
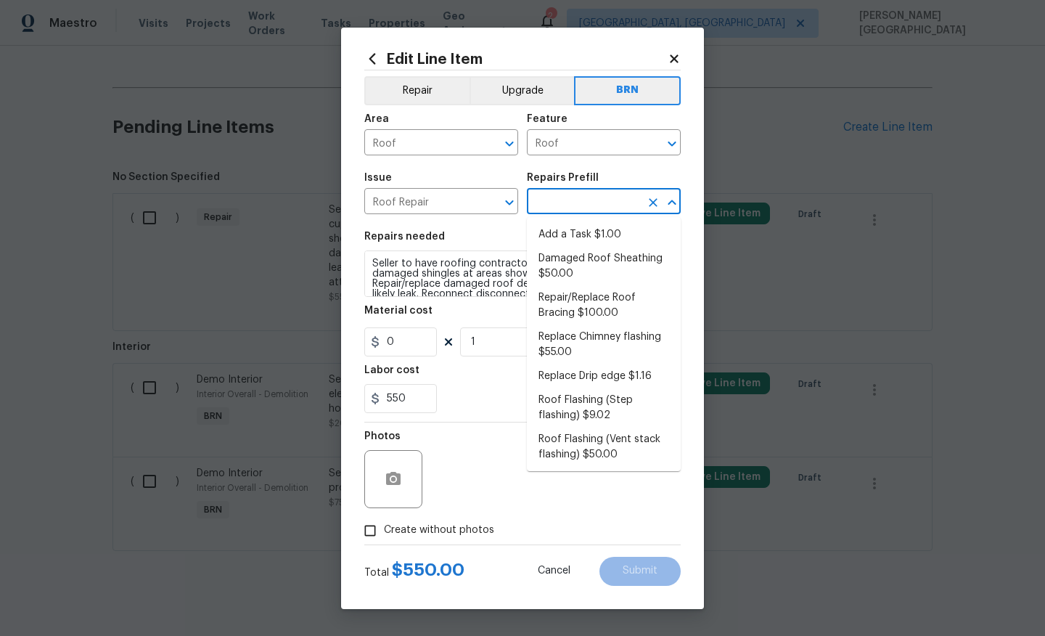
click at [570, 203] on input "text" at bounding box center [583, 203] width 113 height 23
click at [572, 251] on li "Damaged Roof Sheathing $50.00" at bounding box center [604, 266] width 154 height 39
type input "Eaves and Trim"
type input "Damaged Roof Sheathing $50.00"
type textarea "Remove the existing damaged/rotted OSB plywood on the roof and replace with new…"
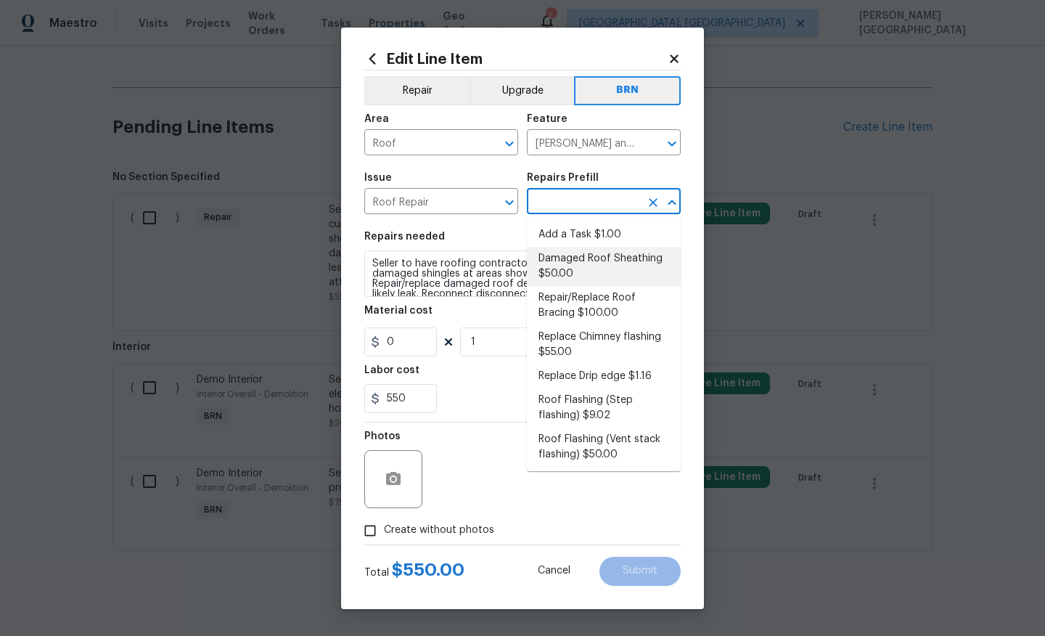
type input "50"
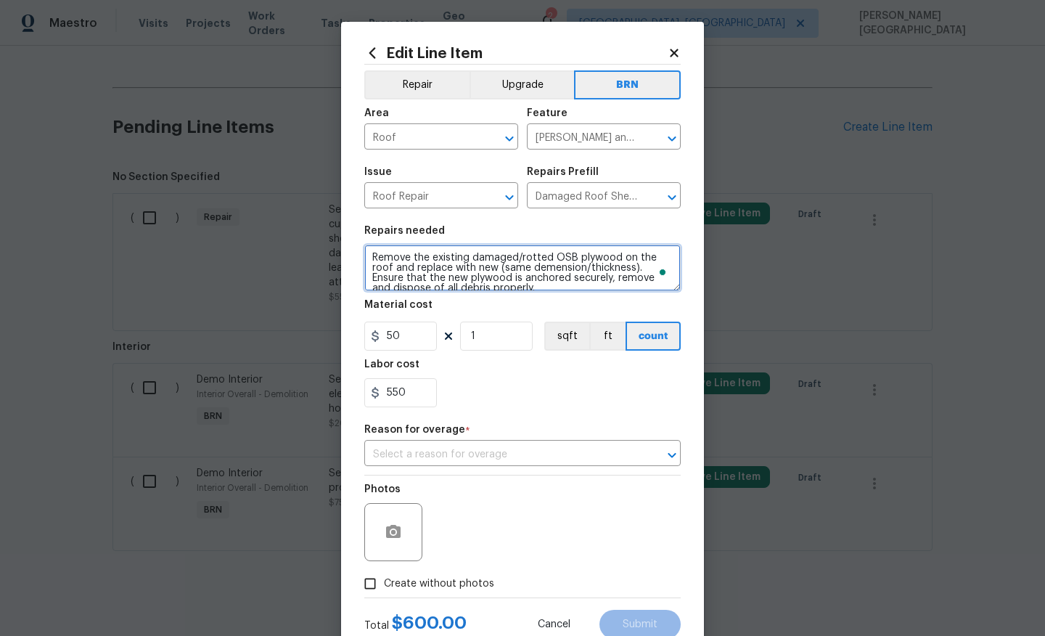
click at [531, 272] on textarea "Remove the existing damaged/rotted OSB plywood on the roof and replace with new…" at bounding box center [522, 268] width 317 height 46
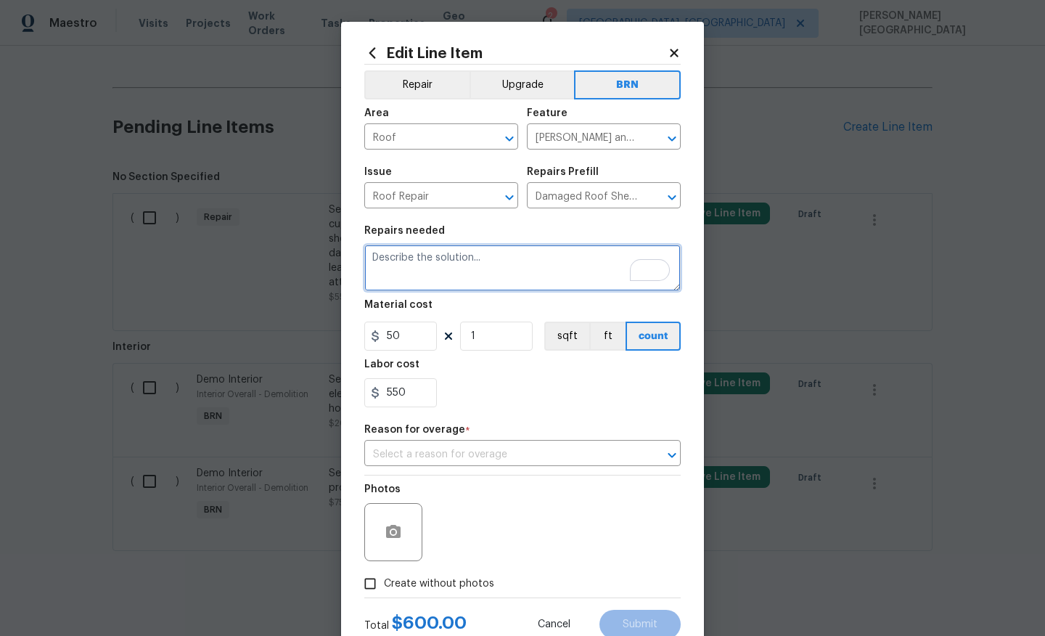
click at [512, 258] on textarea "To enrich screen reader interactions, please activate Accessibility in Grammarl…" at bounding box center [522, 268] width 317 height 46
paste textarea "Seller to have roofing contractor repair cupping/curling and damaged shingles a…"
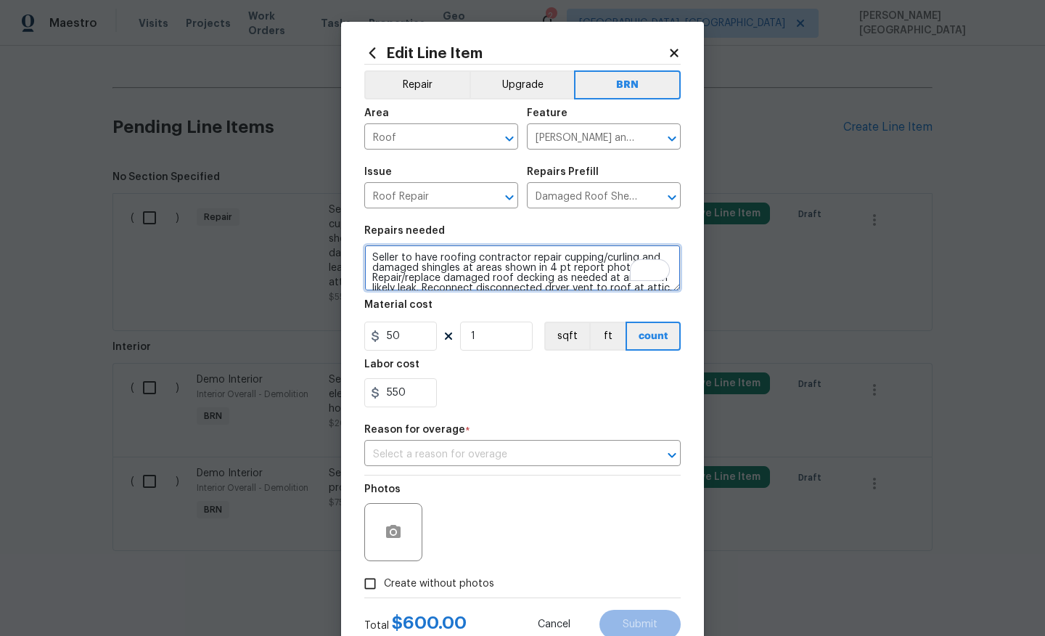
scroll to position [3, 0]
type textarea "Seller to have roofing contractor repair cupping/curling and damaged shingles a…"
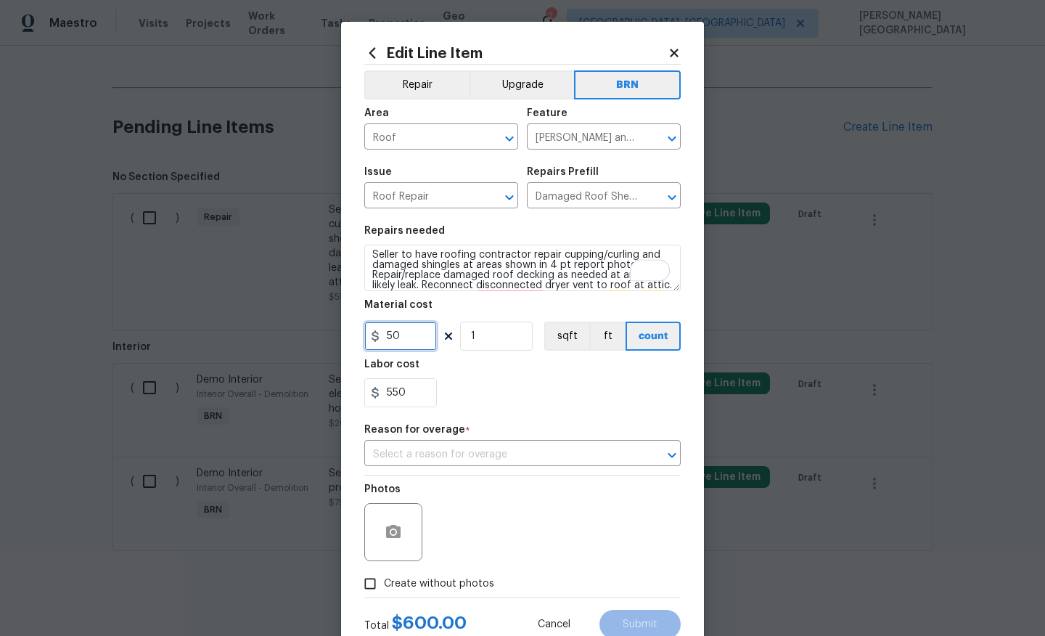
click at [422, 336] on input "50" at bounding box center [400, 336] width 73 height 29
type input "0"
click at [420, 450] on input "text" at bounding box center [502, 455] width 276 height 23
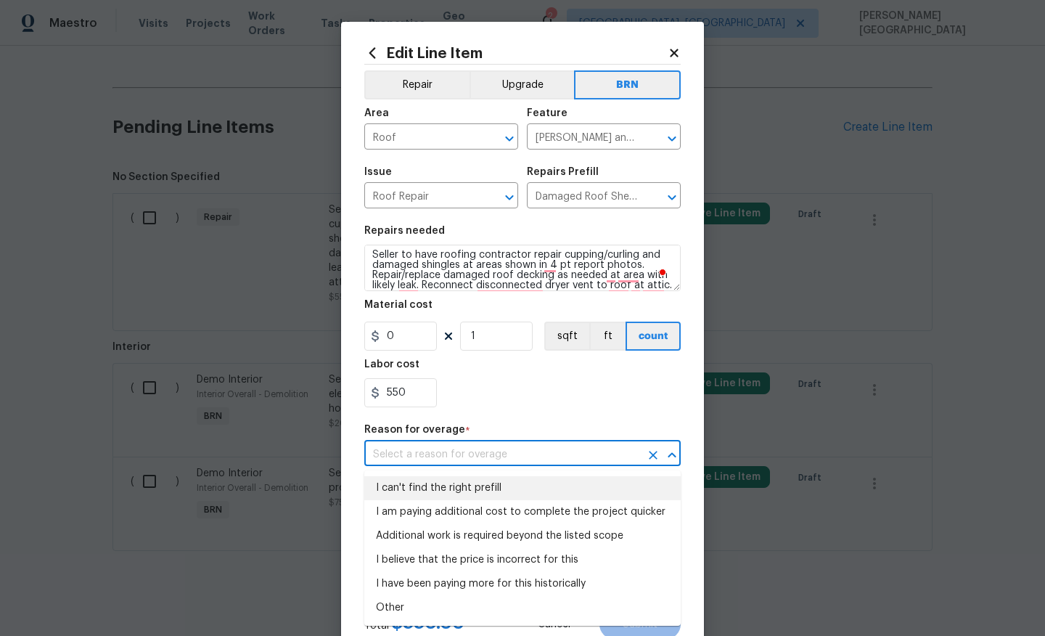
click at [459, 486] on li "I can't find the right prefill" at bounding box center [522, 488] width 317 height 24
type input "I can't find the right prefill"
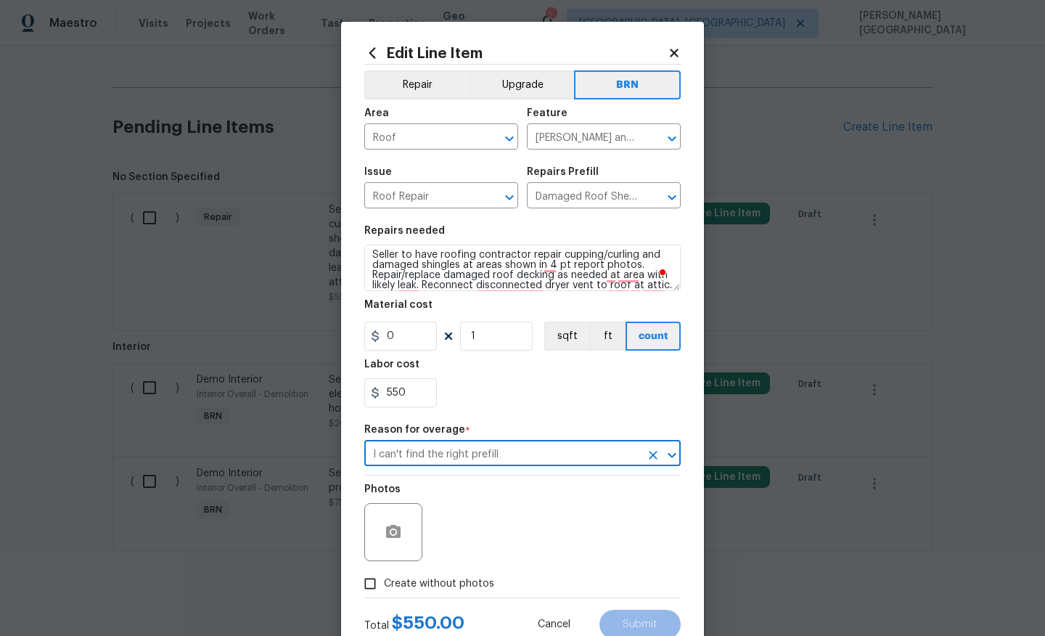
click at [415, 583] on span "Create without photos" at bounding box center [439, 583] width 110 height 15
click at [384, 583] on input "Create without photos" at bounding box center [370, 584] width 28 height 28
checkbox input "true"
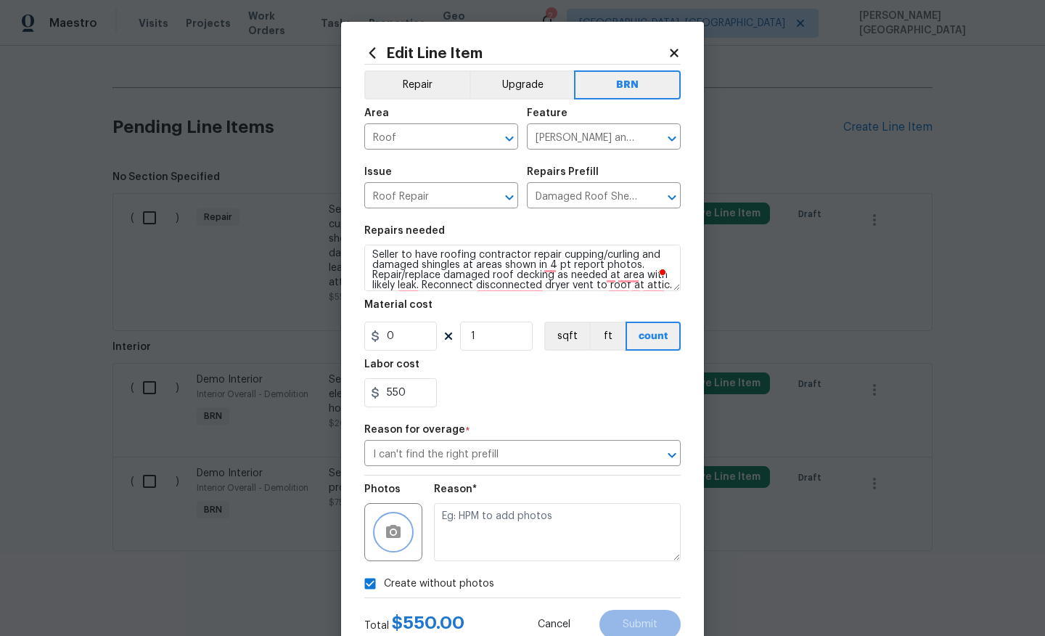
click at [391, 538] on icon "button" at bounding box center [393, 531] width 15 height 13
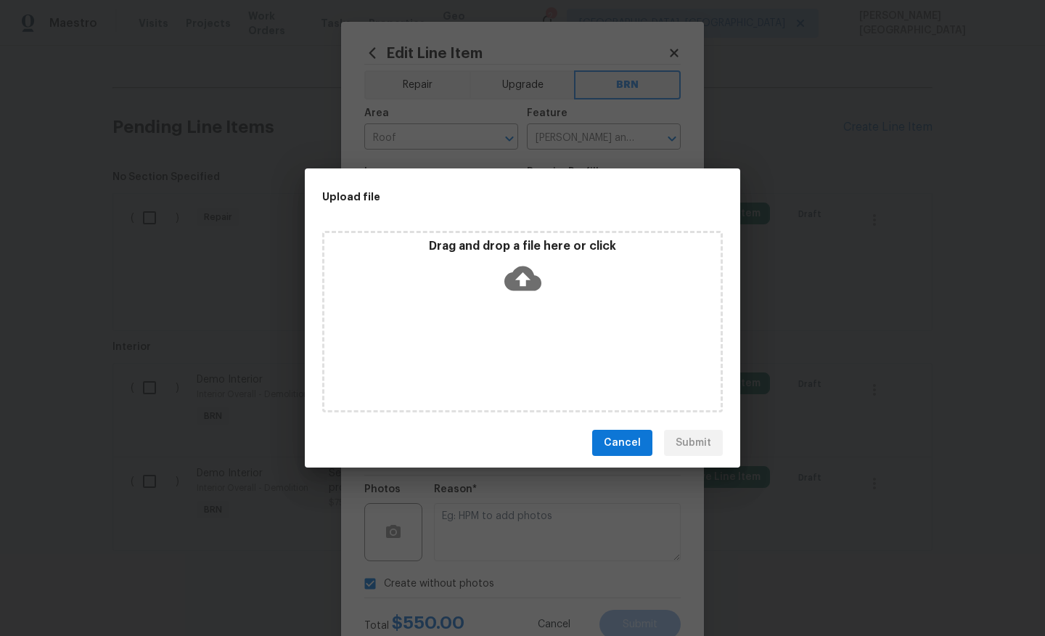
click at [514, 275] on icon at bounding box center [523, 278] width 37 height 25
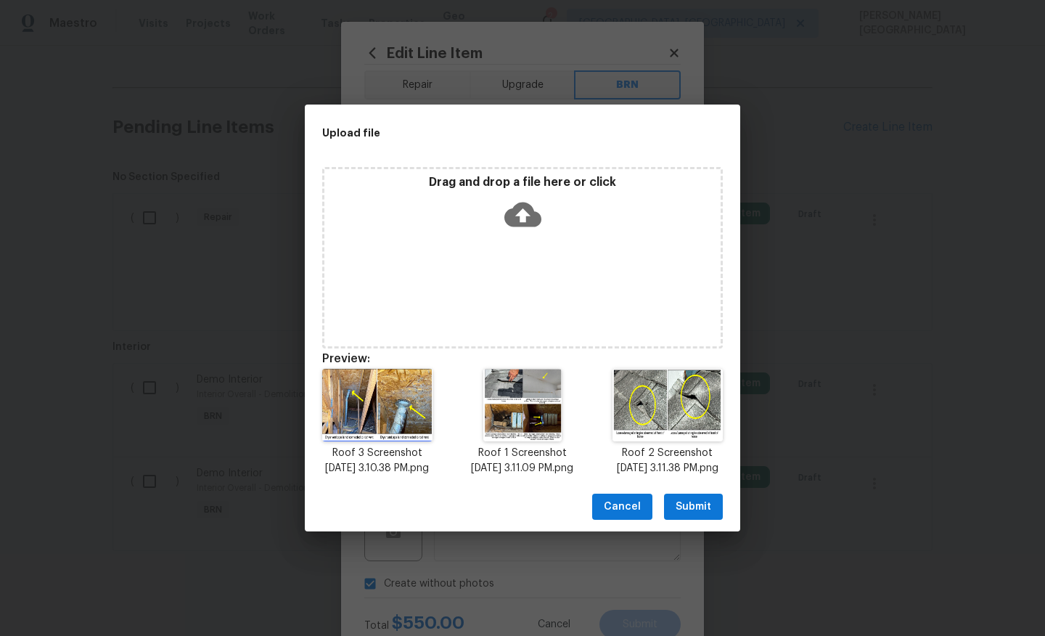
click at [681, 507] on span "Submit" at bounding box center [694, 507] width 36 height 18
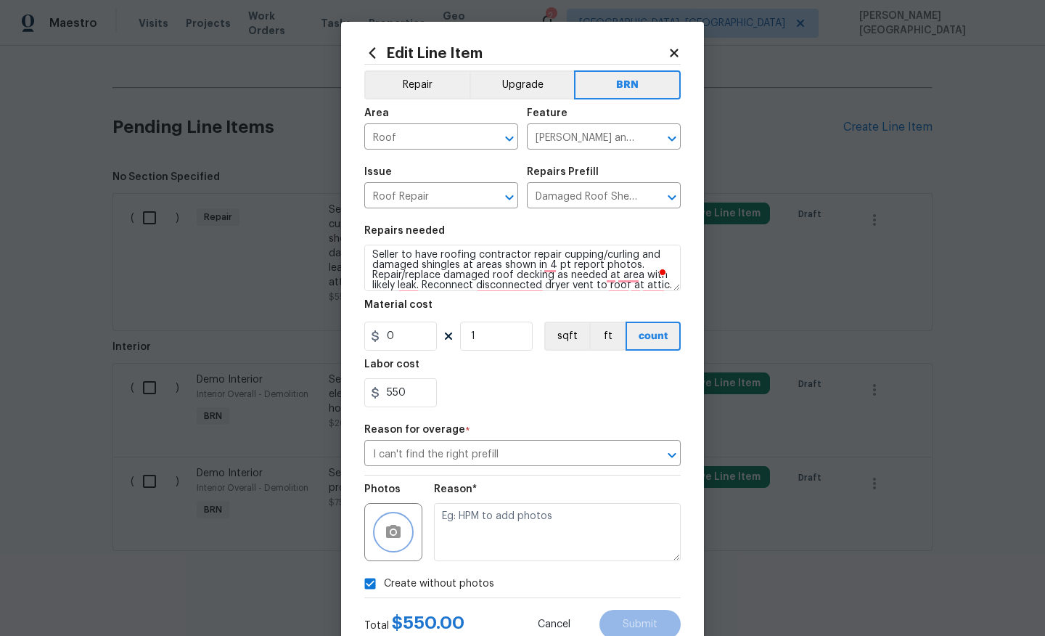
scroll to position [49, 0]
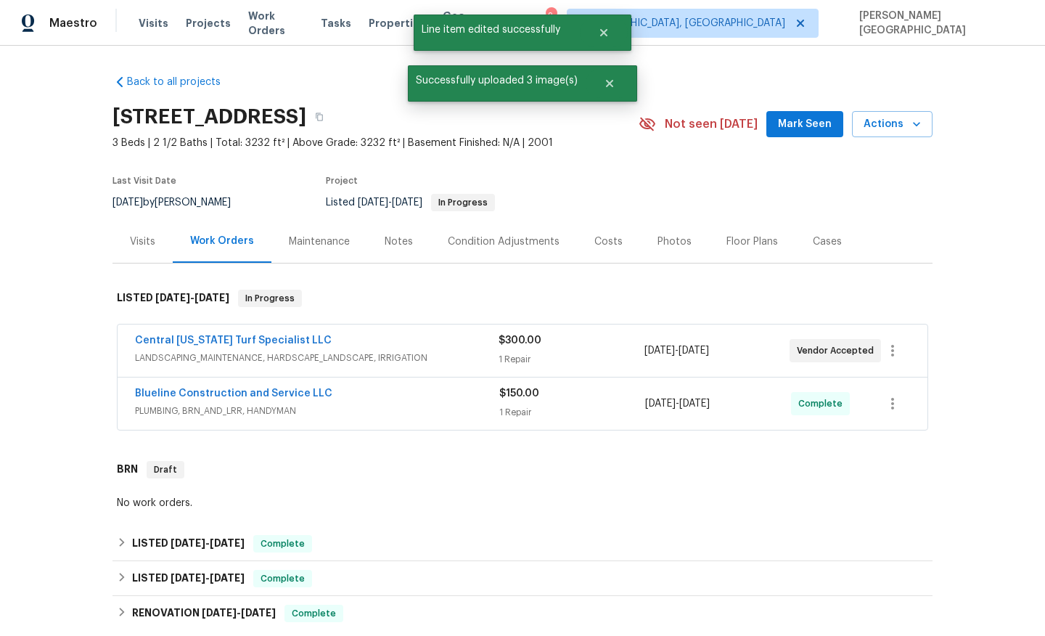
scroll to position [579, 0]
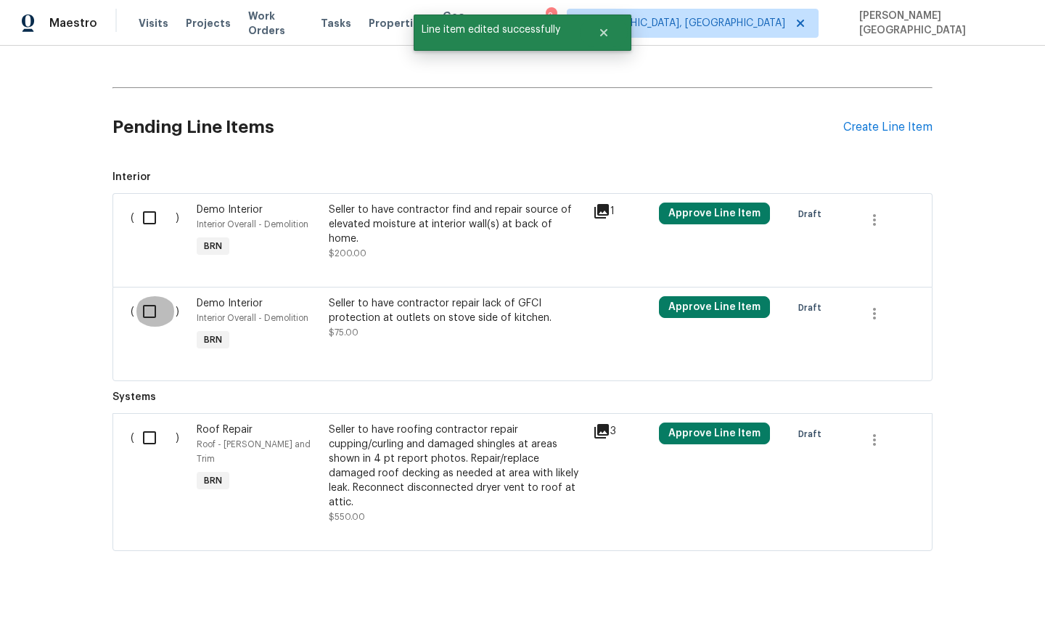
click at [152, 319] on input "checkbox" at bounding box center [154, 311] width 41 height 30
checkbox input "true"
click at [156, 218] on input "checkbox" at bounding box center [154, 218] width 41 height 30
checkbox input "true"
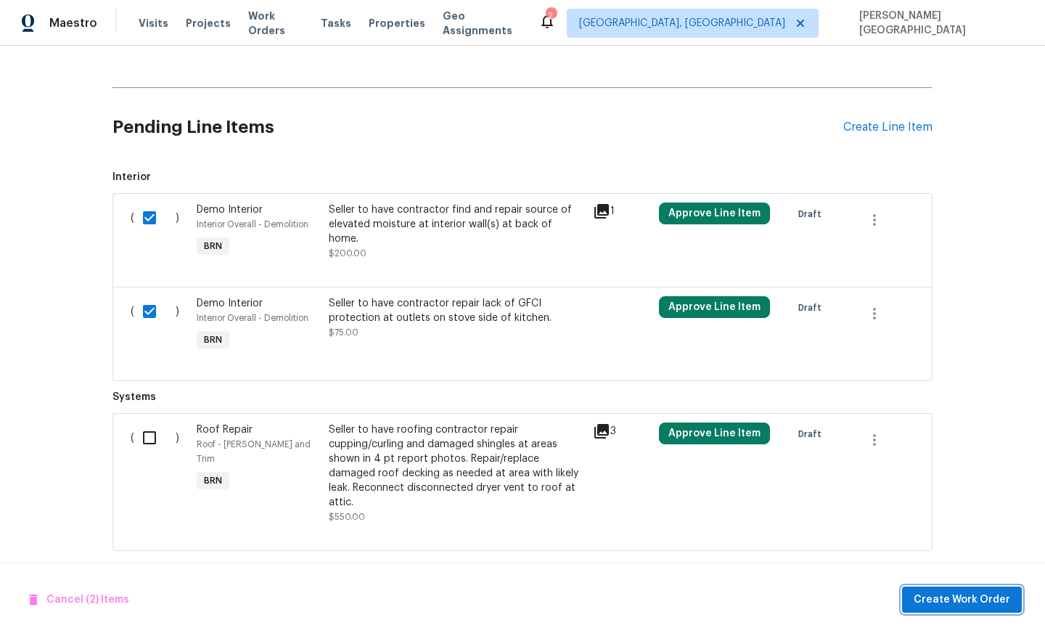
click at [939, 597] on span "Create Work Order" at bounding box center [962, 600] width 97 height 18
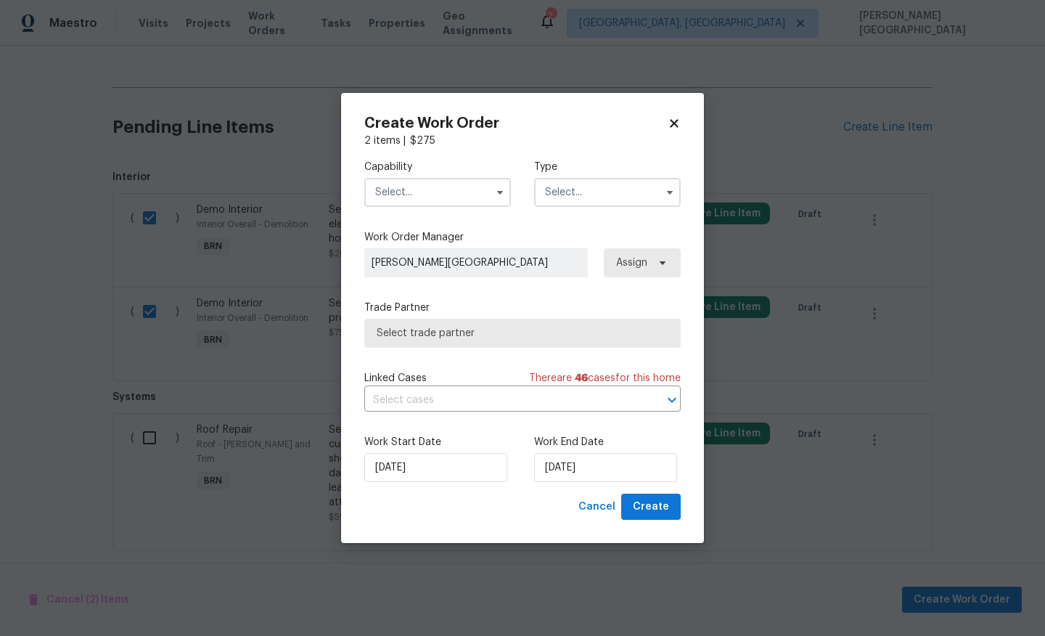
click at [425, 187] on input "text" at bounding box center [437, 192] width 147 height 29
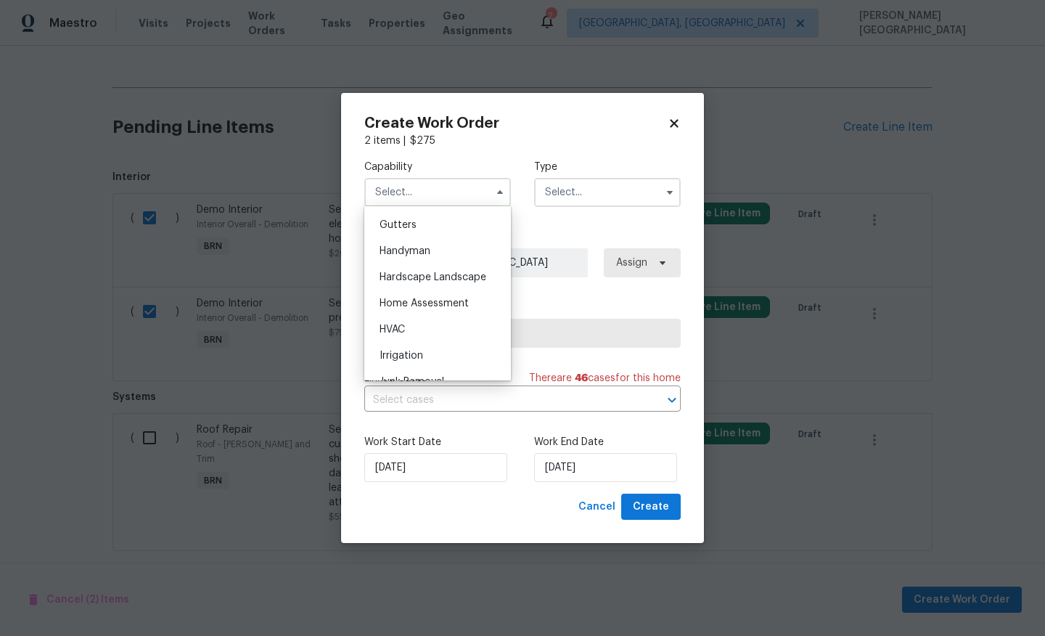
scroll to position [780, 0]
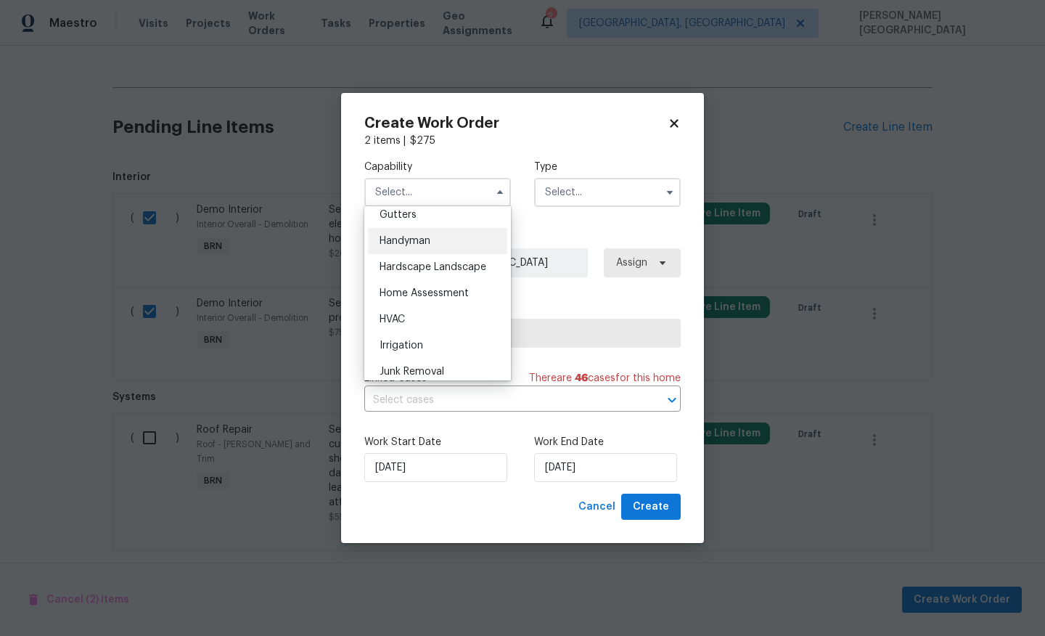
click at [423, 238] on span "Handyman" at bounding box center [405, 241] width 51 height 10
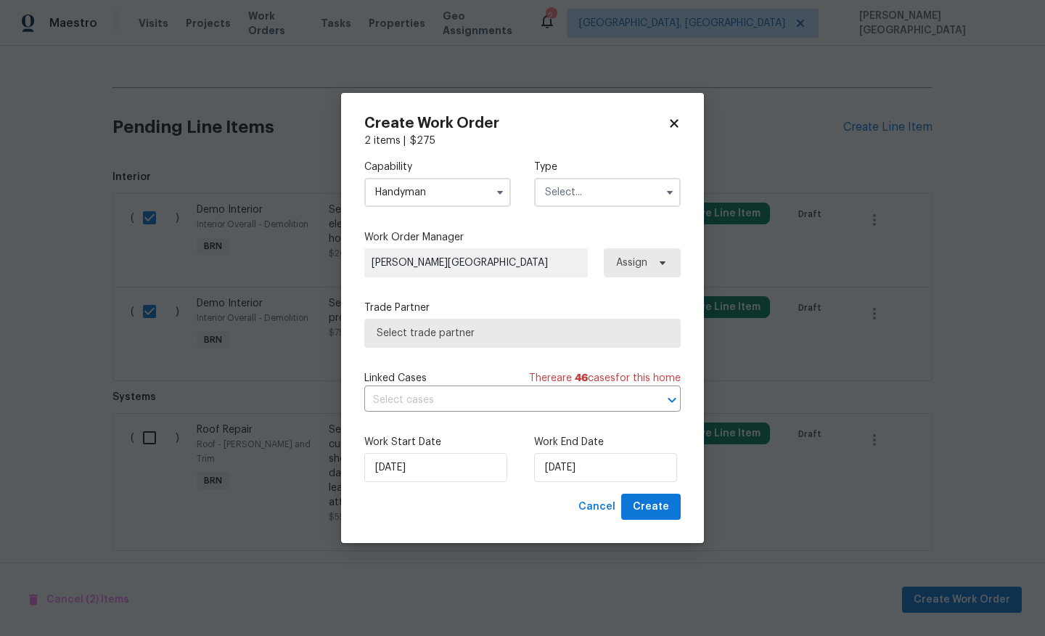
click at [429, 198] on input "Handyman" at bounding box center [437, 192] width 147 height 29
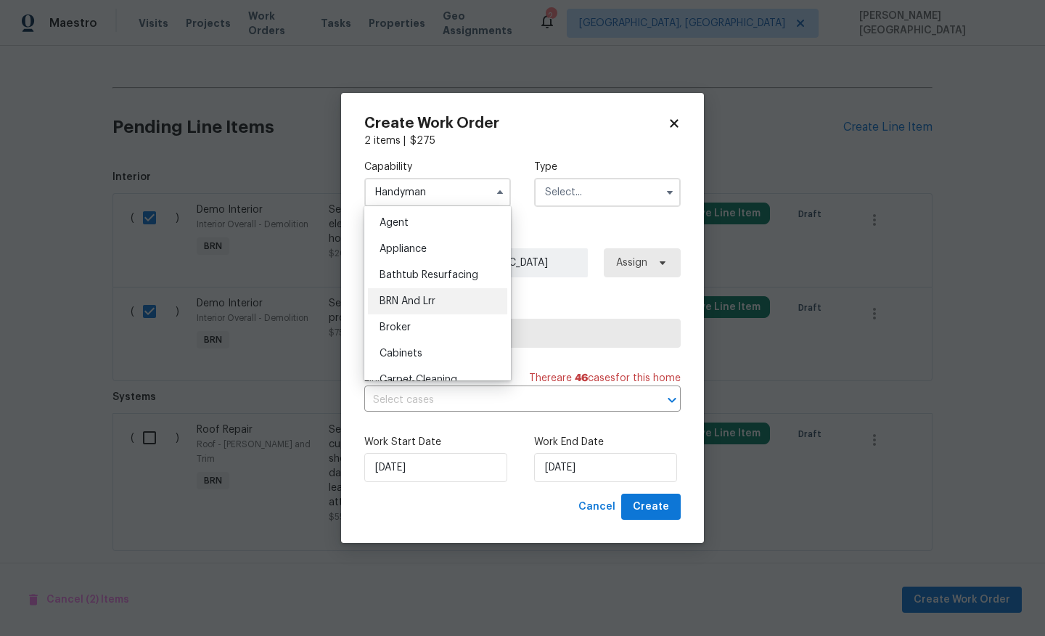
click at [429, 310] on div "BRN And Lrr" at bounding box center [437, 301] width 139 height 26
type input "BRN And Lrr"
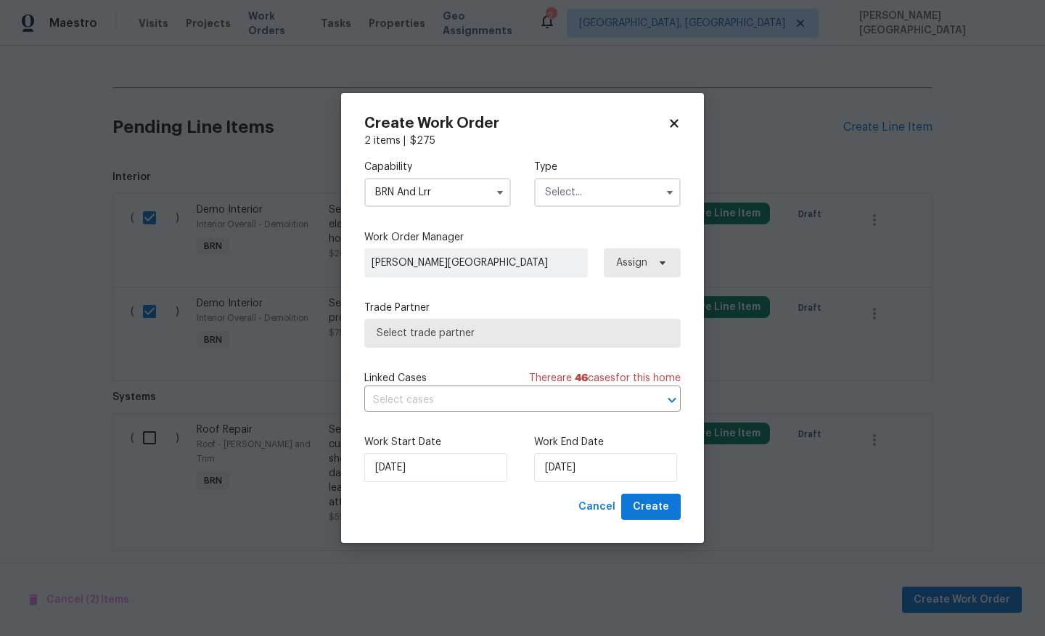
click at [591, 185] on input "text" at bounding box center [607, 192] width 147 height 29
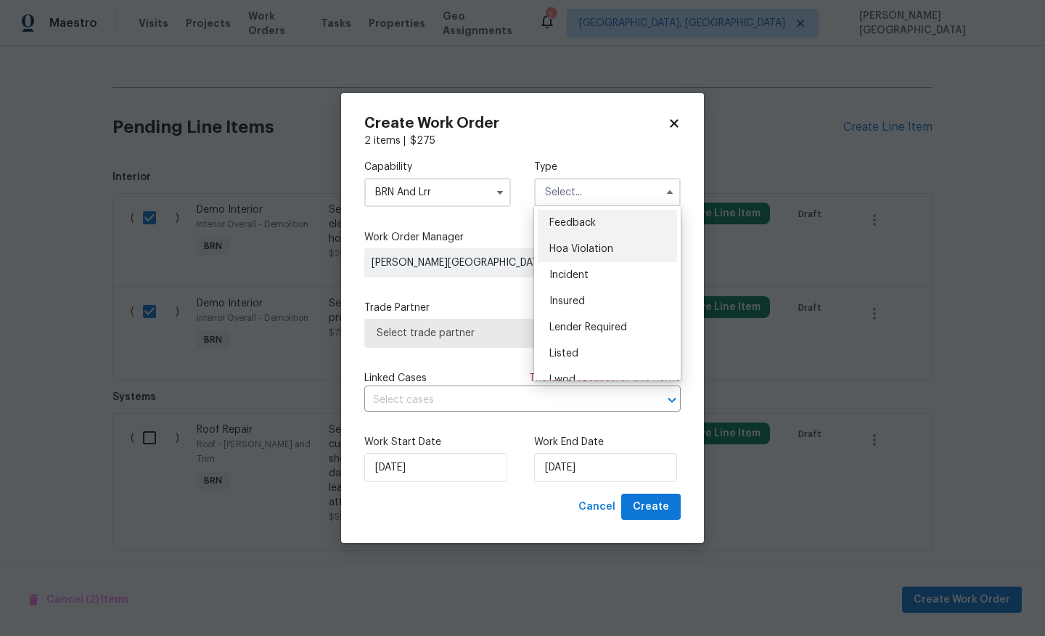
scroll to position [173, 0]
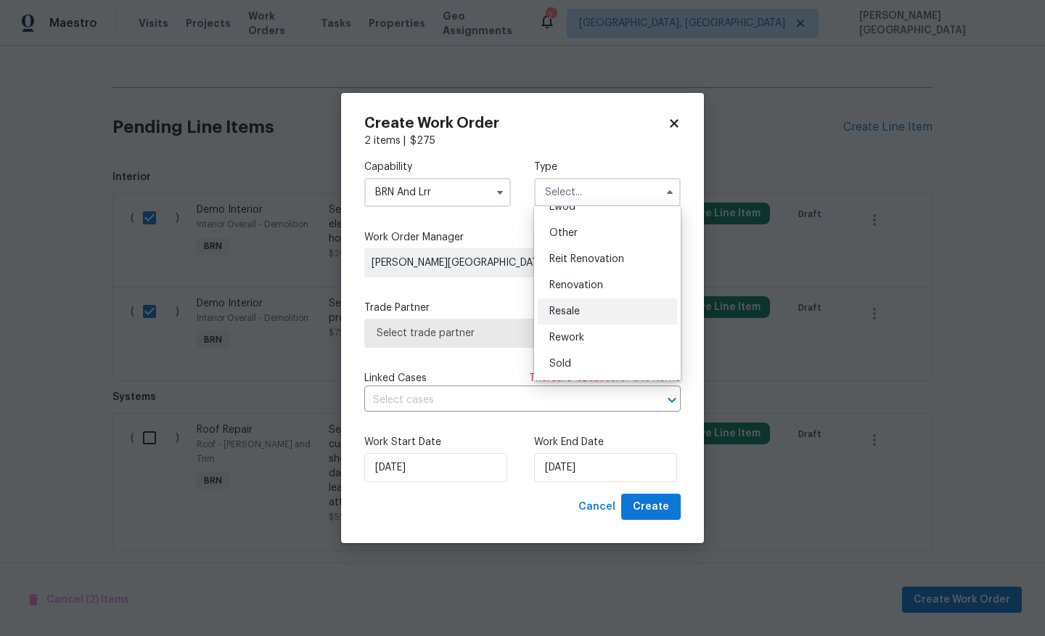
click at [579, 312] on span "Resale" at bounding box center [565, 311] width 30 height 10
type input "Resale"
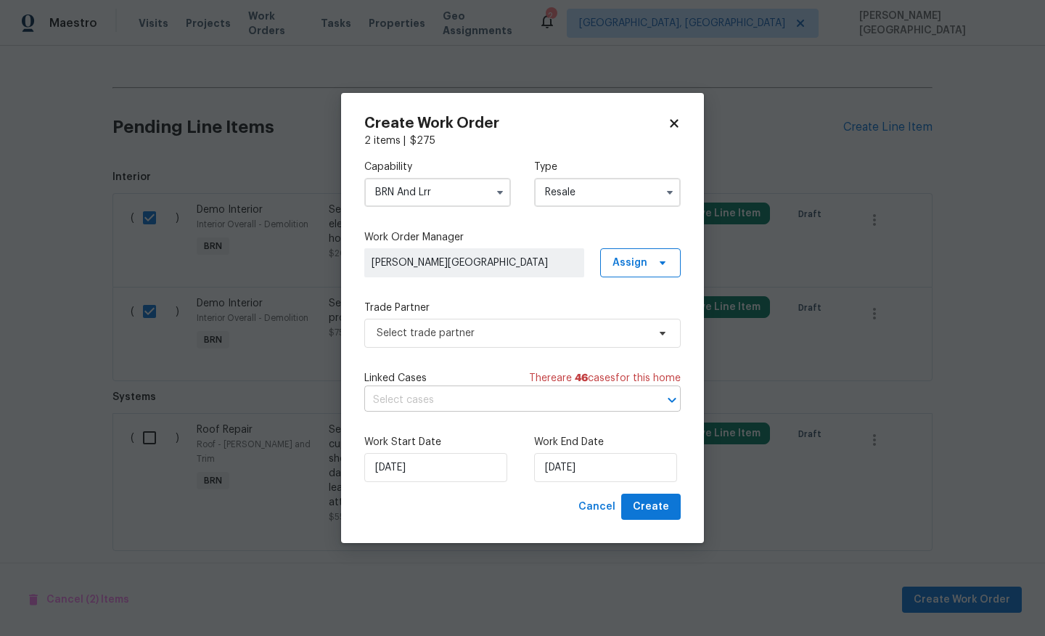
click at [473, 397] on input "text" at bounding box center [502, 400] width 276 height 23
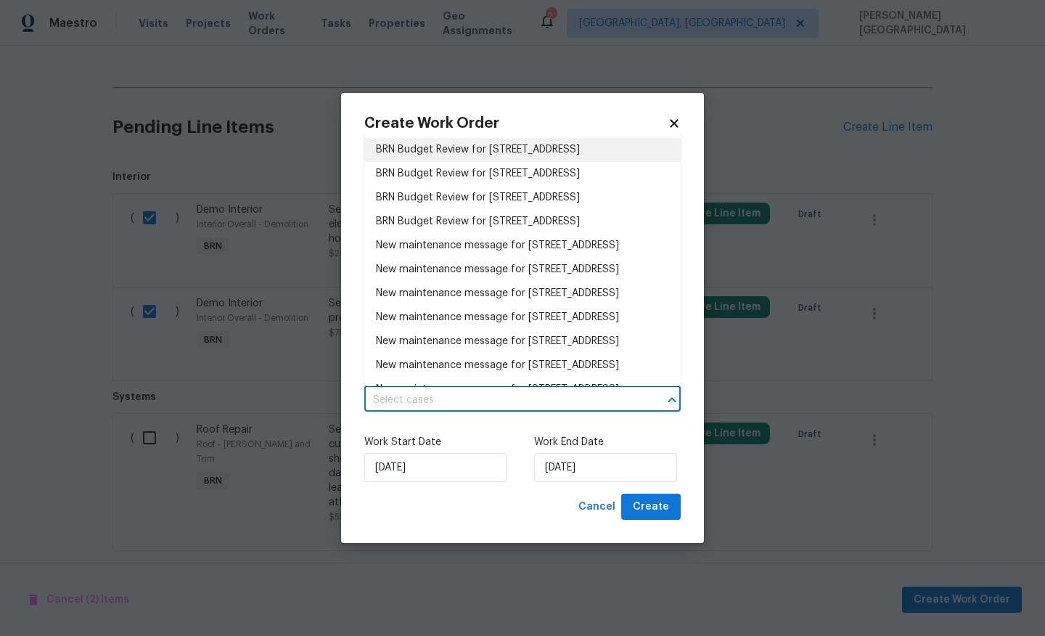
checkbox input "false"
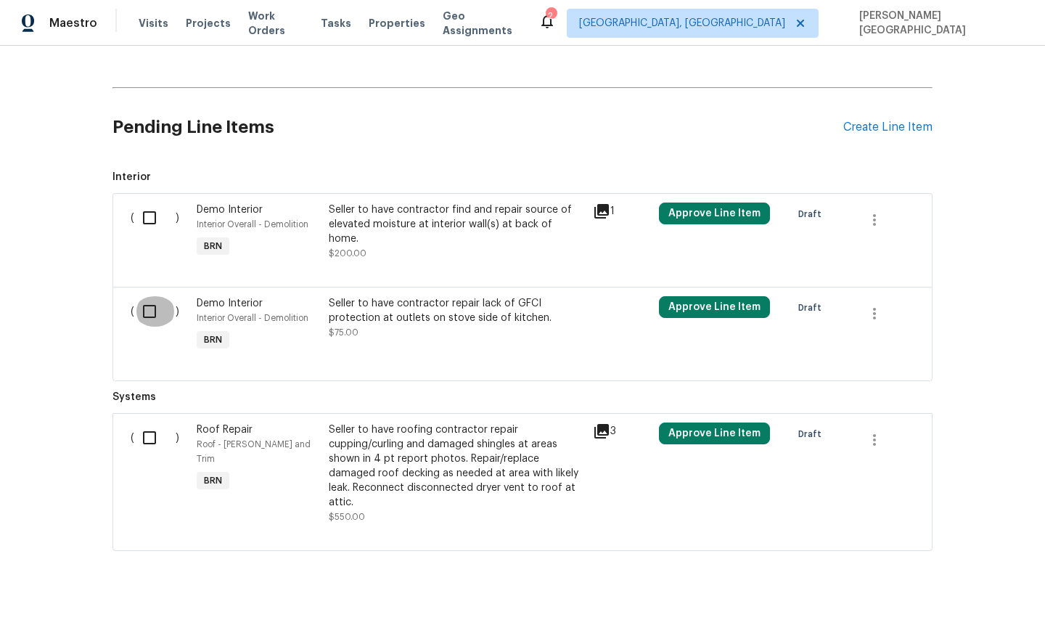
click at [151, 304] on input "checkbox" at bounding box center [154, 311] width 41 height 30
checkbox input "true"
click at [151, 235] on div "( )" at bounding box center [159, 231] width 66 height 67
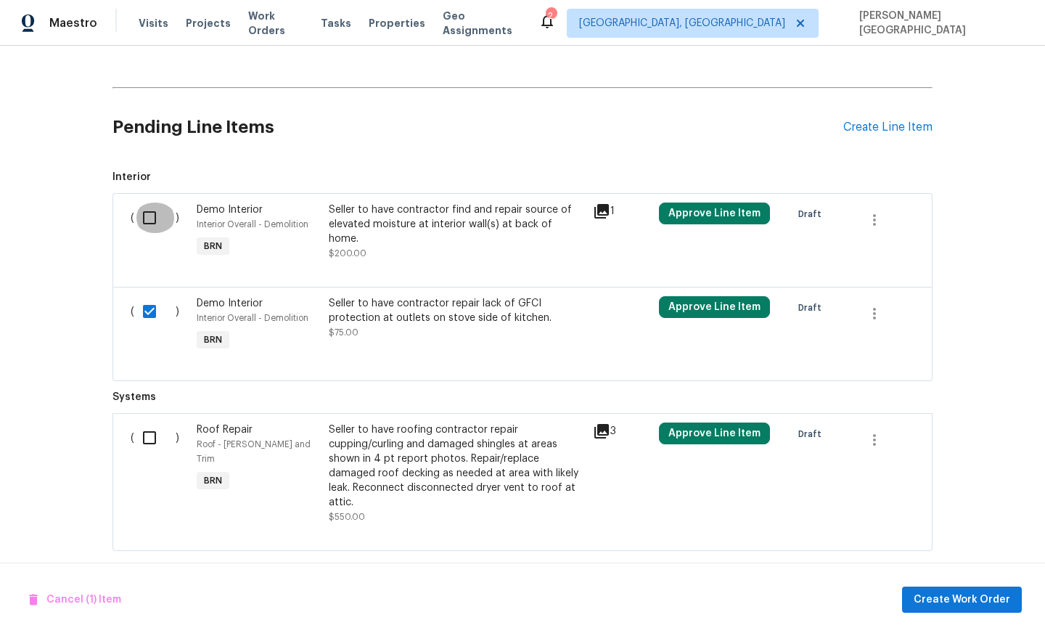
click at [149, 219] on input "checkbox" at bounding box center [154, 218] width 41 height 30
checkbox input "true"
click at [966, 609] on button "Create Work Order" at bounding box center [962, 600] width 120 height 27
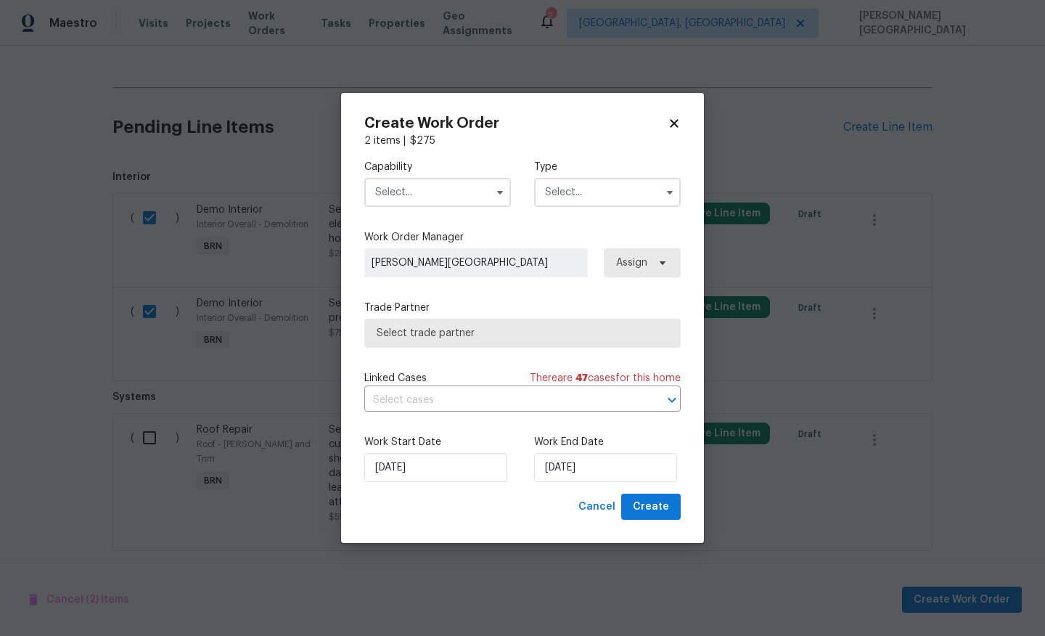
click at [426, 179] on input "text" at bounding box center [437, 192] width 147 height 29
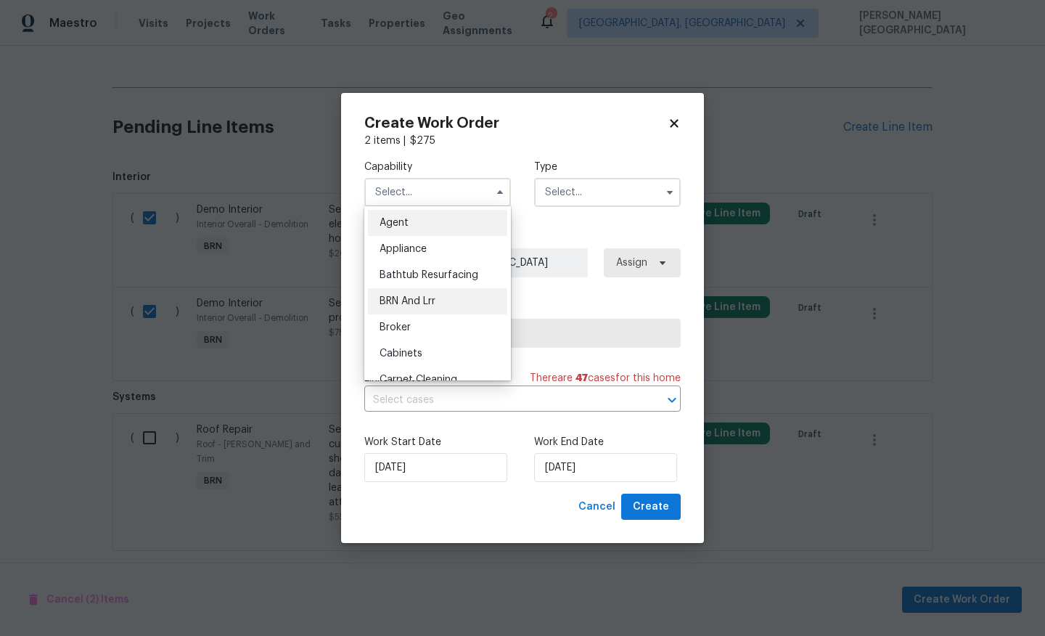
click at [440, 301] on div "BRN And Lrr" at bounding box center [437, 301] width 139 height 26
type input "BRN And Lrr"
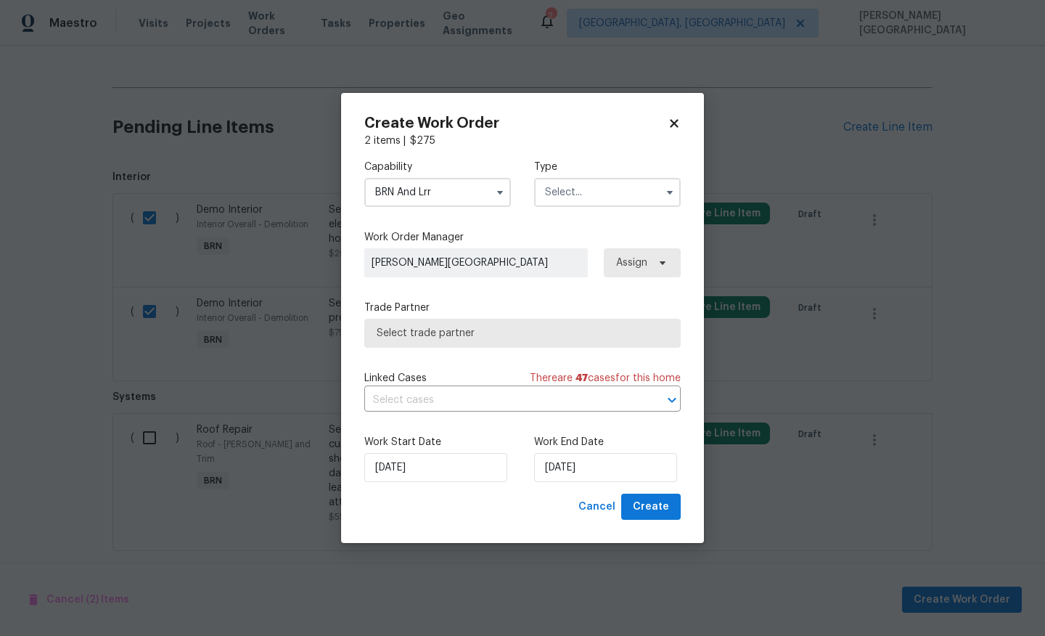
click at [558, 173] on label "Type" at bounding box center [607, 167] width 147 height 15
click at [558, 183] on input "text" at bounding box center [607, 192] width 147 height 29
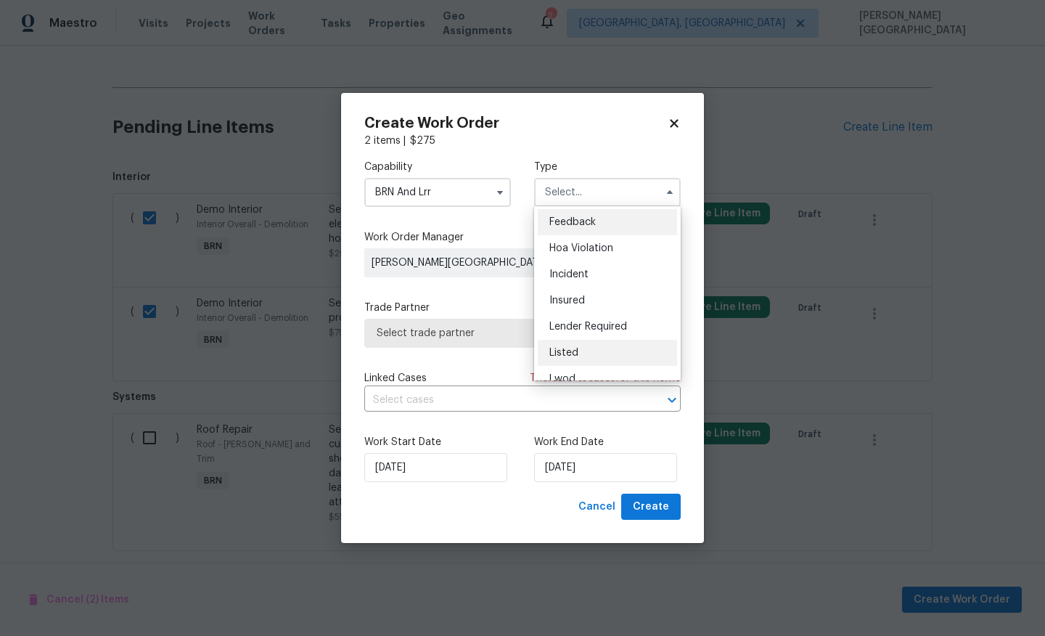
scroll to position [173, 0]
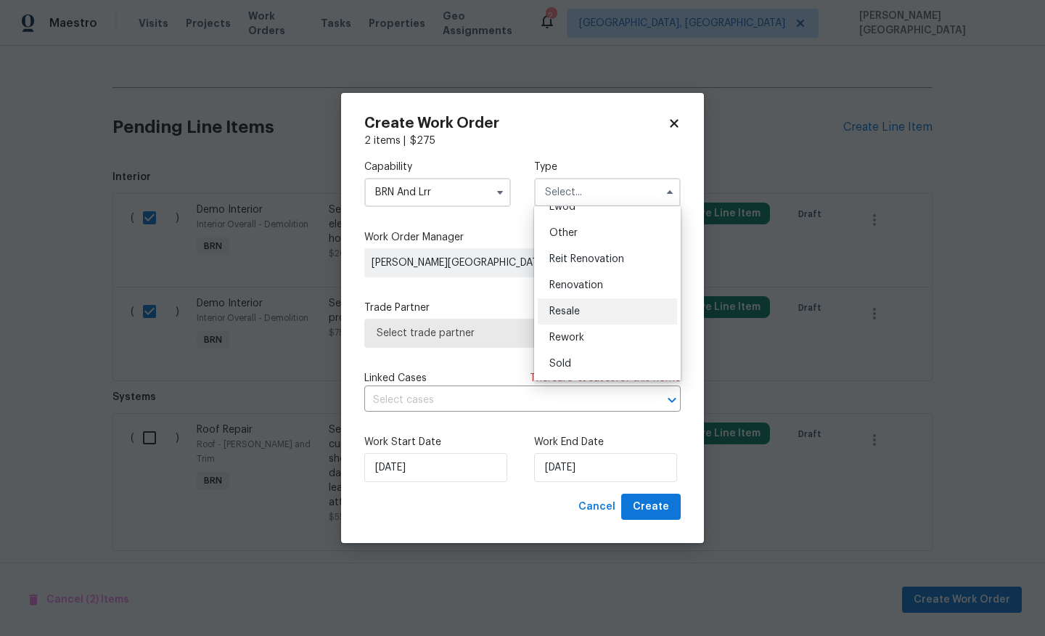
click at [572, 307] on span "Resale" at bounding box center [565, 311] width 30 height 10
type input "Resale"
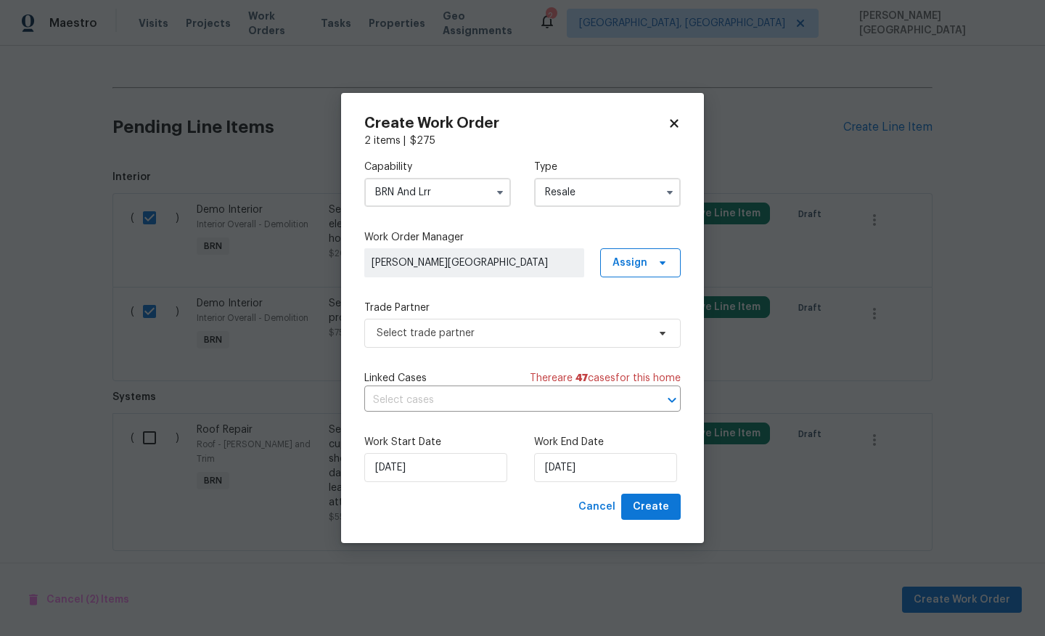
click at [489, 381] on div "Linked Cases There are 47 case s for this home" at bounding box center [522, 378] width 317 height 15
click at [492, 391] on input "text" at bounding box center [502, 400] width 276 height 23
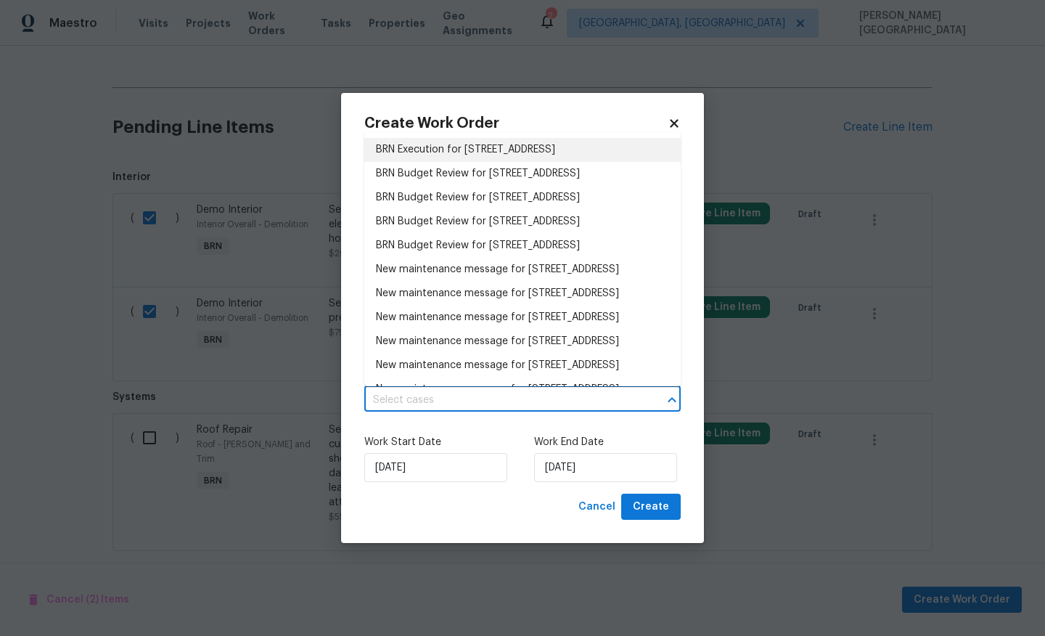
click at [449, 151] on li "BRN Execution for 4801 Summerbridge Cir, Leesburg, FL 34748" at bounding box center [522, 150] width 317 height 24
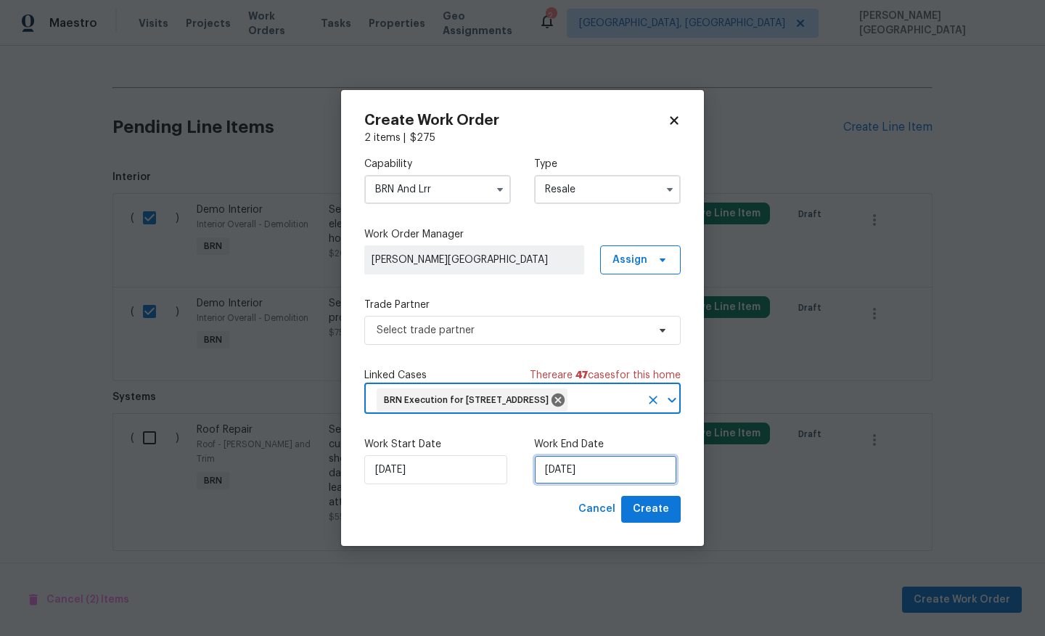
click at [572, 474] on input "9/10/2025" at bounding box center [605, 469] width 143 height 29
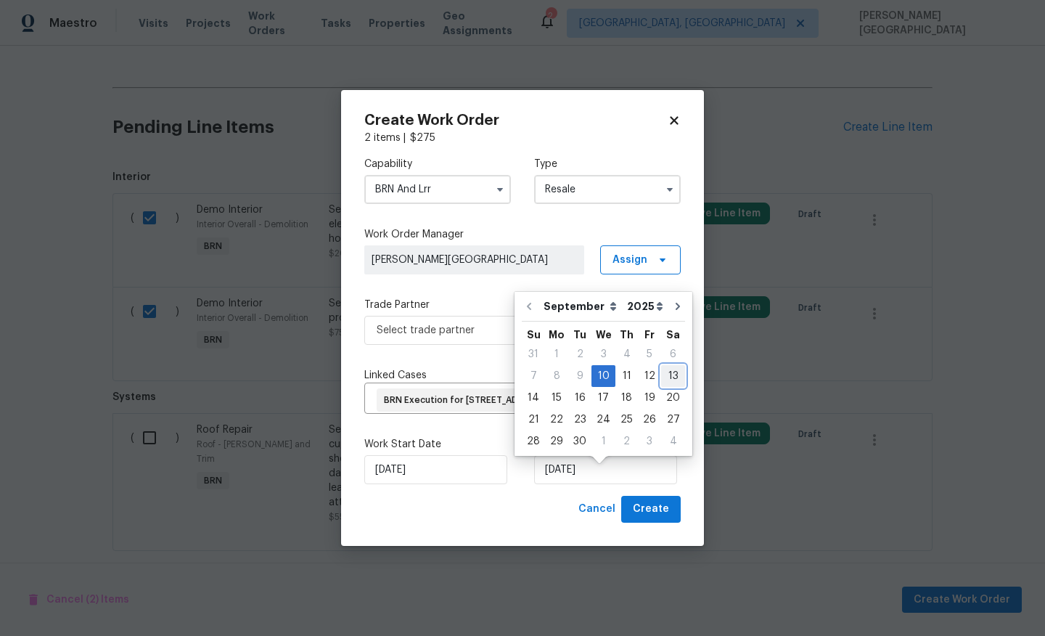
click at [664, 373] on div "13" at bounding box center [673, 376] width 24 height 20
type input "9/13/2025"
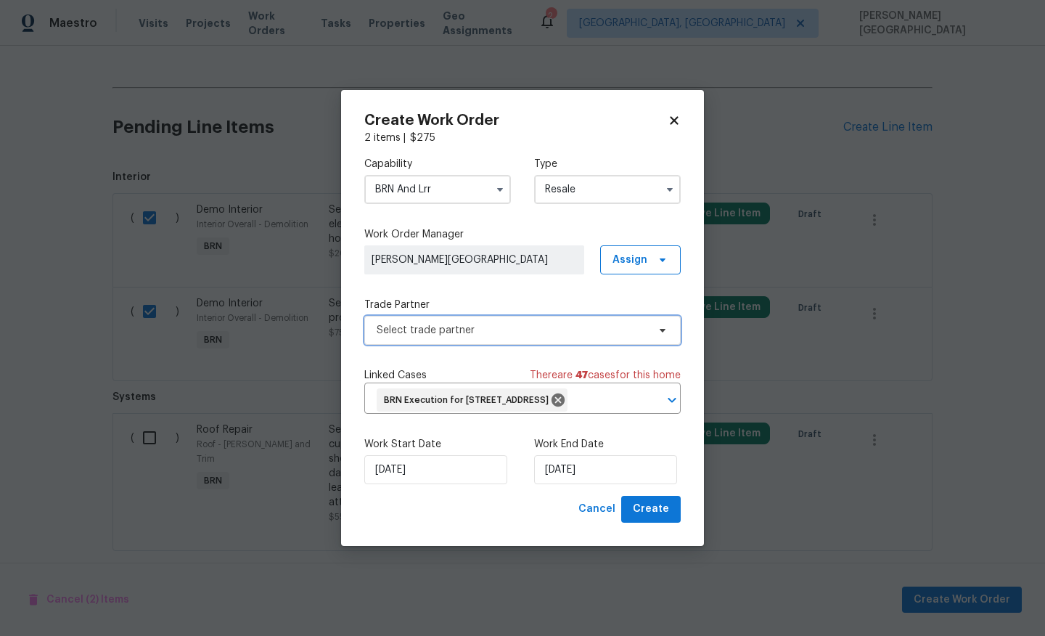
click at [489, 326] on span "Select trade partner" at bounding box center [522, 330] width 317 height 29
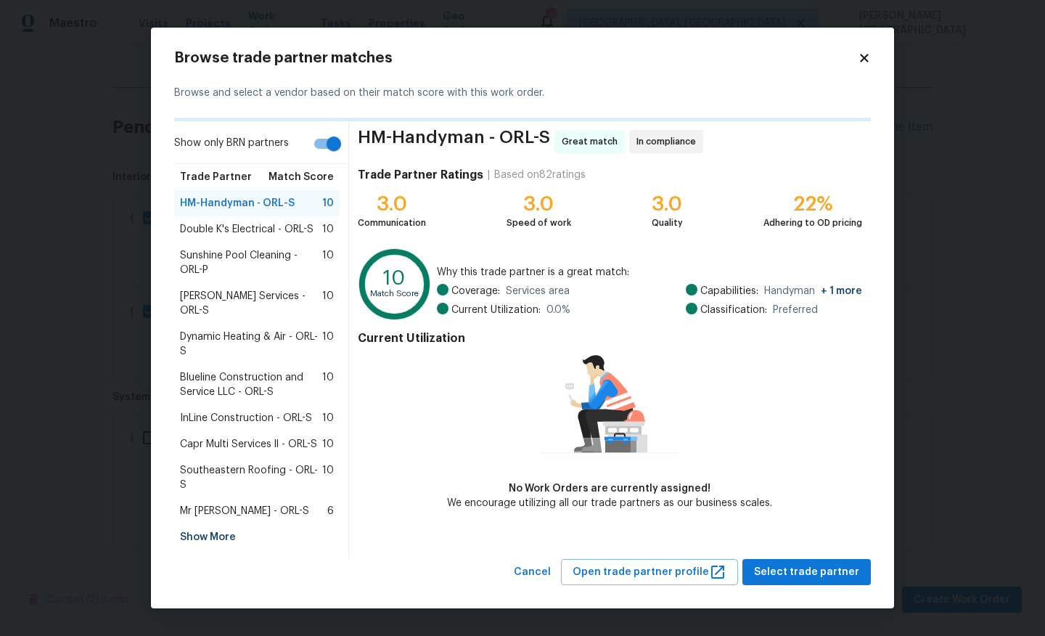
click at [210, 394] on span "Blueline Construction and Service LLC - ORL-S" at bounding box center [251, 384] width 142 height 29
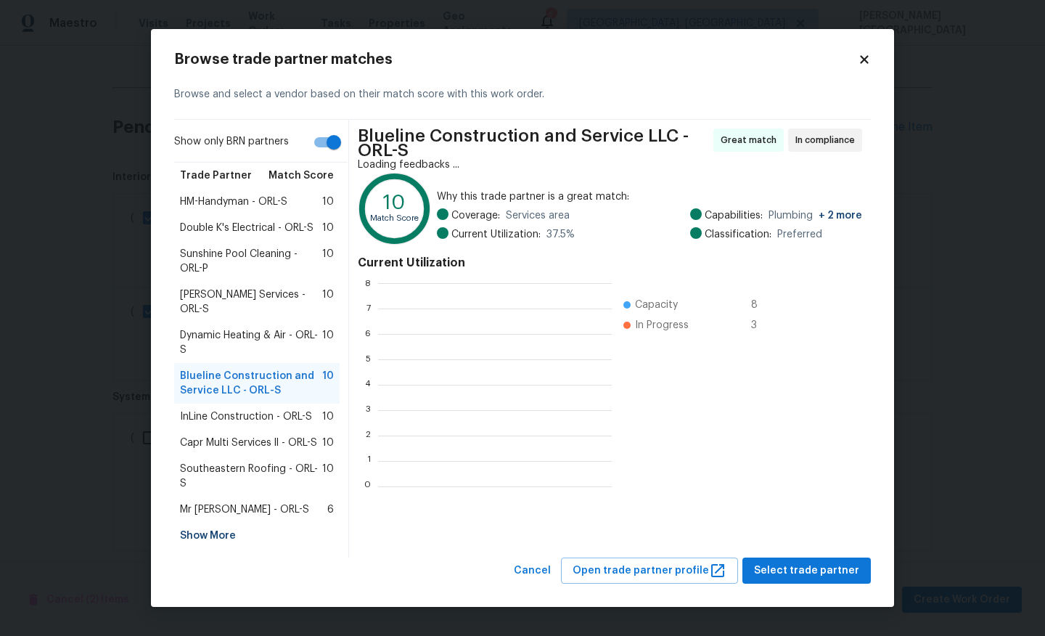
scroll to position [203, 233]
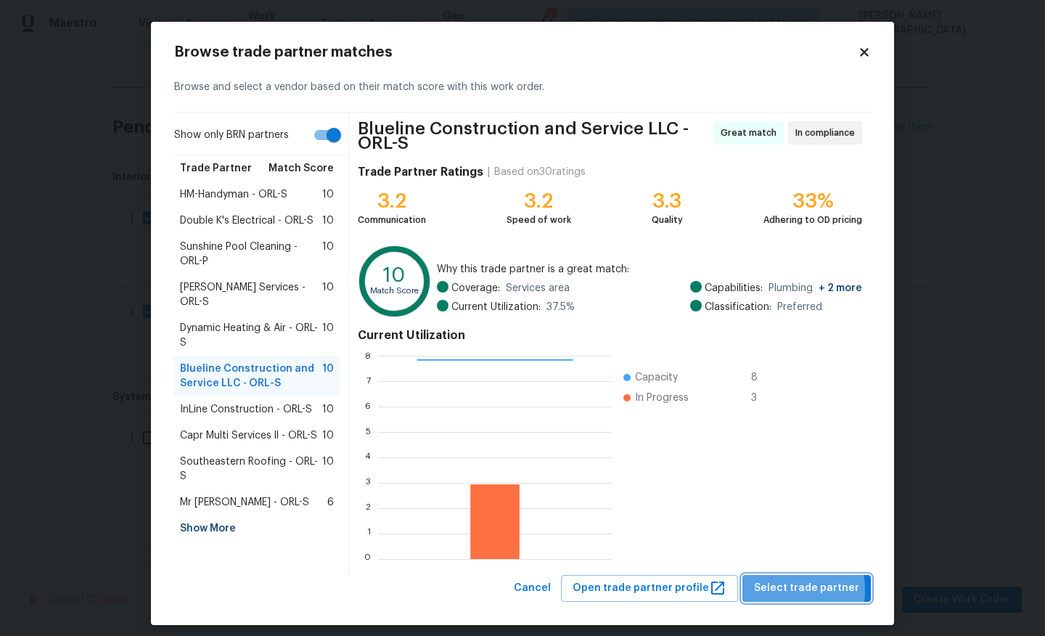
click at [782, 590] on span "Select trade partner" at bounding box center [806, 588] width 105 height 18
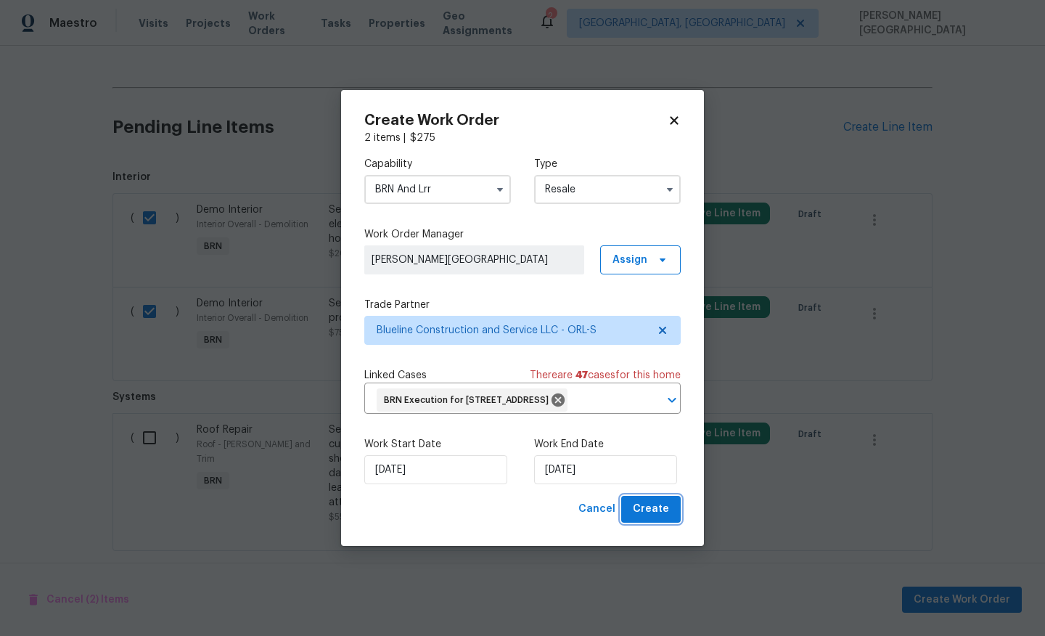
click at [634, 519] on button "Create" at bounding box center [651, 509] width 60 height 27
checkbox input "false"
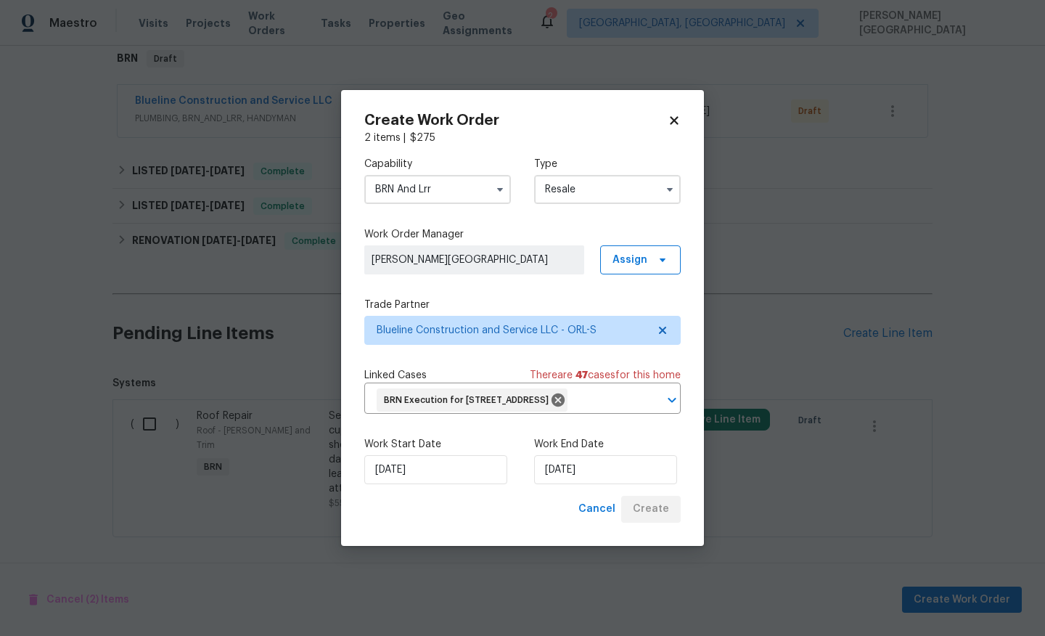
scroll to position [396, 0]
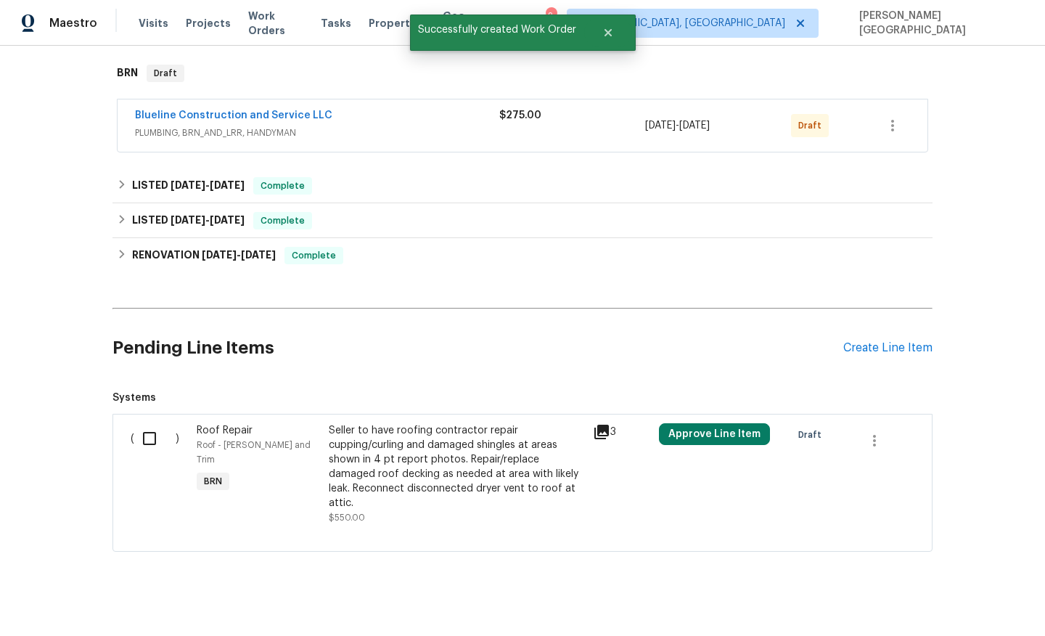
click at [151, 440] on input "checkbox" at bounding box center [154, 438] width 41 height 30
checkbox input "true"
click at [979, 603] on span "Create Work Order" at bounding box center [962, 600] width 97 height 18
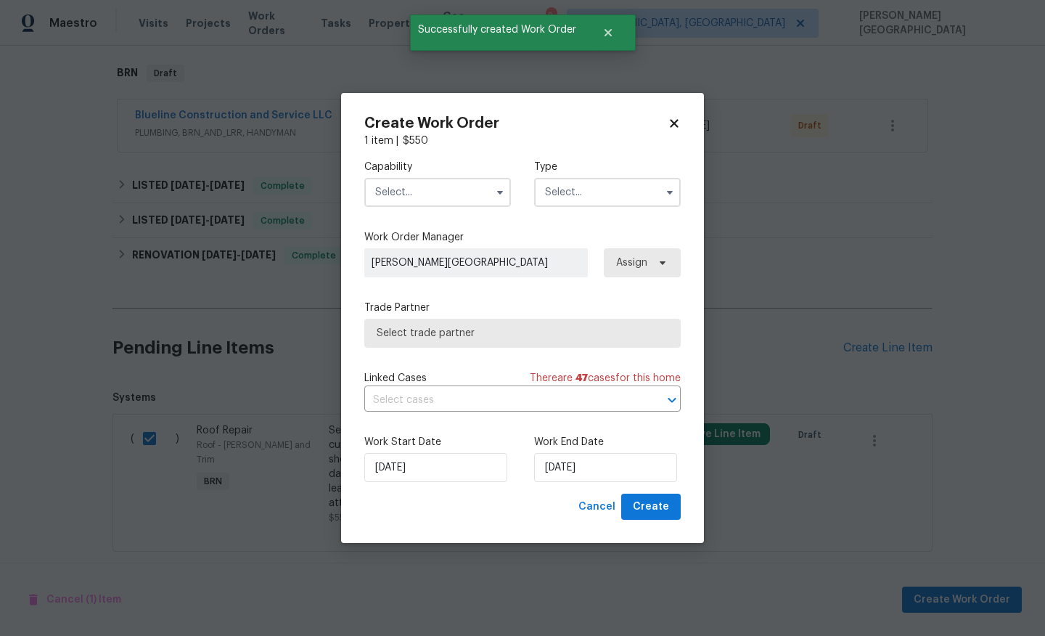
click at [410, 185] on input "text" at bounding box center [437, 192] width 147 height 29
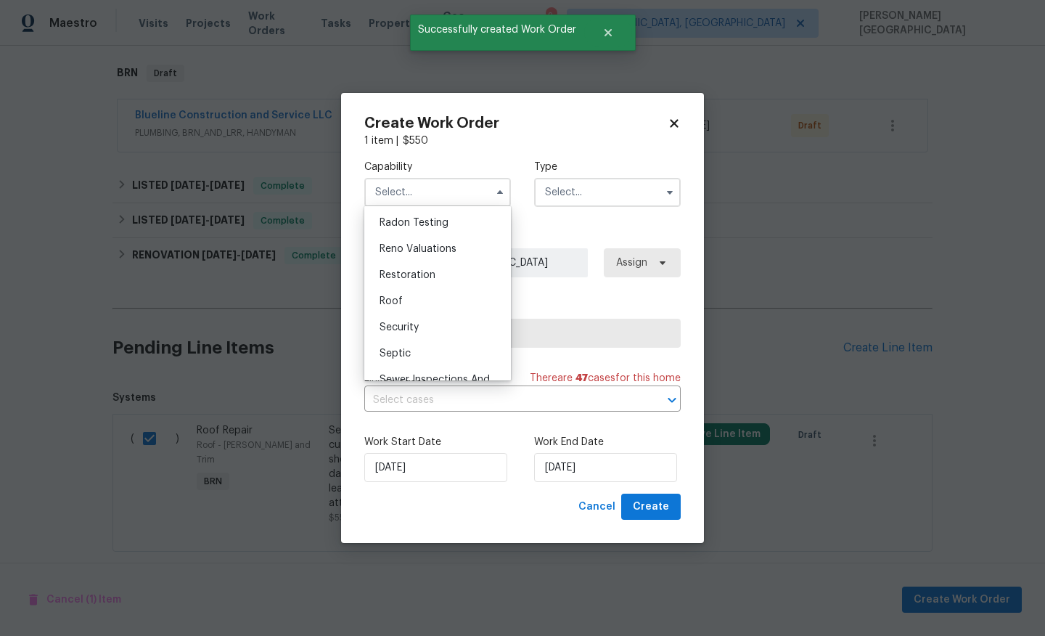
scroll to position [1400, 0]
click at [404, 288] on div "Restoration" at bounding box center [437, 277] width 139 height 26
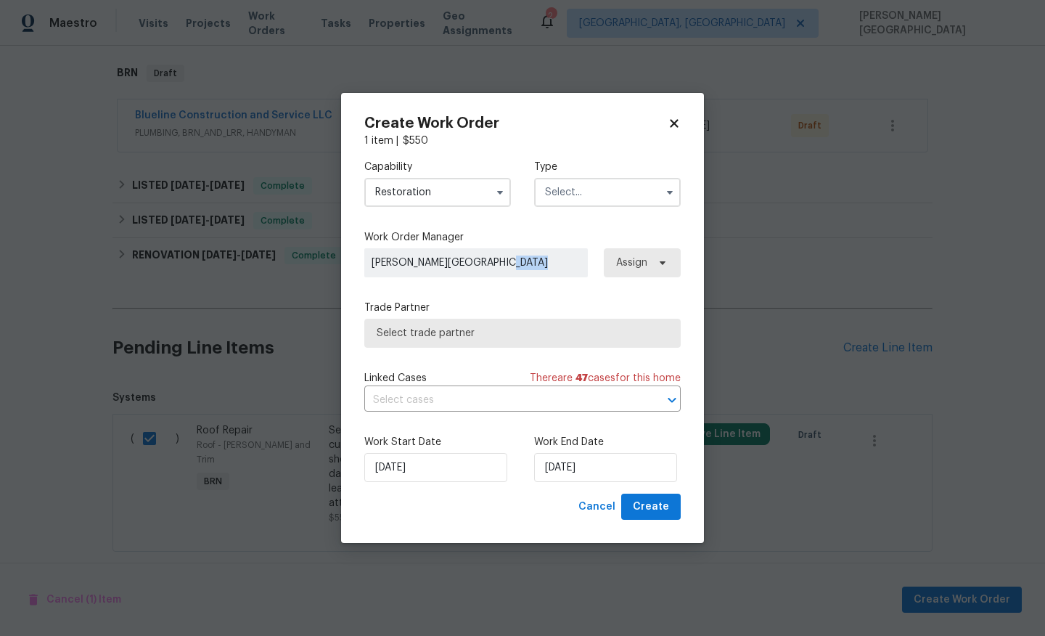
click at [404, 288] on div "Capability Restoration Agent Appliance Bathtub Resurfacing BRN And Lrr Broker C…" at bounding box center [522, 321] width 317 height 346
click at [412, 178] on input "Restoration" at bounding box center [437, 192] width 147 height 29
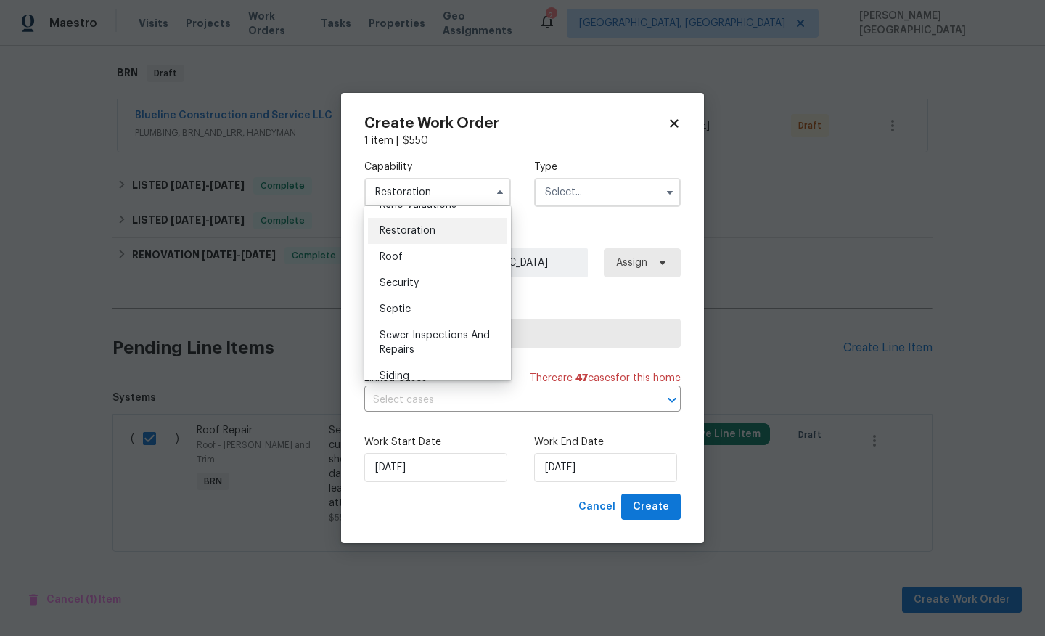
scroll to position [1451, 0]
click at [404, 248] on div "Roof" at bounding box center [437, 253] width 139 height 26
type input "Roof"
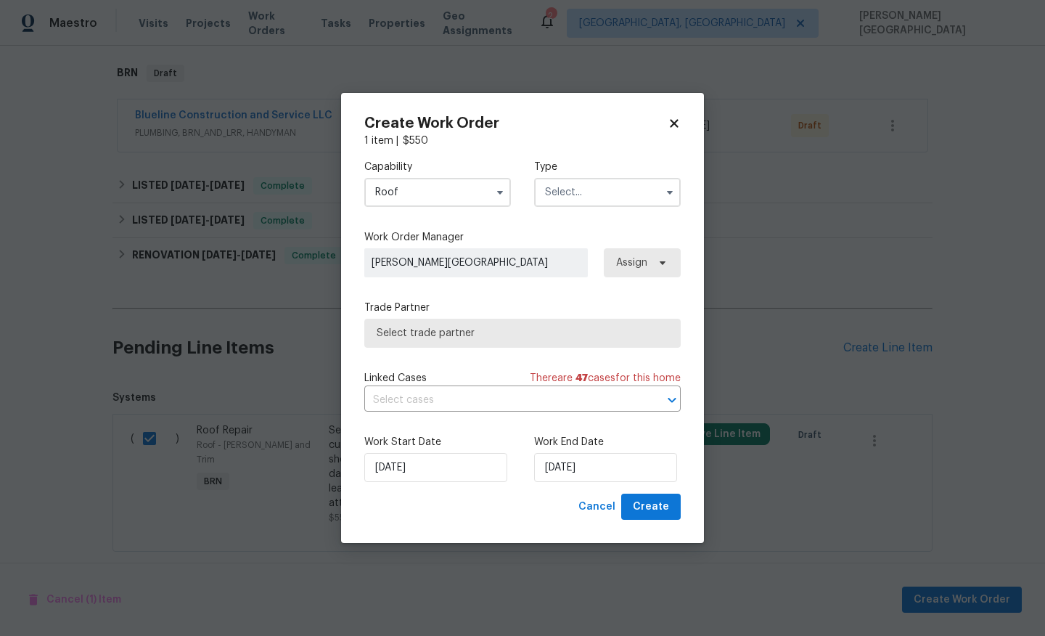
click at [582, 190] on input "text" at bounding box center [607, 192] width 147 height 29
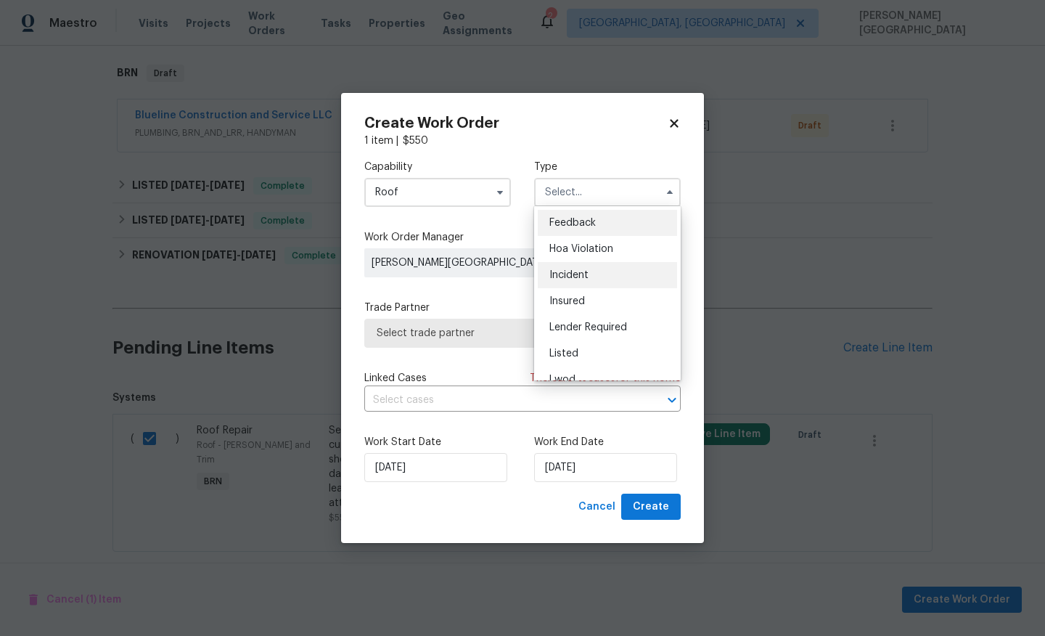
scroll to position [173, 0]
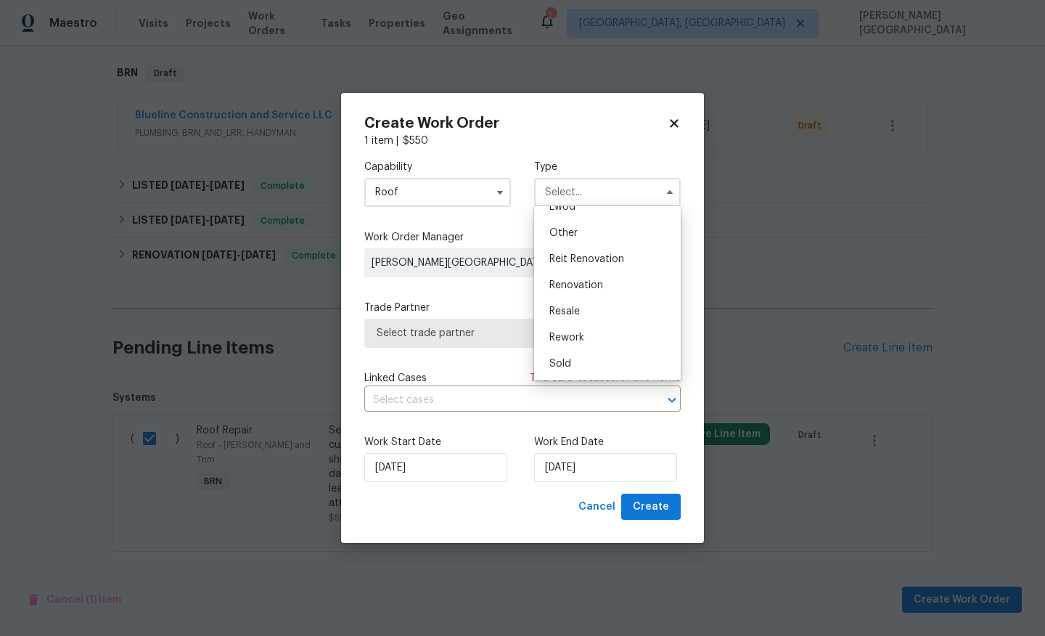
click at [569, 310] on span "Resale" at bounding box center [565, 311] width 30 height 10
type input "Resale"
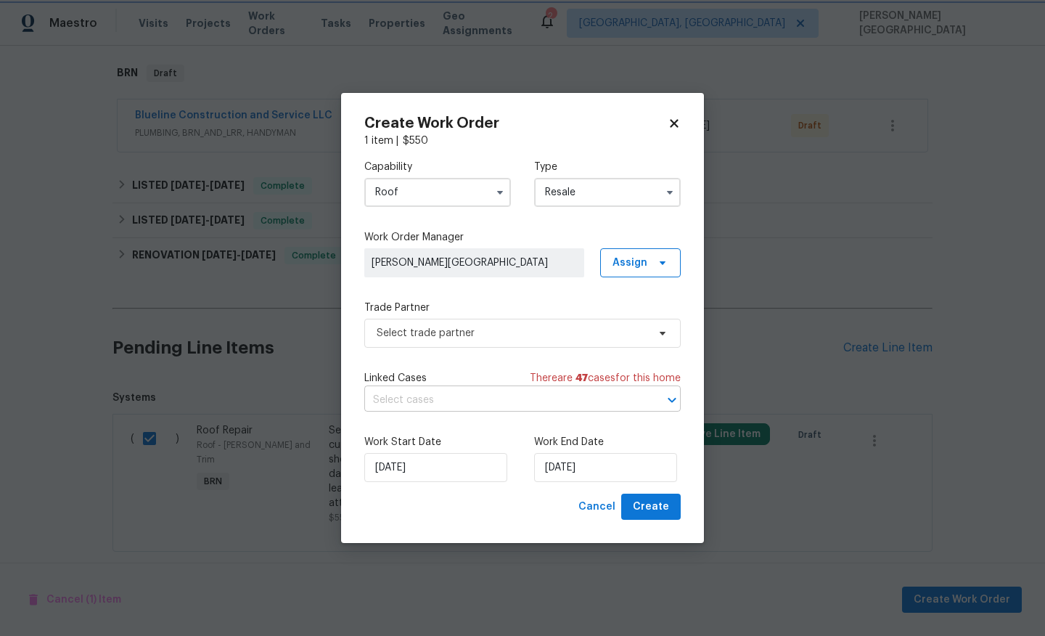
scroll to position [0, 0]
click at [460, 404] on input "text" at bounding box center [502, 400] width 276 height 23
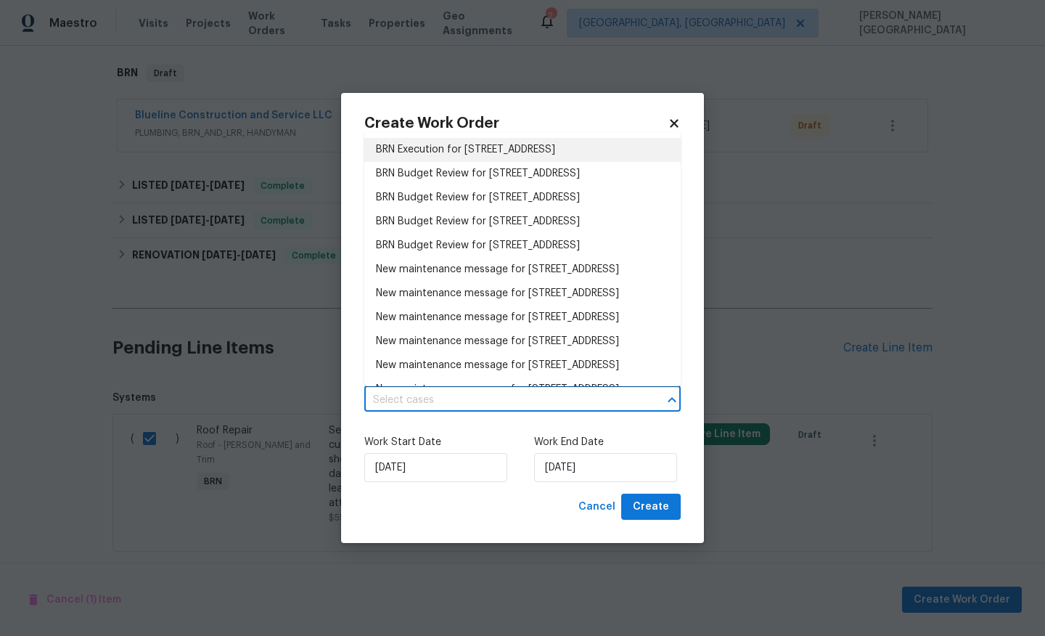
click at [428, 161] on li "BRN Execution for 4801 Summerbridge Cir, Leesburg, FL 34748" at bounding box center [522, 150] width 317 height 24
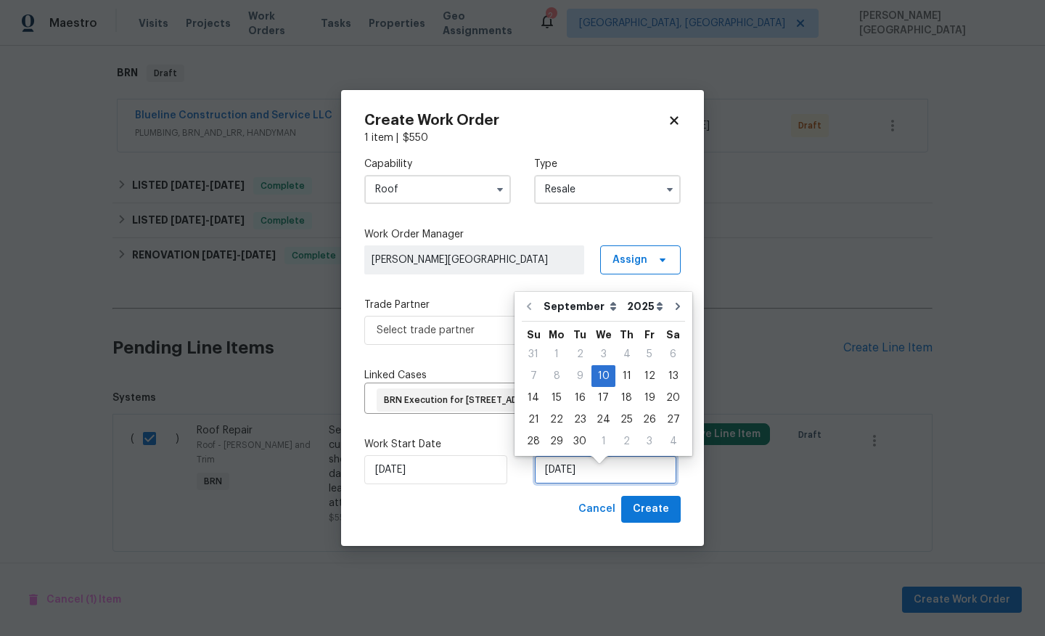
click at [571, 475] on input "9/10/2025" at bounding box center [605, 469] width 143 height 29
click at [661, 375] on div "13" at bounding box center [673, 376] width 24 height 20
type input "9/13/2025"
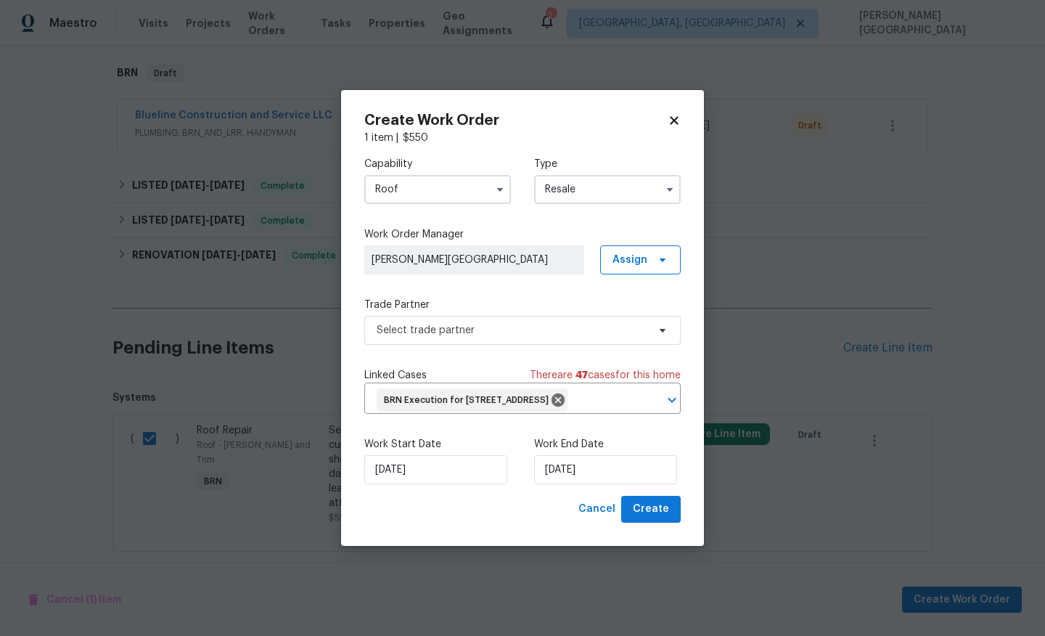
click at [481, 346] on div "Capability Roof Type Resale Work Order Manager Isabel Sangeetha Ireland Assign …" at bounding box center [522, 320] width 317 height 351
click at [479, 325] on span "Select trade partner" at bounding box center [512, 330] width 271 height 15
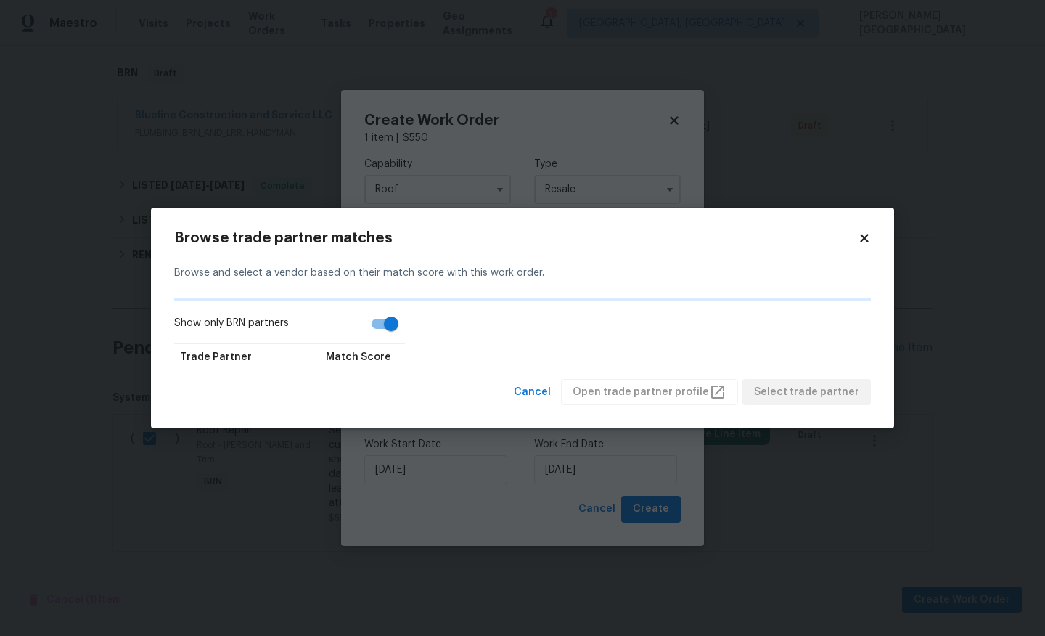
click at [378, 322] on input "Show only BRN partners" at bounding box center [391, 324] width 83 height 28
checkbox input "false"
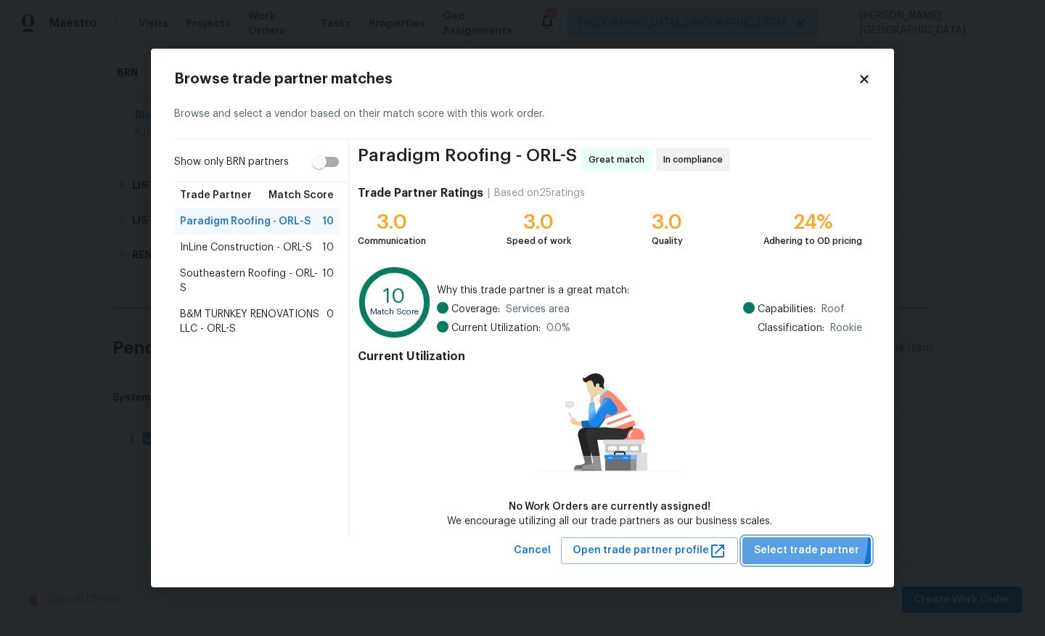
click at [794, 539] on button "Select trade partner" at bounding box center [807, 550] width 129 height 27
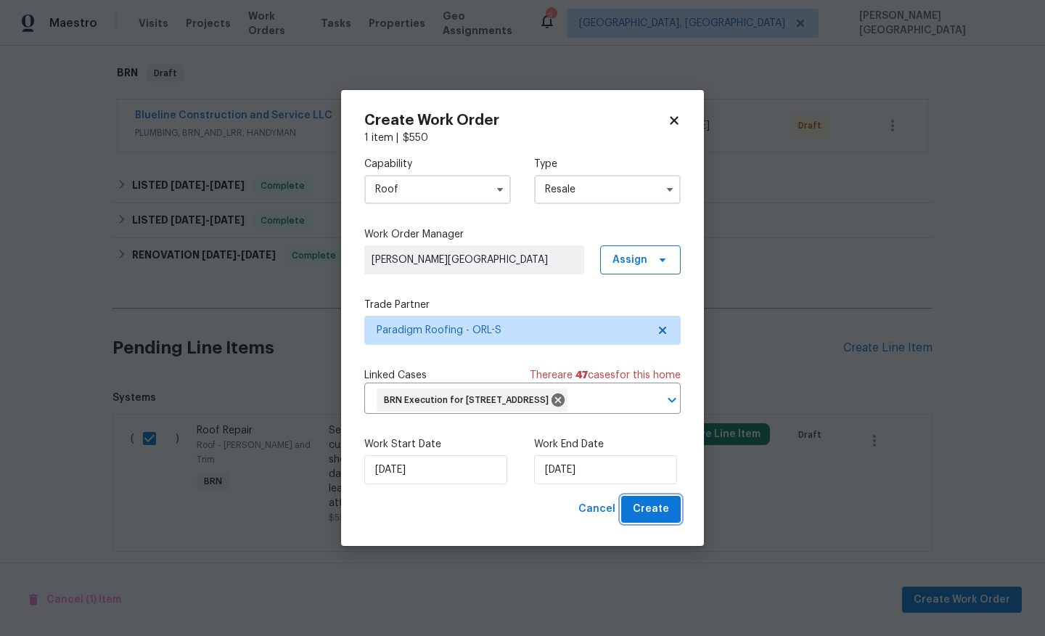
click at [646, 518] on span "Create" at bounding box center [651, 509] width 36 height 18
checkbox input "false"
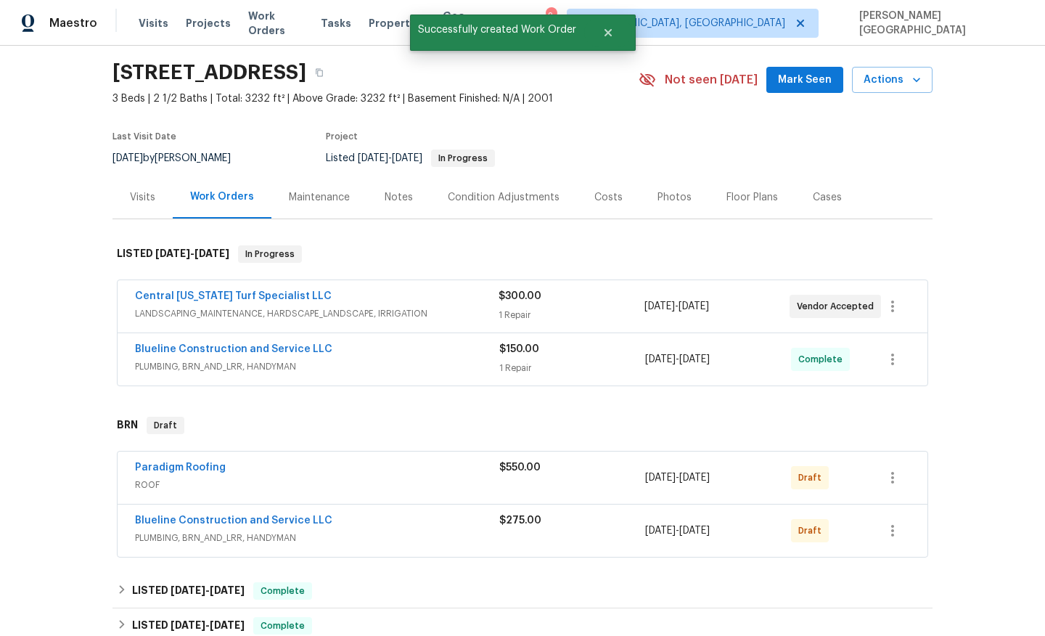
scroll to position [129, 0]
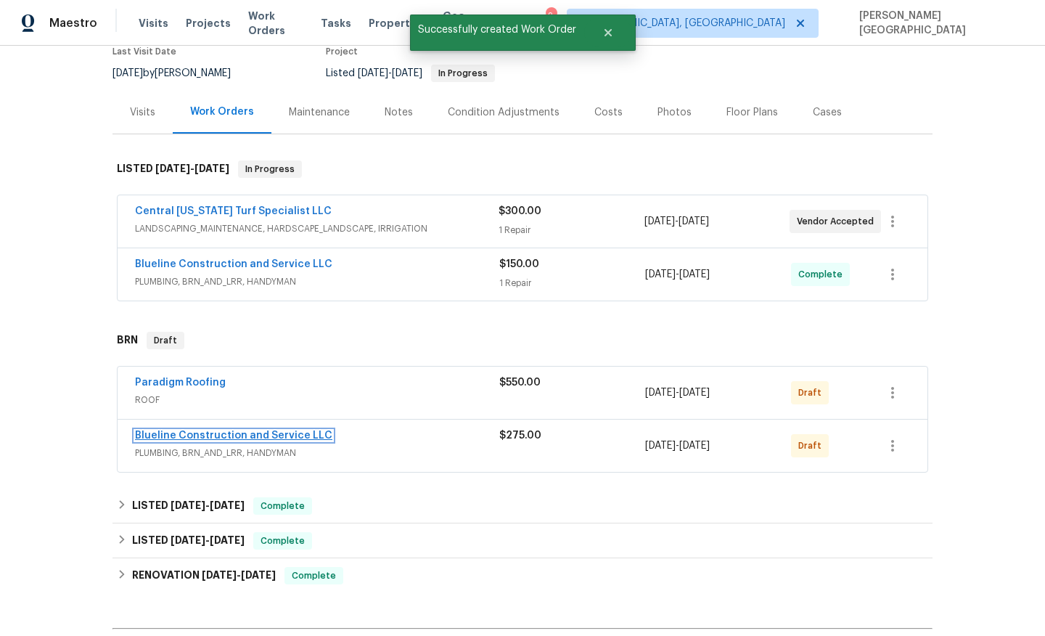
click at [240, 435] on link "Blueline Construction and Service LLC" at bounding box center [233, 436] width 197 height 10
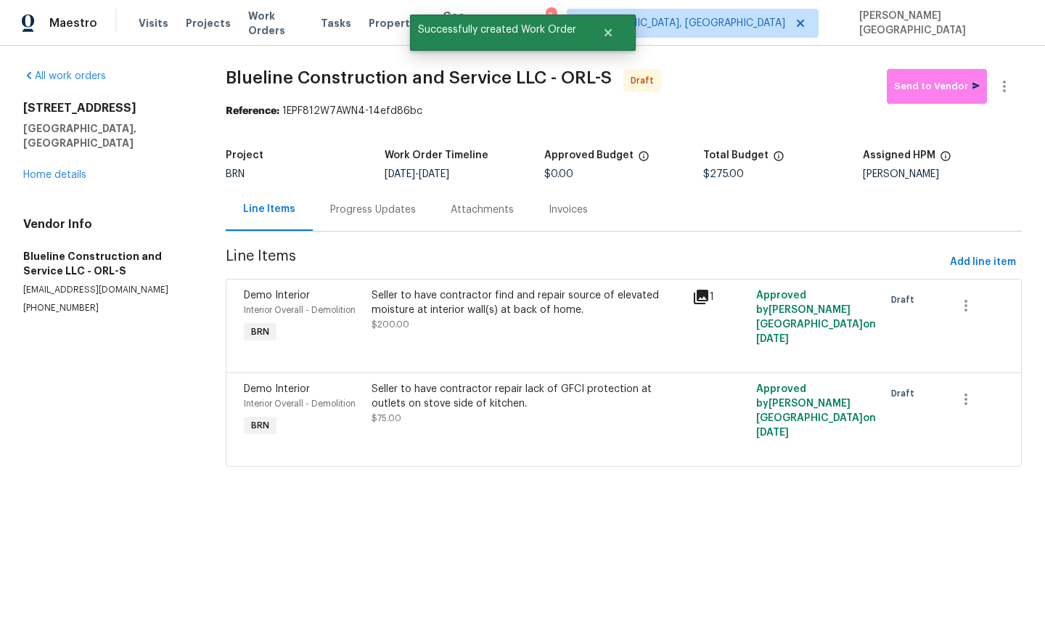
click at [372, 215] on div "Progress Updates" at bounding box center [373, 210] width 86 height 15
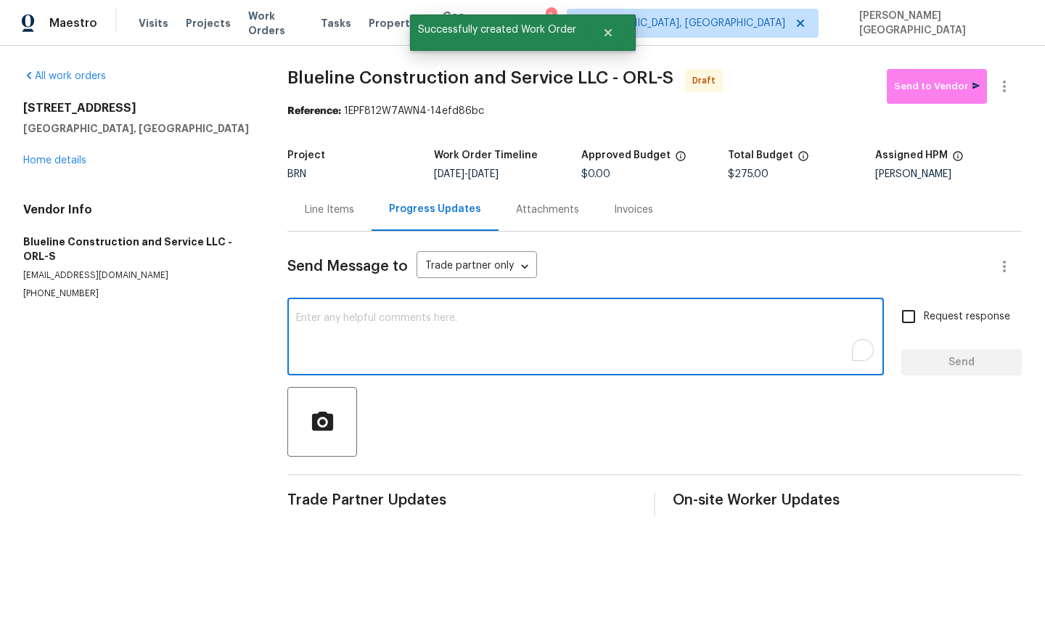
click at [361, 363] on textarea "To enrich screen reader interactions, please activate Accessibility in Grammarl…" at bounding box center [585, 338] width 579 height 51
paste textarea "This is Isabel from Opendoor. Please confirm receipt of the work order due on 0…"
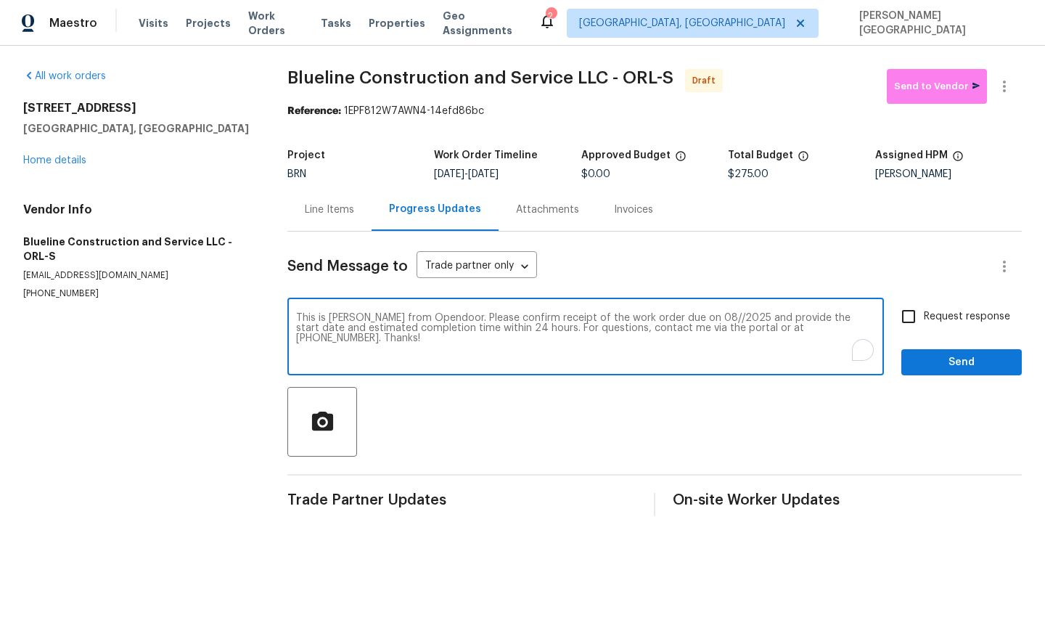
click at [679, 320] on textarea "This is Isabel from Opendoor. Please confirm receipt of the work order due on 0…" at bounding box center [585, 338] width 579 height 51
click at [682, 319] on textarea "This is Isabel from Opendoor. Please confirm receipt of the work order due on 0…" at bounding box center [585, 338] width 579 height 51
type textarea "This is Isabel from Opendoor. Please confirm receipt of the work order due on 0…"
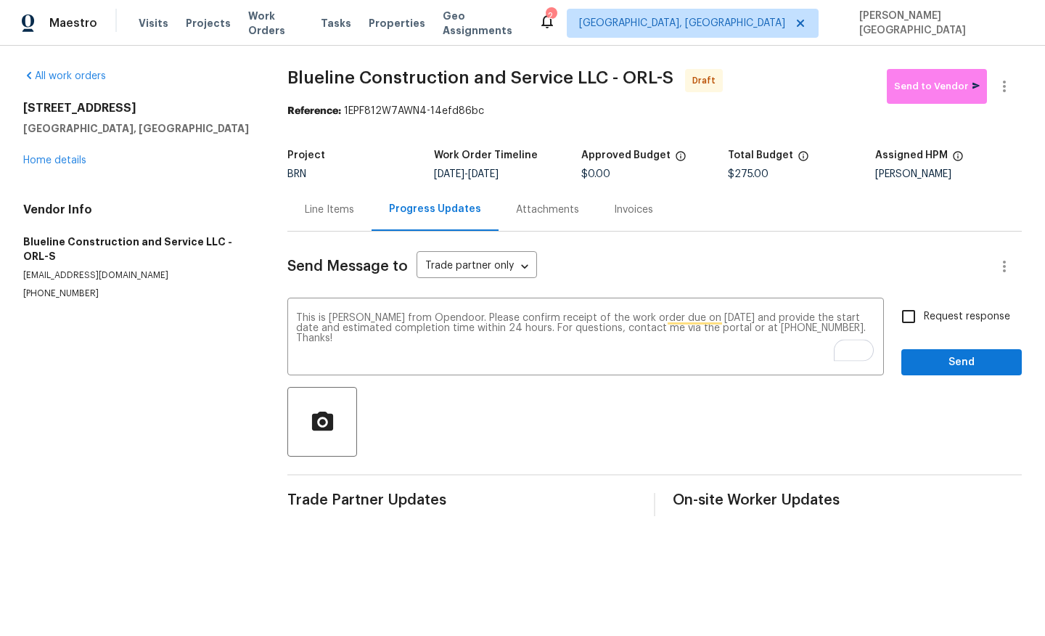
click at [930, 317] on span "Request response" at bounding box center [967, 316] width 86 height 15
click at [924, 317] on input "Request response" at bounding box center [909, 316] width 30 height 30
checkbox input "true"
click at [937, 339] on div "Request response Send" at bounding box center [962, 338] width 121 height 74
click at [938, 345] on div "Request response Send" at bounding box center [962, 338] width 121 height 74
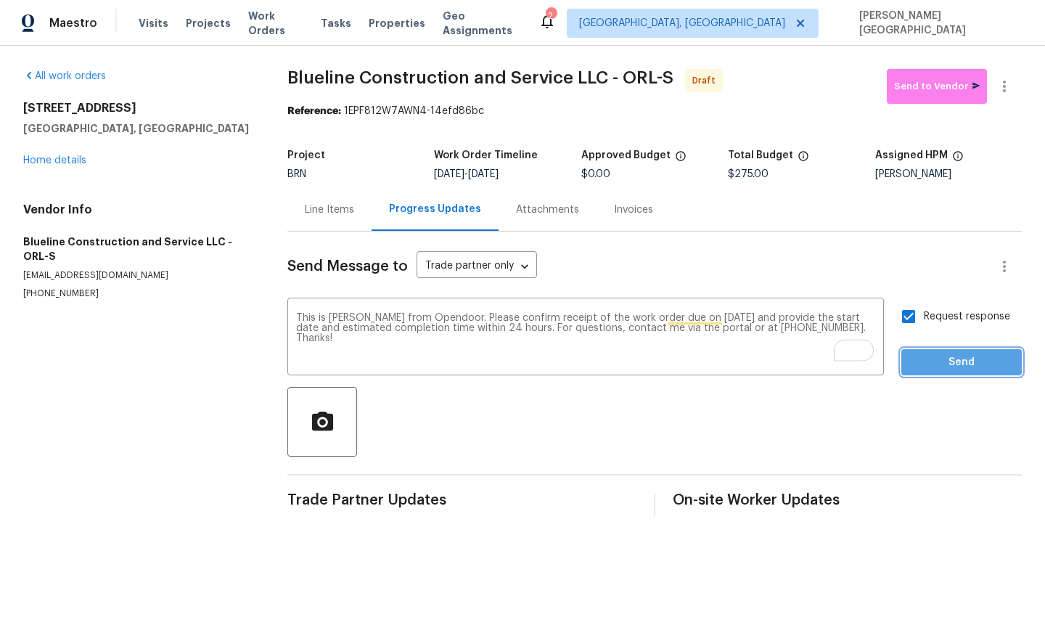
click at [976, 363] on span "Send" at bounding box center [961, 363] width 97 height 18
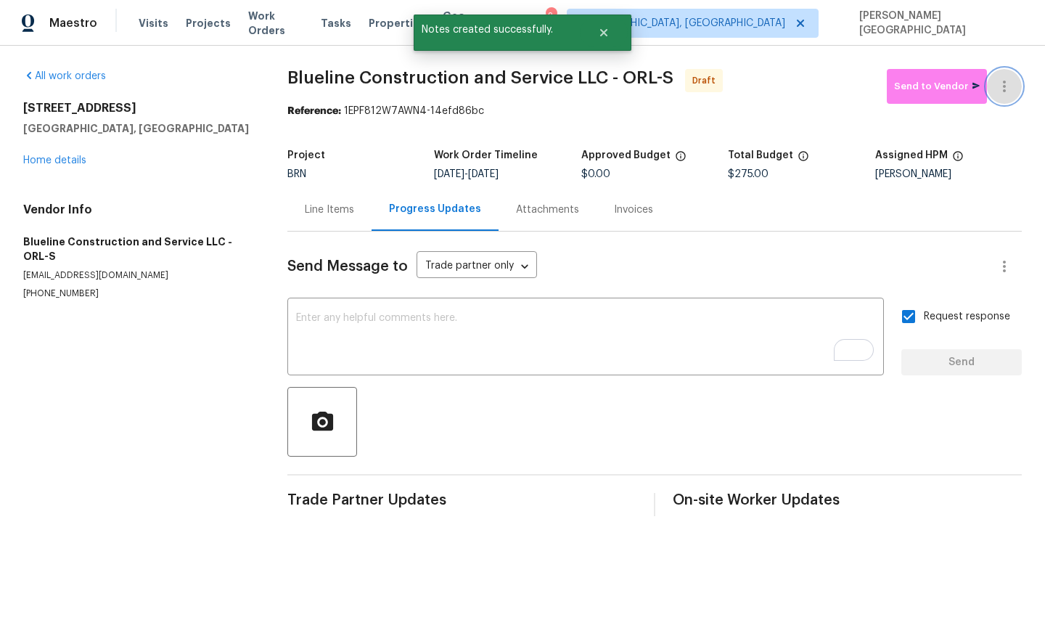
click at [1012, 92] on icon "button" at bounding box center [1004, 86] width 17 height 17
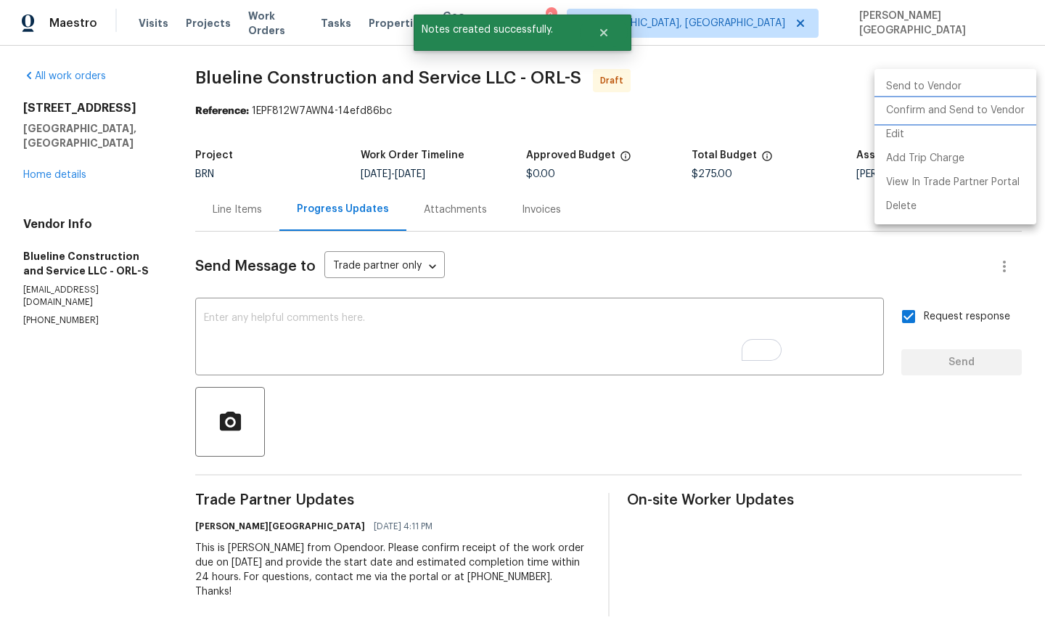
click at [996, 106] on li "Confirm and Send to Vendor" at bounding box center [956, 111] width 162 height 24
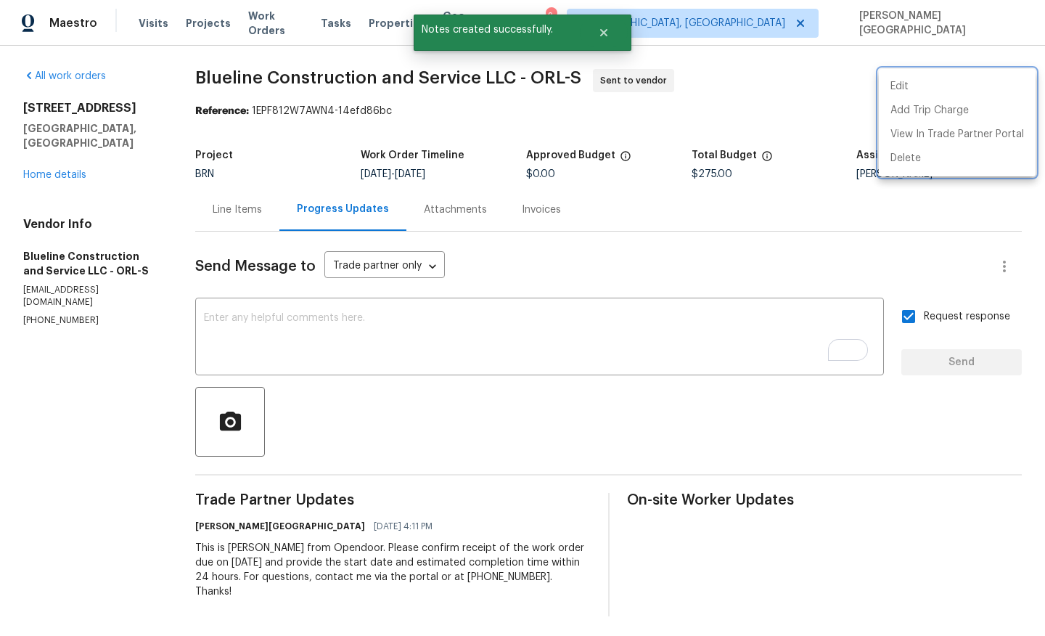
click at [70, 162] on div at bounding box center [522, 318] width 1045 height 636
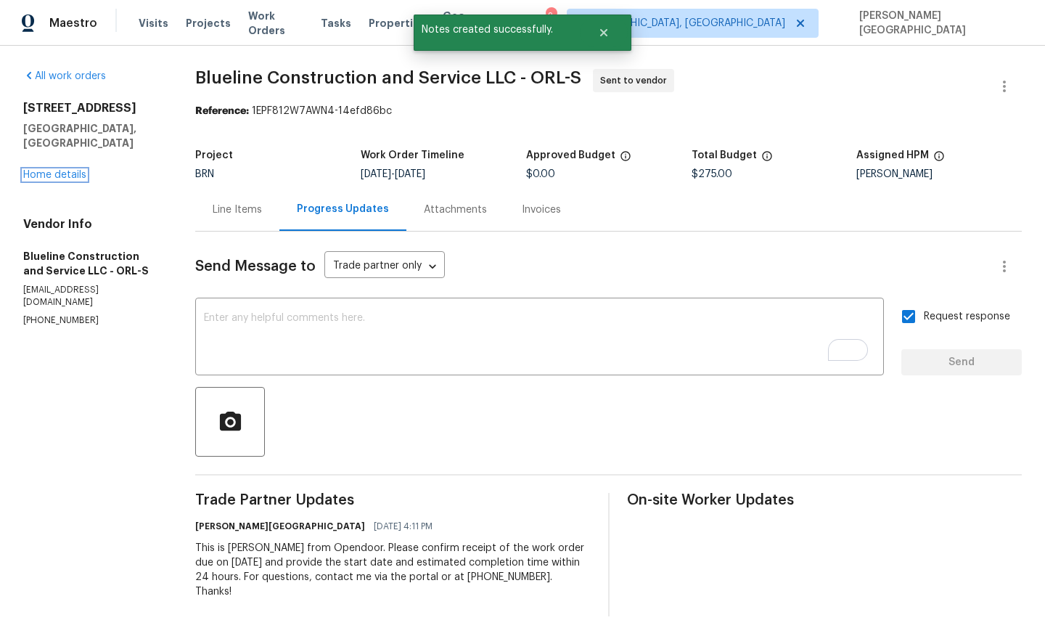
click at [70, 170] on link "Home details" at bounding box center [54, 175] width 63 height 10
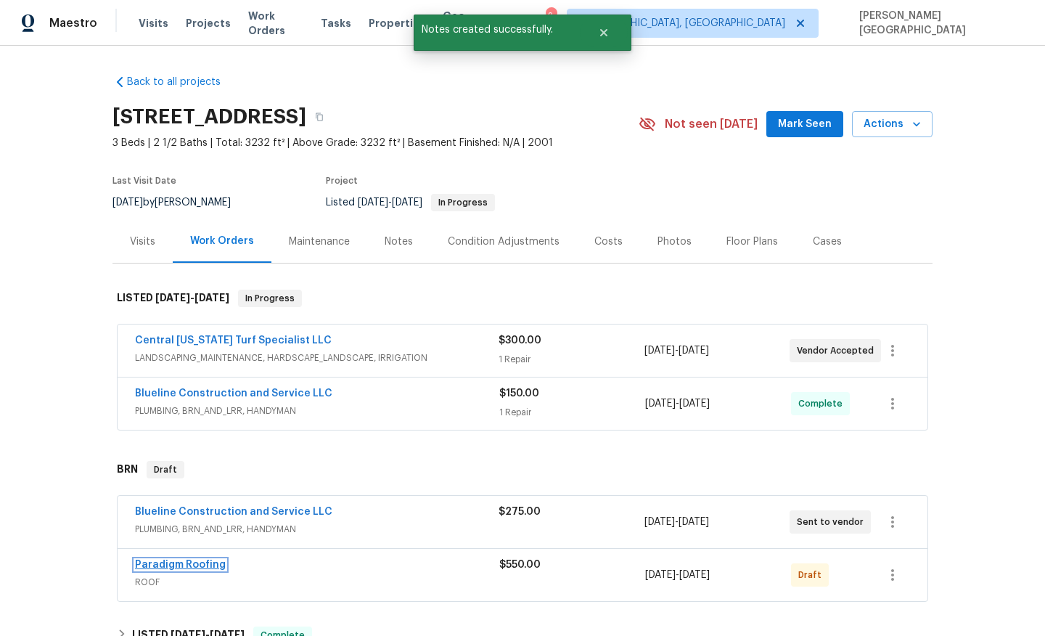
click at [203, 564] on link "Paradigm Roofing" at bounding box center [180, 565] width 91 height 10
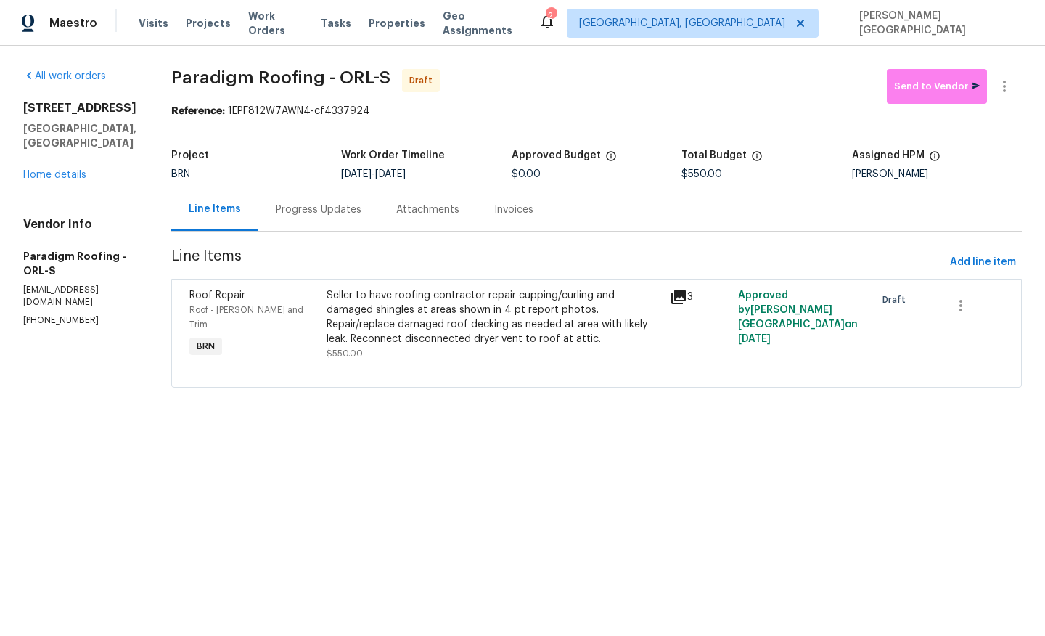
click at [346, 210] on div "Progress Updates" at bounding box center [319, 210] width 86 height 15
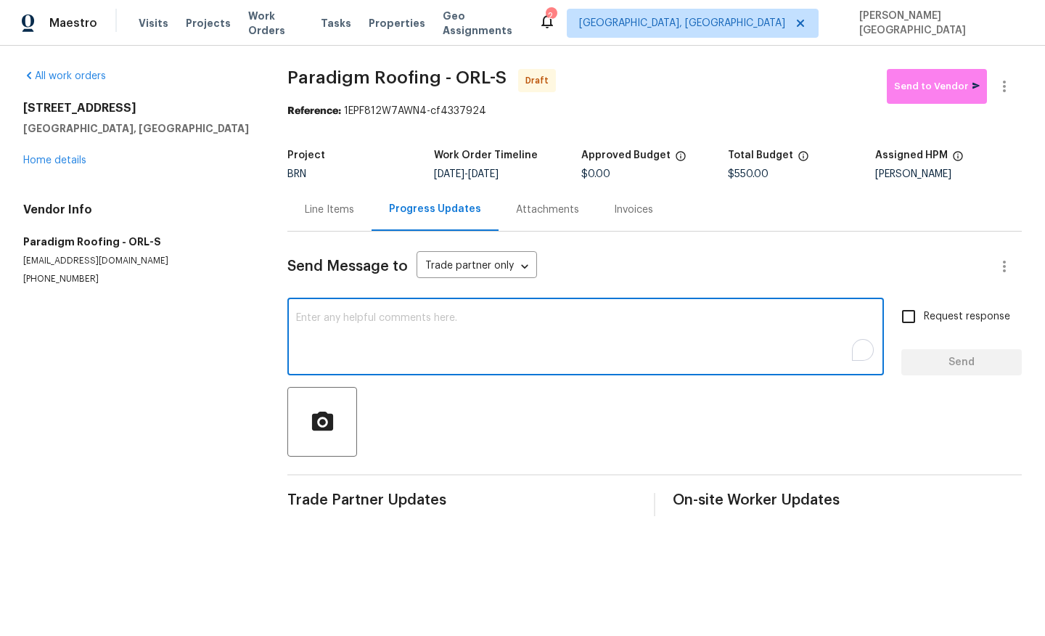
click at [348, 333] on textarea "To enrich screen reader interactions, please activate Accessibility in Grammarl…" at bounding box center [585, 338] width 579 height 51
paste textarea "This is Isabel from Opendoor. Please confirm receipt of the work order due on 0…"
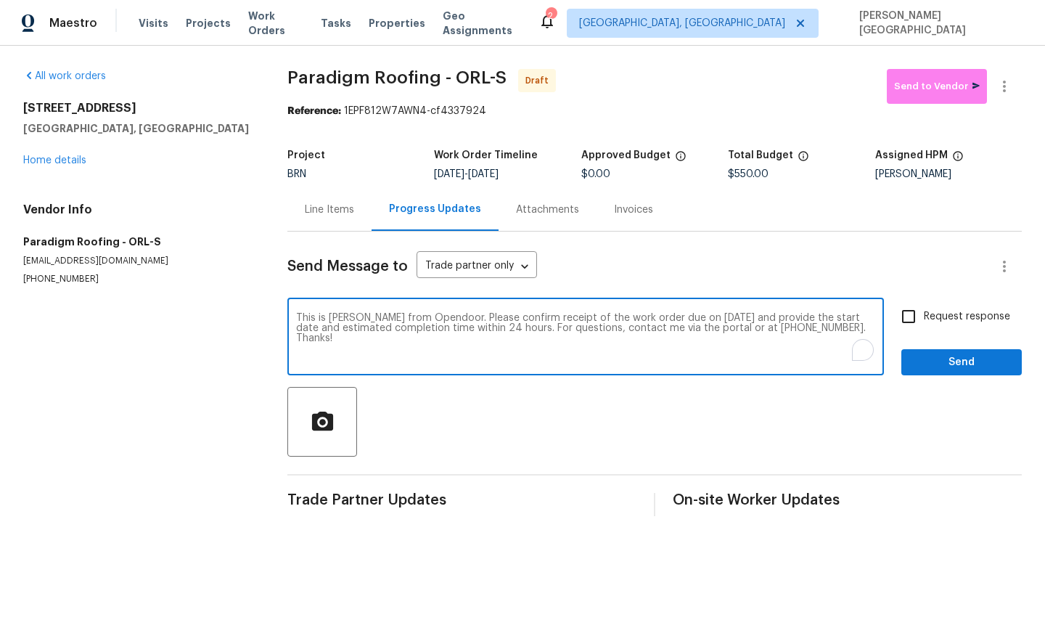
type textarea "This is Isabel from Opendoor. Please confirm receipt of the work order due on 0…"
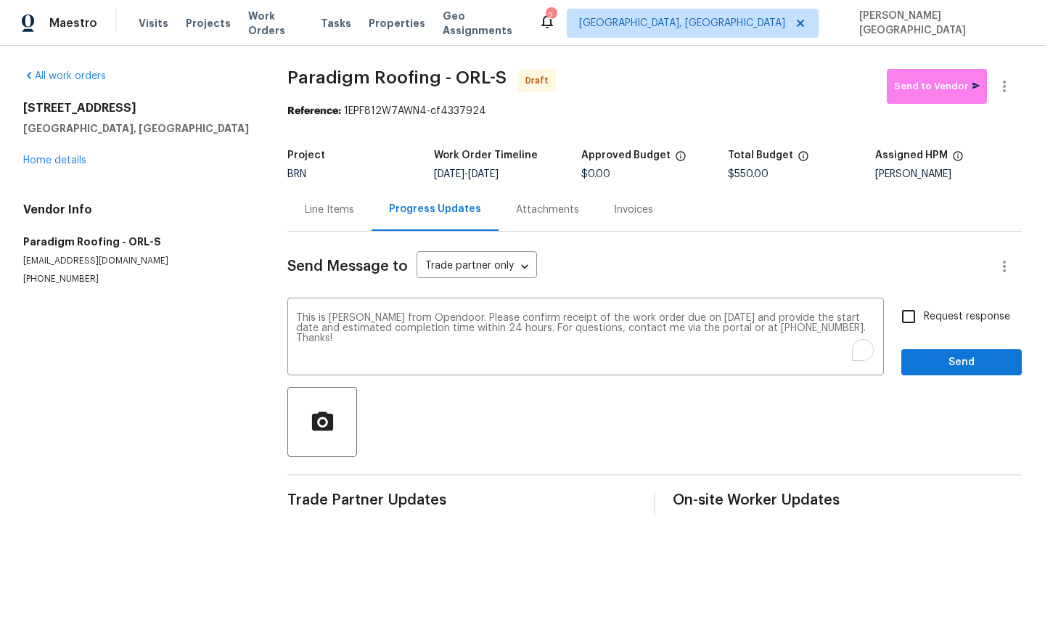
click at [929, 314] on span "Request response" at bounding box center [967, 316] width 86 height 15
click at [924, 314] on input "Request response" at bounding box center [909, 316] width 30 height 30
checkbox input "true"
click at [930, 357] on span "Send" at bounding box center [961, 363] width 97 height 18
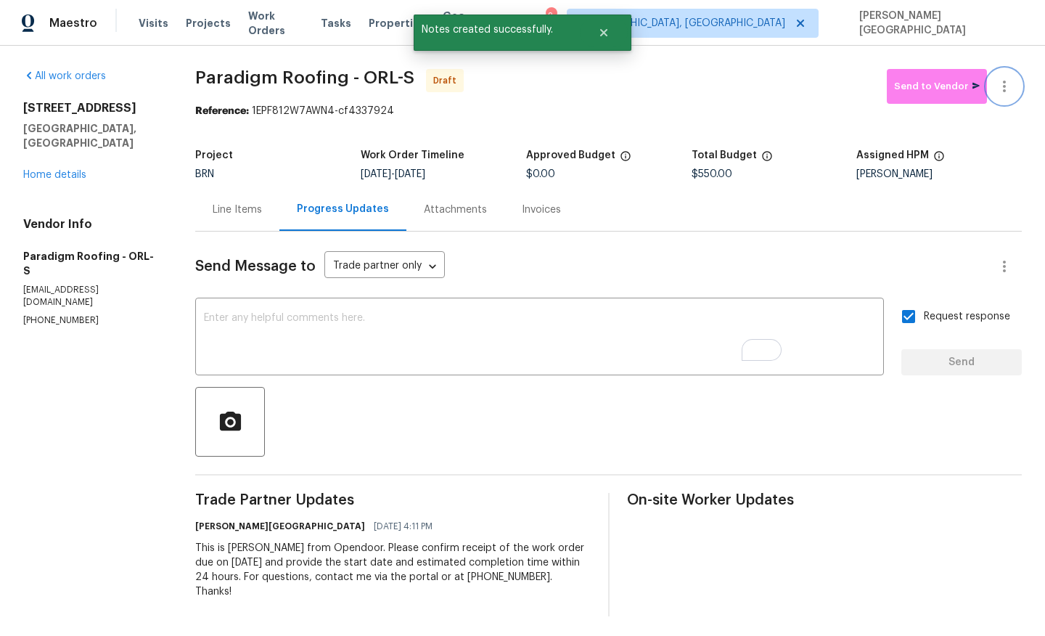
click at [1008, 83] on icon "button" at bounding box center [1004, 86] width 17 height 17
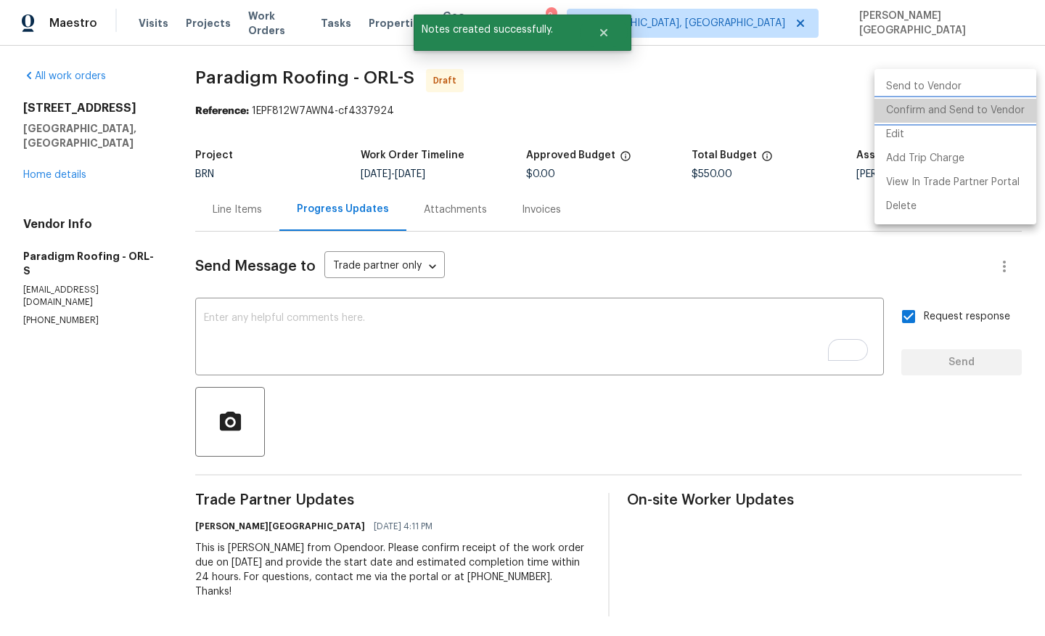
click at [982, 110] on li "Confirm and Send to Vendor" at bounding box center [956, 111] width 162 height 24
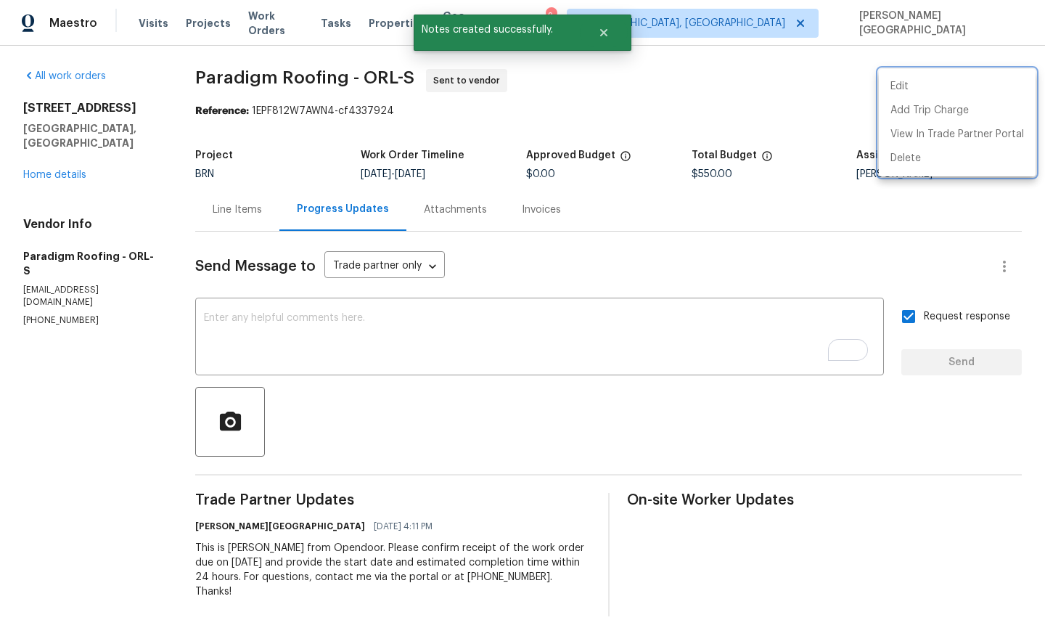
click at [68, 161] on div at bounding box center [522, 318] width 1045 height 636
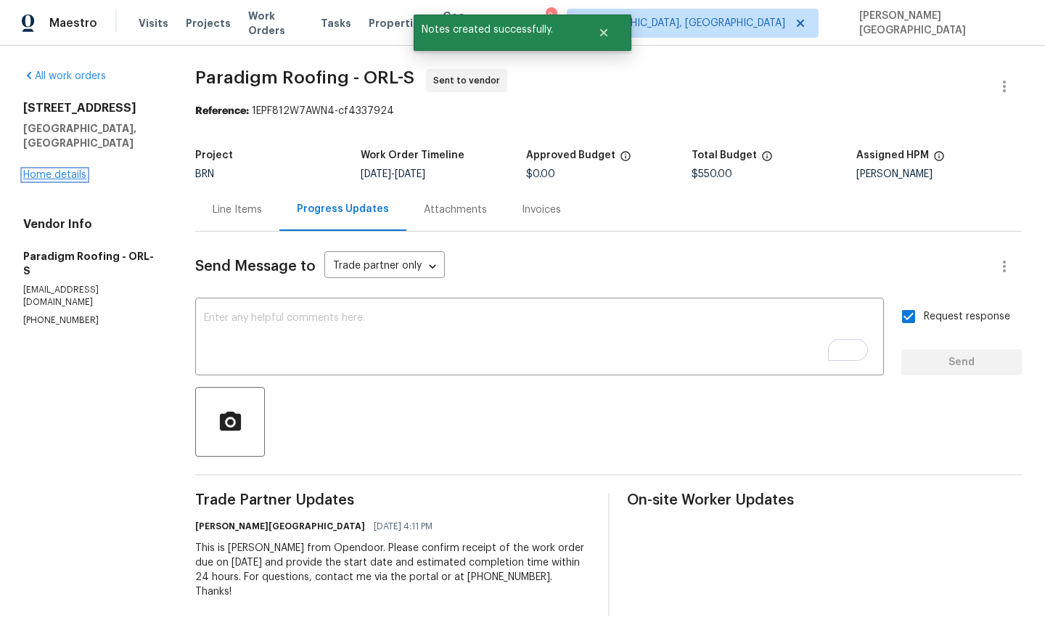
click at [68, 170] on link "Home details" at bounding box center [54, 175] width 63 height 10
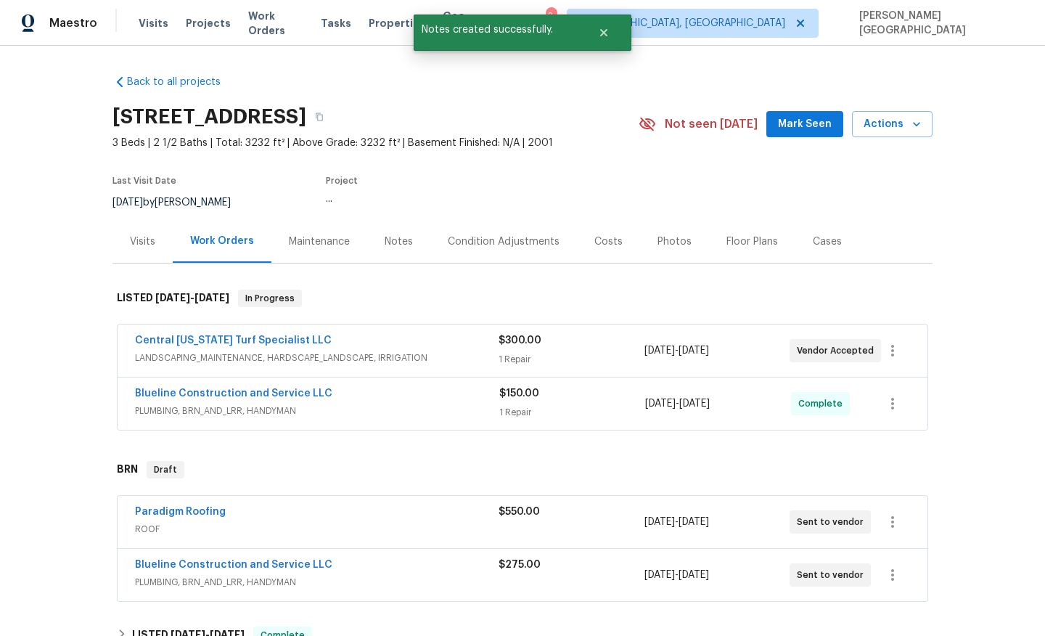
scroll to position [142, 0]
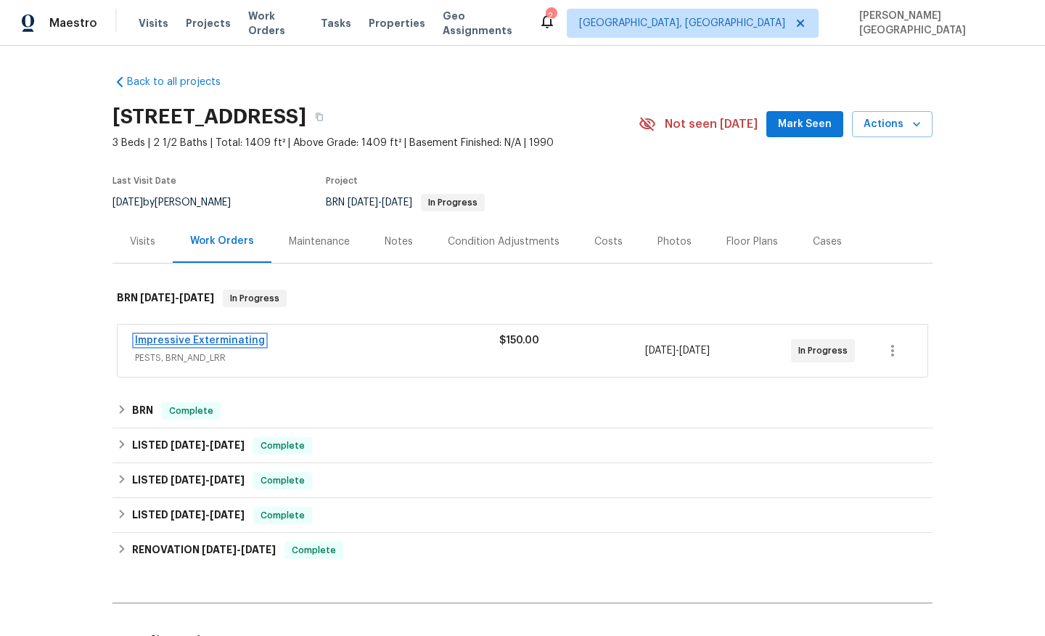
click at [229, 338] on link "Impressive Exterminating" at bounding box center [200, 340] width 130 height 10
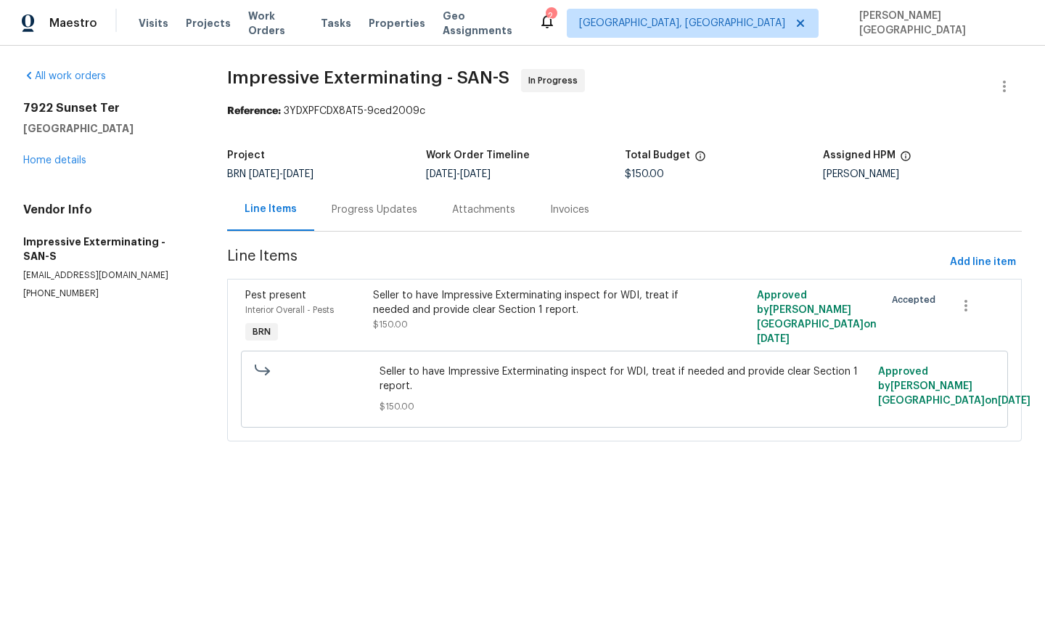
click at [385, 222] on div "Progress Updates" at bounding box center [374, 209] width 121 height 43
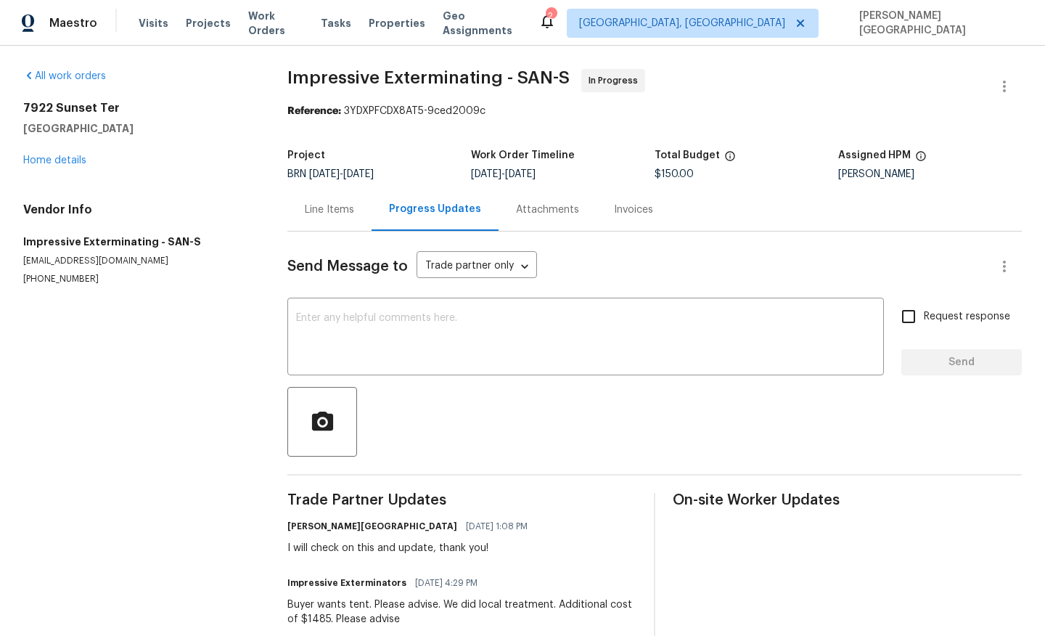
scroll to position [15, 0]
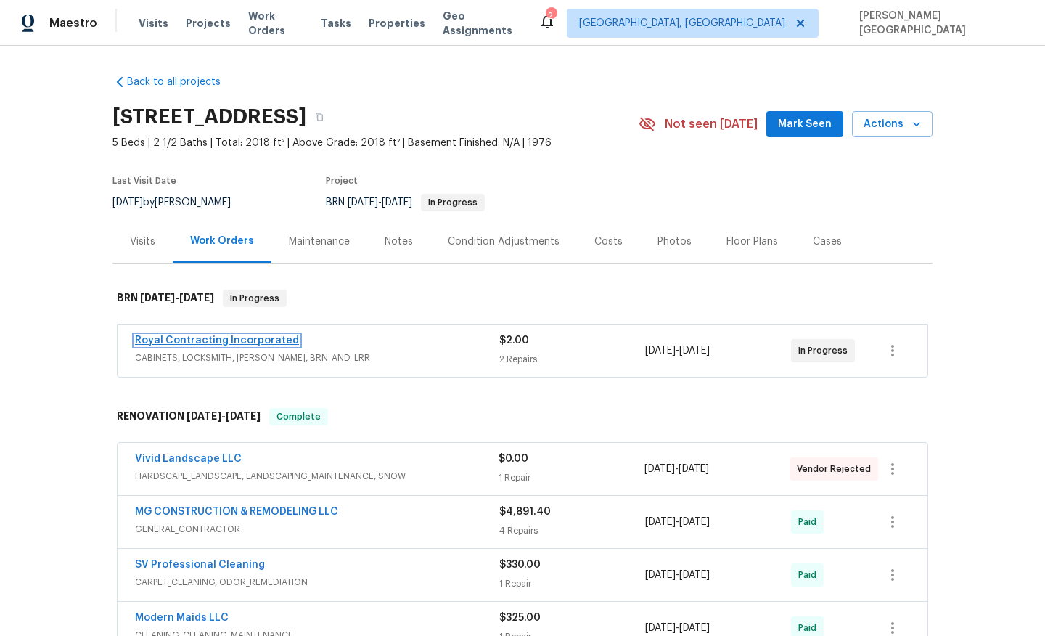
click at [205, 335] on link "Royal Contracting Incorporated" at bounding box center [217, 340] width 164 height 10
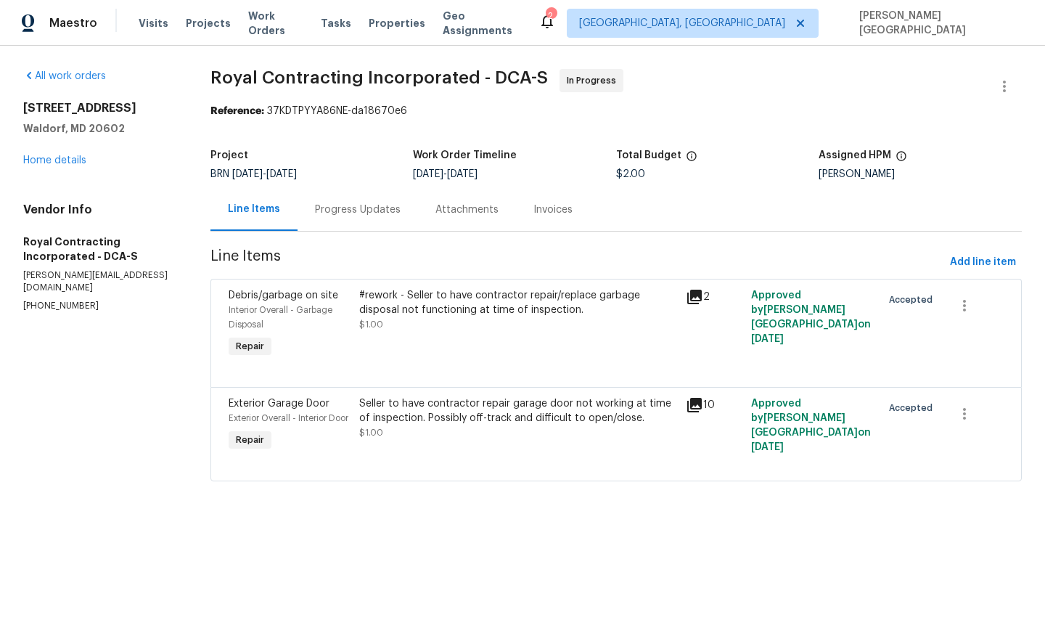
click at [380, 218] on div "Progress Updates" at bounding box center [358, 209] width 121 height 43
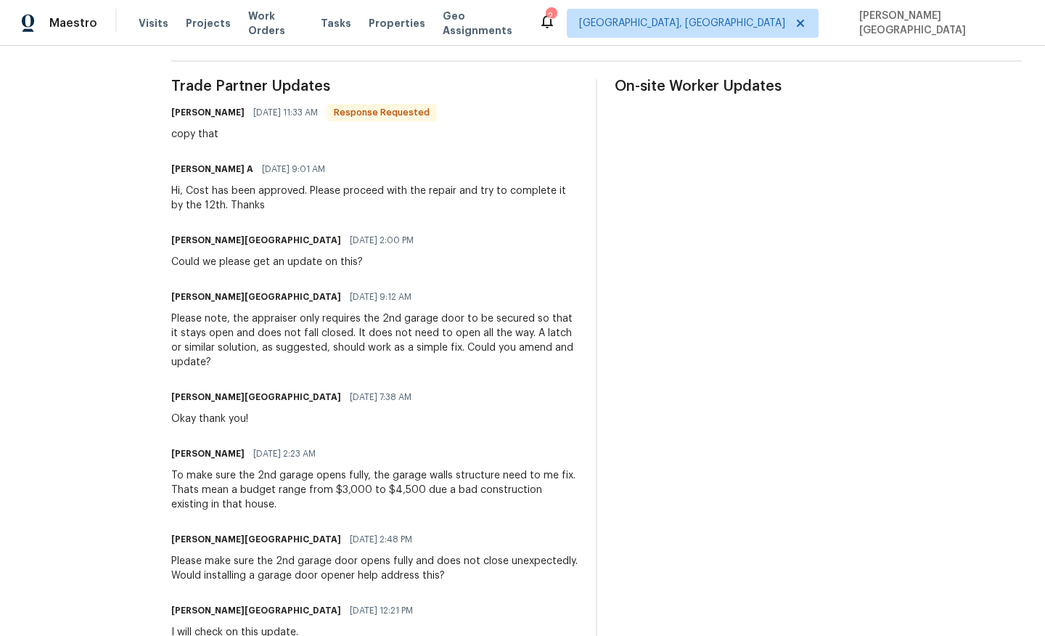
scroll to position [439, 0]
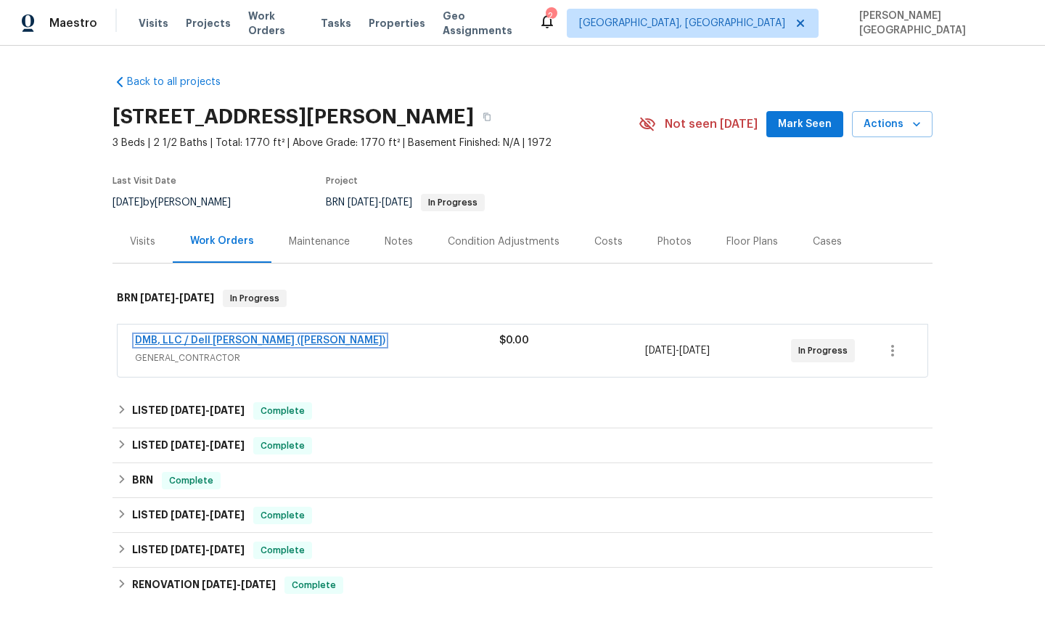
click at [218, 335] on link "DMB, LLC / Dell [PERSON_NAME] ([PERSON_NAME])" at bounding box center [260, 340] width 250 height 10
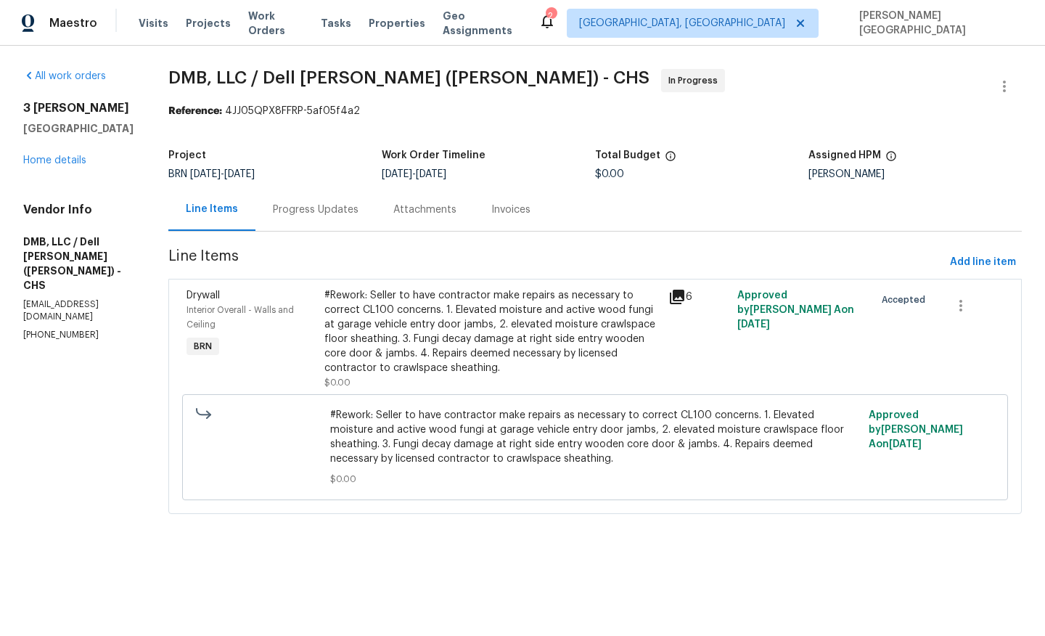
click at [335, 221] on div "Progress Updates" at bounding box center [316, 209] width 121 height 43
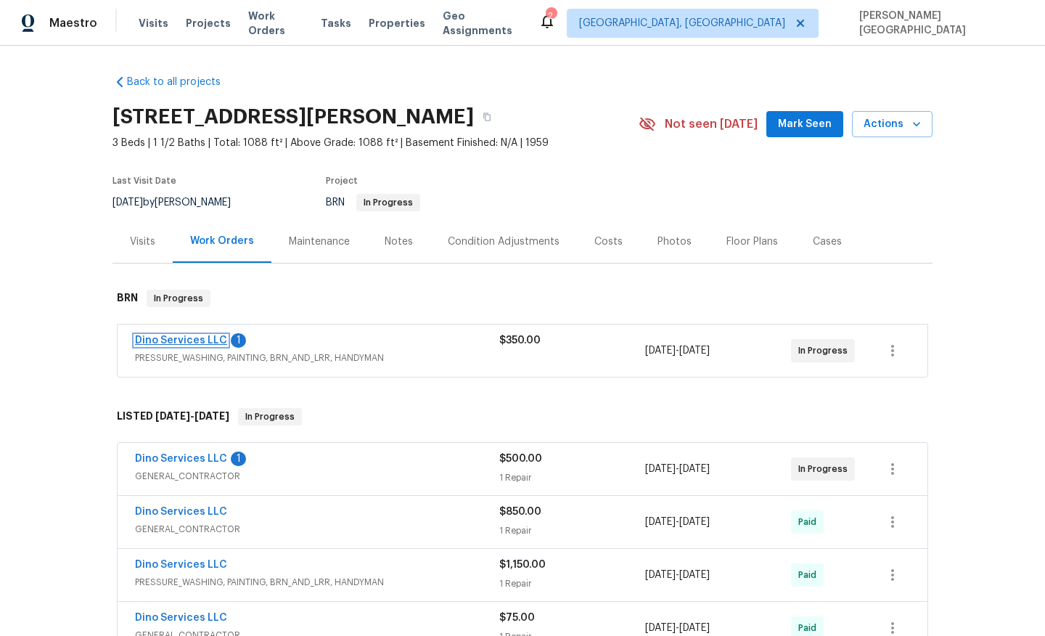
click at [196, 337] on link "Dino Services LLC" at bounding box center [181, 340] width 92 height 10
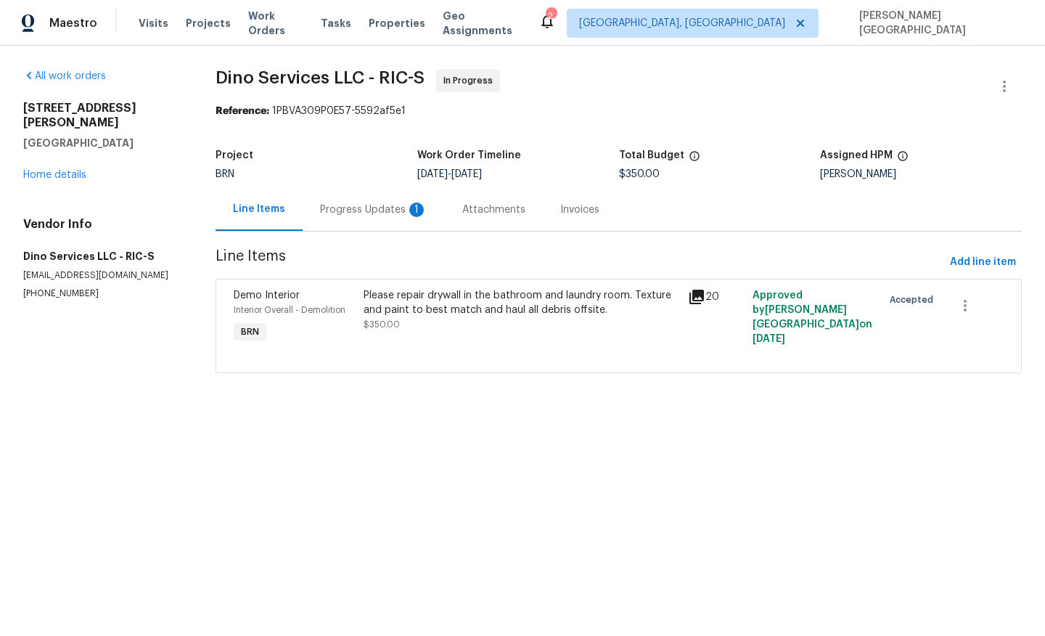
click at [396, 218] on div "Progress Updates 1" at bounding box center [374, 209] width 142 height 43
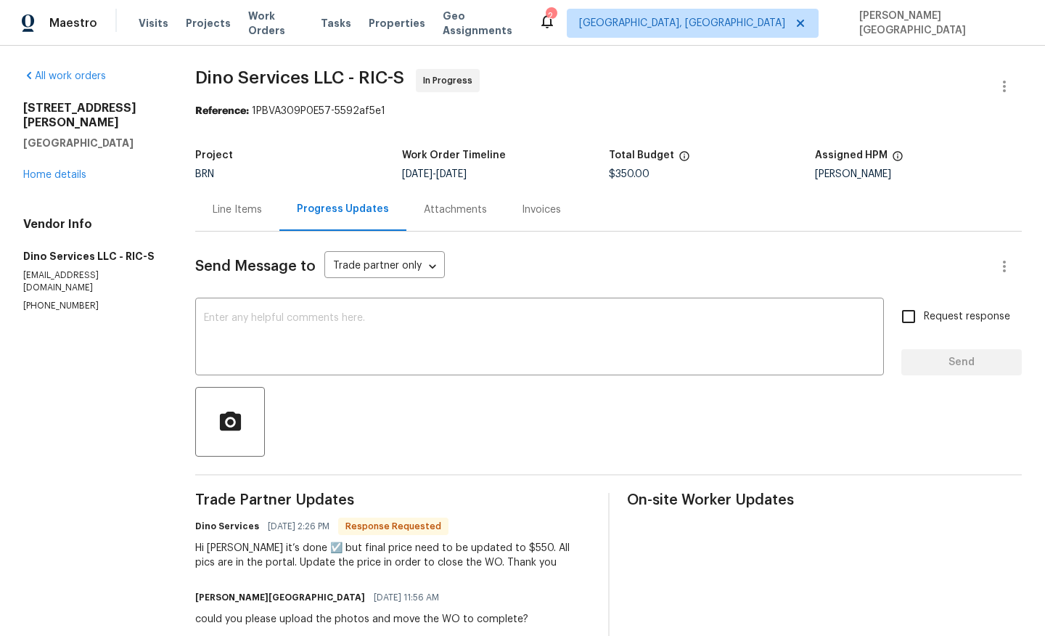
click at [487, 546] on div "Hi Isabel it’s done ☑️ but final price need to be updated to $550. All pics are…" at bounding box center [392, 555] width 395 height 29
copy div "550"
click at [229, 209] on div "Line Items" at bounding box center [237, 210] width 49 height 15
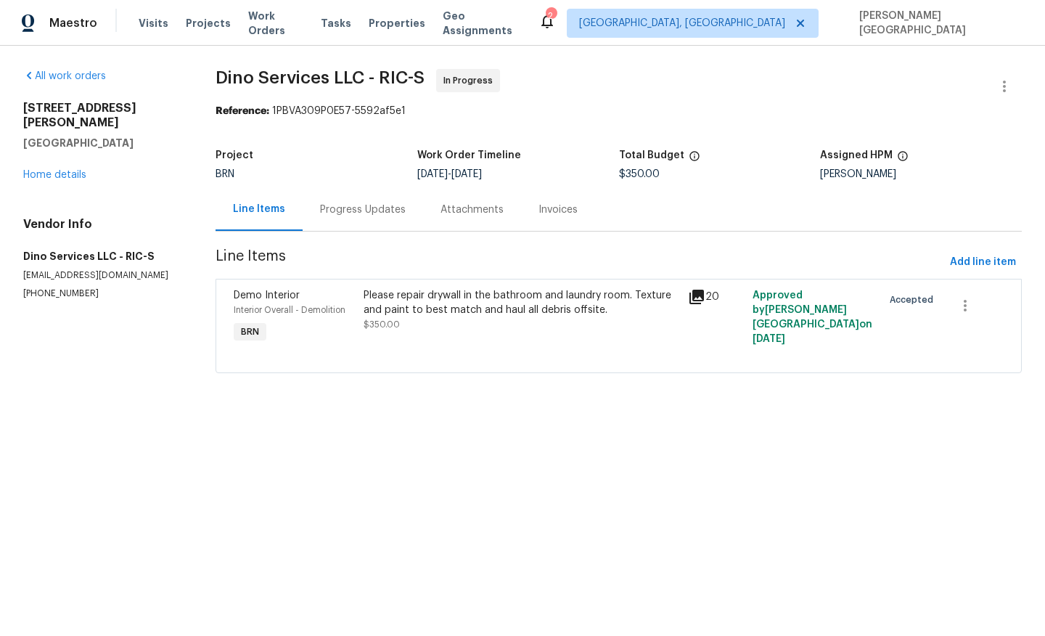
click at [396, 318] on div "Please repair drywall in the bathroom and laundry room. Texture and paint to be…" at bounding box center [522, 310] width 316 height 44
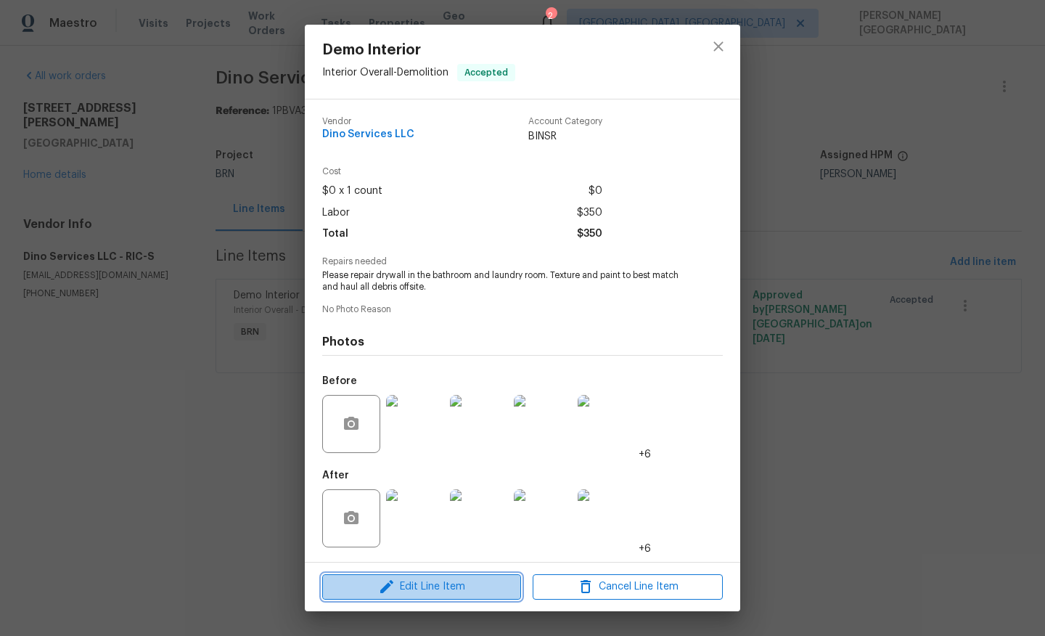
click at [426, 590] on span "Edit Line Item" at bounding box center [422, 587] width 190 height 18
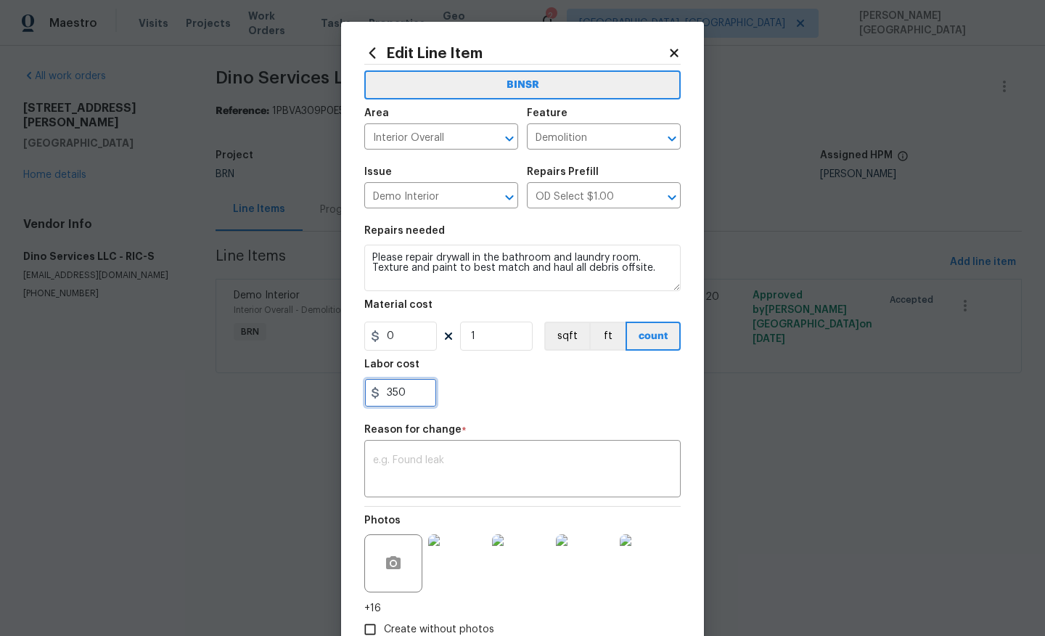
click at [411, 394] on input "350" at bounding box center [400, 392] width 73 height 29
paste input "5"
type input "550"
click at [409, 476] on textarea at bounding box center [522, 470] width 299 height 30
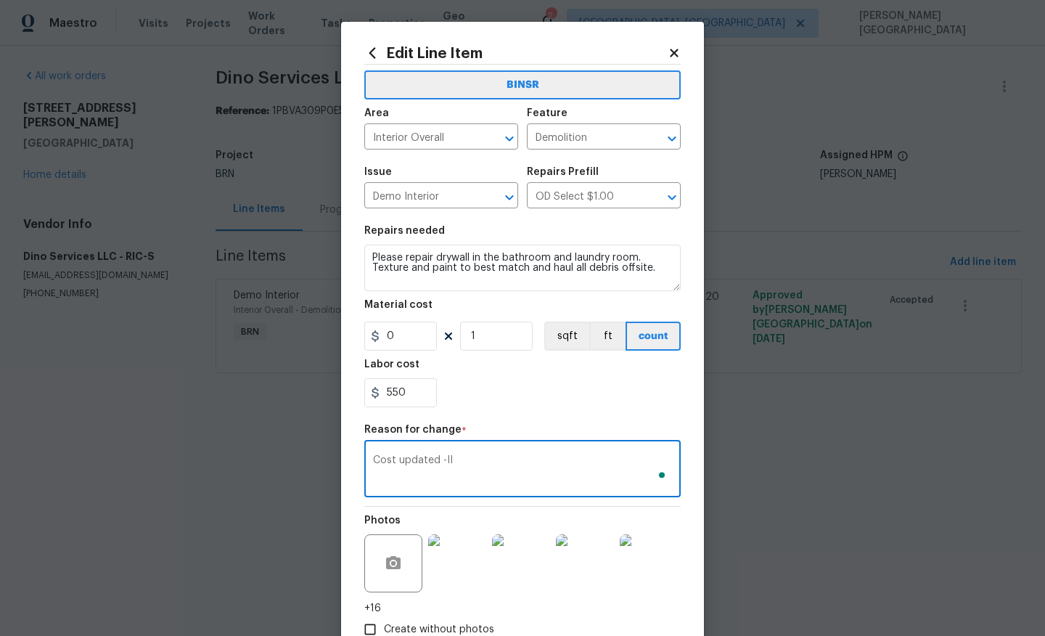
scroll to position [94, 0]
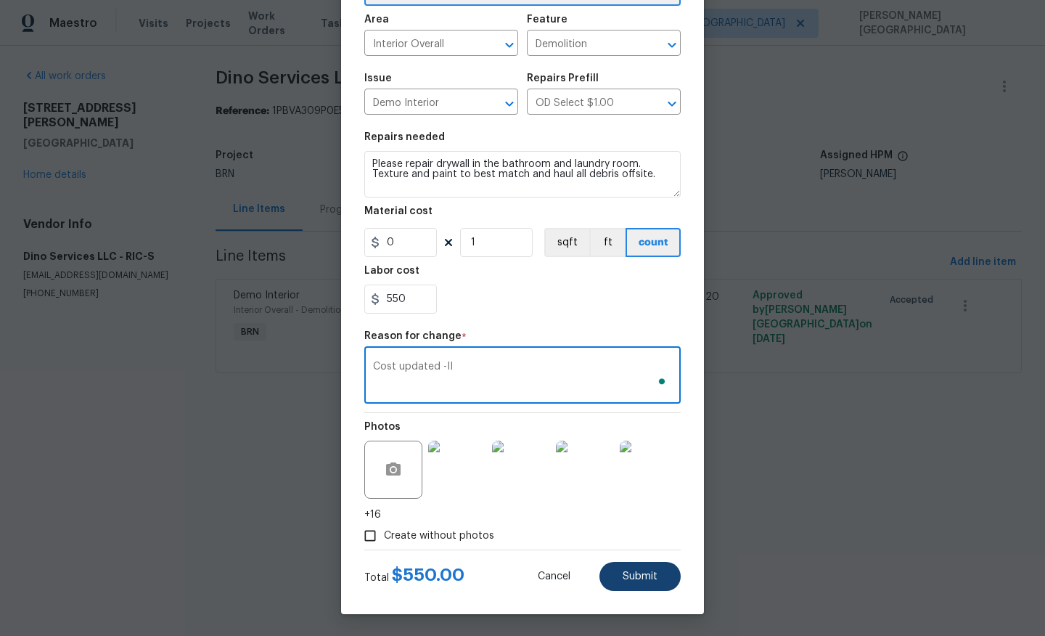
type textarea "Cost updated -II"
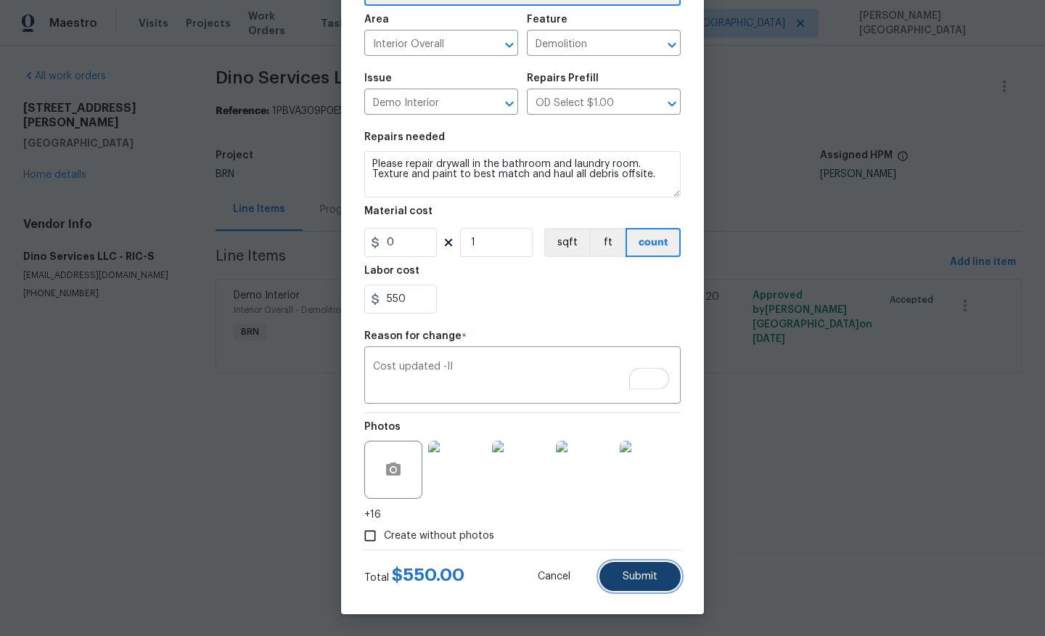
click at [637, 574] on span "Submit" at bounding box center [640, 576] width 35 height 11
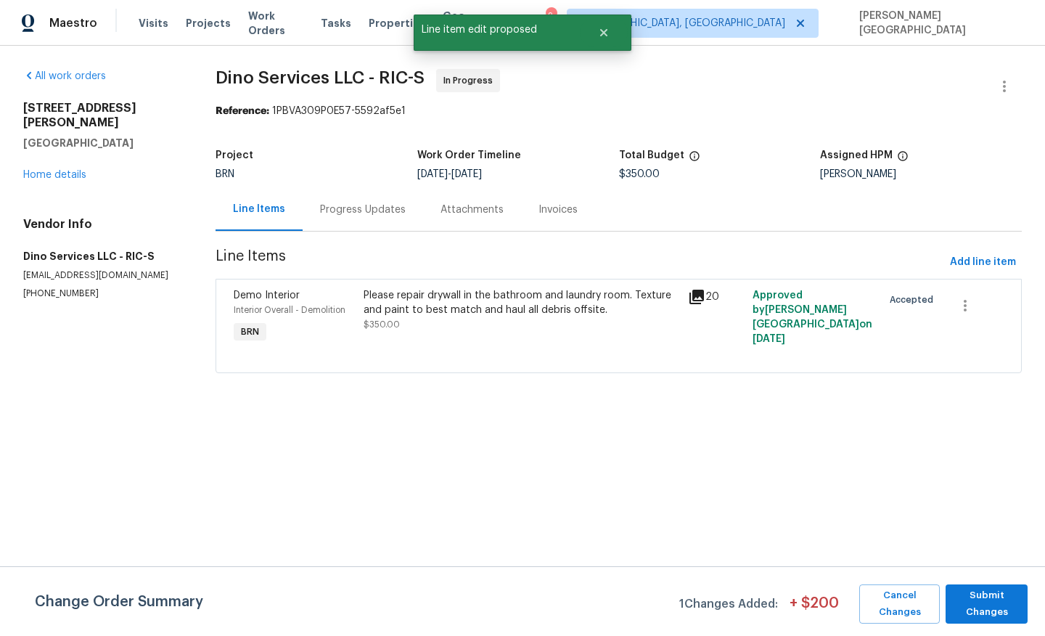
scroll to position [0, 0]
click at [992, 601] on span "Submit Changes" at bounding box center [987, 603] width 68 height 33
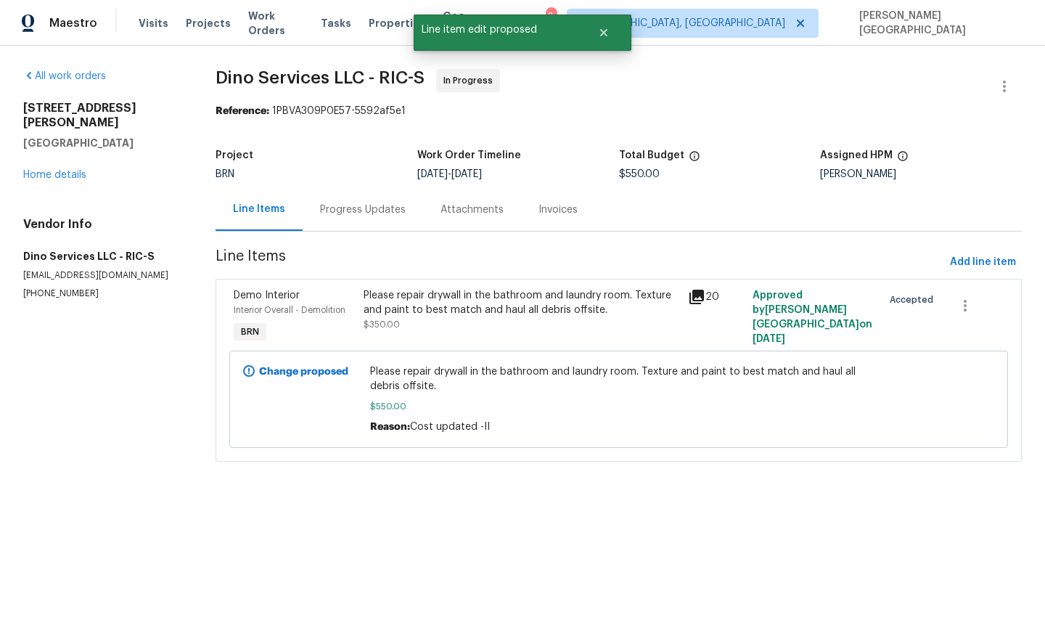
click at [349, 210] on div "Progress Updates" at bounding box center [363, 210] width 86 height 15
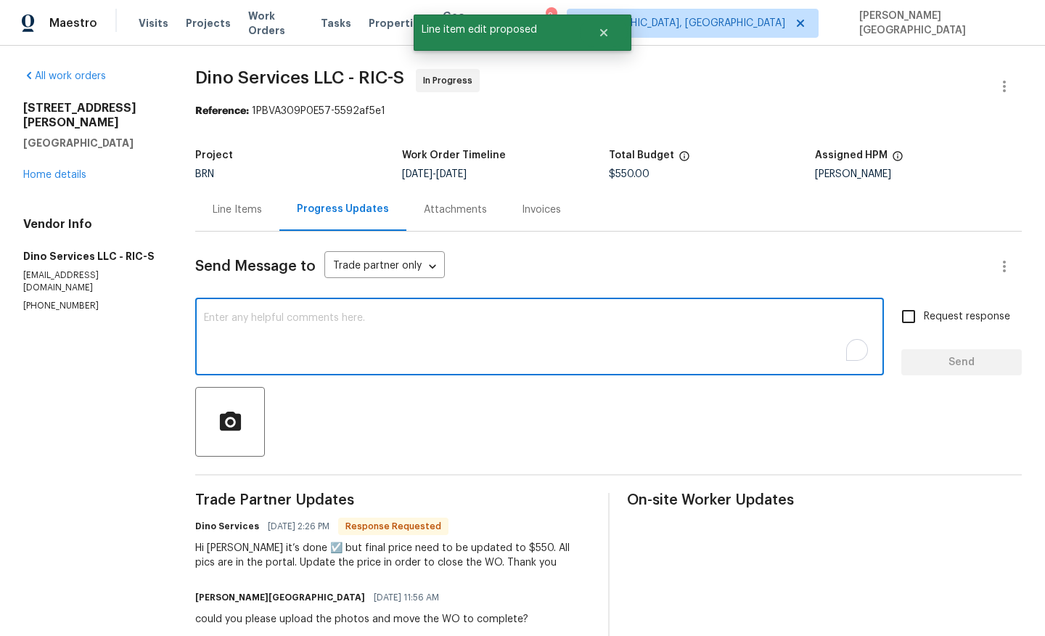
click at [330, 335] on textarea "To enrich screen reader interactions, please activate Accessibility in Grammarl…" at bounding box center [540, 338] width 672 height 51
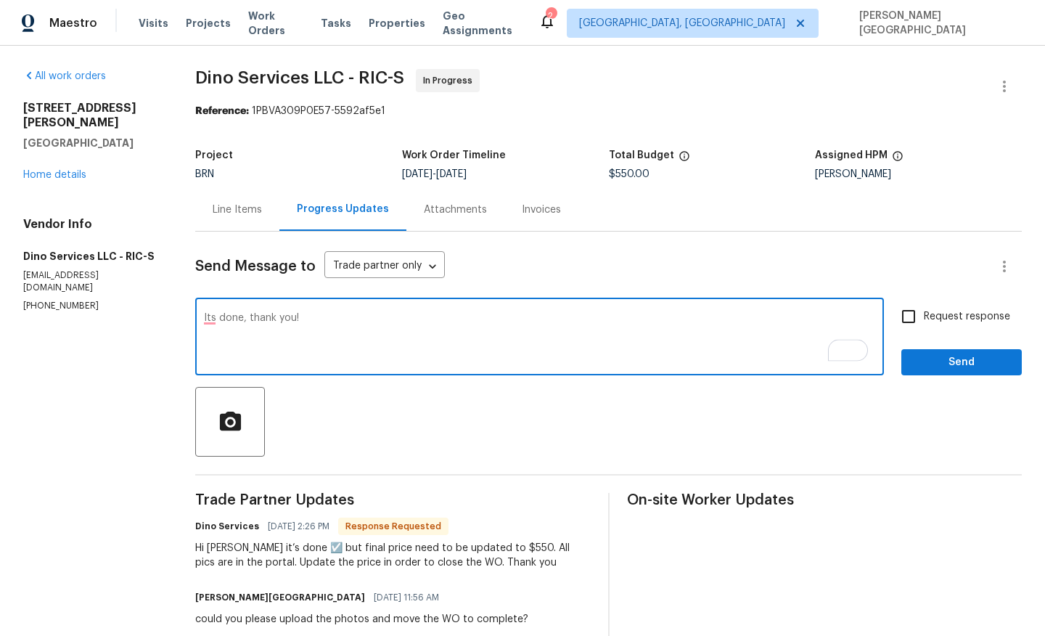
type textarea "Its done, thank you!"
click at [917, 311] on input "Request response" at bounding box center [909, 316] width 30 height 30
checkbox input "true"
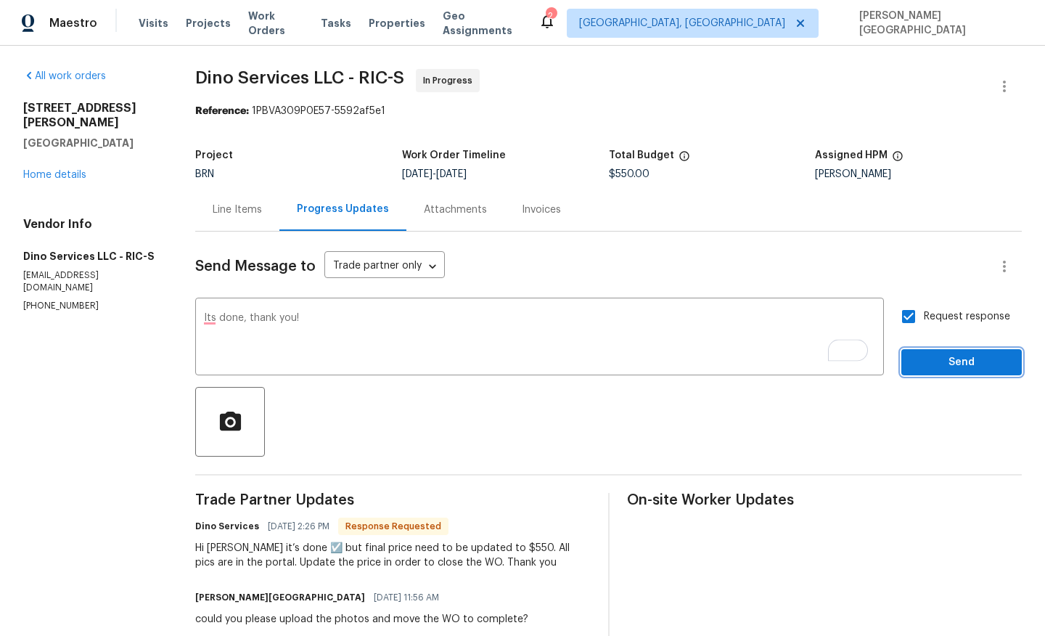
click at [926, 352] on button "Send" at bounding box center [962, 362] width 121 height 27
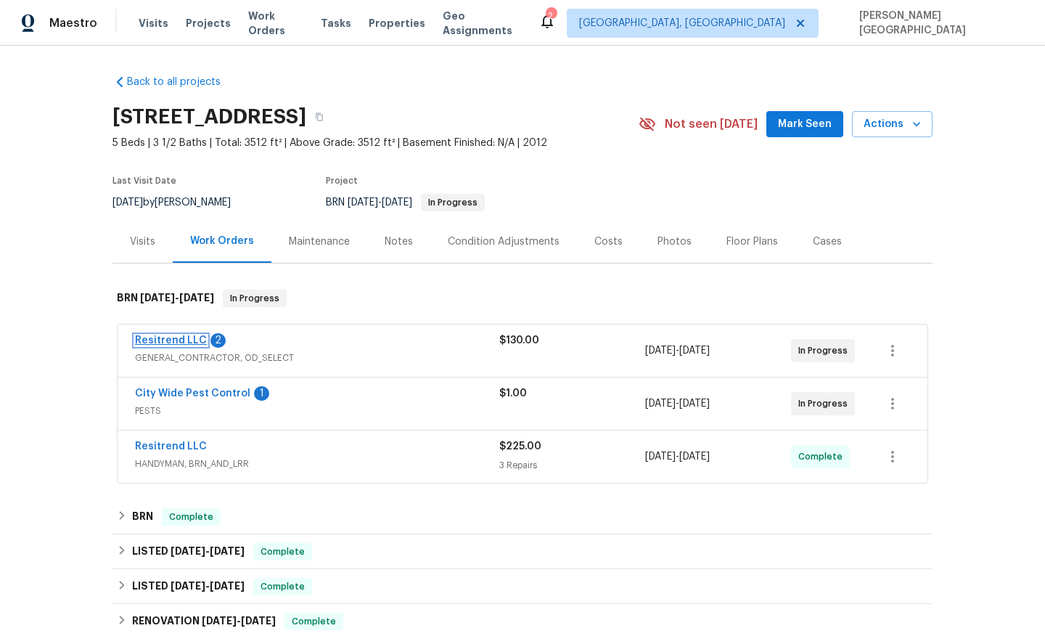
click at [171, 340] on link "Resitrend LLC" at bounding box center [171, 340] width 72 height 10
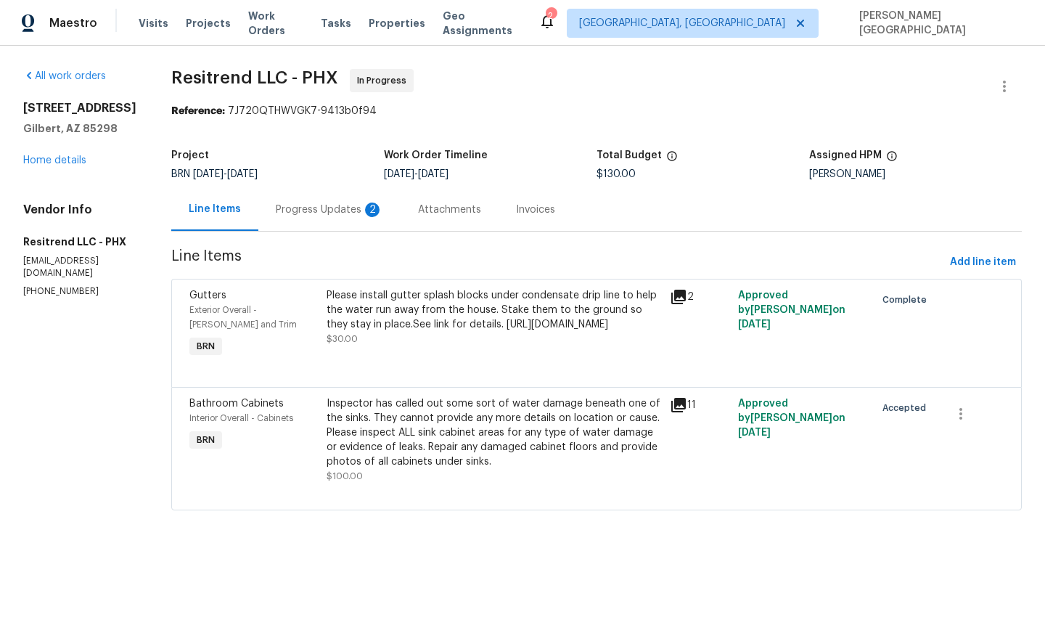
click at [343, 226] on div "Progress Updates 2" at bounding box center [329, 209] width 142 height 43
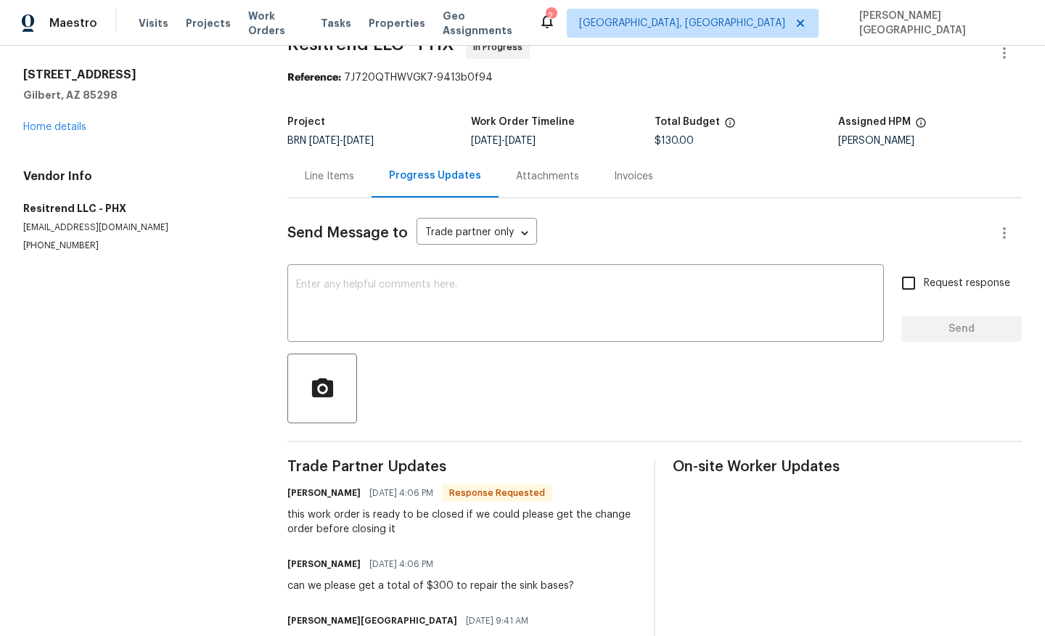
scroll to position [41, 0]
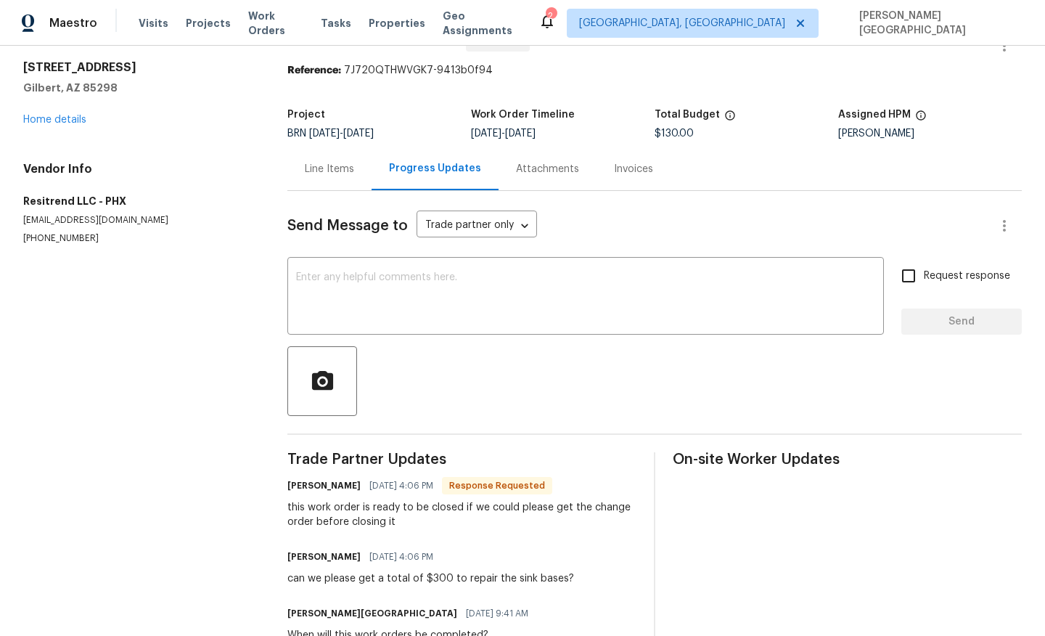
click at [434, 580] on div "can we please get a total of $300 to repair the sink bases?" at bounding box center [431, 578] width 287 height 15
copy div "300"
click at [334, 158] on div "Line Items" at bounding box center [330, 168] width 84 height 43
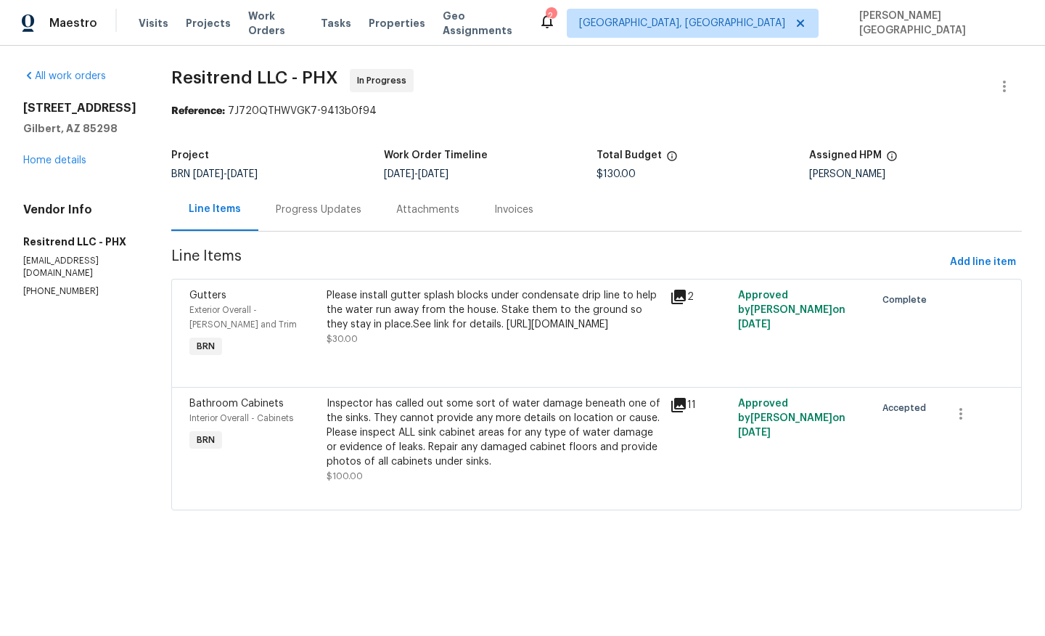
click at [383, 332] on div "Please install gutter splash blocks under condensate drip line to help the wate…" at bounding box center [494, 310] width 335 height 44
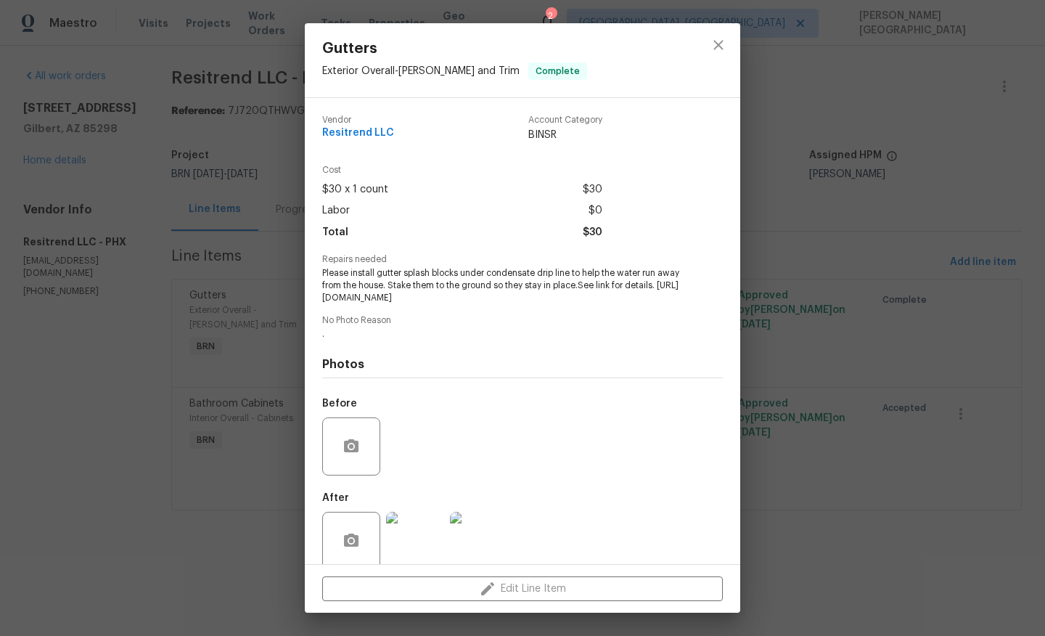
click at [83, 465] on div "Gutters Exterior Overall - [PERSON_NAME] and Trim Complete Vendor Resitrend LLC…" at bounding box center [522, 318] width 1045 height 636
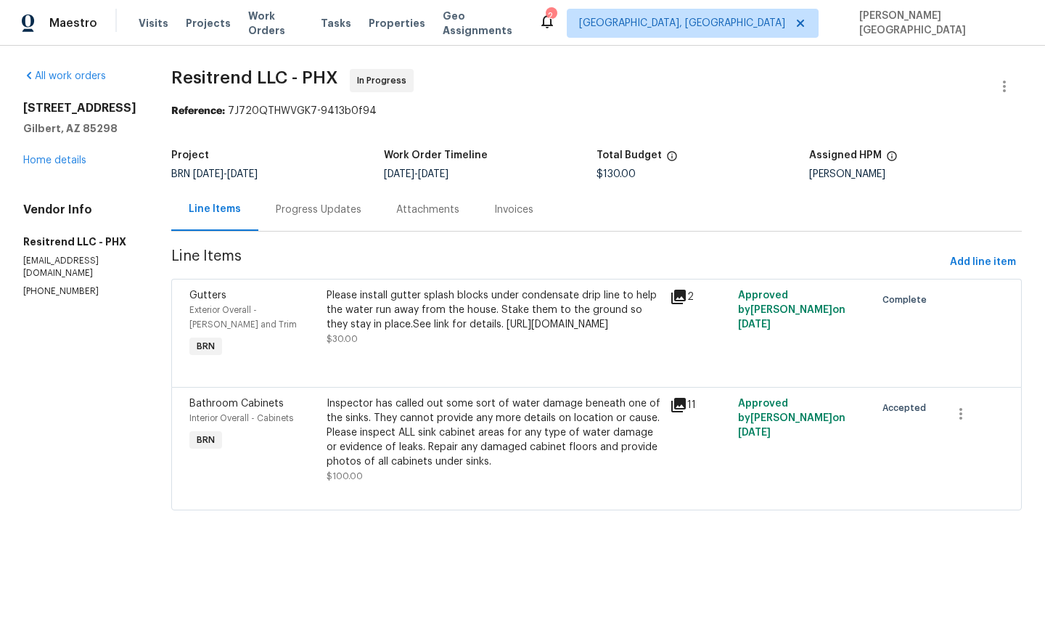
click at [378, 332] on div "Please install gutter splash blocks under condensate drip line to help the wate…" at bounding box center [494, 310] width 335 height 44
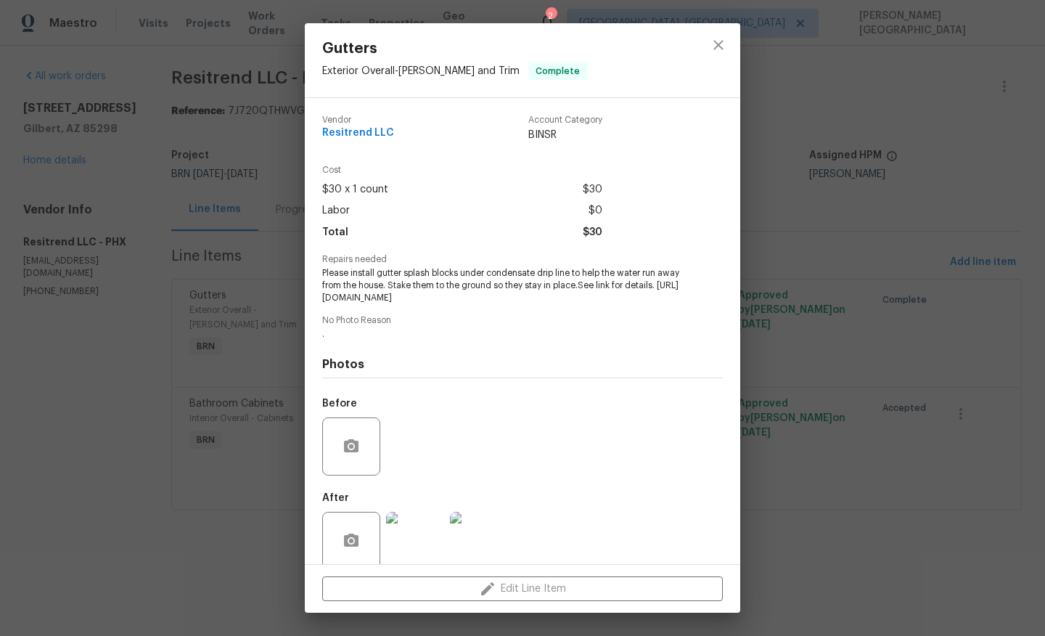
click at [853, 399] on div "Gutters Exterior Overall - [PERSON_NAME] and Trim Complete Vendor Resitrend LLC…" at bounding box center [522, 318] width 1045 height 636
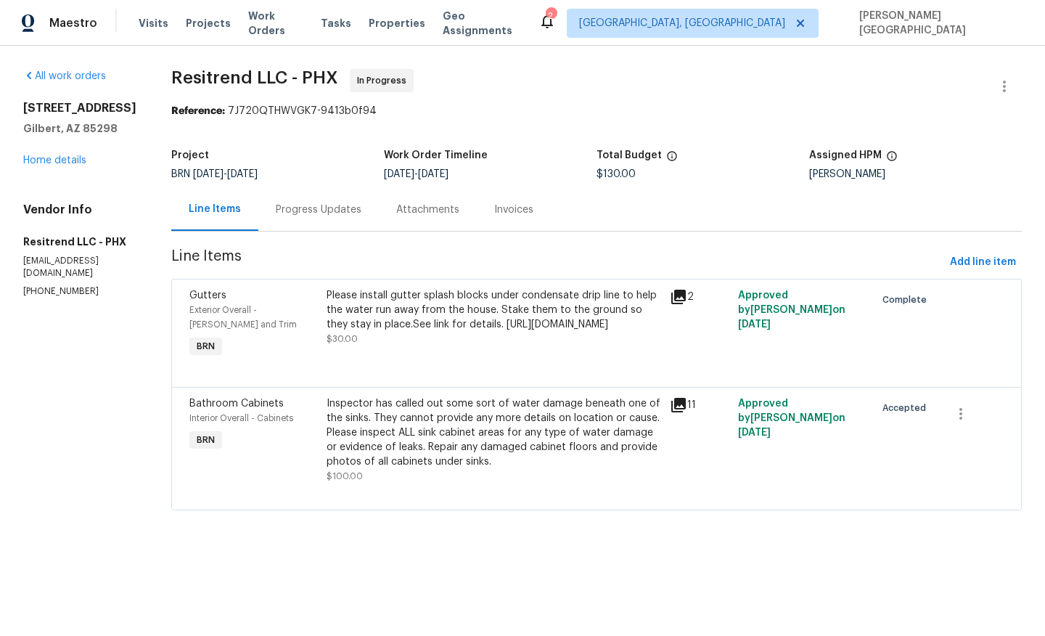
click at [426, 450] on div "Inspector has called out some sort of water damage beneath one of the sinks. Th…" at bounding box center [494, 432] width 335 height 73
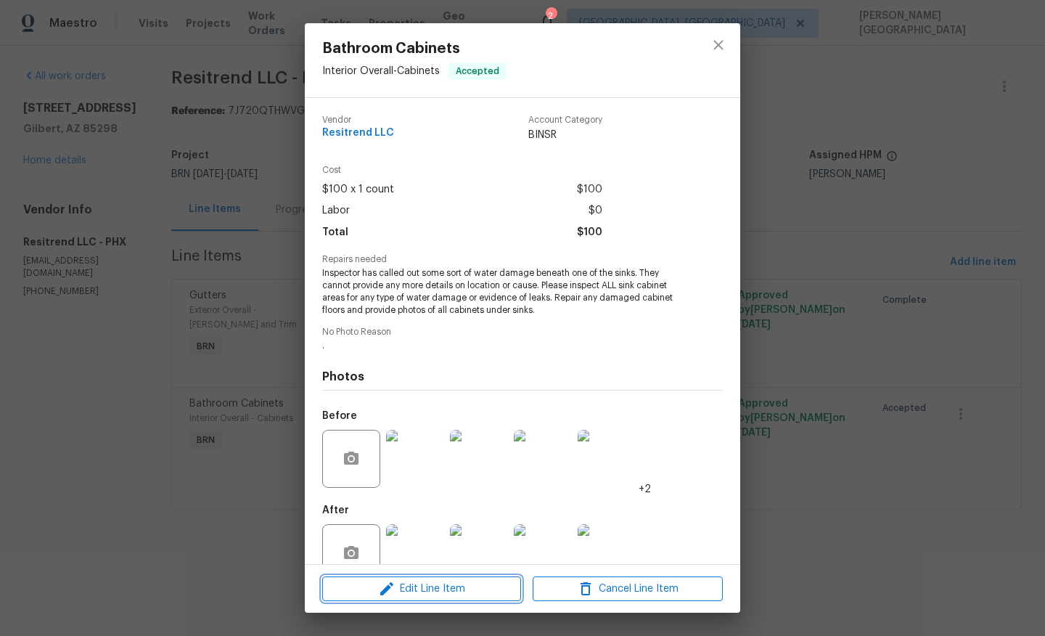
click at [435, 593] on span "Edit Line Item" at bounding box center [422, 589] width 190 height 18
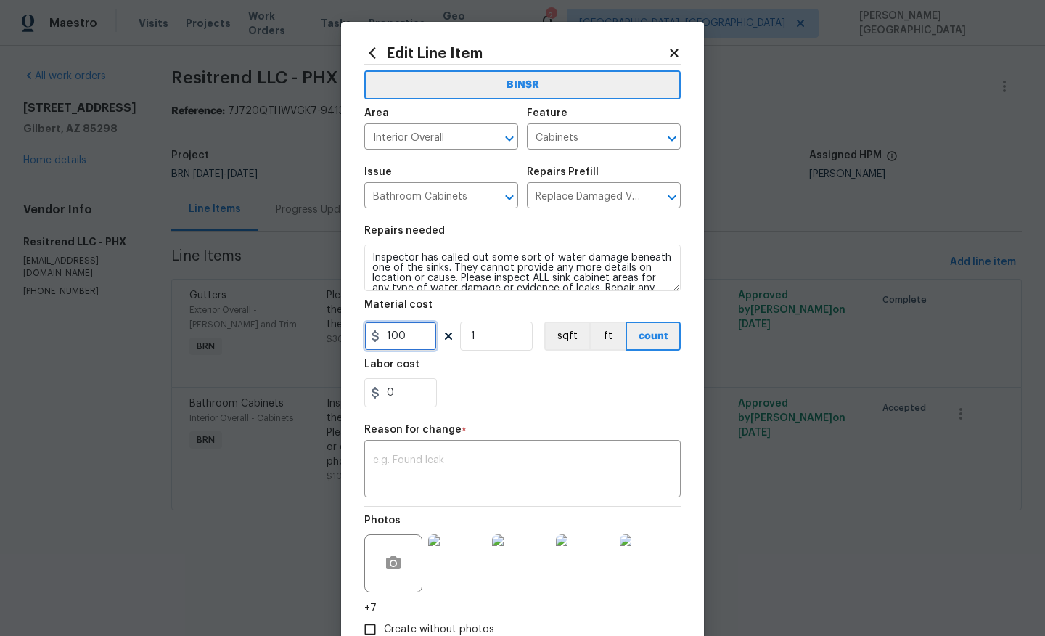
click at [409, 329] on input "100" at bounding box center [400, 336] width 73 height 29
type input "270"
click at [422, 471] on textarea at bounding box center [522, 470] width 299 height 30
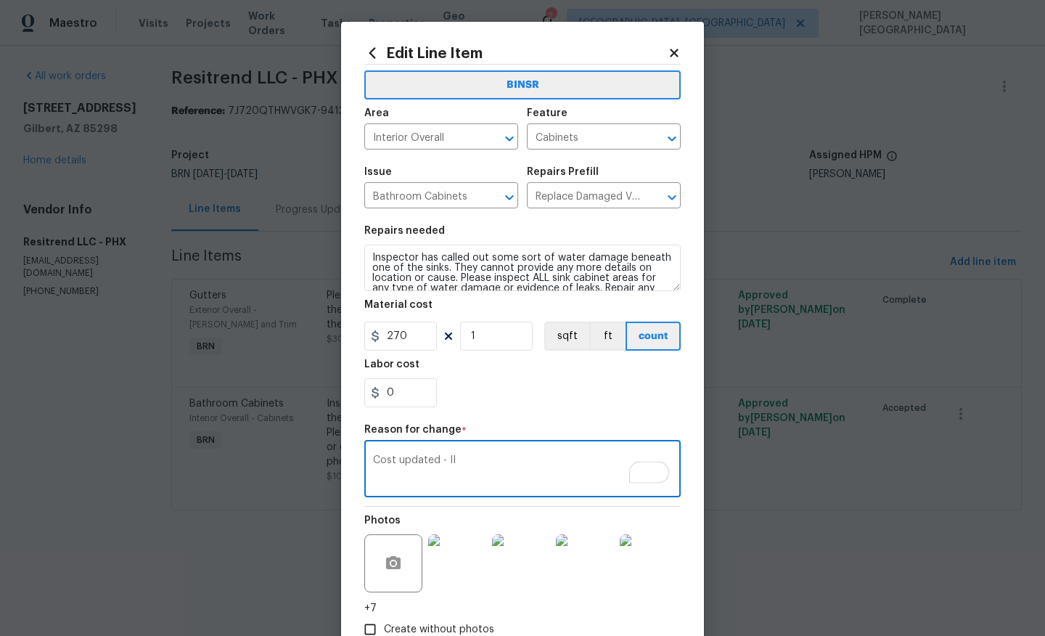
scroll to position [94, 0]
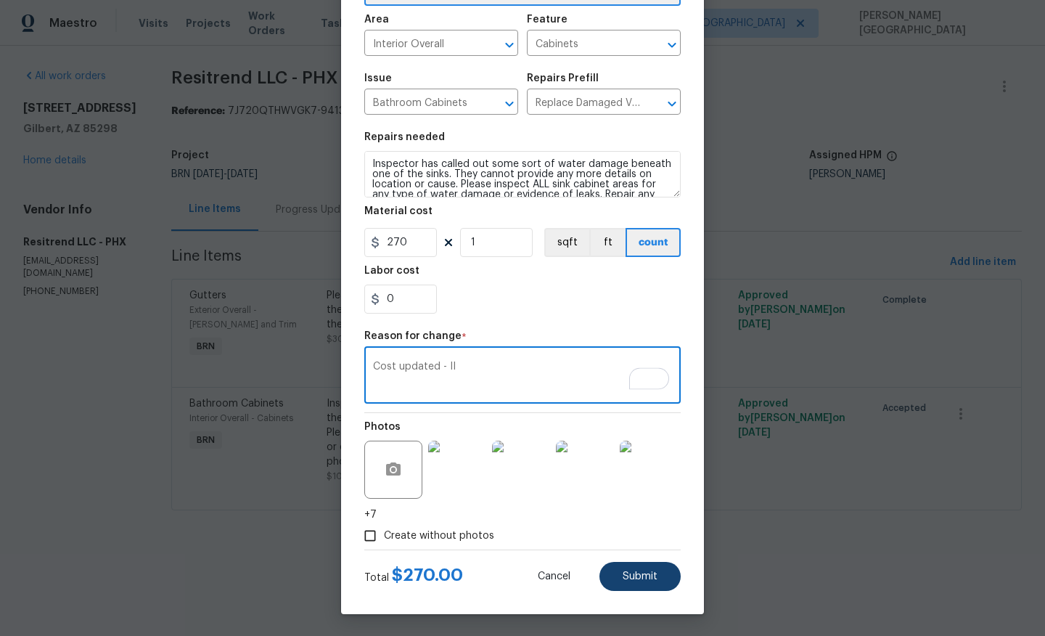
type textarea "Cost updated - II"
click at [629, 579] on span "Submit" at bounding box center [640, 576] width 35 height 11
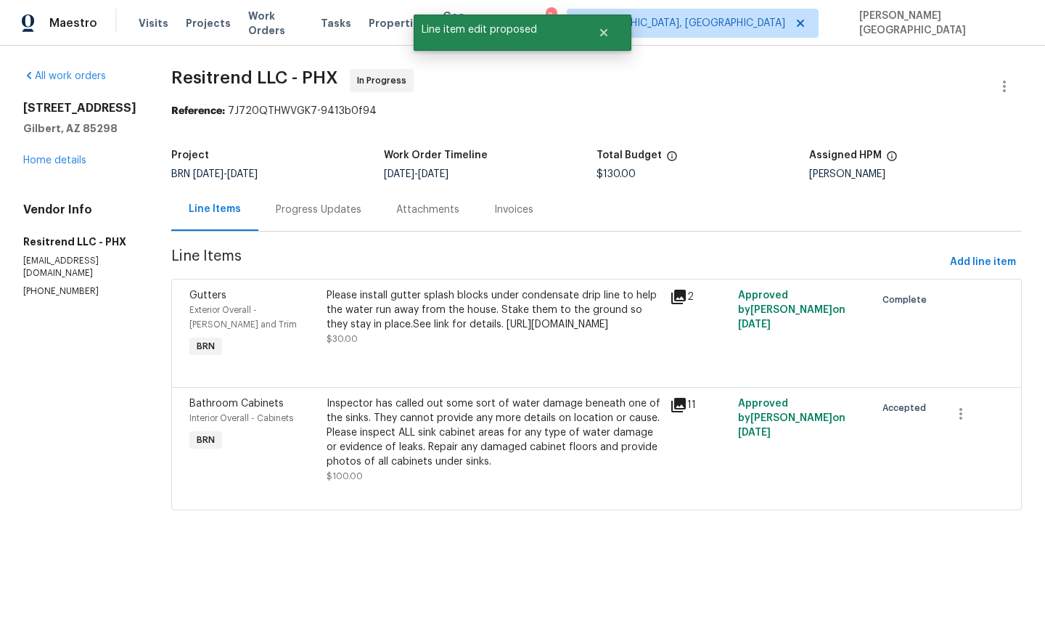
scroll to position [0, 0]
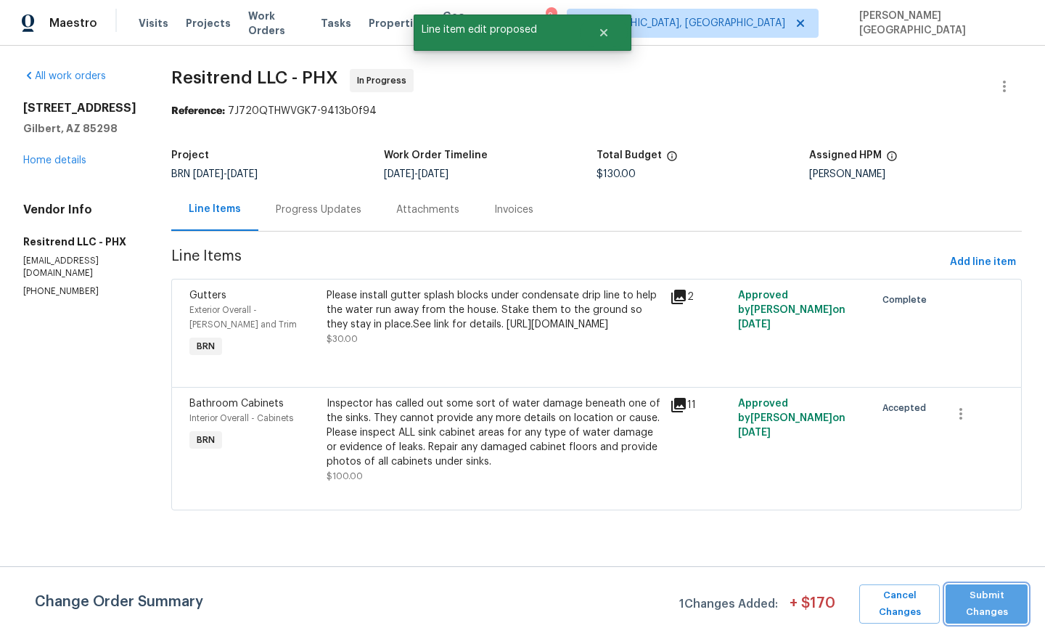
click at [1003, 621] on button "Submit Changes" at bounding box center [987, 603] width 82 height 39
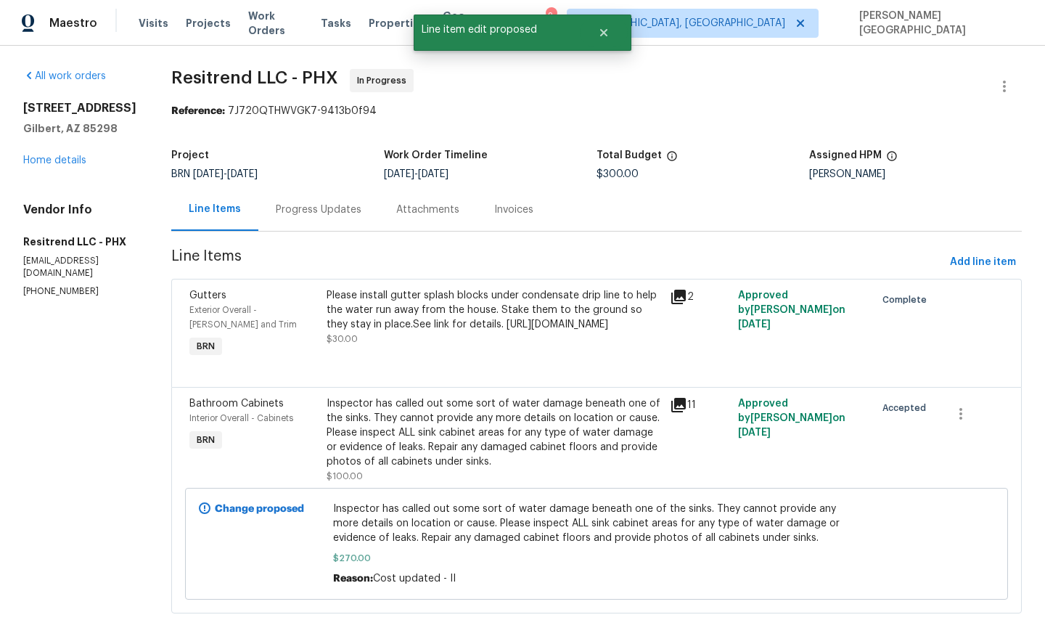
click at [298, 216] on div "Progress Updates" at bounding box center [319, 210] width 86 height 15
